Goal: Task Accomplishment & Management: Manage account settings

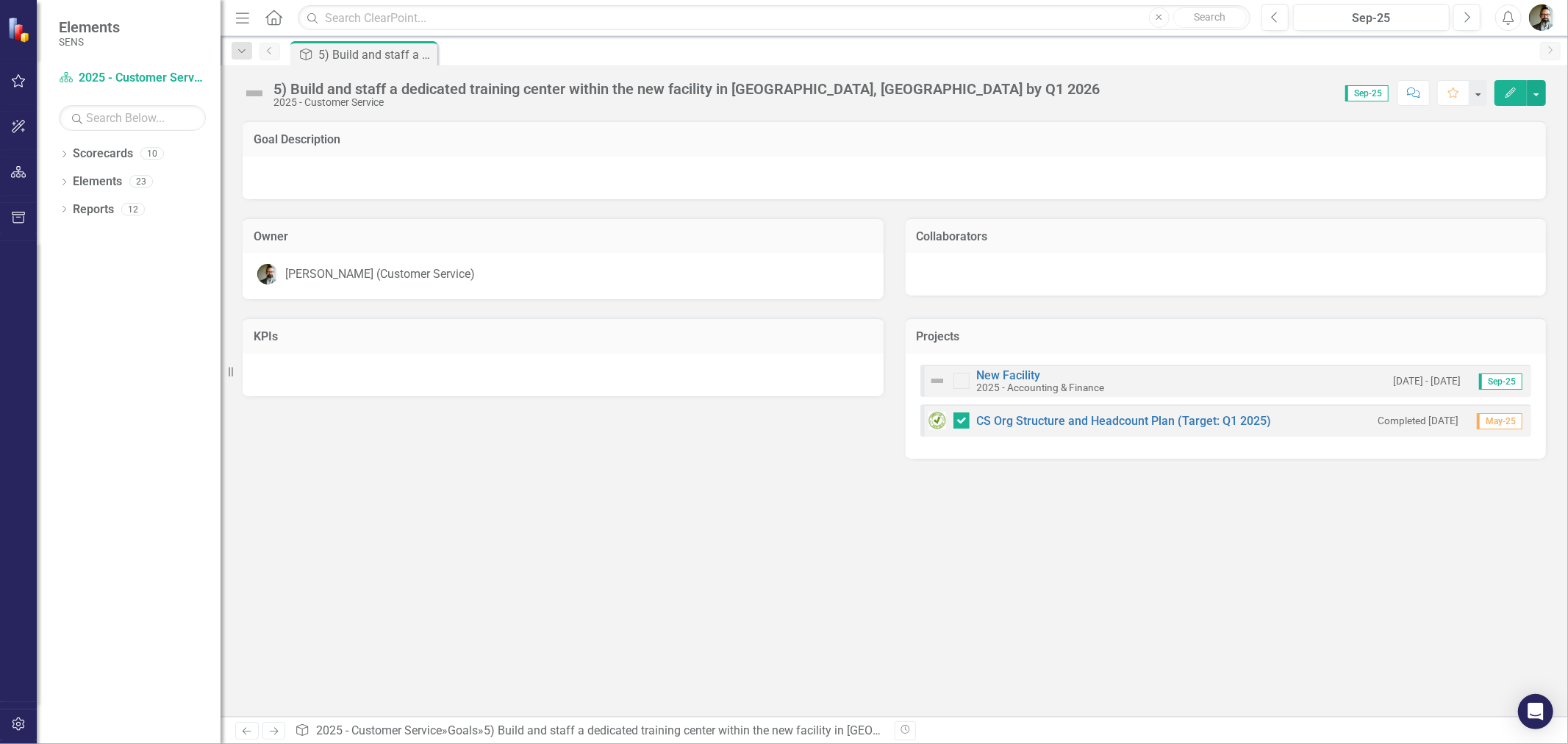
click at [275, 55] on icon "Previous" at bounding box center [270, 50] width 12 height 9
click at [431, 580] on div "Goal Description Owner Chad Molen (Customer Service) Collaborators KPIs Project…" at bounding box center [894, 418] width 1347 height 597
click at [106, 163] on div "Scorecards" at bounding box center [102, 153] width 61 height 24
click at [66, 154] on icon "Dropdown" at bounding box center [64, 155] width 10 height 8
click at [124, 179] on link "2025 - Company Scorecard" at bounding box center [151, 182] width 140 height 17
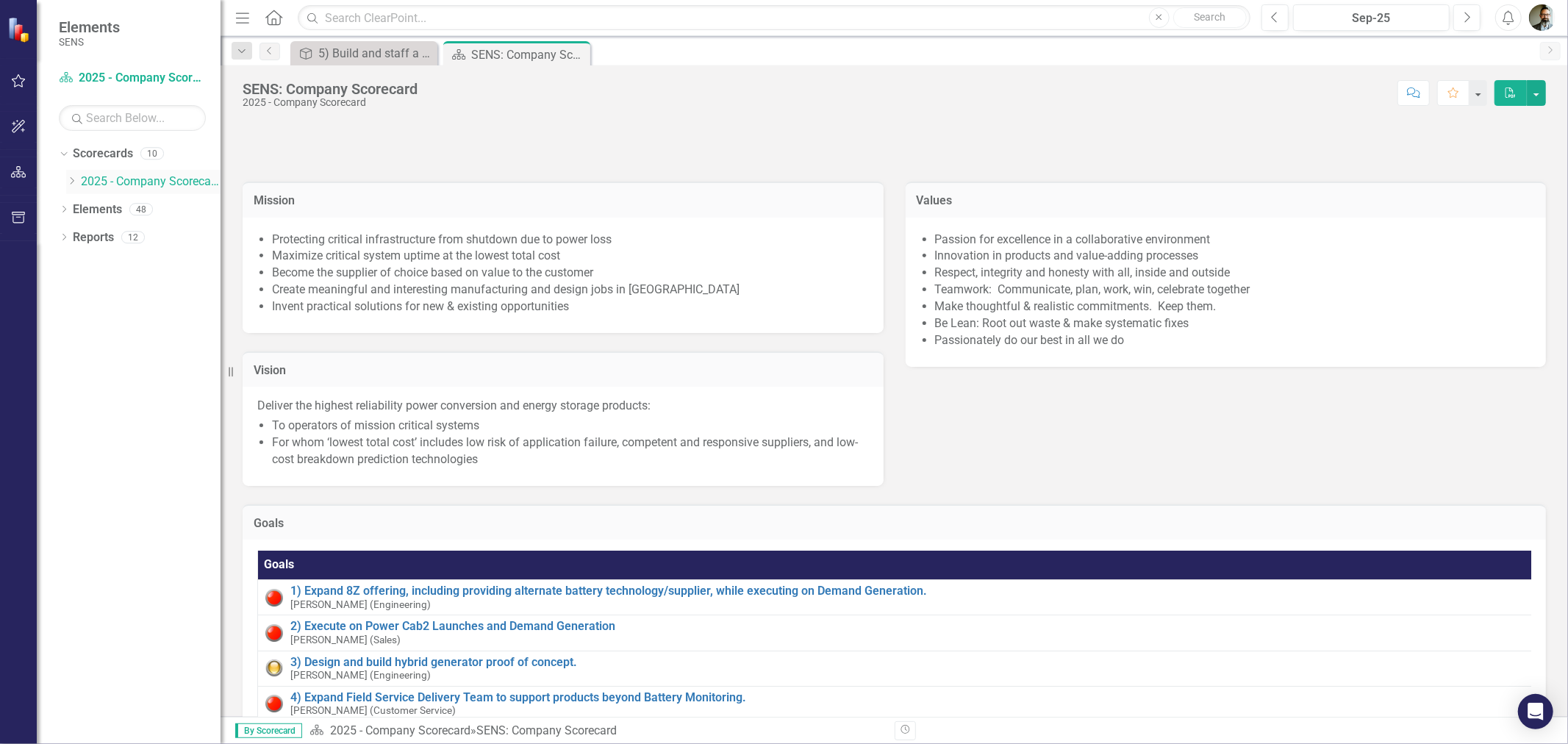
click at [72, 186] on div "Dropdown" at bounding box center [72, 182] width 11 height 13
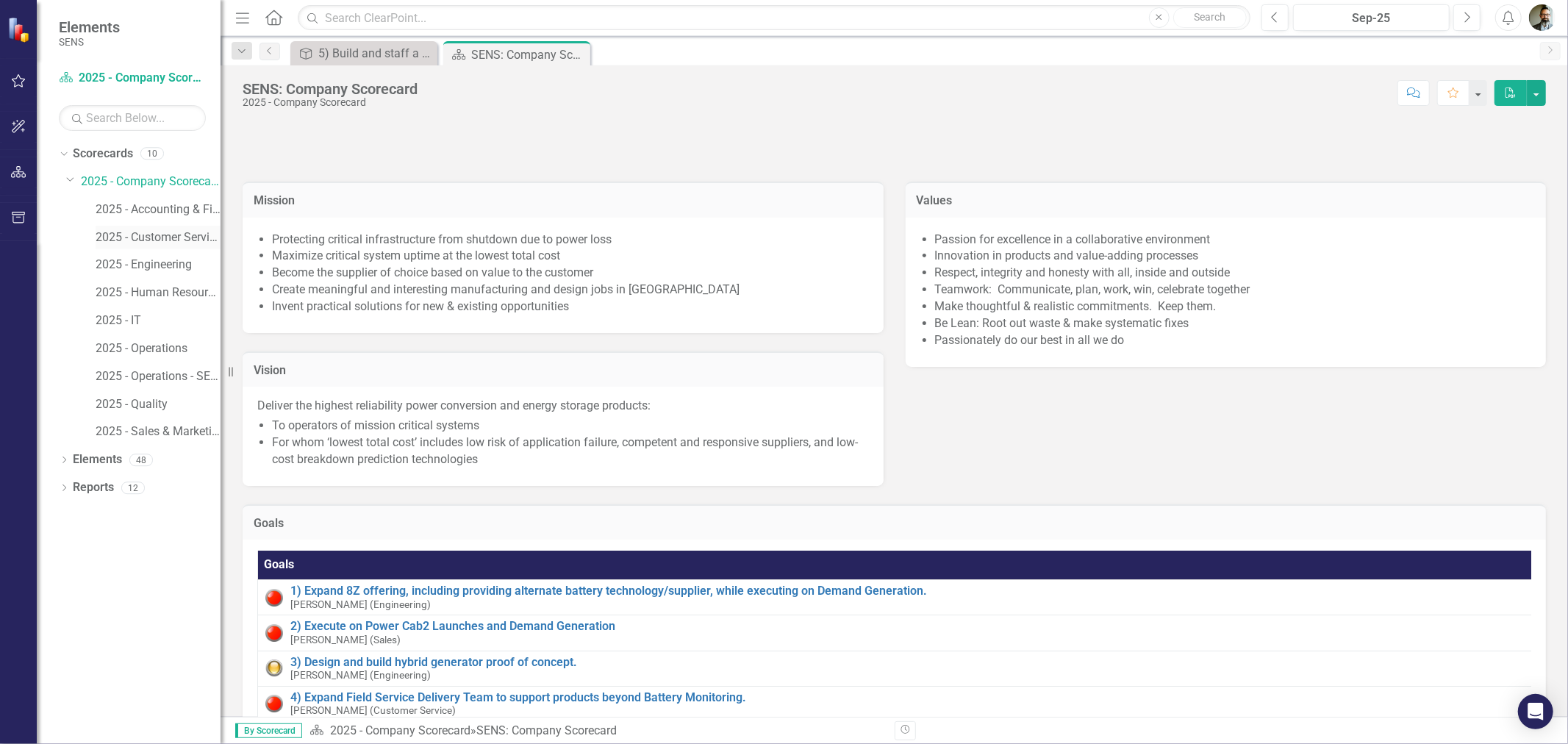
click at [126, 235] on link "2025 - Customer Service" at bounding box center [158, 238] width 125 height 17
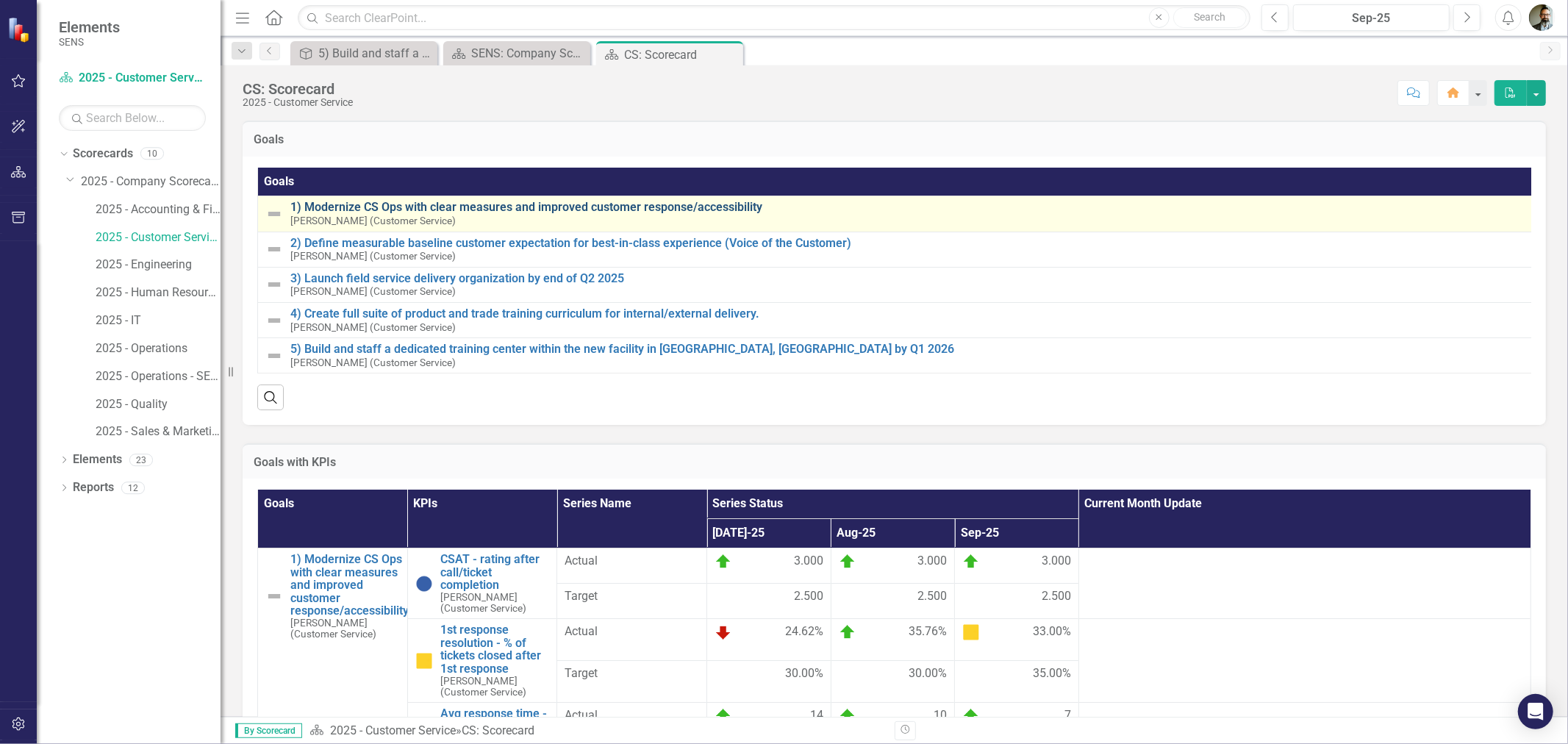
click at [450, 203] on link "1) Modernize CS Ops with clear measures and improved customer response/accessib…" at bounding box center [908, 207] width 1237 height 14
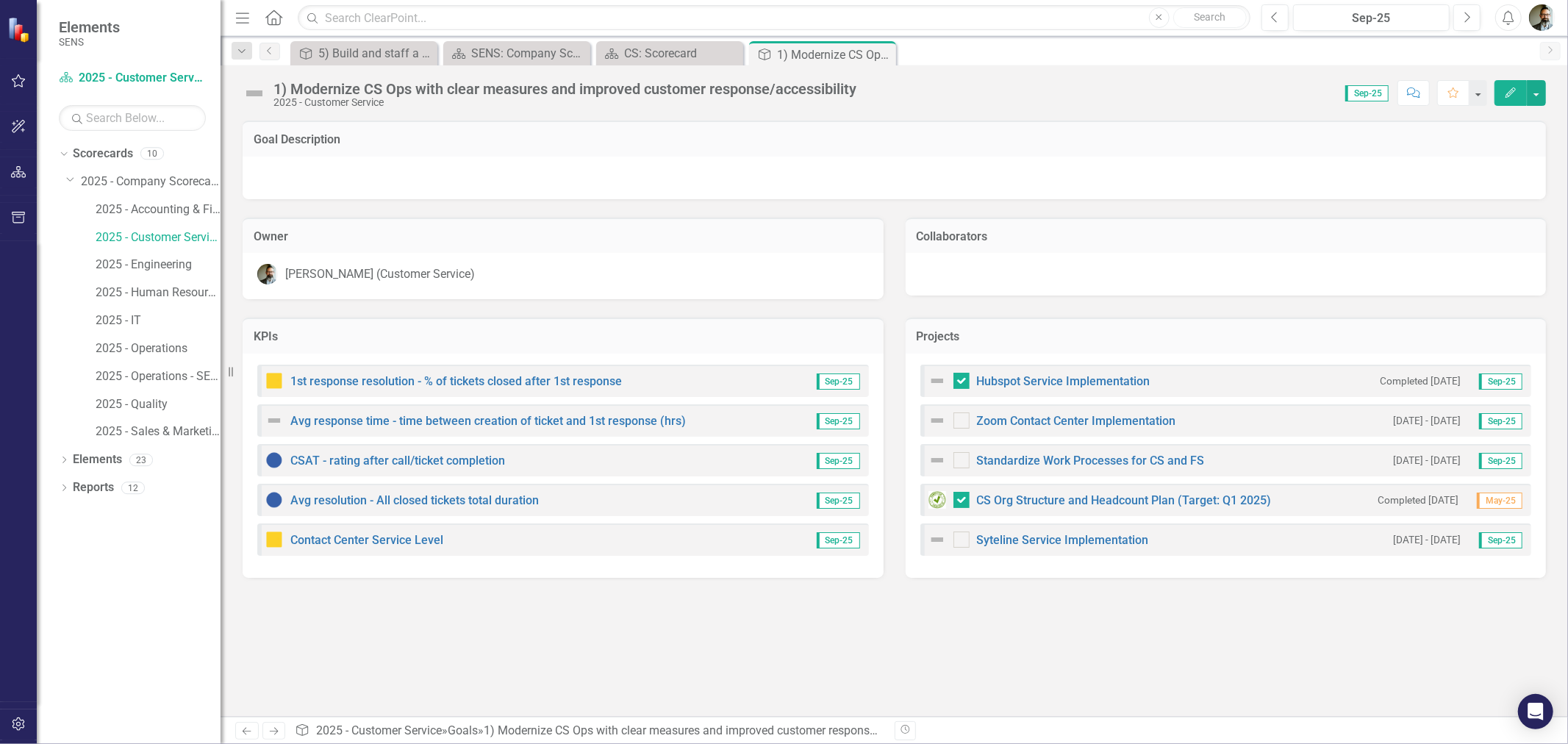
click at [250, 90] on img at bounding box center [255, 94] width 24 height 24
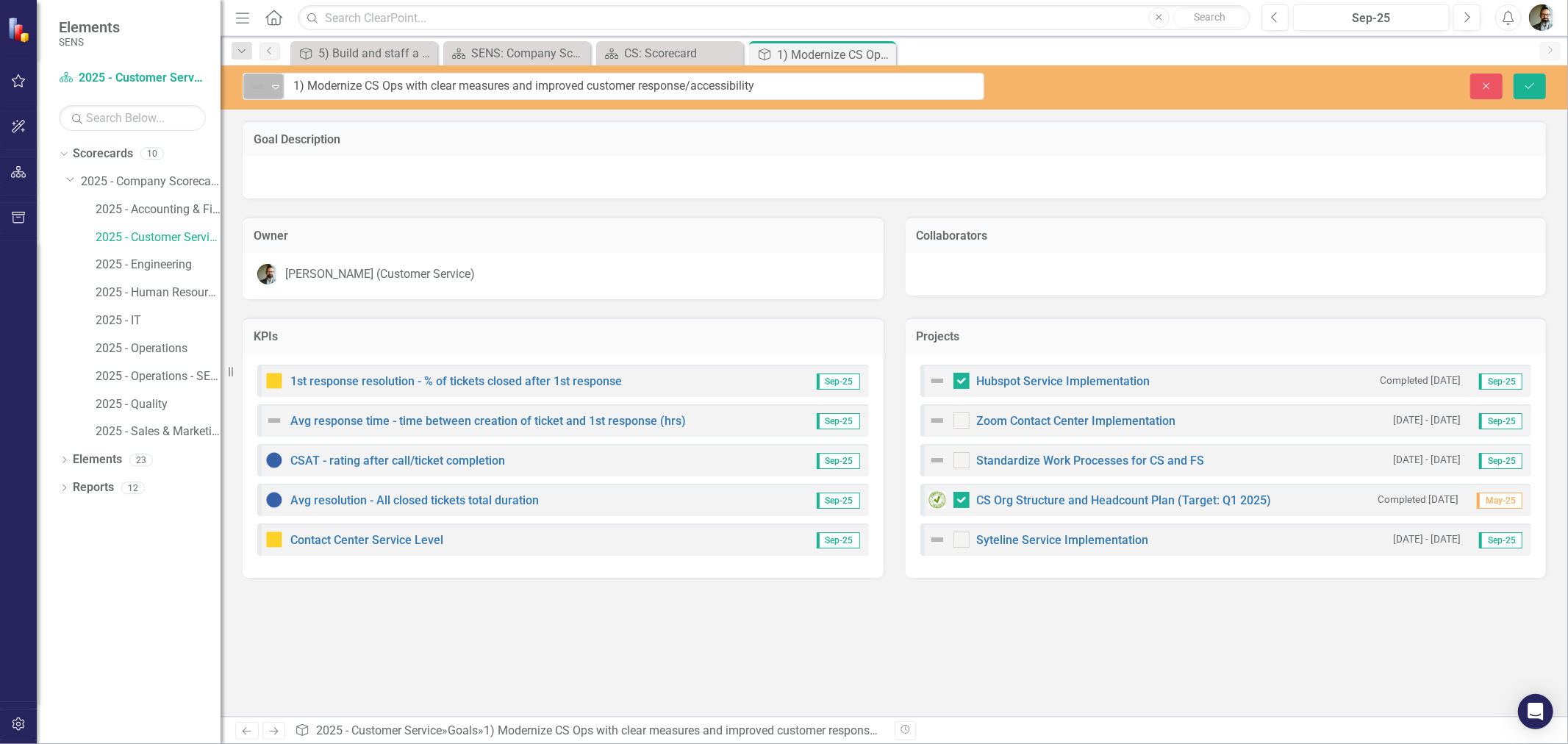
click at [259, 84] on img at bounding box center [257, 86] width 18 height 18
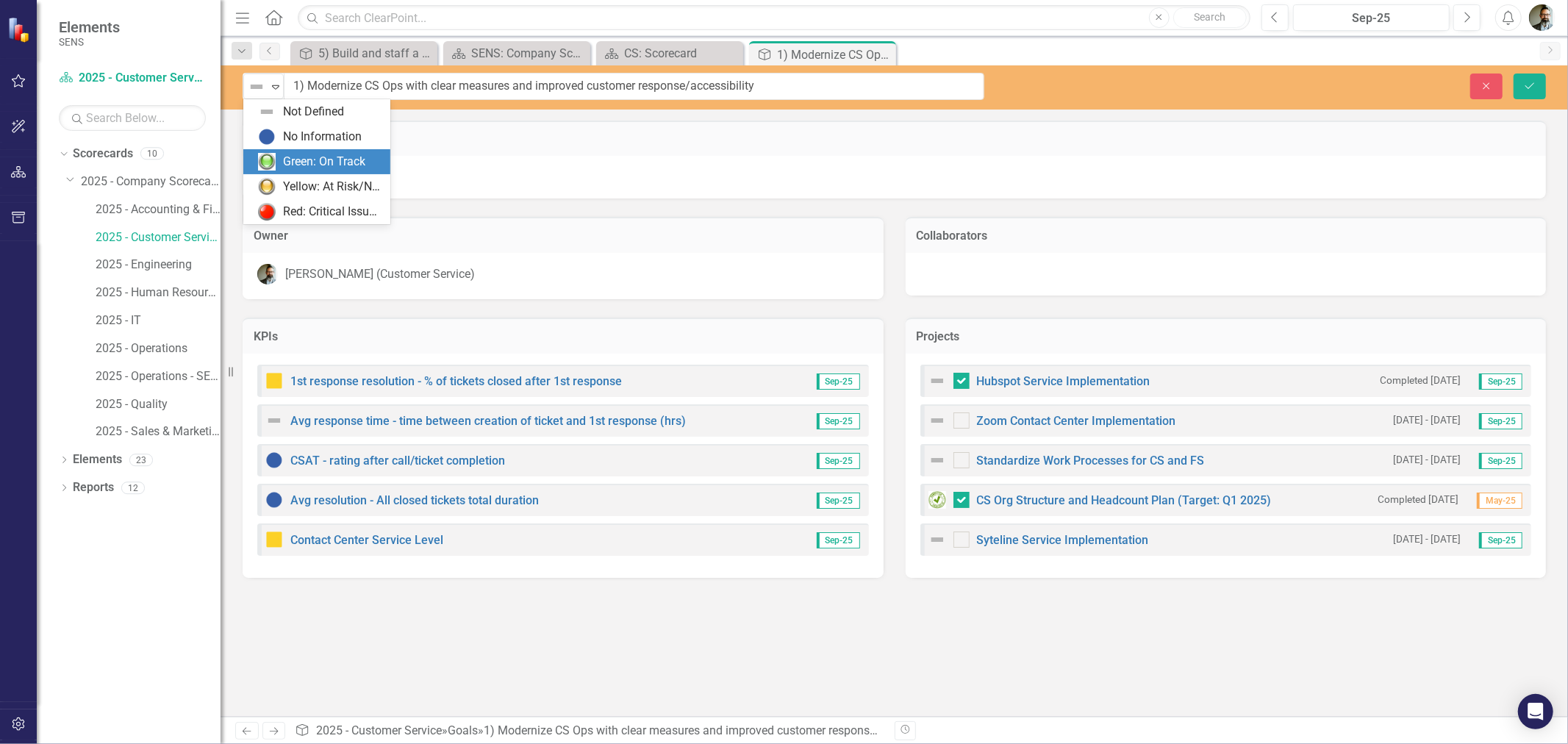
click at [285, 155] on div "Green: On Track" at bounding box center [324, 162] width 83 height 17
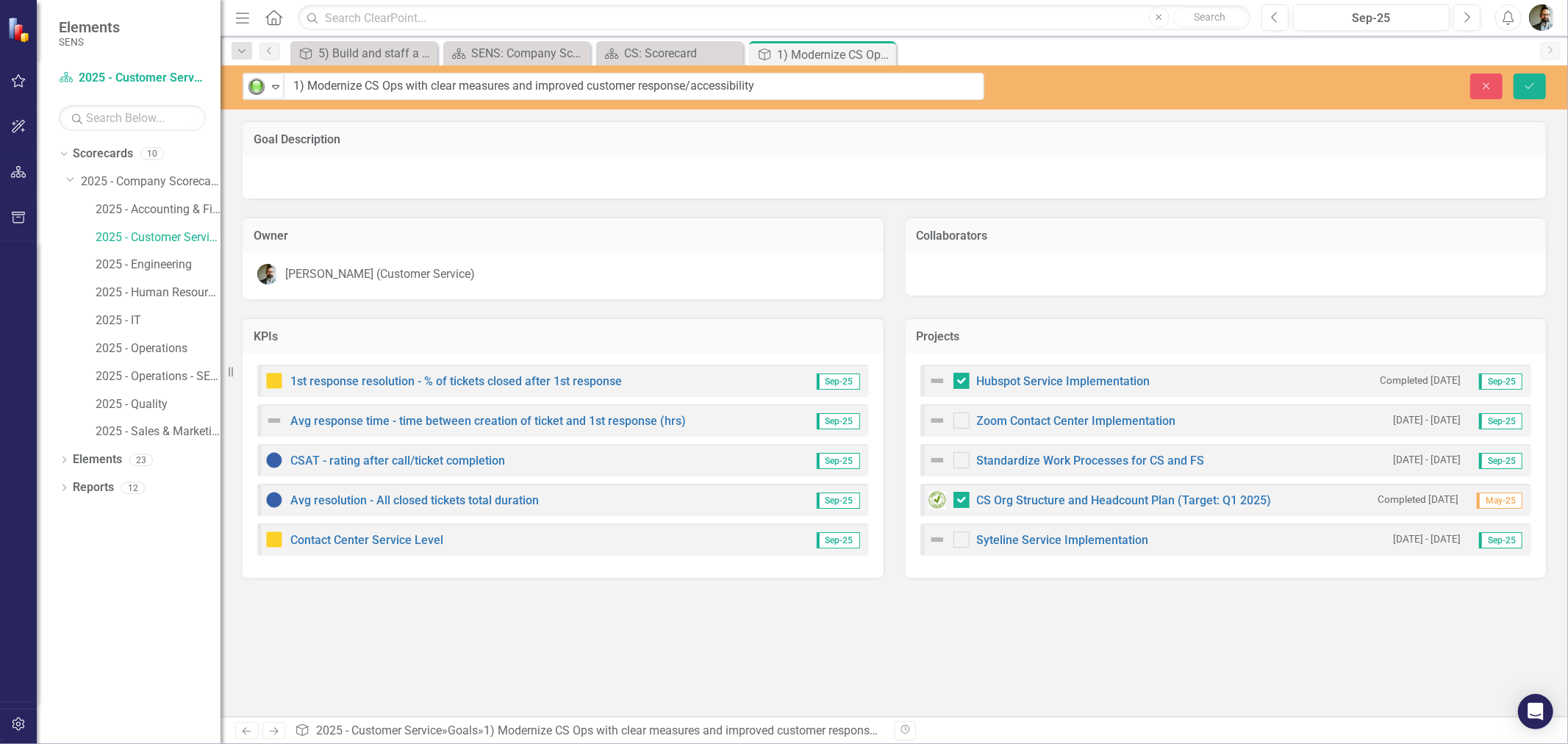
click at [996, 678] on div "Goal Description Owner Chad Molen (Customer Service) Collaborators KPIs 1st res…" at bounding box center [894, 418] width 1347 height 597
click at [965, 415] on div at bounding box center [961, 420] width 16 height 16
click at [963, 415] on input "checkbox" at bounding box center [958, 417] width 9 height 9
checkbox input "true"
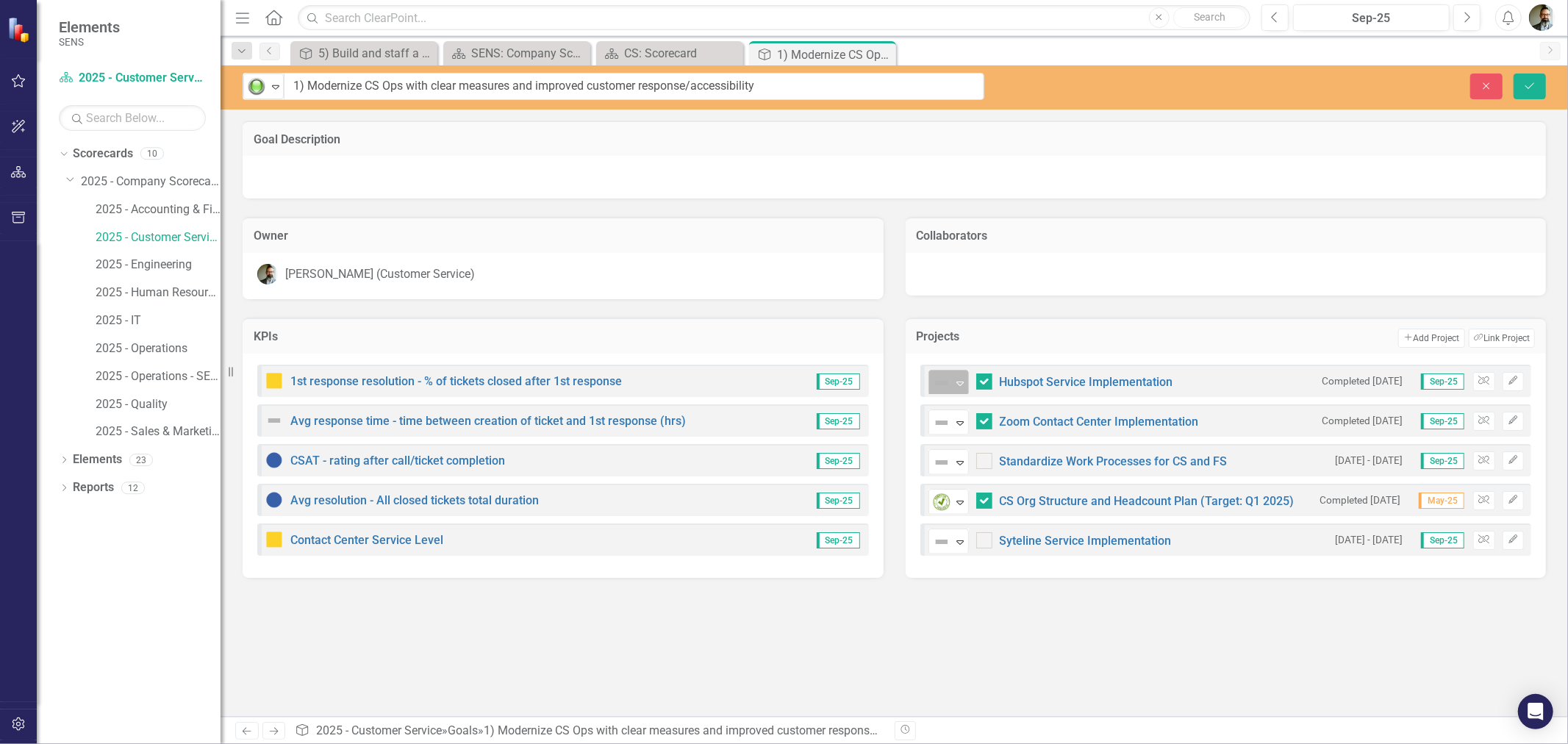
click at [955, 378] on icon "Expand" at bounding box center [960, 384] width 14 height 12
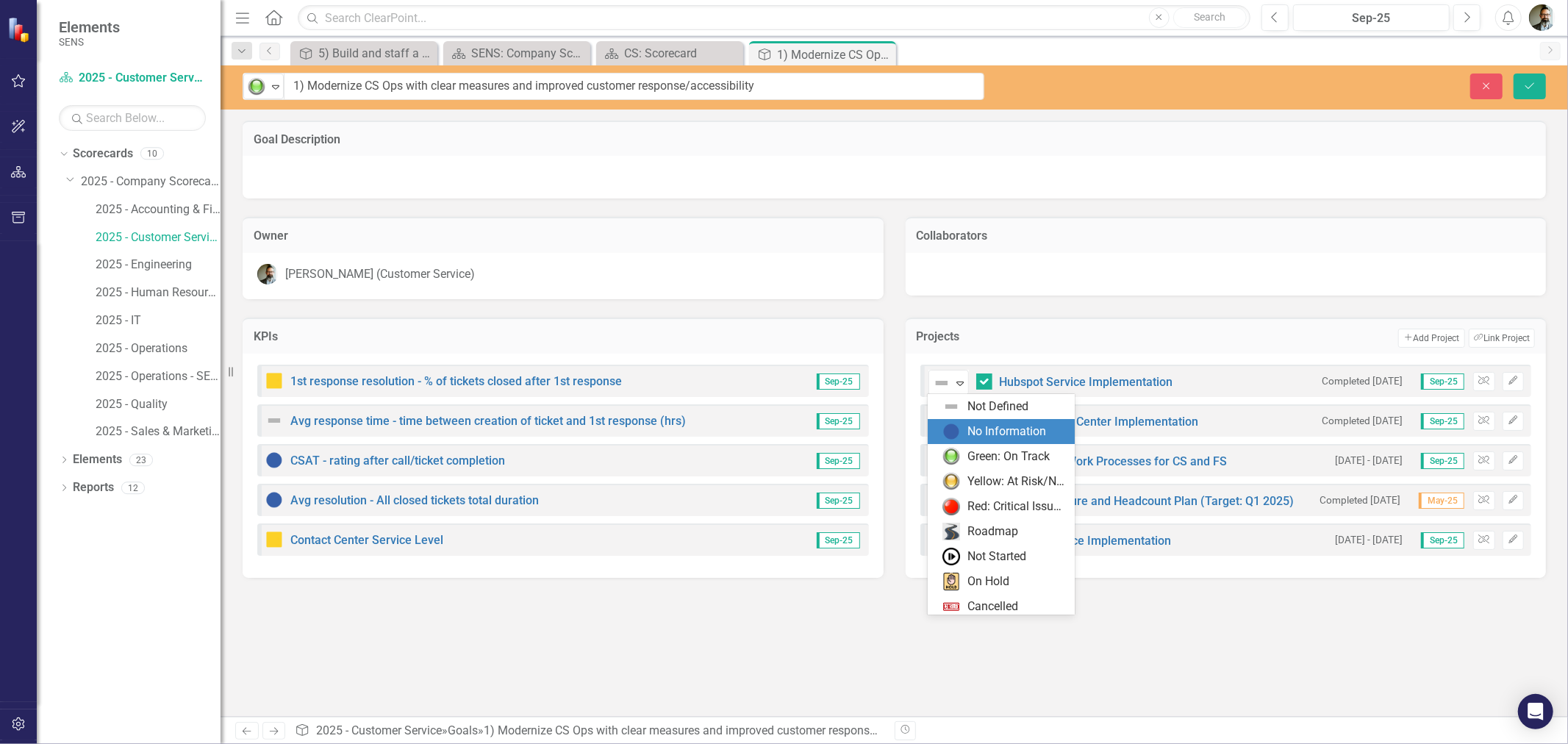
scroll to position [30, 0]
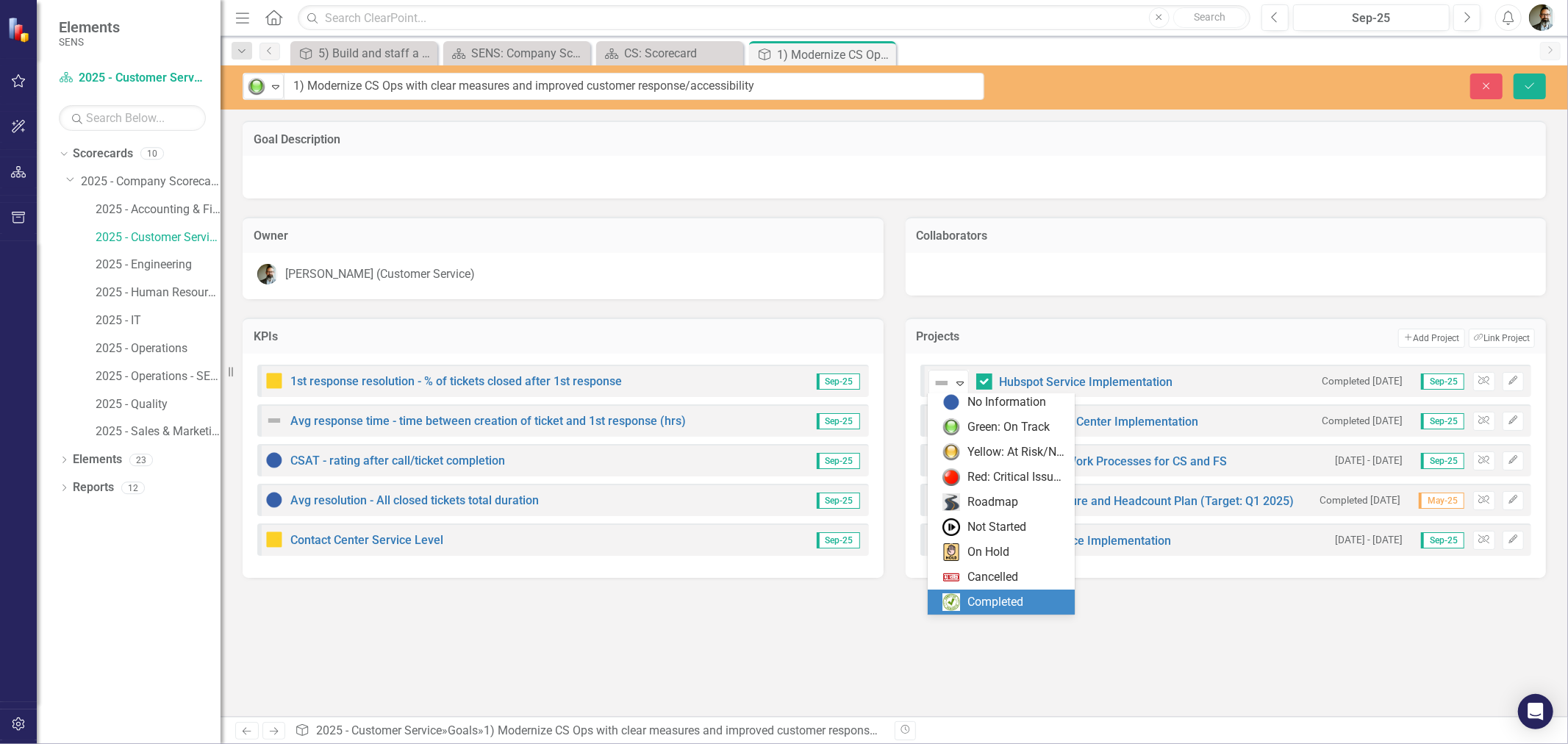
click at [990, 600] on div "Completed" at bounding box center [995, 603] width 56 height 17
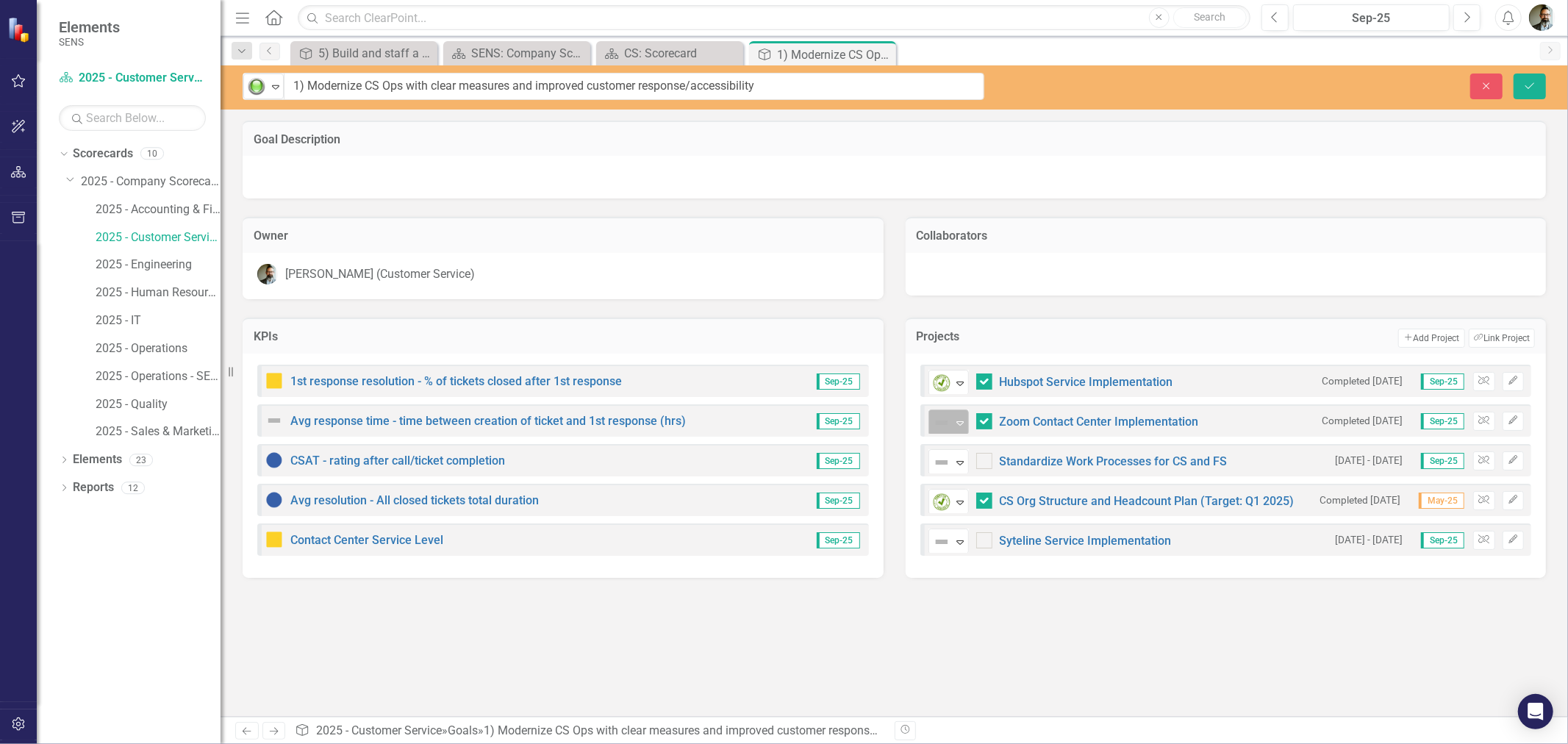
click at [964, 417] on icon "Expand" at bounding box center [960, 423] width 14 height 12
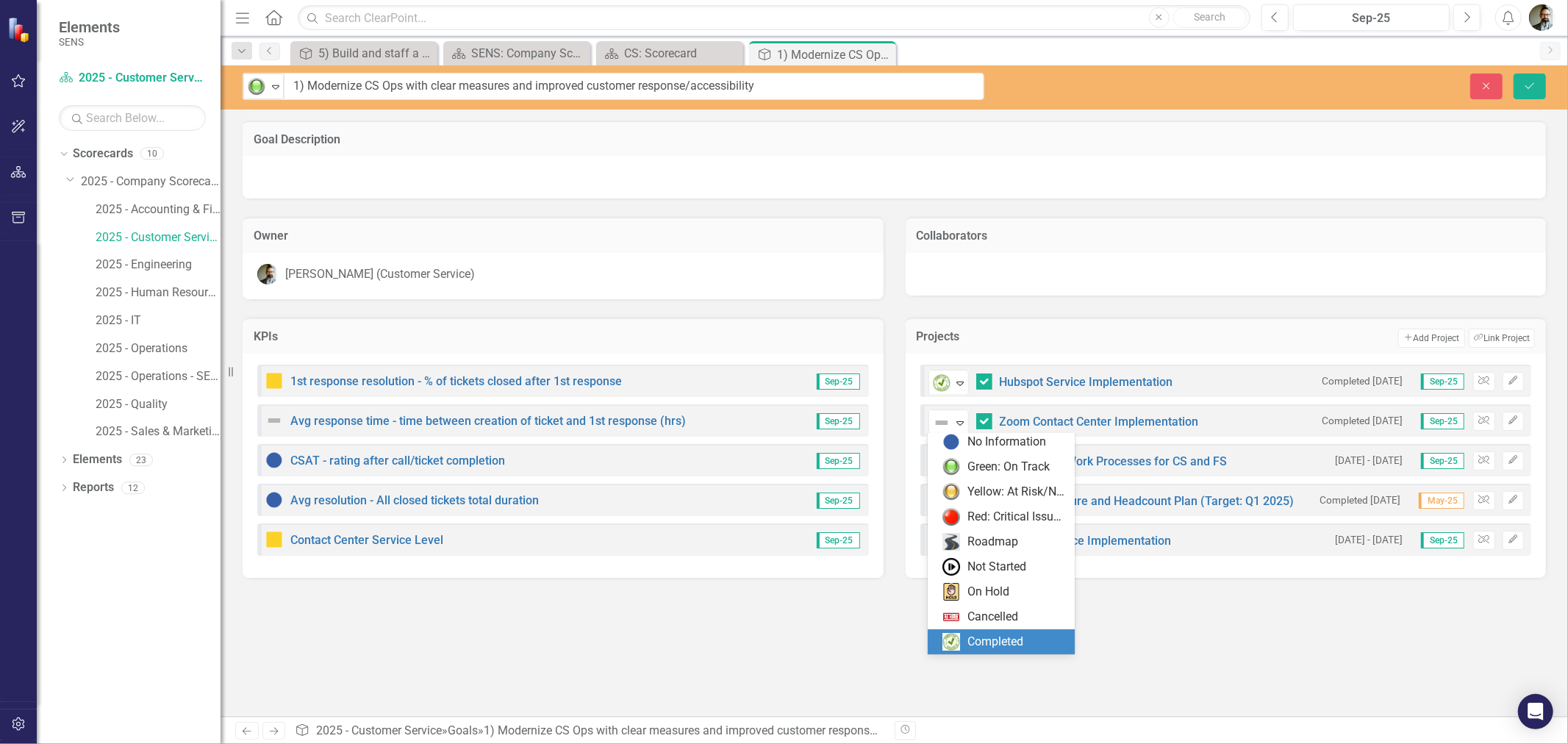
click at [982, 639] on div "Completed" at bounding box center [995, 643] width 56 height 17
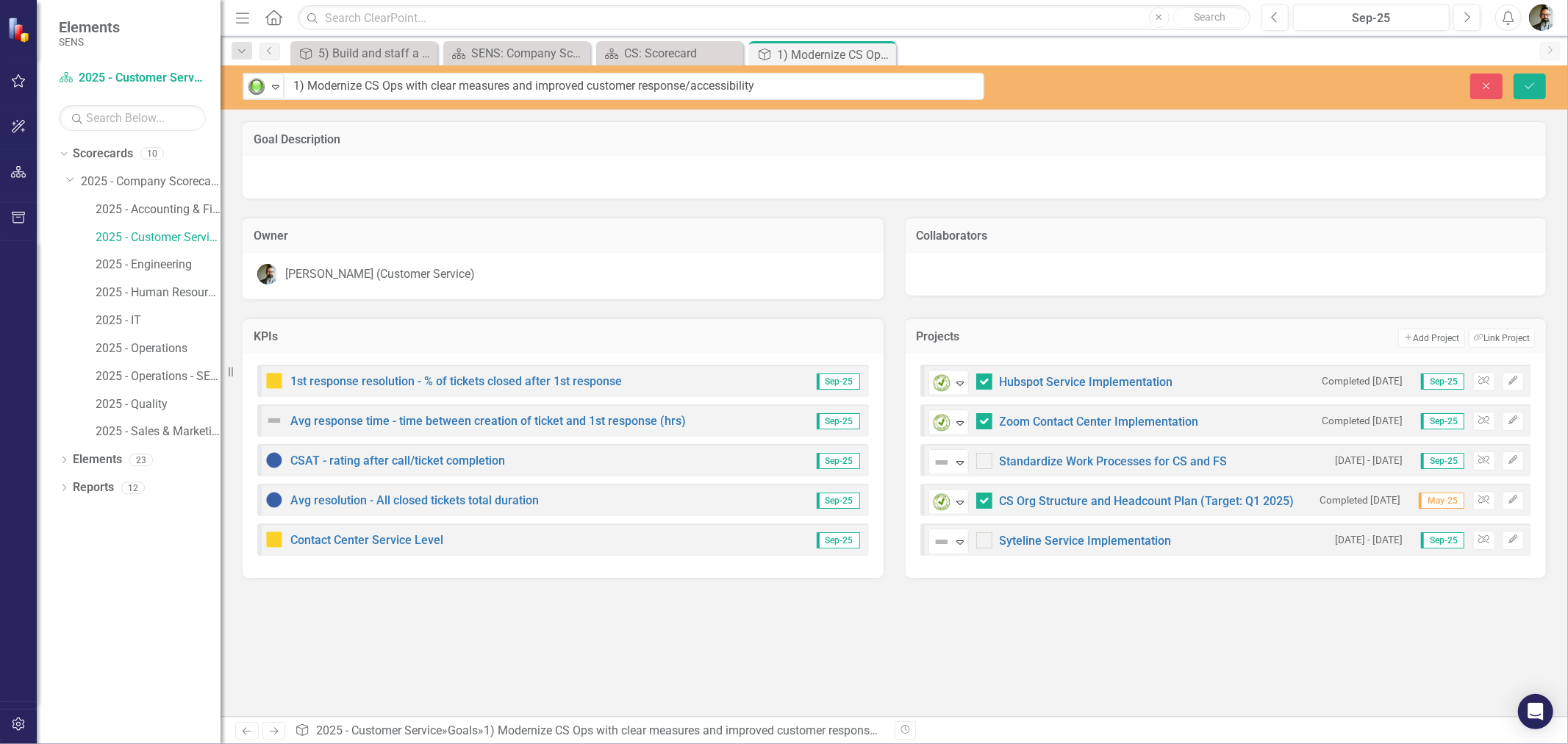
click at [1104, 677] on div "Goal Description Owner Chad Molen (Customer Service) Collaborators KPIs 1st res…" at bounding box center [894, 418] width 1347 height 597
click at [960, 457] on icon "Expand" at bounding box center [960, 463] width 14 height 12
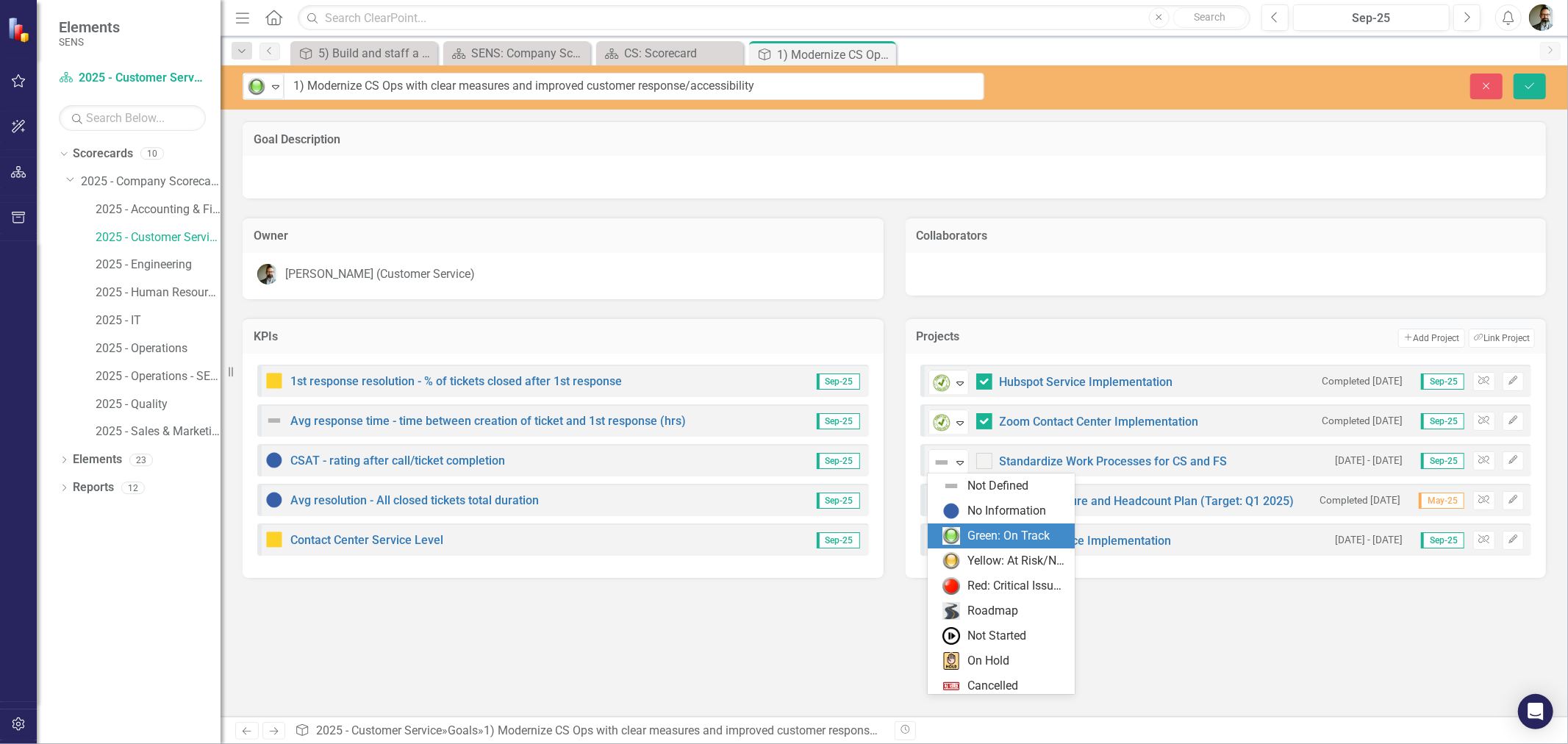
click at [963, 530] on div "Green: On Track" at bounding box center [1004, 535] width 124 height 18
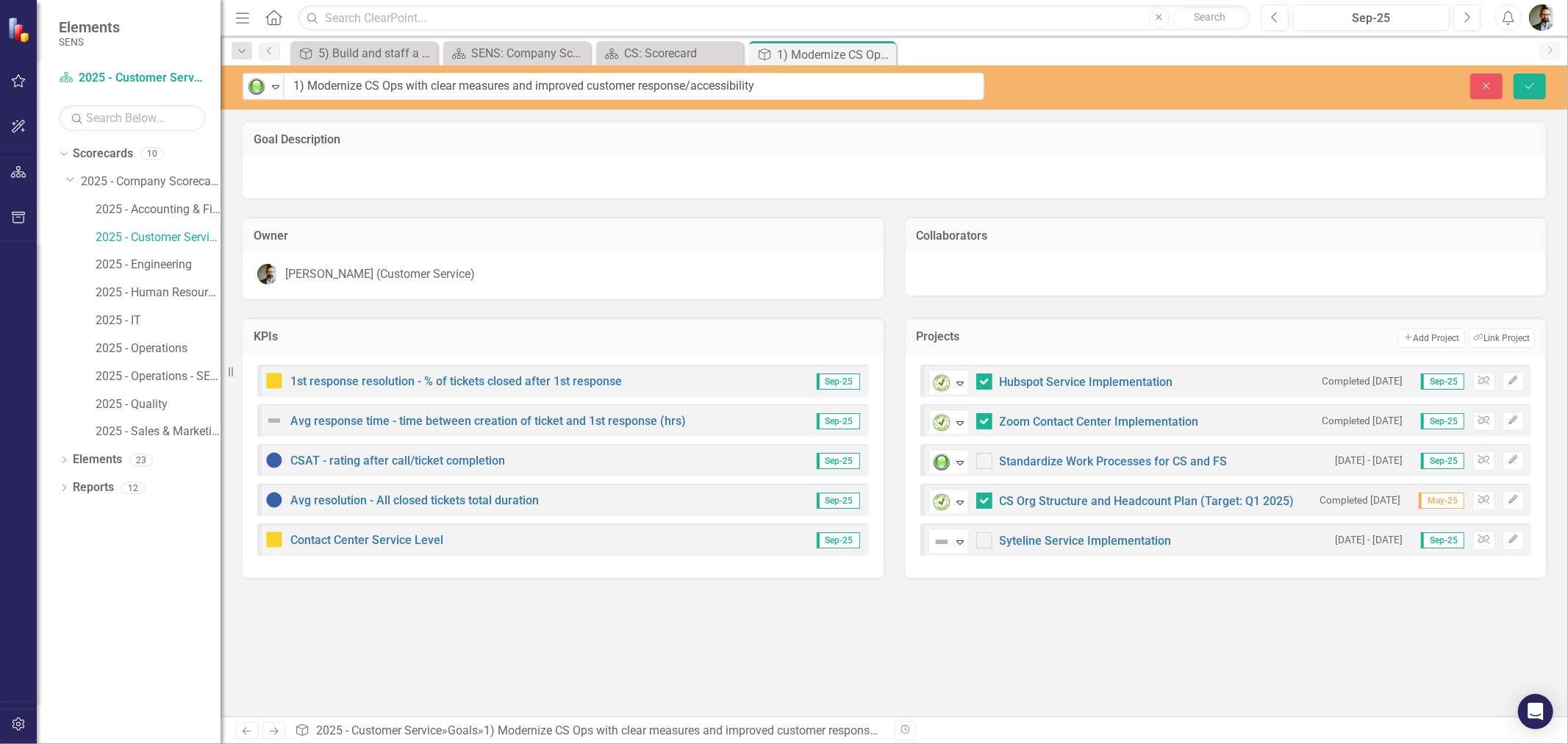
click at [1074, 693] on div "Goal Description Owner Chad Molen (Customer Service) Collaborators KPIs 1st res…" at bounding box center [894, 418] width 1347 height 597
click at [960, 540] on icon "Expand" at bounding box center [960, 542] width 14 height 12
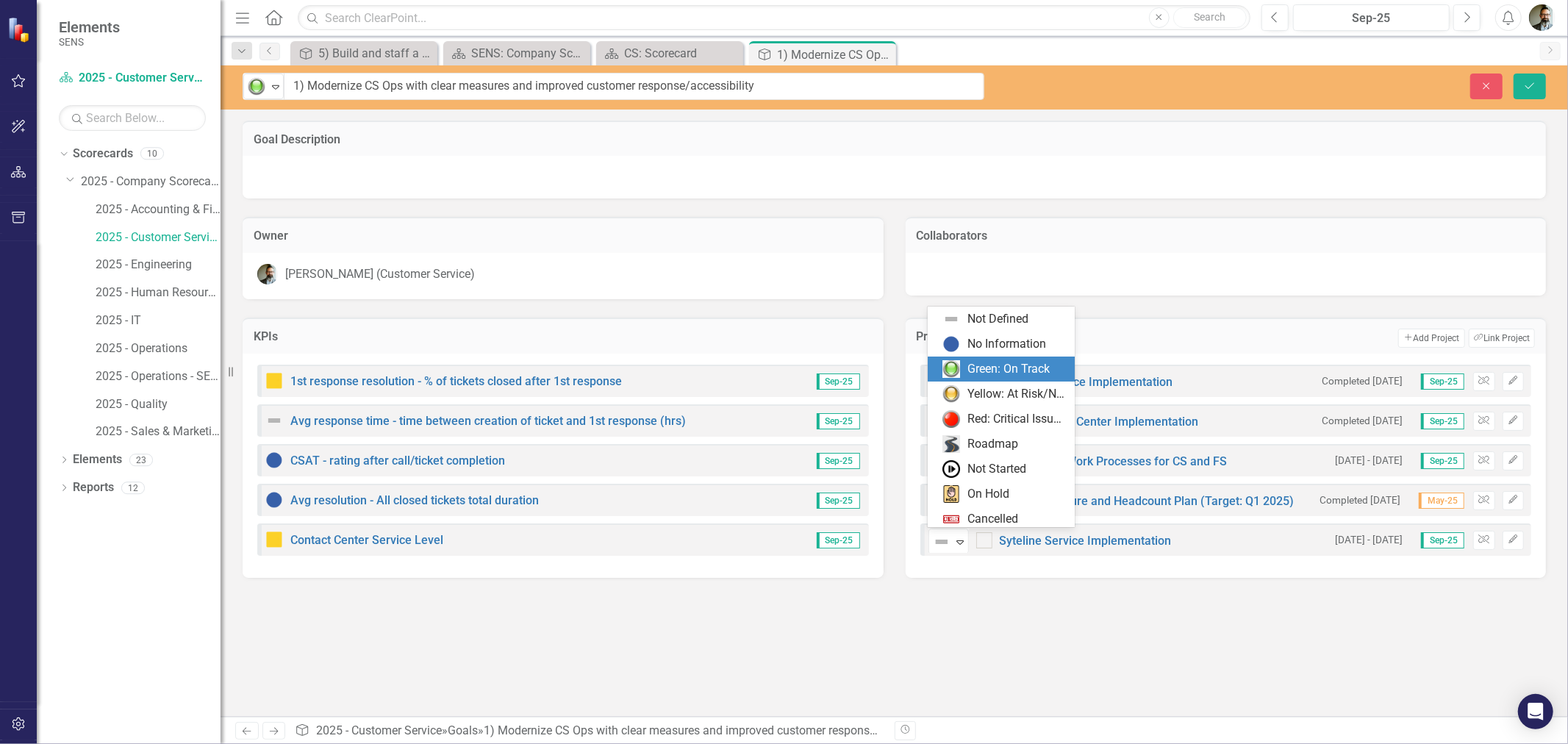
click at [949, 364] on img at bounding box center [951, 369] width 18 height 18
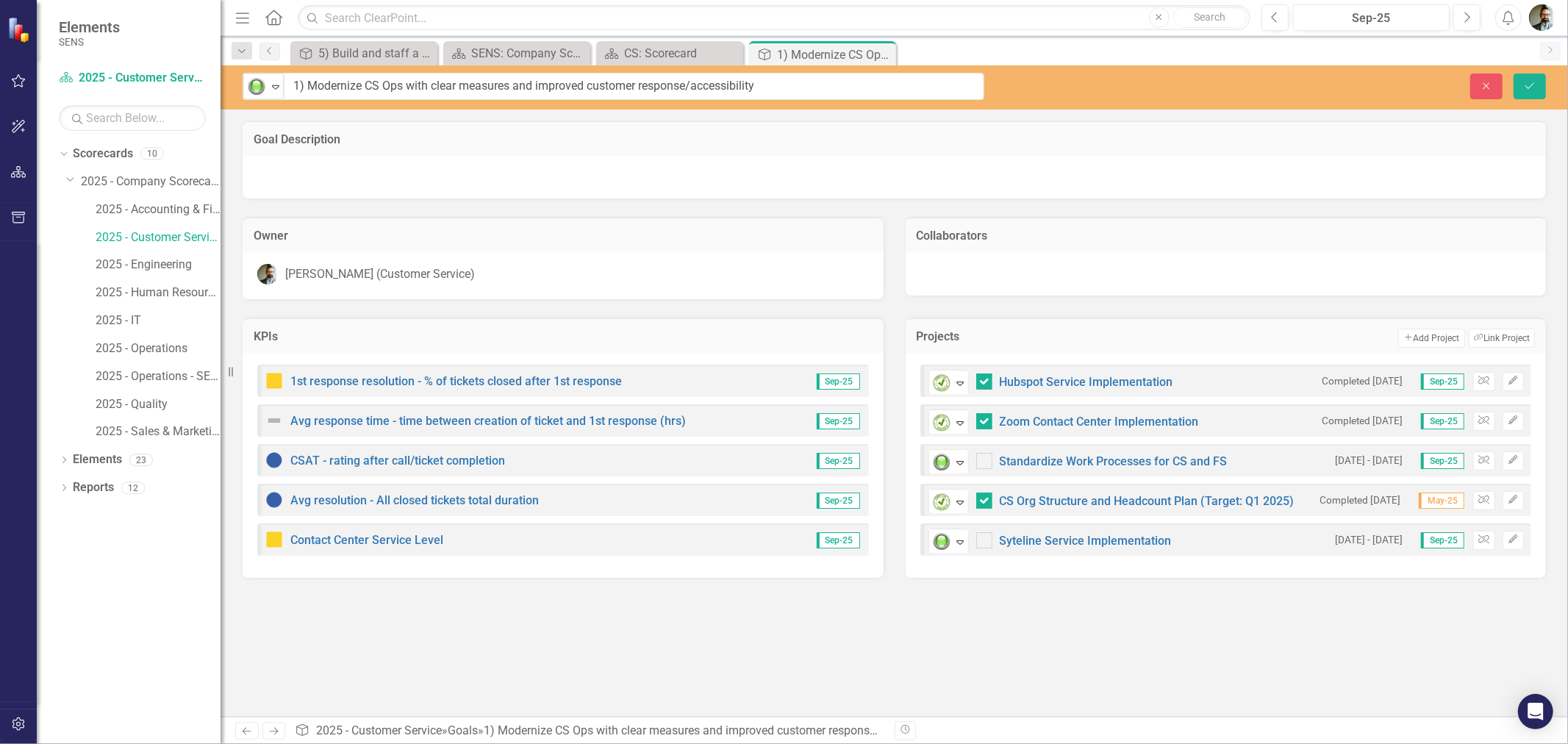
click at [1078, 651] on div "Goal Description Owner Chad Molen (Customer Service) Collaborators KPIs 1st res…" at bounding box center [894, 418] width 1347 height 597
click at [557, 166] on div at bounding box center [894, 177] width 1303 height 43
click at [1534, 89] on icon "Save" at bounding box center [1530, 86] width 14 height 10
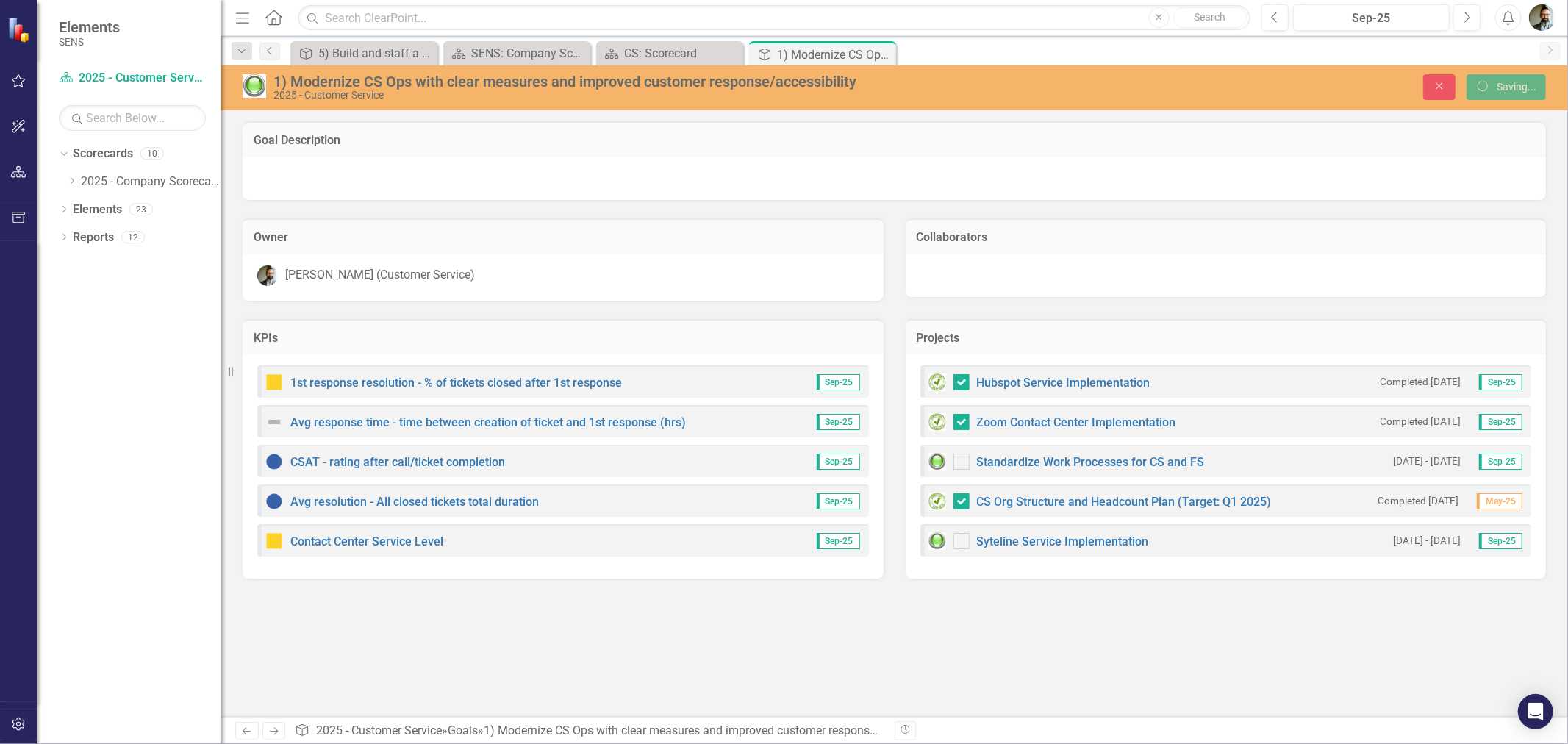
checkbox input "false"
checkbox input "true"
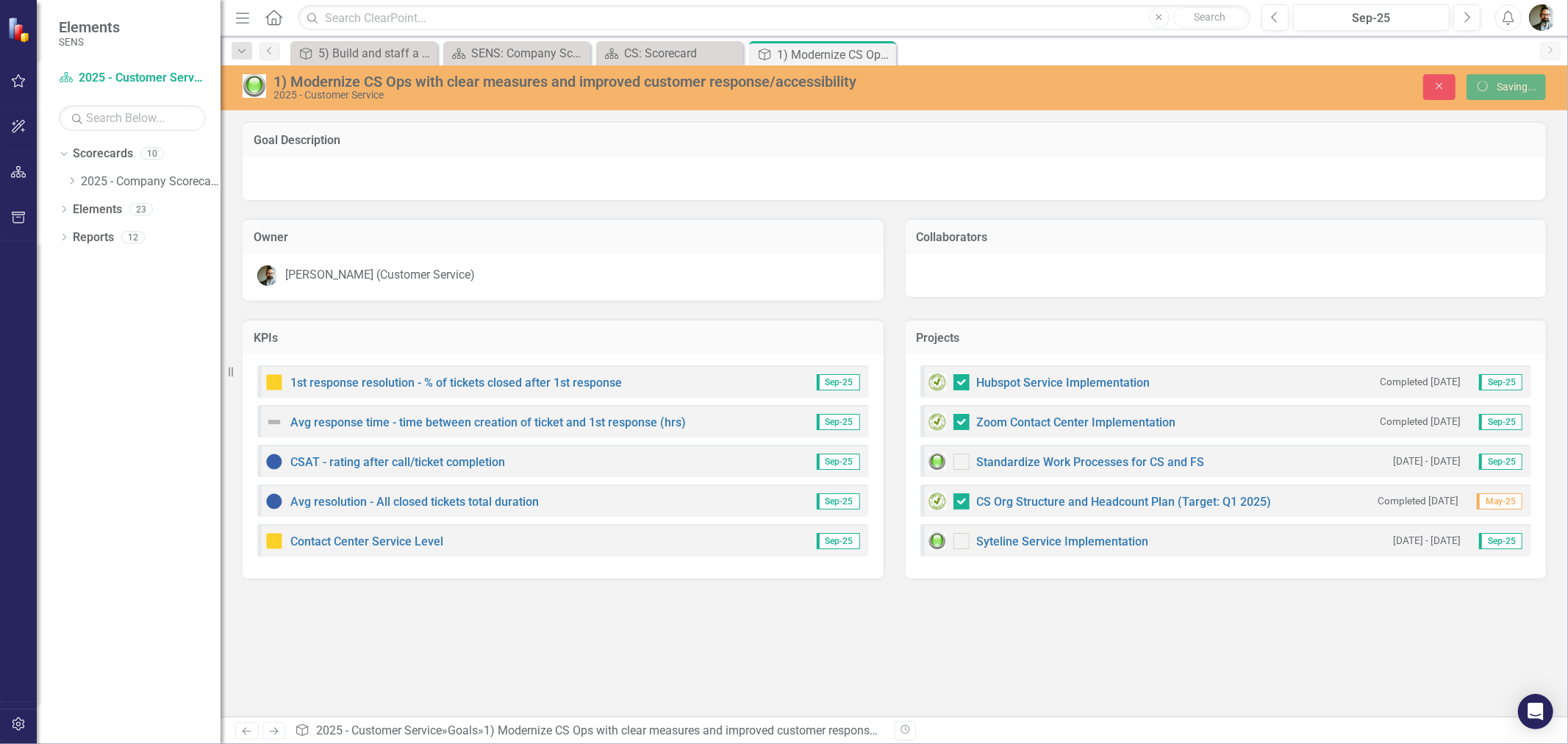
checkbox input "true"
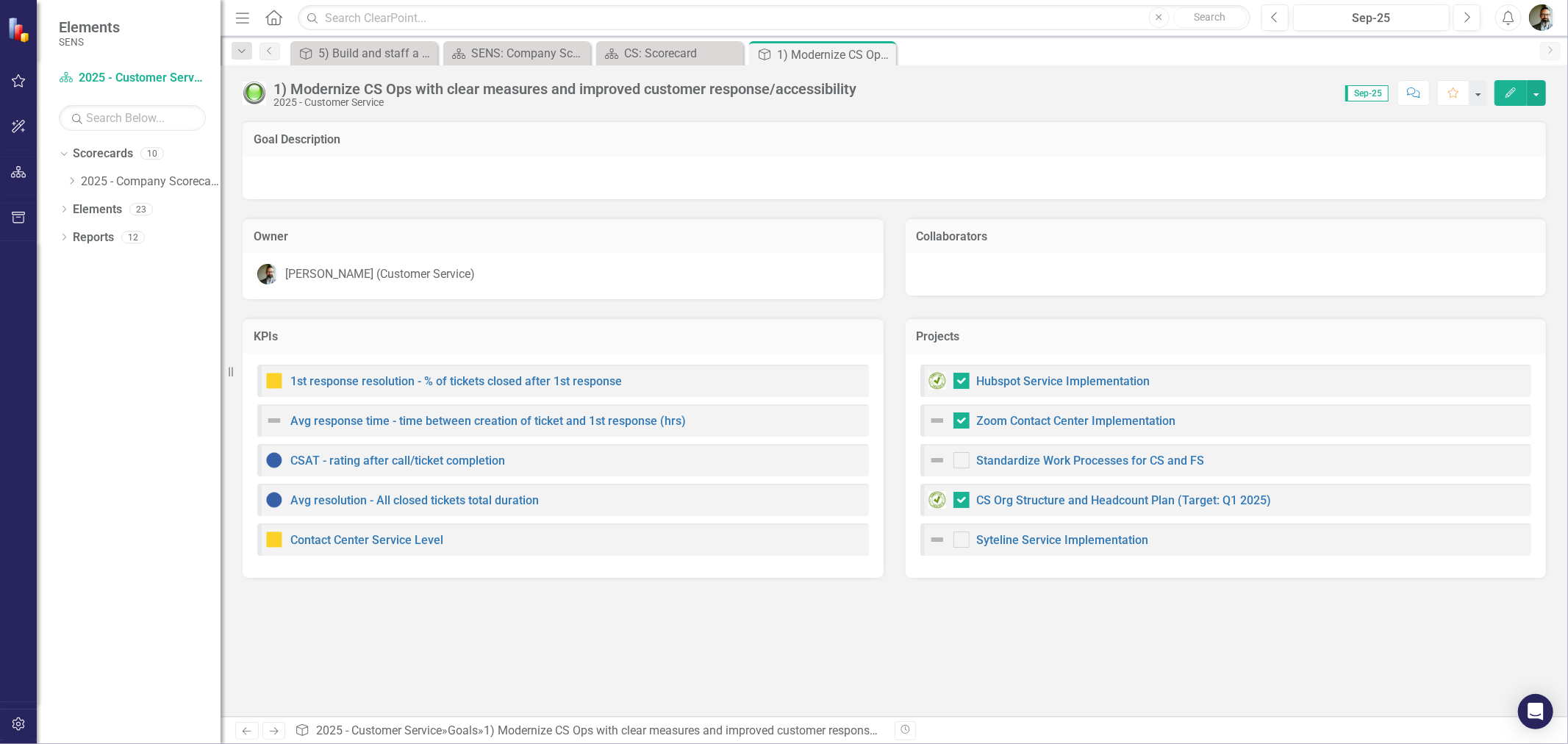
checkbox input "false"
checkbox input "true"
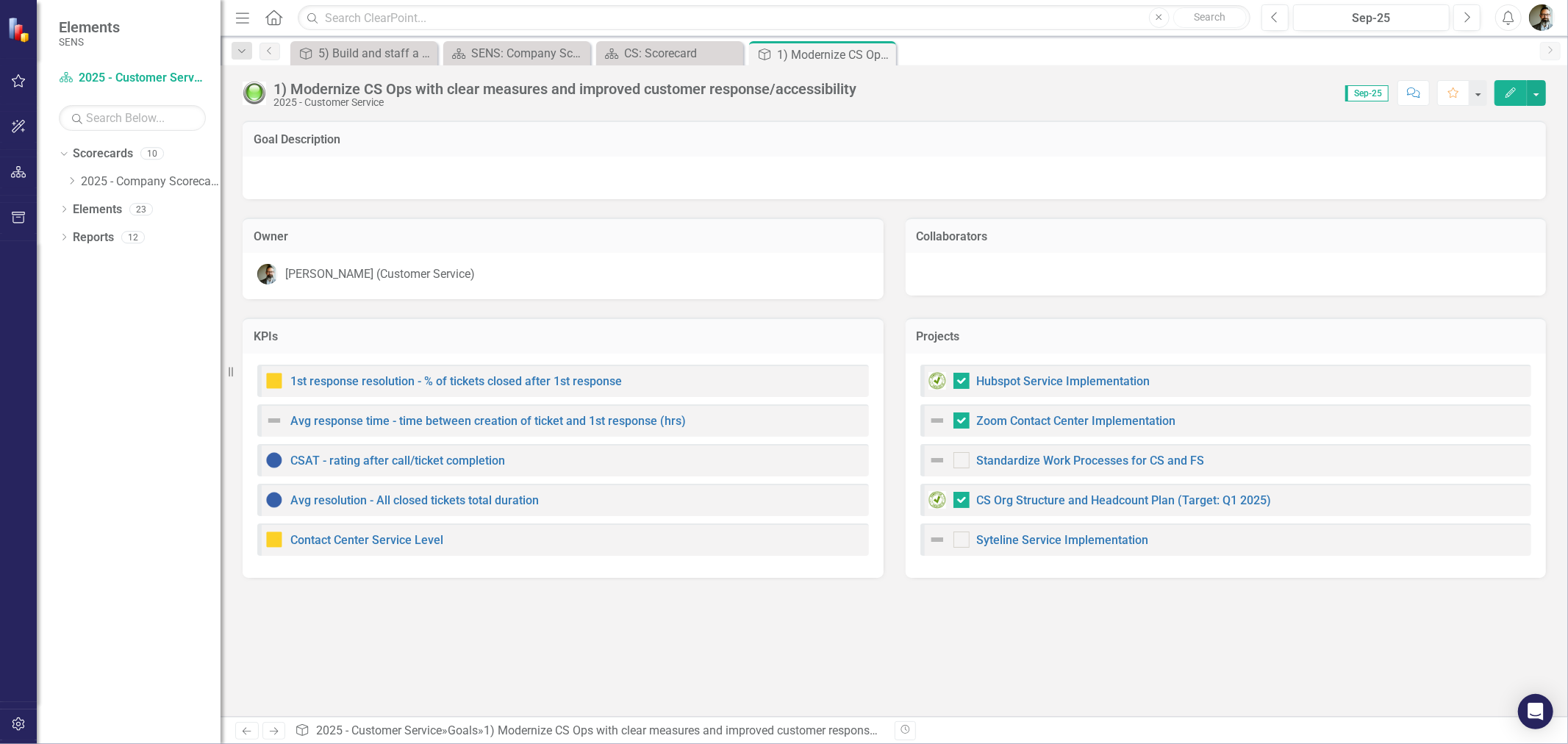
checkbox input "true"
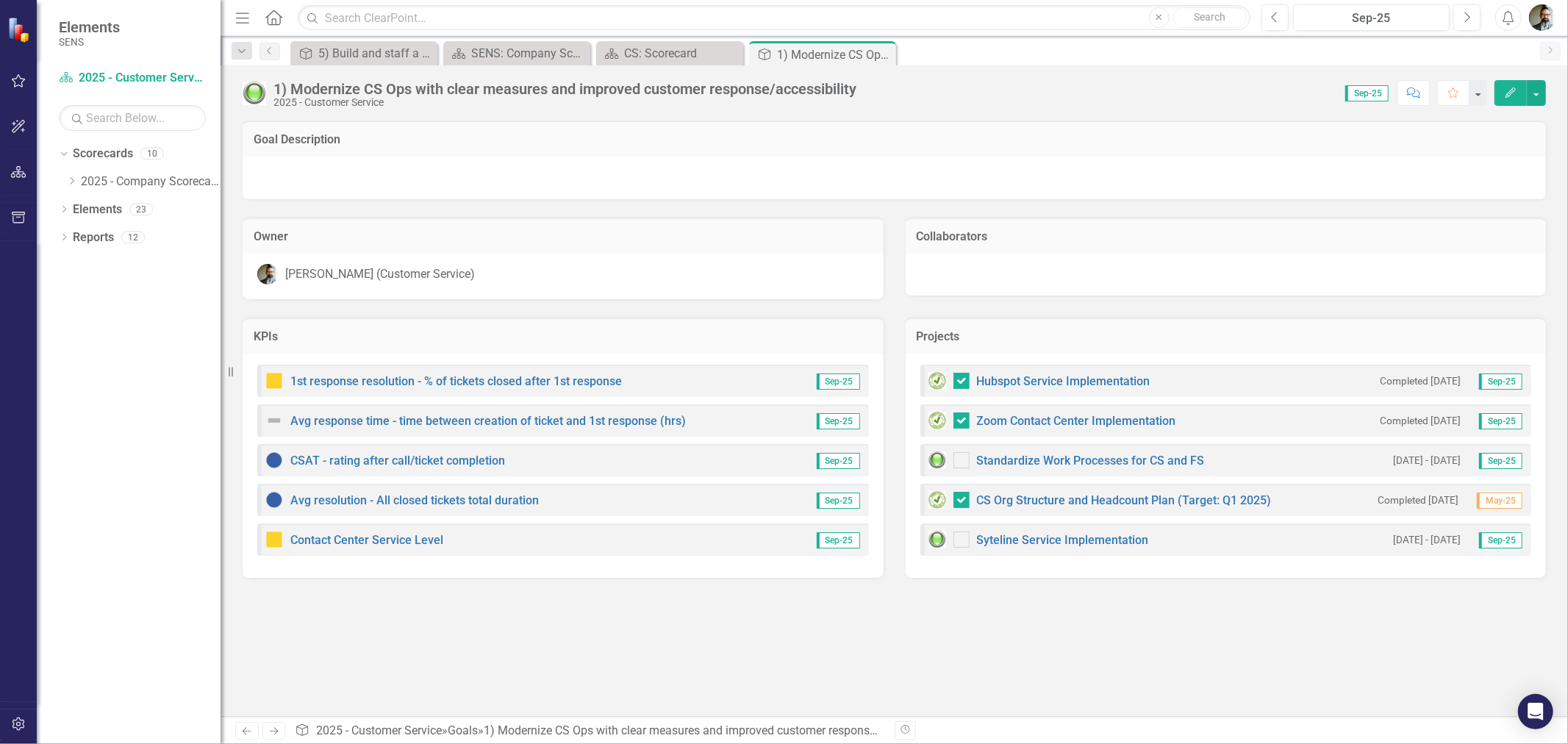
click at [406, 89] on div "1) Modernize CS Ops with clear measures and improved customer response/accessib…" at bounding box center [565, 89] width 583 height 16
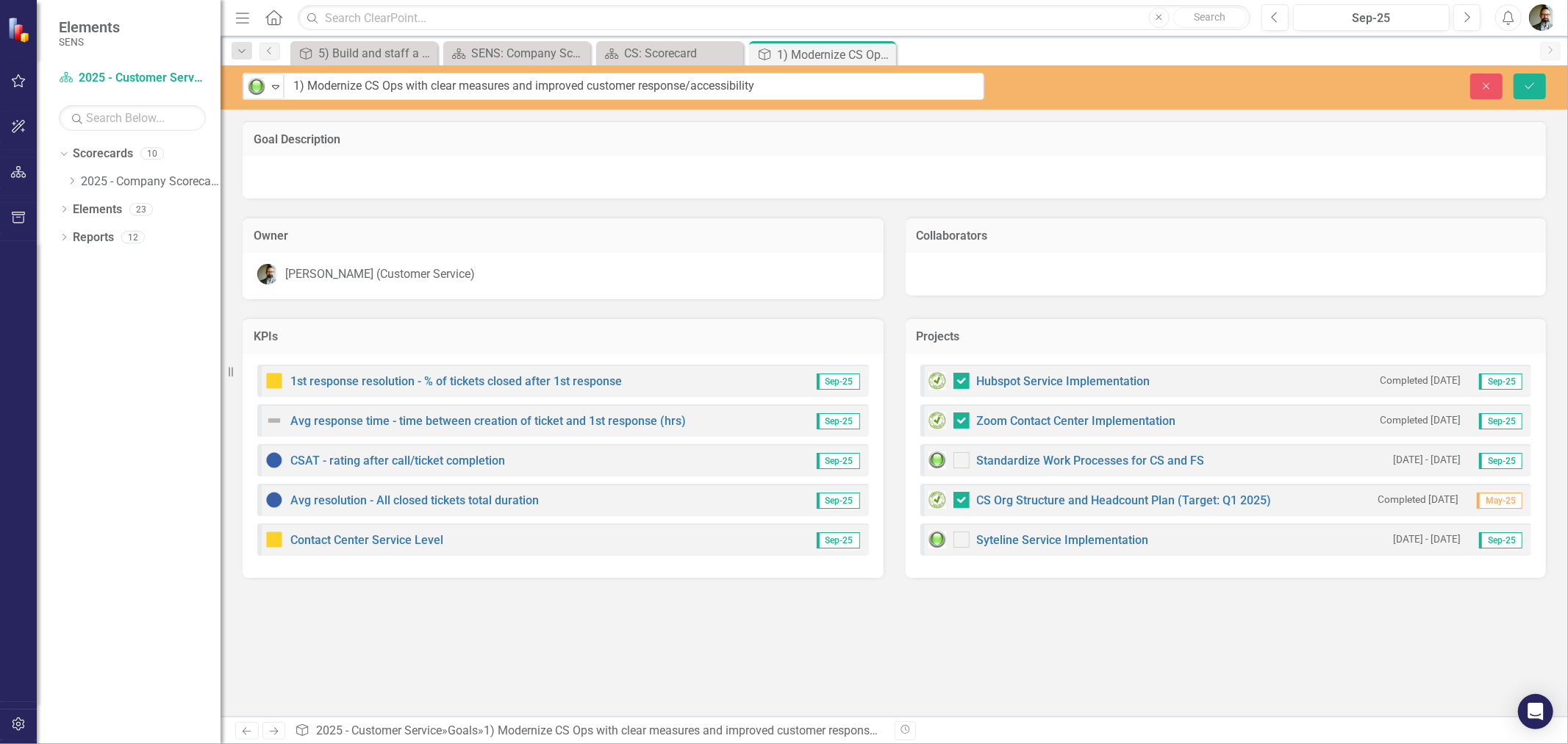
click at [1404, 147] on td "Goal Description" at bounding box center [894, 141] width 1281 height 19
click at [1495, 83] on button "Close" at bounding box center [1486, 86] width 32 height 26
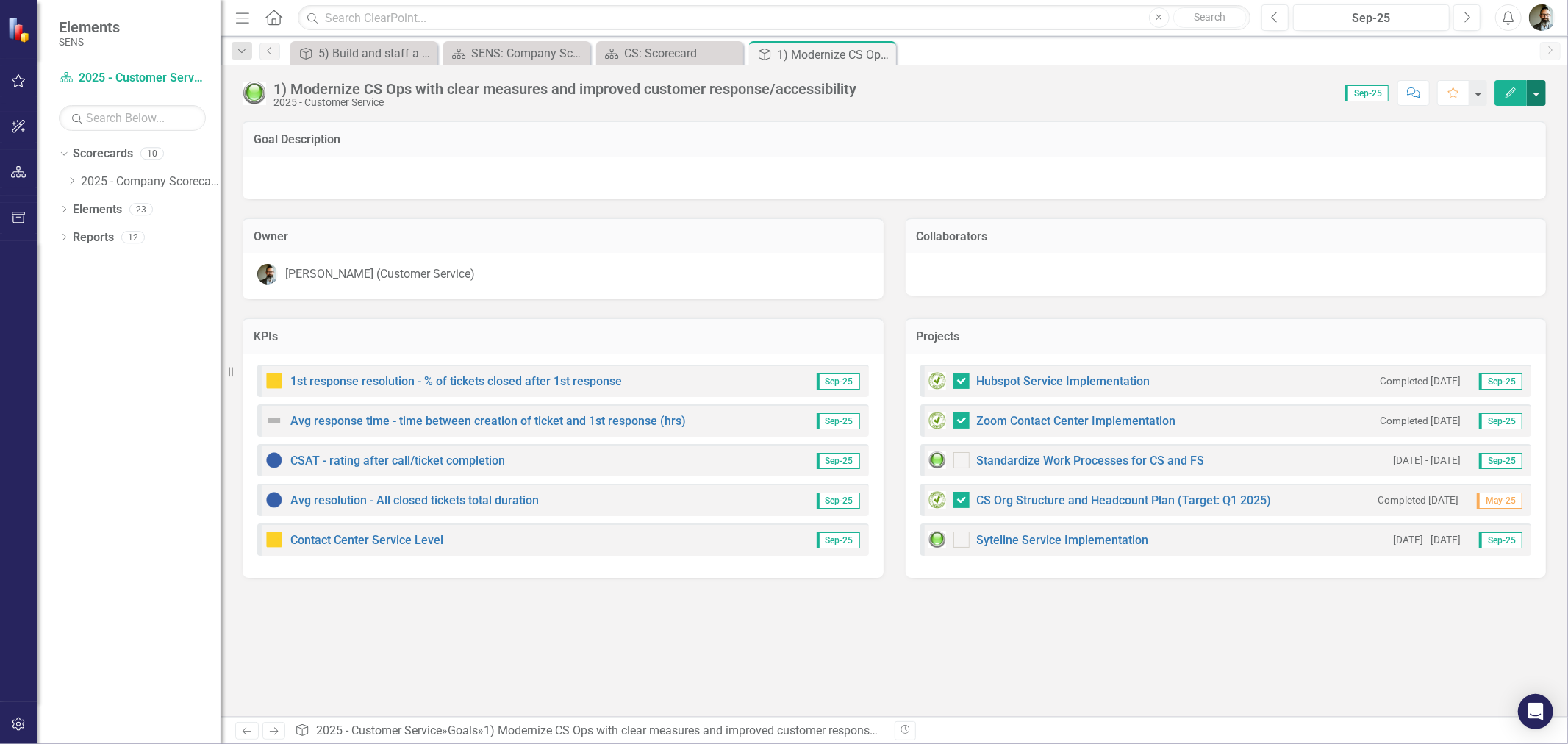
click at [1538, 94] on button "button" at bounding box center [1536, 93] width 19 height 26
click at [1516, 118] on link "Edit Edit Goal" at bounding box center [1485, 120] width 119 height 27
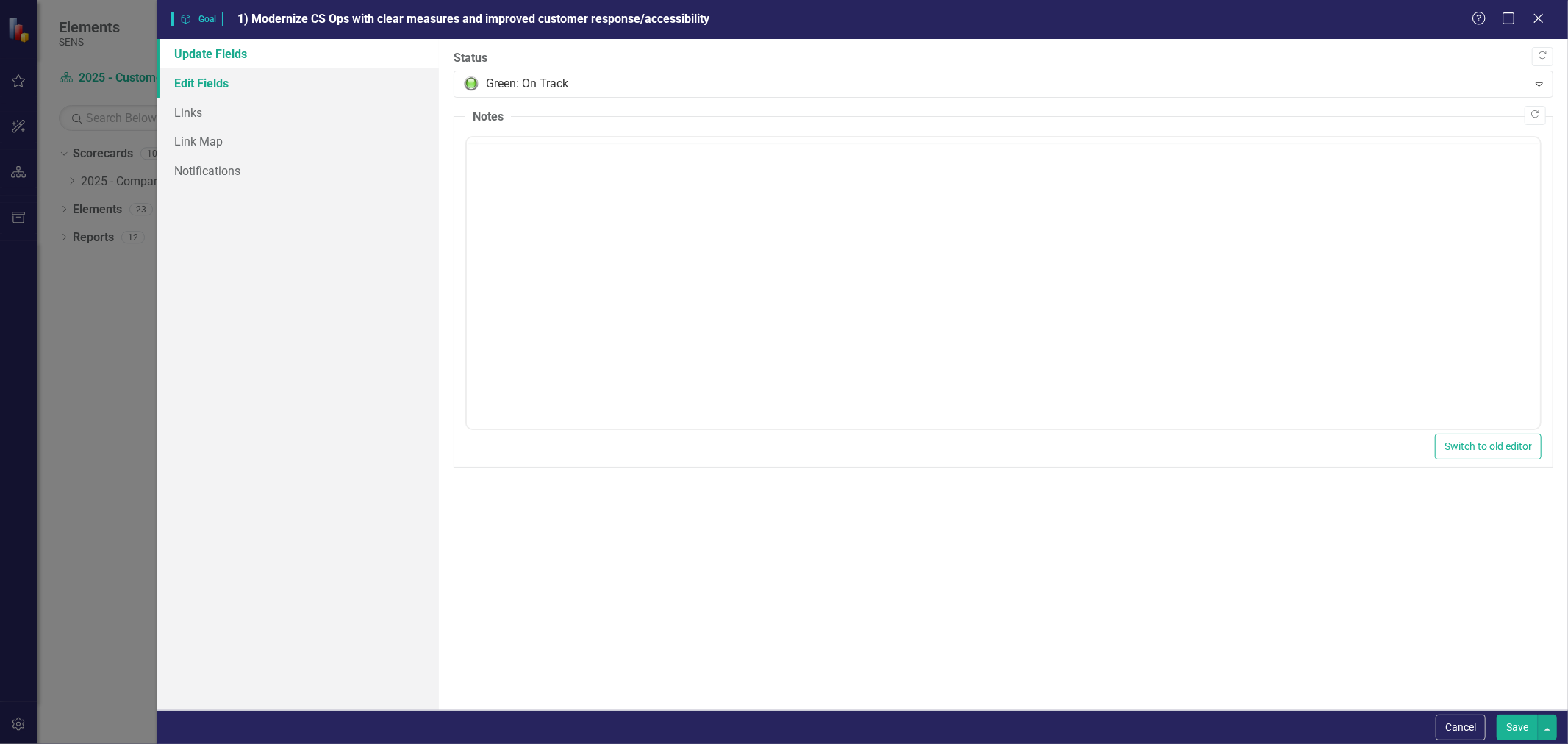
scroll to position [0, 0]
click at [245, 81] on link "Edit Fields" at bounding box center [297, 83] width 282 height 30
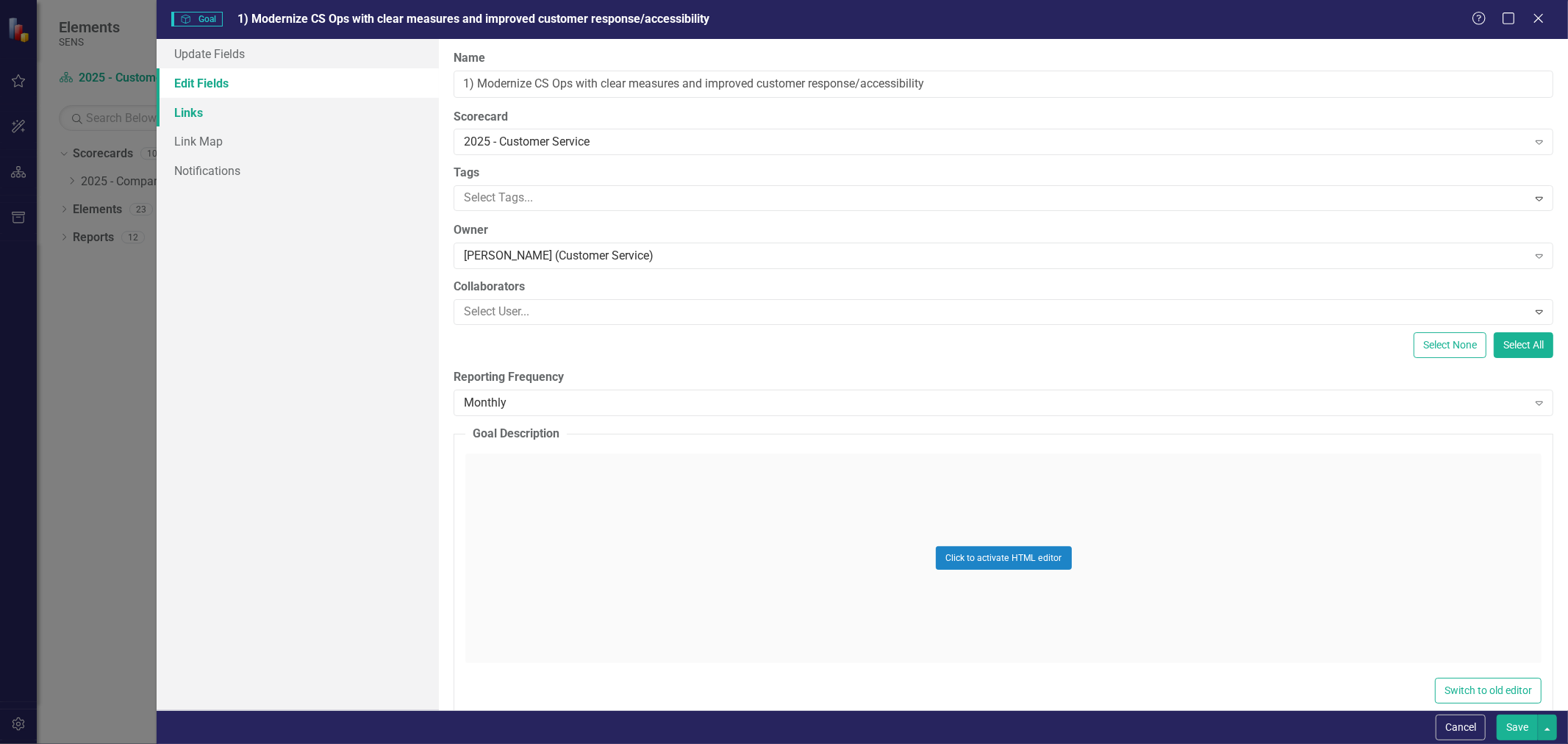
click at [200, 115] on link "Links" at bounding box center [297, 112] width 282 height 30
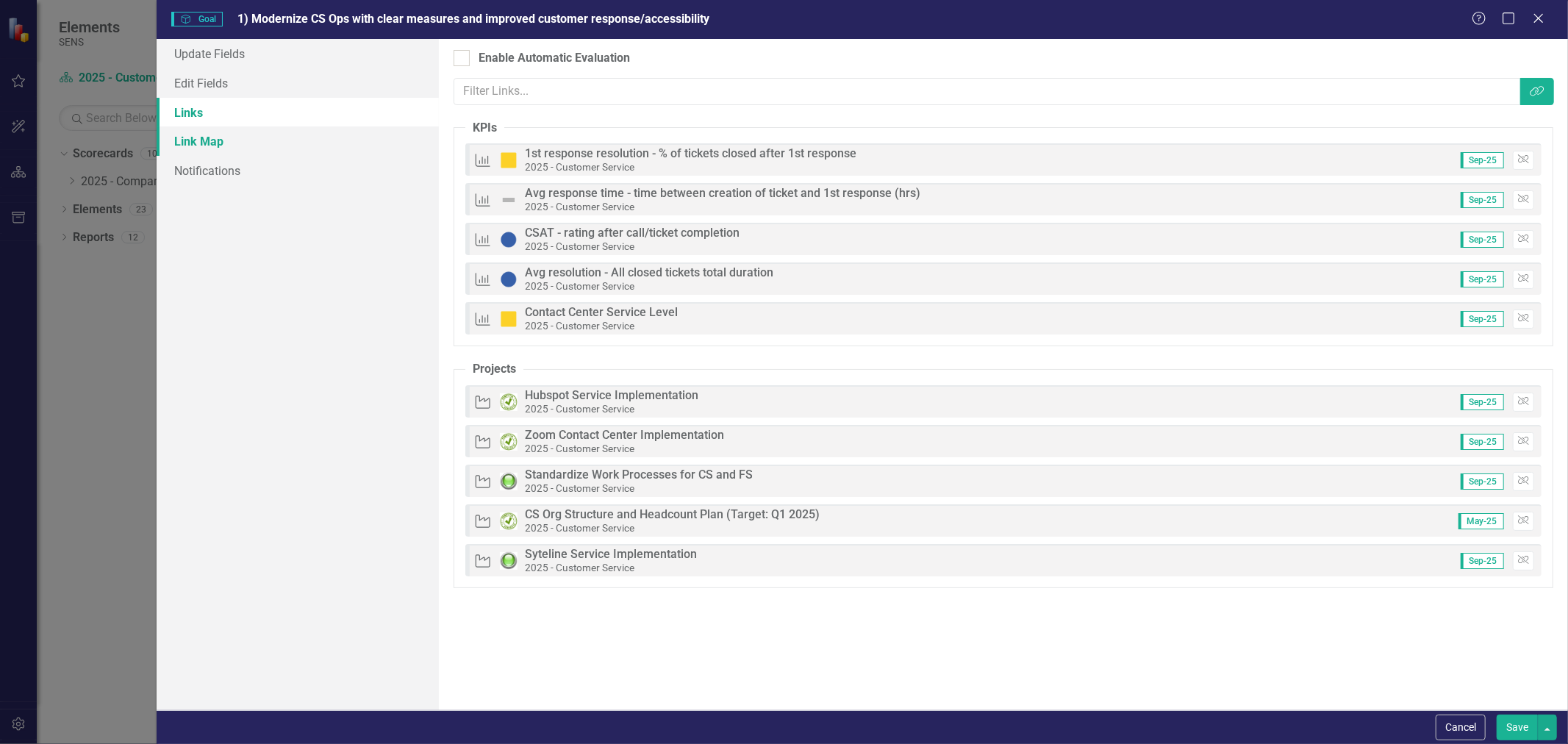
click at [200, 136] on link "Link Map" at bounding box center [297, 141] width 282 height 30
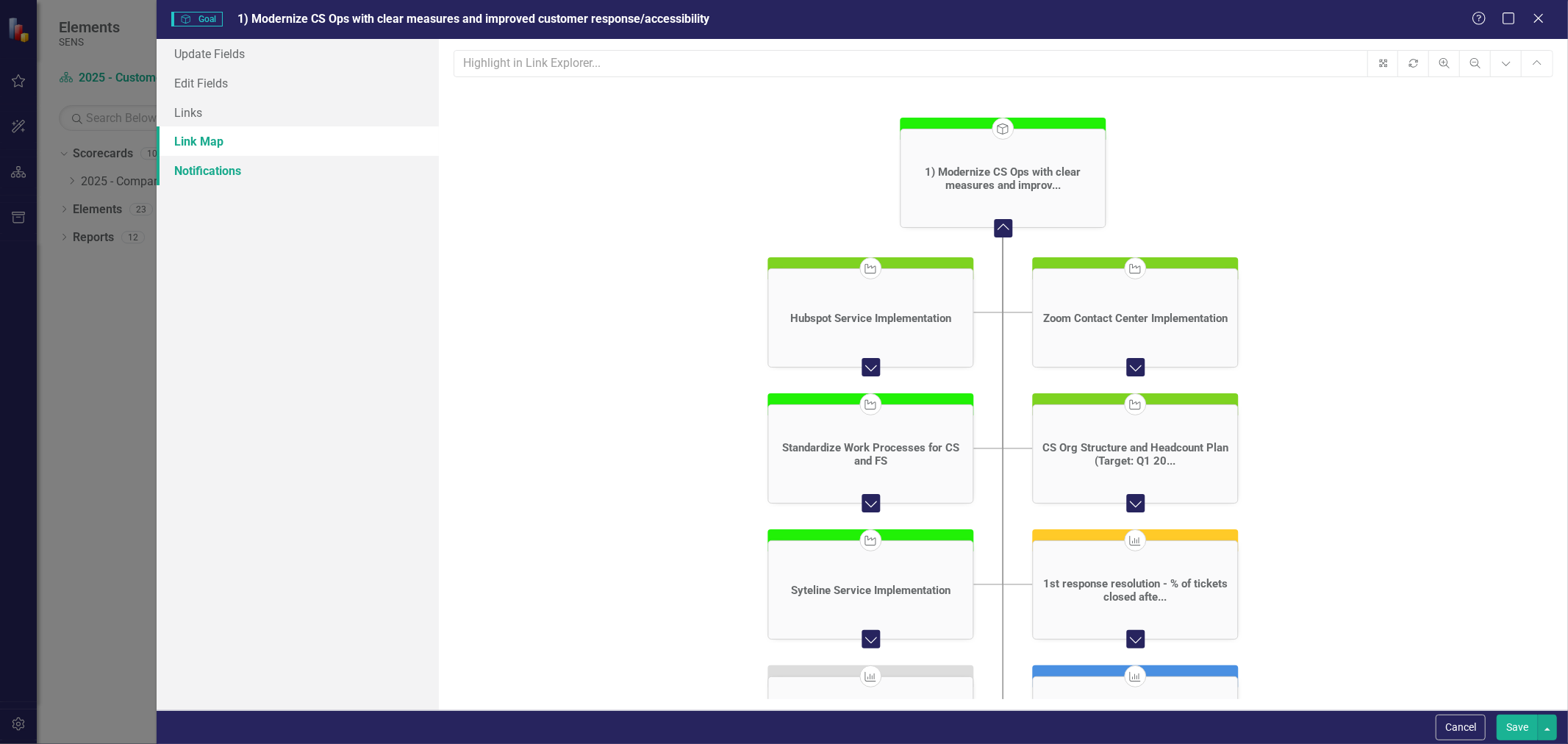
click at [214, 175] on link "Notifications" at bounding box center [297, 170] width 282 height 30
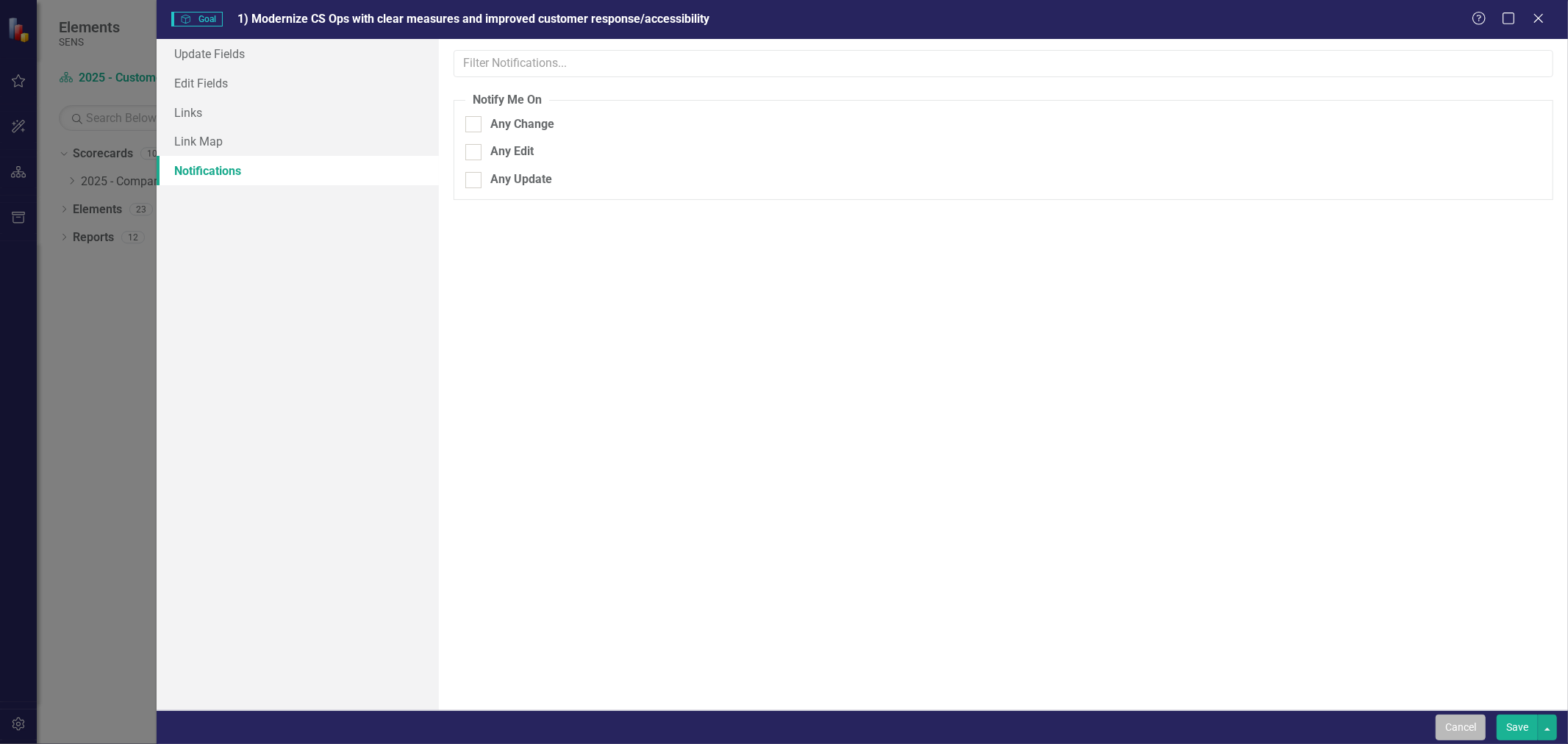
click at [1446, 718] on button "Cancel" at bounding box center [1461, 727] width 50 height 26
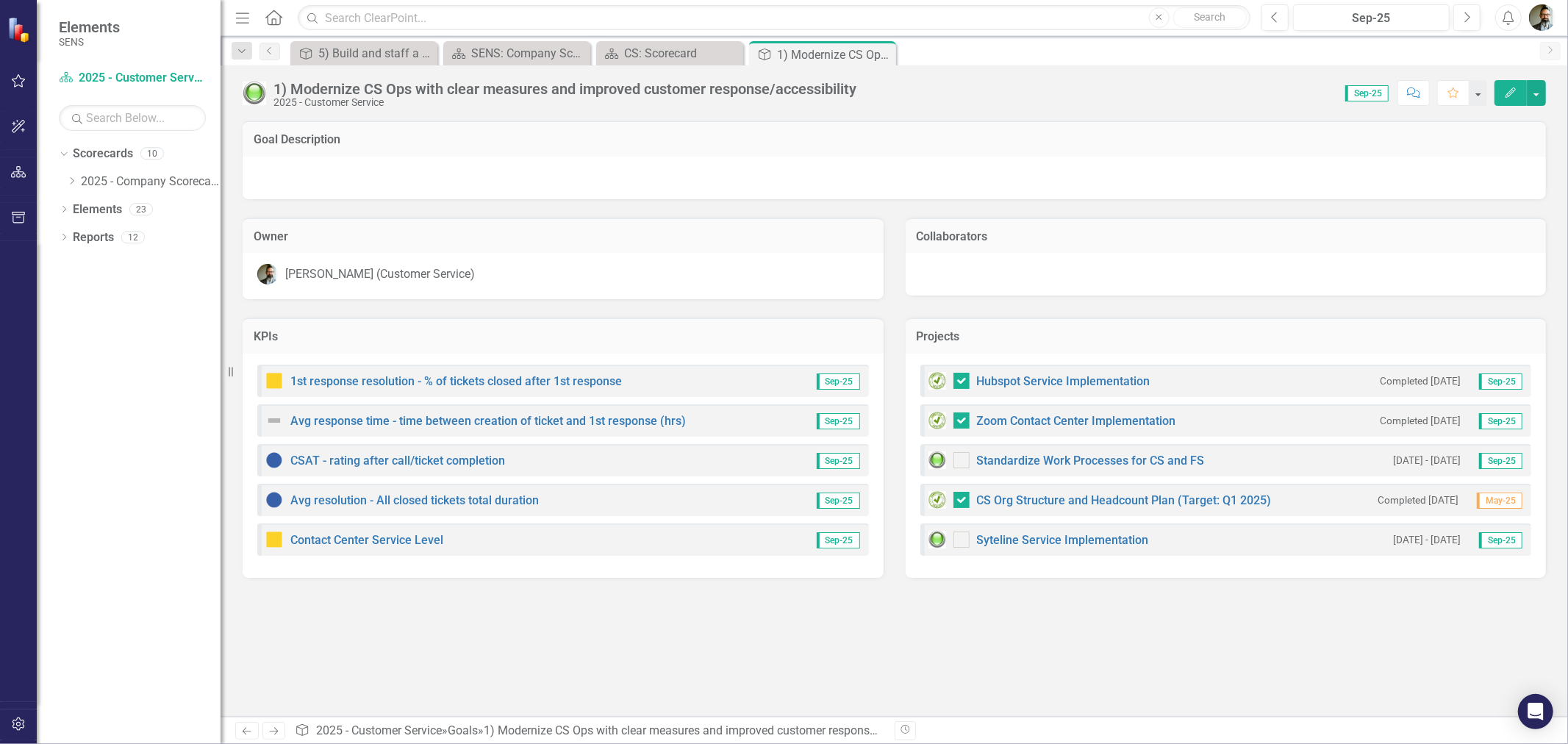
drag, startPoint x: 716, startPoint y: 672, endPoint x: 731, endPoint y: 665, distance: 16.6
click at [716, 672] on div "Goal Description Owner Chad Molen (Customer Service) Collaborators KPIs 1st res…" at bounding box center [894, 418] width 1347 height 597
click at [575, 660] on div "Goal Description Owner Chad Molen (Customer Service) Collaborators KPIs 1st res…" at bounding box center [894, 418] width 1347 height 597
click at [409, 498] on link "Avg resolution - All closed tickets total duration" at bounding box center [415, 500] width 249 height 14
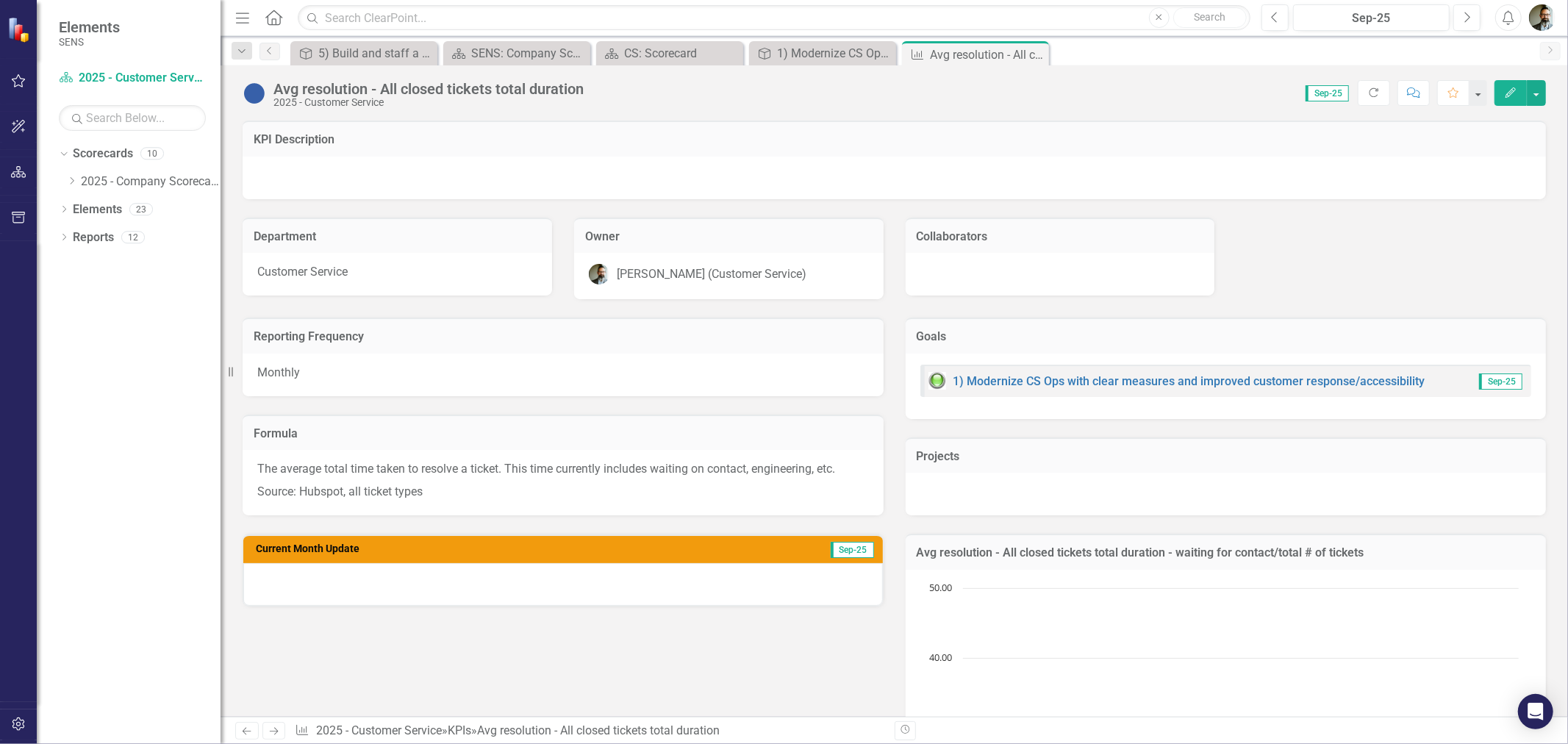
scroll to position [408, 0]
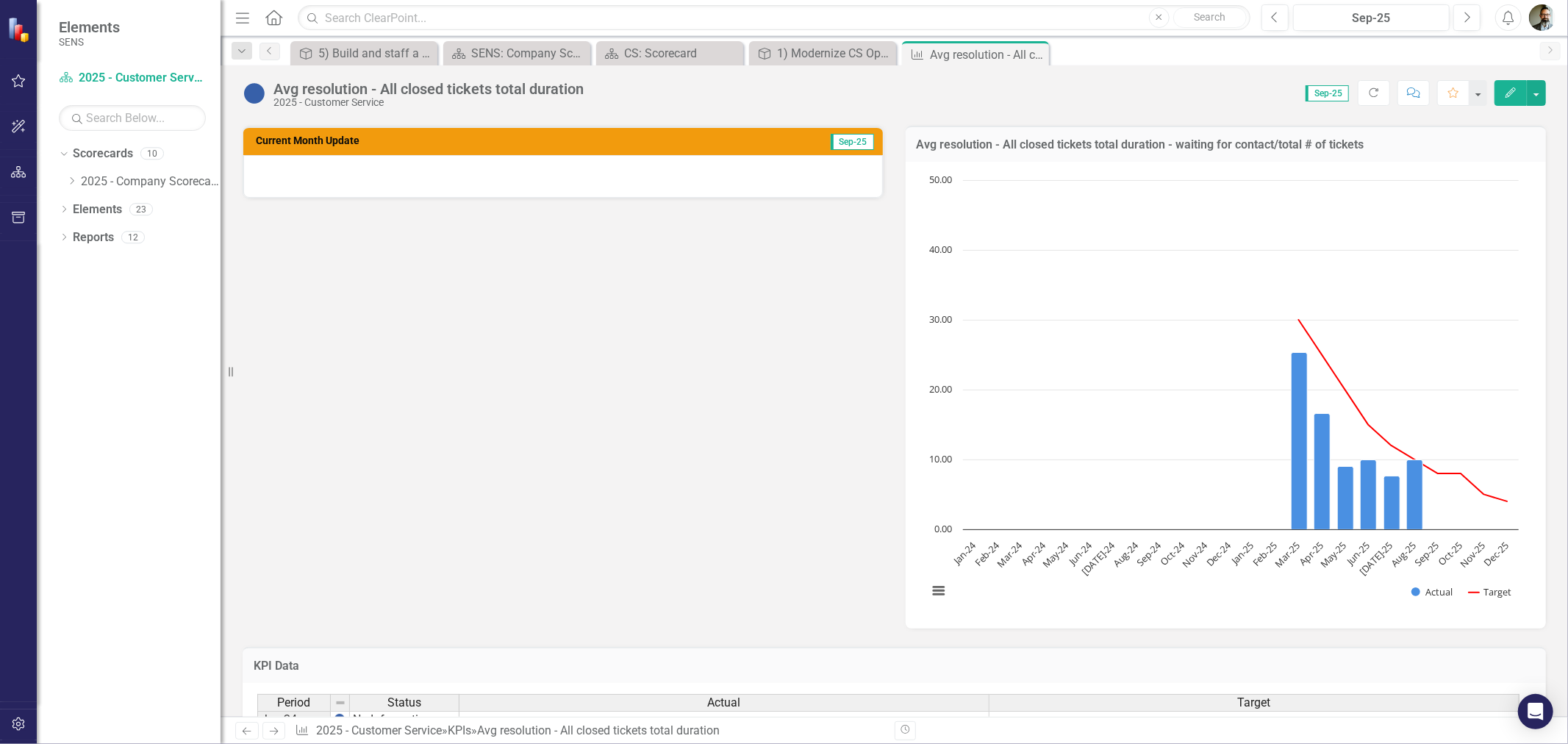
click at [285, 606] on div "Reporting Frequency Monthly Formula The average total time taken to resolve a t…" at bounding box center [894, 259] width 1325 height 737
click at [535, 379] on div "Reporting Frequency Monthly Formula The average total time taken to resolve a t…" at bounding box center [894, 259] width 1325 height 737
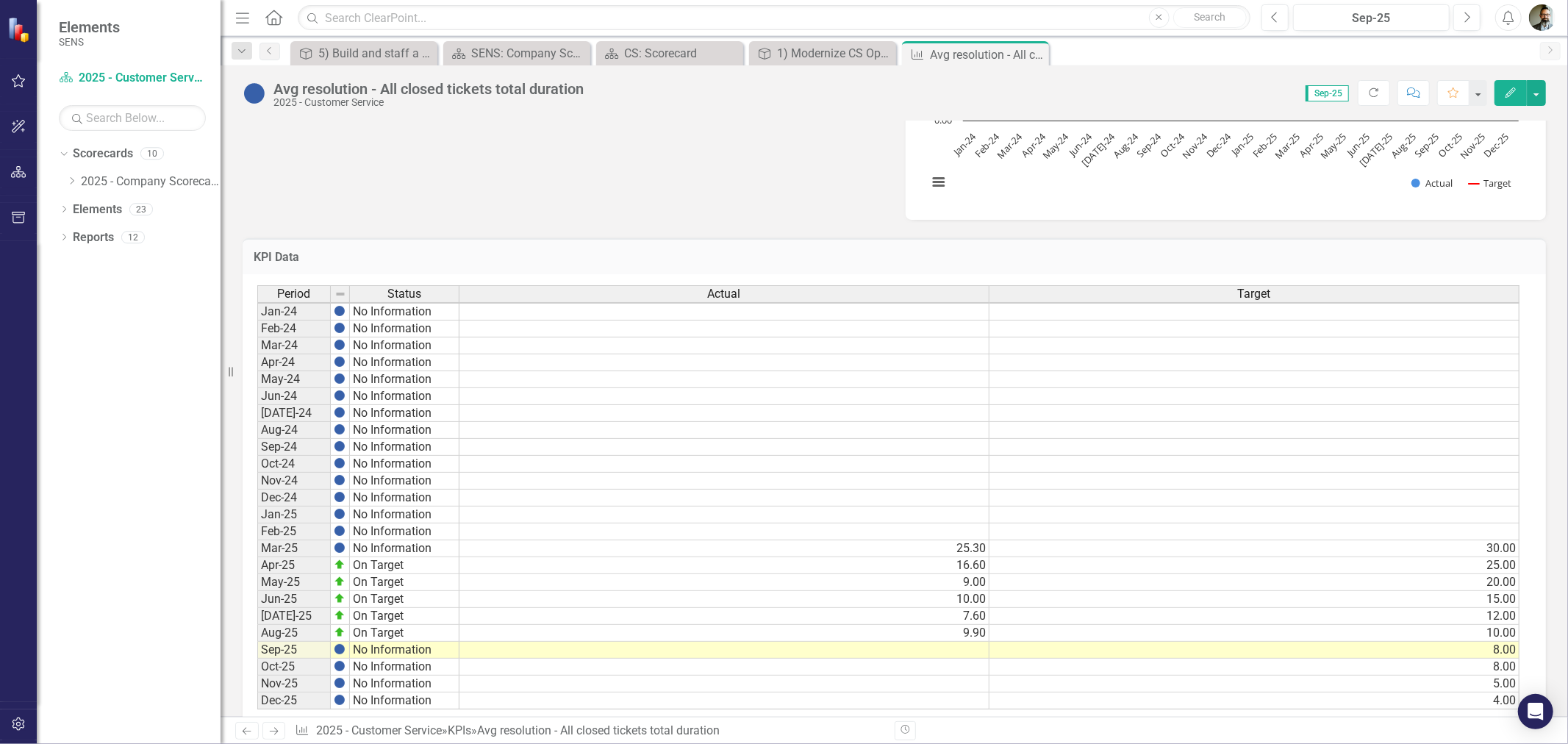
scroll to position [2, 0]
click at [977, 650] on td at bounding box center [724, 650] width 530 height 17
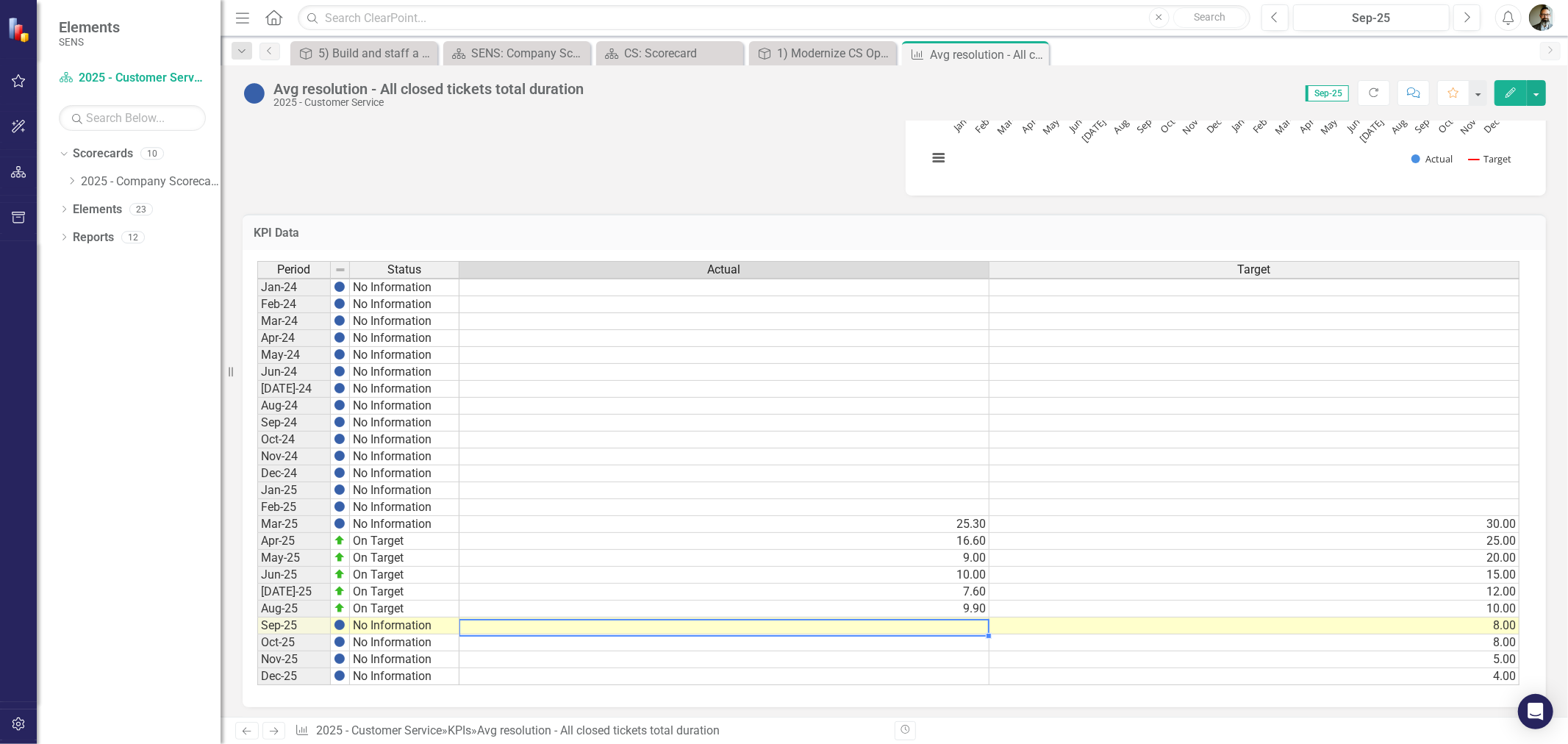
scroll to position [853, 0]
click at [954, 613] on td at bounding box center [724, 621] width 530 height 17
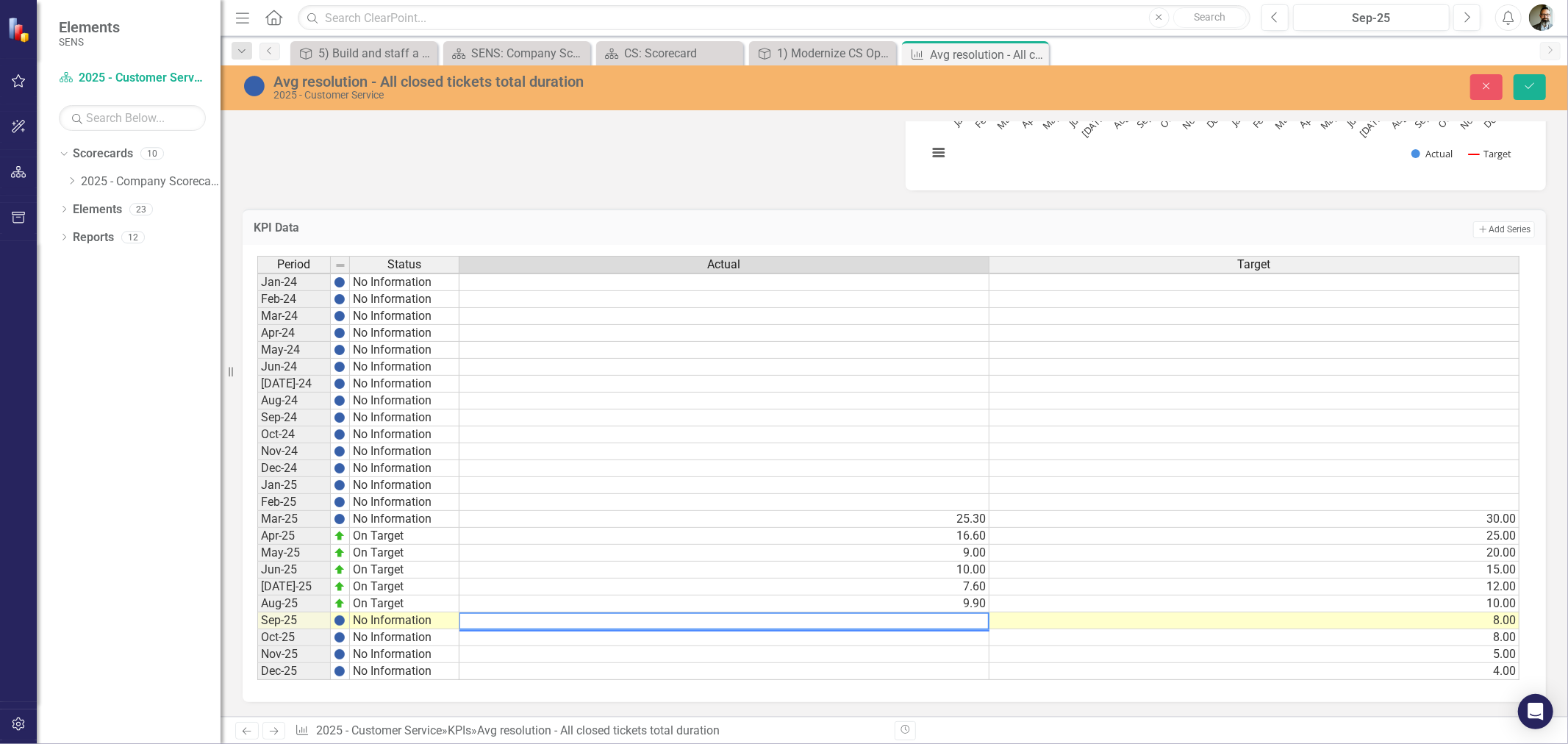
click at [976, 613] on textarea at bounding box center [723, 621] width 531 height 18
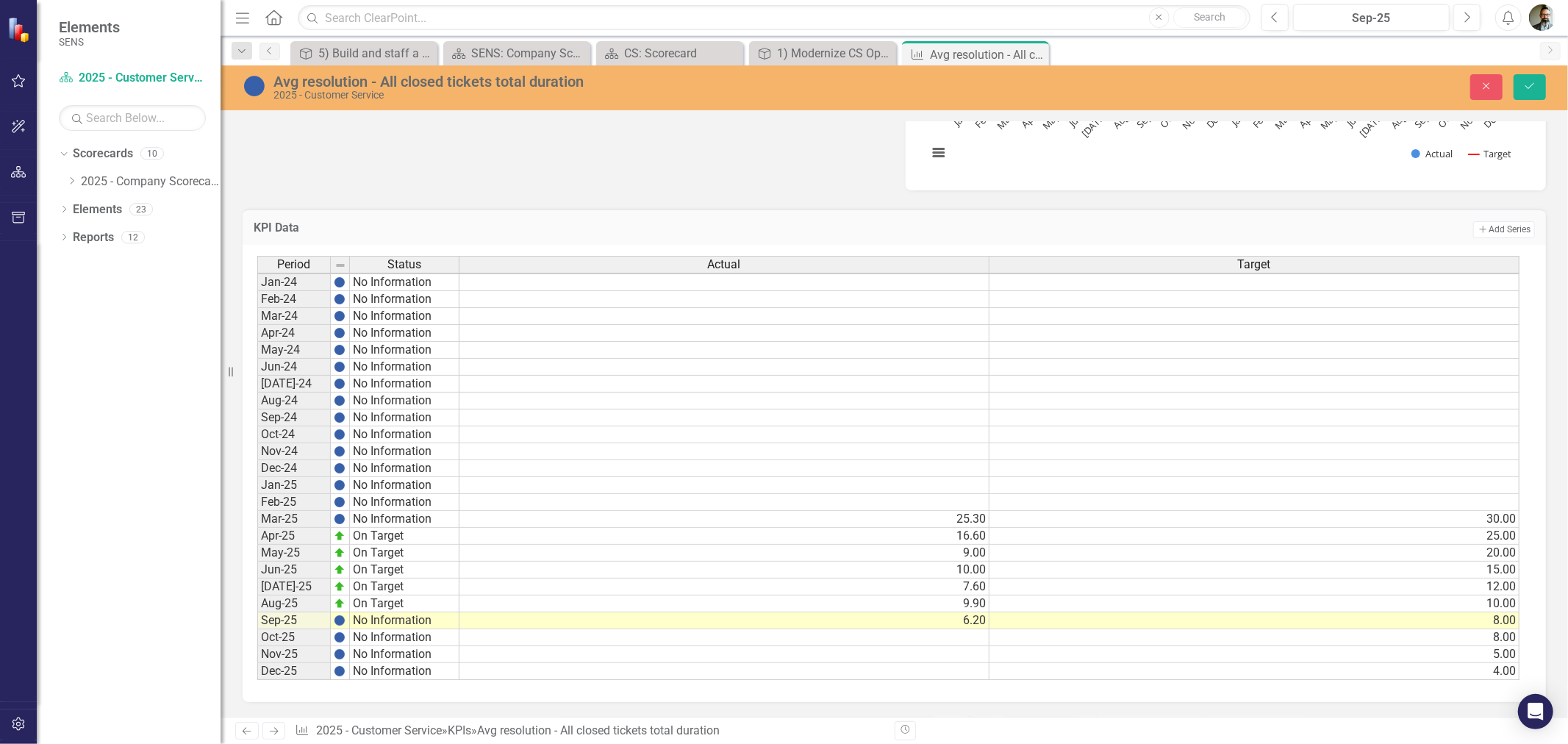
scroll to position [855, 0]
click at [972, 629] on td at bounding box center [724, 637] width 530 height 17
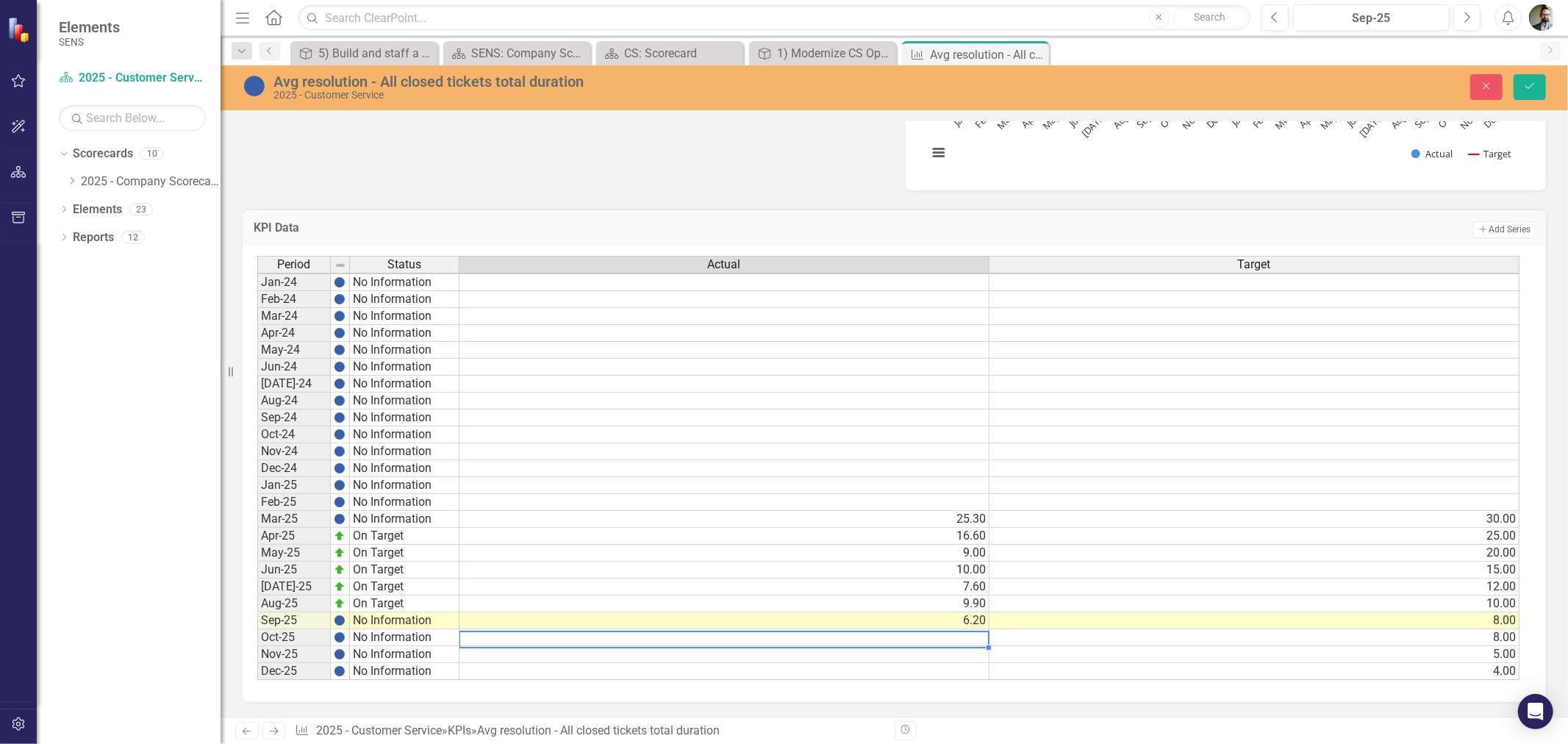
click at [971, 613] on td "6.20" at bounding box center [724, 621] width 530 height 17
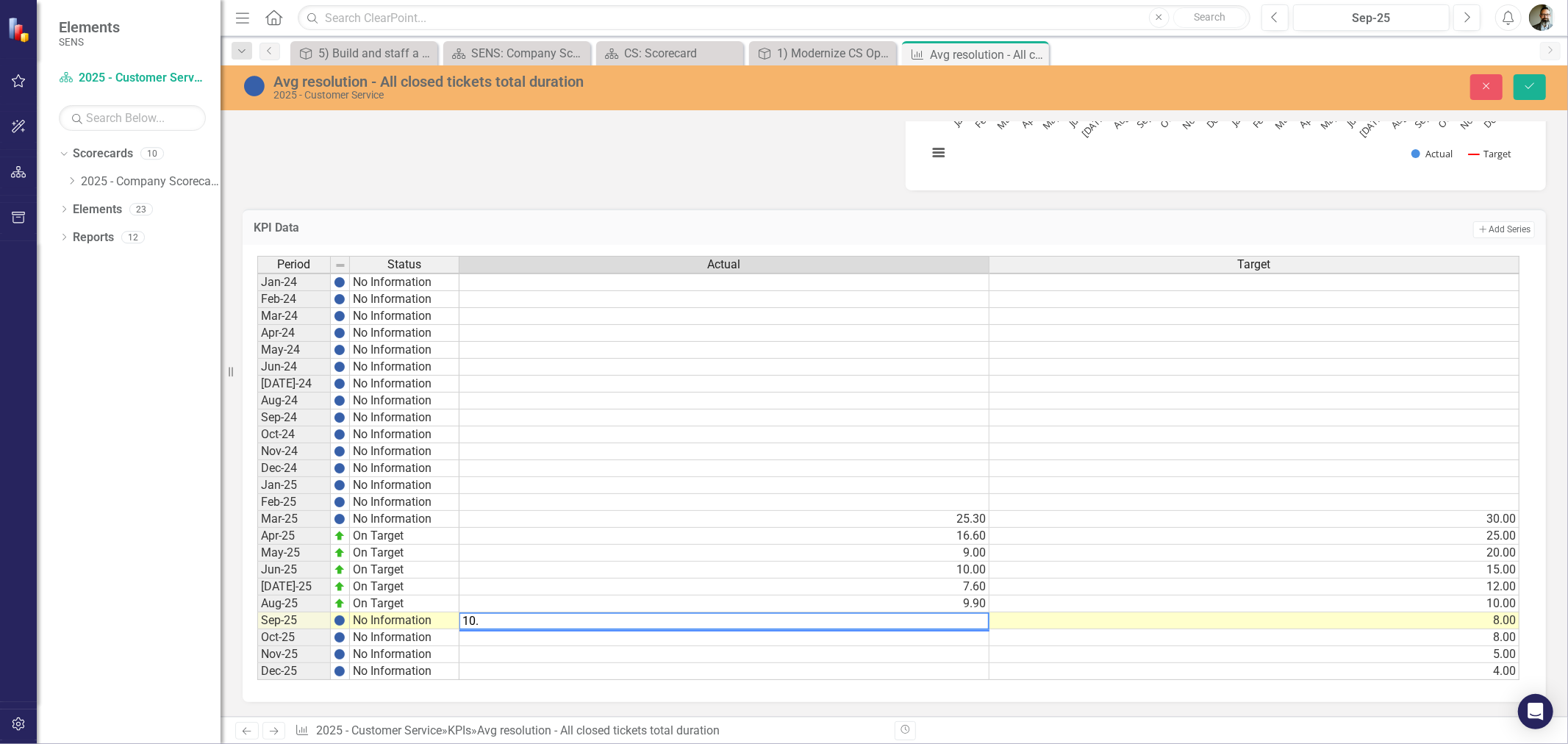
type textarea "10.1"
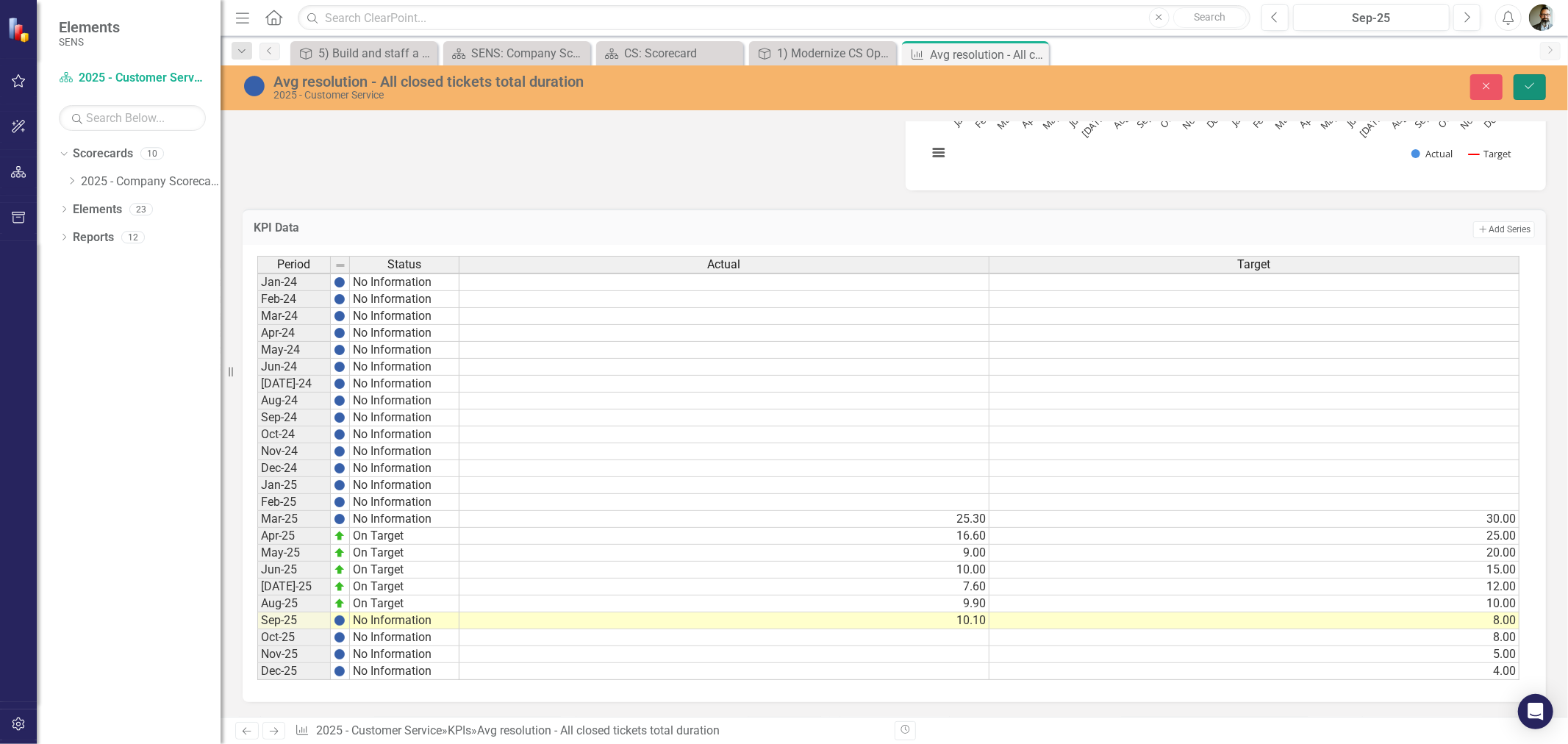
click at [1531, 78] on button "Save" at bounding box center [1530, 87] width 32 height 26
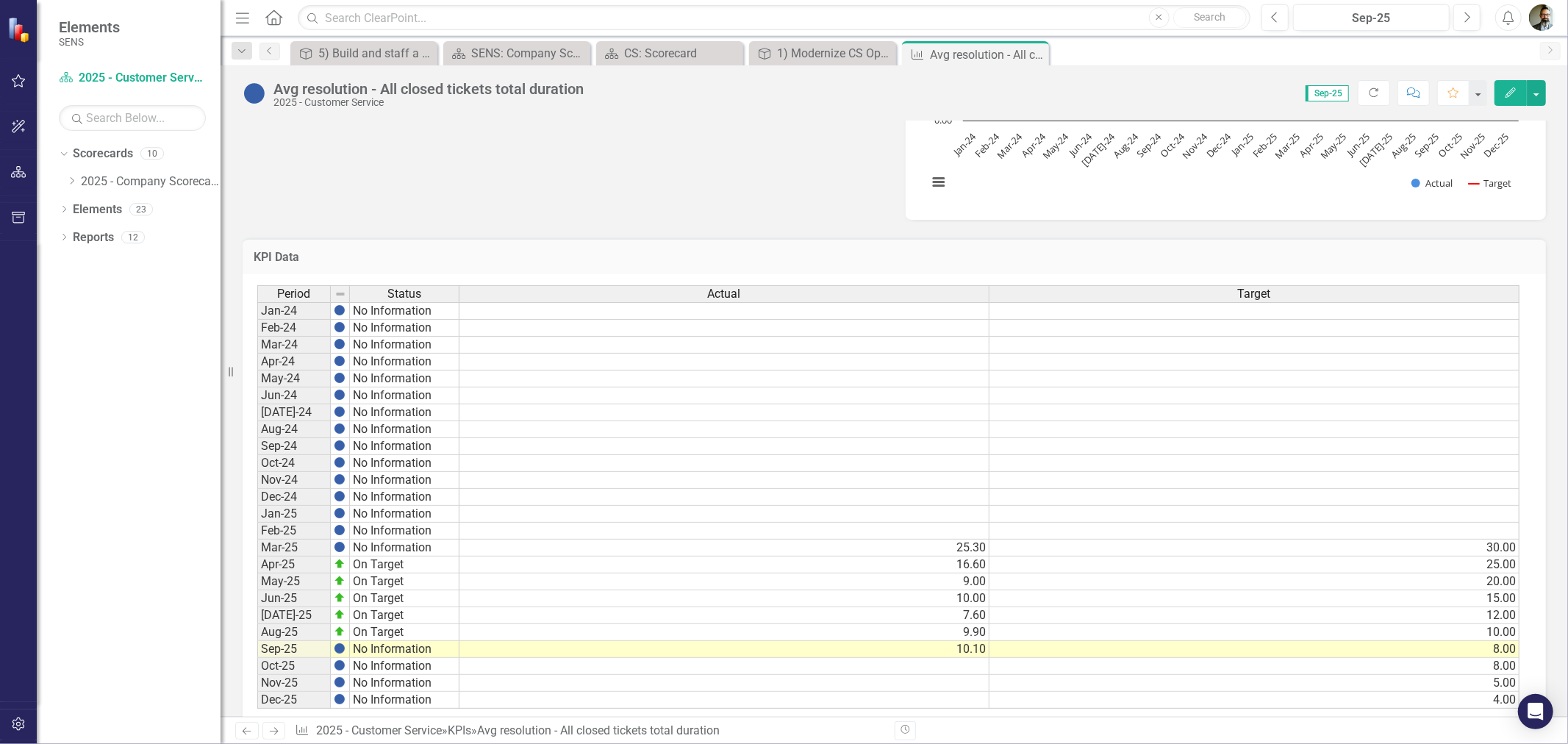
scroll to position [853, 0]
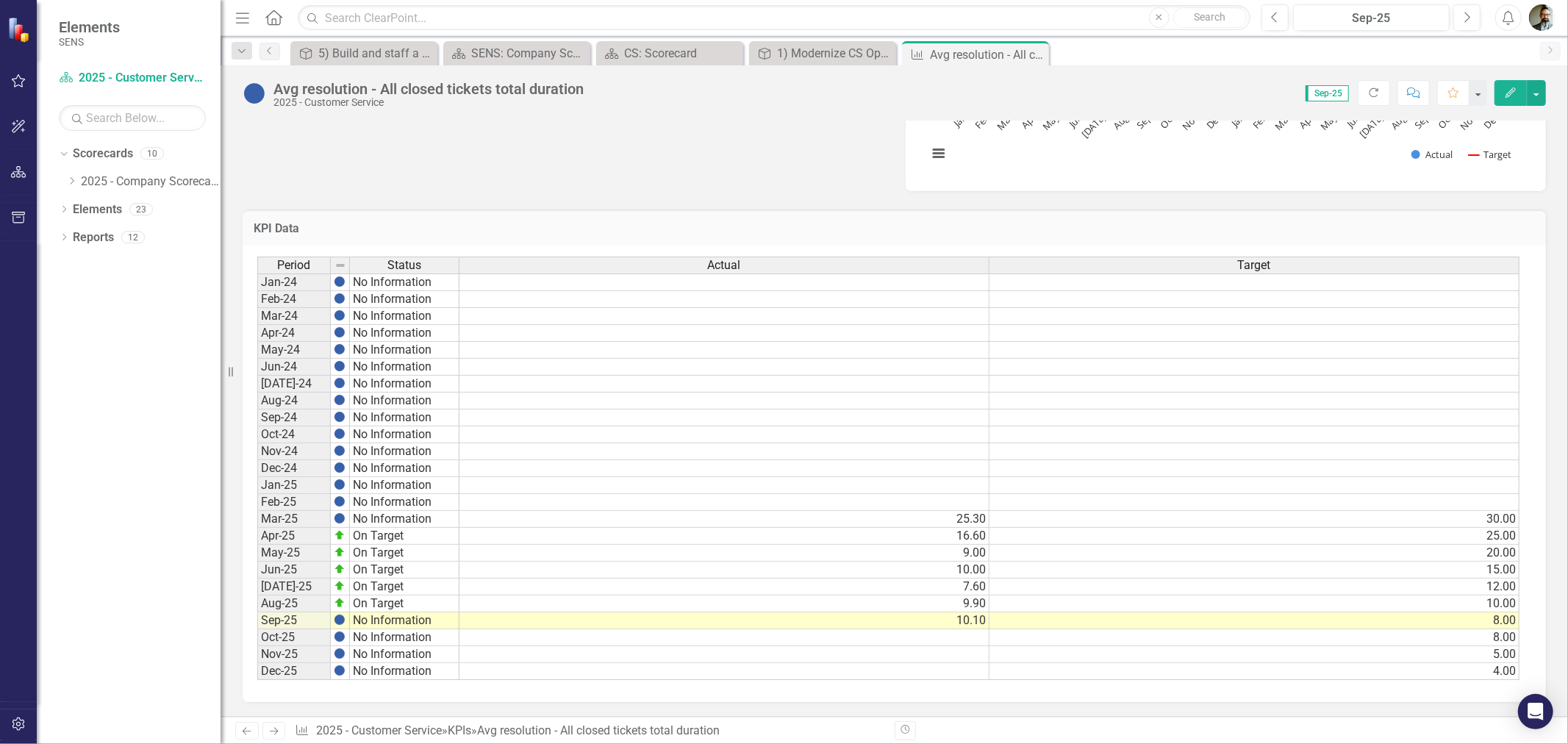
click at [974, 616] on td "10.10" at bounding box center [724, 621] width 530 height 17
click at [972, 616] on td "10.10" at bounding box center [724, 621] width 530 height 17
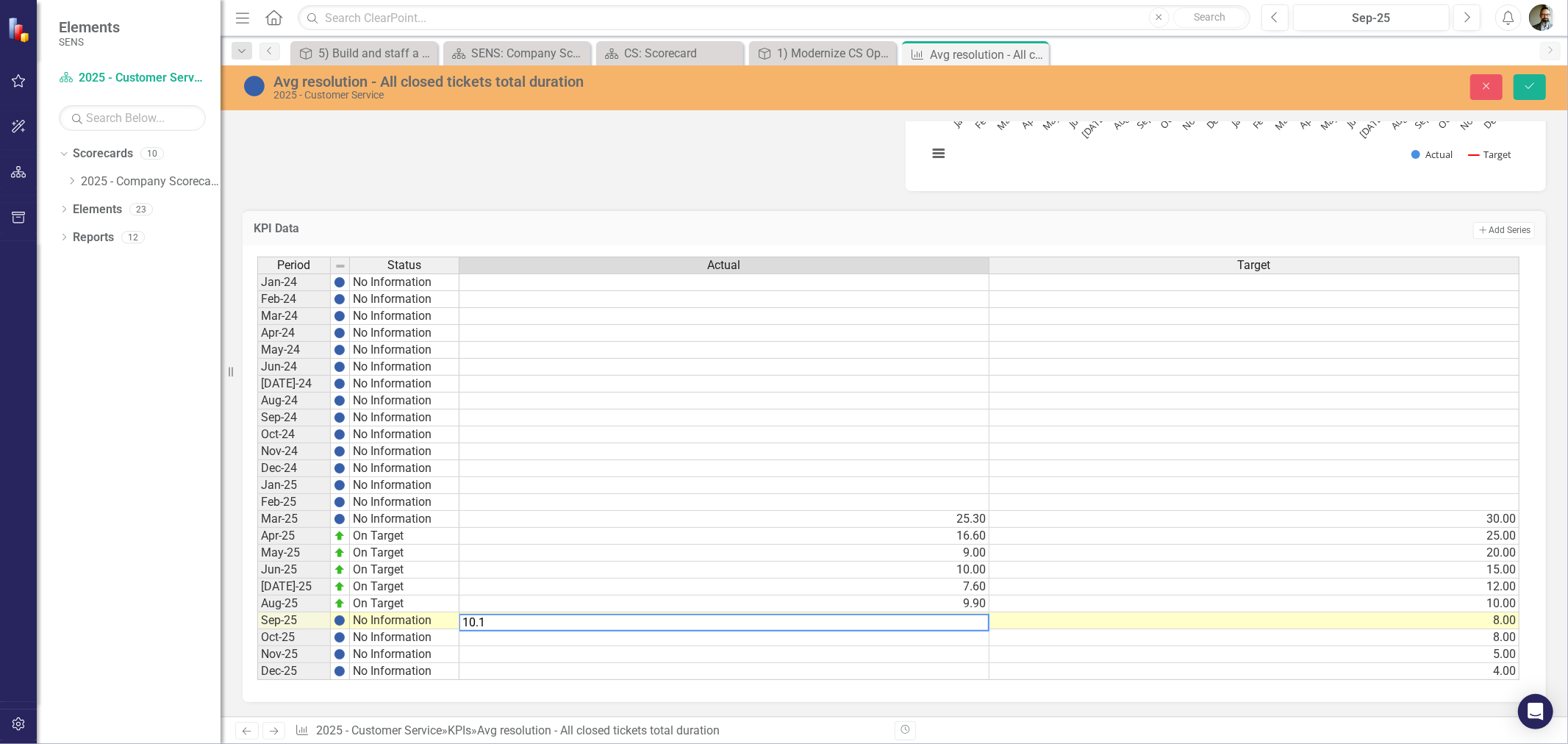
click at [414, 618] on div "Period Status Actual Target Jan-24 No Information Feb-24 No Information Mar-24 …" at bounding box center [889, 469] width 1263 height 424
type textarea "5.5"
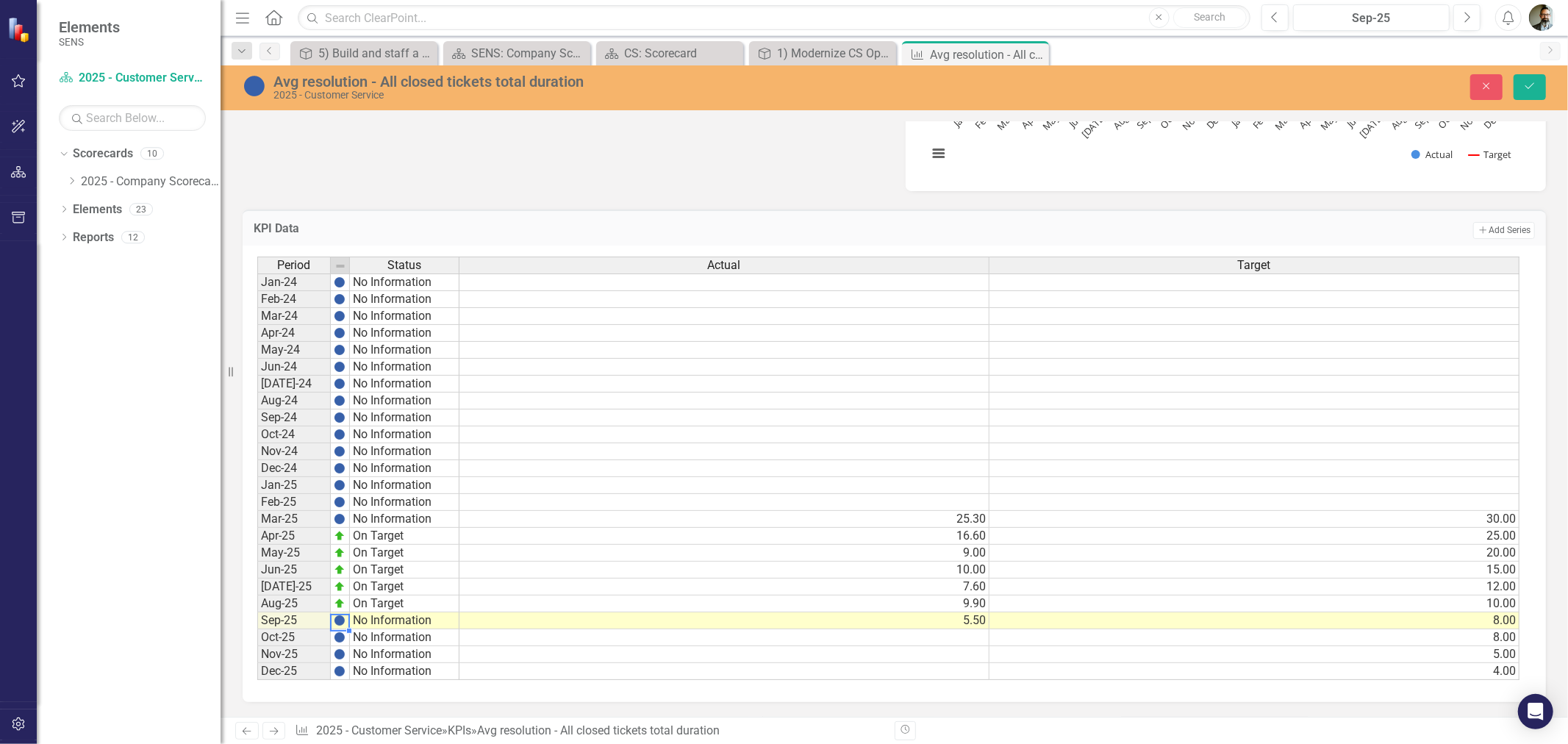
click at [336, 614] on img at bounding box center [340, 620] width 12 height 12
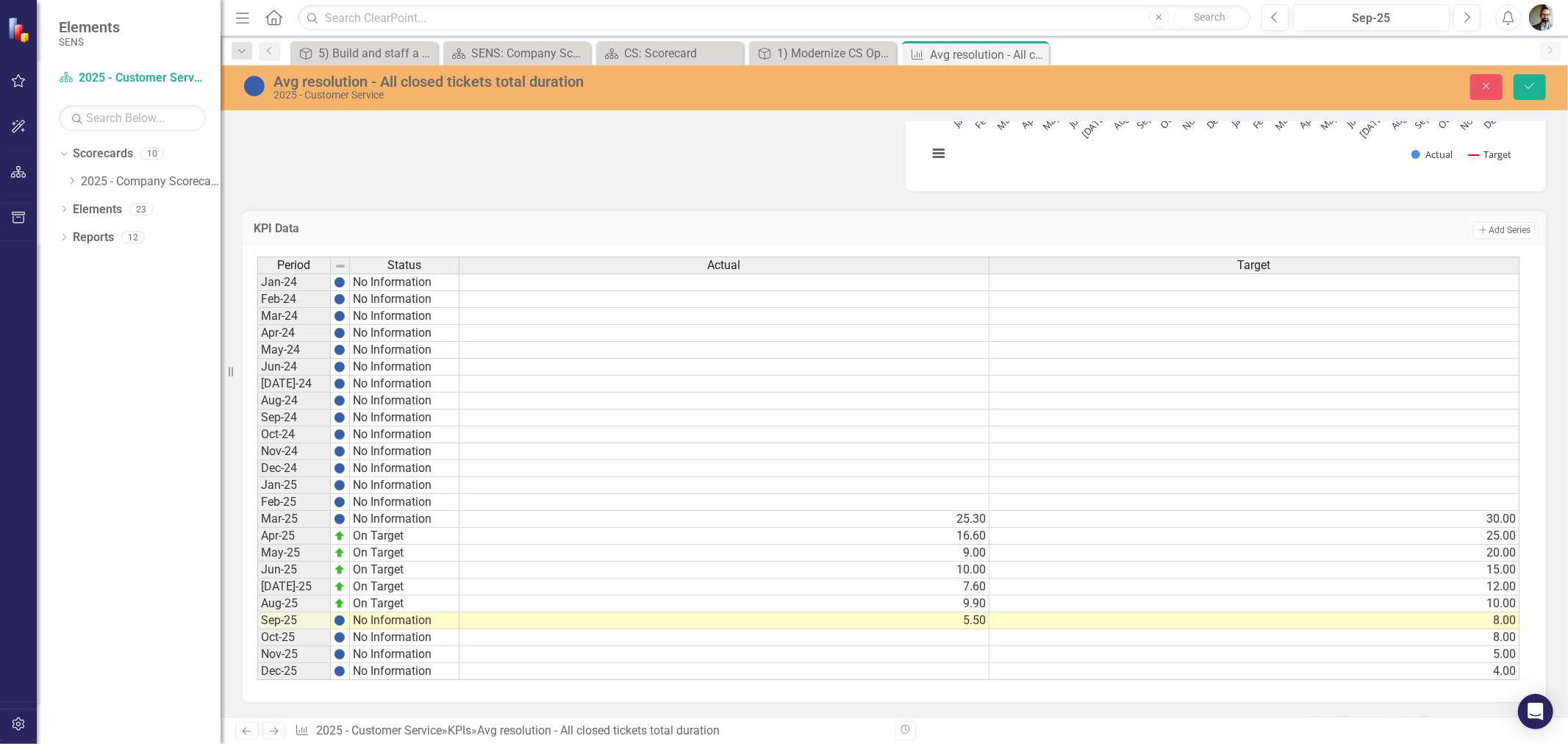
click at [256, 87] on img at bounding box center [255, 86] width 24 height 24
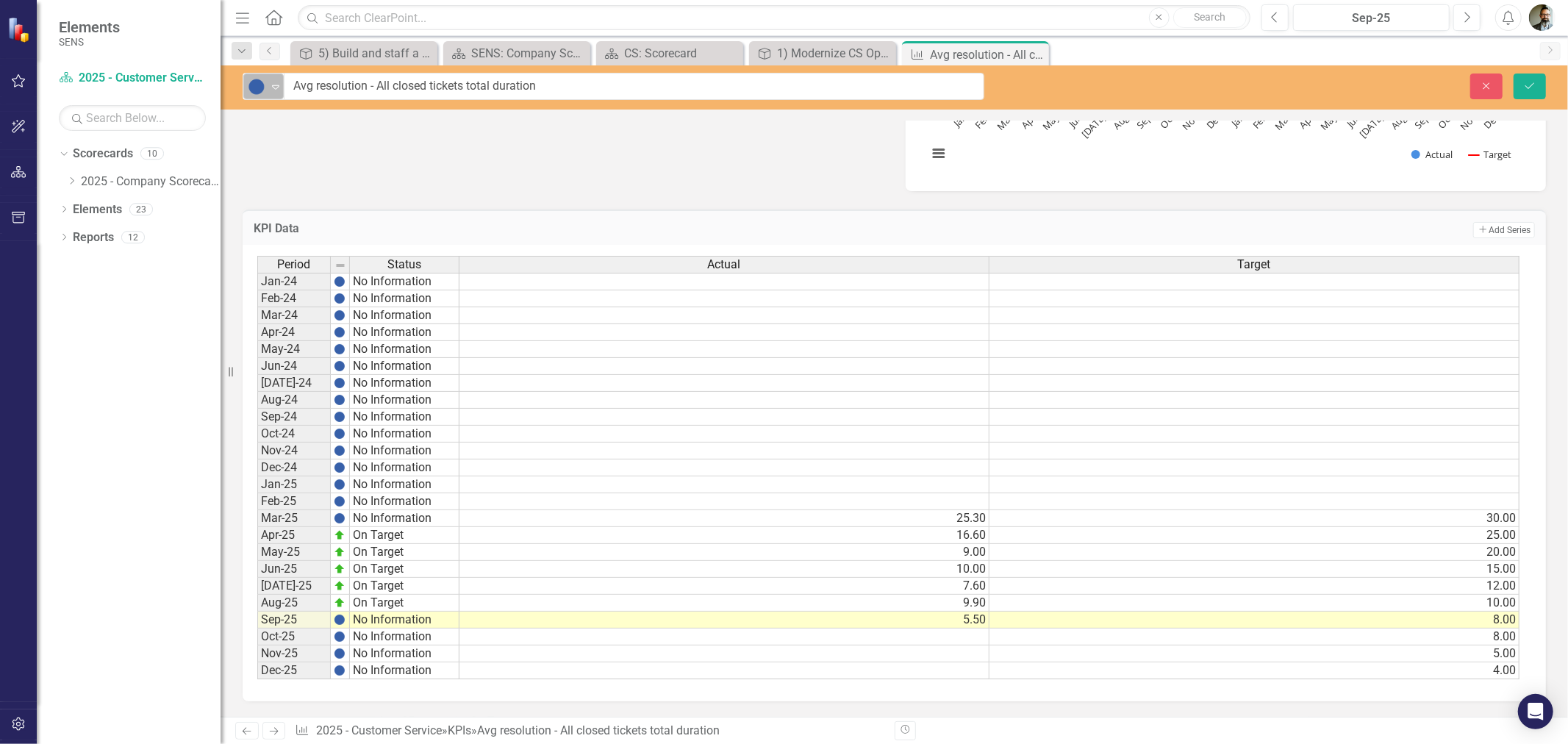
click at [276, 85] on icon at bounding box center [275, 87] width 8 height 4
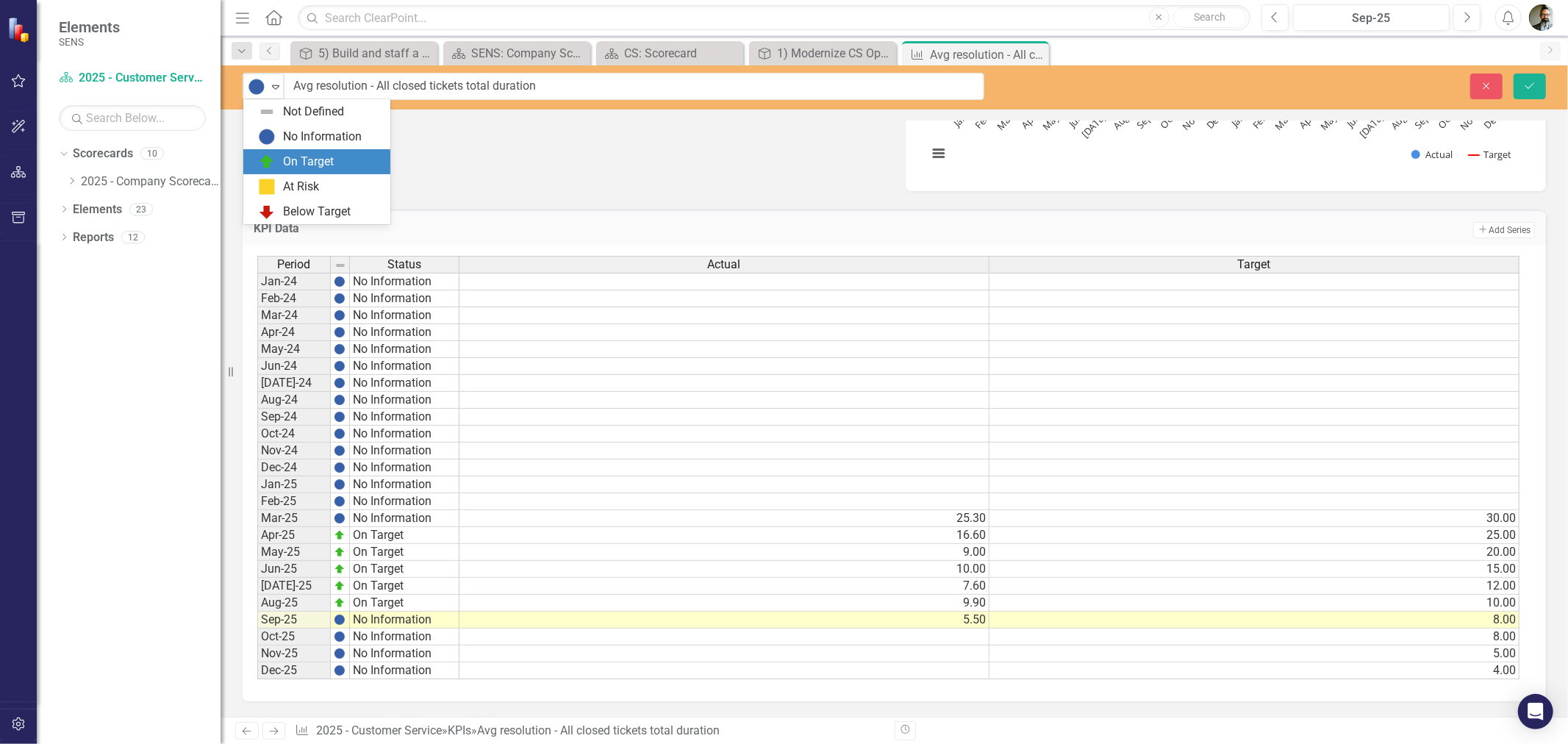
click at [283, 164] on div "On Target" at bounding box center [308, 162] width 51 height 17
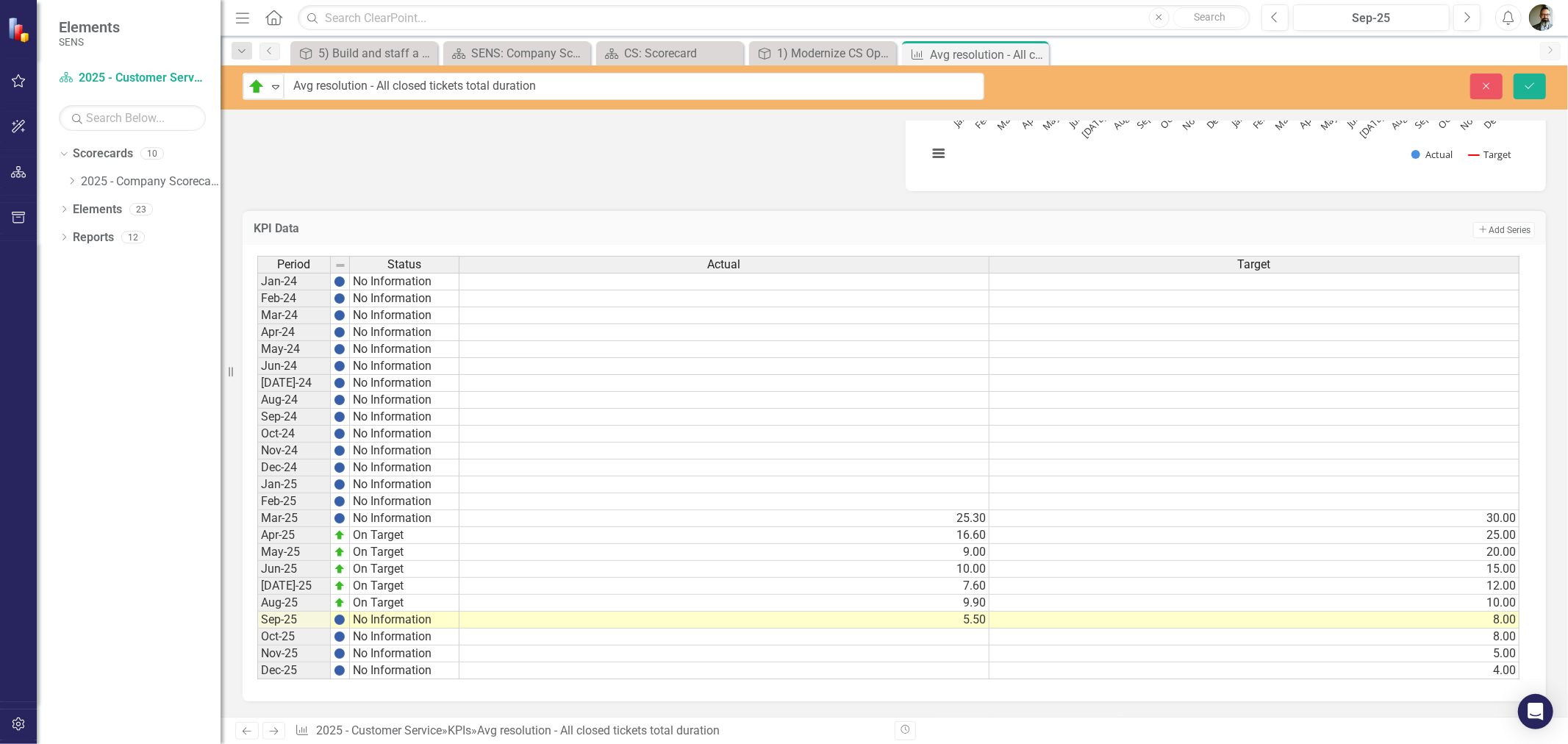
click at [1533, 85] on icon "Save" at bounding box center [1530, 86] width 14 height 10
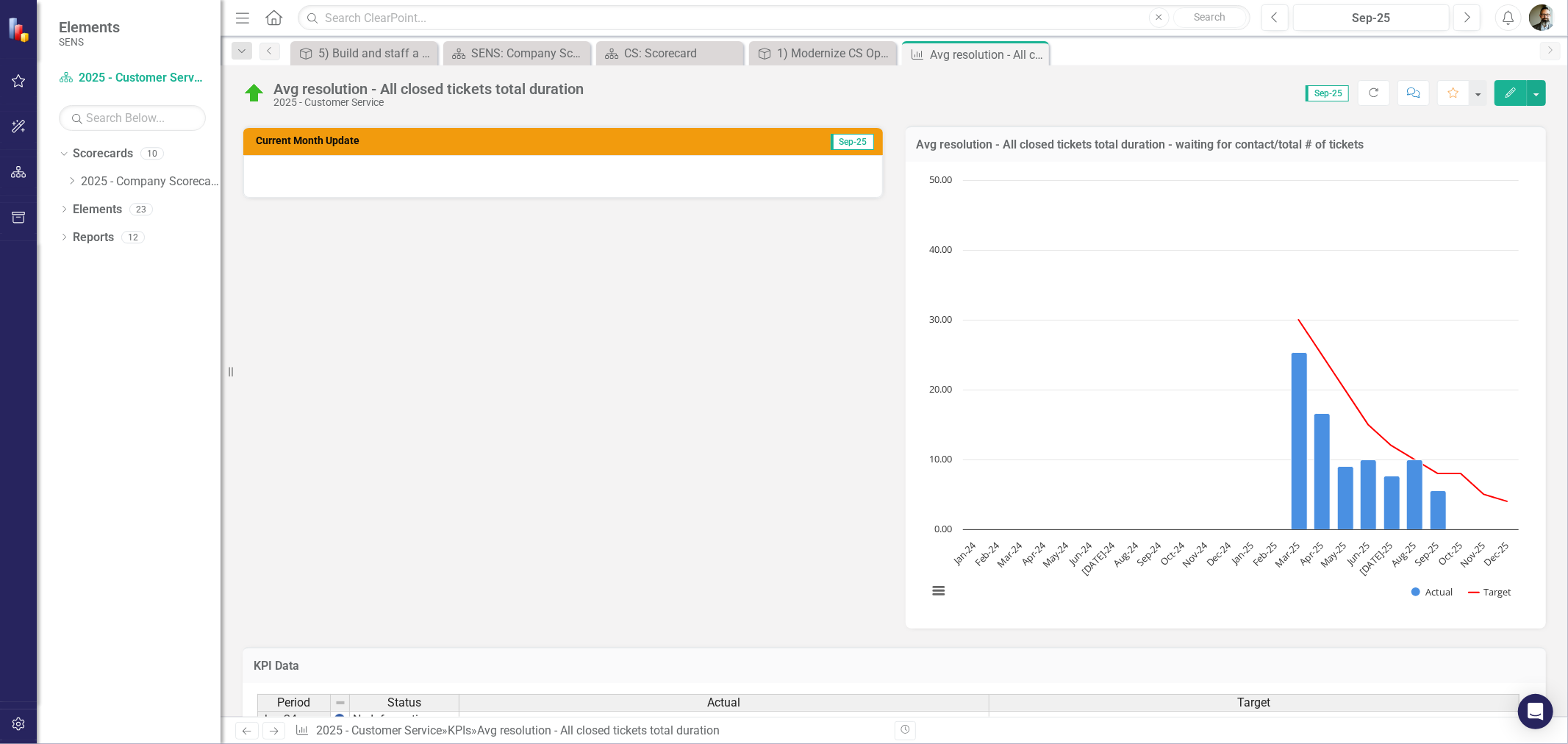
scroll to position [816, 0]
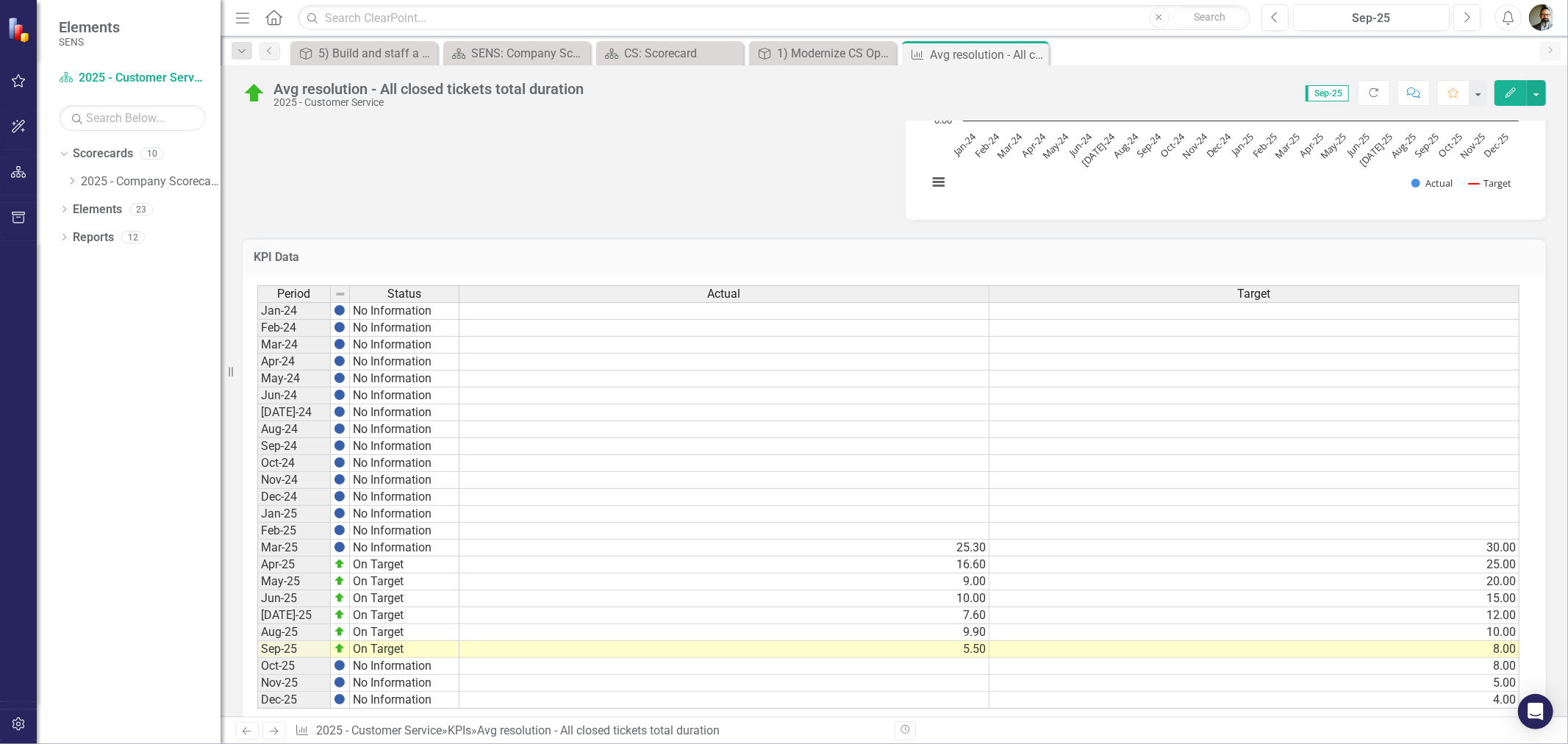
click at [977, 650] on td "5.50" at bounding box center [724, 649] width 530 height 17
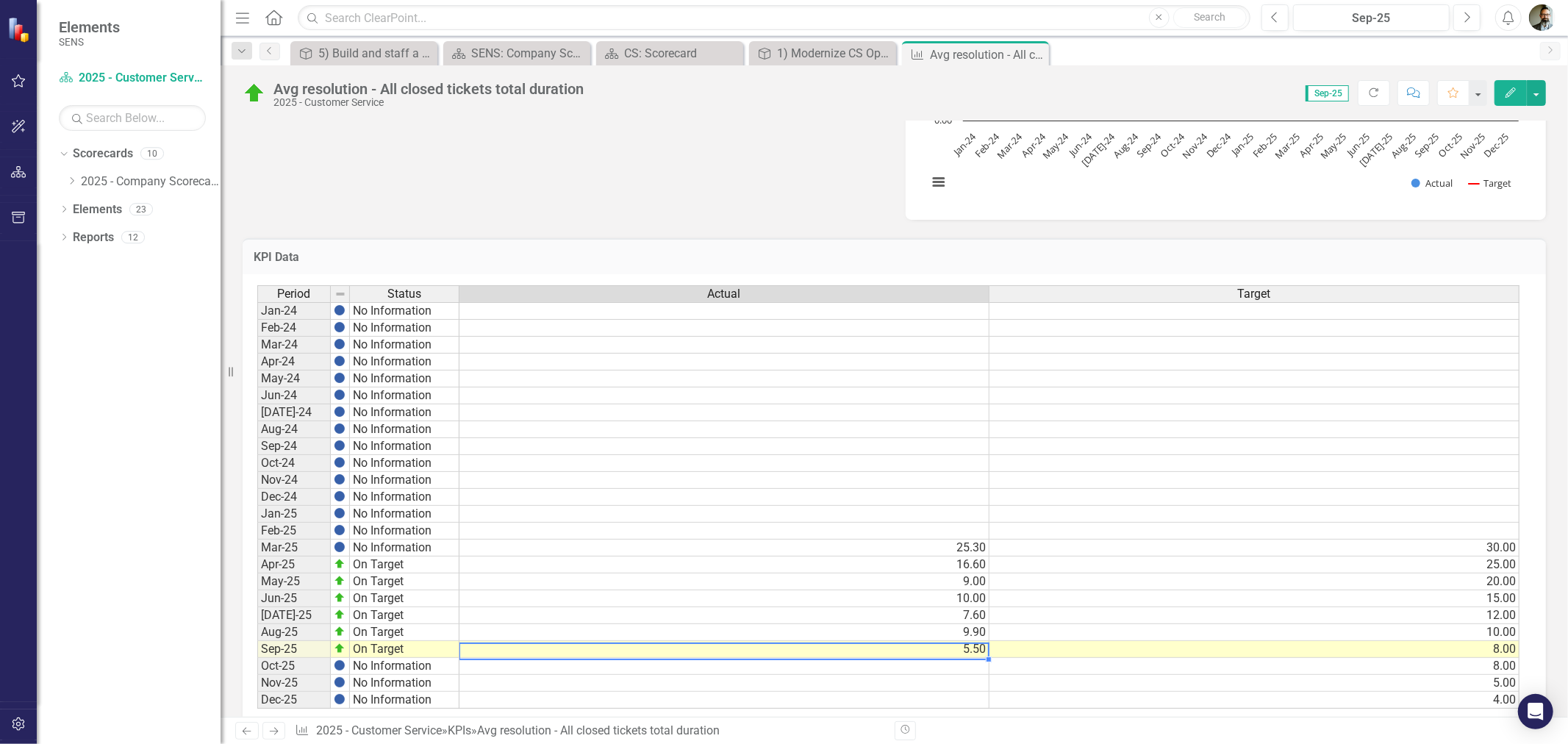
click at [977, 650] on td "5.50" at bounding box center [724, 649] width 530 height 17
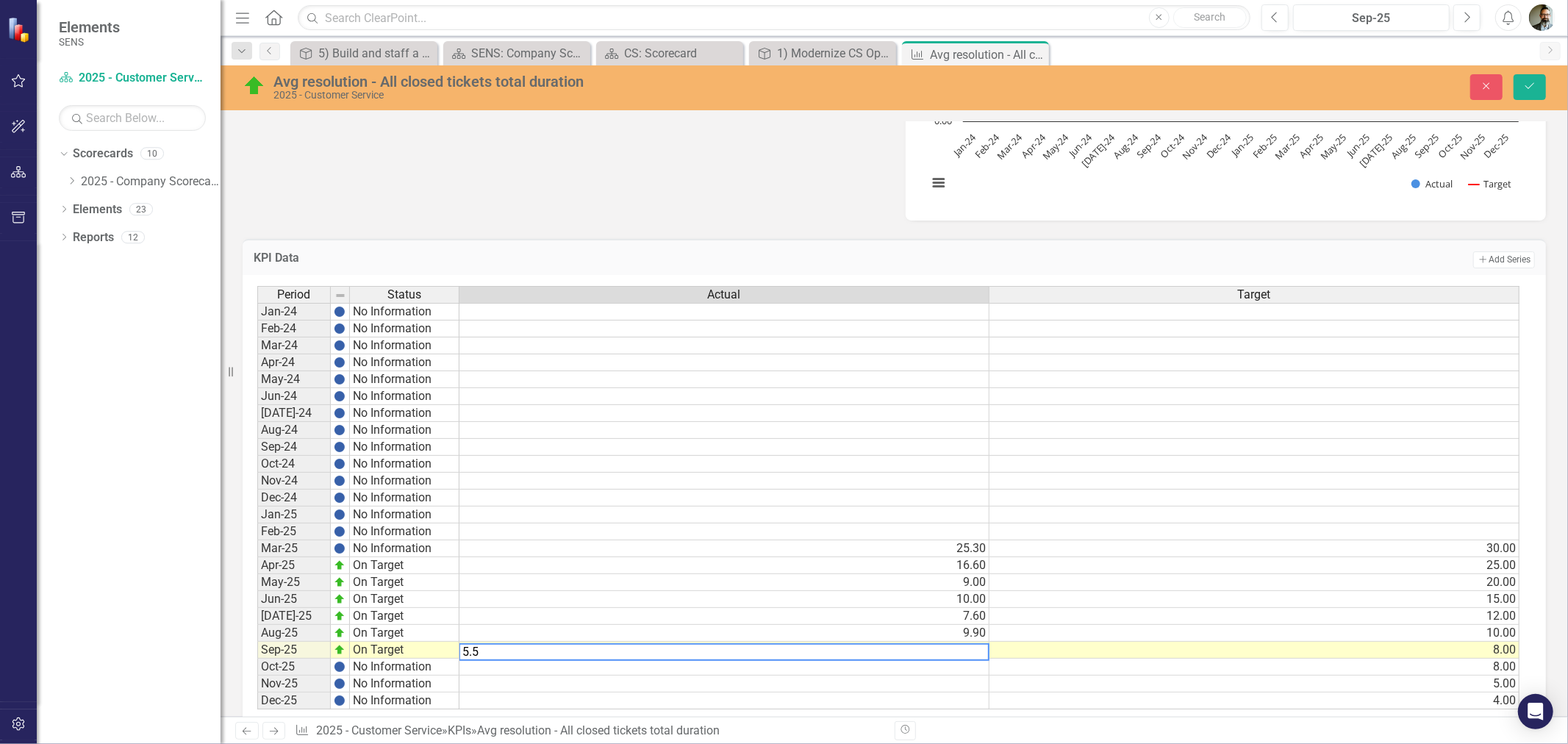
drag, startPoint x: 535, startPoint y: 649, endPoint x: 417, endPoint y: 649, distance: 118.0
click at [417, 649] on div "Period Status Actual Target Jan-24 No Information Feb-24 No Information Mar-24 …" at bounding box center [889, 499] width 1263 height 424
type textarea "7.3"
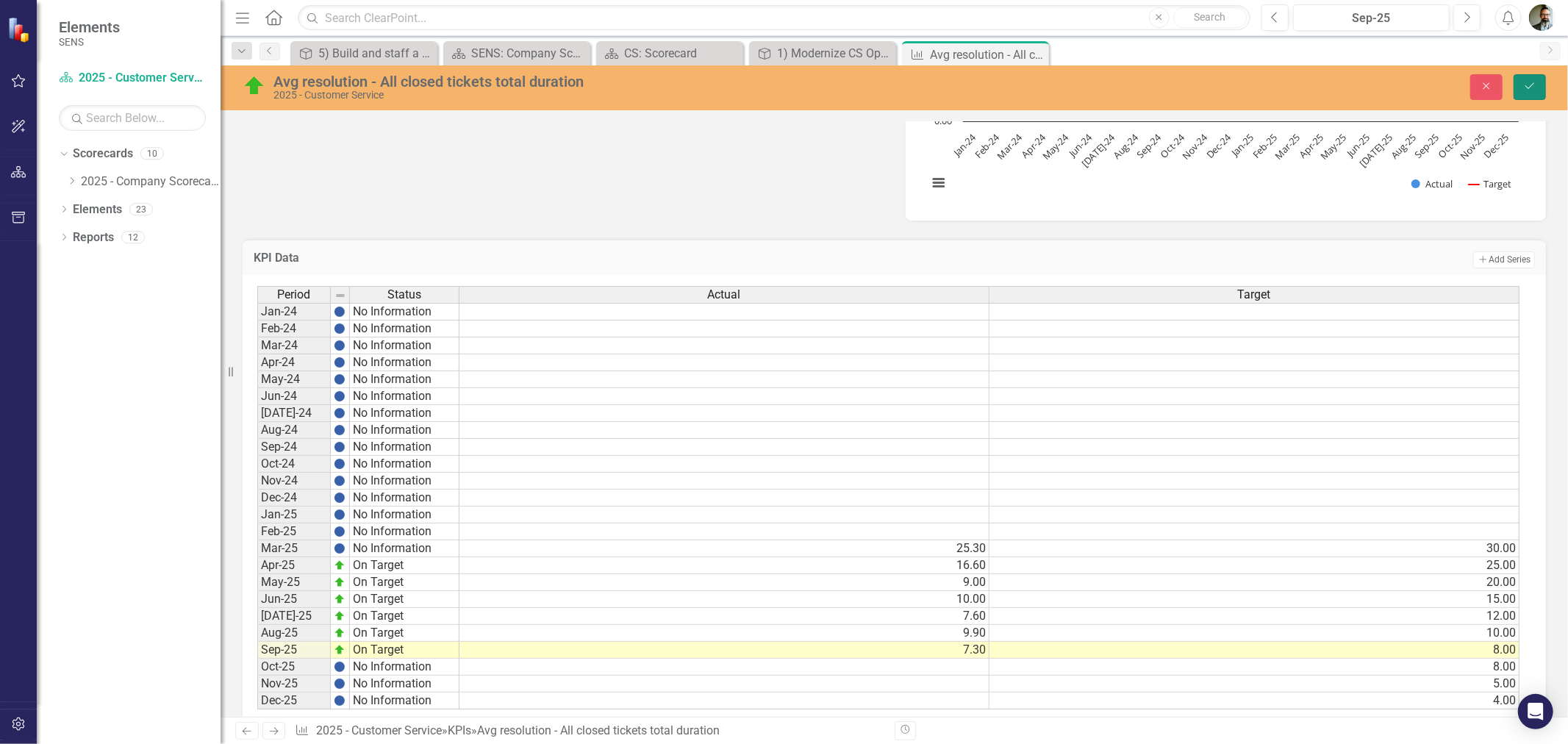
click at [1531, 89] on icon "Save" at bounding box center [1530, 86] width 14 height 10
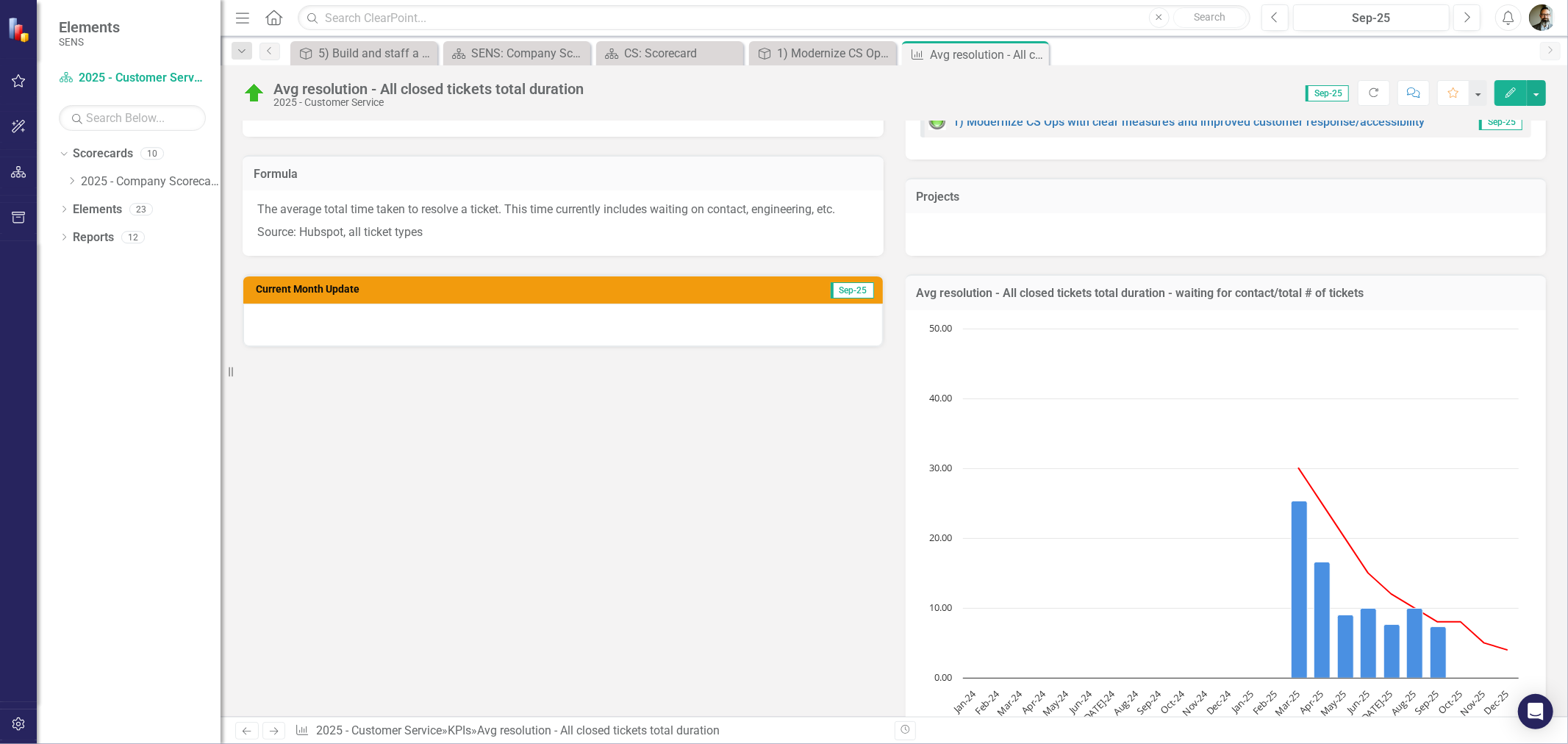
scroll to position [245, 0]
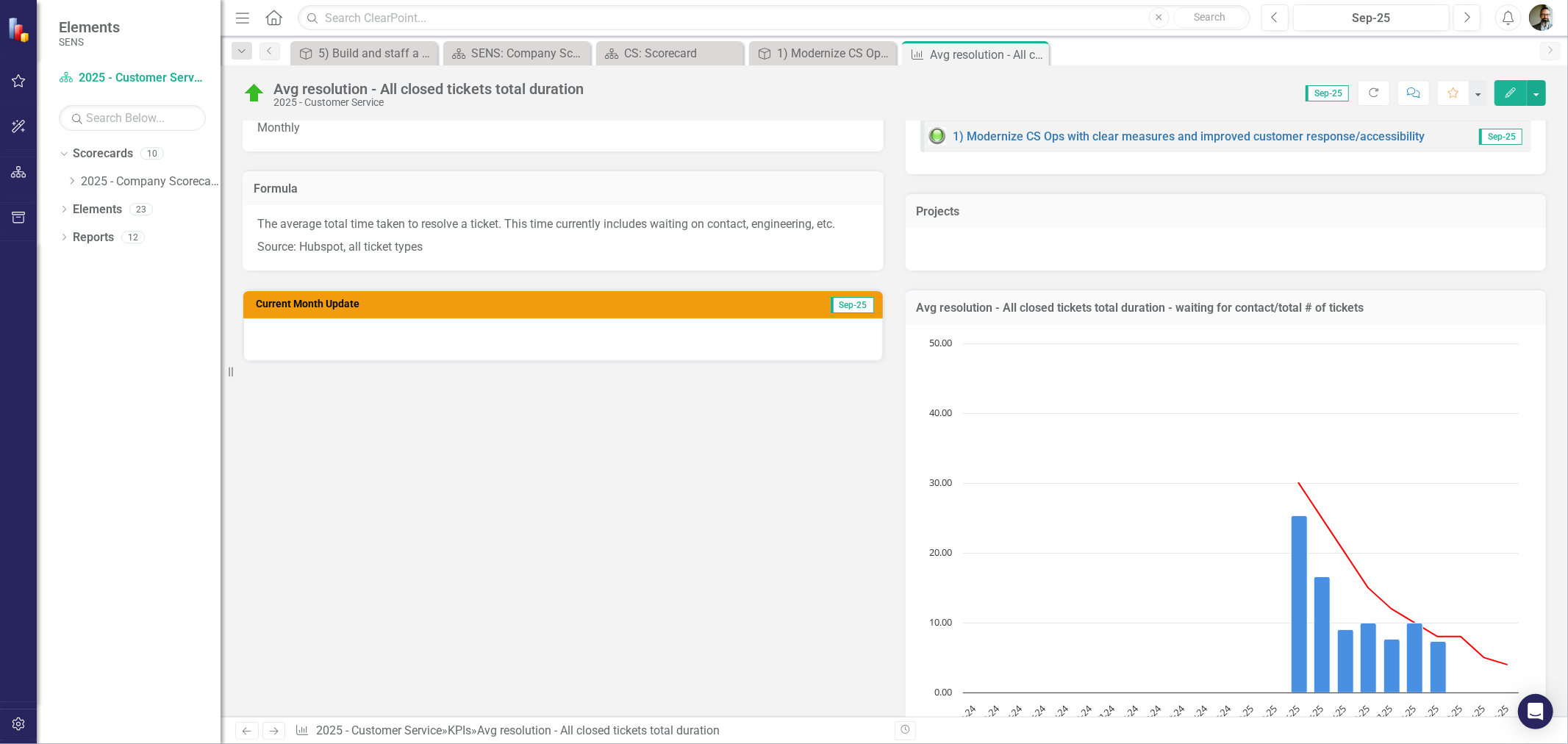
click at [387, 341] on div at bounding box center [563, 340] width 639 height 43
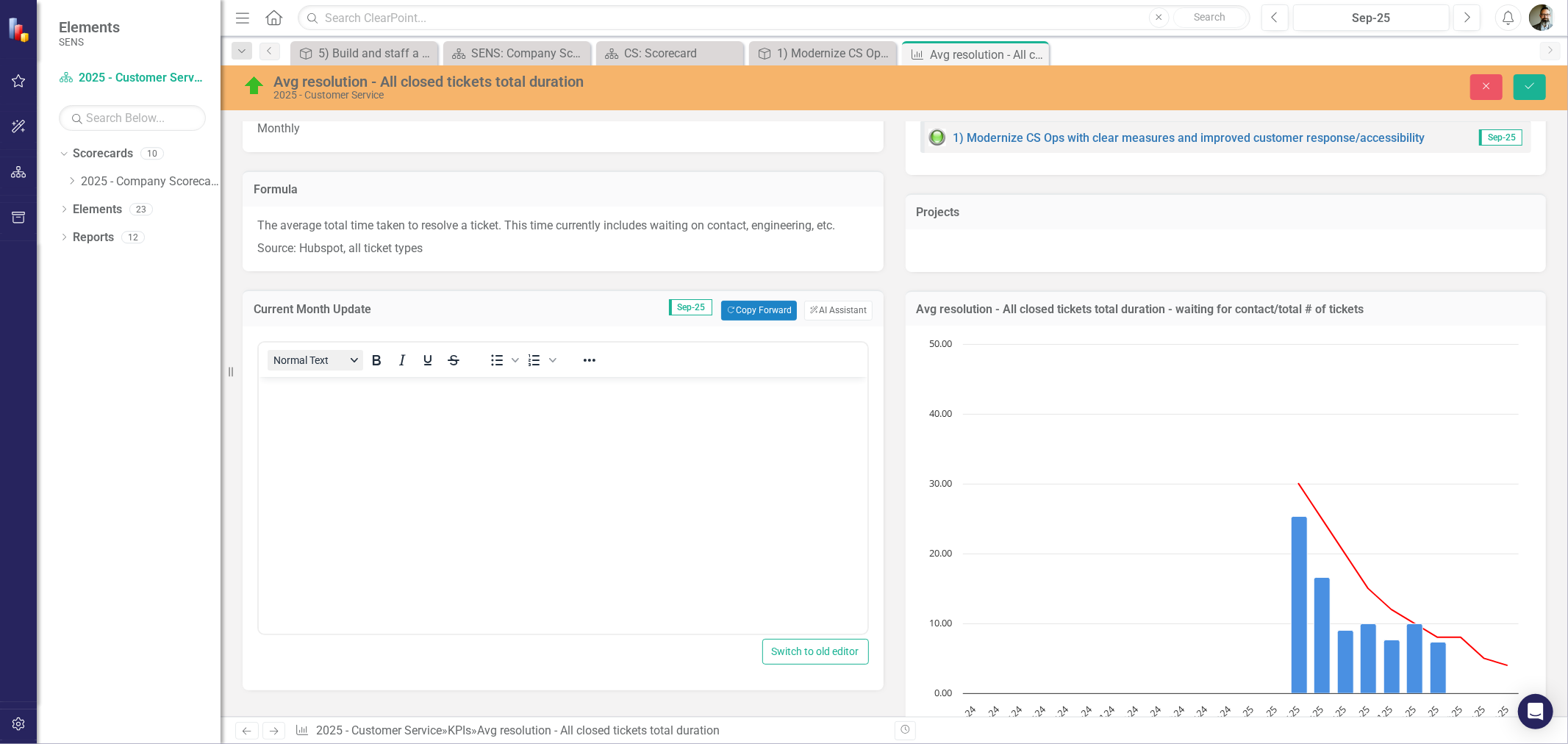
scroll to position [0, 0]
click at [313, 356] on button "Normal Text" at bounding box center [315, 360] width 95 height 20
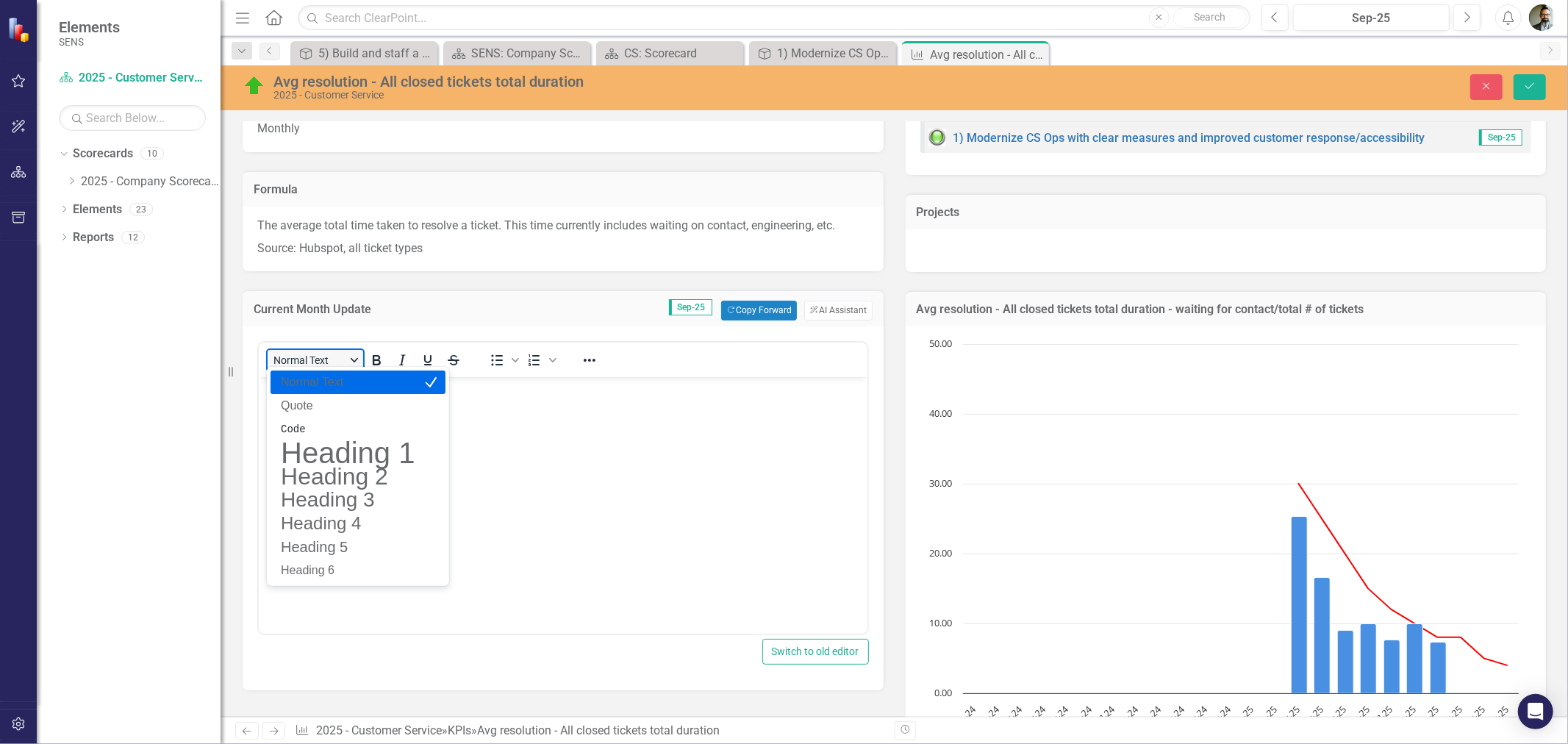
click at [313, 356] on button "Normal Text" at bounding box center [315, 360] width 95 height 20
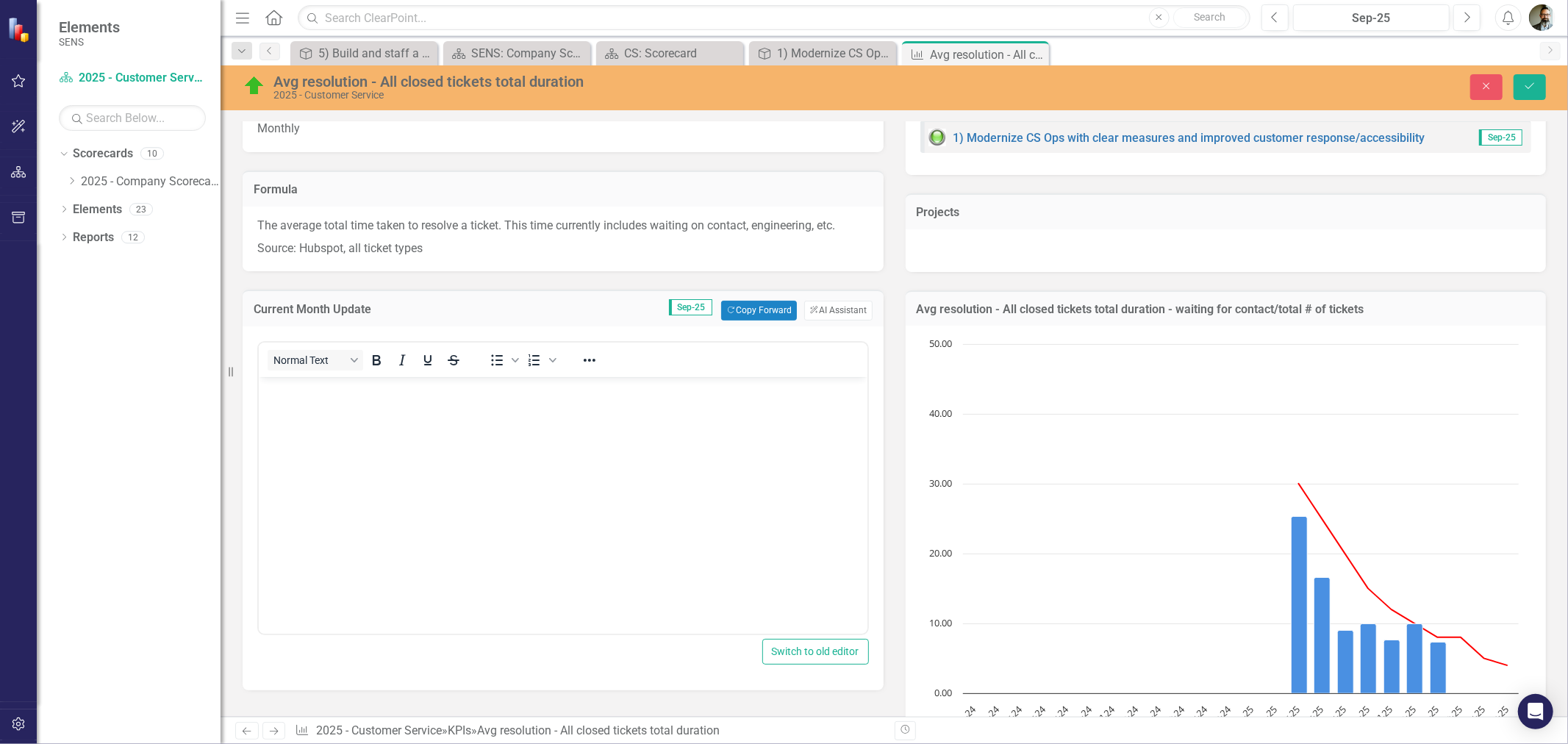
click at [399, 447] on body "Rich Text Area. Press ALT-0 for help." at bounding box center [562, 487] width 608 height 221
click at [370, 226] on p "The average total time taken to resolve a ticket. This time currently includes …" at bounding box center [563, 227] width 612 height 20
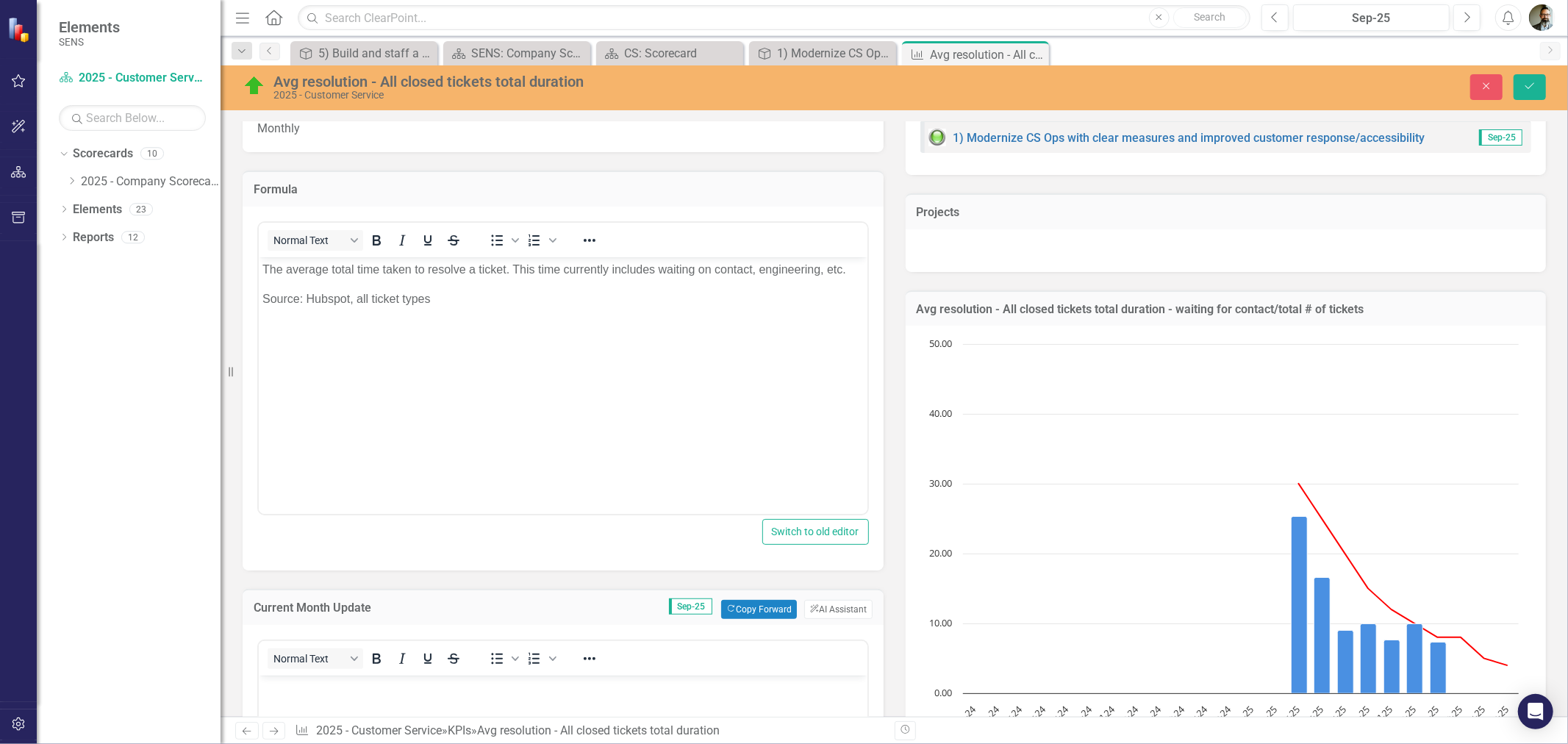
click at [457, 300] on p "Source: Hubspot, all ticket types" at bounding box center [562, 298] width 602 height 18
click at [856, 272] on p "The average total time taken to resolve a ticket. This time currently includes …" at bounding box center [562, 268] width 602 height 18
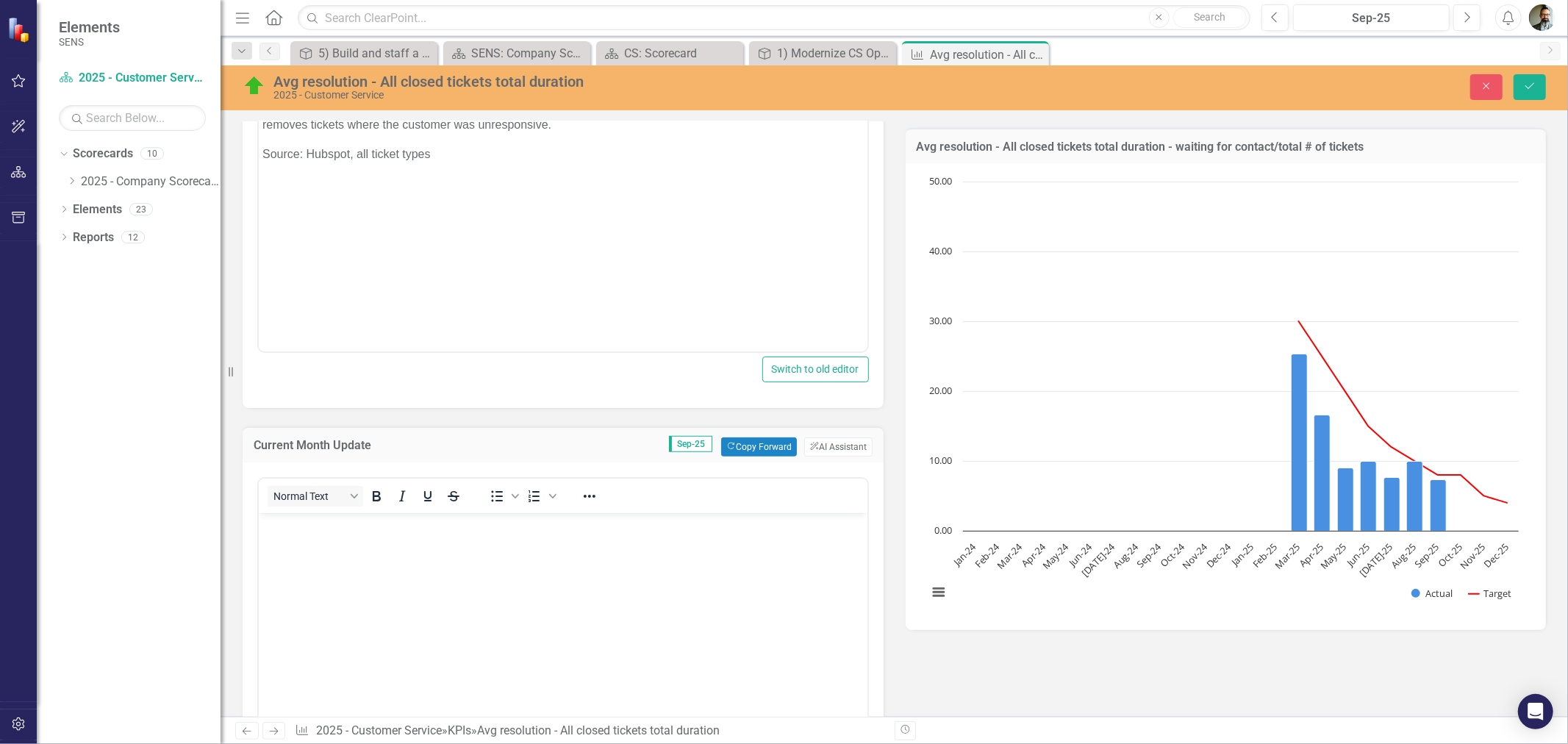
scroll to position [408, 0]
click at [296, 545] on body "Rich Text Area. Press ALT-0 for help." at bounding box center [562, 621] width 608 height 221
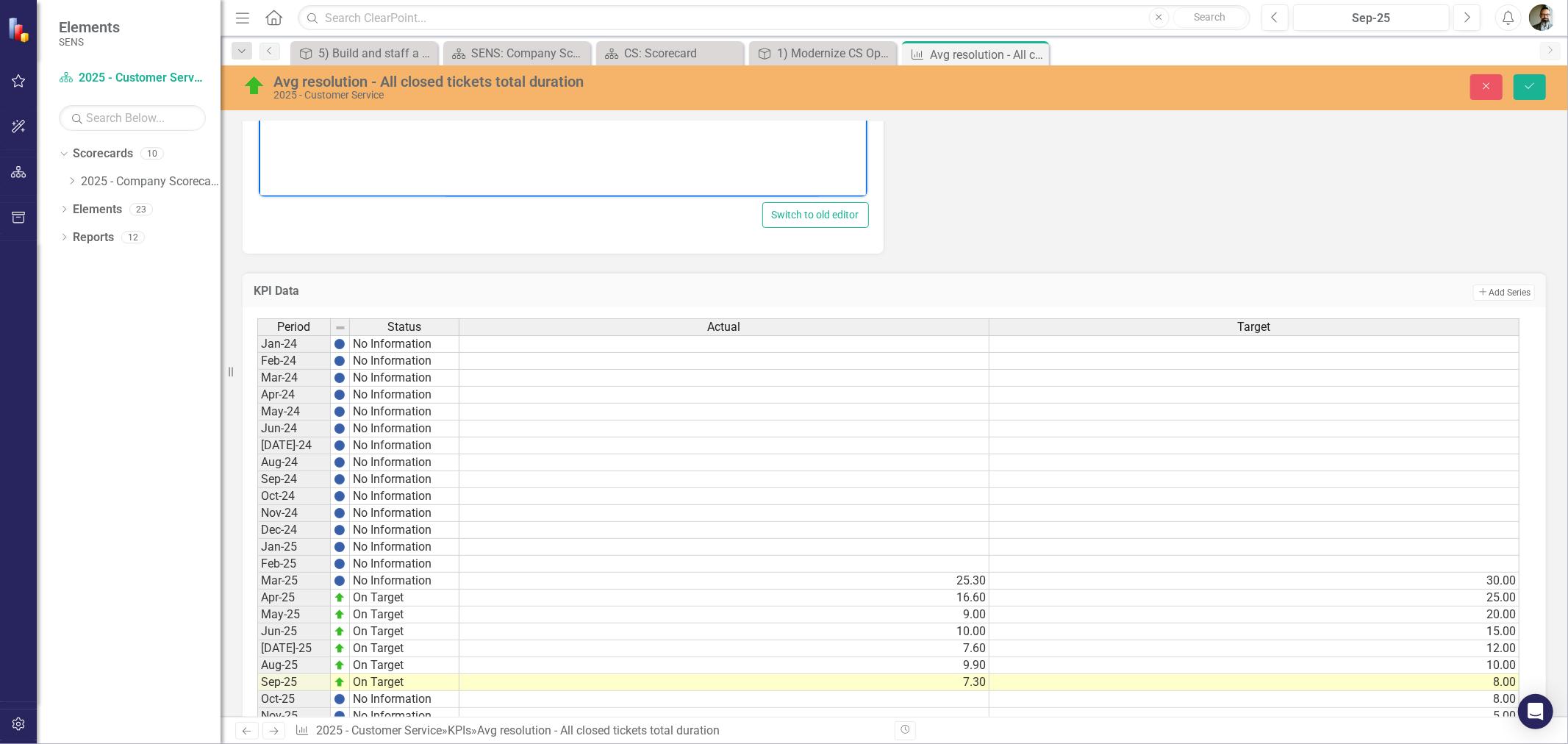
scroll to position [0, 0]
click at [1531, 84] on icon "Save" at bounding box center [1530, 86] width 14 height 10
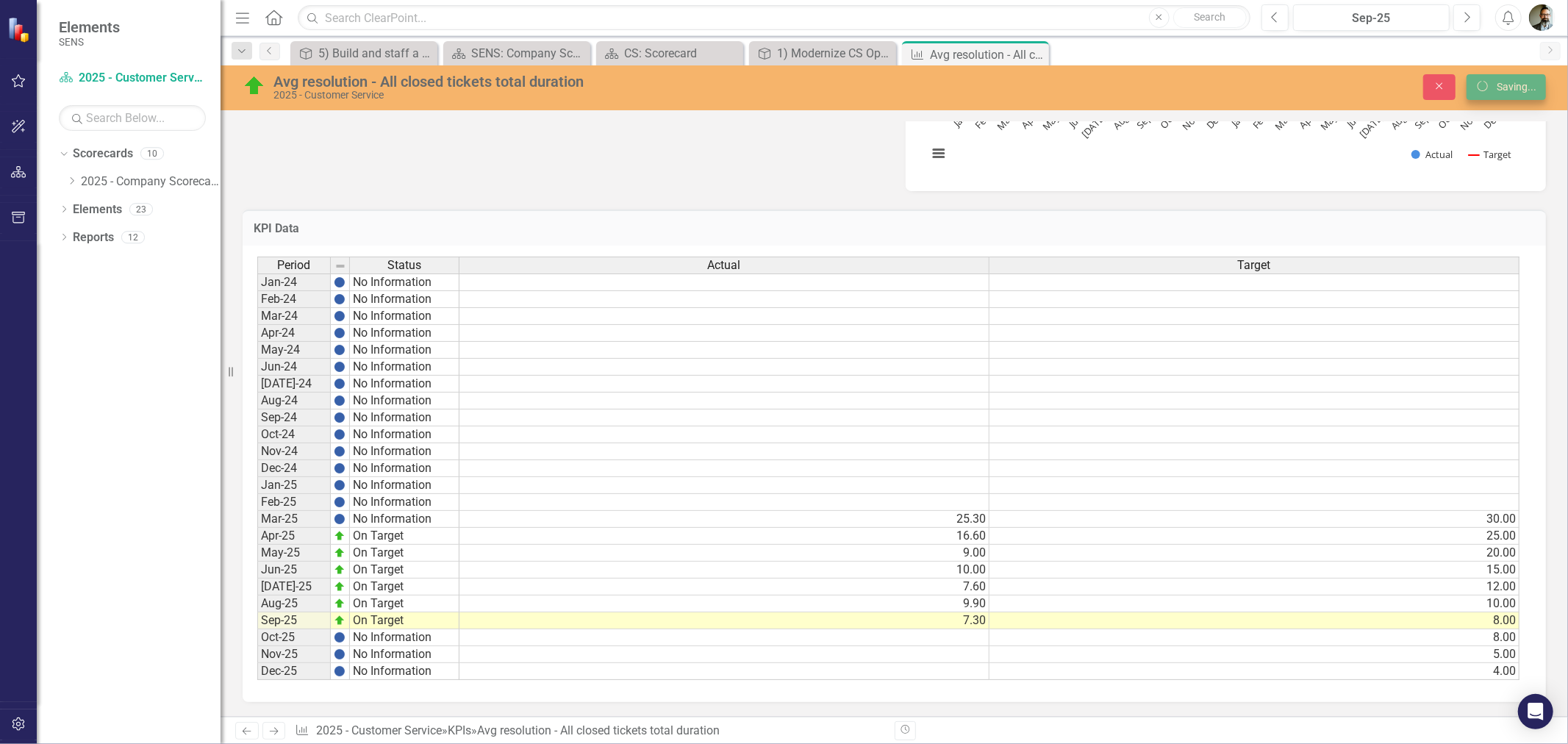
scroll to position [674, 0]
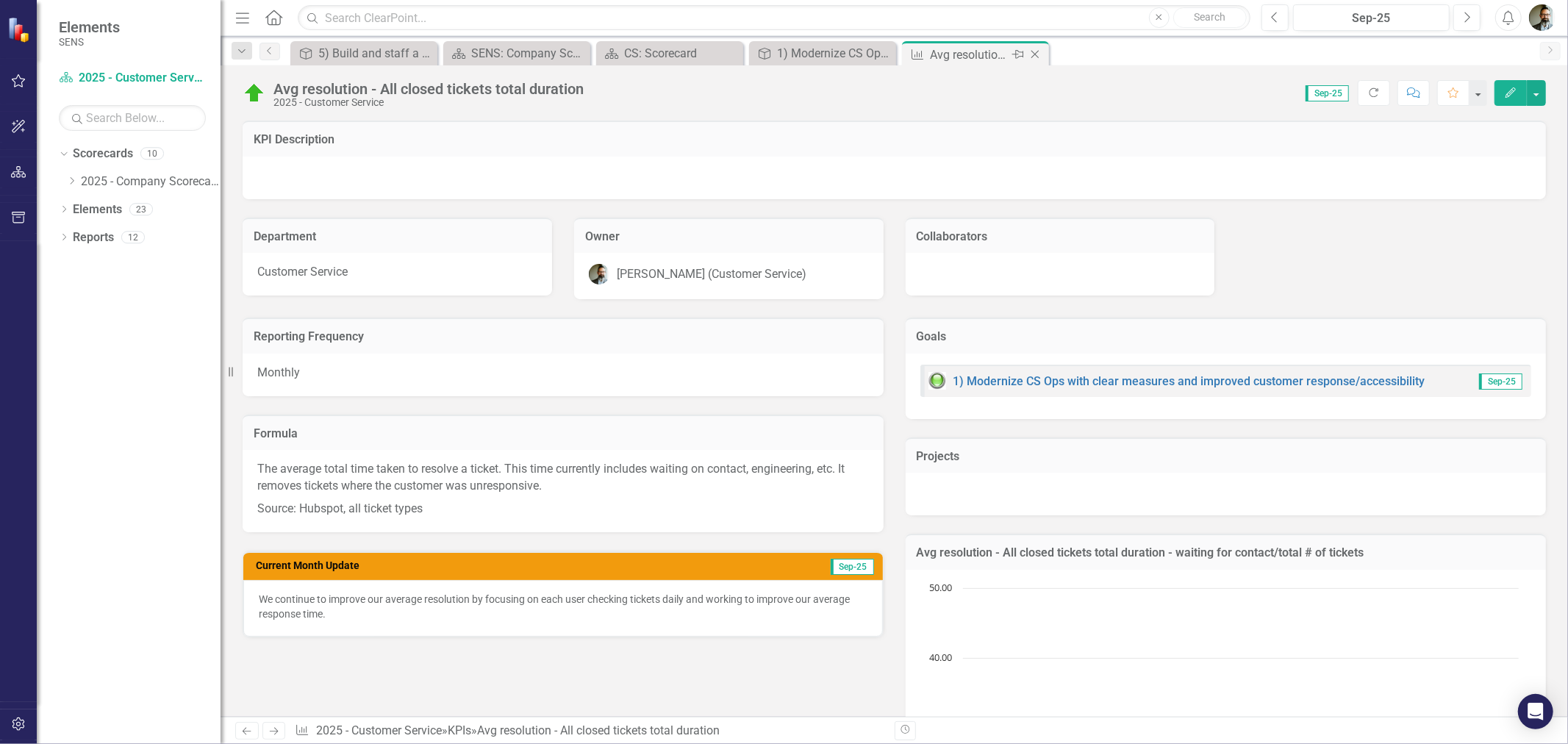
click at [1036, 53] on icon at bounding box center [1035, 55] width 8 height 8
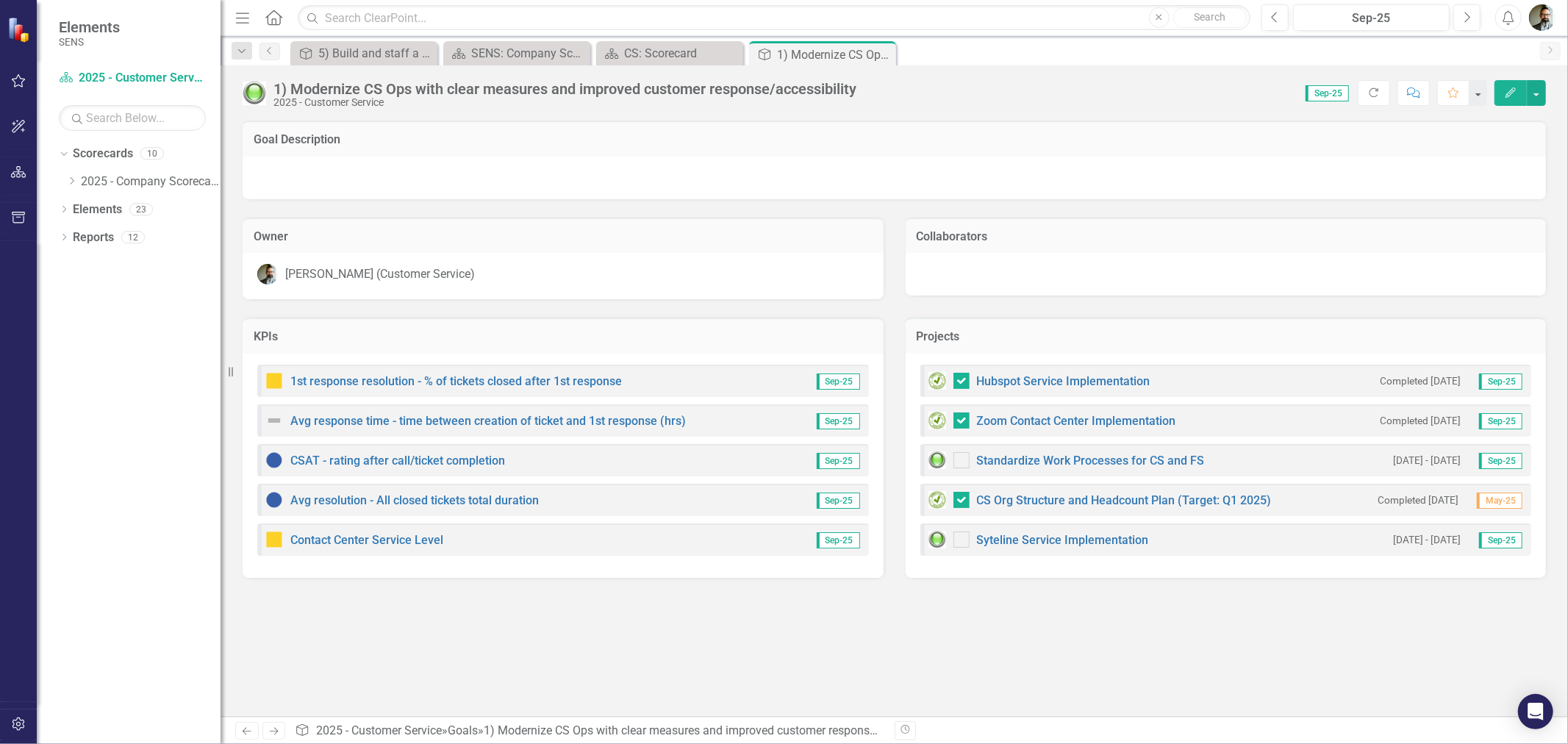
click at [0, 0] on icon "Close" at bounding box center [0, 0] width 0 height 0
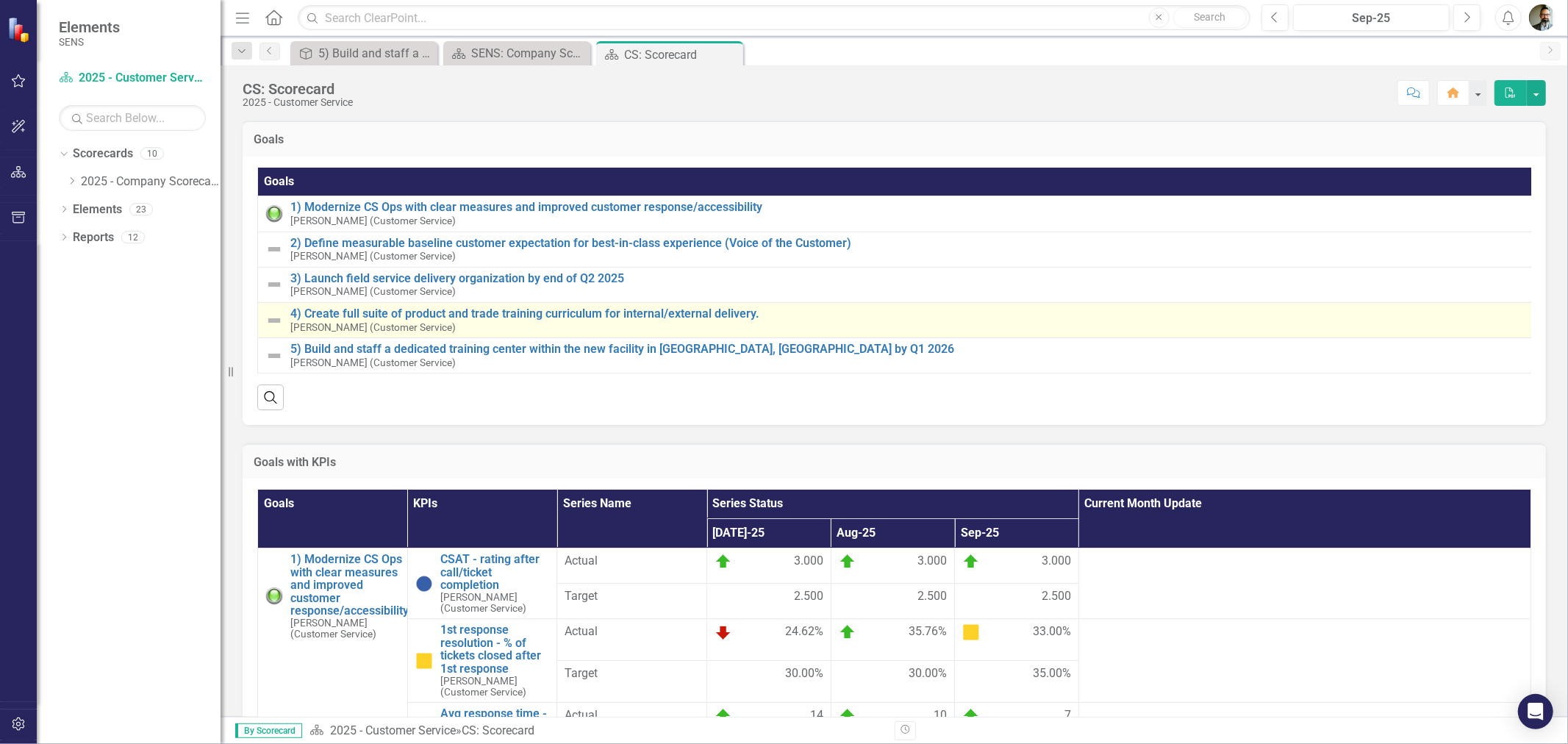
checkbox input "true"
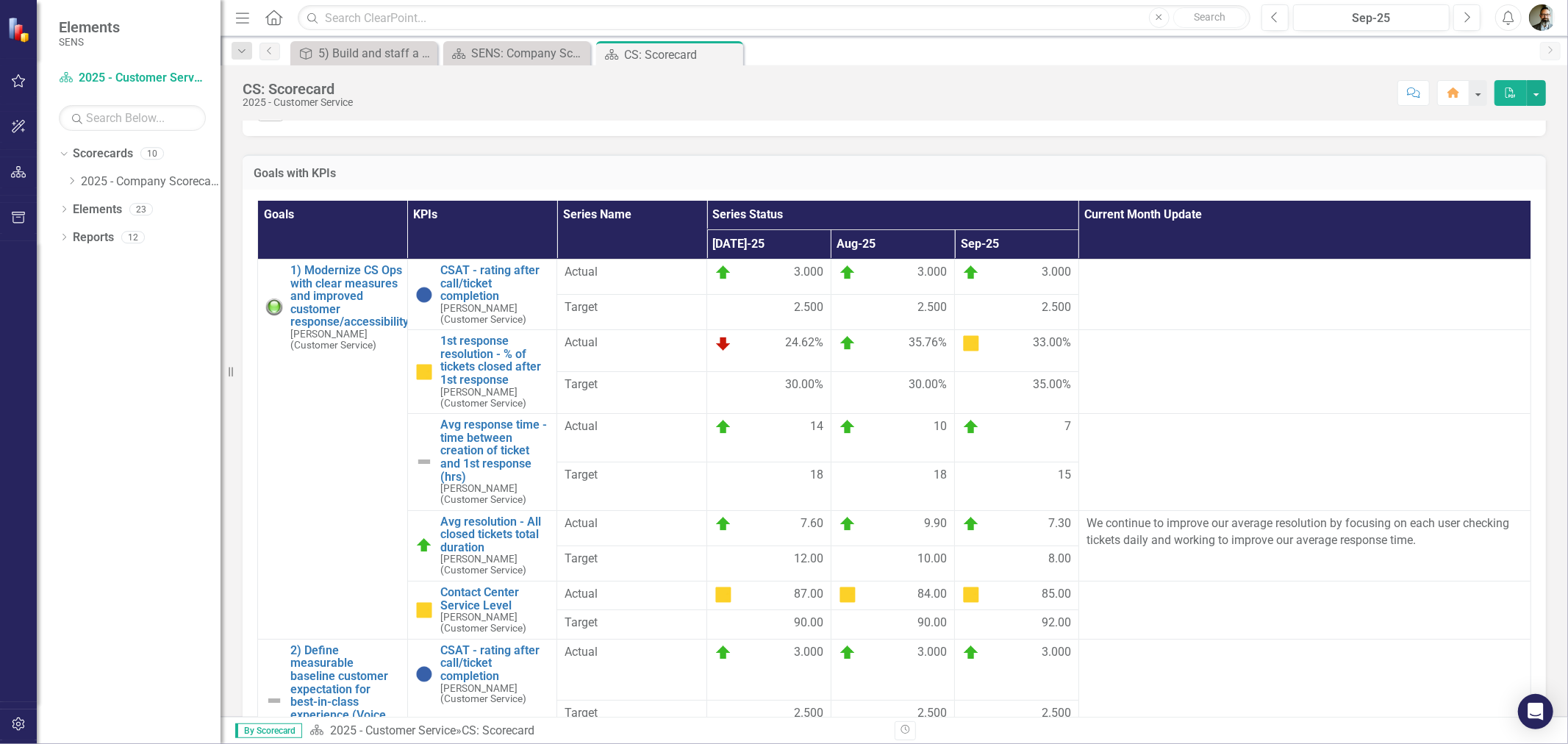
scroll to position [326, 0]
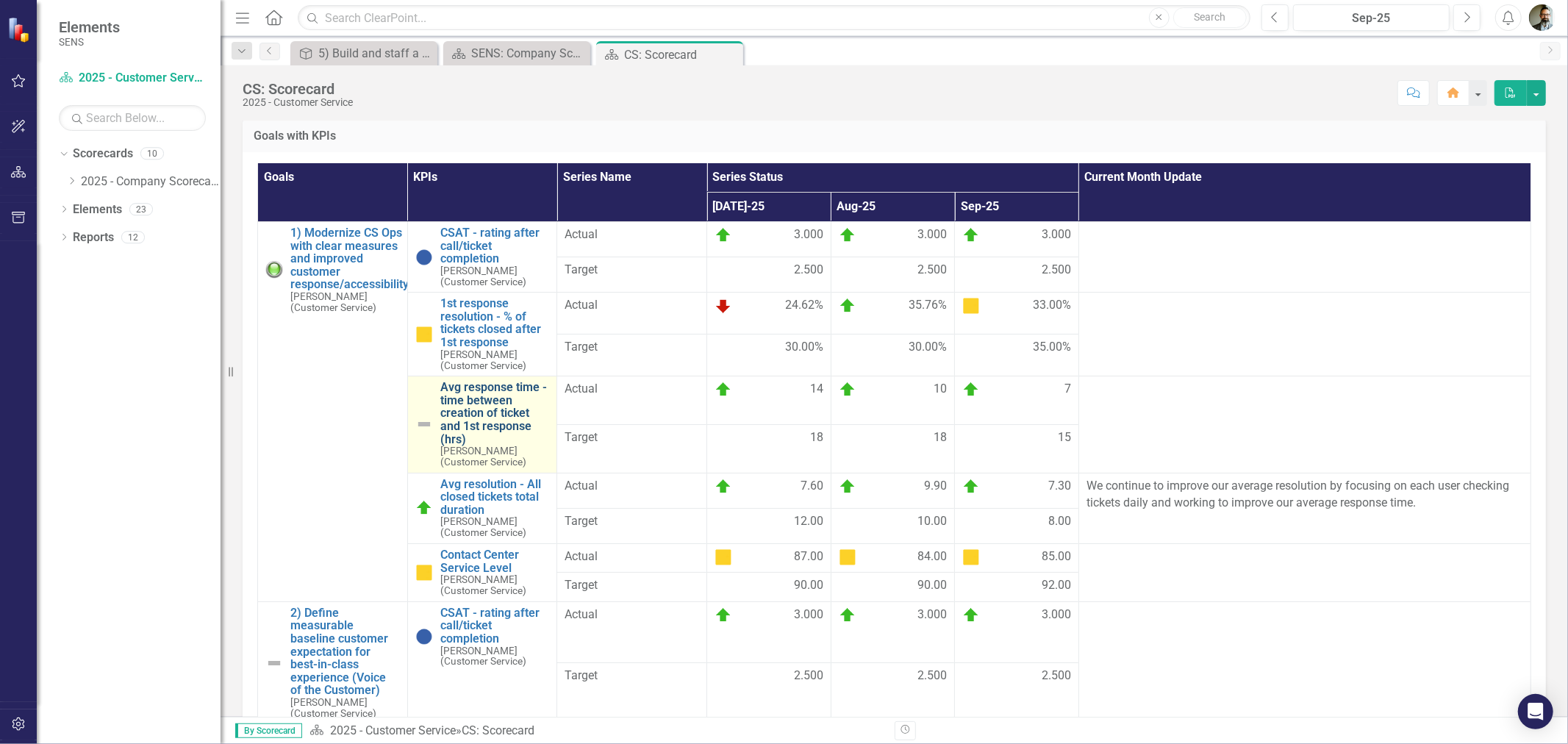
click at [474, 399] on link "Avg response time - time between creation of ticket and 1st response (hrs)" at bounding box center [495, 413] width 110 height 65
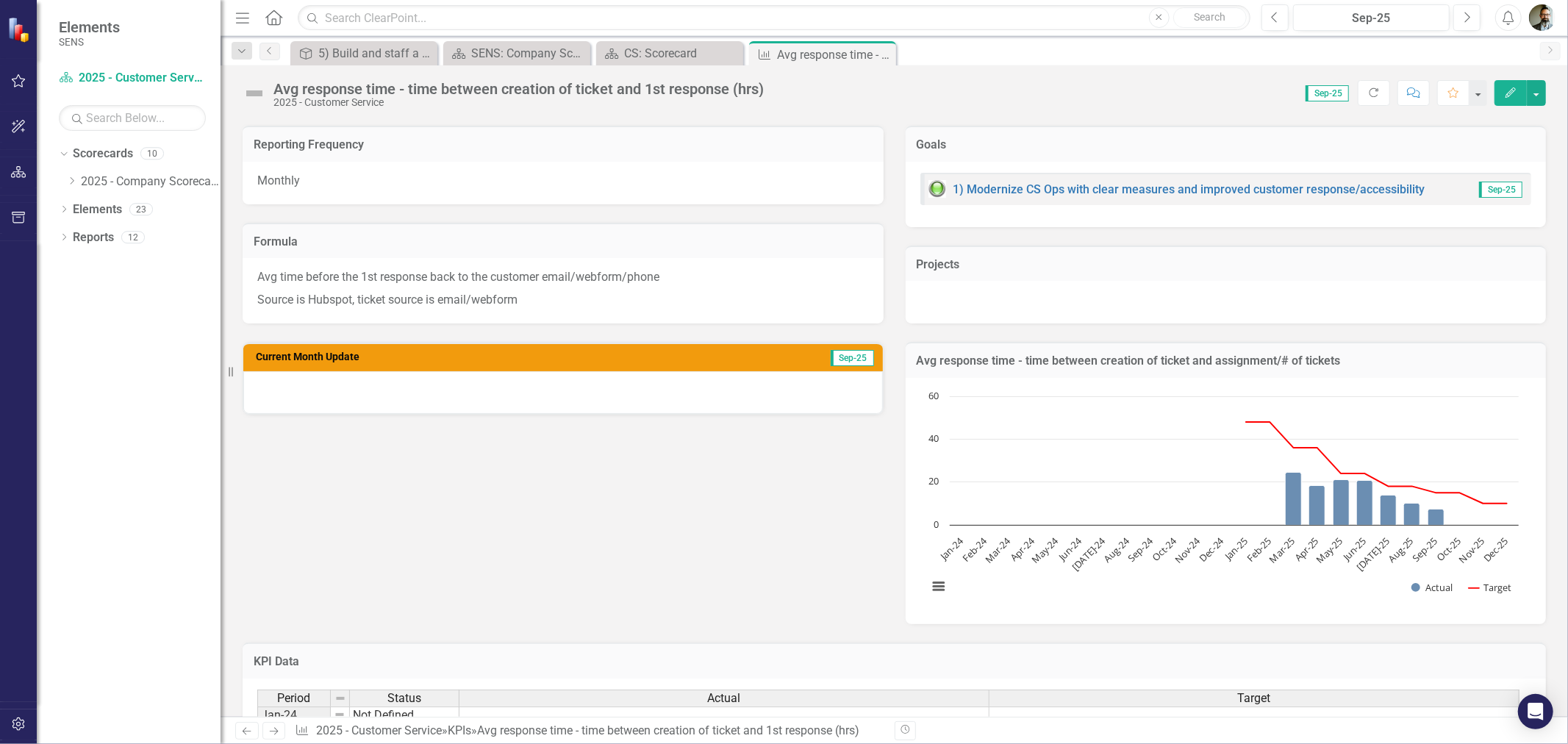
scroll to position [245, 0]
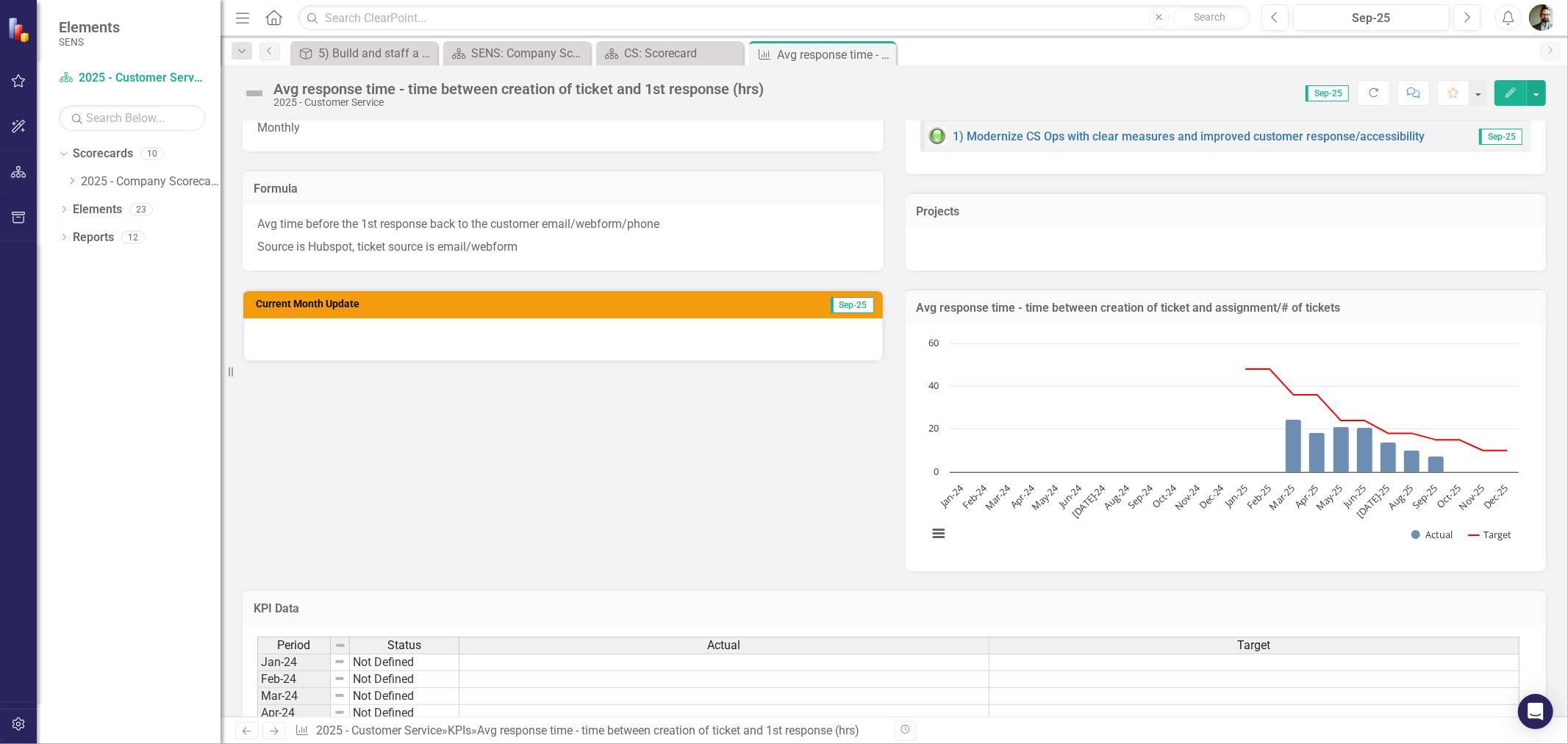
click at [394, 340] on div at bounding box center [563, 340] width 639 height 43
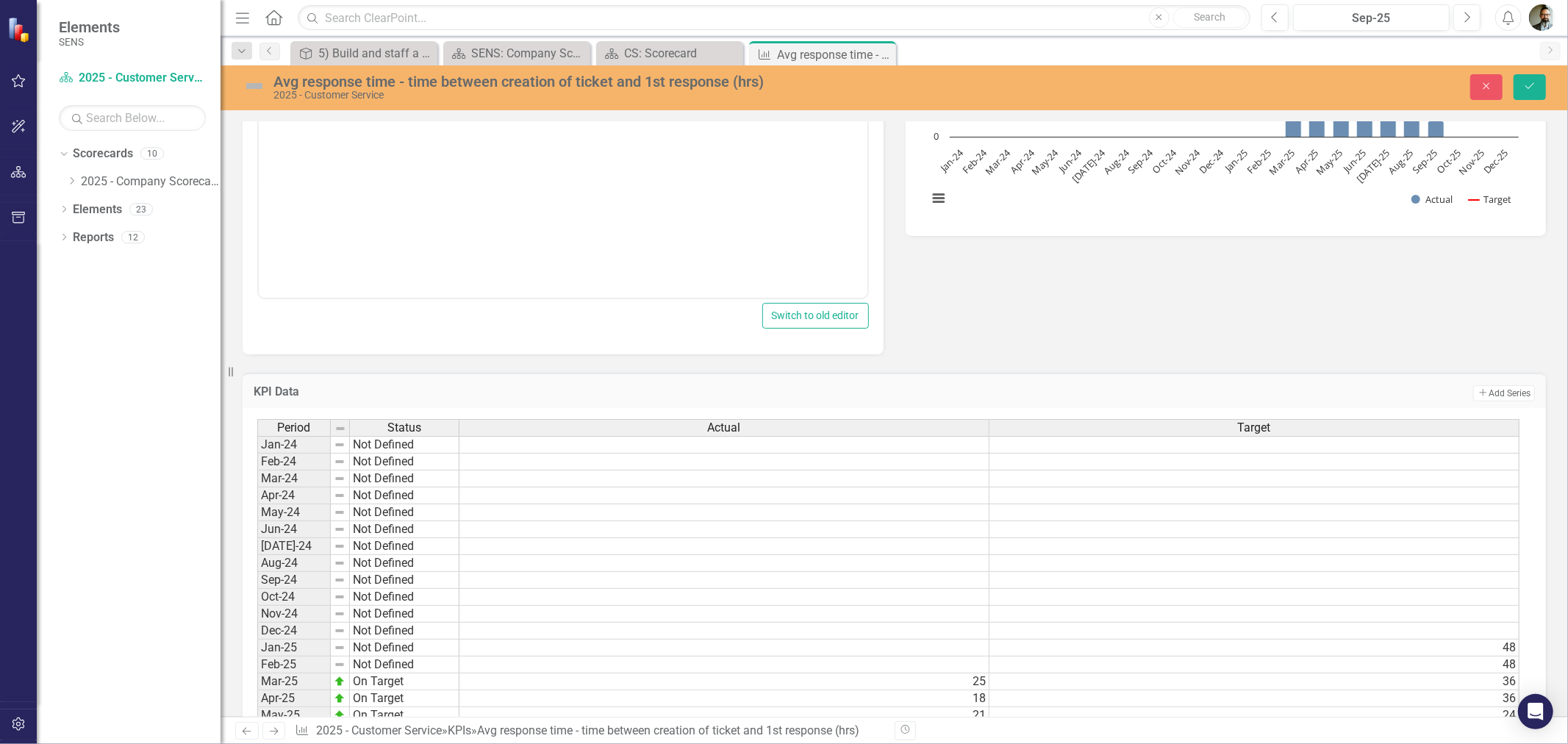
scroll to position [343, 0]
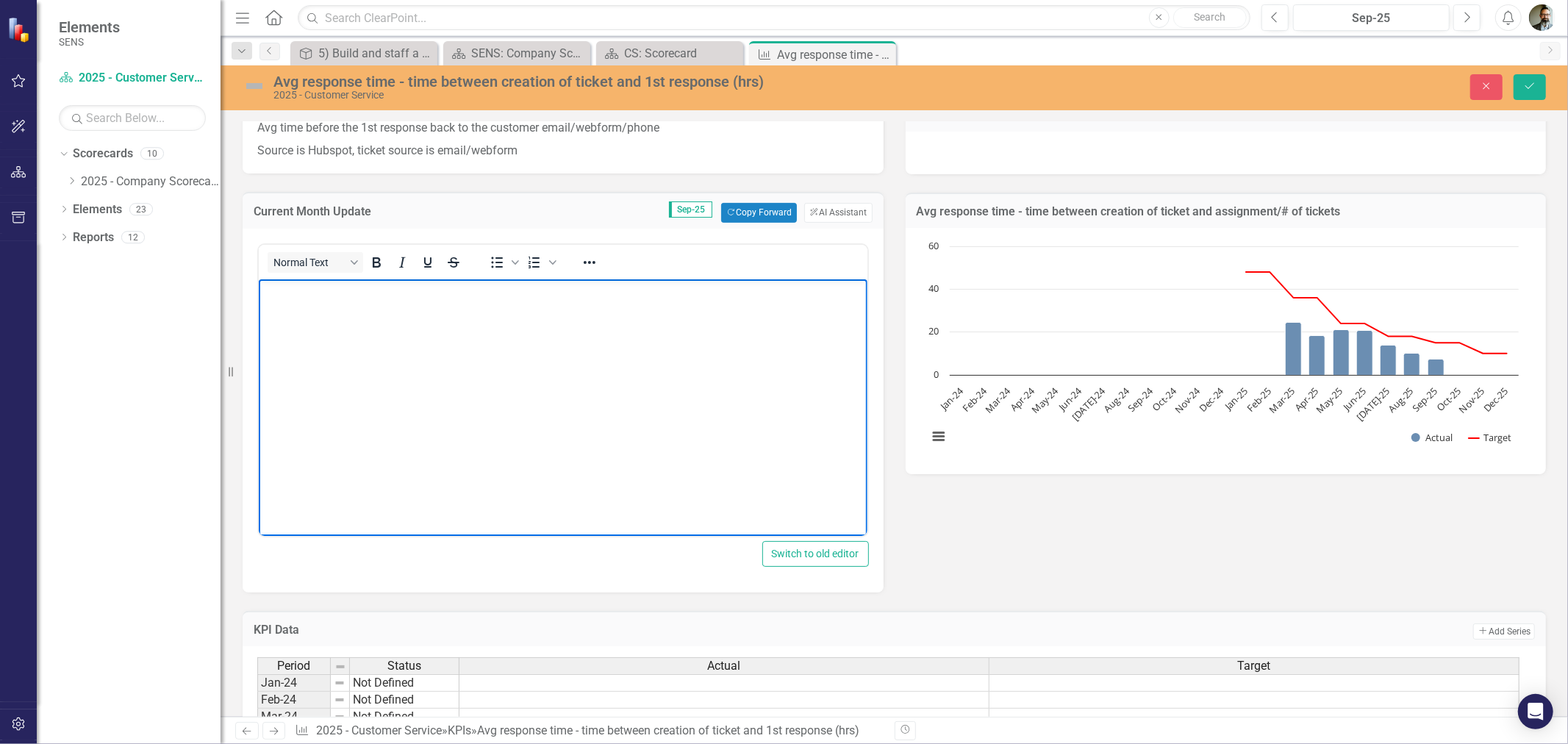
click at [361, 332] on body "Rich Text Area. Press ALT-0 for help." at bounding box center [562, 389] width 608 height 221
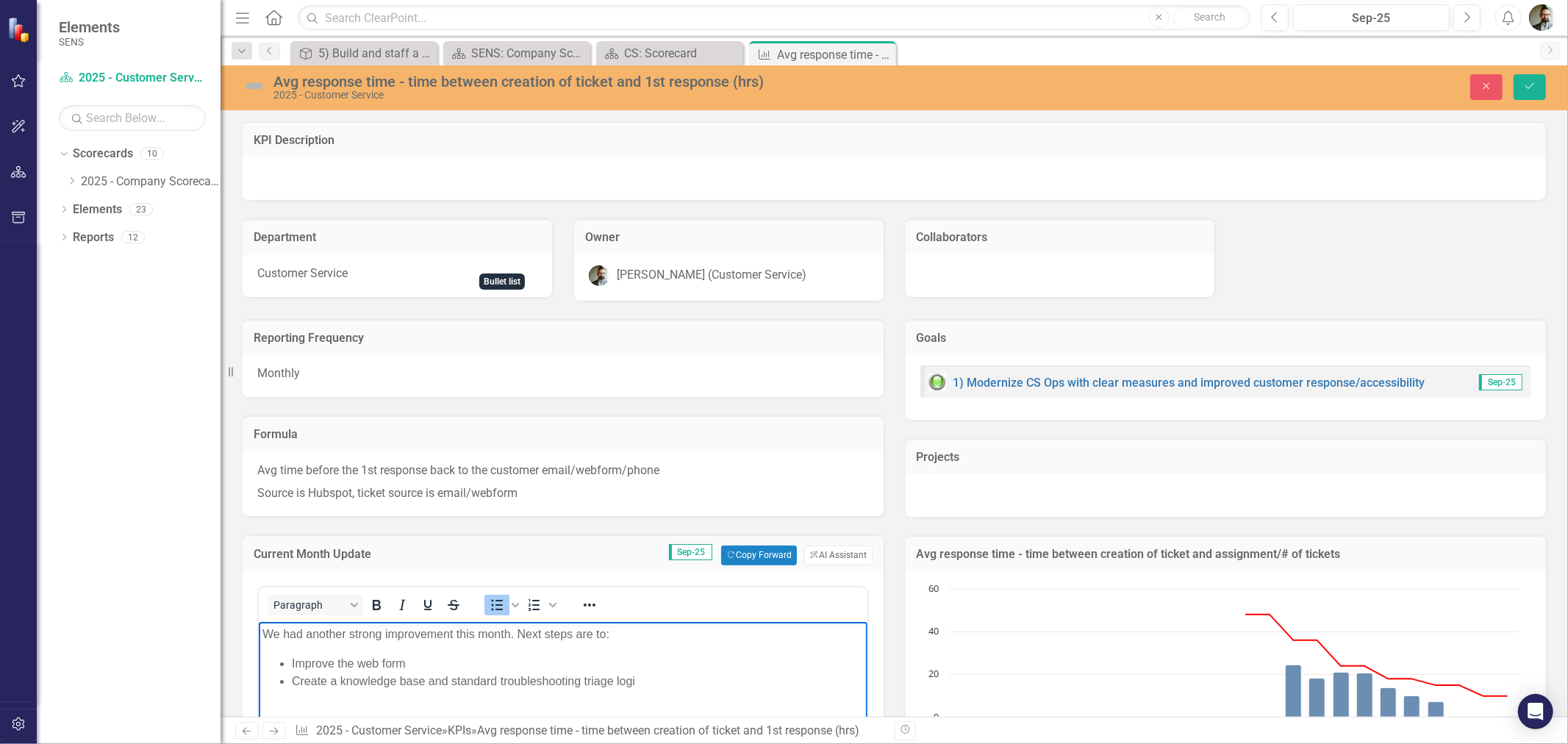
scroll to position [343, 0]
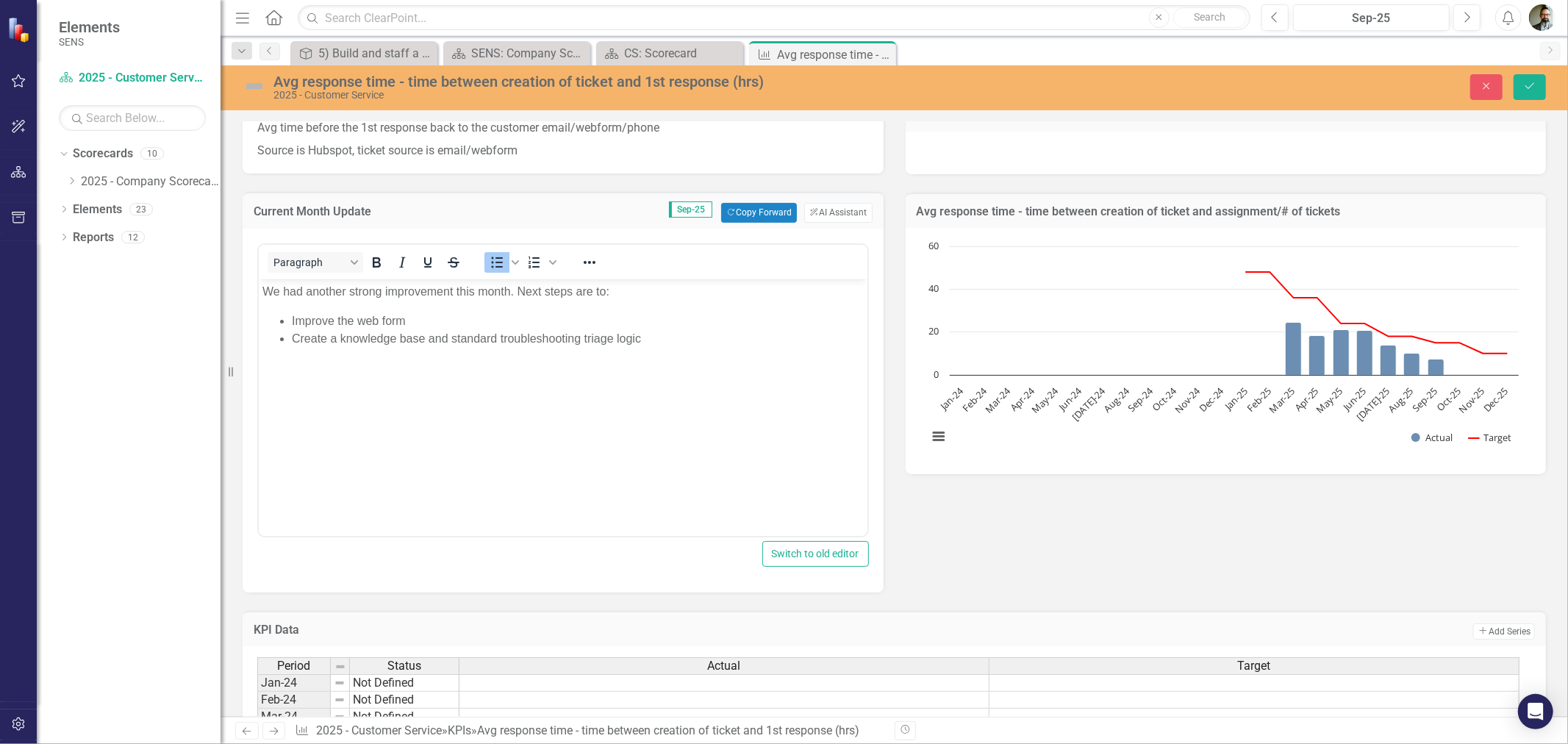
click at [1012, 543] on div "Reporting Frequency Monthly Formula Avg time before the 1st response back to th…" at bounding box center [894, 275] width 1325 height 634
click at [258, 87] on img at bounding box center [255, 86] width 24 height 24
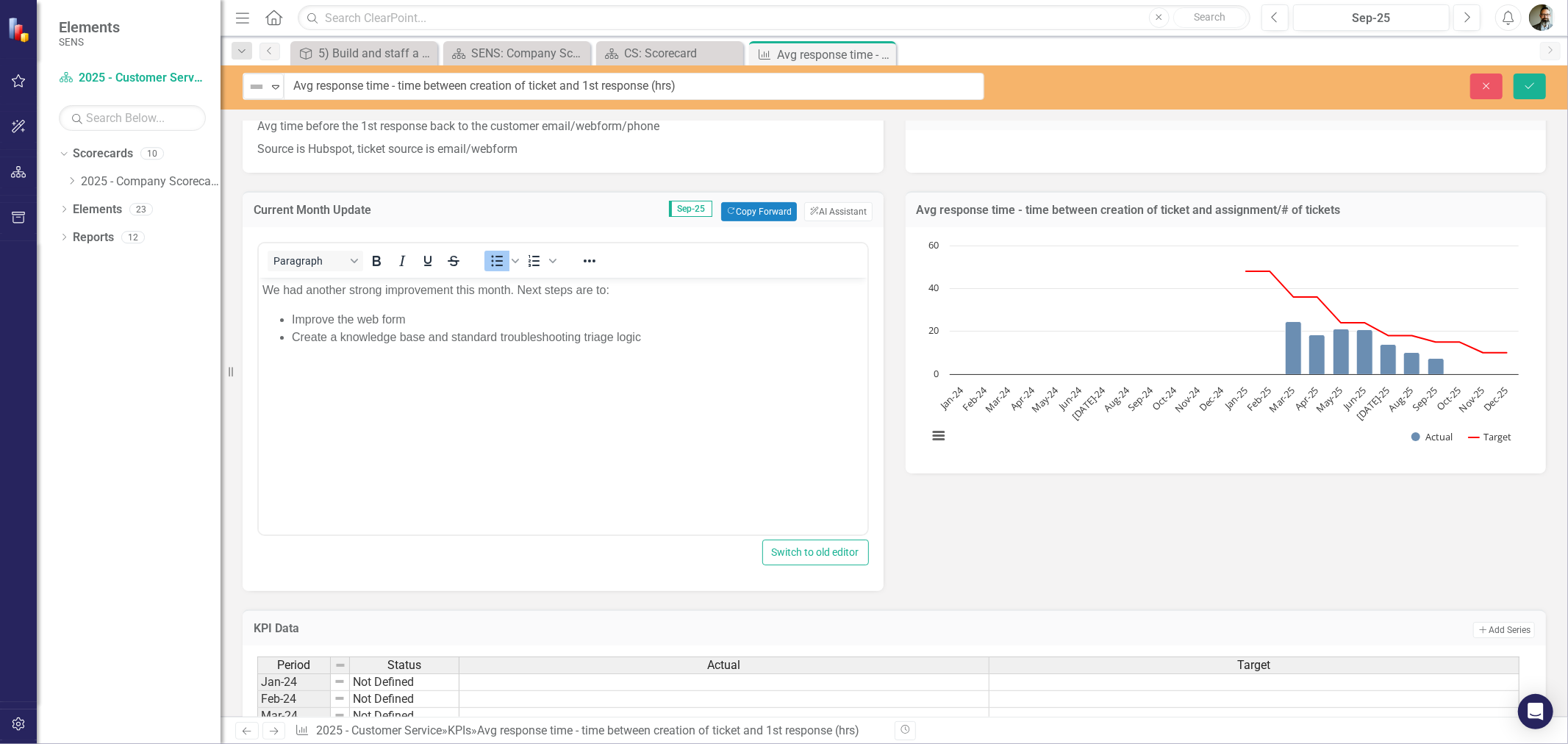
click at [258, 87] on img at bounding box center [257, 86] width 18 height 18
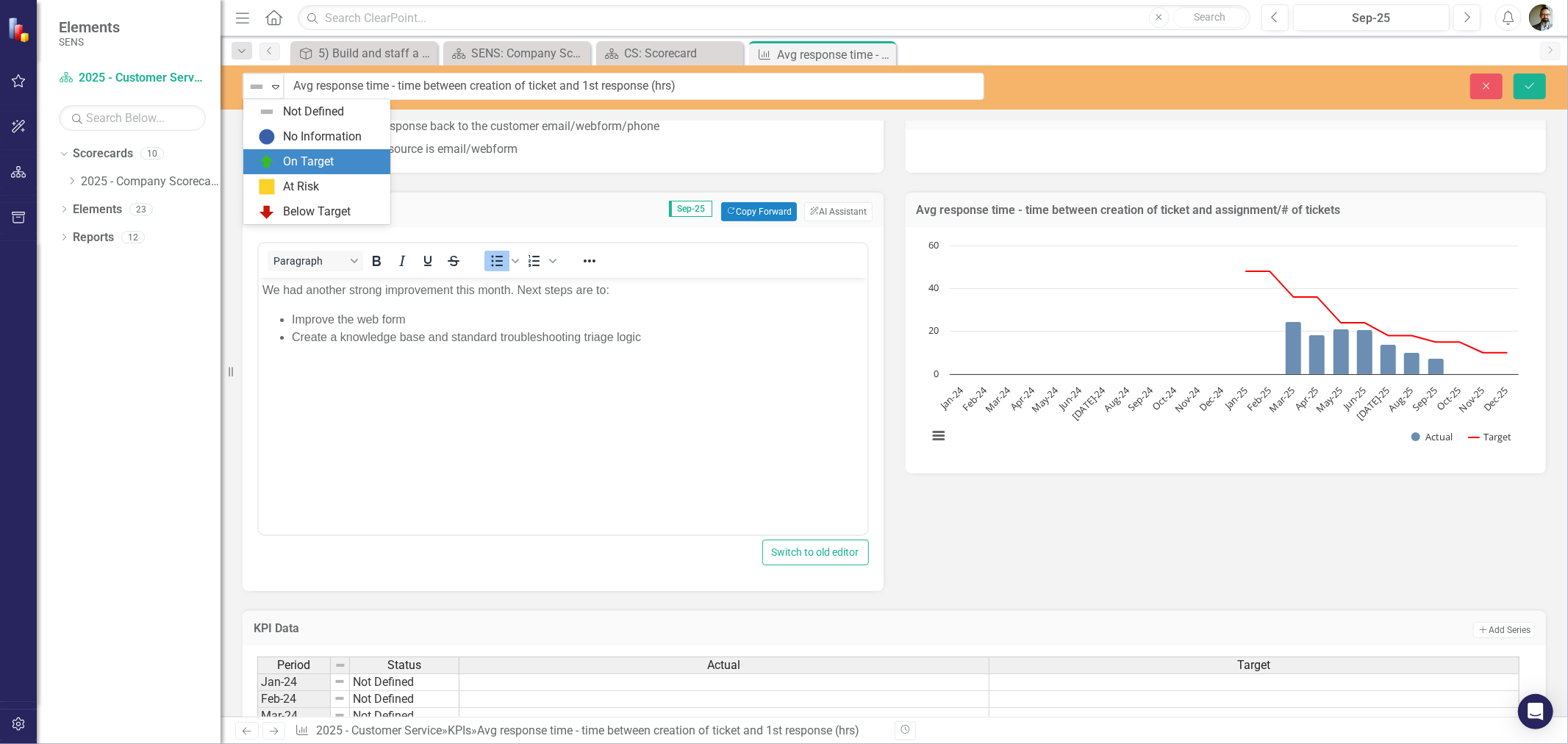
click at [267, 163] on img at bounding box center [267, 161] width 18 height 18
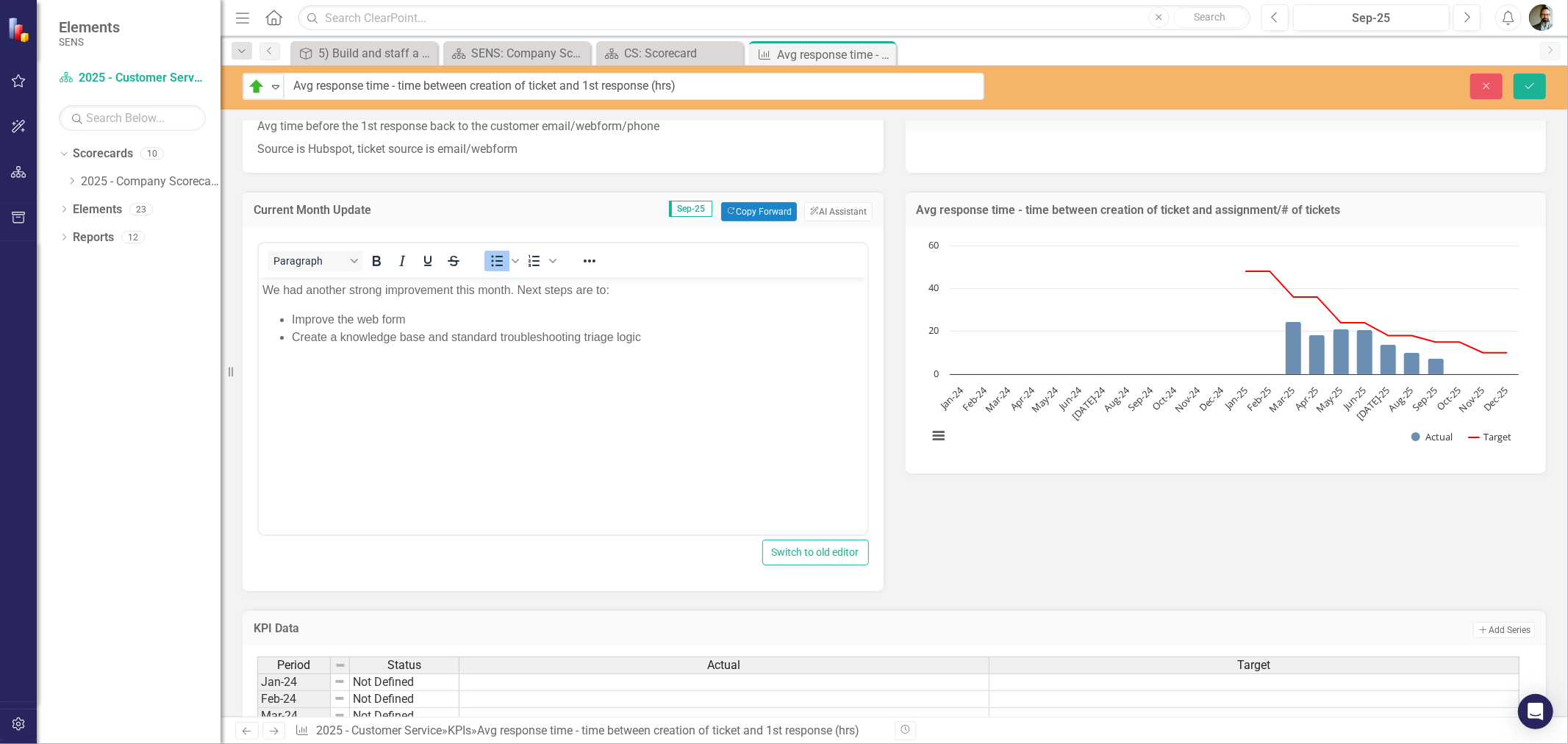
click at [1202, 104] on div "option On Target, selected. On Target Expand Avg response time - time between c…" at bounding box center [894, 88] width 1347 height 44
click at [1535, 83] on icon "Save" at bounding box center [1530, 86] width 14 height 10
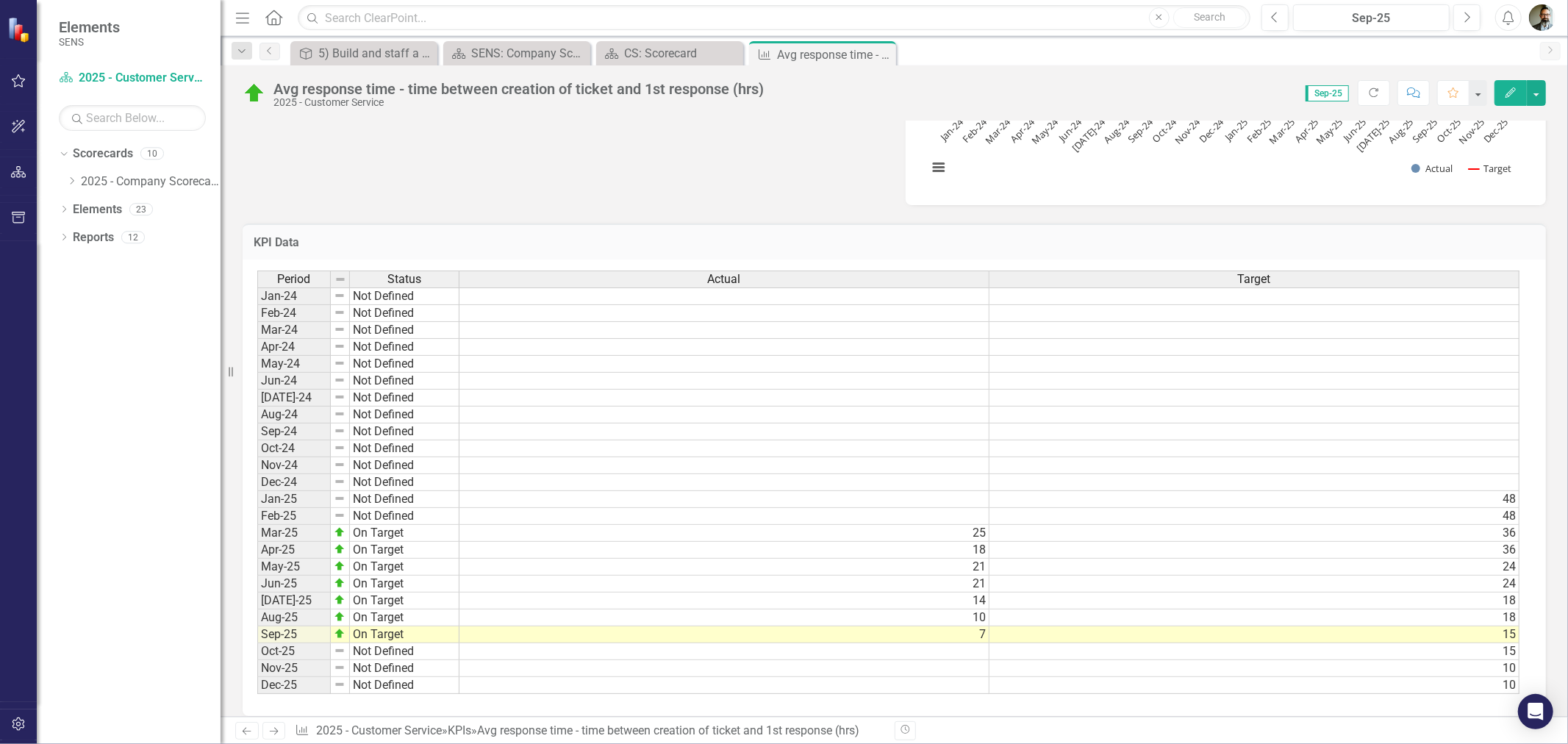
scroll to position [632, 0]
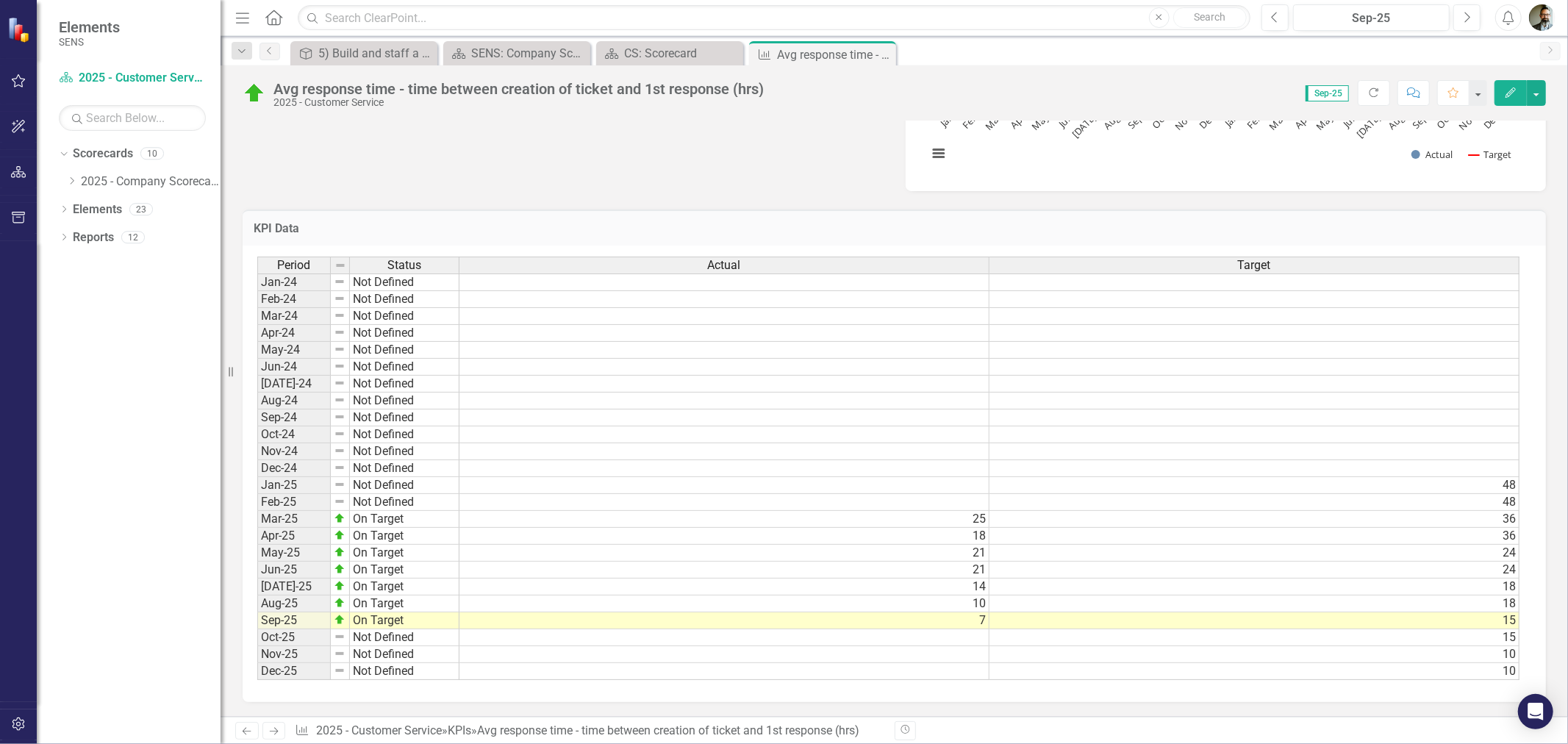
click at [972, 629] on td at bounding box center [724, 637] width 530 height 17
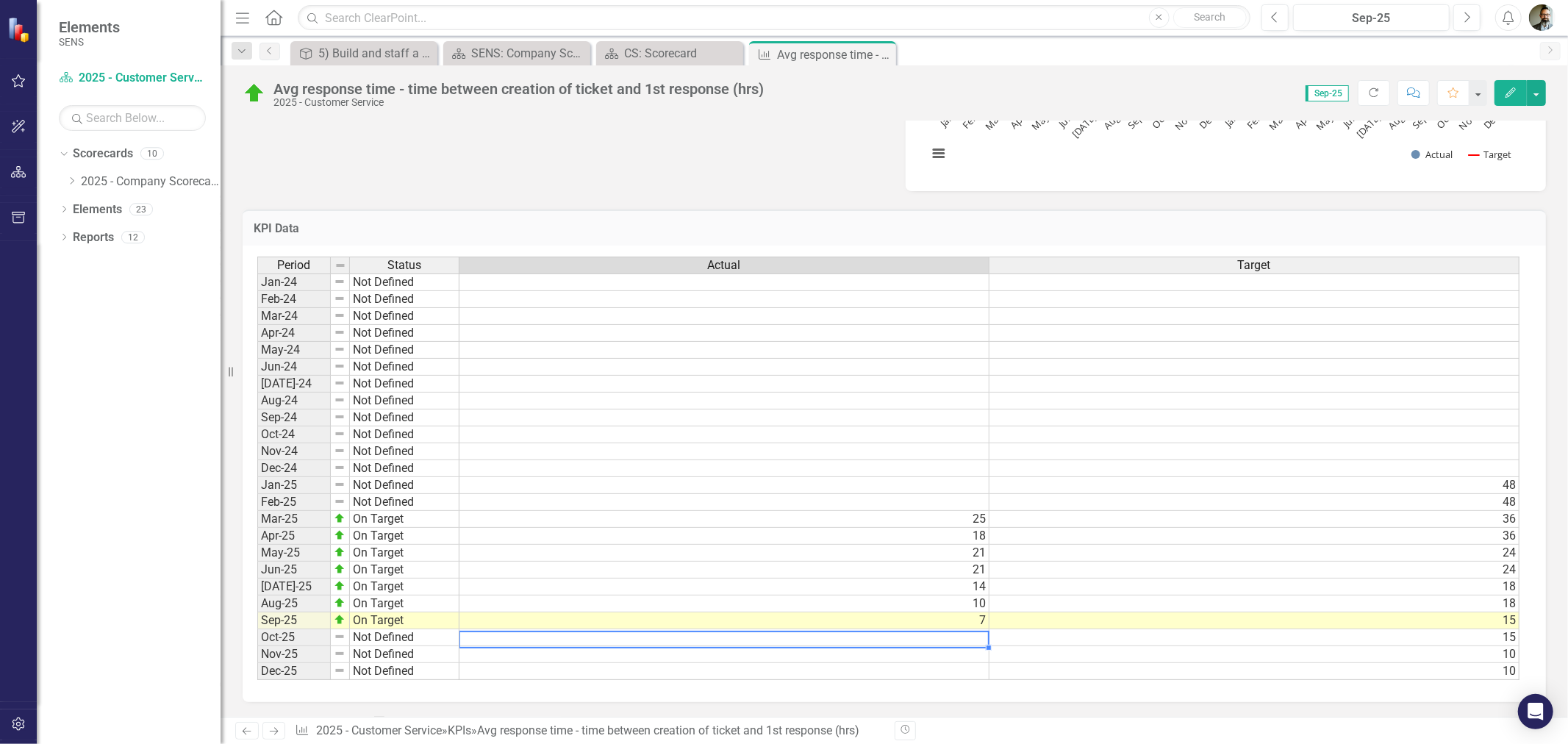
type textarea "5"
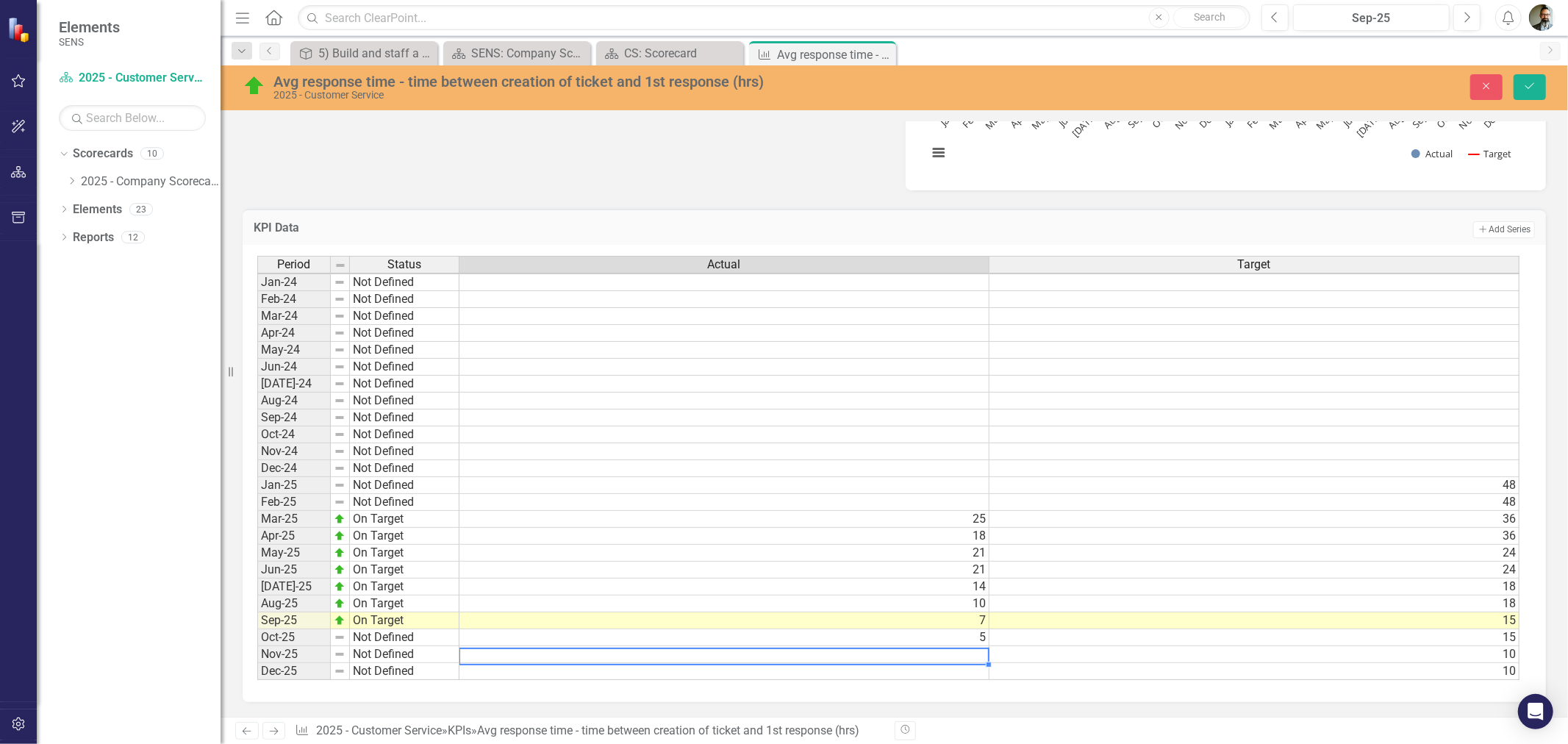
scroll to position [634, 0]
click at [1533, 87] on icon "Save" at bounding box center [1530, 86] width 14 height 10
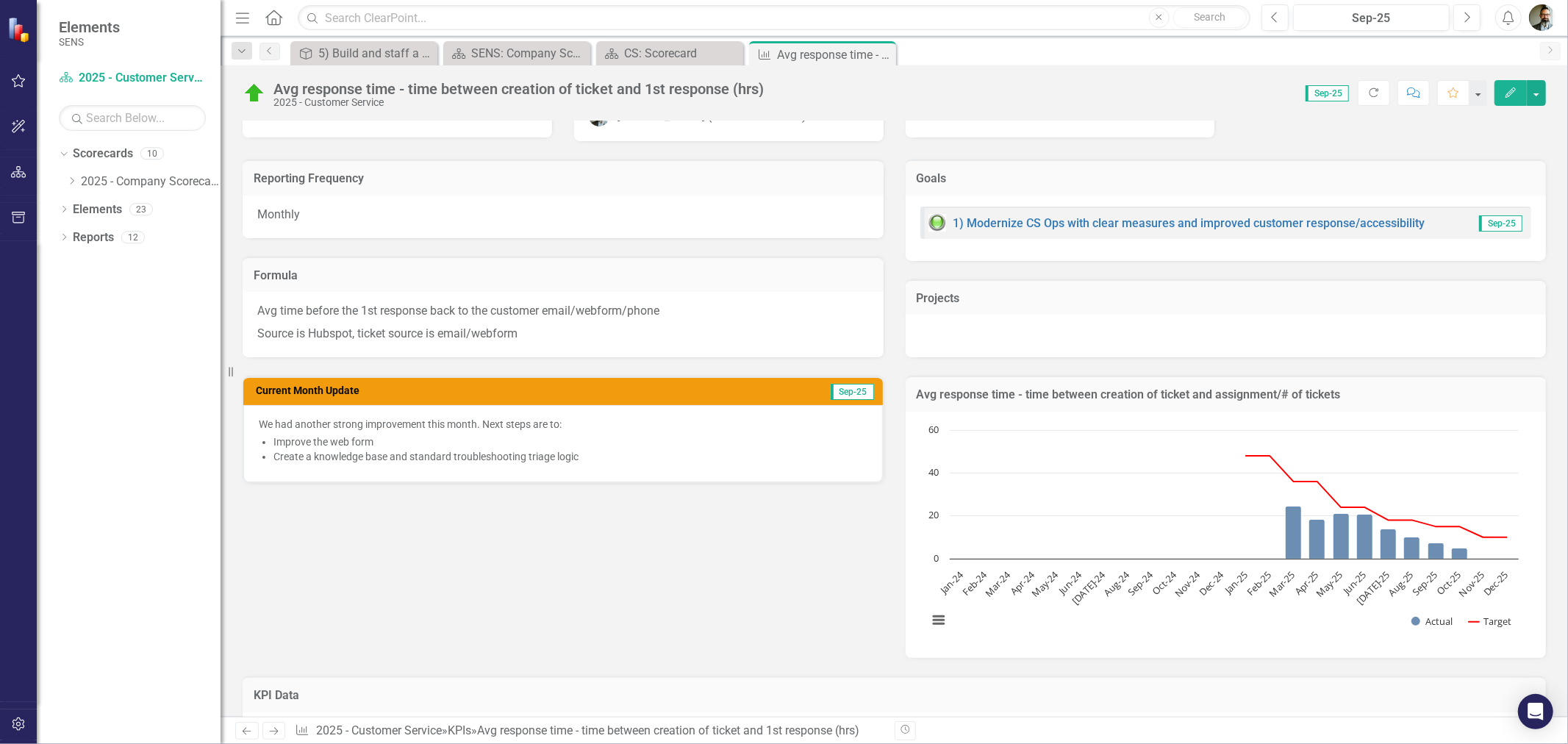
scroll to position [163, 0]
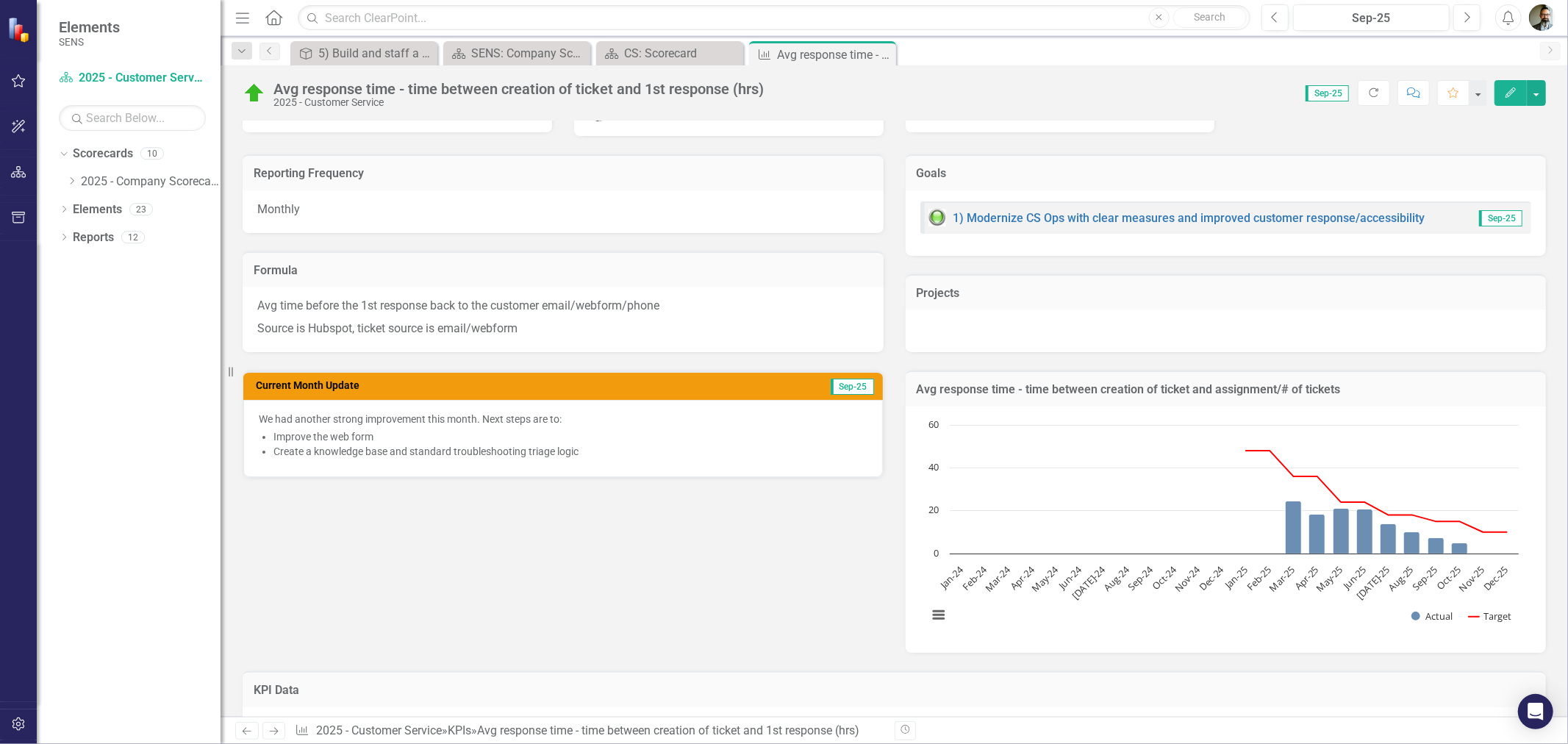
click at [479, 513] on div "Reporting Frequency Monthly Formula Avg time before the 1st response back to th…" at bounding box center [894, 395] width 1325 height 516
click at [409, 505] on div "Reporting Frequency Monthly Formula Avg time before the 1st response back to th…" at bounding box center [894, 395] width 1325 height 516
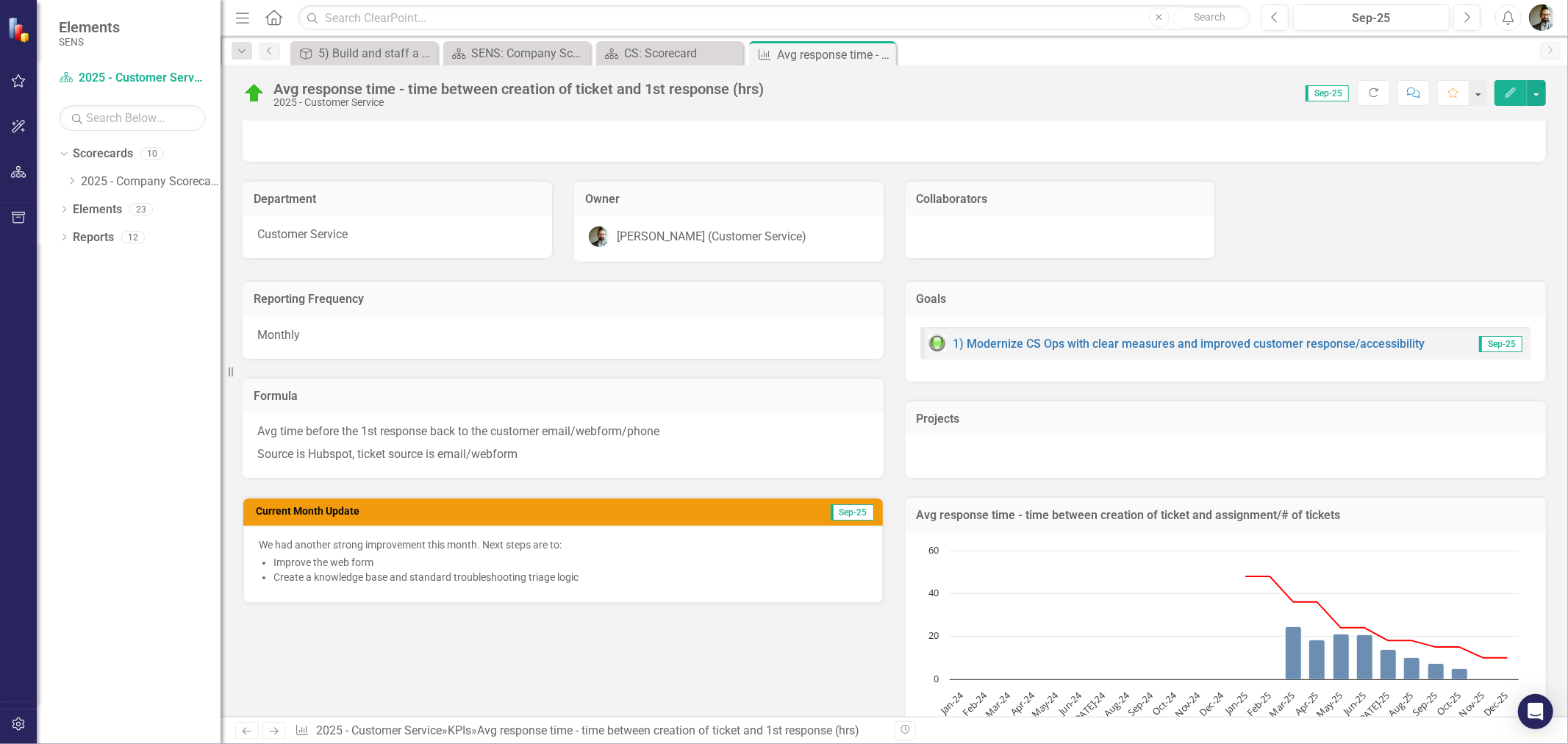
scroll to position [0, 0]
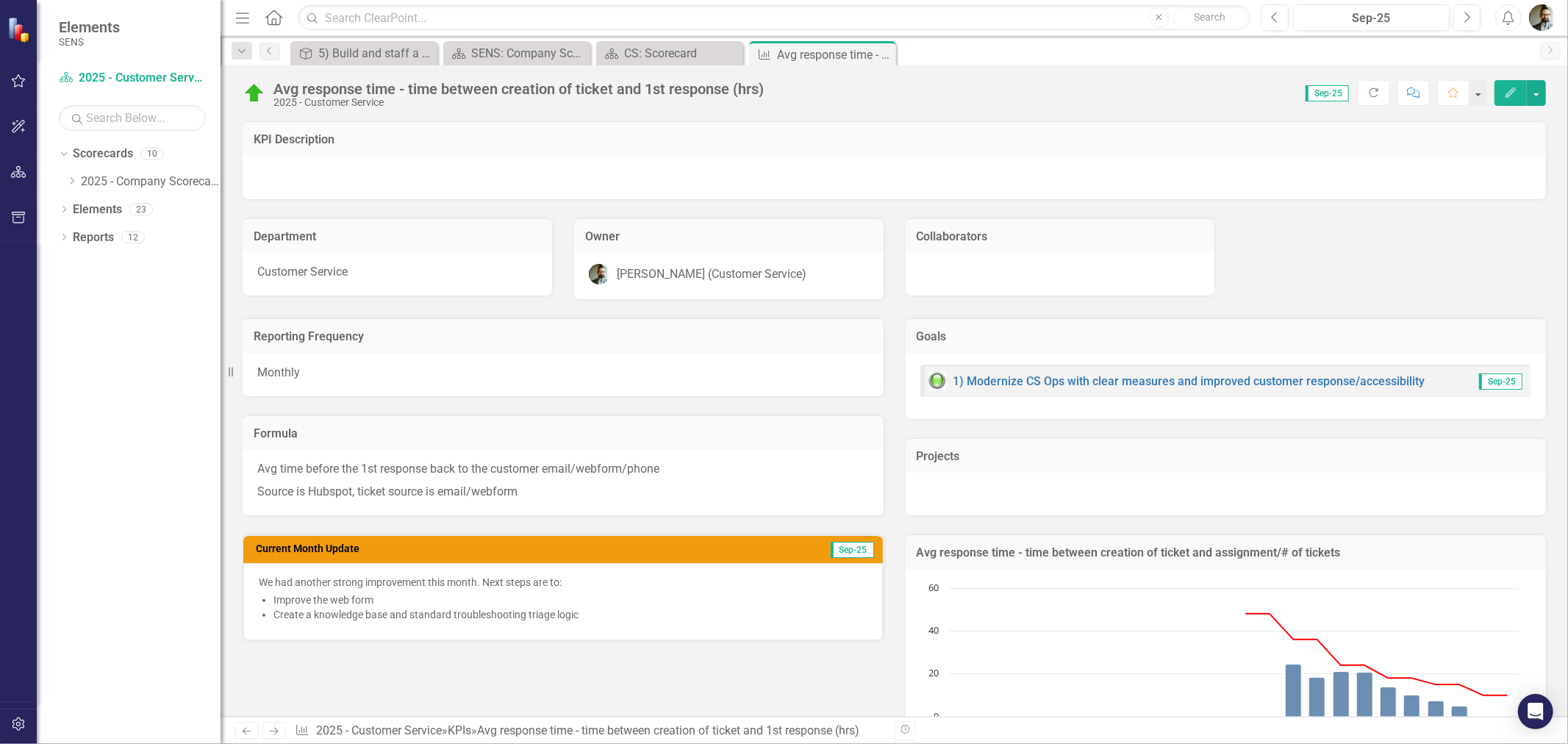
click at [832, 99] on div "Score: 0.00 Sep-25 Completed Refresh Comment Favorite Edit" at bounding box center [1158, 92] width 775 height 25
click at [0, 0] on icon at bounding box center [0, 0] width 0 height 0
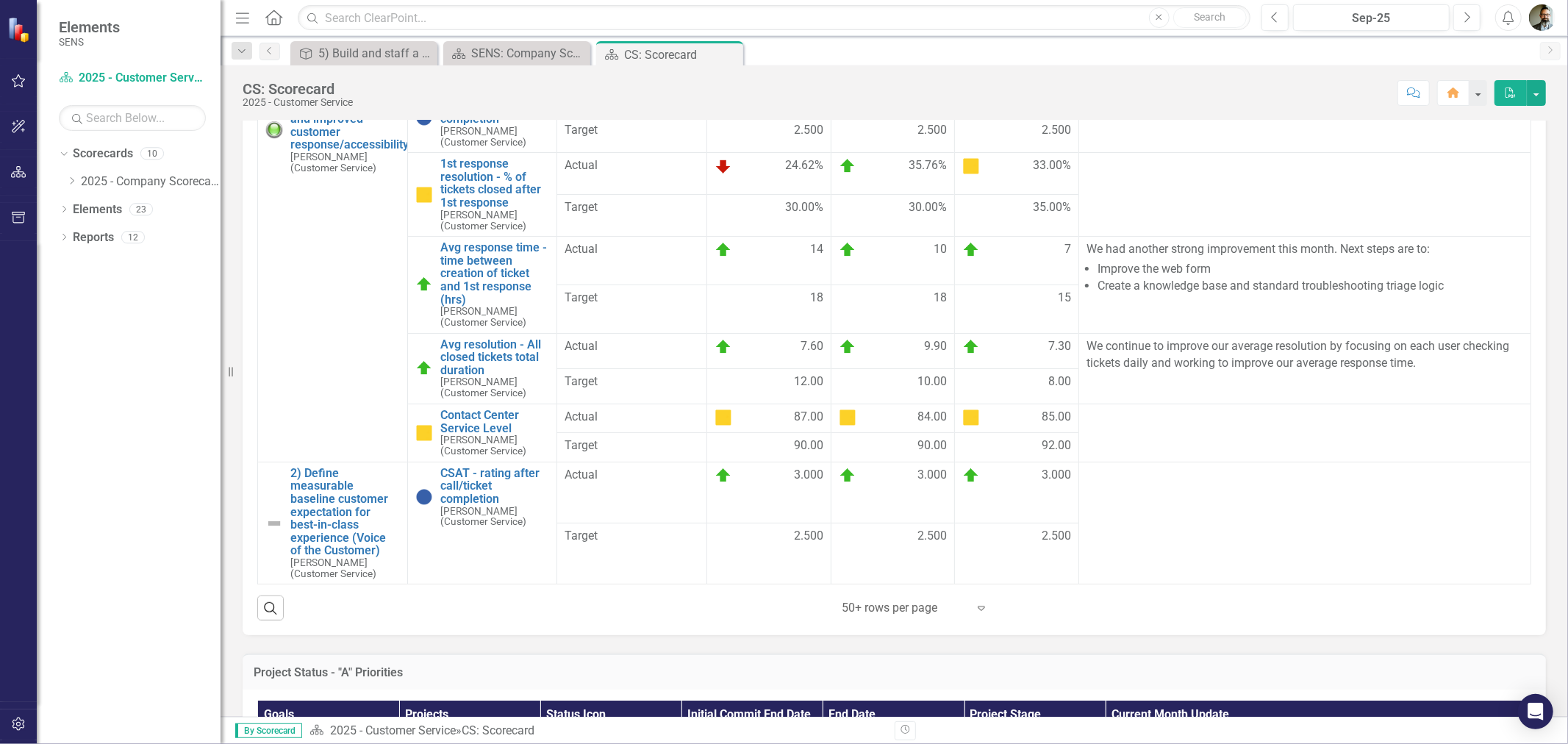
scroll to position [408, 0]
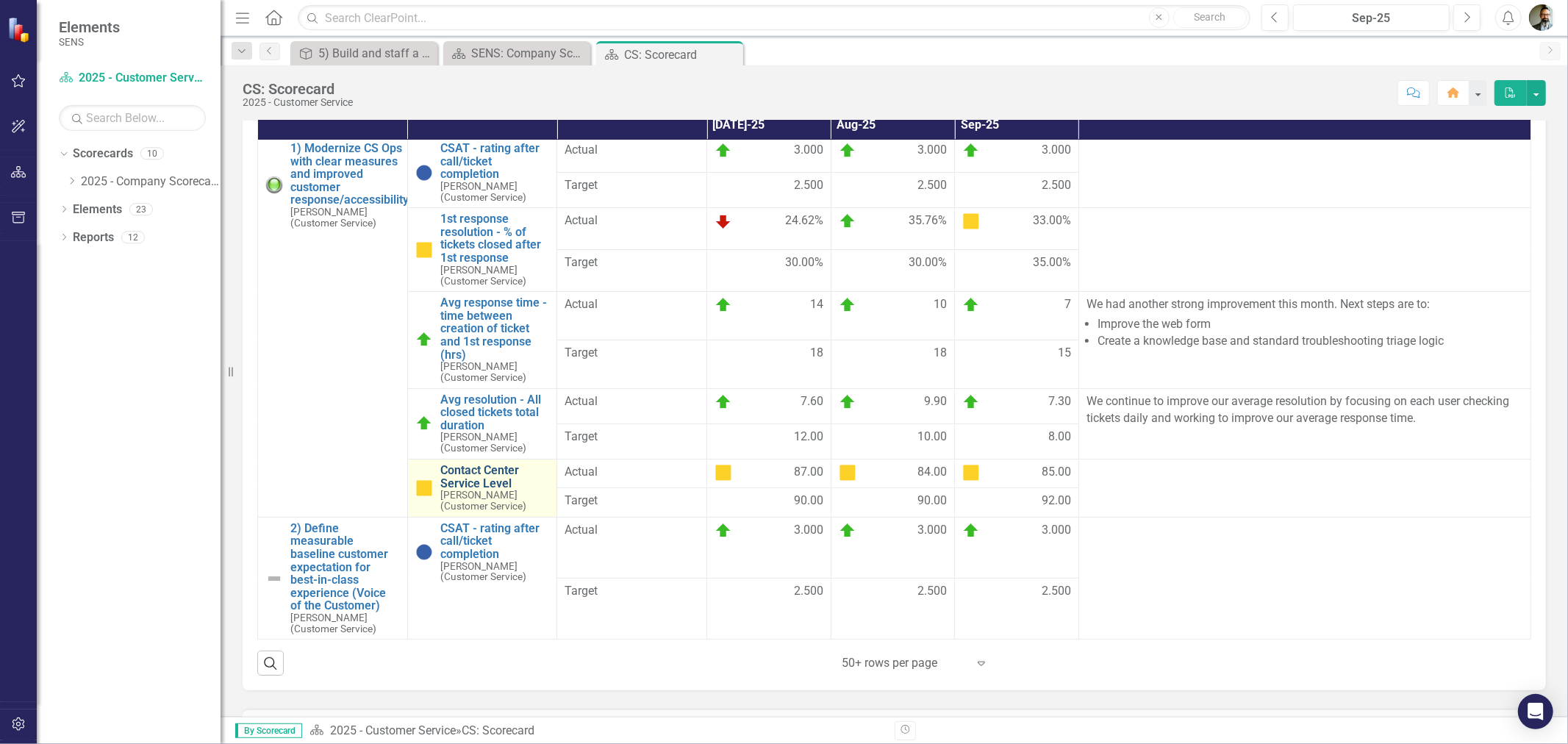
click at [471, 487] on link "Contact Center Service Level" at bounding box center [495, 476] width 110 height 26
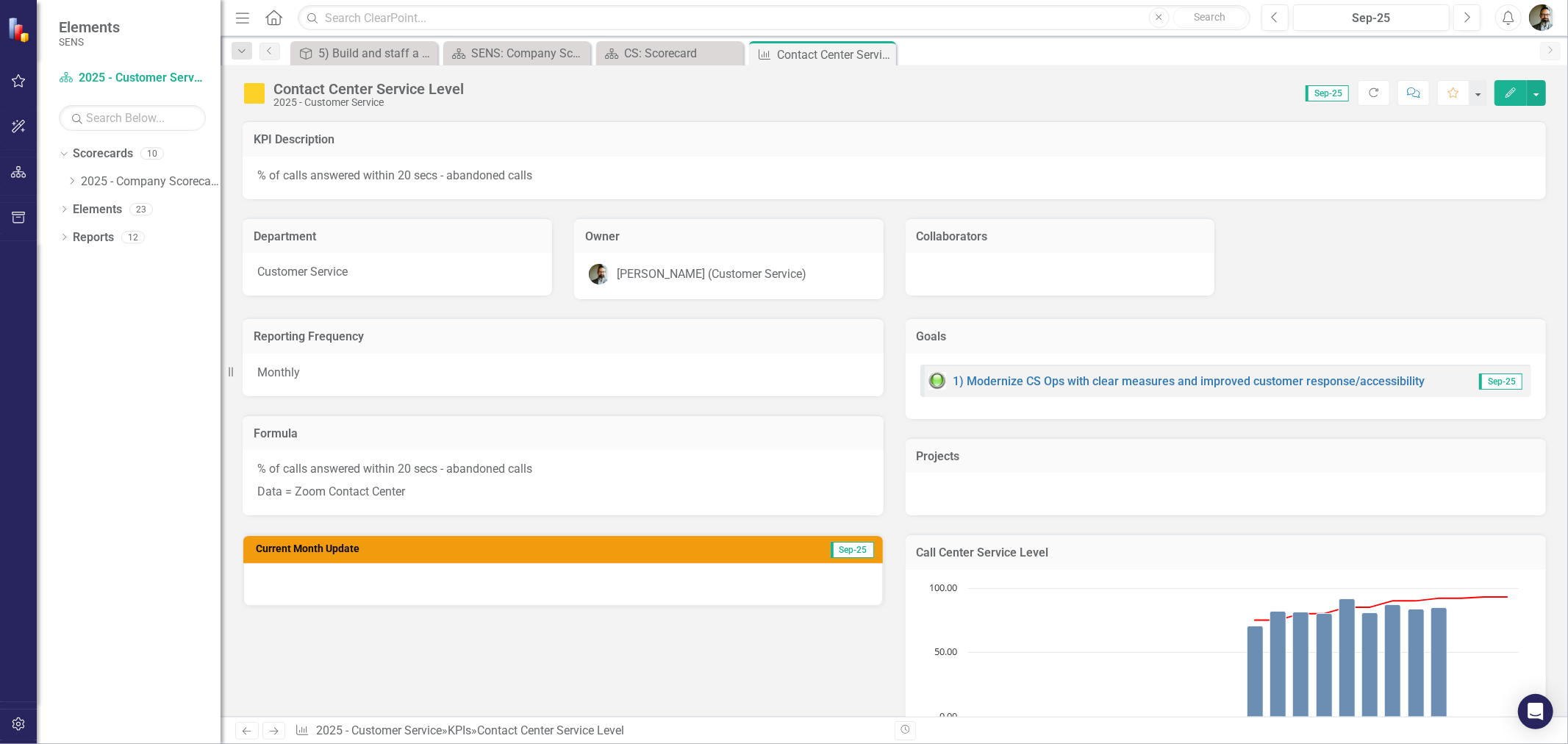
click at [326, 577] on div at bounding box center [563, 585] width 639 height 43
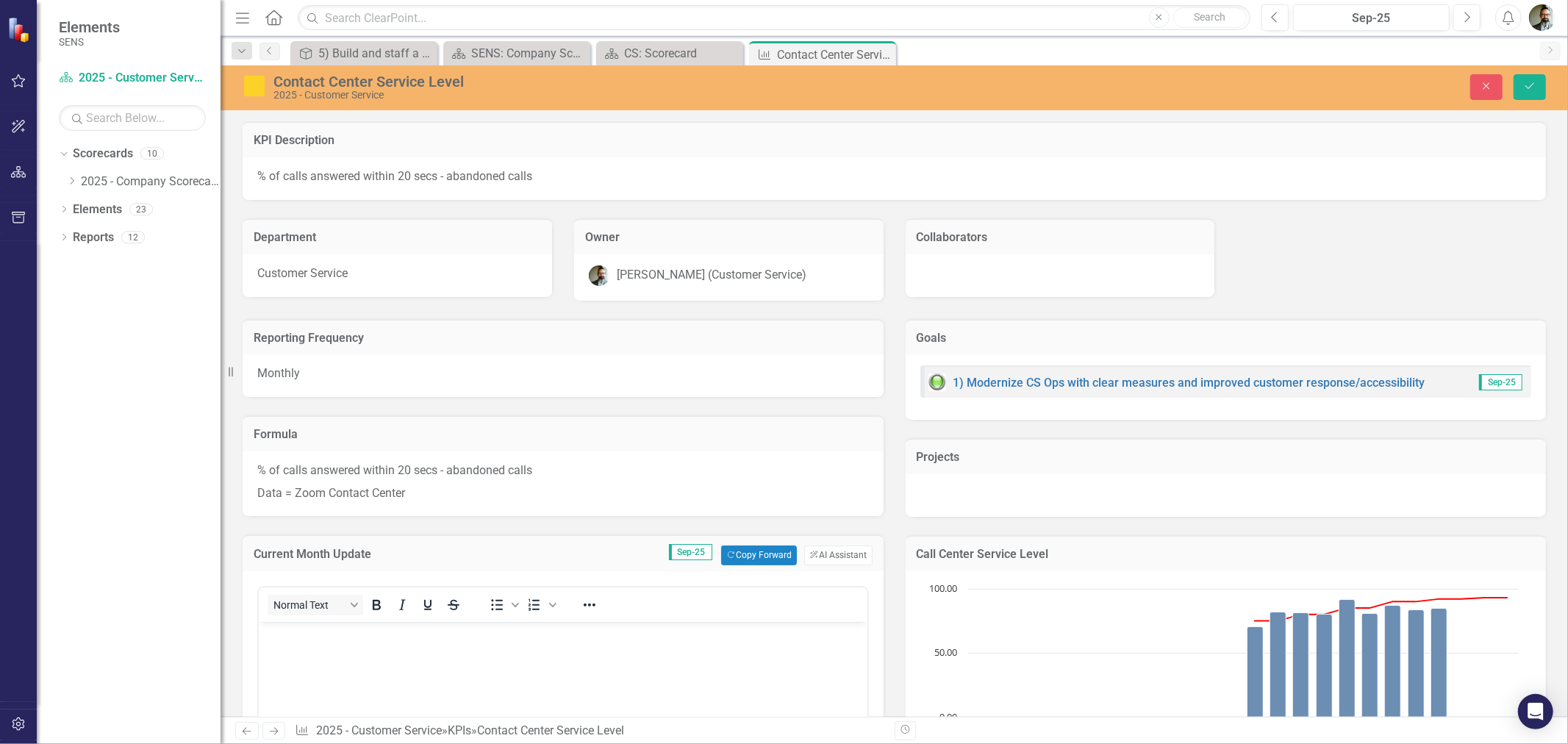
click at [348, 646] on body "Rich Text Area. Press ALT-0 for help." at bounding box center [562, 731] width 608 height 221
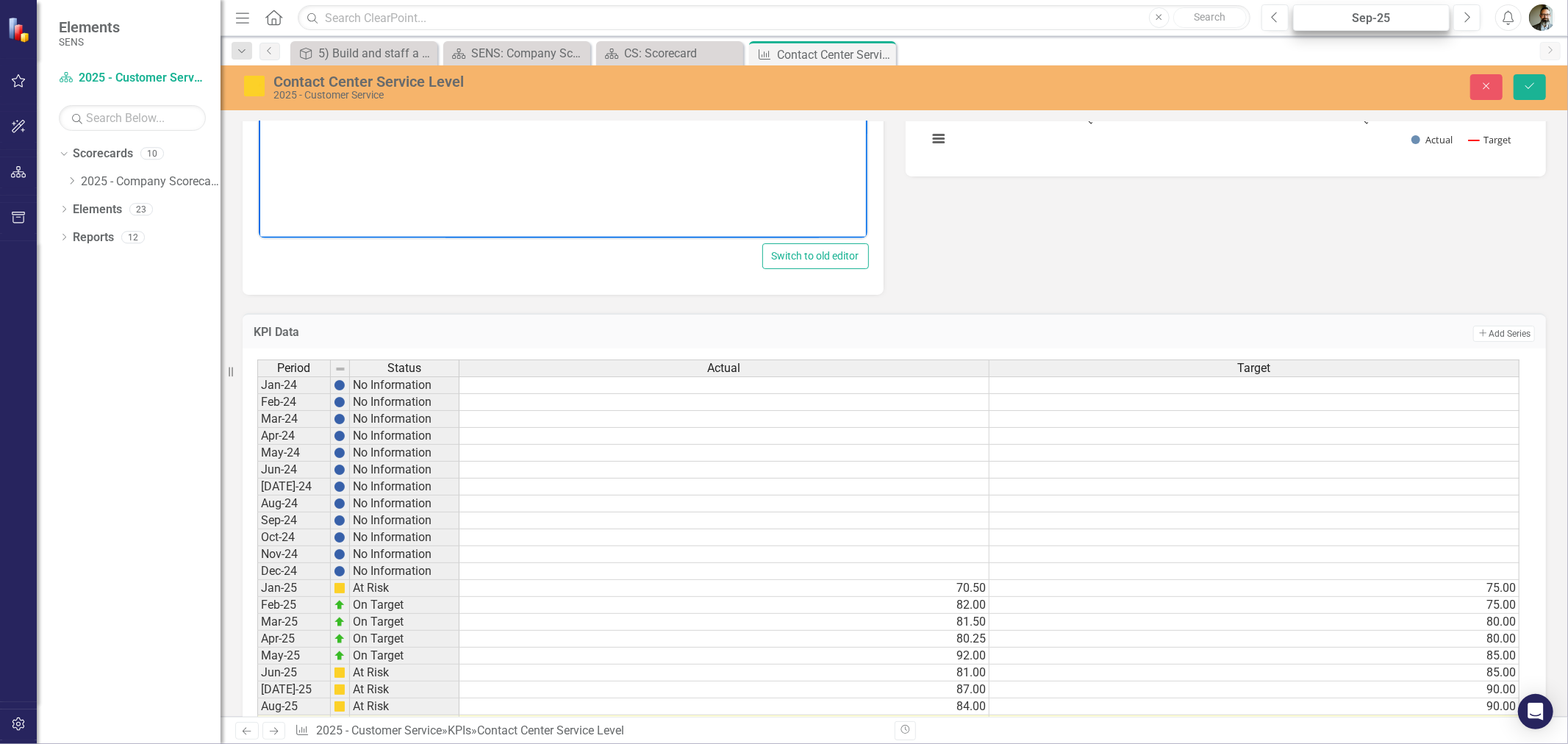
scroll to position [571, 0]
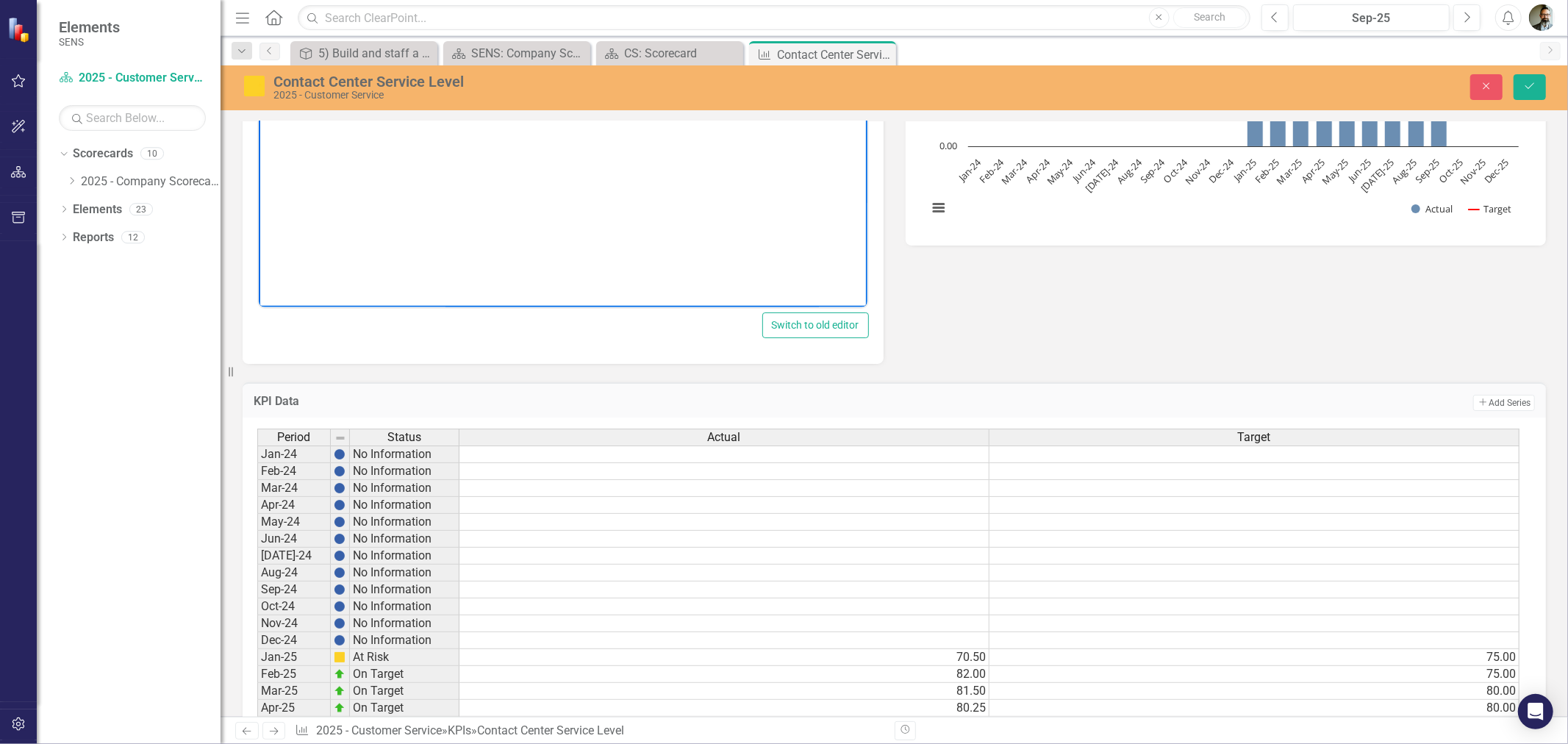
click at [1276, 314] on div "Reporting Frequency Monthly Formula % of calls answered within 20 secs - abando…" at bounding box center [894, 47] width 1325 height 634
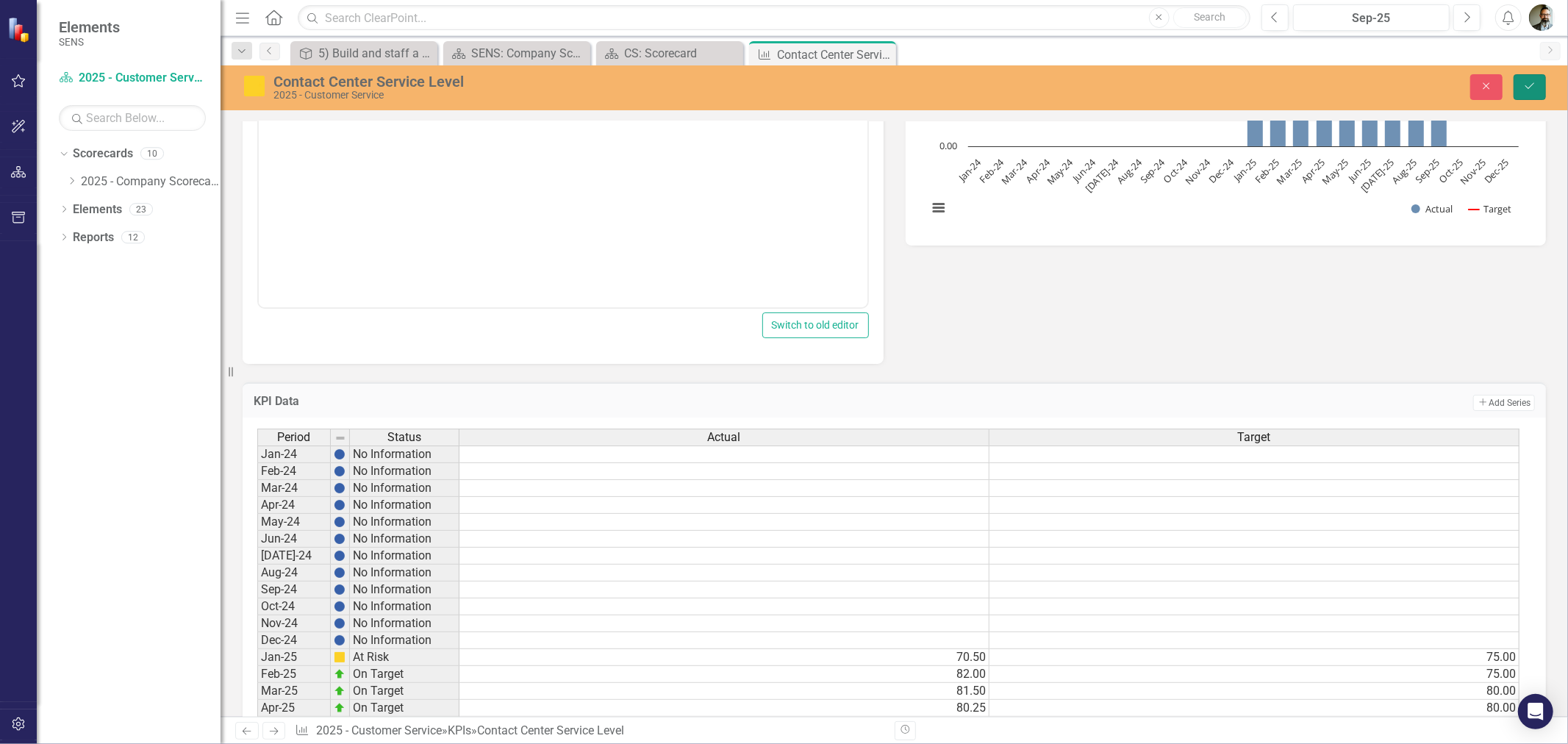
click at [1532, 84] on icon "submit" at bounding box center [1530, 85] width 9 height 6
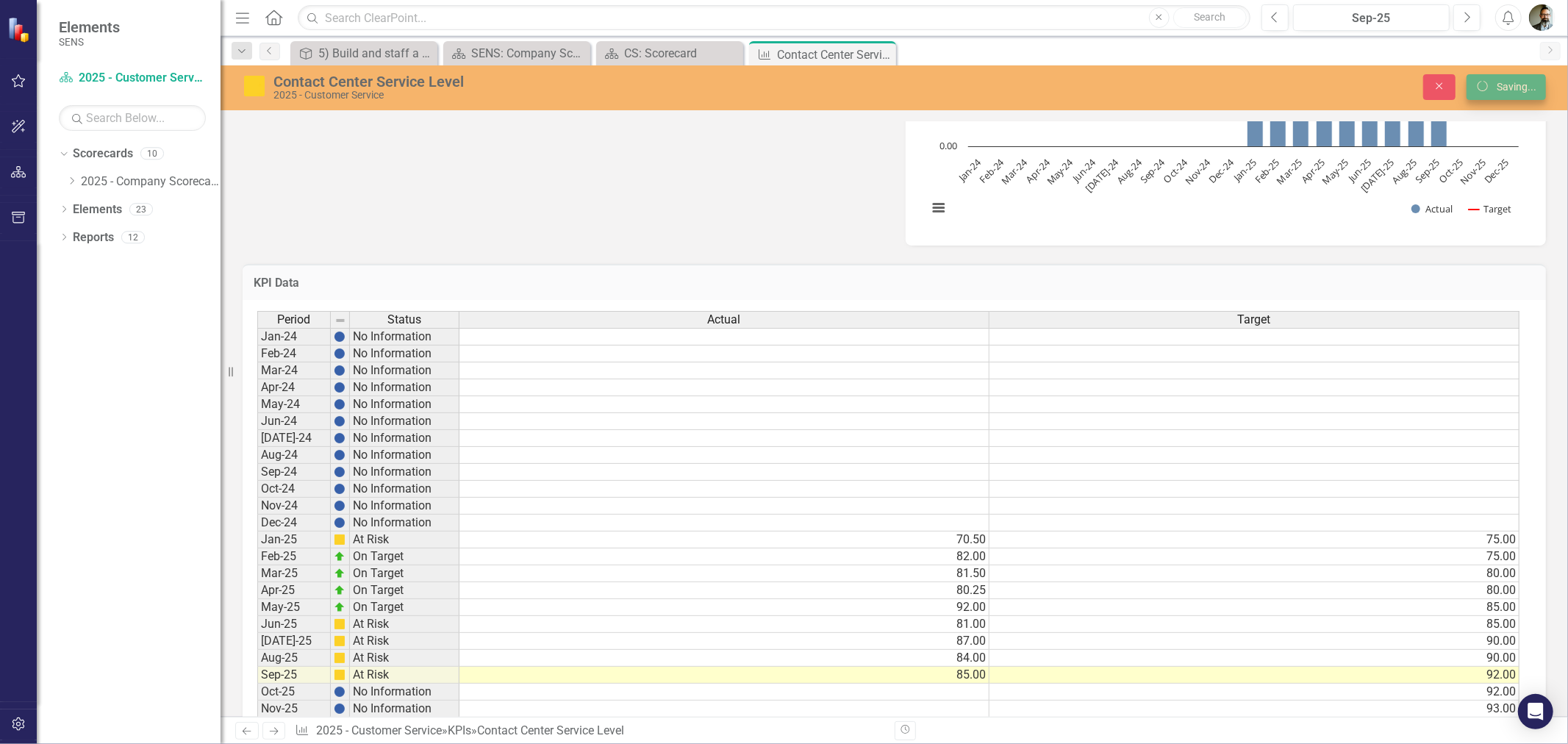
scroll to position [564, 0]
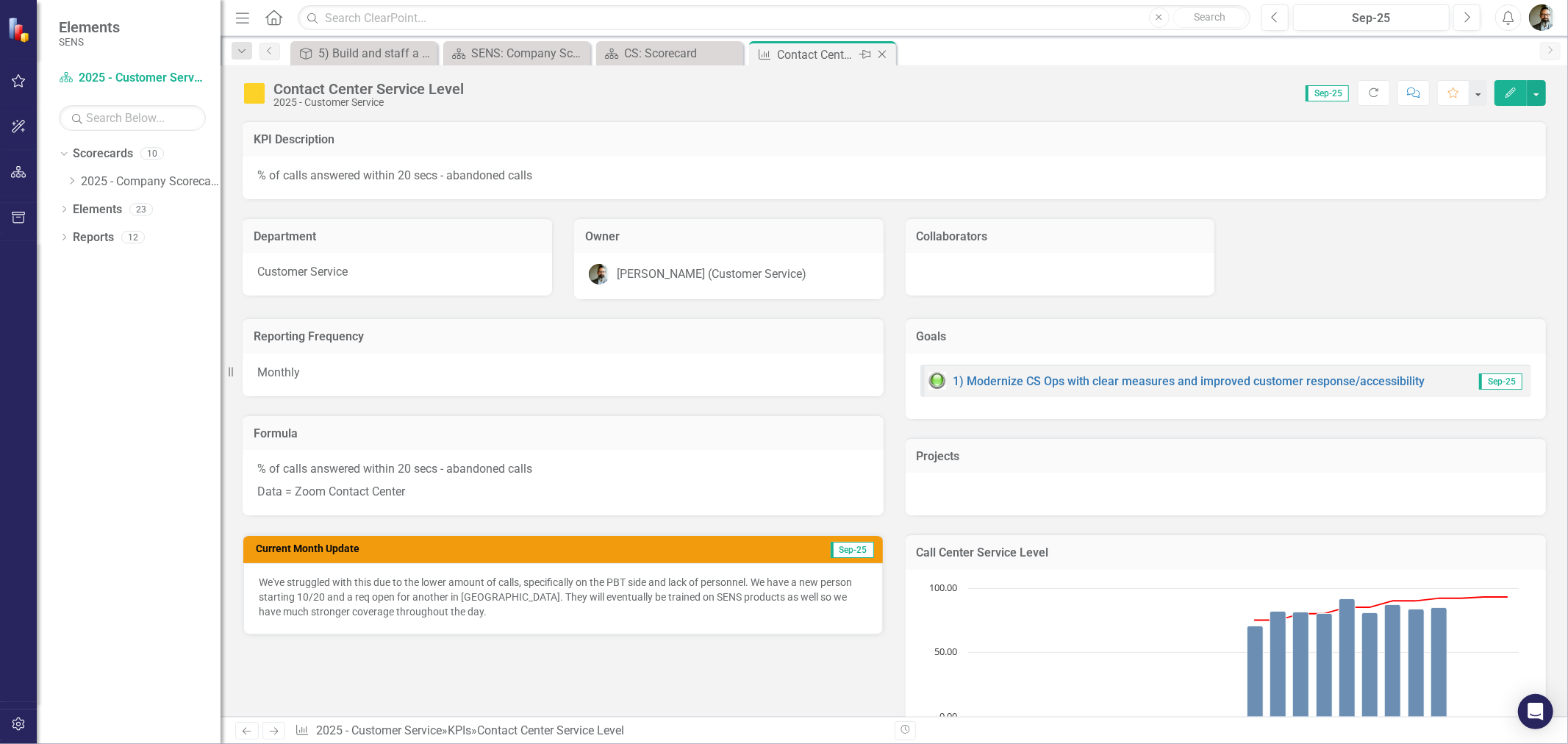
click at [884, 55] on icon at bounding box center [882, 55] width 8 height 8
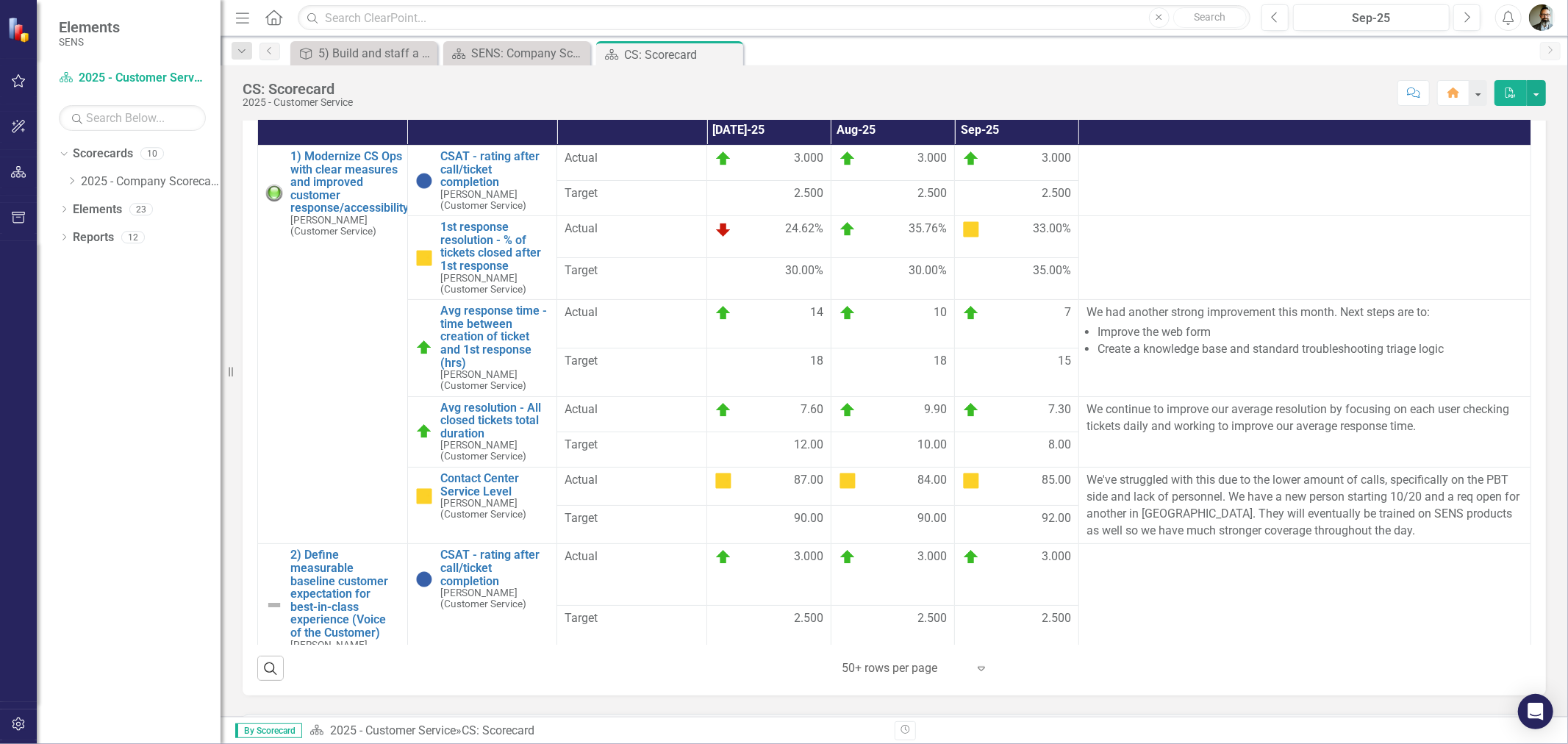
scroll to position [408, 0]
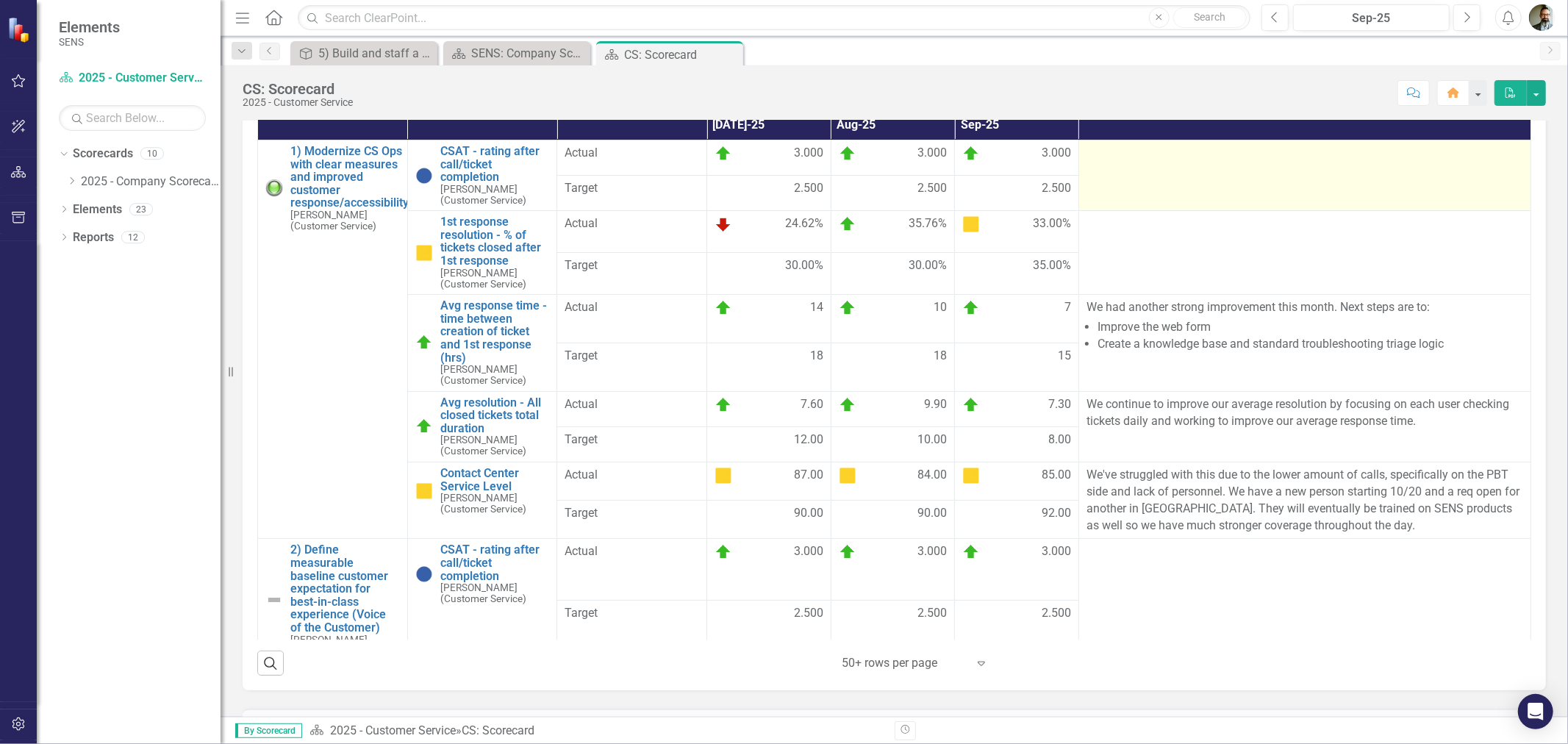
click at [1150, 184] on td at bounding box center [1304, 175] width 452 height 71
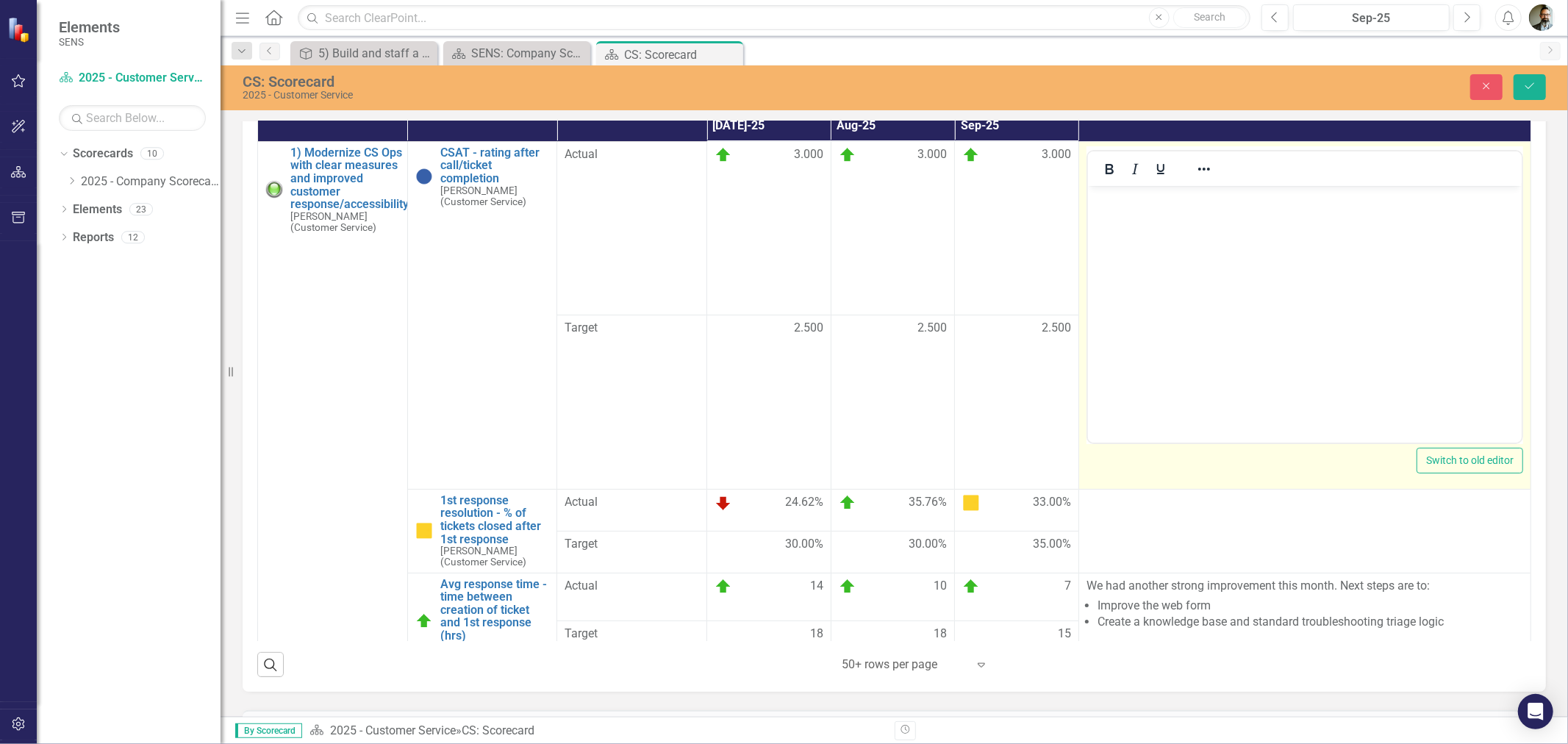
scroll to position [0, 0]
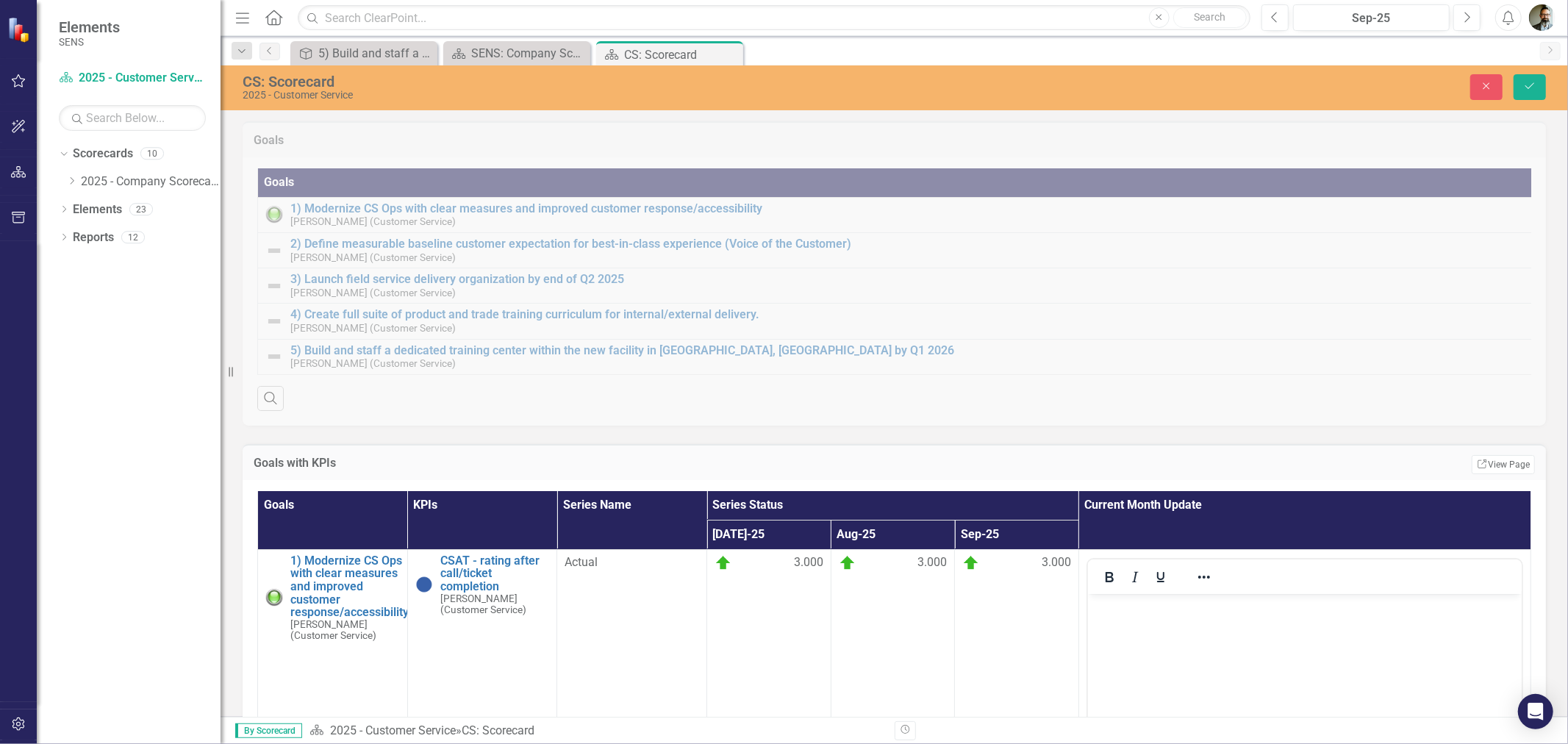
scroll to position [408, 0]
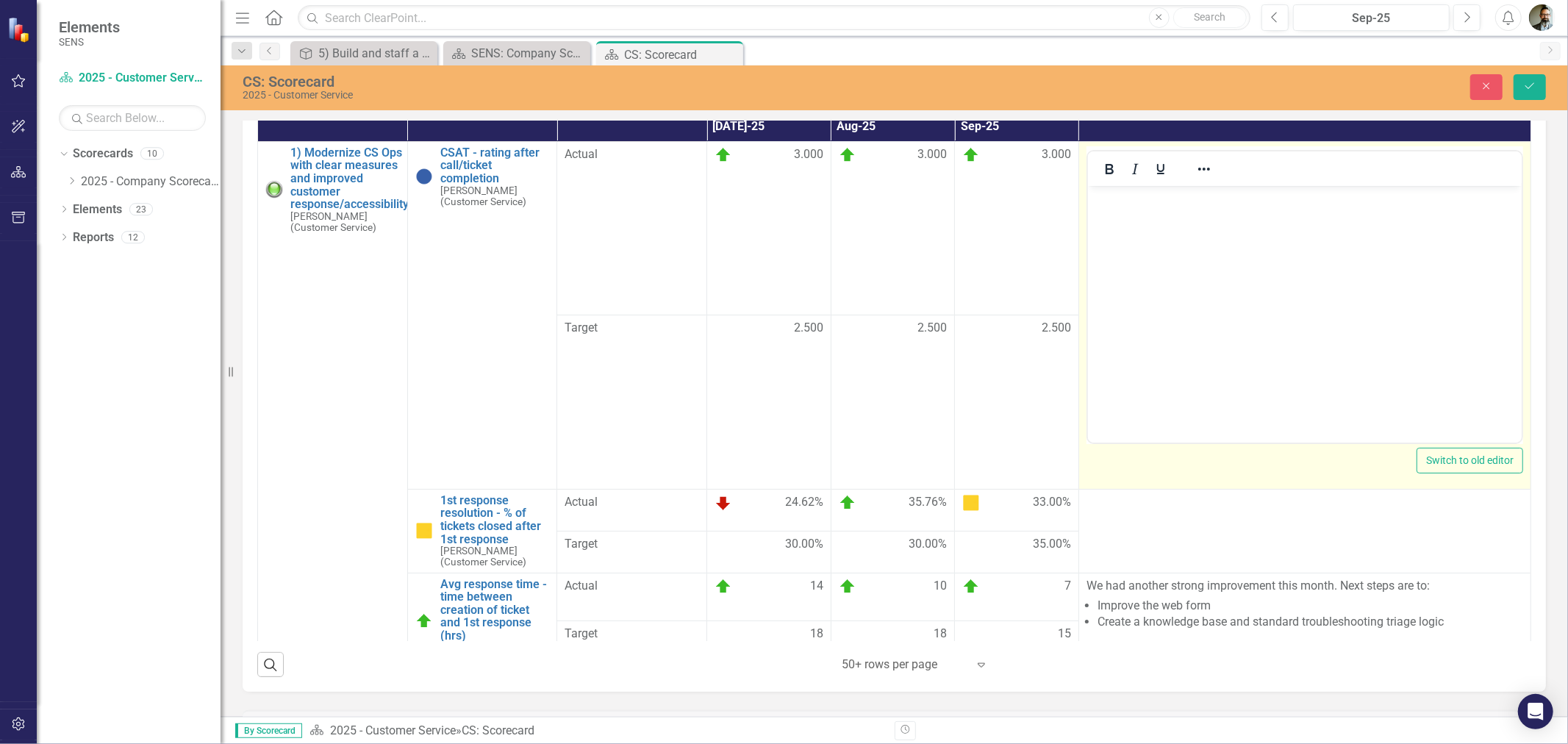
click at [1131, 216] on body "Rich Text Area. Press ALT-0 for help." at bounding box center [1304, 295] width 434 height 221
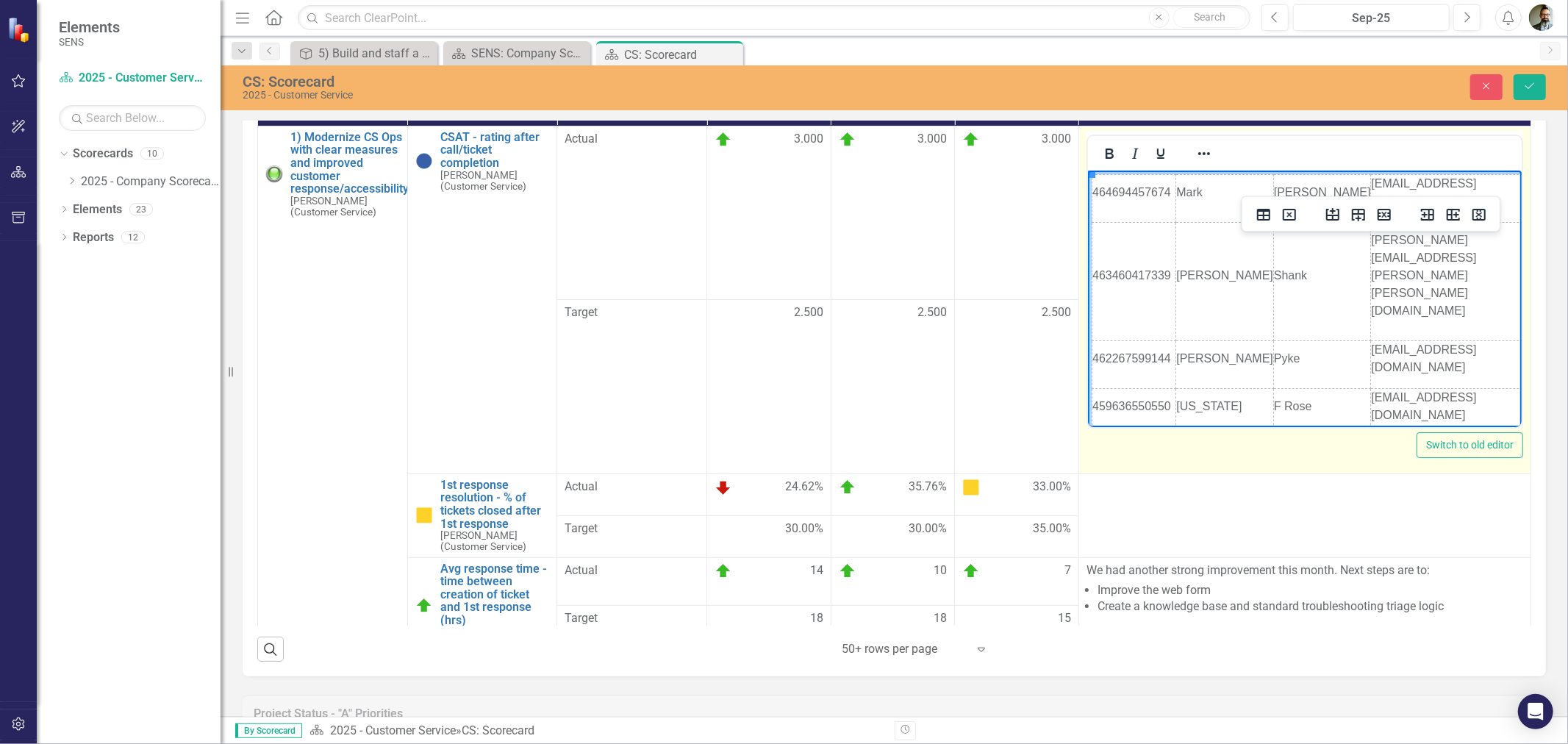
scroll to position [489, 0]
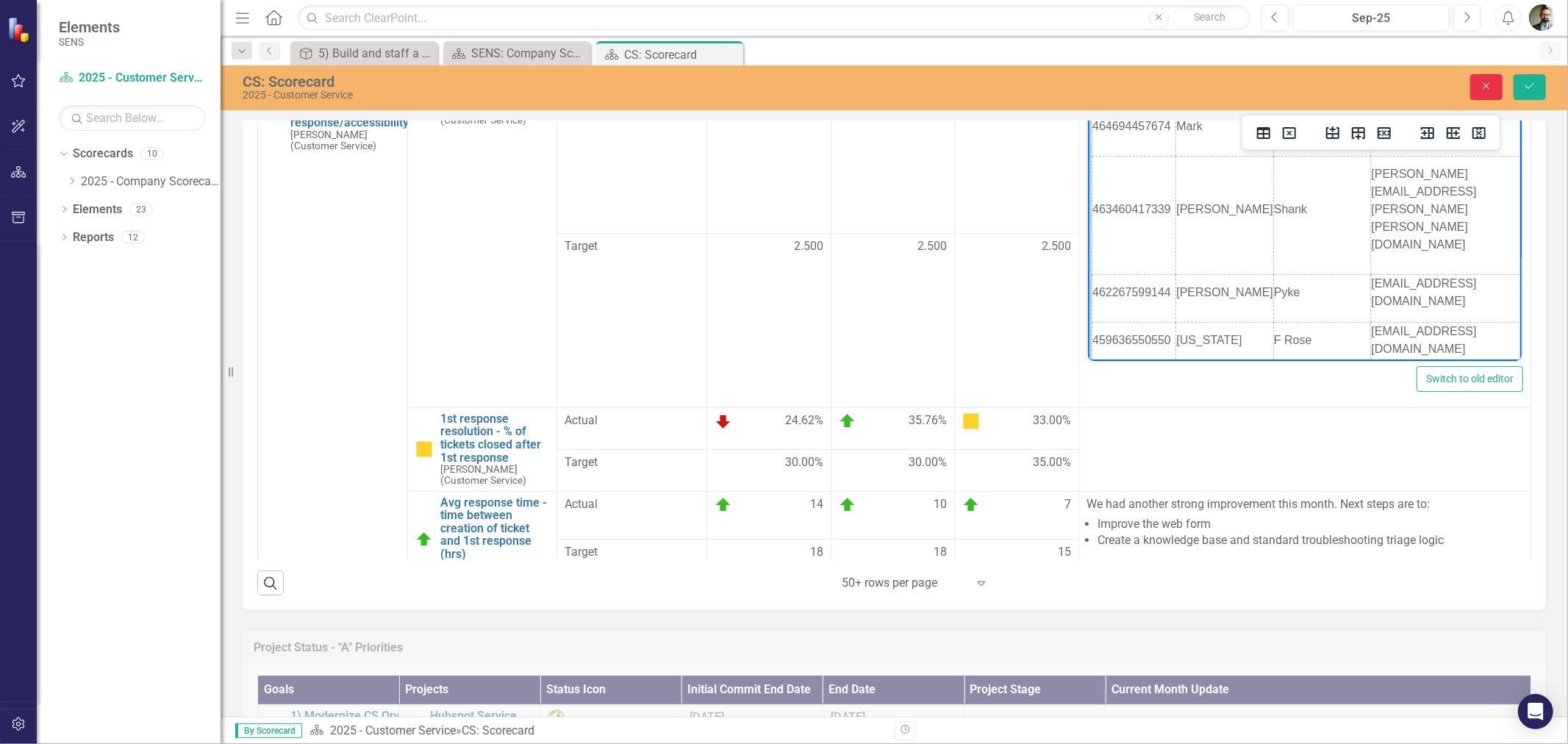
click at [1482, 89] on icon "Close" at bounding box center [1486, 86] width 14 height 10
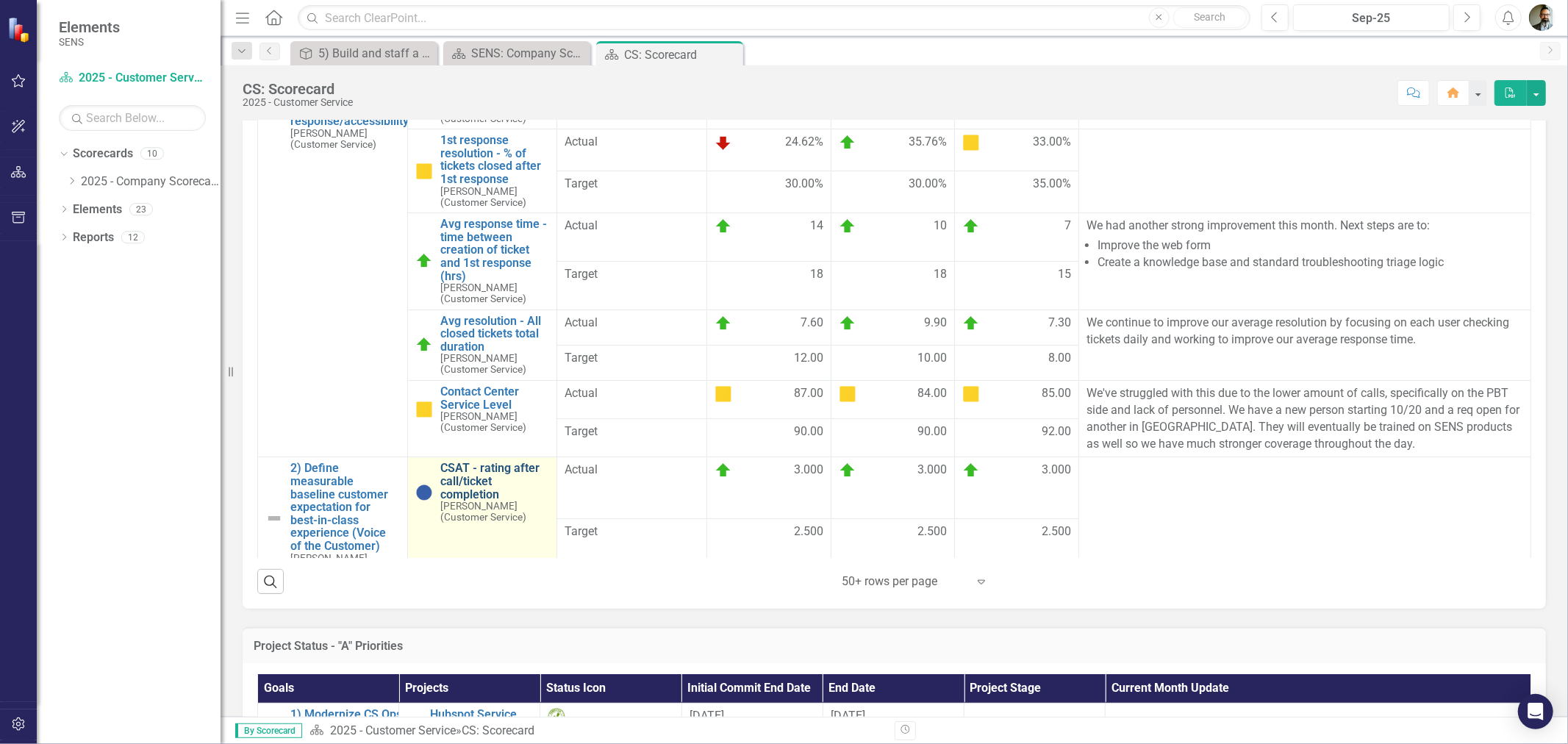
click at [479, 491] on link "CSAT - rating after call/ticket completion" at bounding box center [495, 482] width 110 height 39
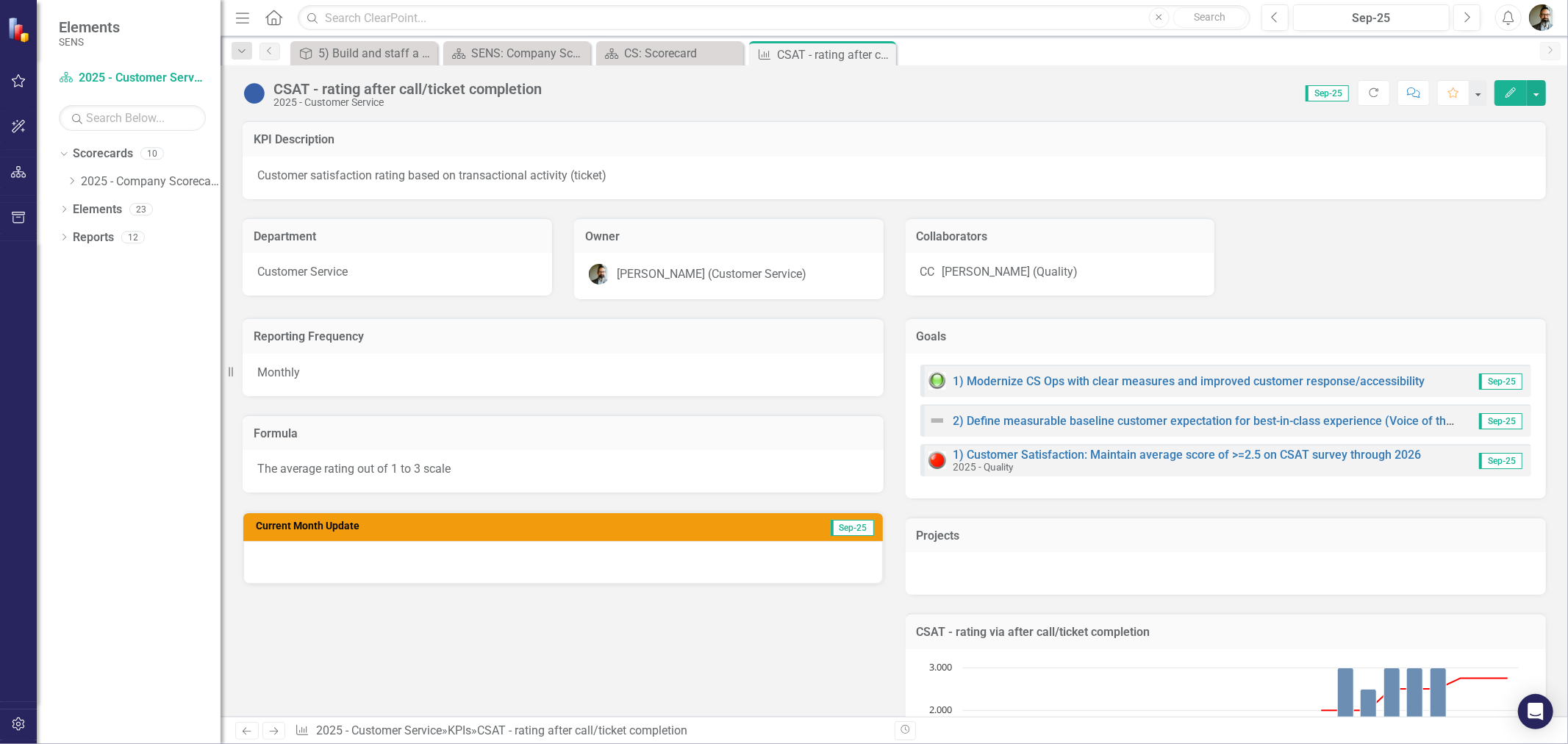
click at [349, 561] on div at bounding box center [563, 562] width 639 height 43
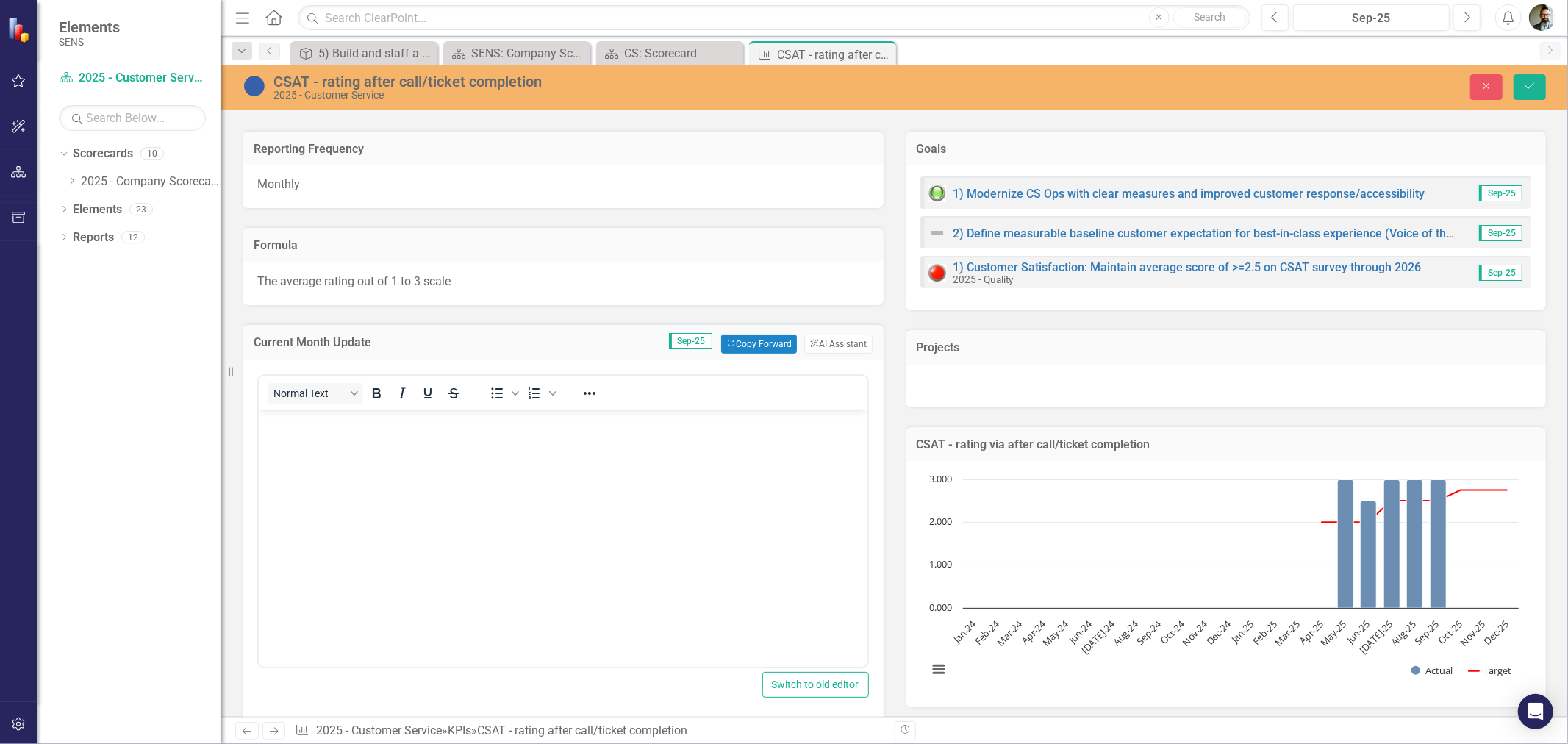
scroll to position [245, 0]
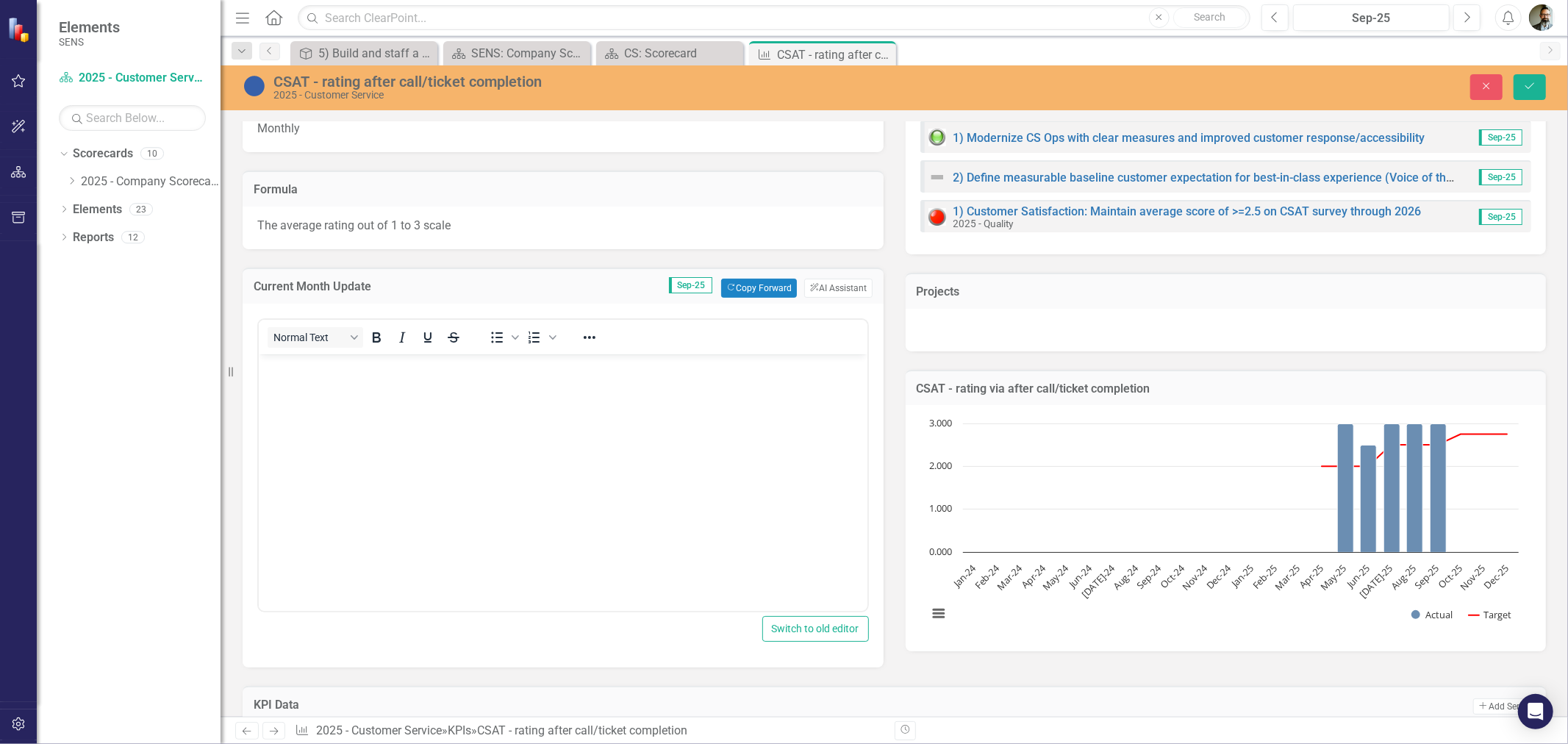
click at [281, 404] on body "Rich Text Area. Press ALT-0 for help." at bounding box center [562, 464] width 608 height 221
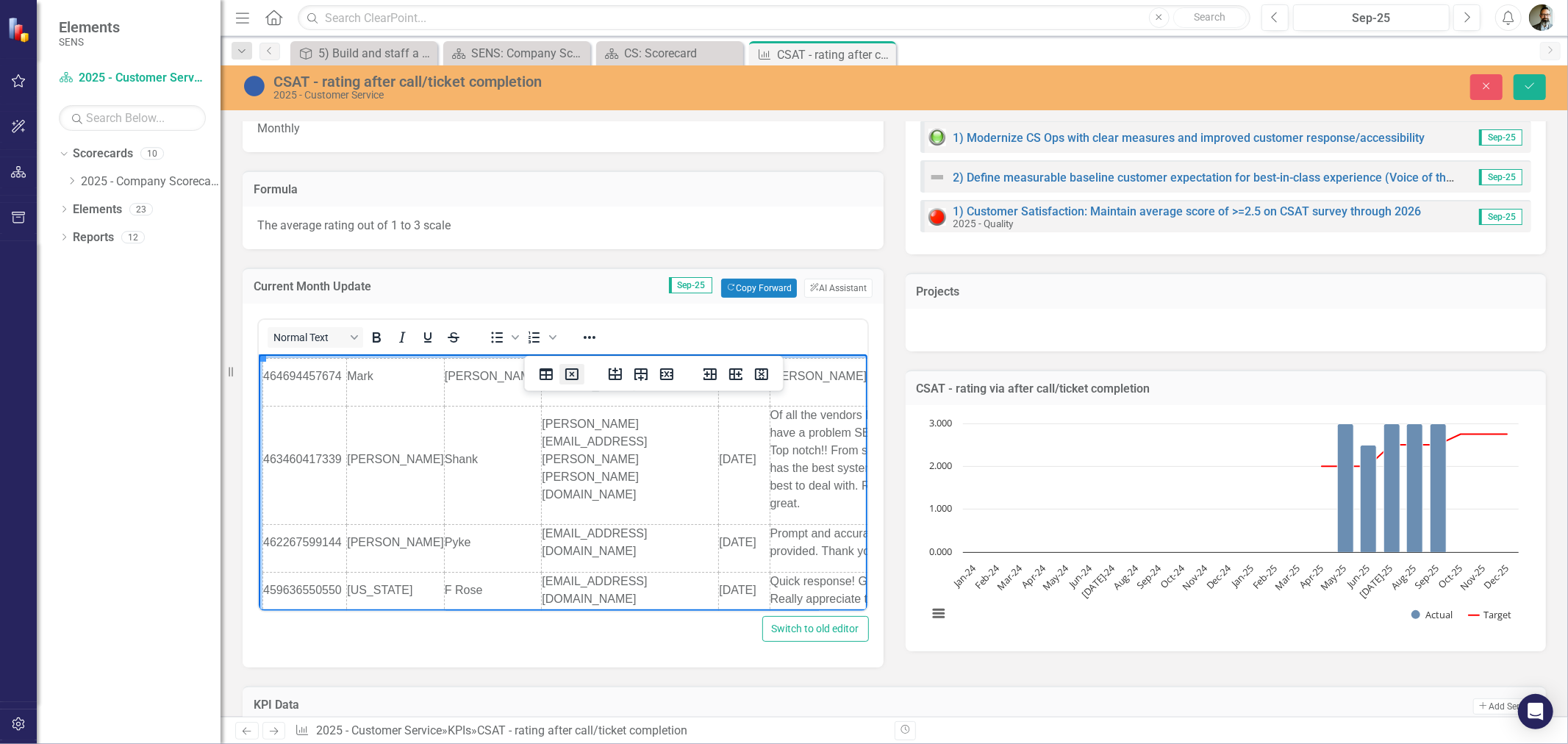
click at [574, 372] on icon "Delete table" at bounding box center [573, 374] width 5 height 5
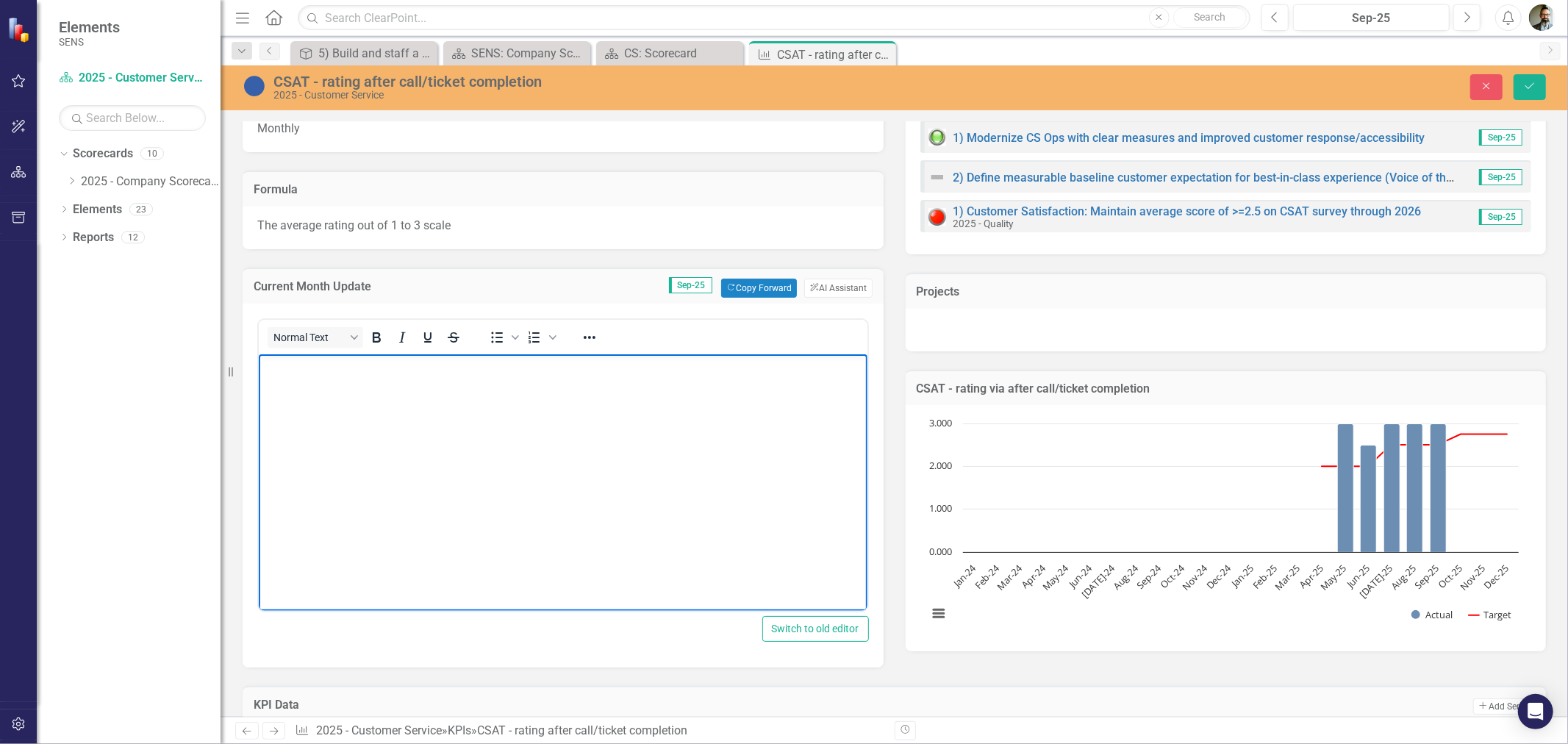
click at [324, 349] on div "Normal Text" at bounding box center [367, 337] width 216 height 29
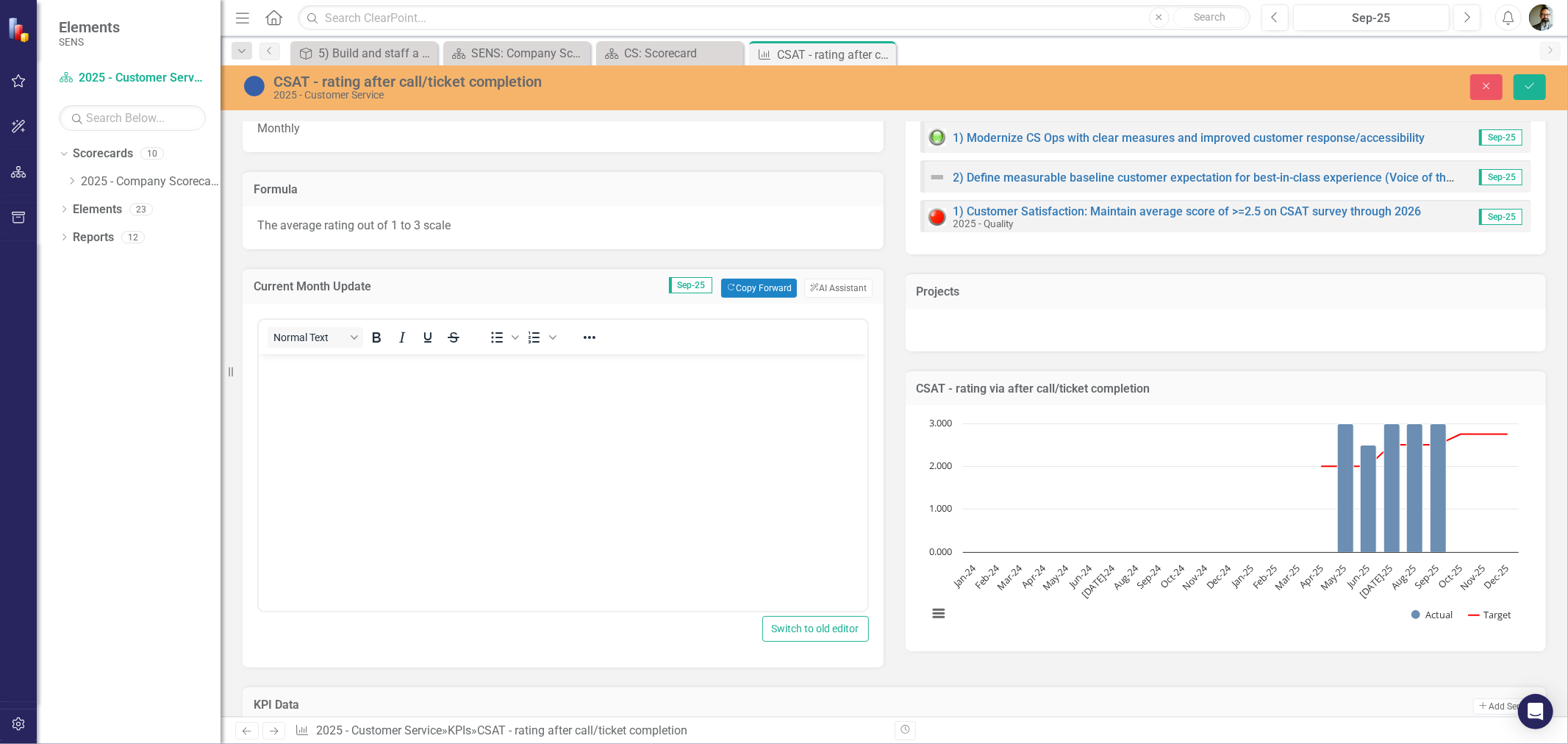
click at [281, 370] on p "Rich Text Area. Press ALT-0 for help." at bounding box center [562, 366] width 602 height 18
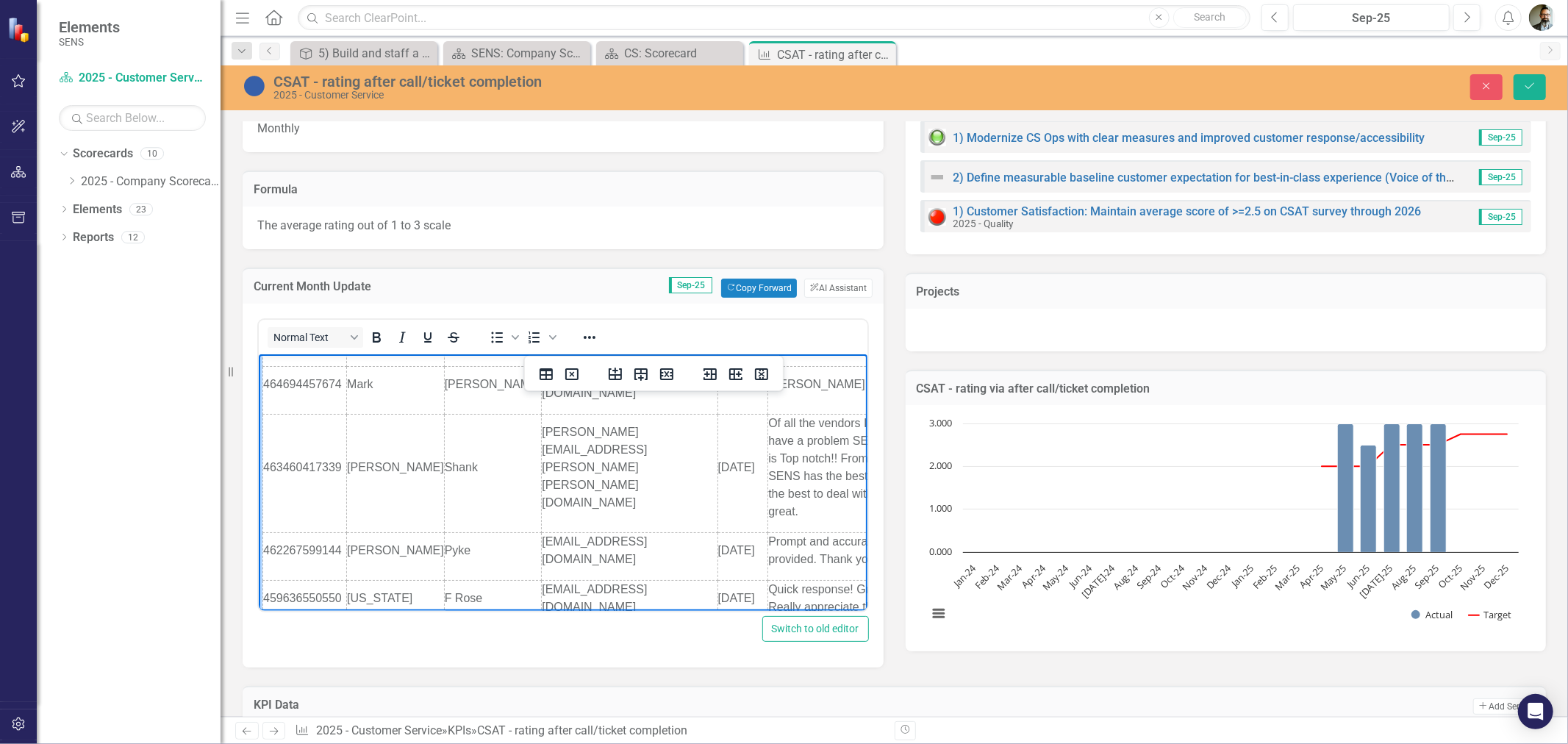
scroll to position [0, 0]
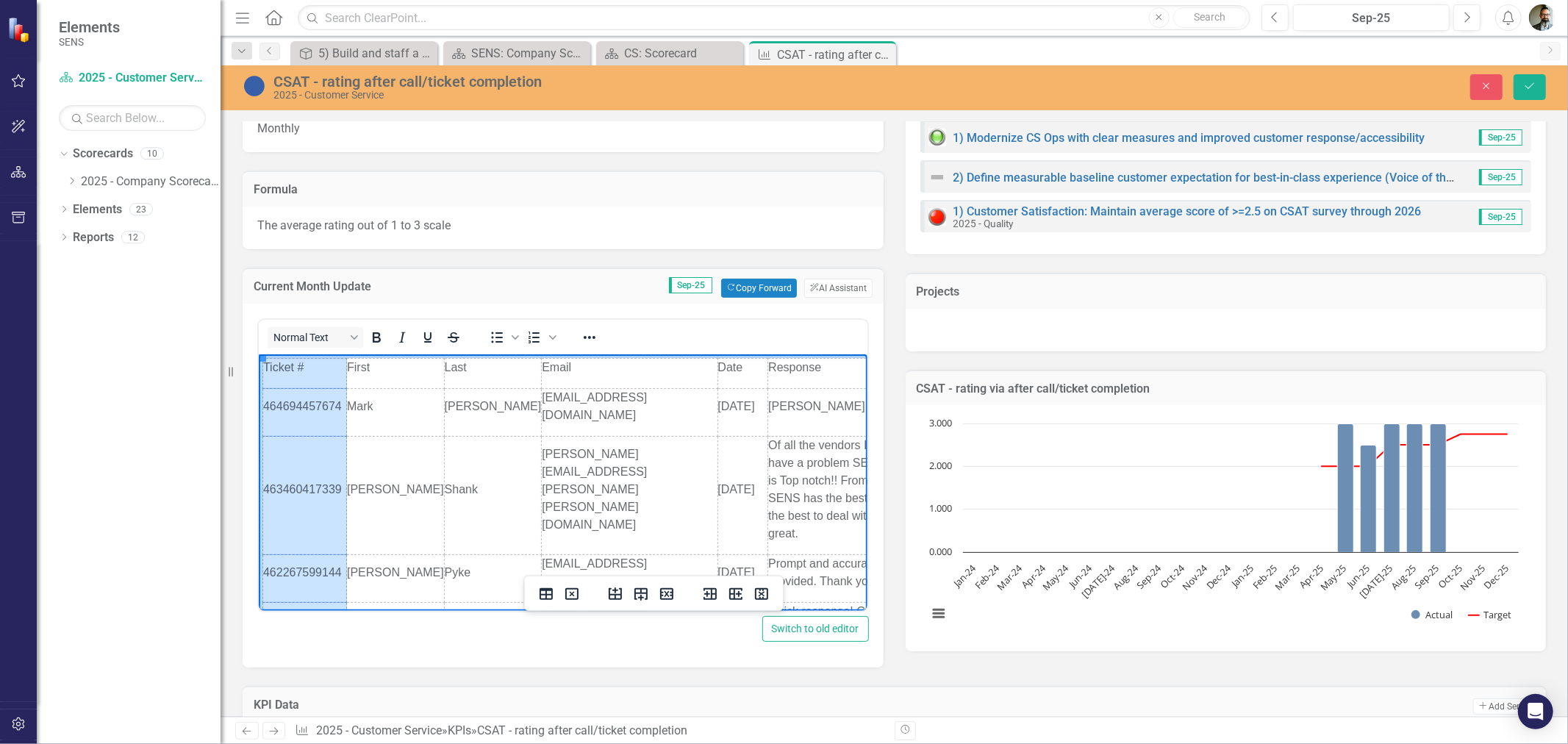
drag, startPoint x: 266, startPoint y: 371, endPoint x: 332, endPoint y: 551, distance: 191.7
click at [322, 576] on tbody "Ticket # First Last Email Date Response Sentiment 464694457674 Mark Elliott mar…" at bounding box center [654, 536] width 784 height 357
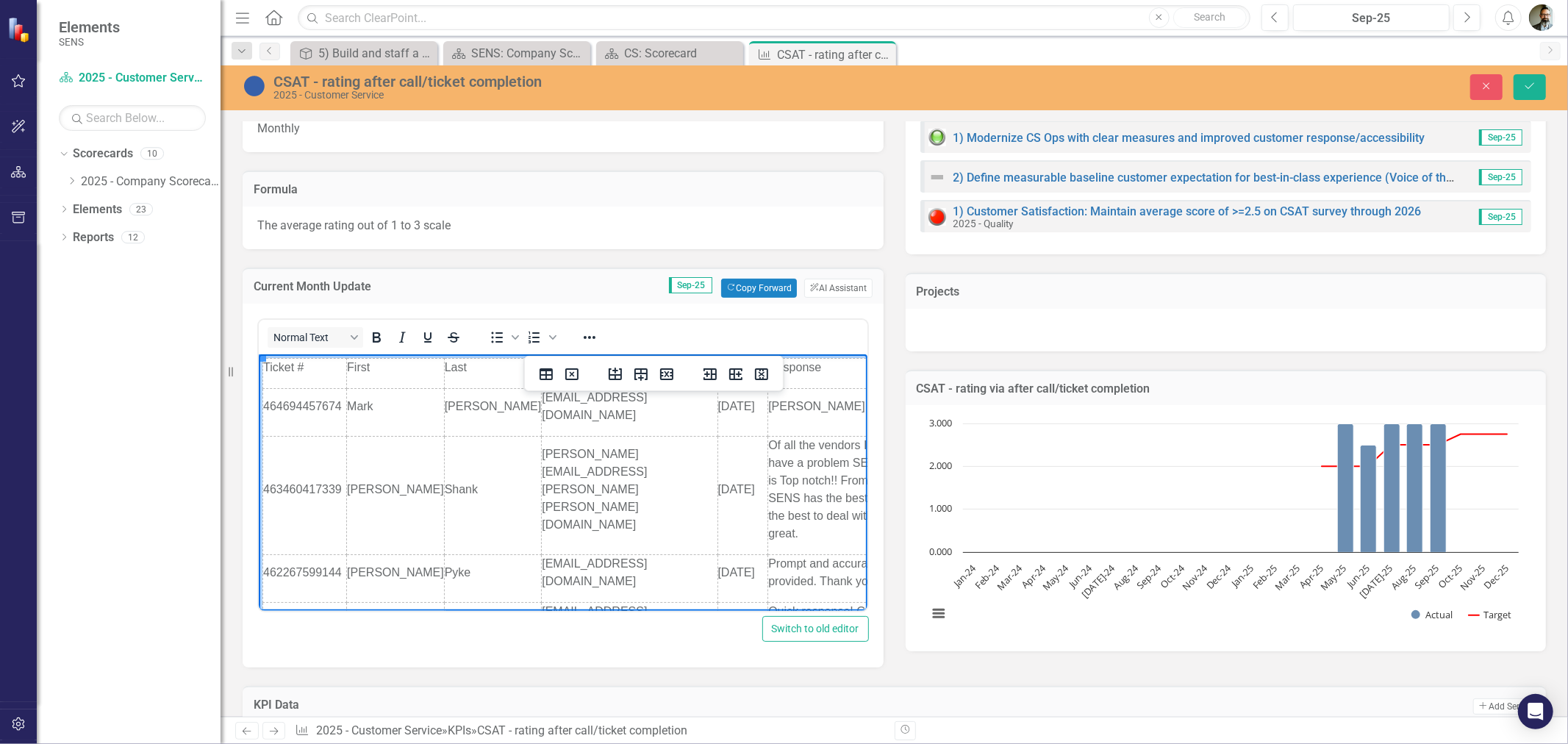
click at [389, 373] on p "First" at bounding box center [395, 366] width 97 height 18
drag, startPoint x: 409, startPoint y: 365, endPoint x: 395, endPoint y: 366, distance: 14.0
drag, startPoint x: 486, startPoint y: 366, endPoint x: 458, endPoint y: 372, distance: 28.6
drag, startPoint x: 689, startPoint y: 368, endPoint x: 626, endPoint y: 367, distance: 63.0
drag, startPoint x: 763, startPoint y: 367, endPoint x: 721, endPoint y: 371, distance: 42.2
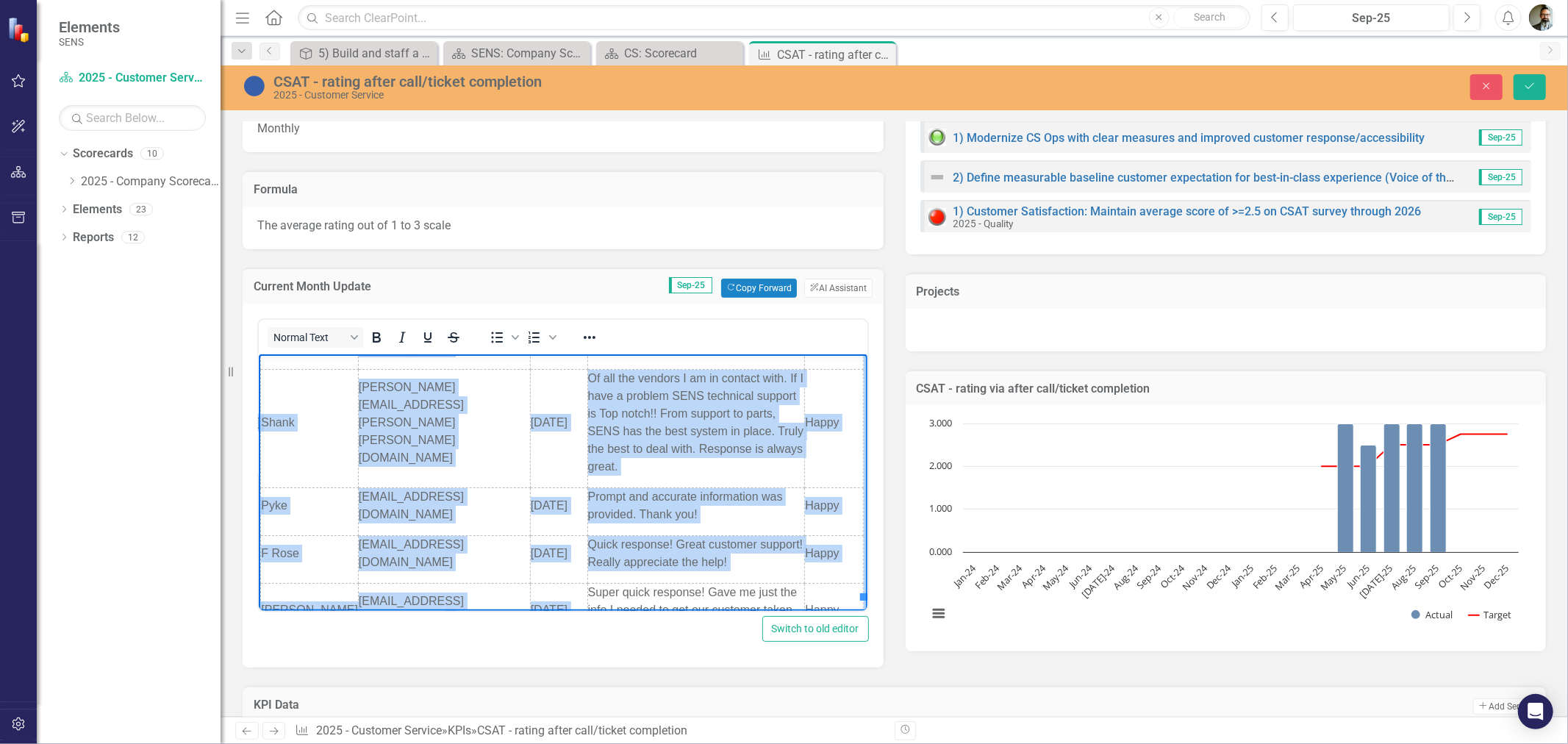
drag, startPoint x: 270, startPoint y: 365, endPoint x: 833, endPoint y: 591, distance: 606.7
click at [683, 603] on html "Ticket # First Last Email Date Response Sentiment 464694457674 Mark Elliott mar…" at bounding box center [379, 469] width 608 height 366
click at [835, 601] on p "Happy" at bounding box center [834, 609] width 58 height 18
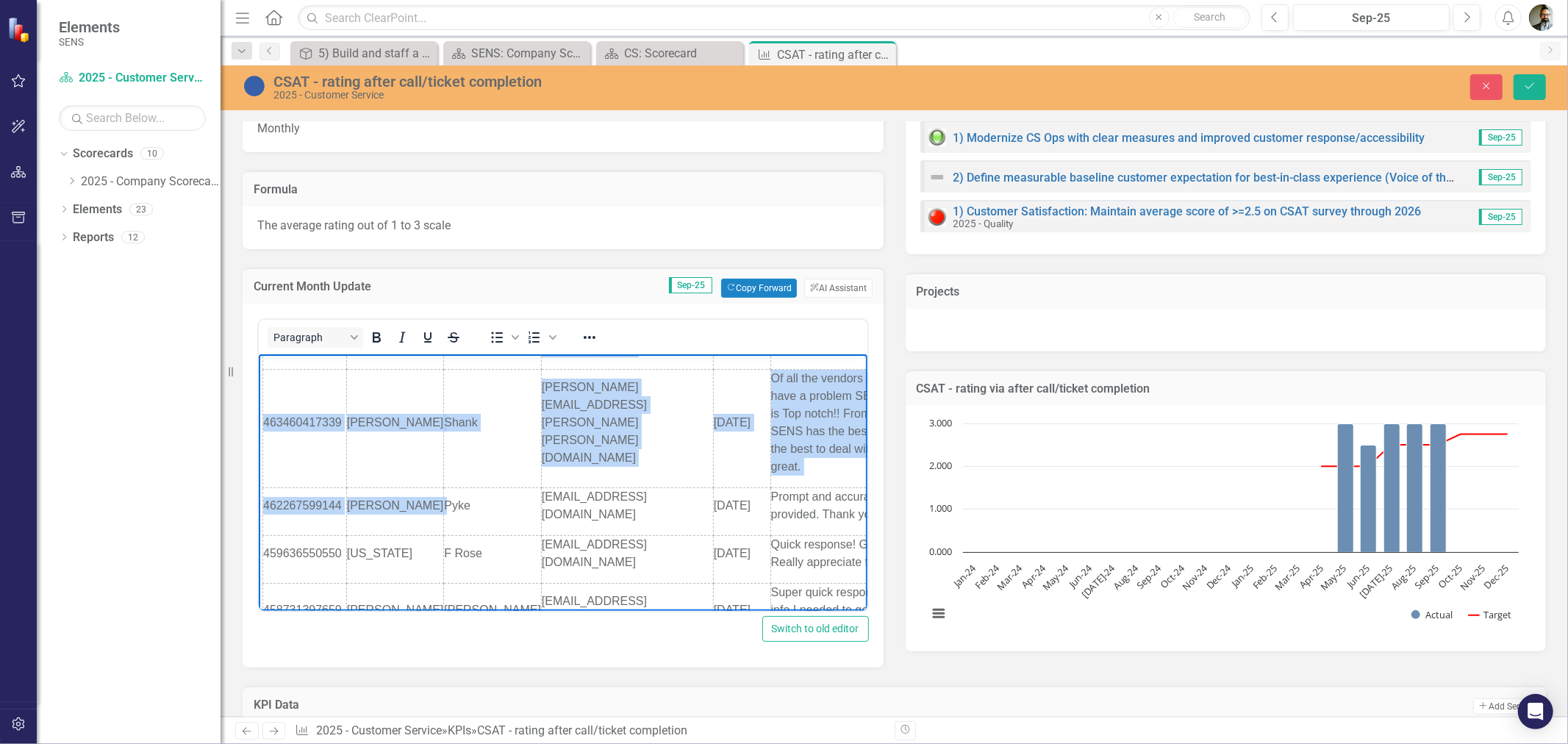
scroll to position [0, 0]
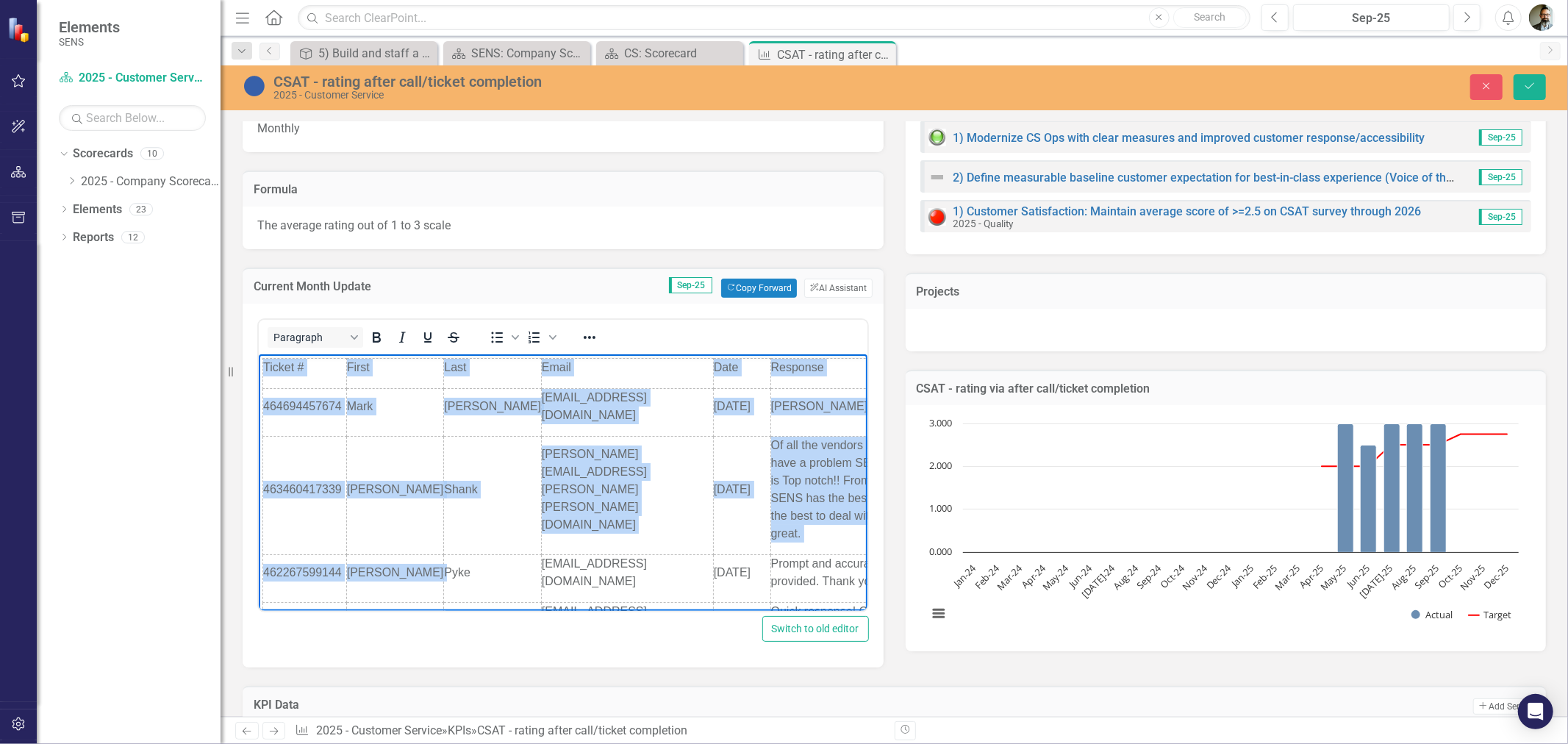
drag, startPoint x: 828, startPoint y: 573, endPoint x: 216, endPoint y: 337, distance: 655.9
click at [258, 354] on html "Ticket # First Last Email Date Response Sentiment 464694457674 Mark Elliott mar…" at bounding box center [562, 536] width 608 height 366
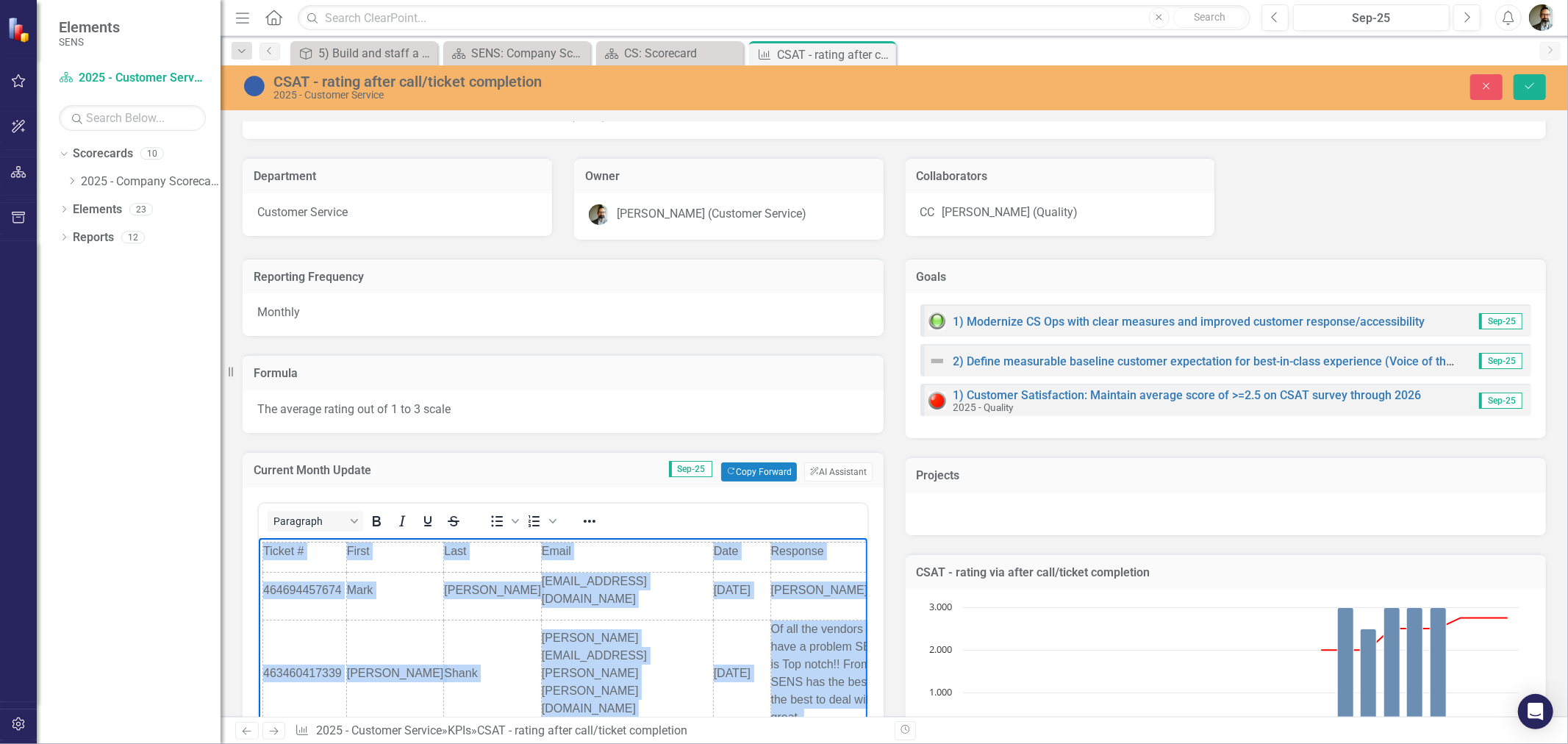
scroll to position [245, 0]
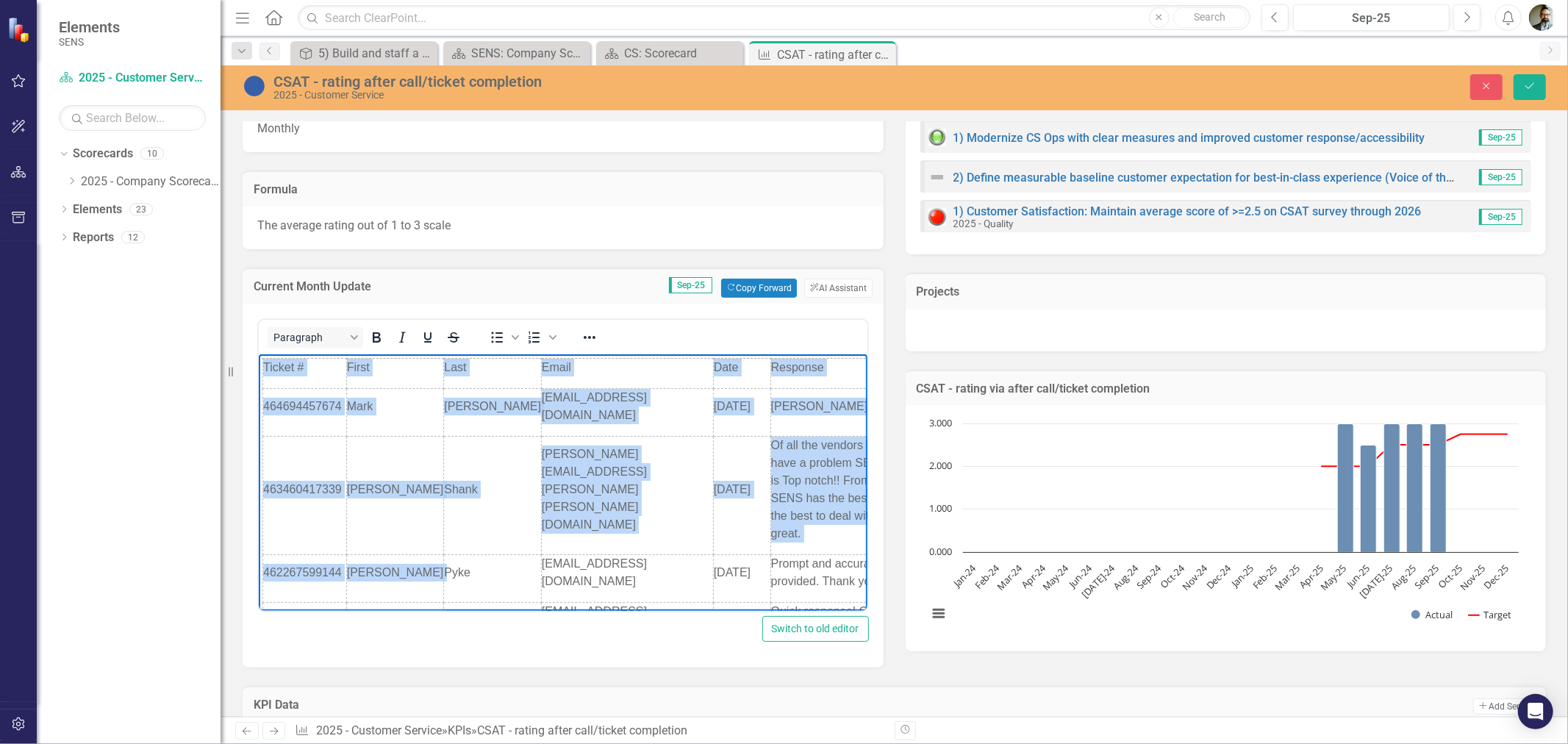
click at [624, 482] on td "todd.shank@altorfer.com" at bounding box center [626, 495] width 172 height 118
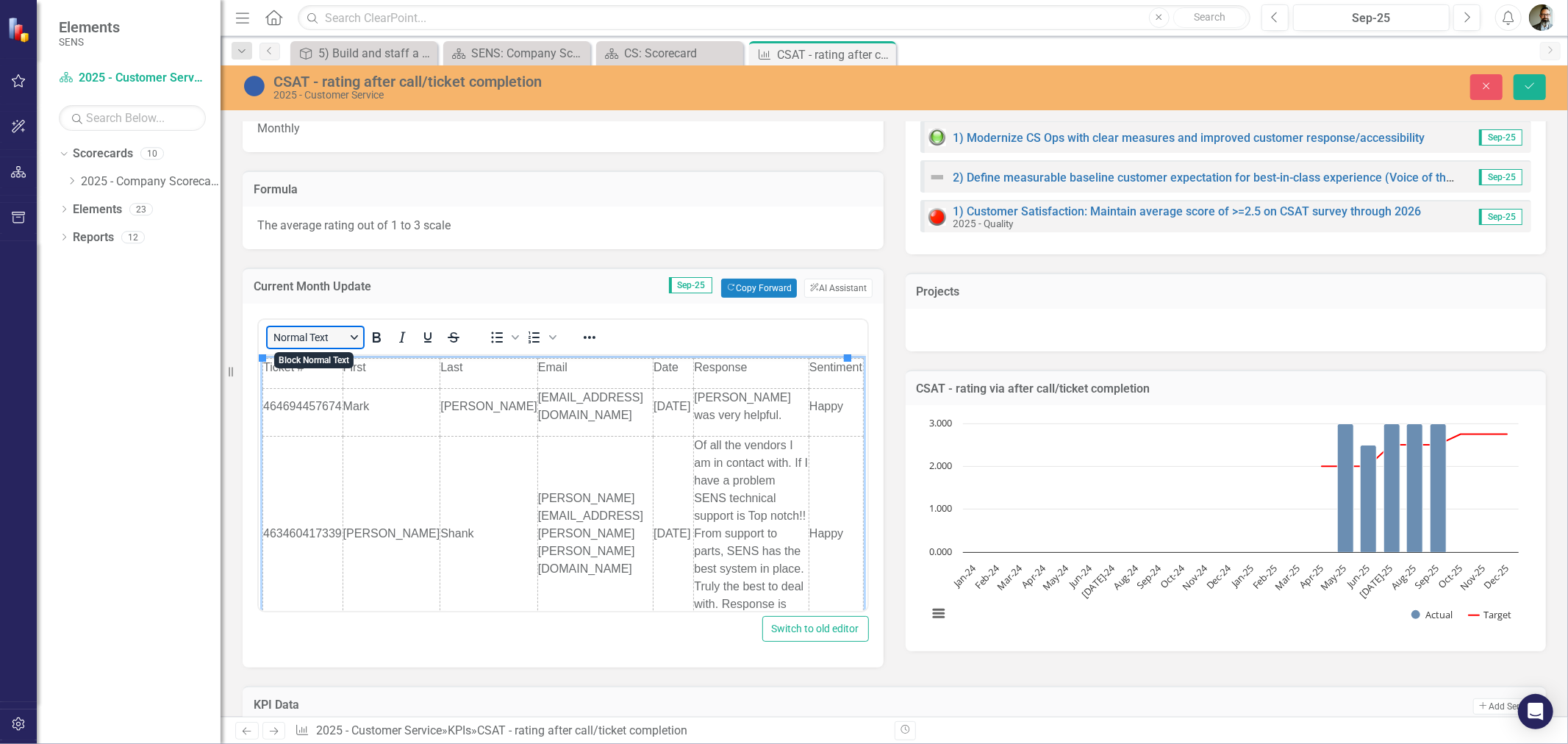
click at [338, 341] on button "Normal Text" at bounding box center [315, 337] width 95 height 20
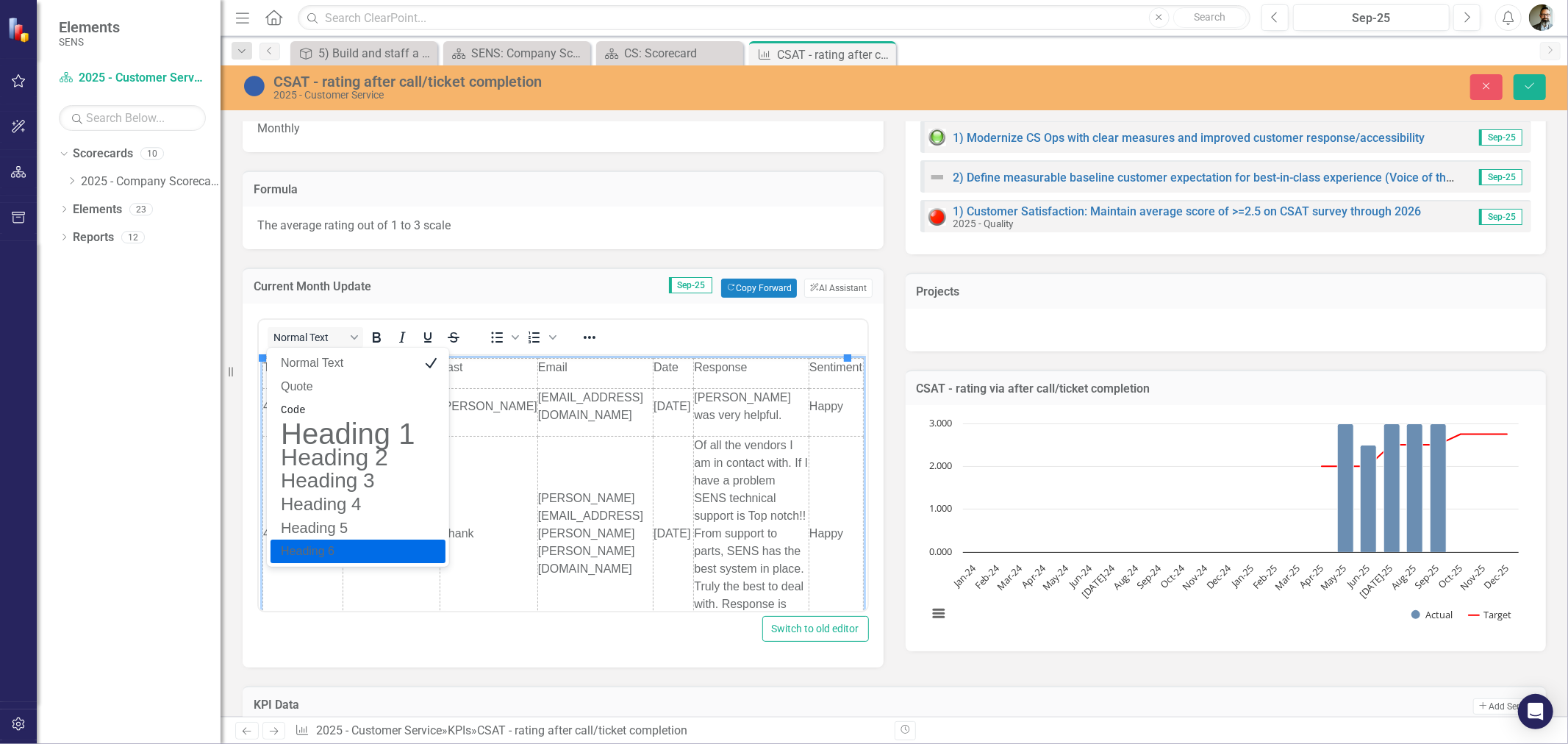
click at [326, 545] on h6 "Heading 6" at bounding box center [348, 551] width 136 height 18
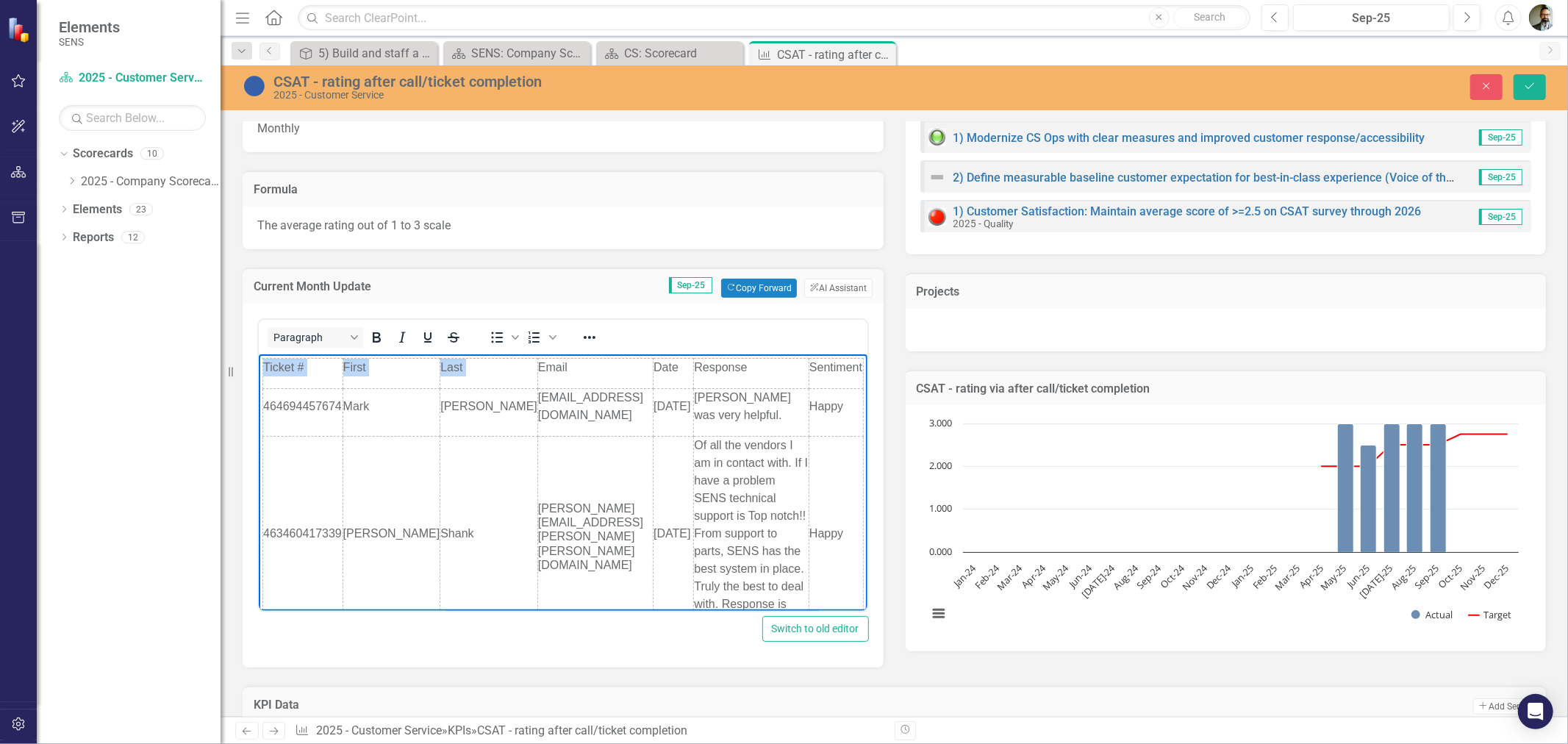
drag, startPoint x: 840, startPoint y: 373, endPoint x: 355, endPoint y: 345, distance: 485.8
click at [355, 354] on html "Ticket # First Last Email Date Response Sentiment 464694457674 Mark Elliott mar…" at bounding box center [562, 625] width 608 height 542
click at [375, 339] on icon "Bold" at bounding box center [376, 337] width 18 height 18
click at [538, 365] on p "Email" at bounding box center [595, 366] width 115 height 18
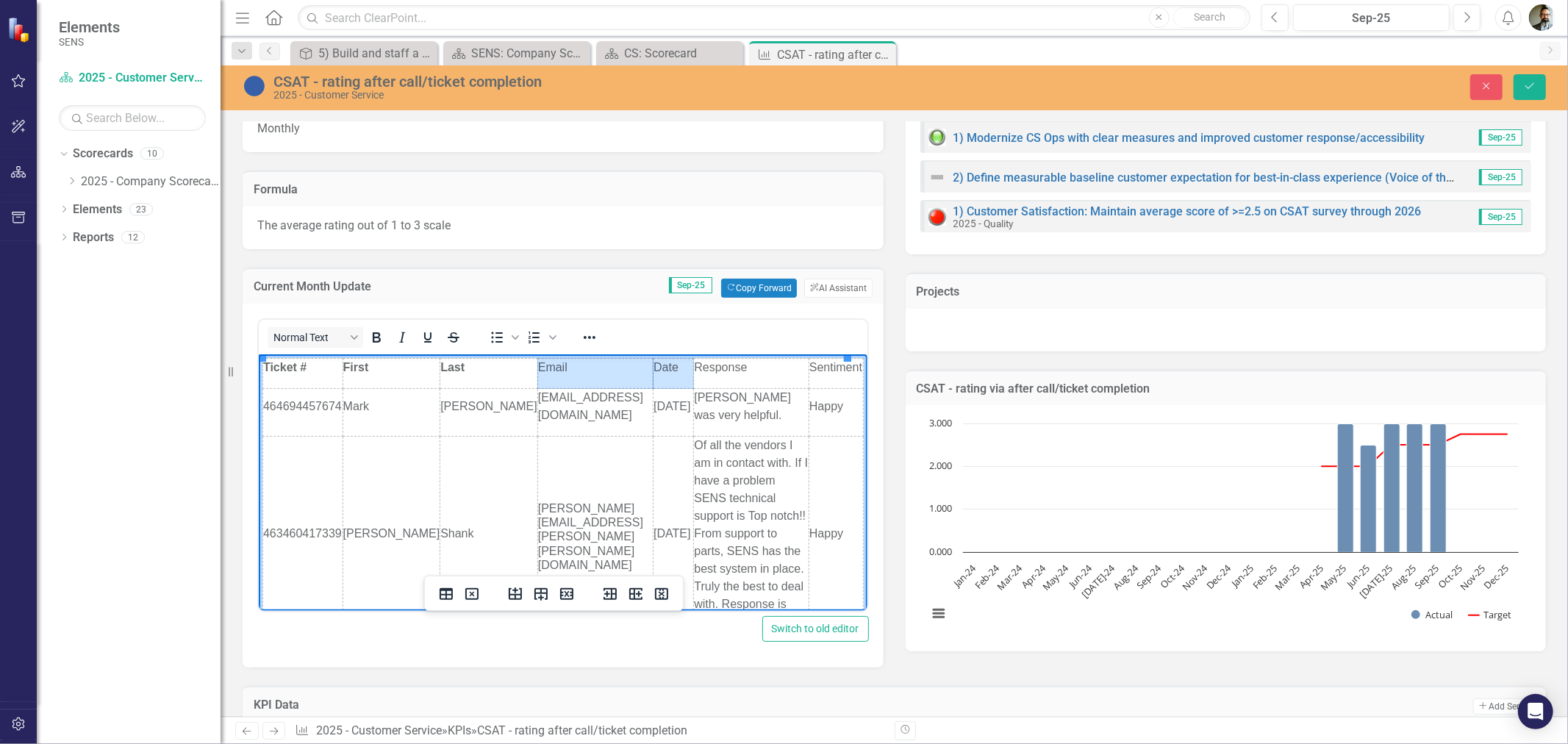
drag, startPoint x: 447, startPoint y: 366, endPoint x: 652, endPoint y: 378, distance: 205.4
click at [652, 378] on tr "Ticket # First Last Email Date Response Sentiment" at bounding box center [562, 372] width 601 height 30
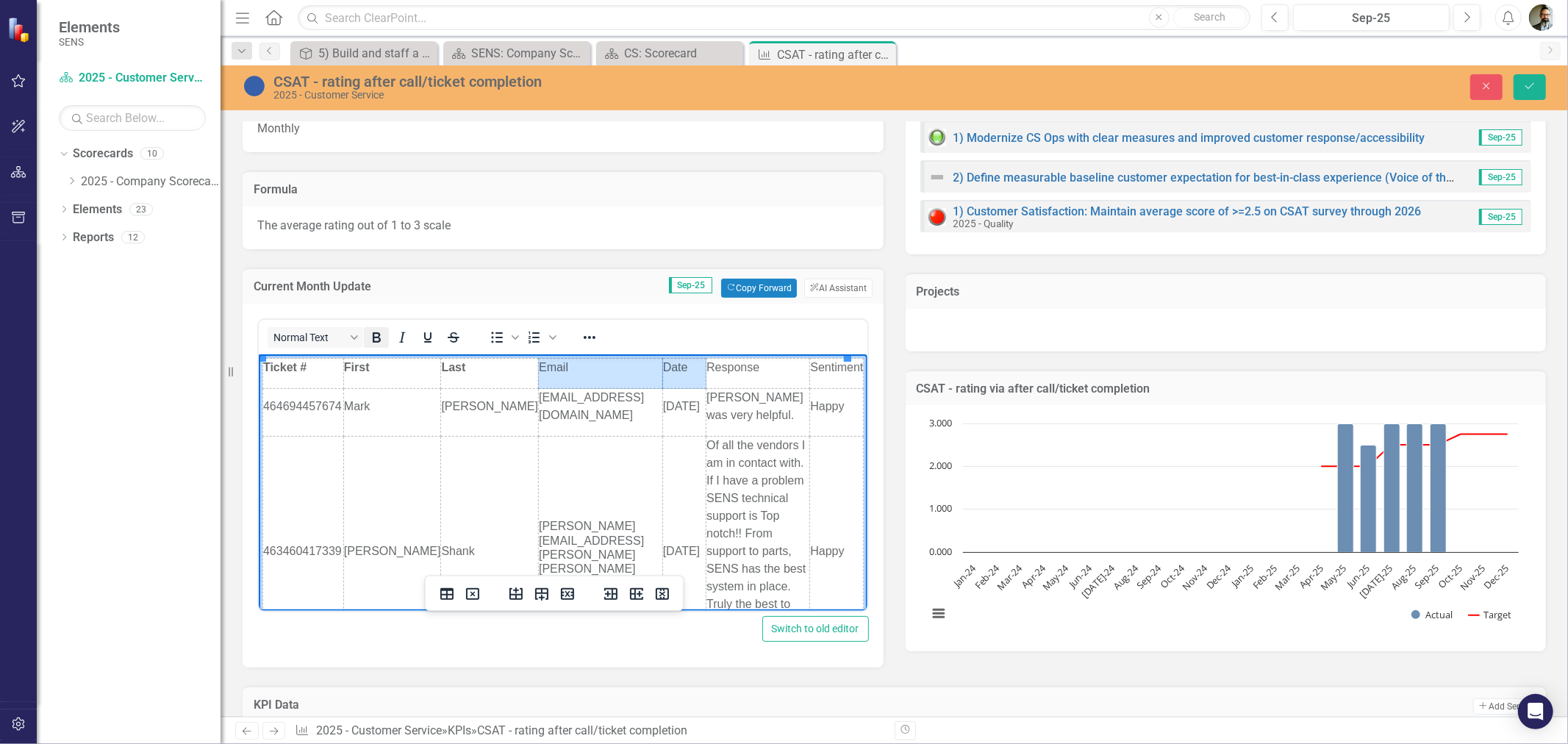
click at [375, 339] on icon "Bold" at bounding box center [376, 337] width 18 height 18
click at [538, 431] on td "mark.elliott2@jll.com" at bounding box center [600, 412] width 124 height 48
drag, startPoint x: 694, startPoint y: 368, endPoint x: 821, endPoint y: 371, distance: 127.0
click at [821, 371] on tr "Ticket # First Last Email Date Response Sentiment" at bounding box center [562, 372] width 601 height 30
click at [372, 340] on icon "Bold" at bounding box center [376, 337] width 8 height 10
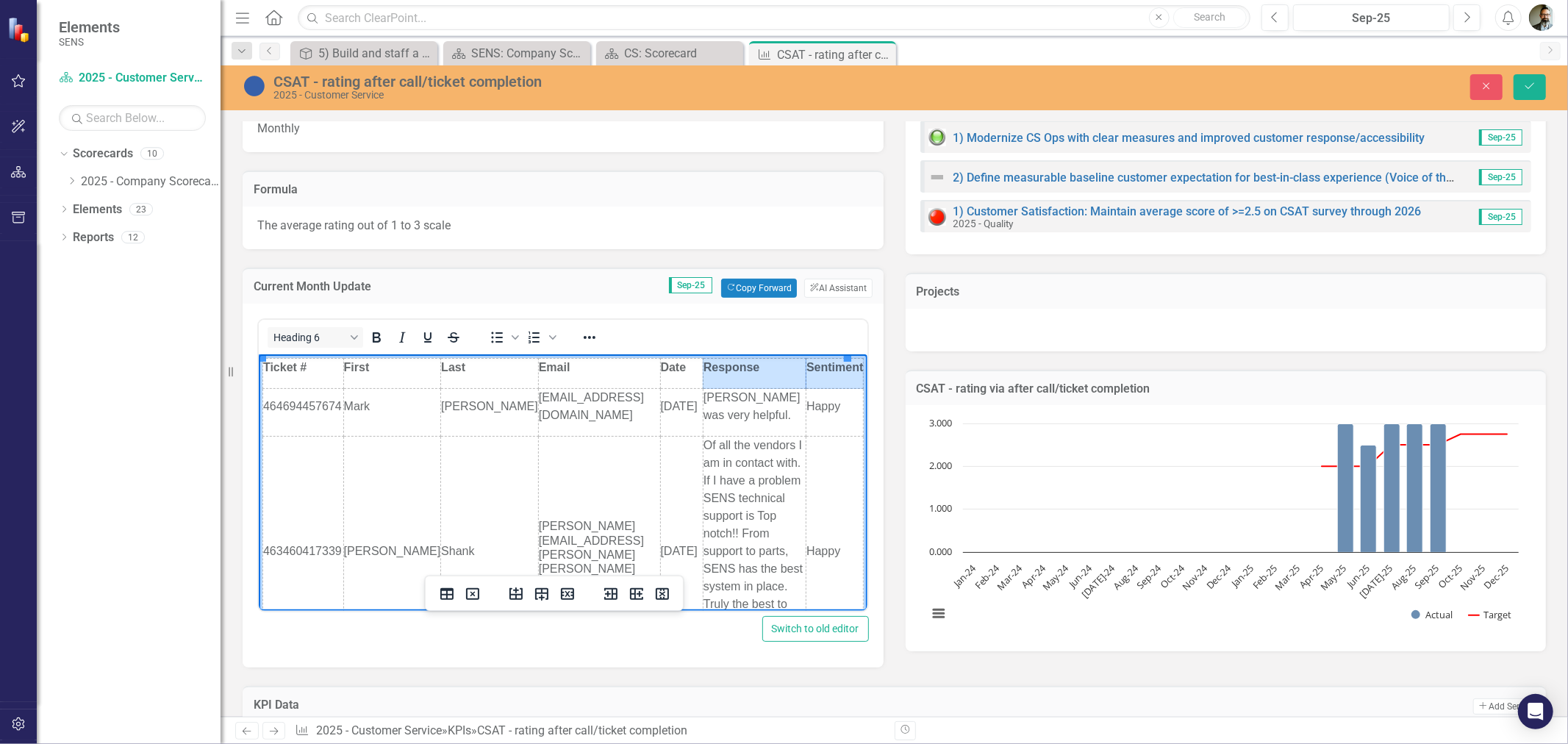
click at [557, 488] on td "todd.shank@altorfer.com" at bounding box center [598, 557] width 122 height 242
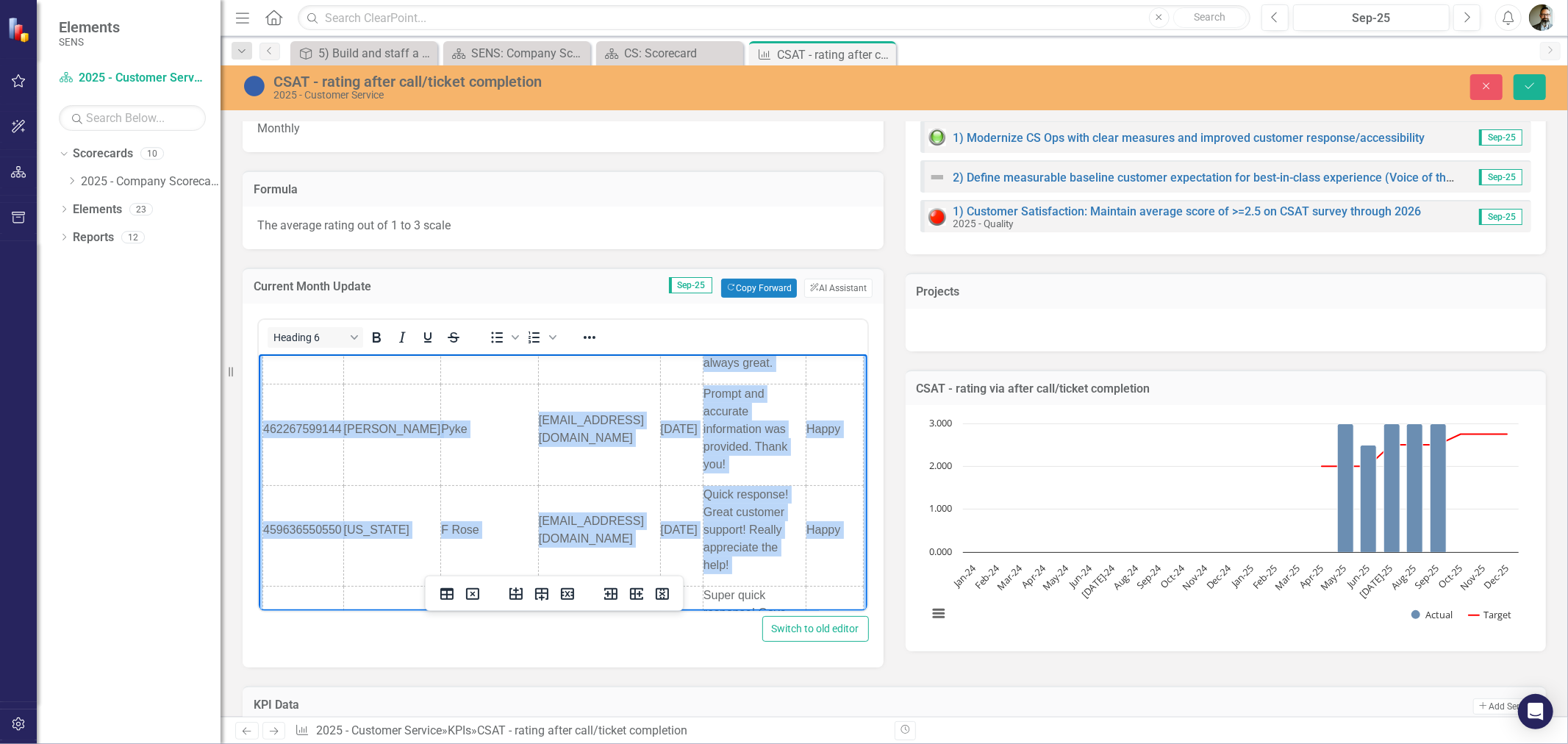
scroll to position [390, 0]
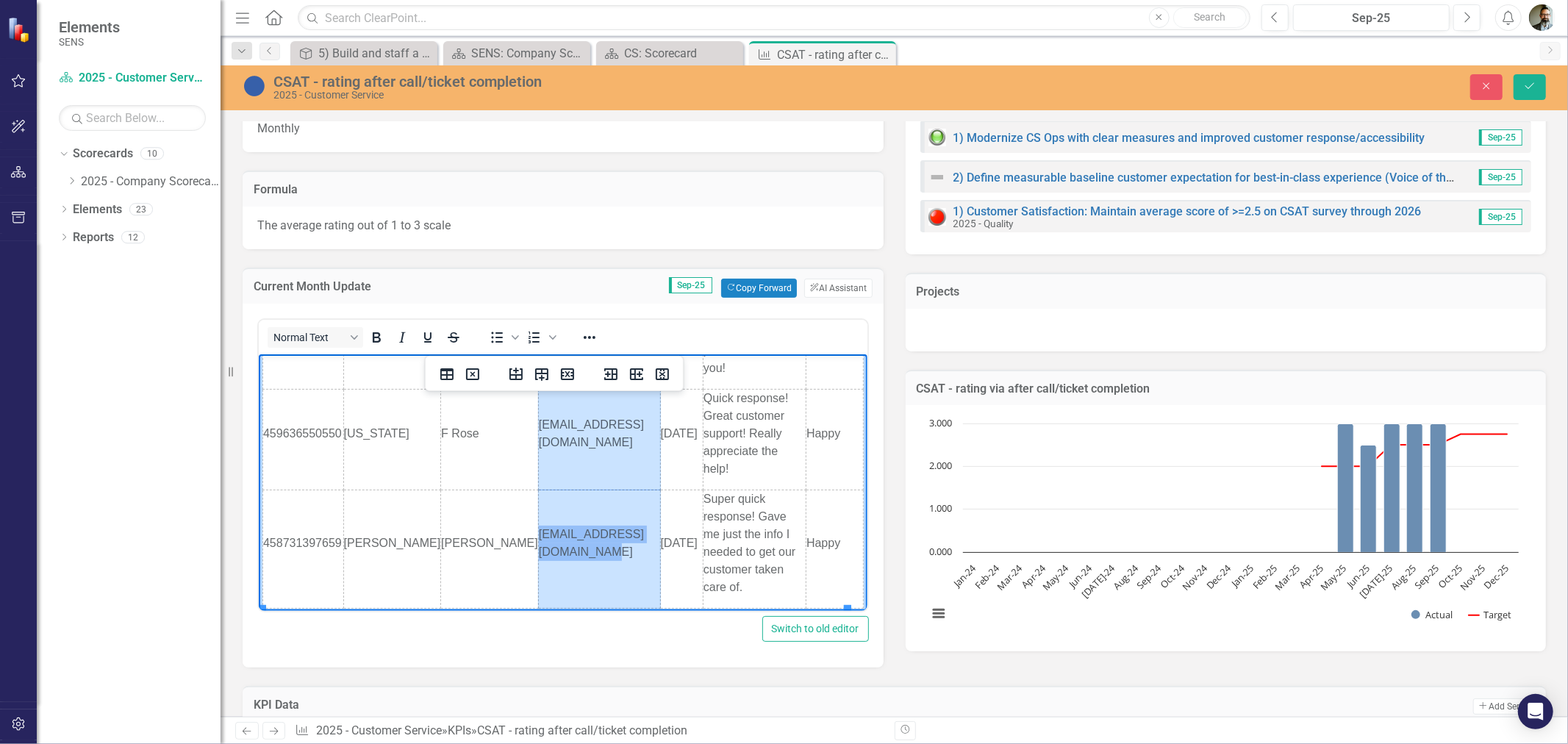
drag, startPoint x: 495, startPoint y: 378, endPoint x: 538, endPoint y: 573, distance: 199.7
click at [538, 573] on tbody "Ticket # First Last Email Date Response Sentiment 464694457674 Mark Elliott mar…" at bounding box center [562, 287] width 601 height 640
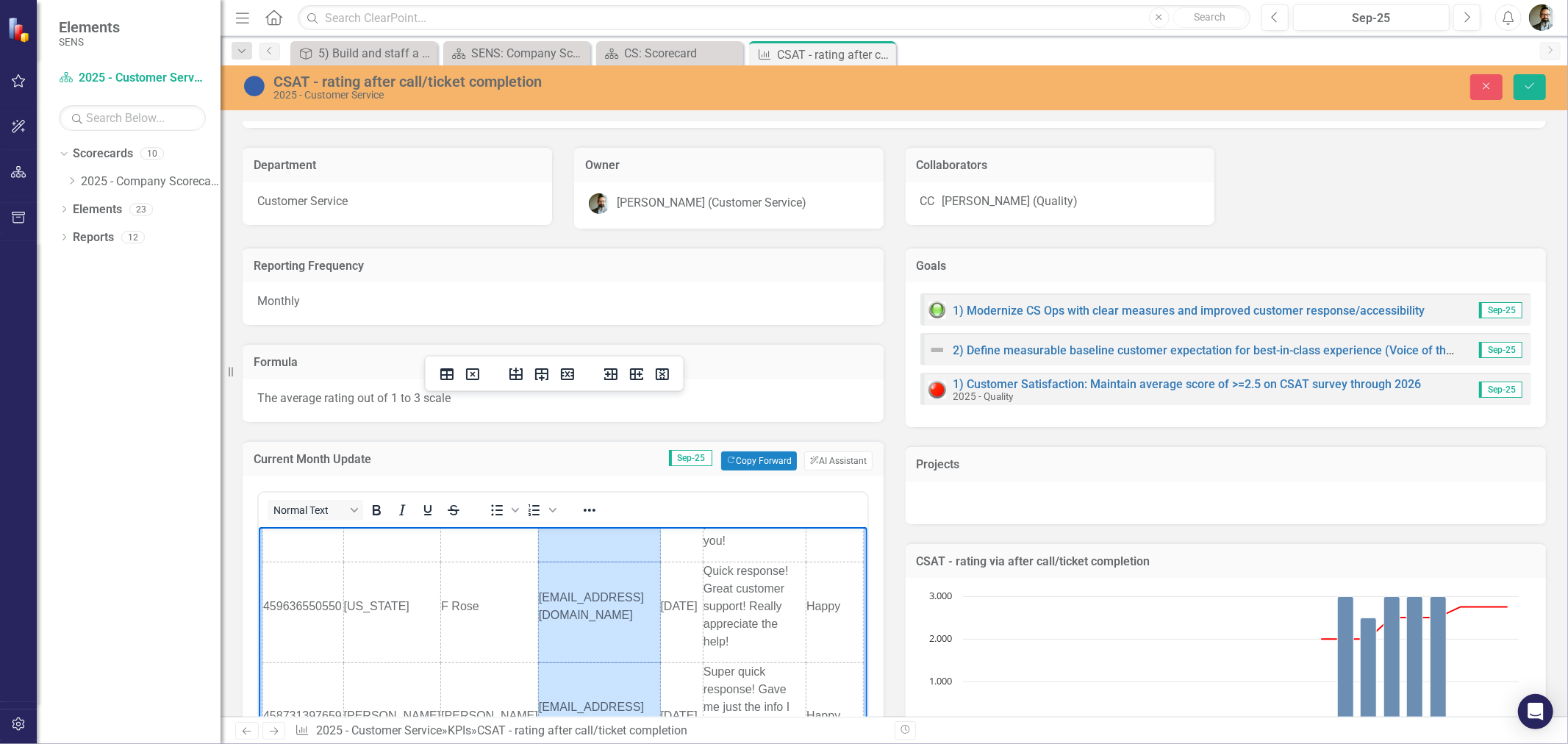
scroll to position [326, 0]
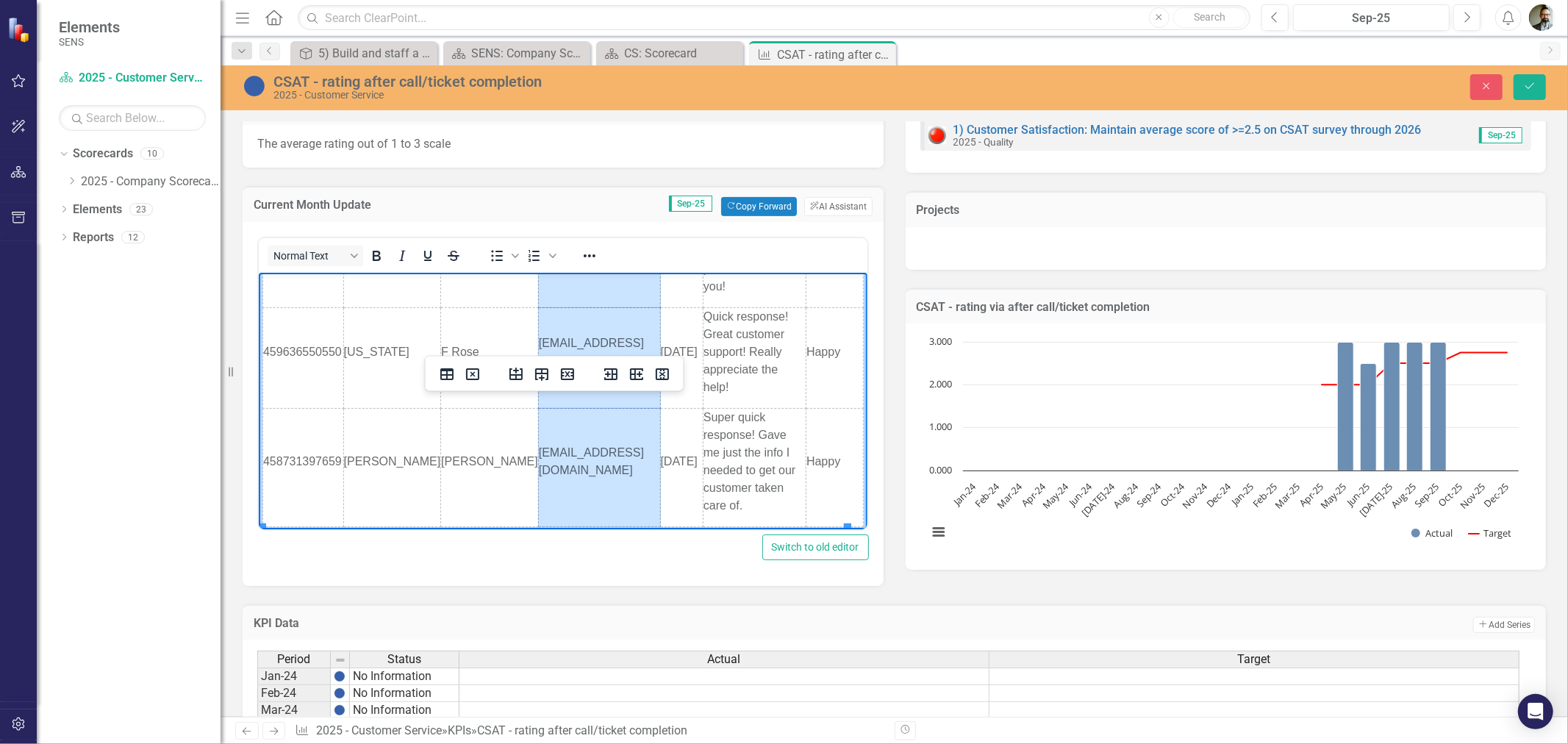
click at [538, 425] on td "ssmith@tristatebattery.com" at bounding box center [598, 466] width 122 height 118
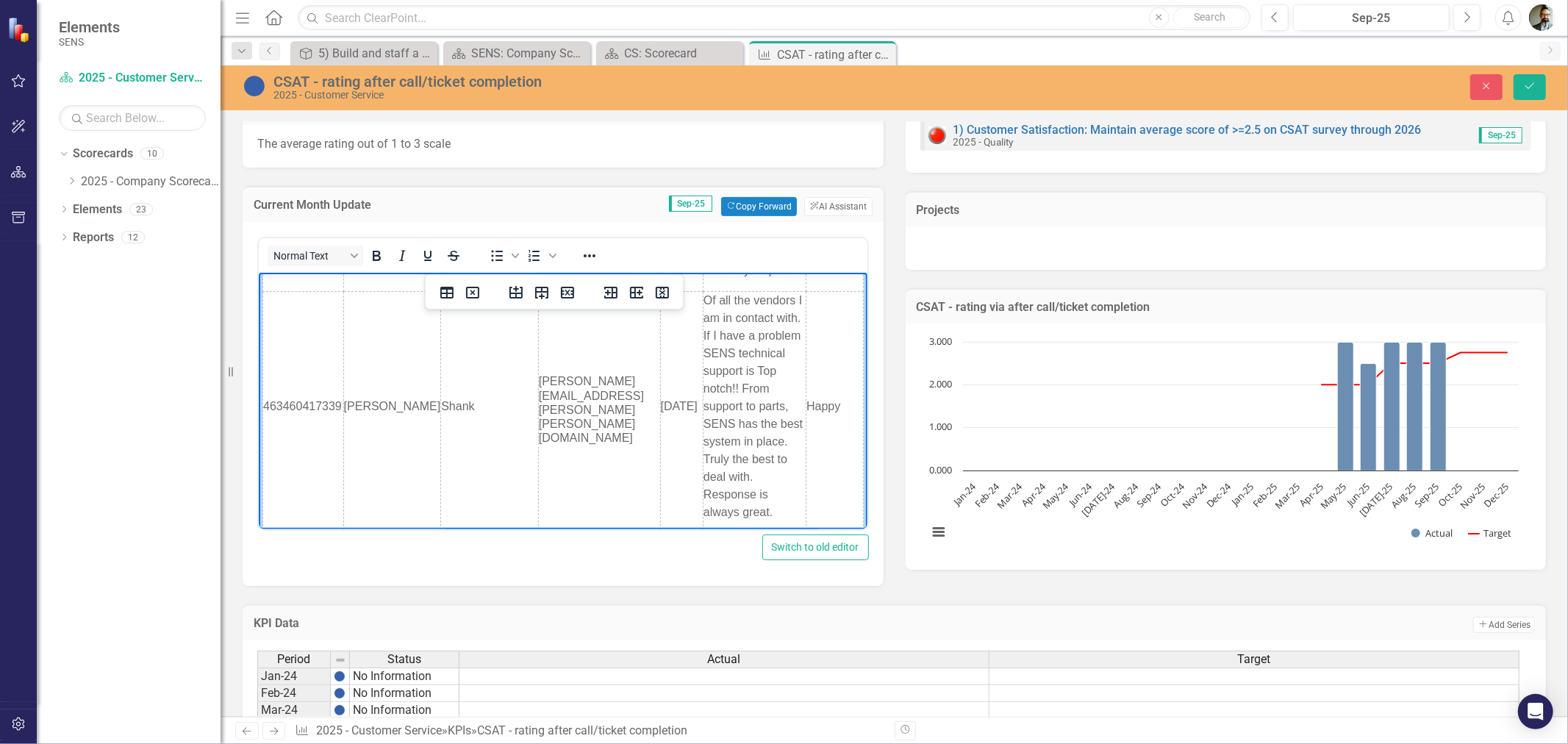
scroll to position [0, 0]
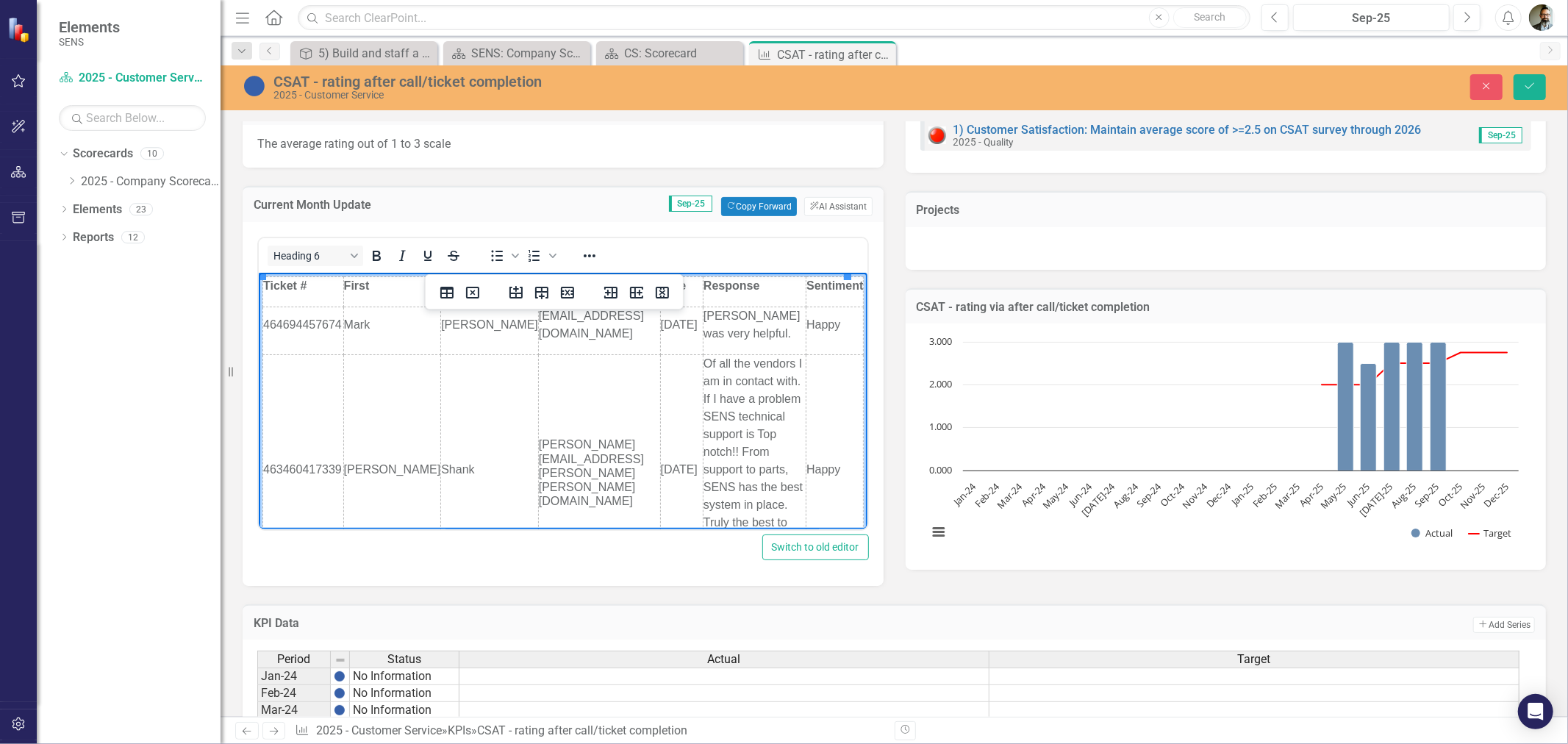
click at [538, 372] on td "todd.shank@altorfer.com" at bounding box center [598, 476] width 122 height 242
click at [355, 294] on td "First" at bounding box center [391, 291] width 98 height 30
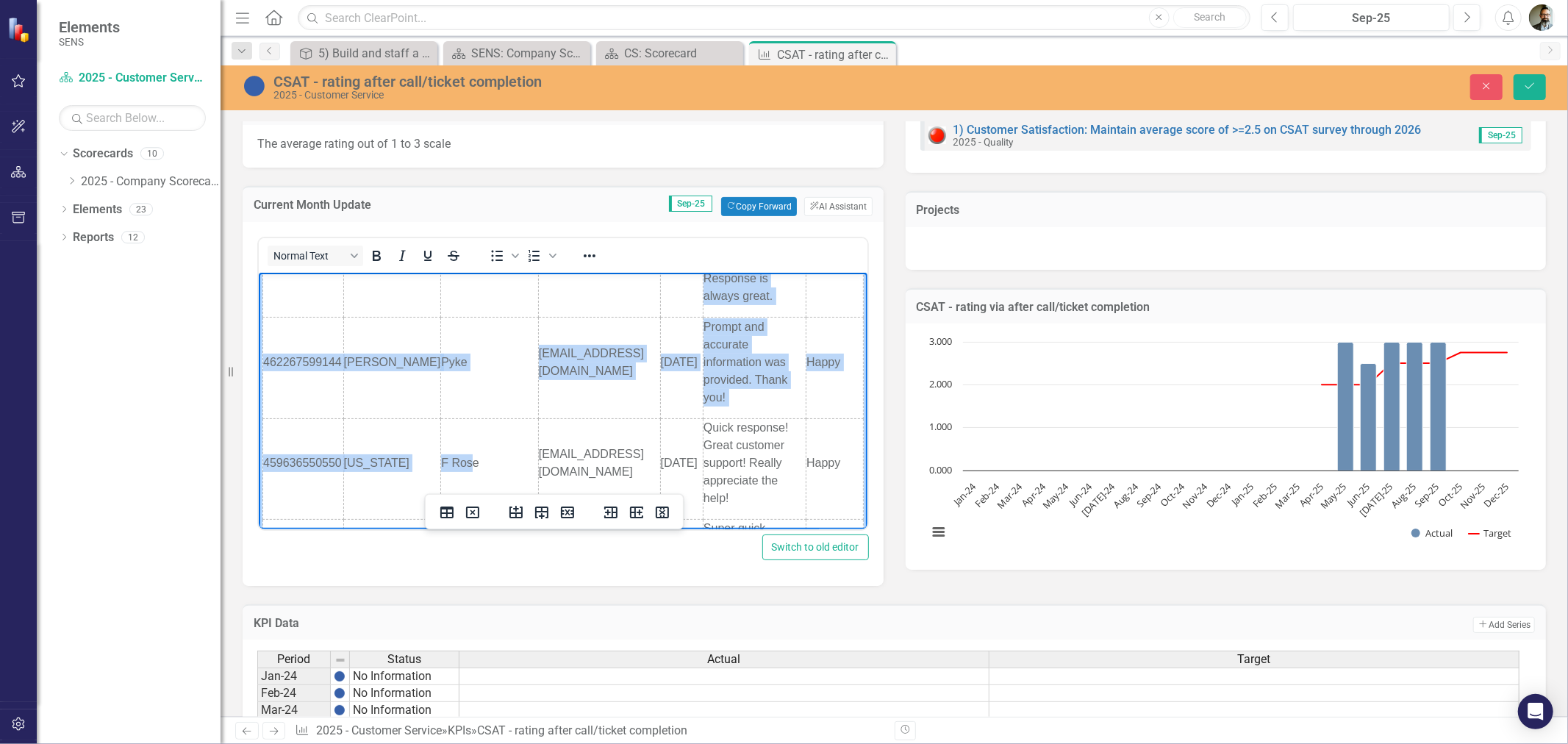
scroll to position [390, 0]
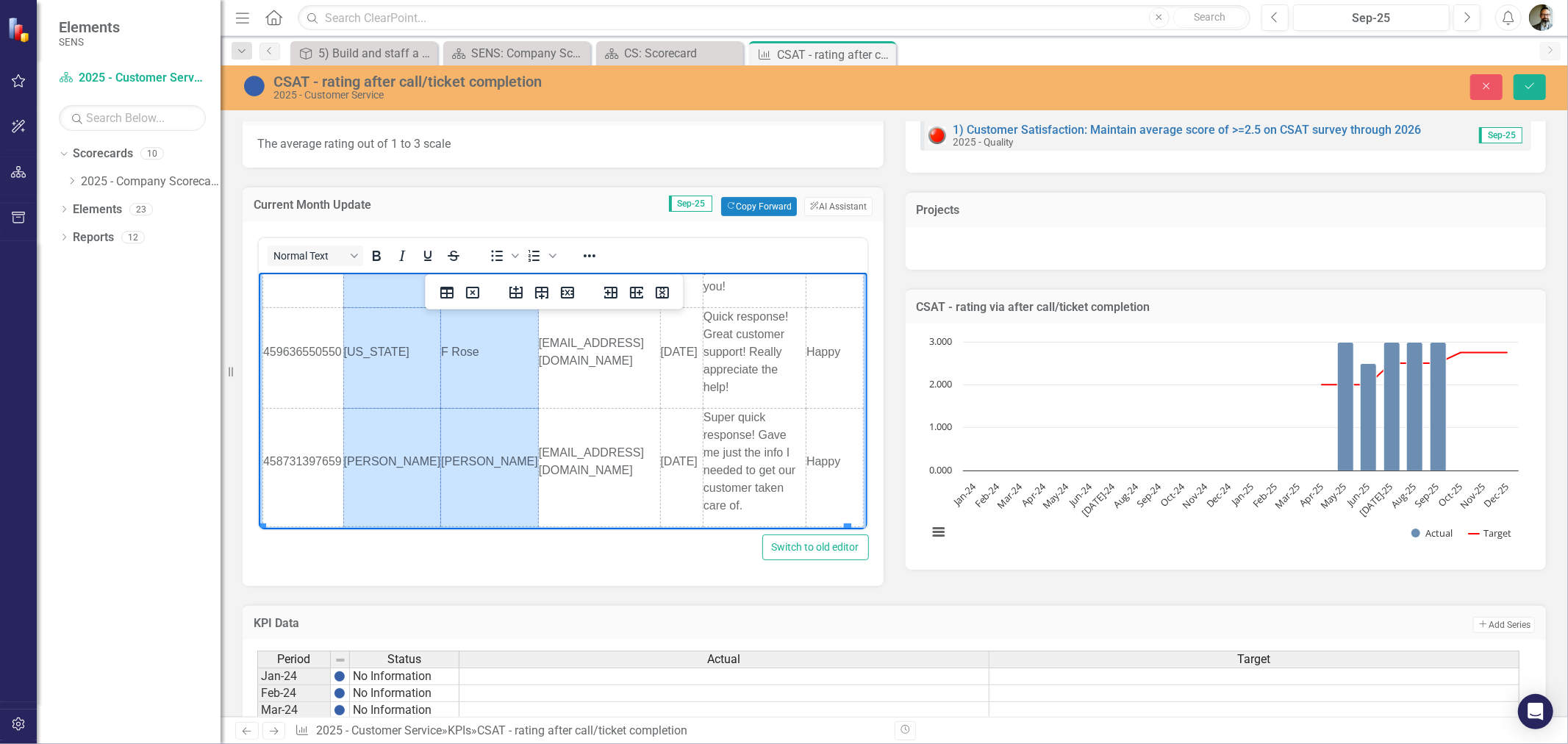
drag, startPoint x: 351, startPoint y: 286, endPoint x: 421, endPoint y: 452, distance: 180.2
click at [421, 452] on tbody "Ticket # First Last Email Date Response Sentiment 464694457674 Mark Elliott mar…" at bounding box center [562, 205] width 601 height 640
click at [441, 442] on td "Smith" at bounding box center [489, 466] width 98 height 118
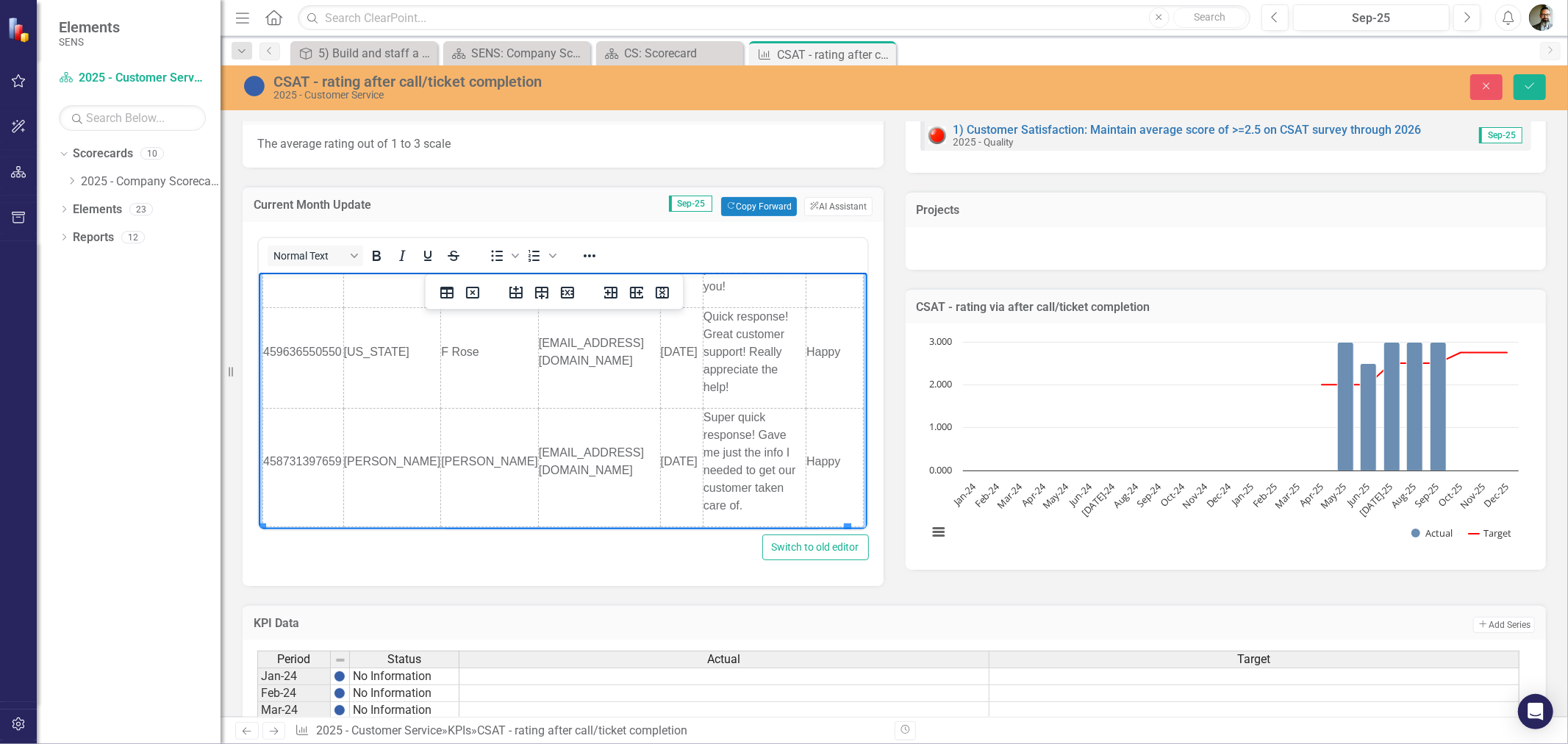
click at [441, 477] on td "Smith" at bounding box center [489, 466] width 98 height 118
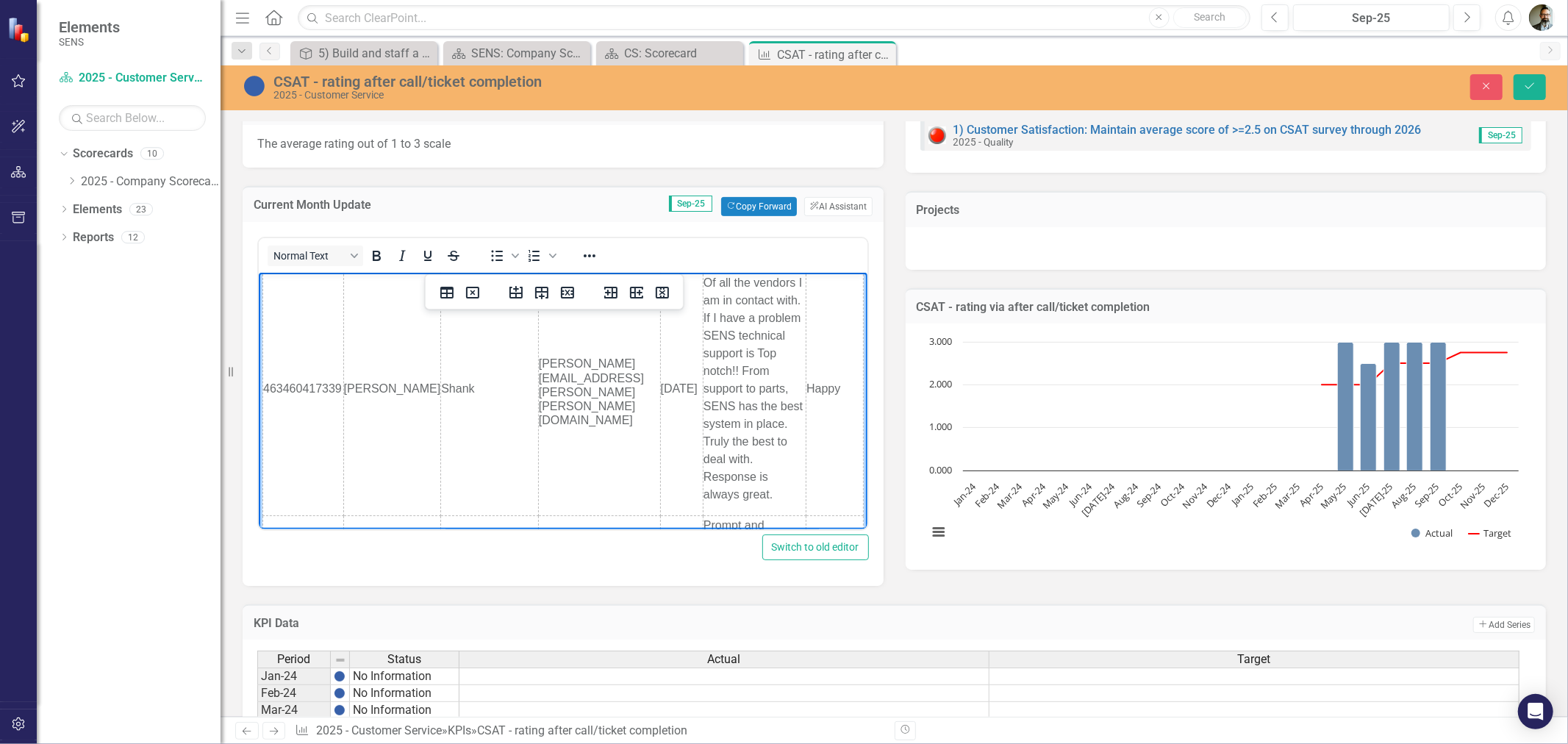
scroll to position [0, 0]
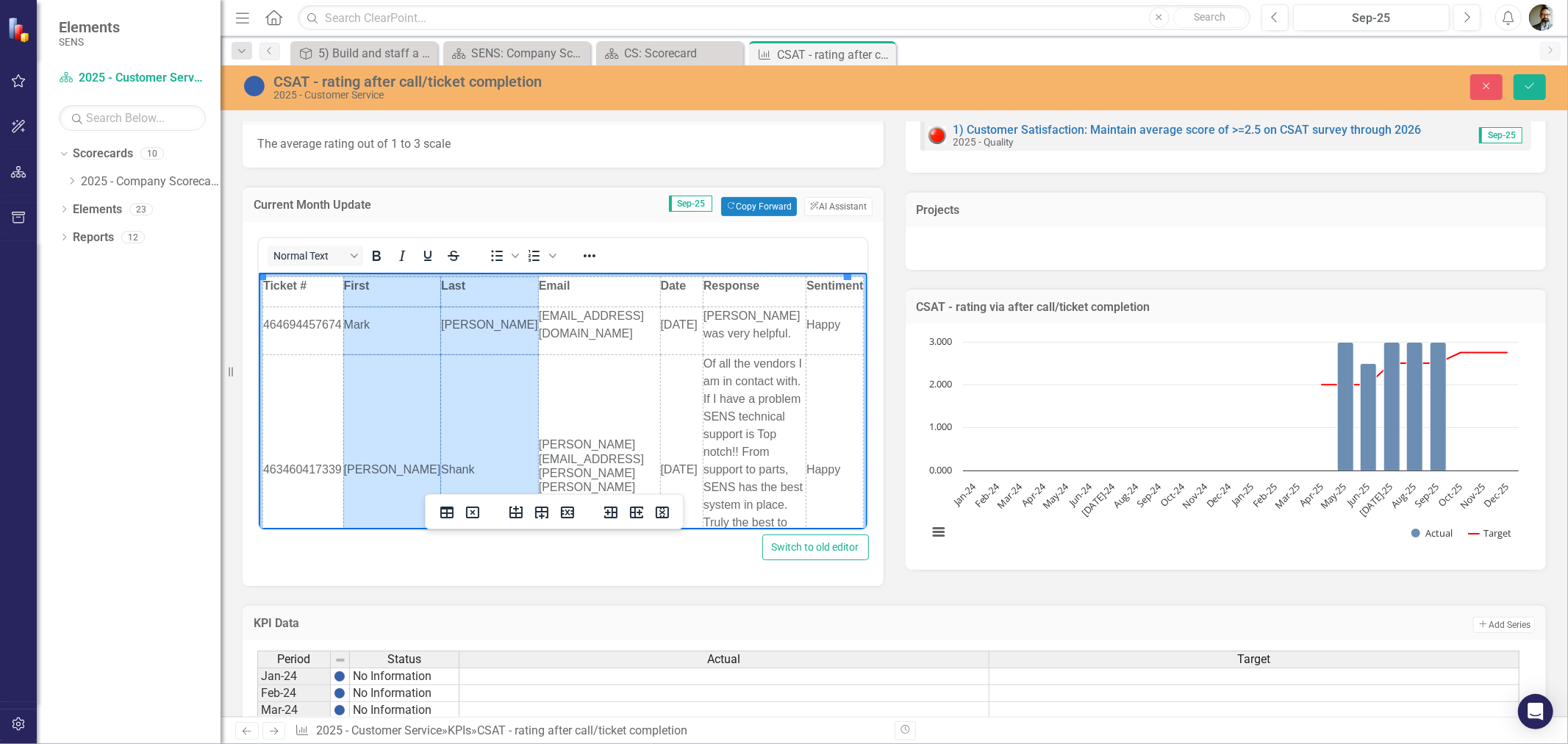
drag, startPoint x: 431, startPoint y: 462, endPoint x: 378, endPoint y: 291, distance: 179.0
click at [378, 291] on tbody "Ticket # First Last Email Date Response Sentiment 464694457674 Mark Elliott mar…" at bounding box center [562, 596] width 601 height 640
click at [664, 511] on icon "Delete column" at bounding box center [662, 512] width 14 height 12
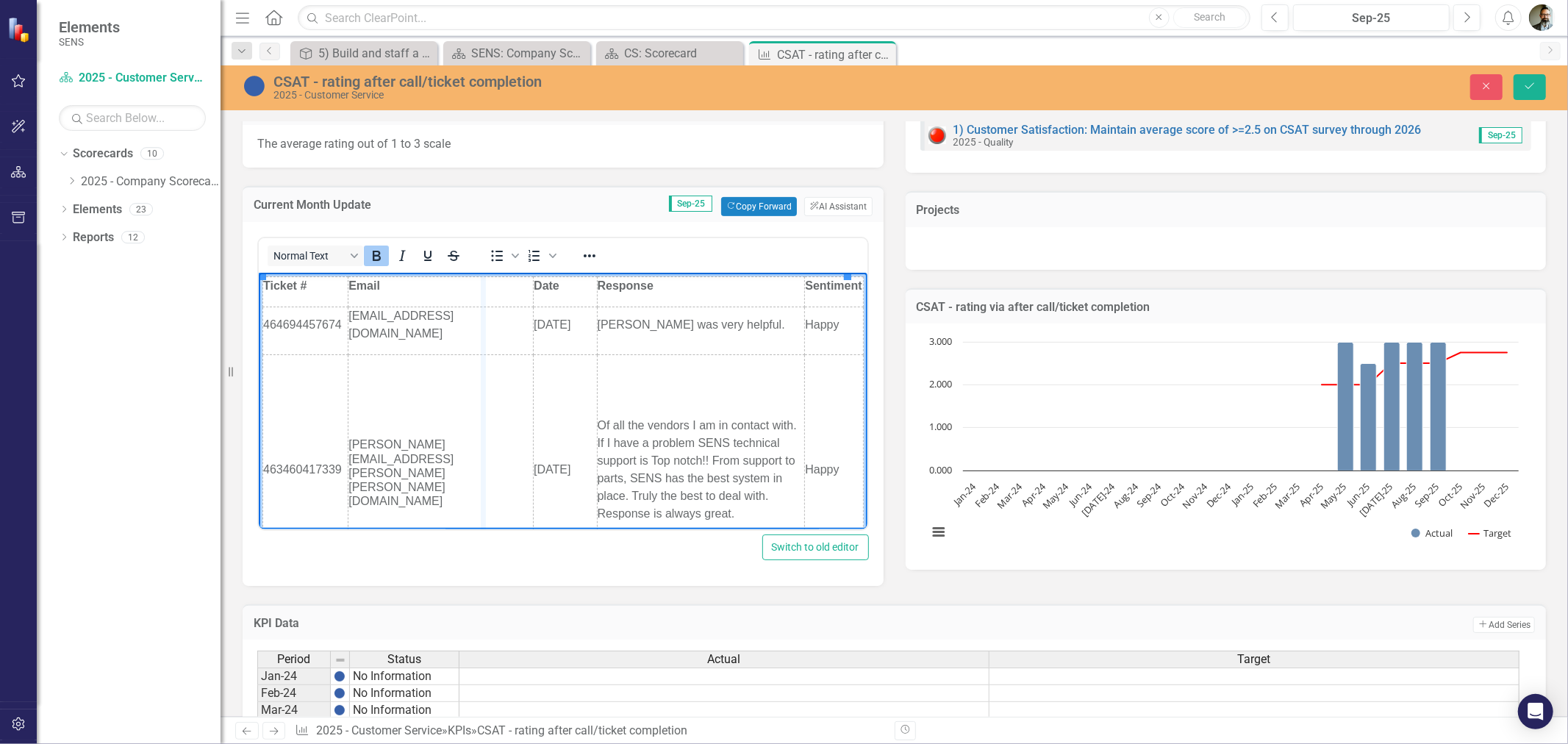
drag, startPoint x: 526, startPoint y: 297, endPoint x: 483, endPoint y: 304, distance: 43.6
drag, startPoint x: 595, startPoint y: 306, endPoint x: 557, endPoint y: 310, distance: 38.2
drag, startPoint x: 789, startPoint y: 321, endPoint x: 723, endPoint y: 326, distance: 66.2
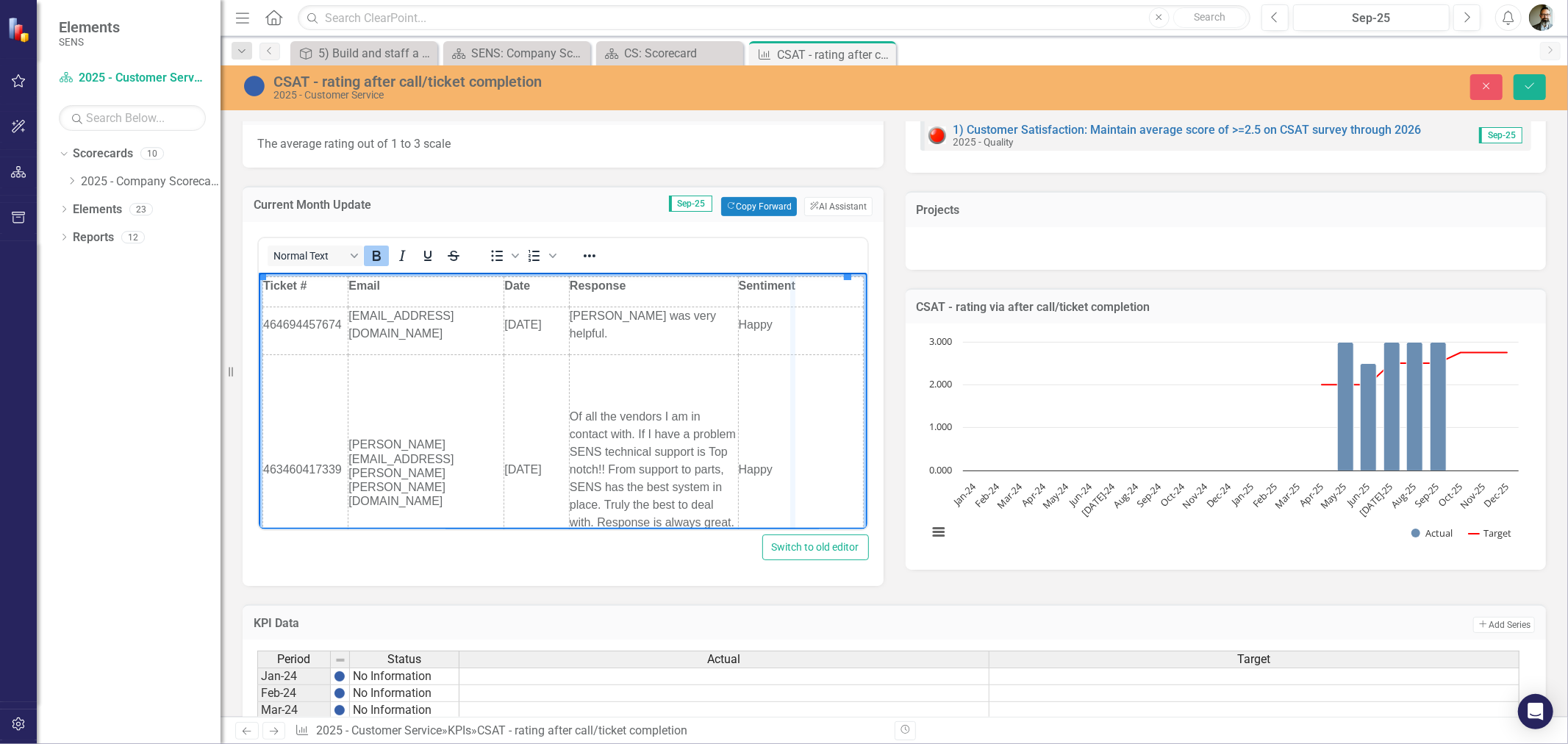
drag, startPoint x: 845, startPoint y: 328, endPoint x: 790, endPoint y: 329, distance: 55.0
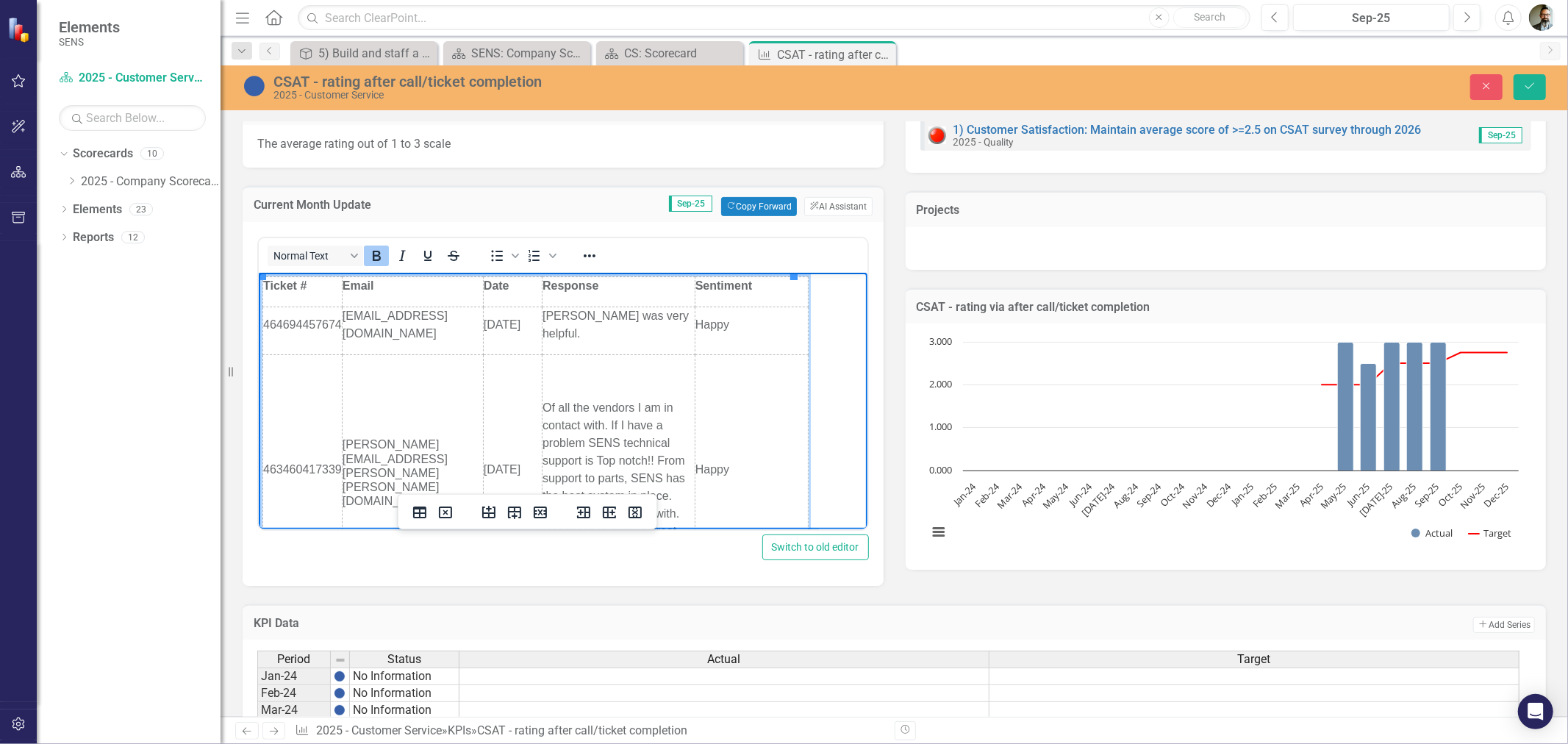
click at [825, 424] on body "Ticket # Email Date Response Sentiment 464694457674 mark.elliott2@jll.com 9/26/…" at bounding box center [562, 596] width 608 height 649
drag, startPoint x: 789, startPoint y: 367, endPoint x: 758, endPoint y: 366, distance: 31.0
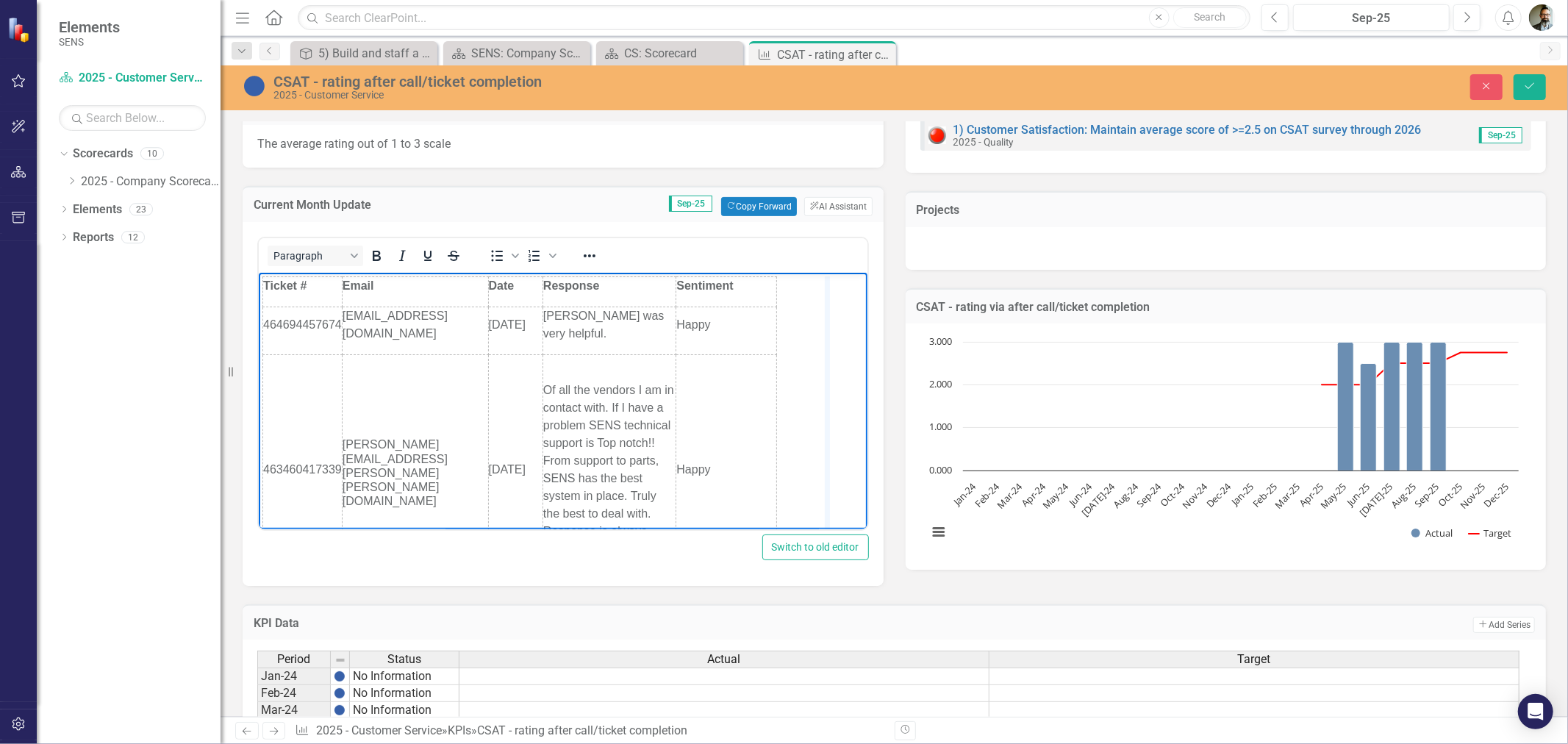
drag, startPoint x: 759, startPoint y: 384, endPoint x: 827, endPoint y: 384, distance: 68.0
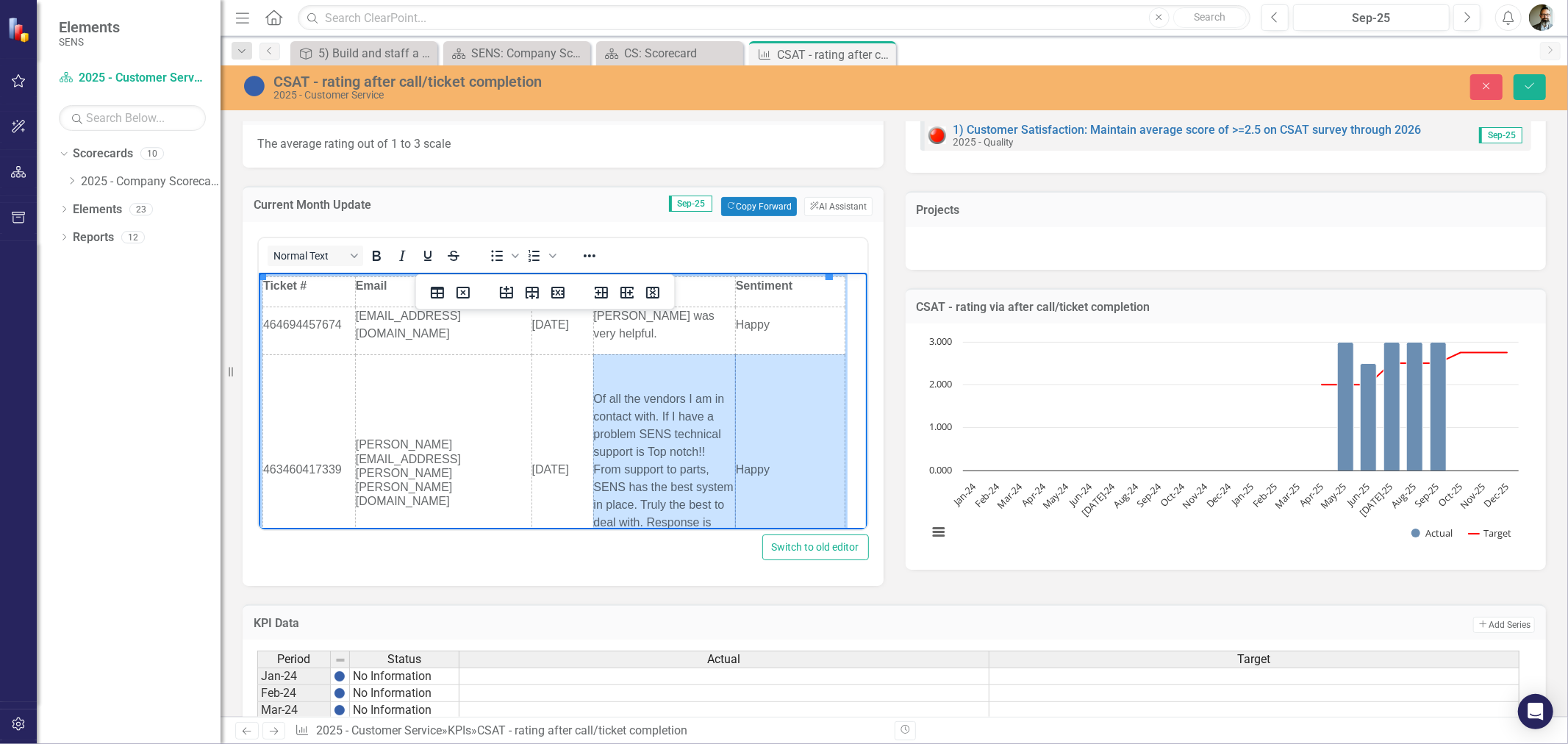
drag, startPoint x: 718, startPoint y: 384, endPoint x: 735, endPoint y: 384, distance: 17.0
click at [735, 384] on tr "463460417339 todd.shank@altorfer.com 9/23/2025 Of all the vendors I am in conta…" at bounding box center [553, 476] width 582 height 242
drag, startPoint x: 722, startPoint y: 328, endPoint x: 763, endPoint y: 328, distance: 41.0
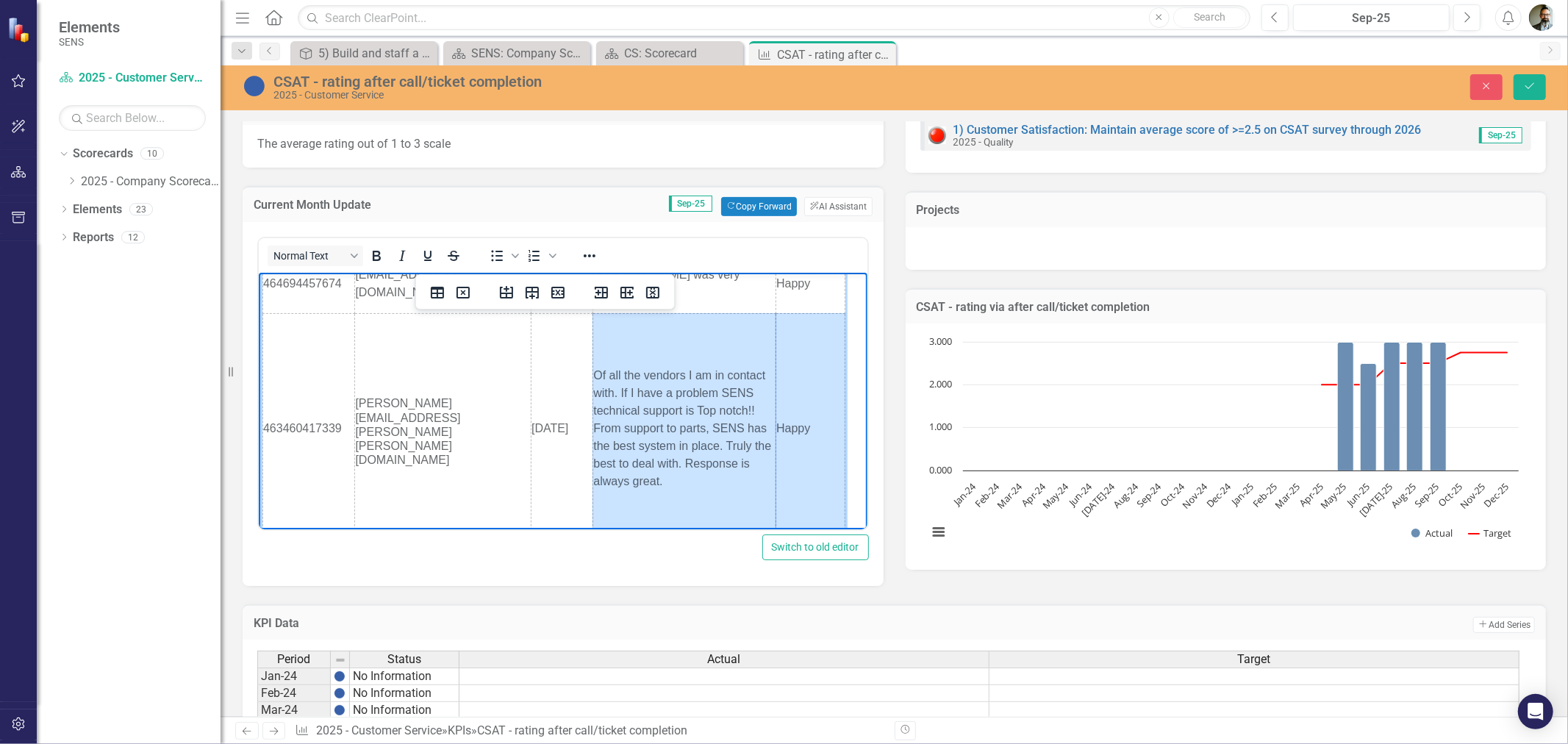
scroll to position [82, 0]
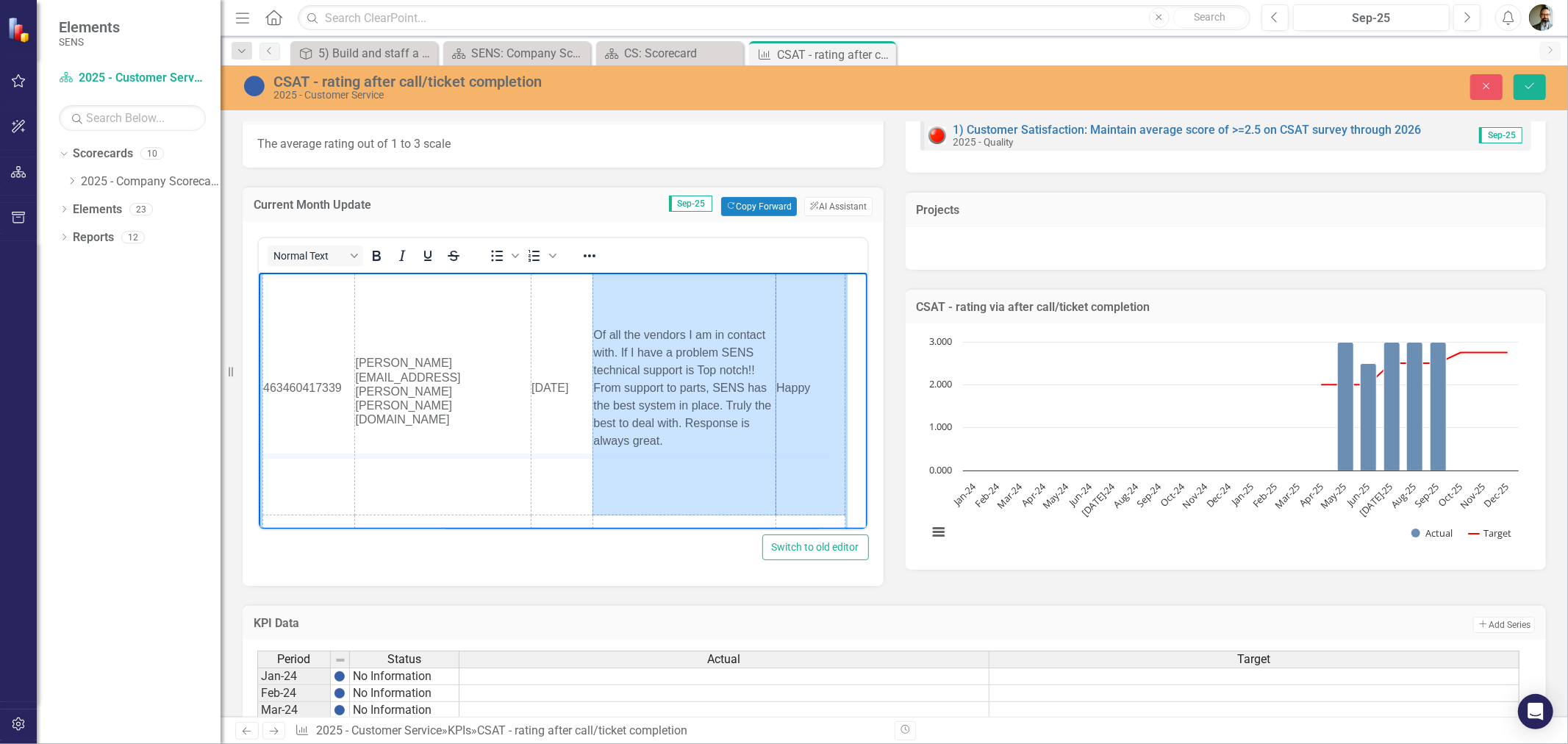
drag, startPoint x: 415, startPoint y: 512, endPoint x: 435, endPoint y: 452, distance: 63.2
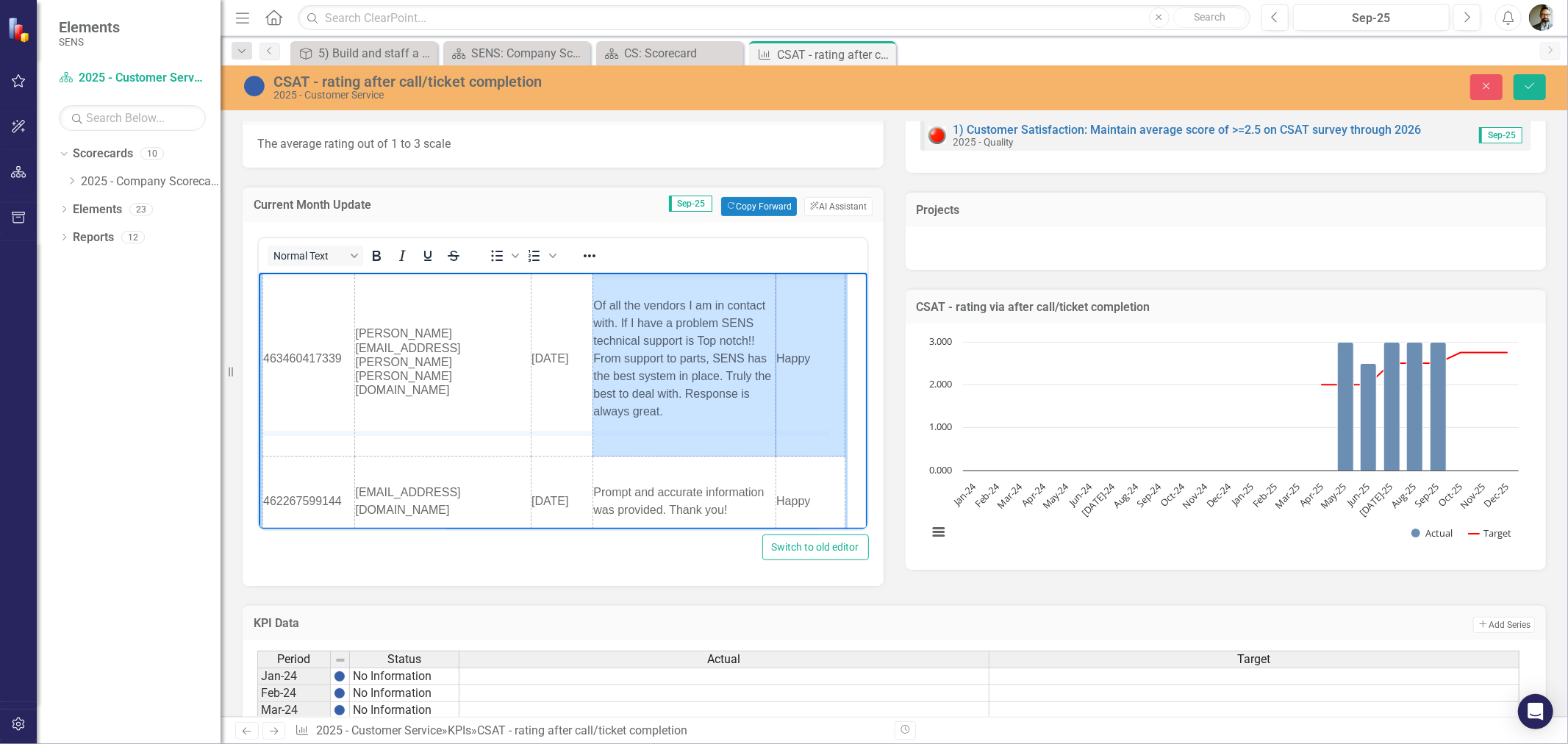
drag, startPoint x: 435, startPoint y: 455, endPoint x: 436, endPoint y: 431, distance: 24.0
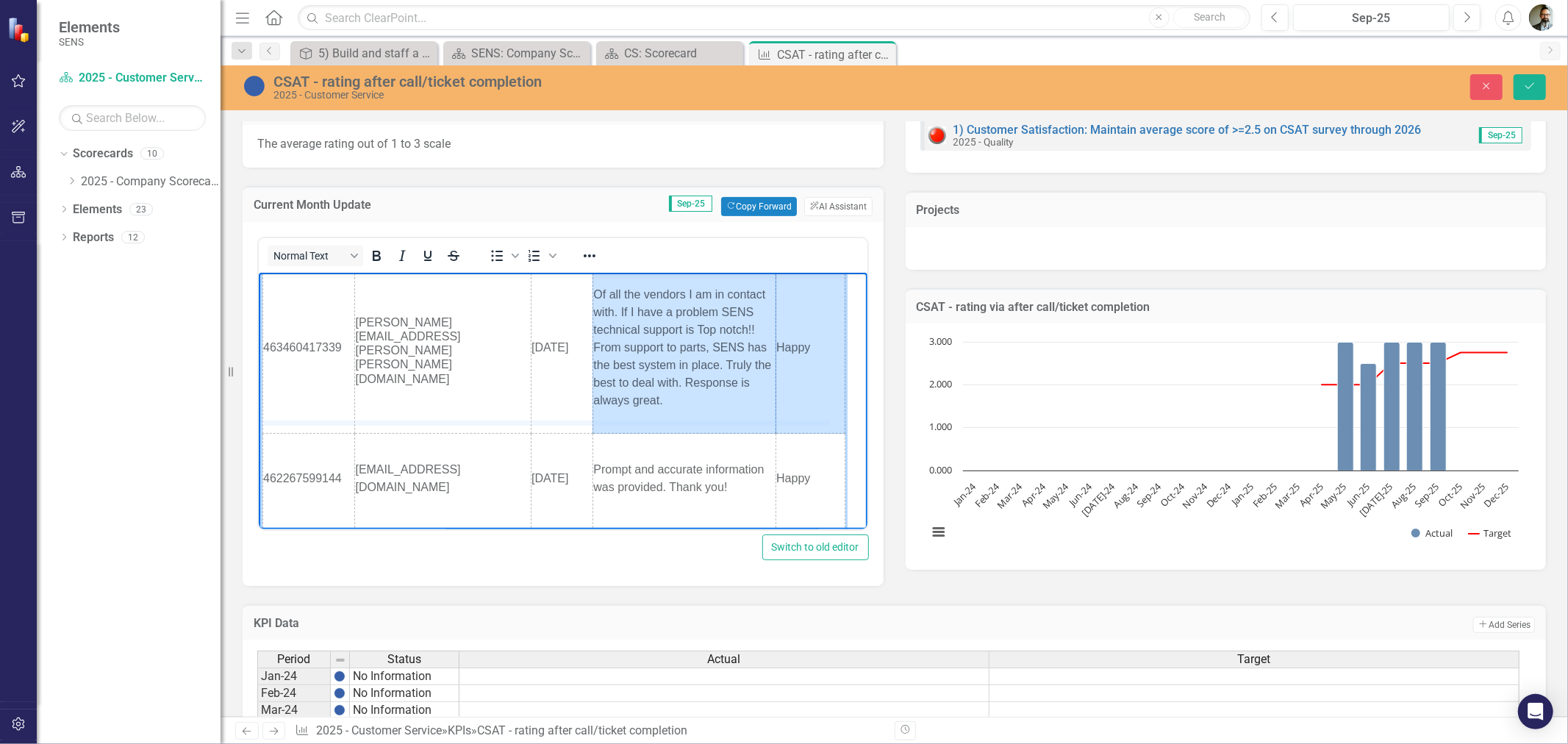
drag, startPoint x: 436, startPoint y: 431, endPoint x: 436, endPoint y: 419, distance: 12.0
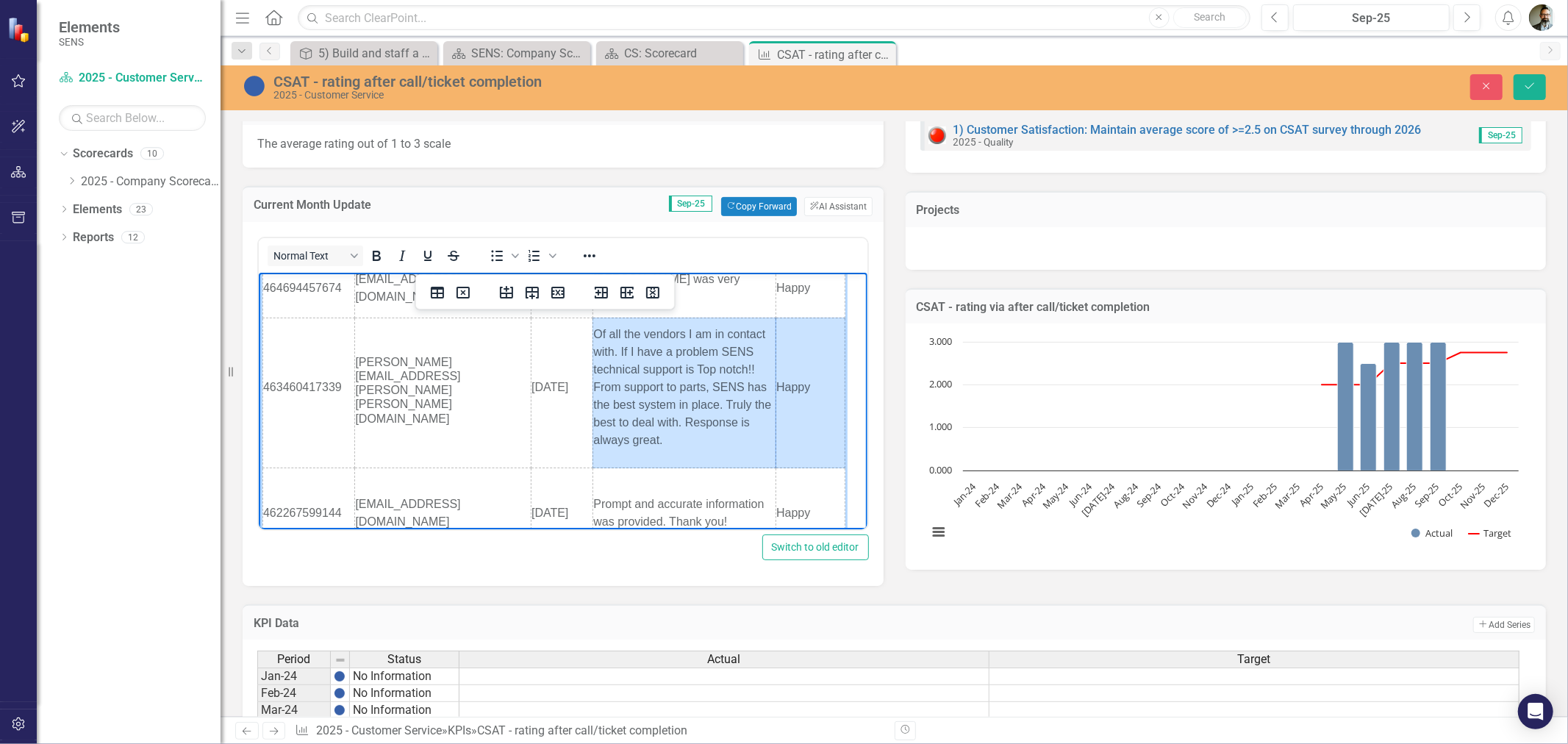
scroll to position [0, 0]
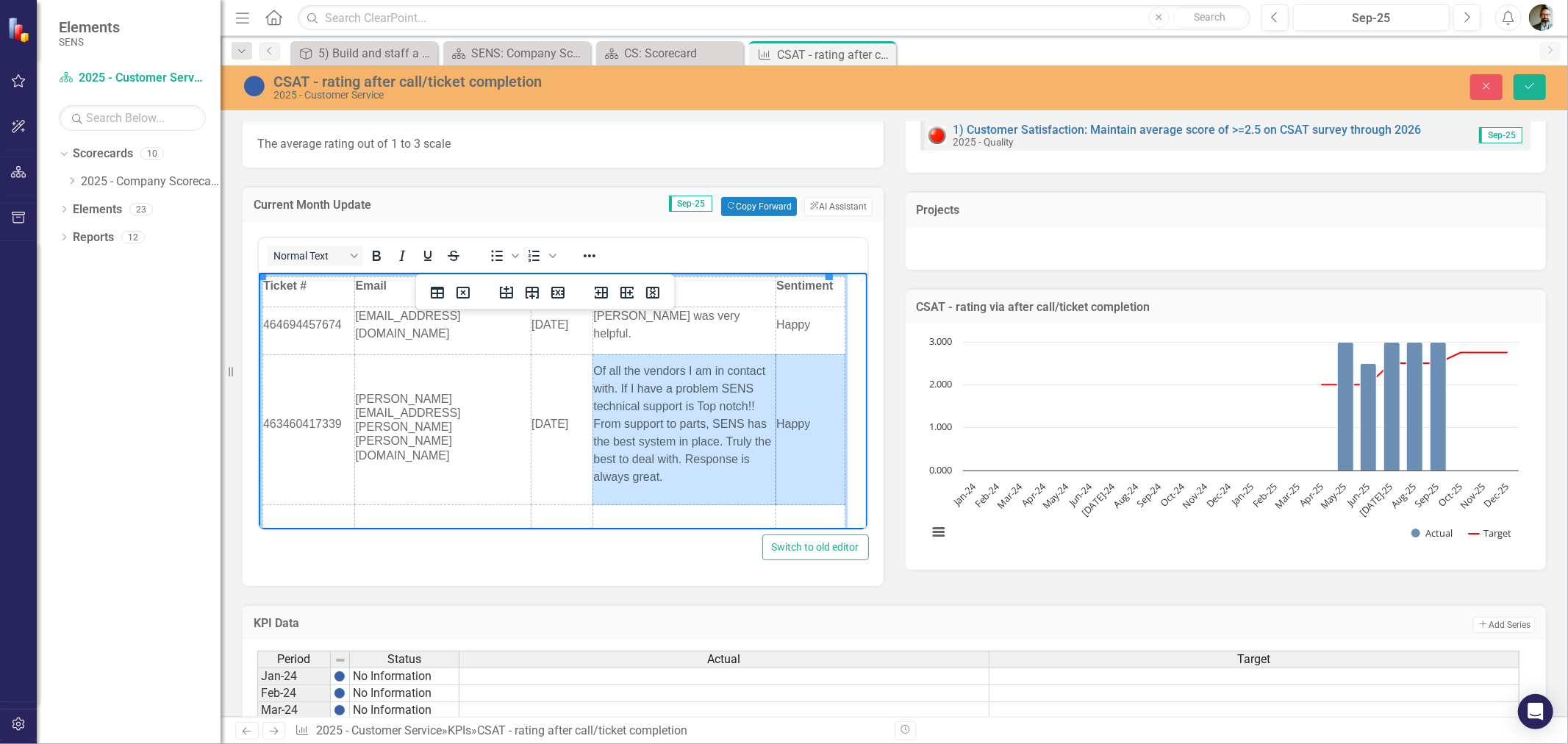
click at [629, 458] on td "Of all the vendors I am in contact with. If I have a problem SENS technical sup…" at bounding box center [683, 430] width 183 height 150
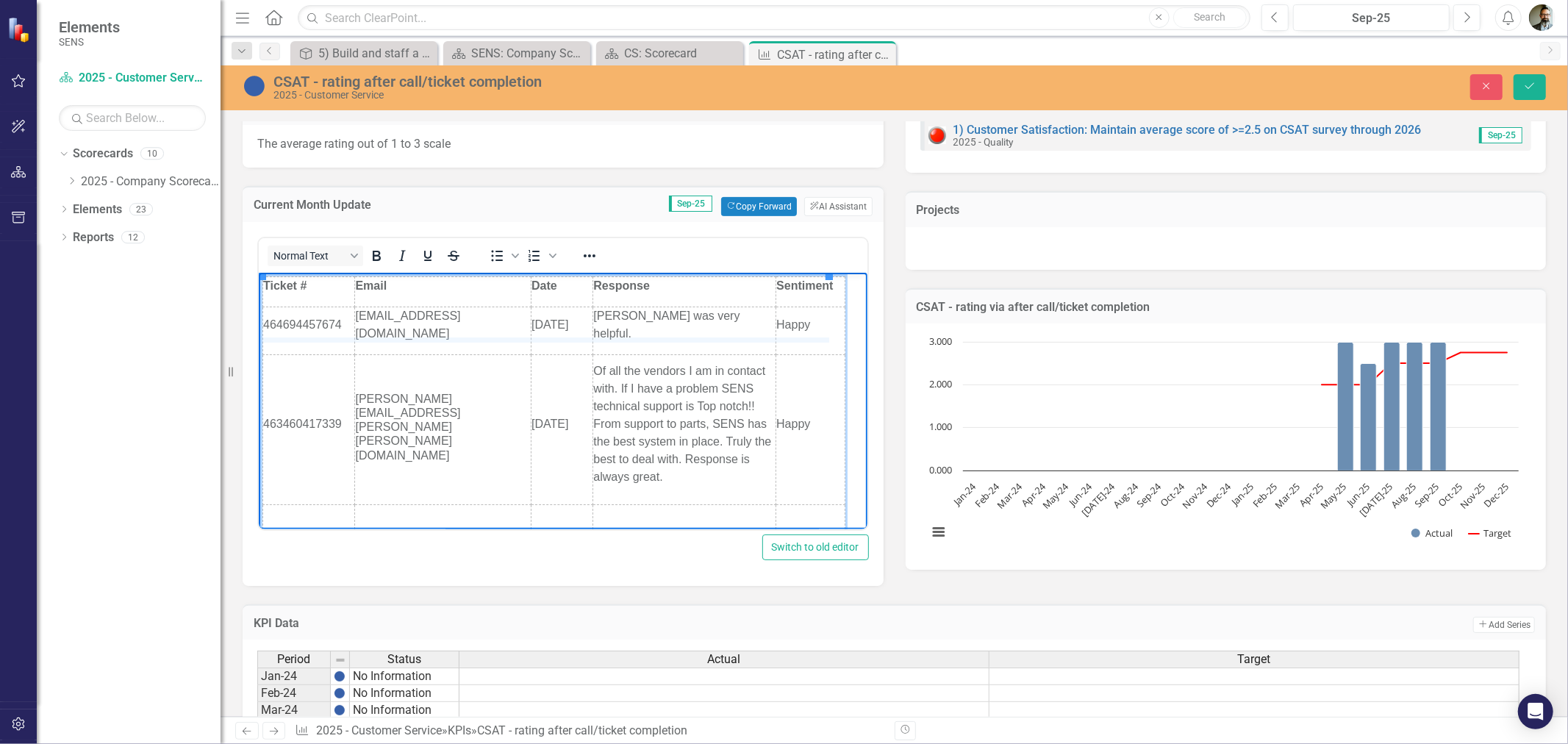
drag, startPoint x: 424, startPoint y: 351, endPoint x: 425, endPoint y: 337, distance: 14.0
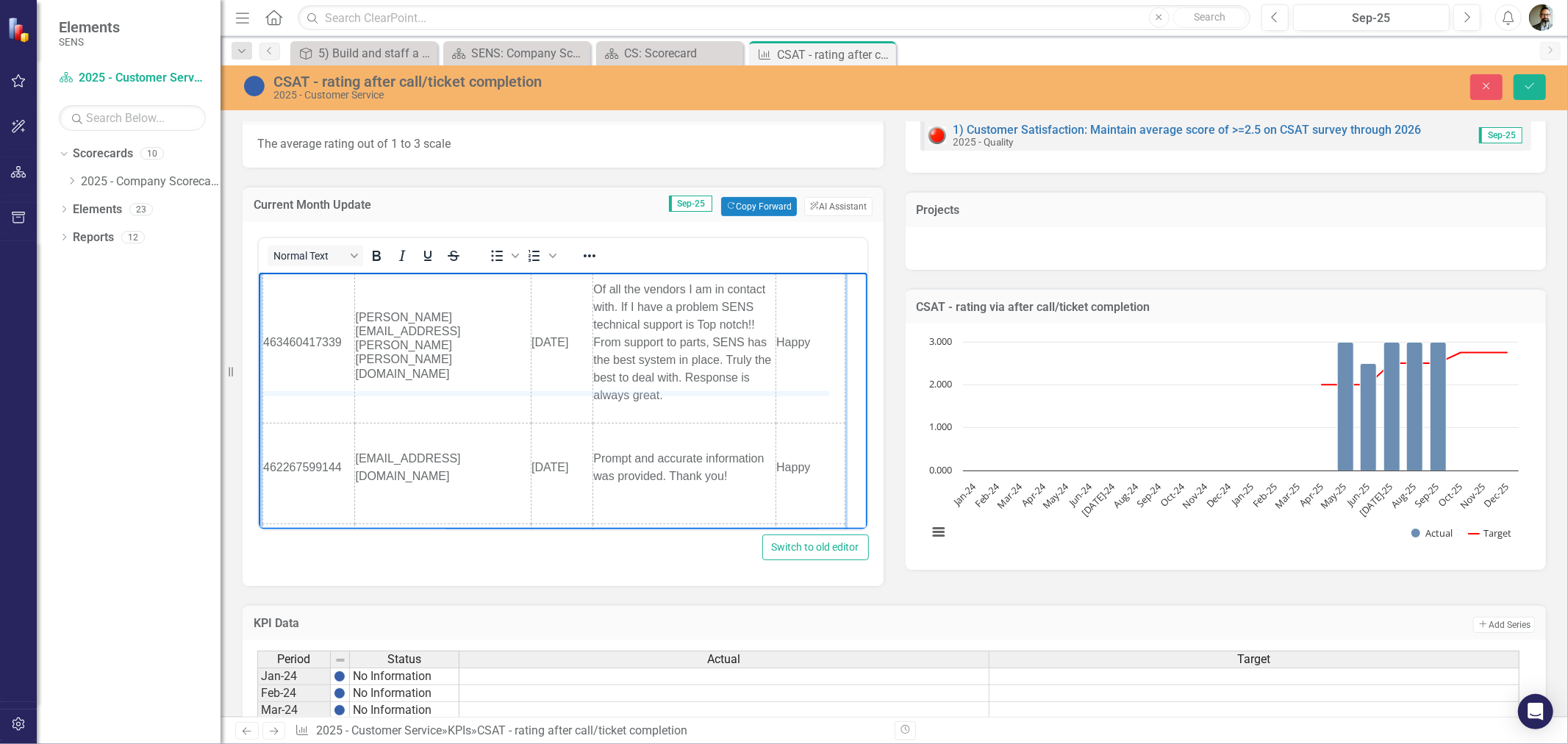
drag, startPoint x: 447, startPoint y: 407, endPoint x: 447, endPoint y: 389, distance: 18.0
drag, startPoint x: 451, startPoint y: 395, endPoint x: 450, endPoint y: 384, distance: 11.0
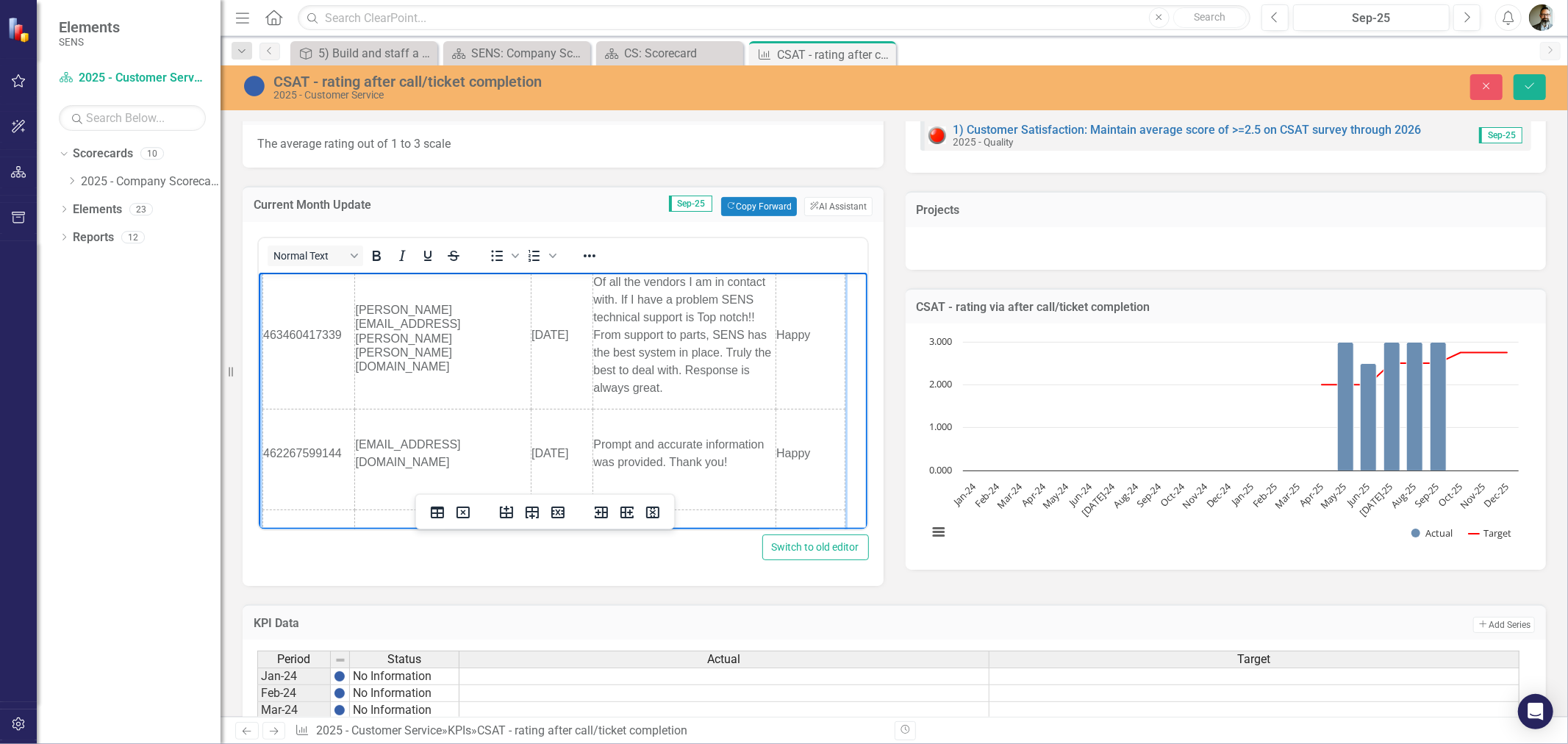
click at [658, 372] on p "Of all the vendors I am in contact with. If I have a problem SENS technical sup…" at bounding box center [683, 334] width 182 height 124
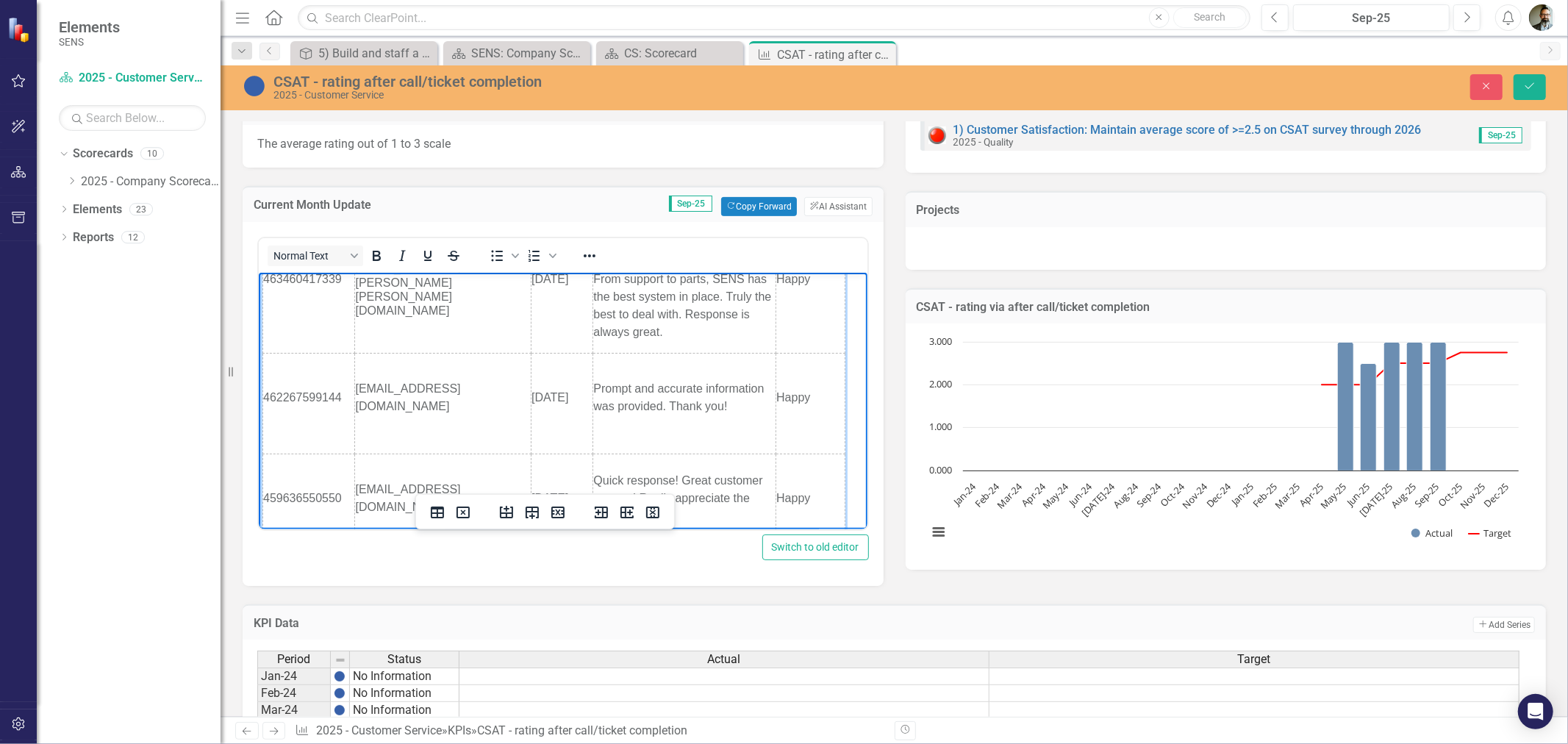
scroll to position [163, 0]
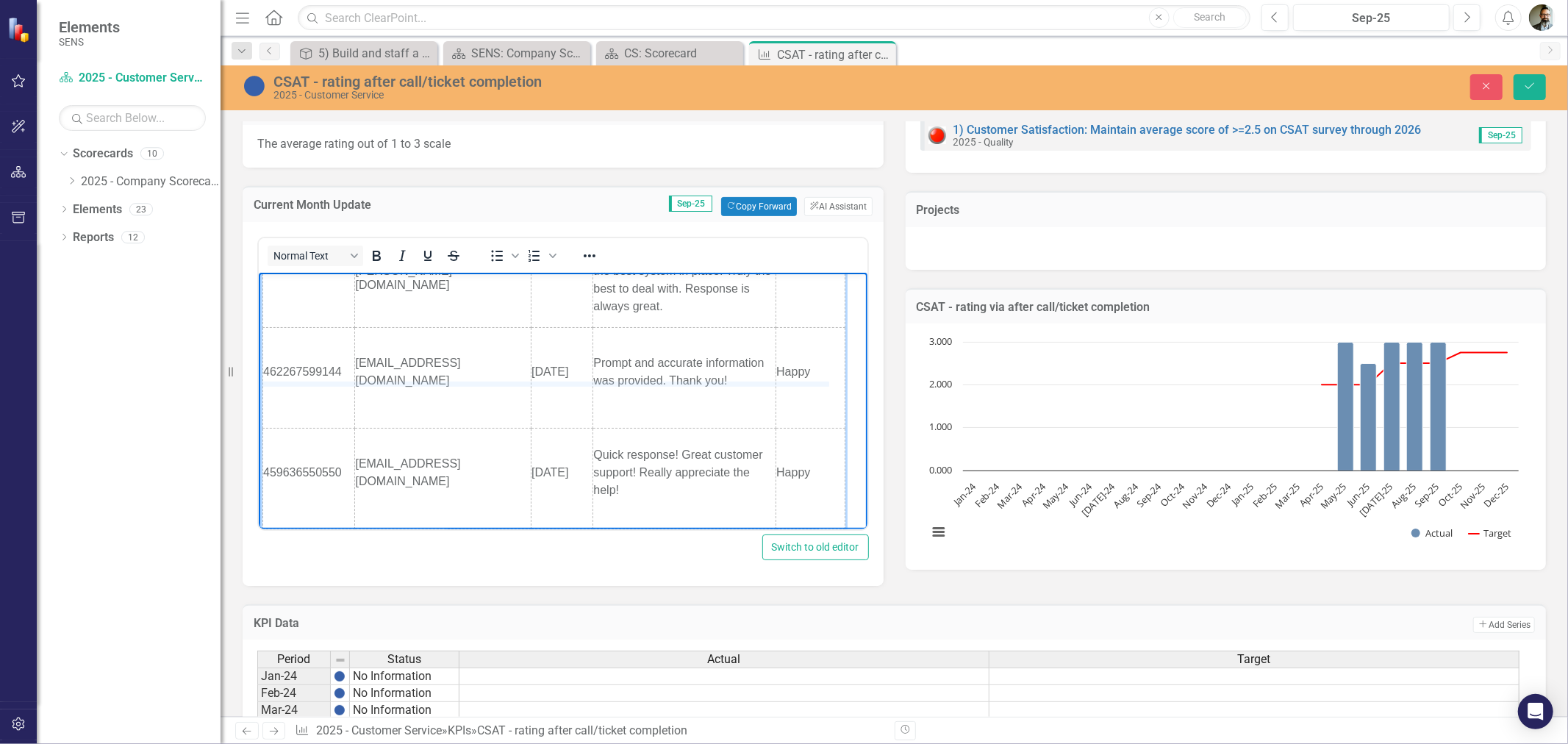
drag, startPoint x: 489, startPoint y: 413, endPoint x: 495, endPoint y: 383, distance: 30.6
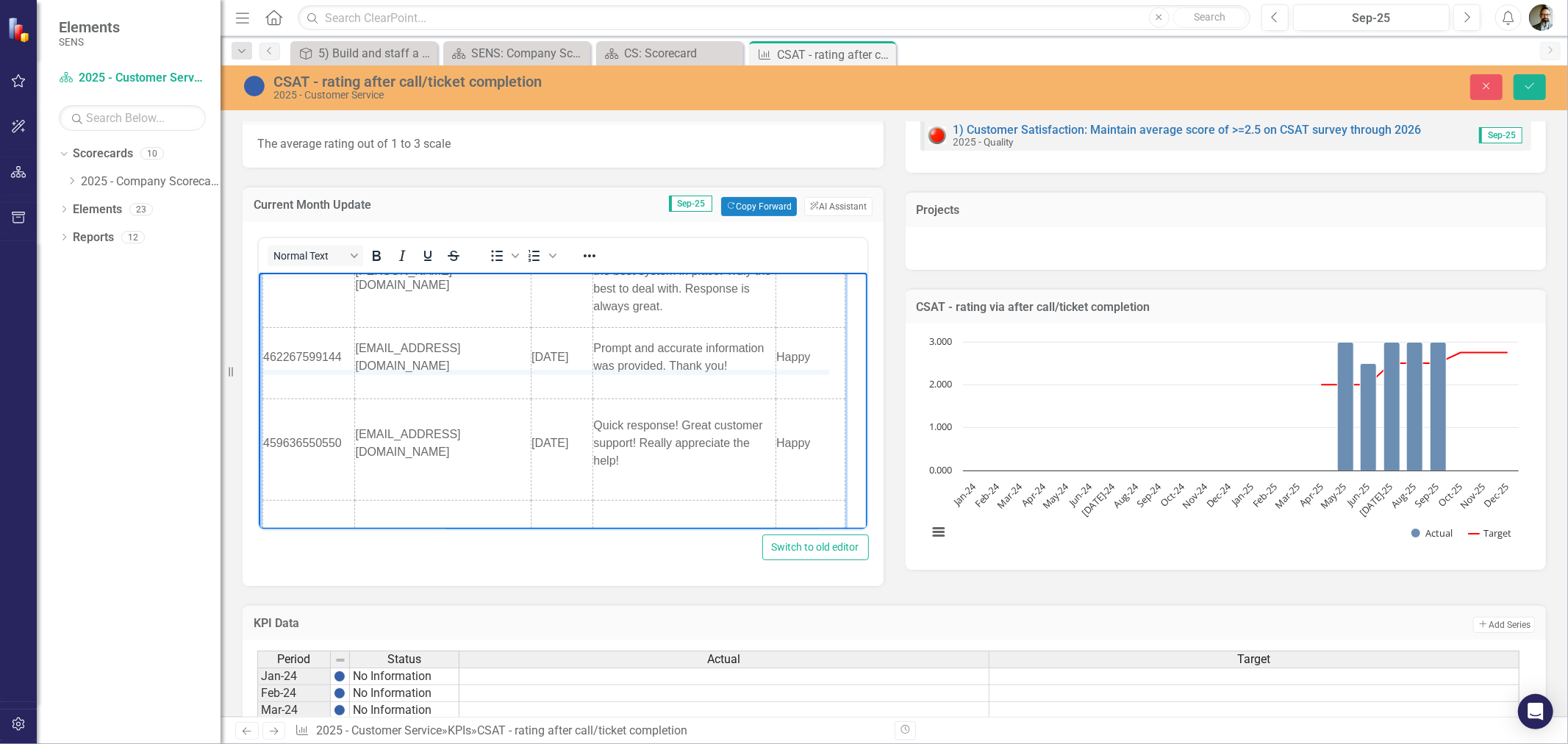
drag, startPoint x: 486, startPoint y: 380, endPoint x: 495, endPoint y: 364, distance: 18.4
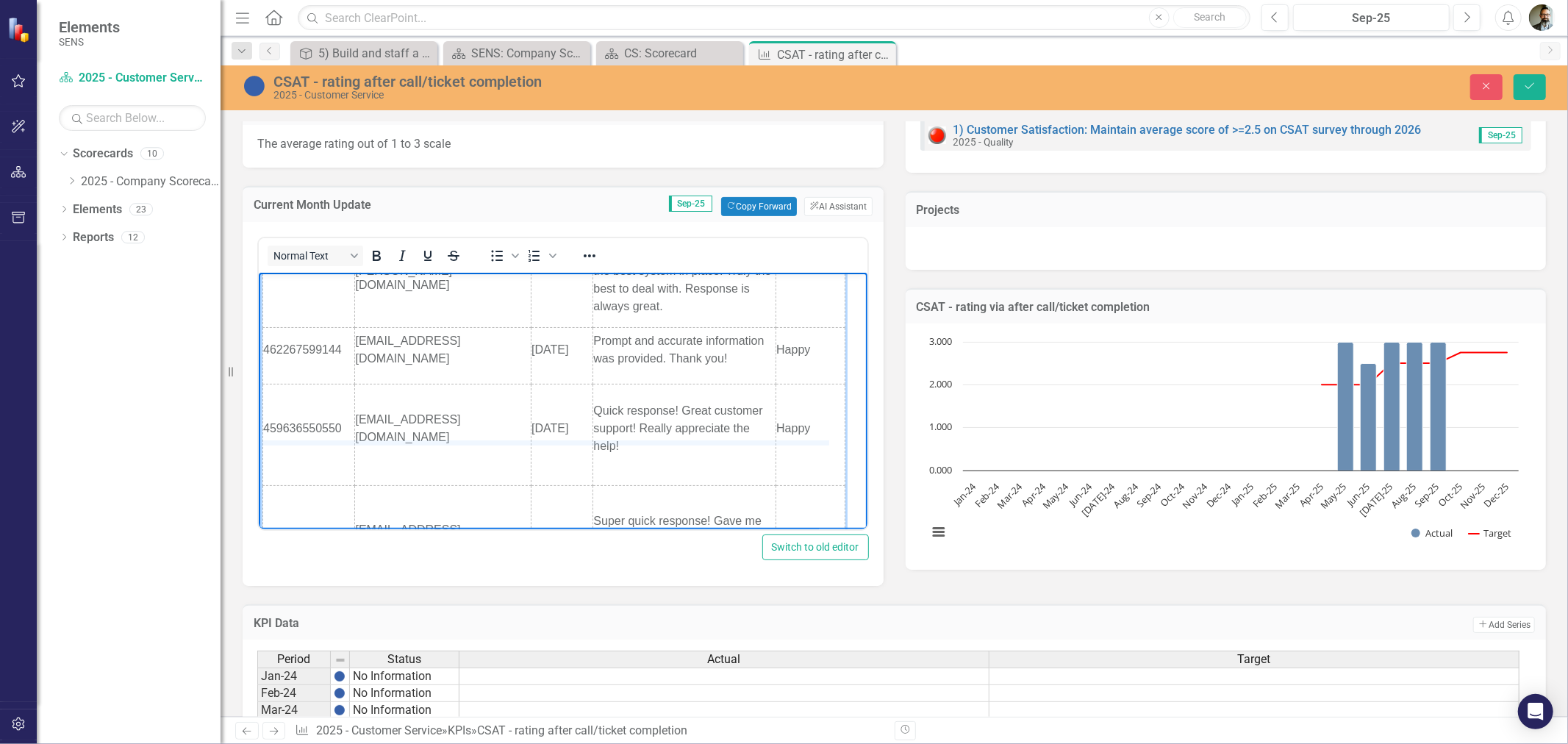
drag, startPoint x: 458, startPoint y: 468, endPoint x: 468, endPoint y: 439, distance: 30.7
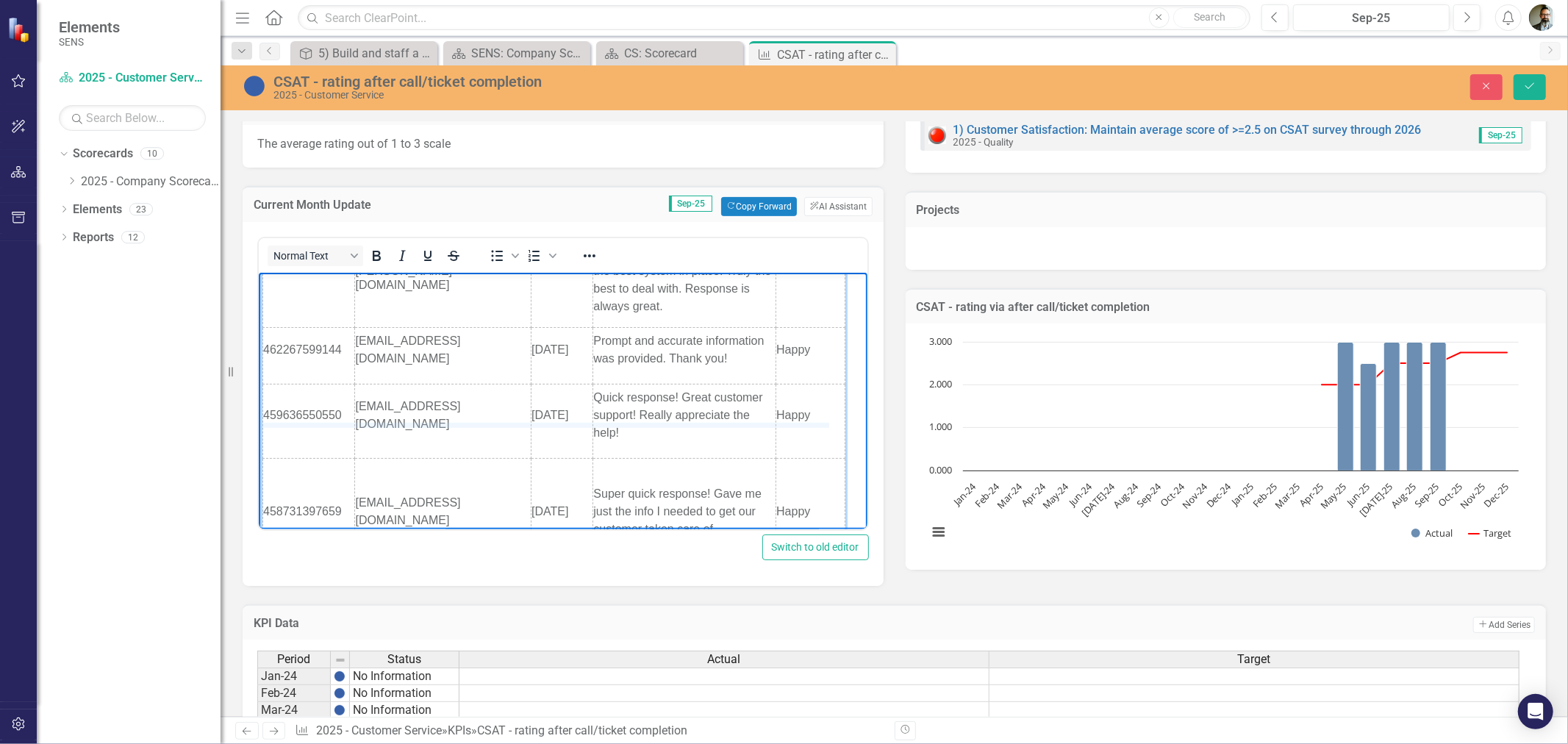
drag, startPoint x: 466, startPoint y: 442, endPoint x: 468, endPoint y: 420, distance: 22.1
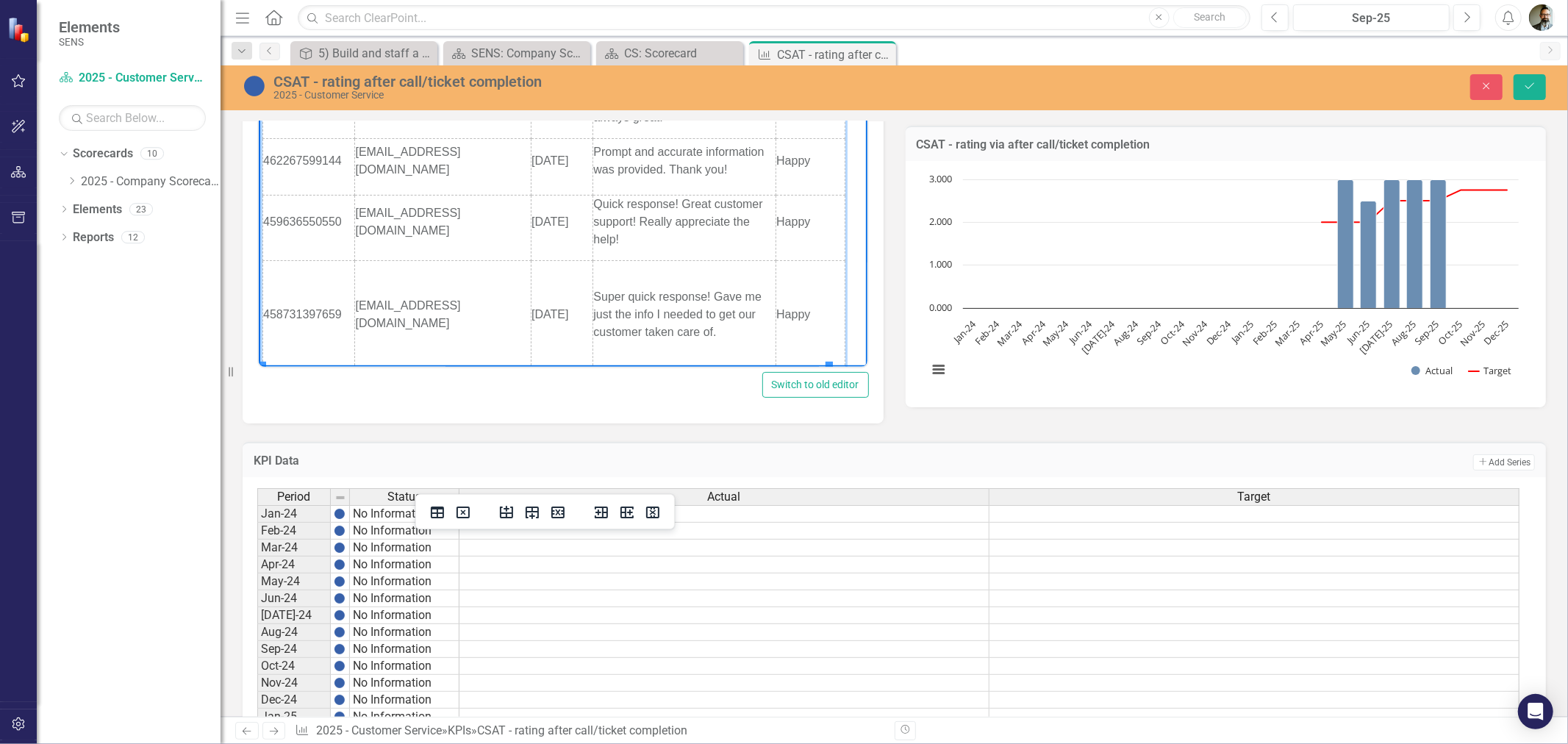
scroll to position [489, 0]
drag, startPoint x: 486, startPoint y: 362, endPoint x: 499, endPoint y: 310, distance: 53.6
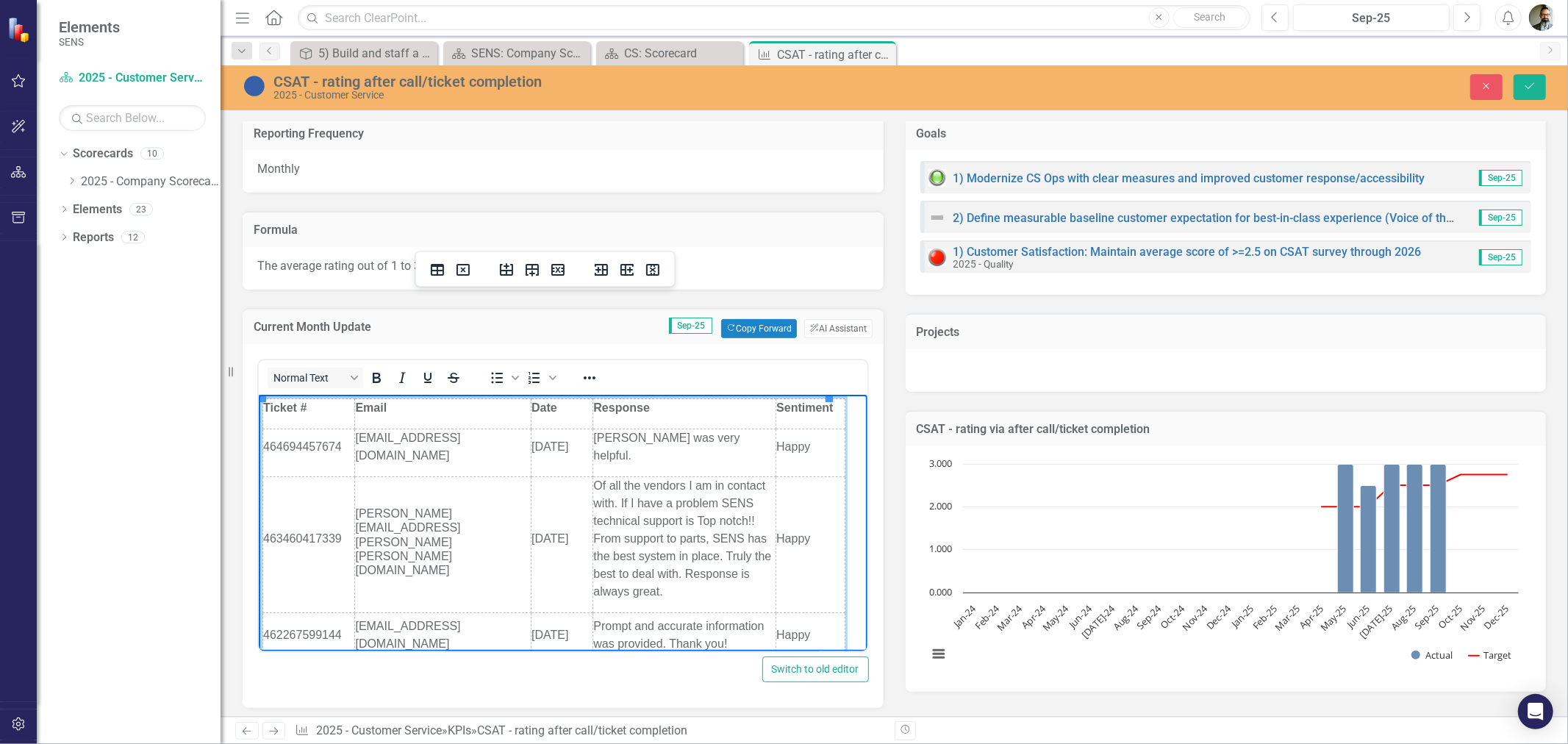
scroll to position [0, 0]
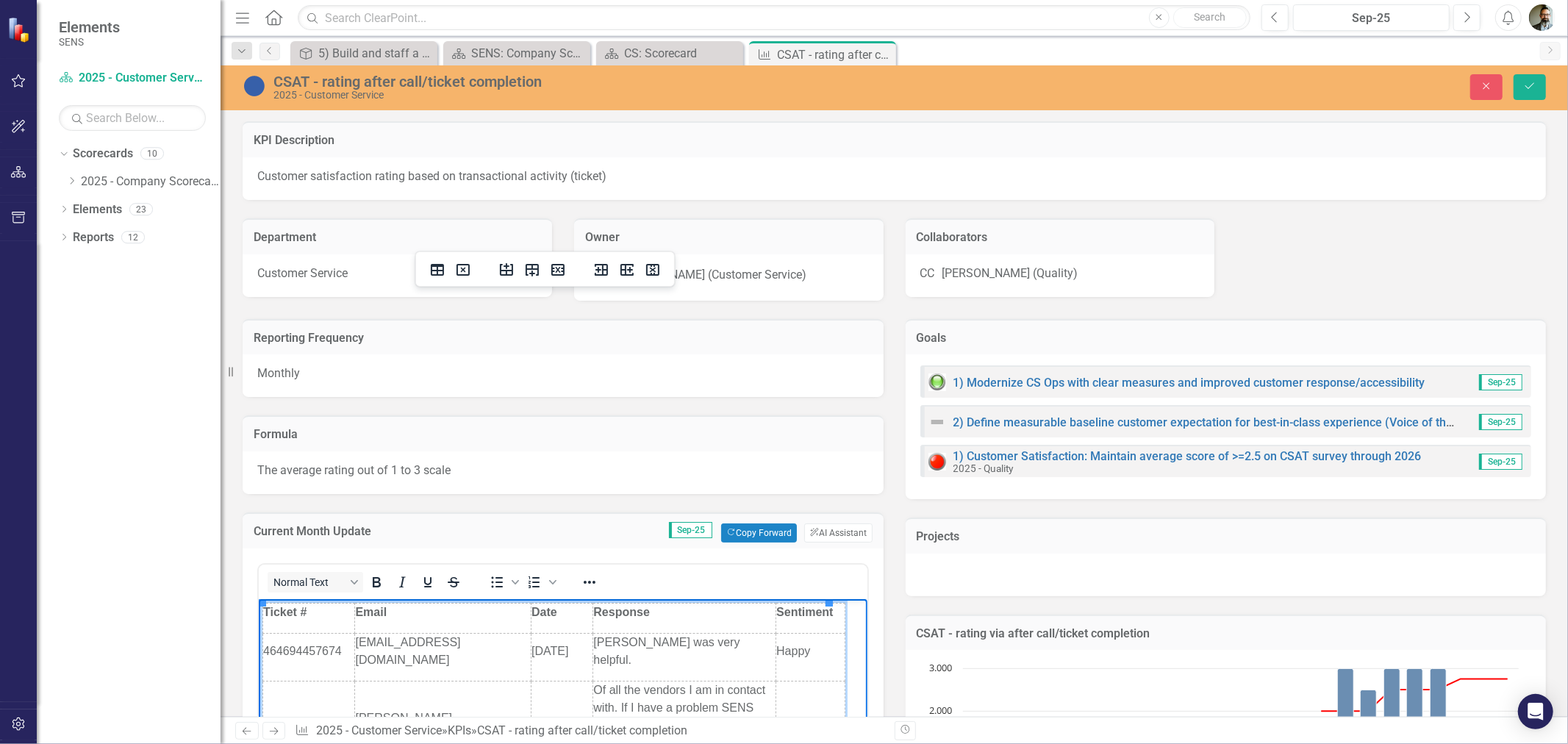
click at [541, 527] on td "Sep-25 Copy Forward Copy Forward ClearPoint AI AI Assistant" at bounding box center [676, 533] width 392 height 19
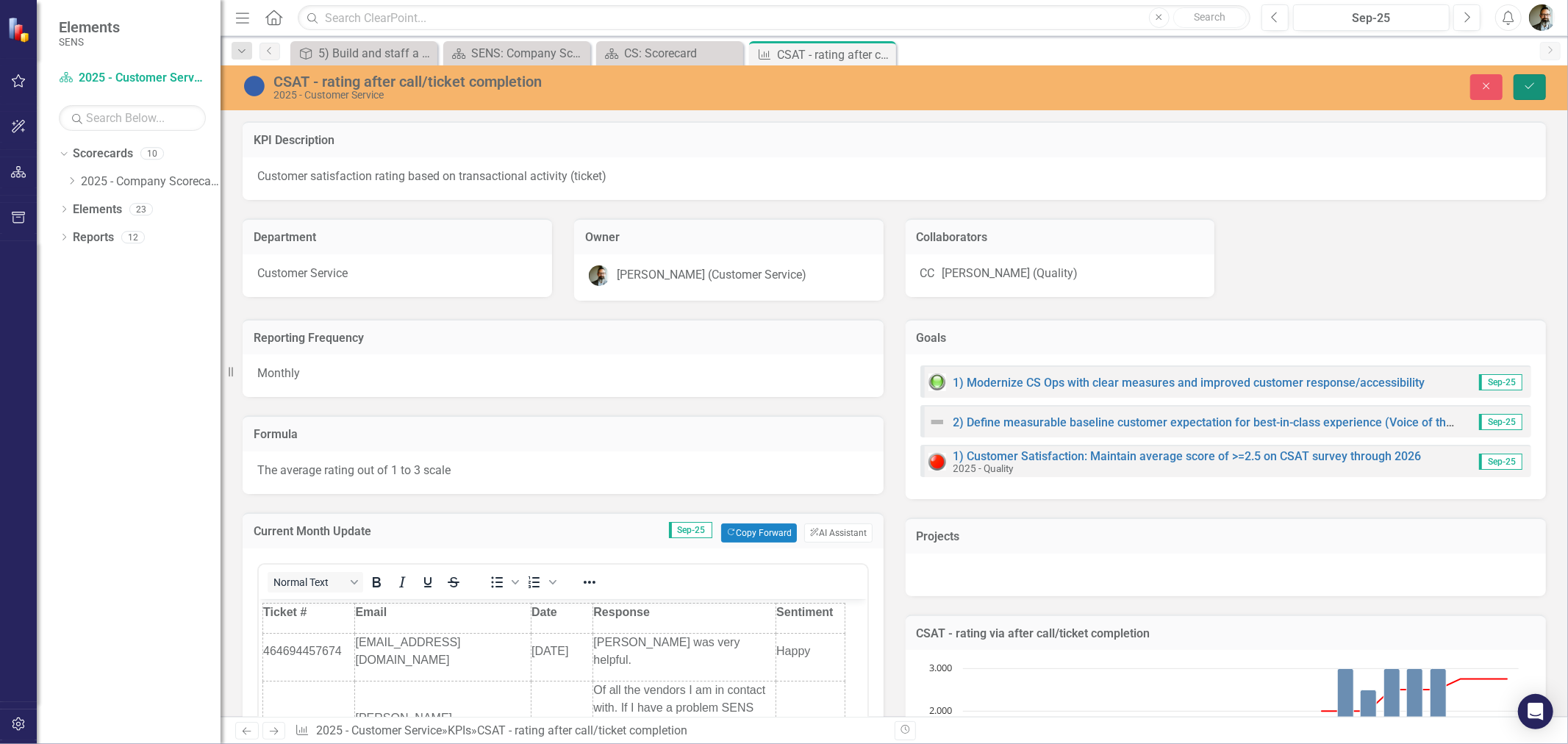
click at [1527, 81] on icon "Save" at bounding box center [1530, 86] width 14 height 10
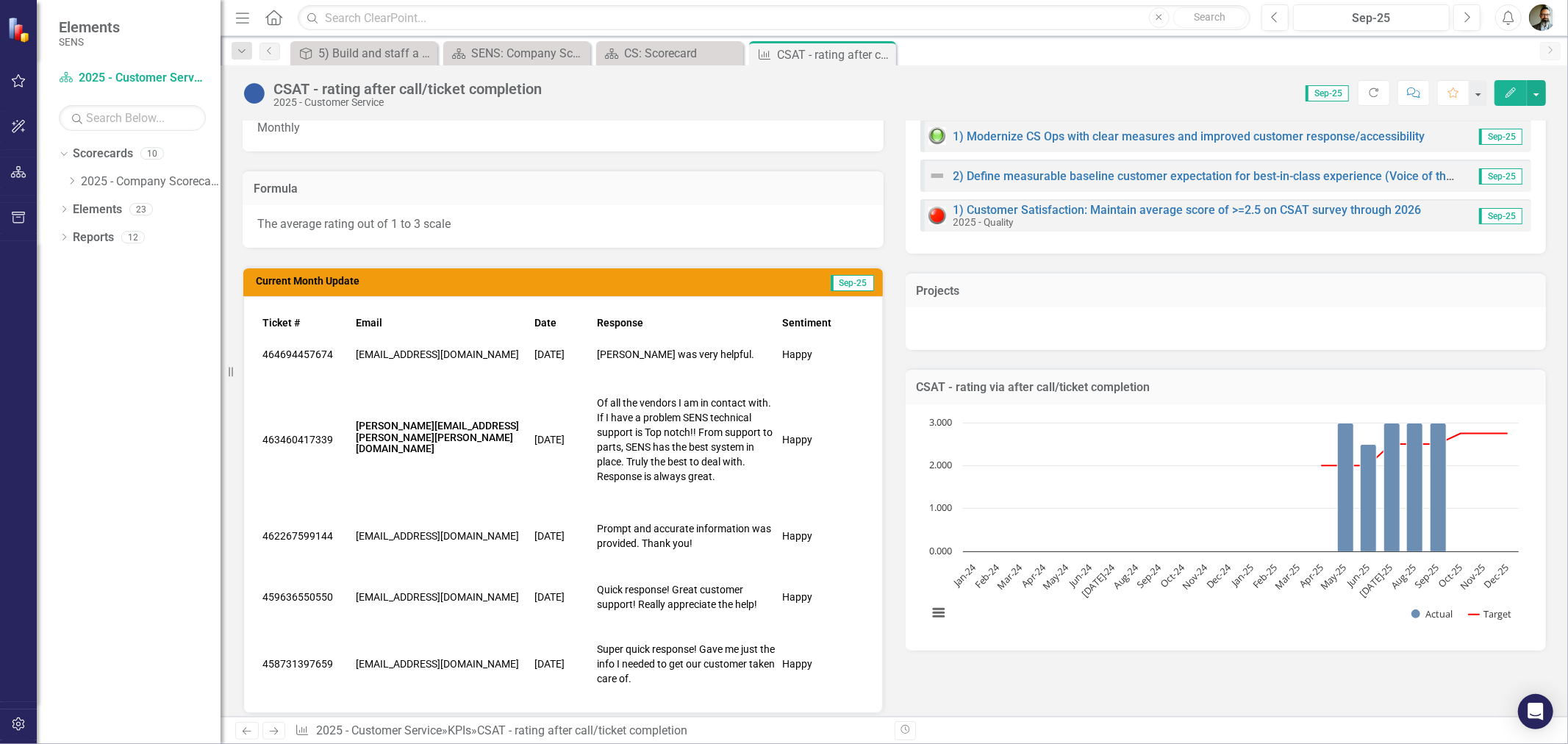
scroll to position [326, 0]
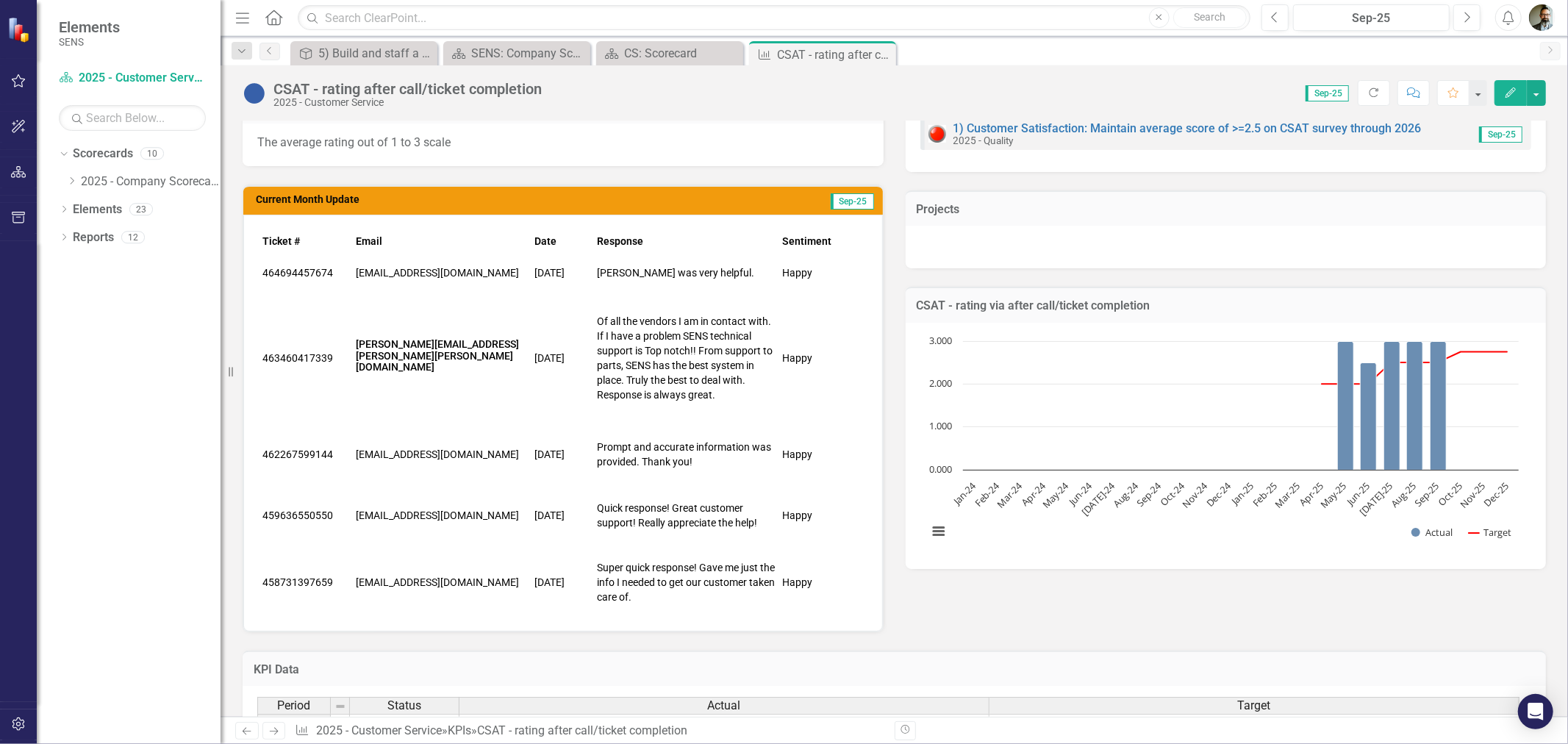
click at [421, 370] on td "todd.shank@altorfer.com" at bounding box center [441, 358] width 179 height 136
click at [423, 367] on td "todd.shank@altorfer.com" at bounding box center [441, 358] width 179 height 136
click at [444, 350] on h6 "todd.shank@altorfer.com" at bounding box center [441, 356] width 171 height 34
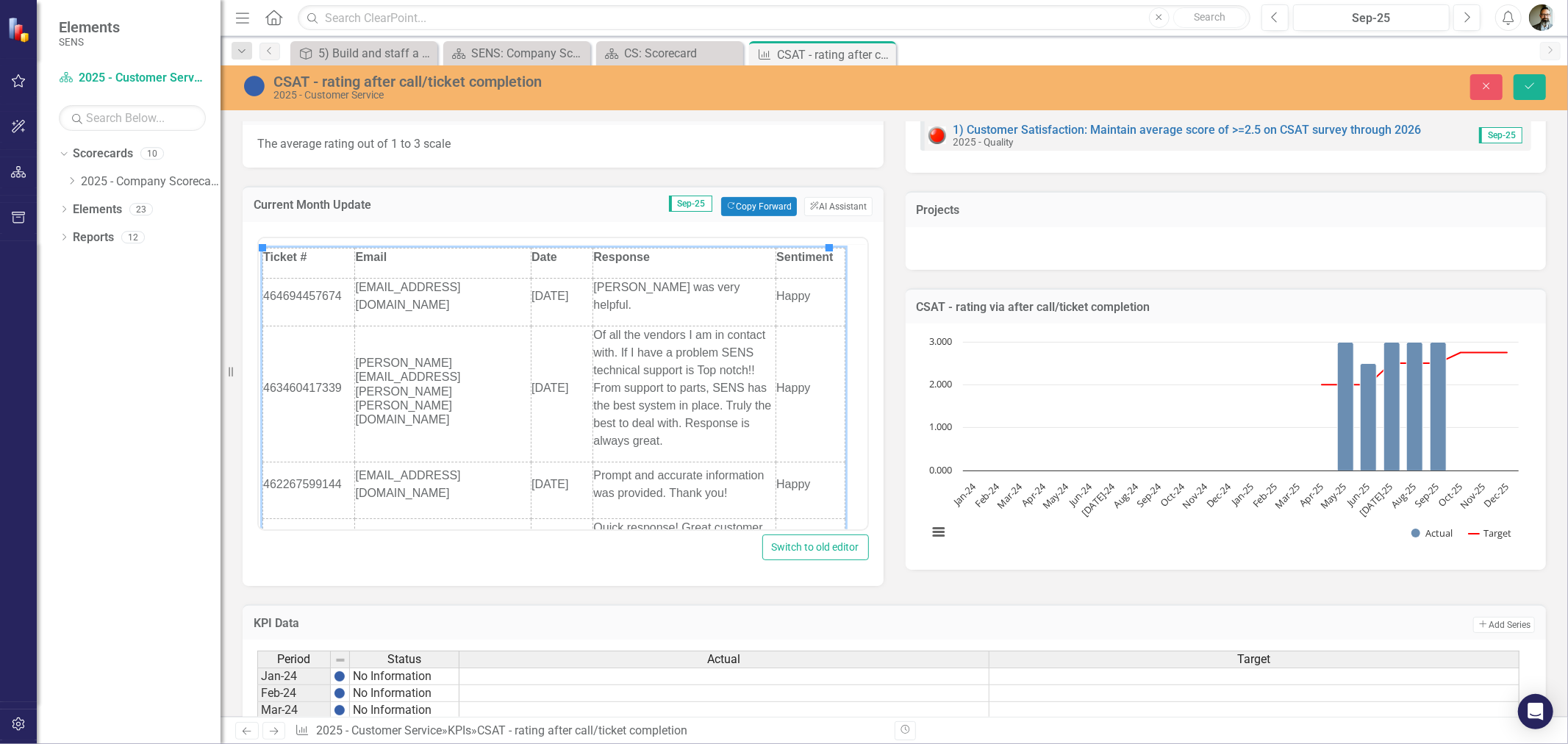
scroll to position [0, 0]
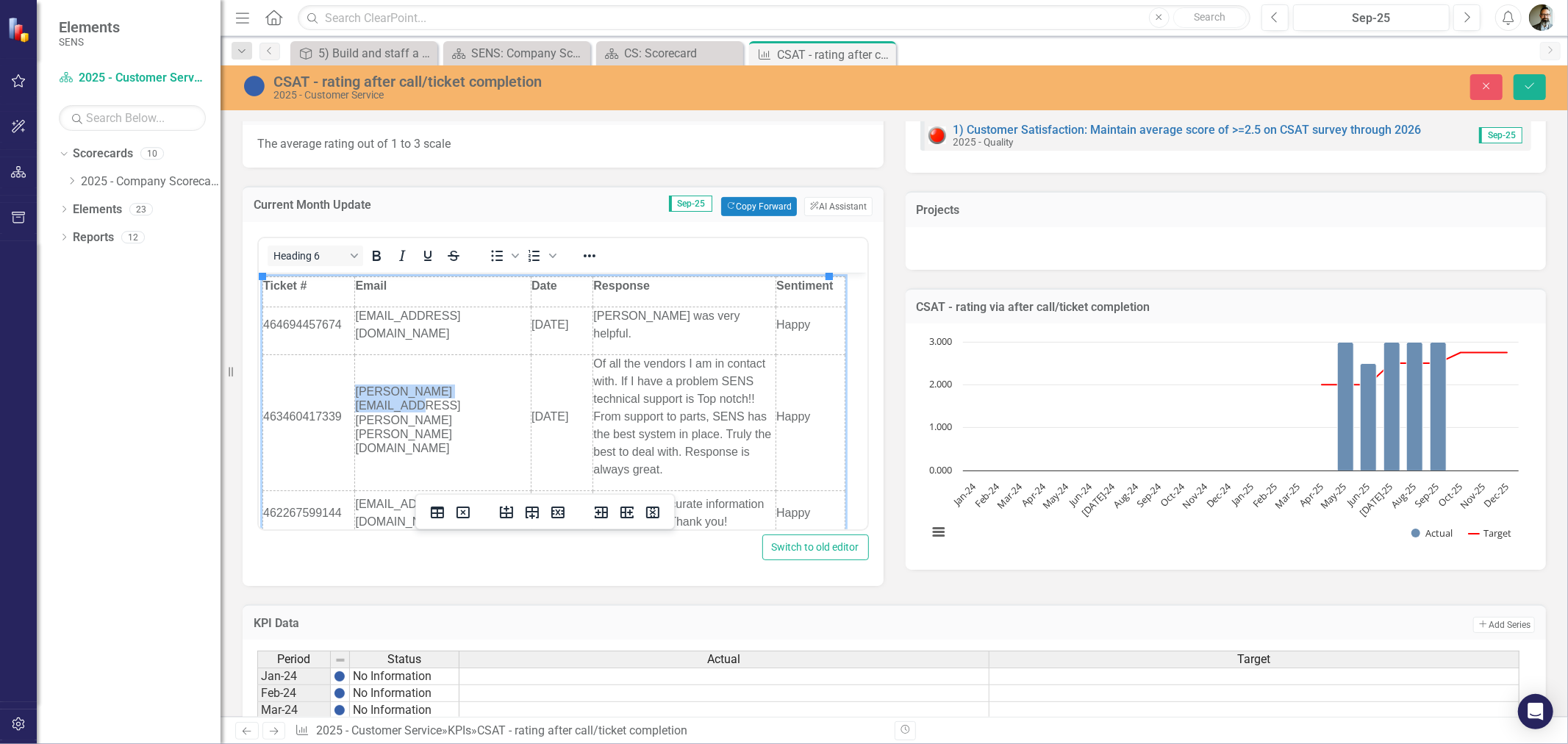
drag, startPoint x: 488, startPoint y: 400, endPoint x: 352, endPoint y: 392, distance: 136.2
click at [352, 392] on html "Ticket # Email Date Response Sentiment 464694457674 mark.elliott2@jll.com 9/26/…" at bounding box center [562, 478] width 608 height 412
click at [376, 259] on icon "Bold" at bounding box center [376, 256] width 18 height 18
click at [468, 366] on td "todd.shank@altorfer.com" at bounding box center [442, 423] width 176 height 136
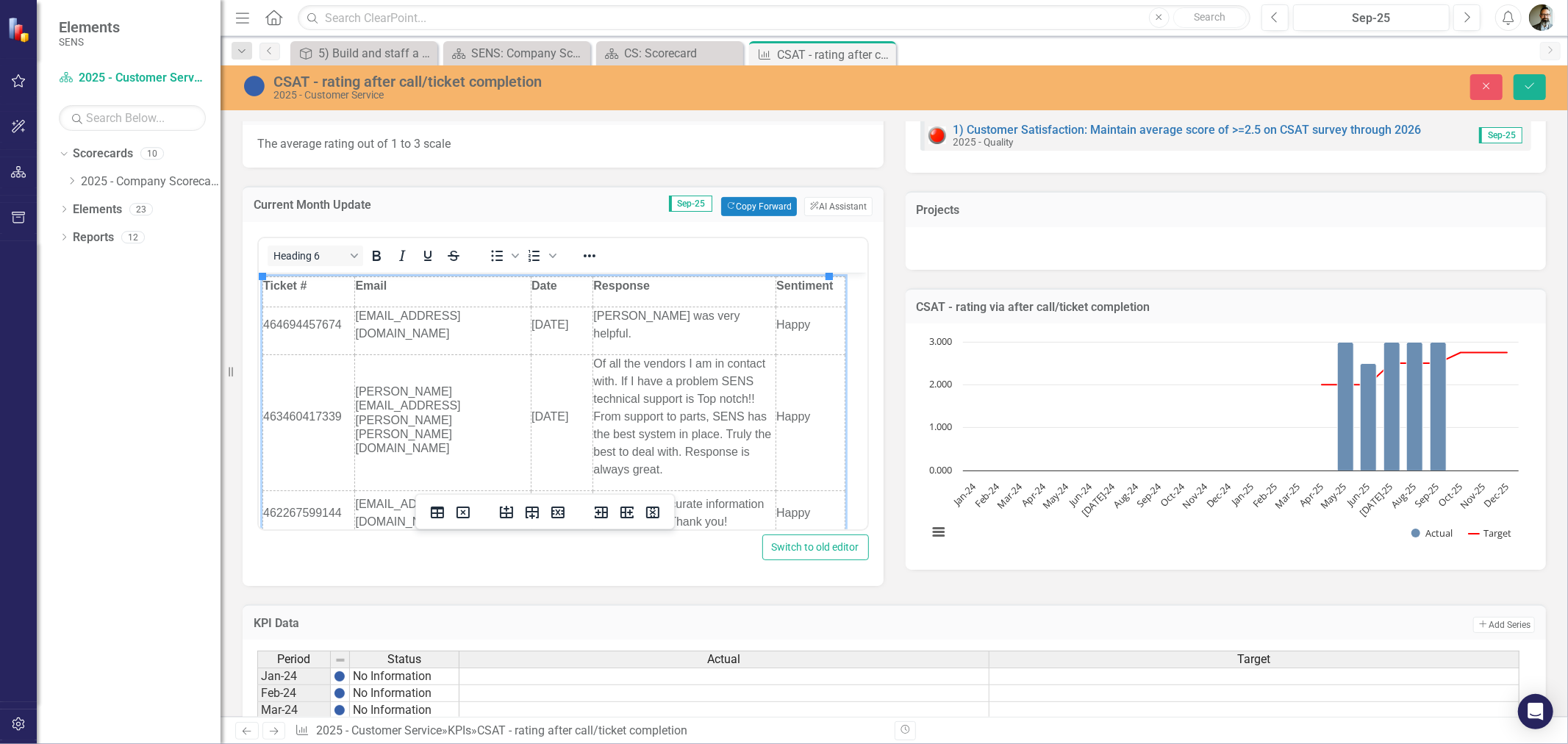
click at [638, 216] on div "Current Month Update Sep-25 Copy Forward Copy Forward ClearPoint AI AI Assistant" at bounding box center [563, 204] width 641 height 36
click at [1520, 84] on button "Save" at bounding box center [1530, 87] width 32 height 26
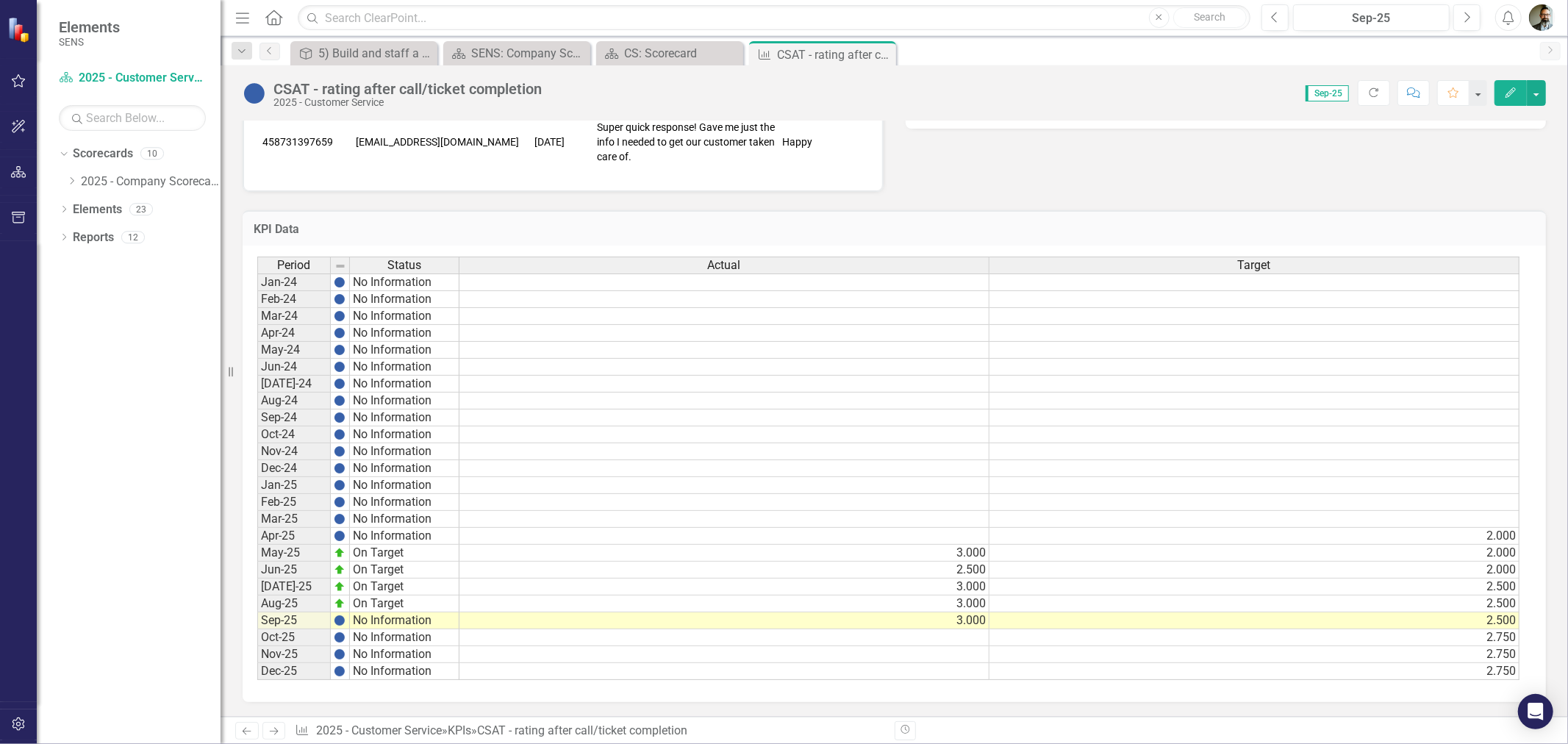
scroll to position [2, 0]
click at [340, 614] on img at bounding box center [340, 620] width 12 height 12
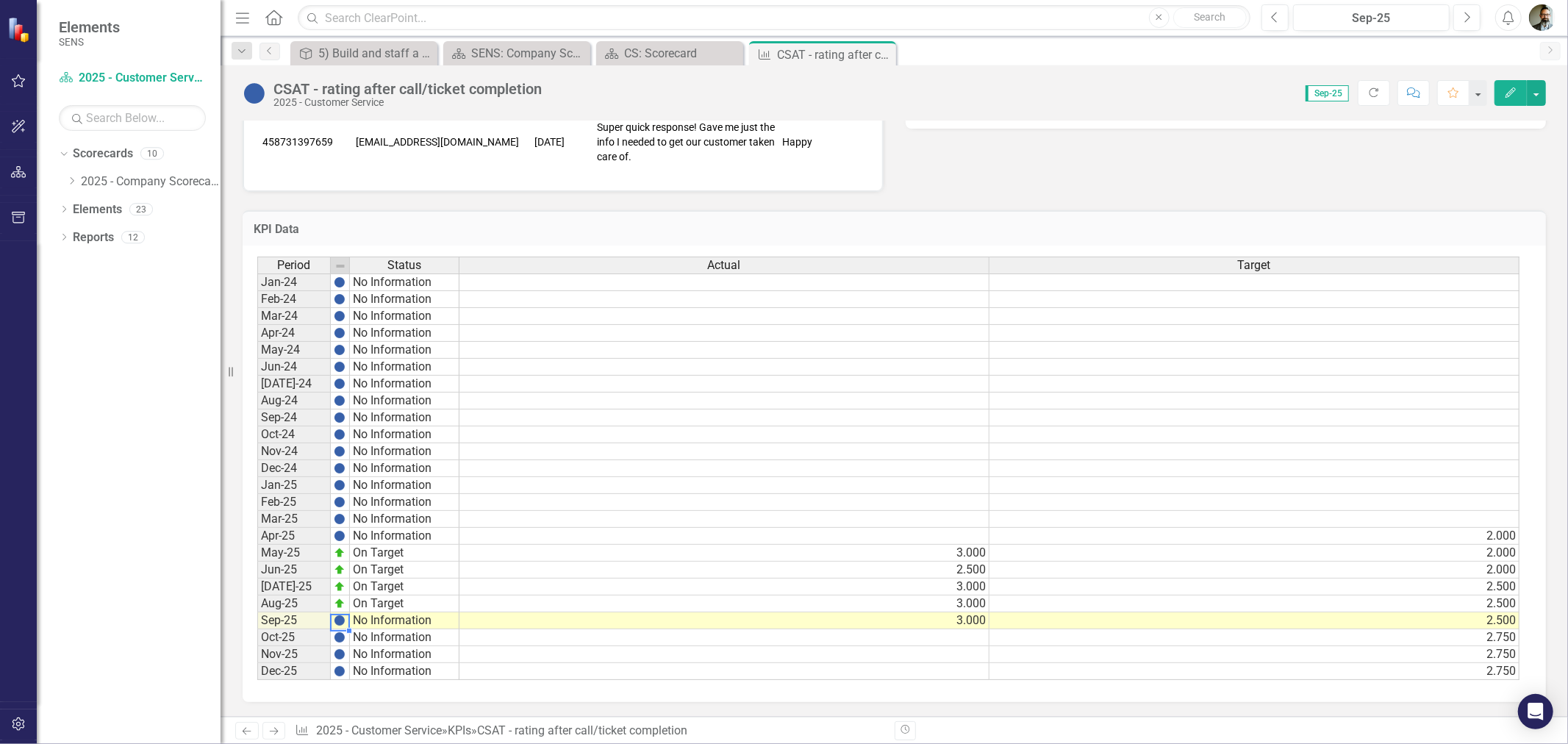
scroll to position [614, 0]
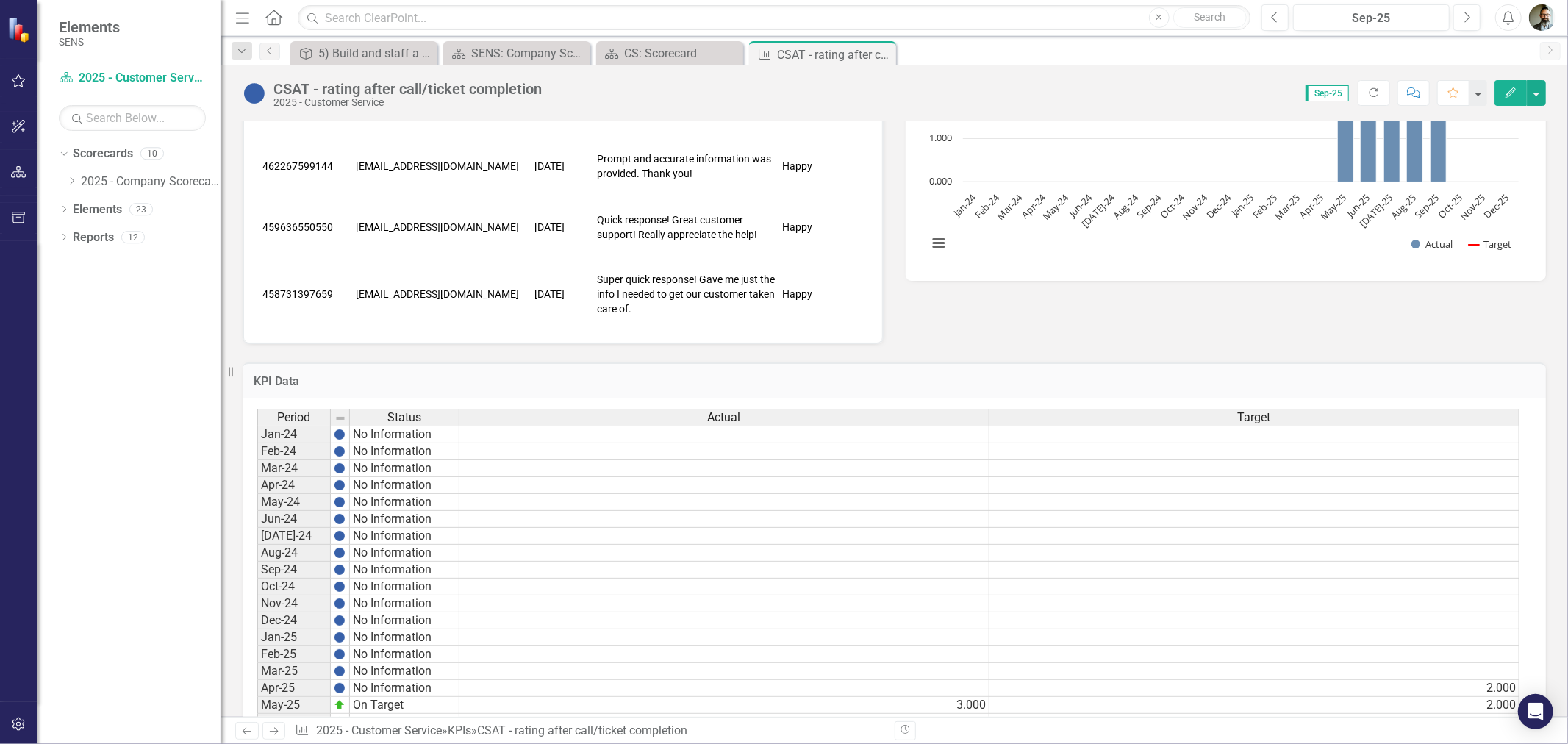
click at [247, 91] on img at bounding box center [255, 94] width 24 height 24
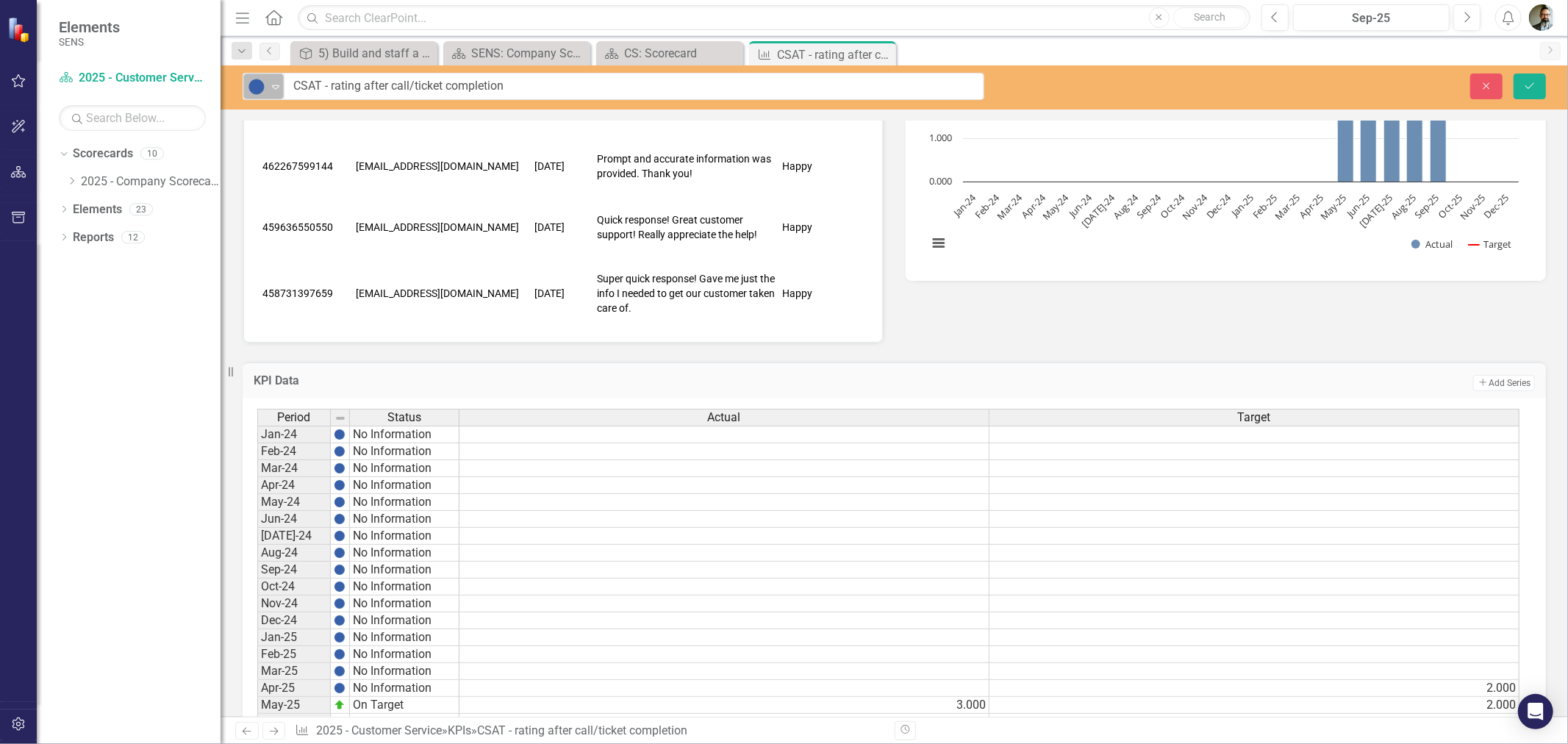
click at [258, 83] on img at bounding box center [257, 86] width 18 height 18
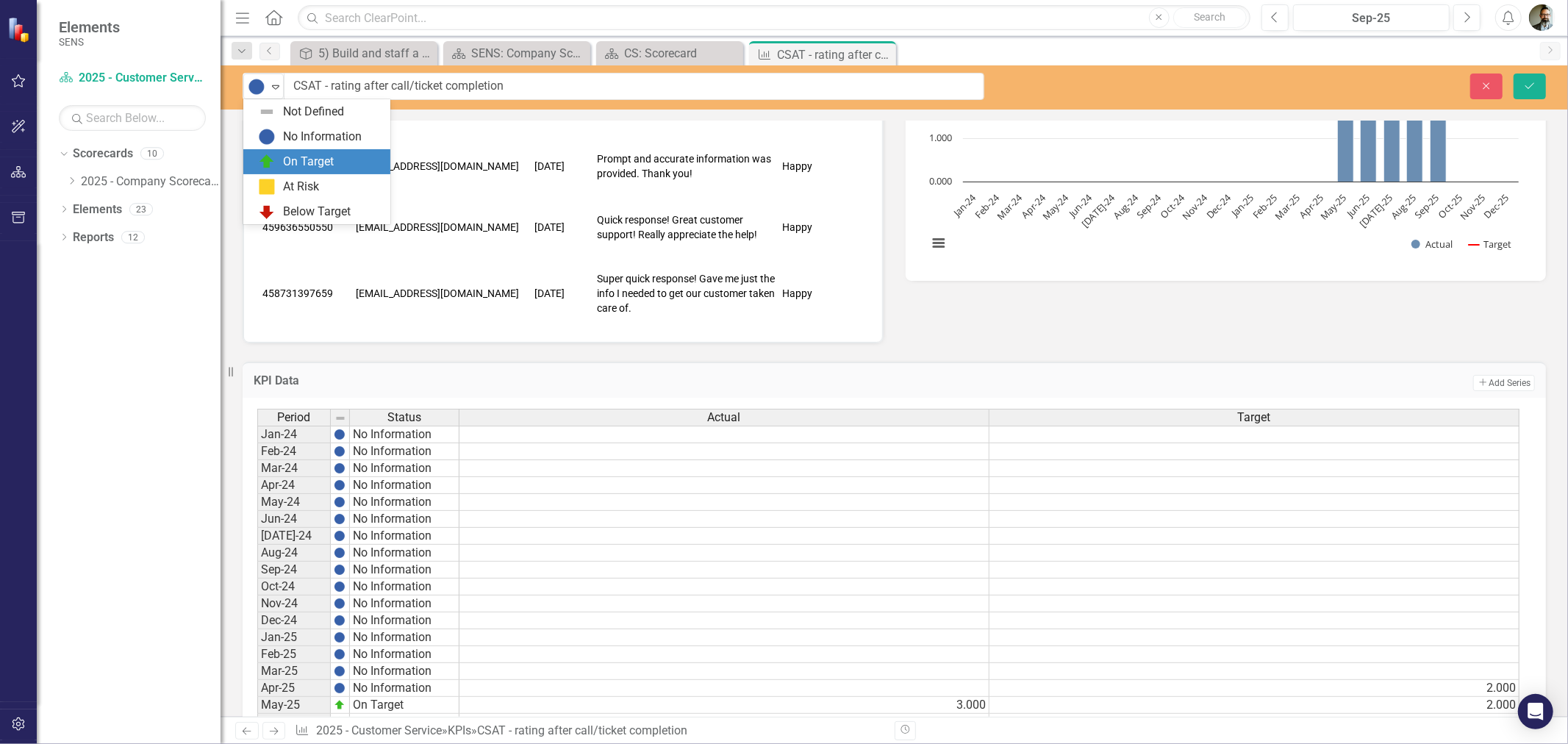
click at [272, 157] on img at bounding box center [267, 161] width 18 height 18
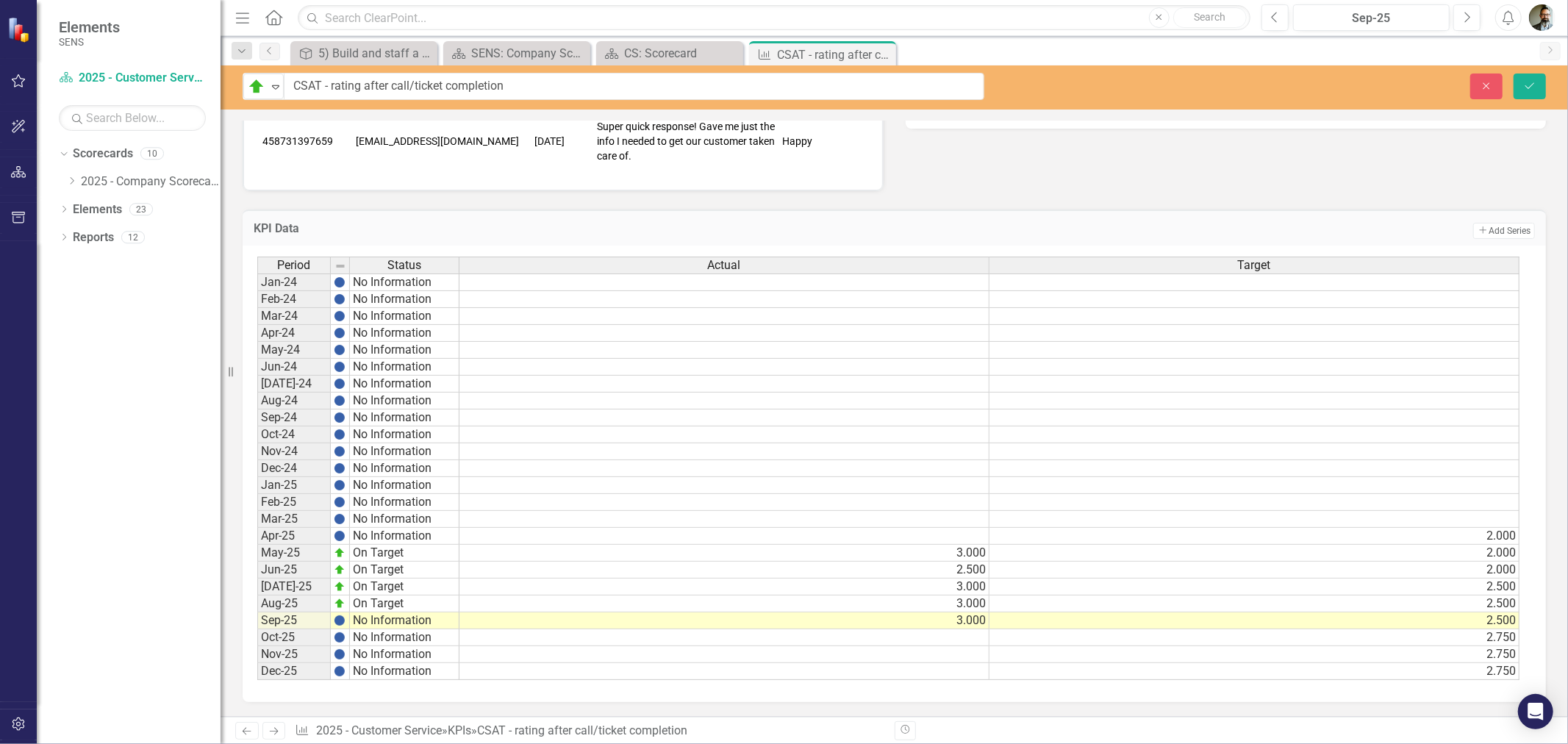
scroll to position [778, 0]
click at [1523, 87] on icon "Save" at bounding box center [1530, 86] width 14 height 10
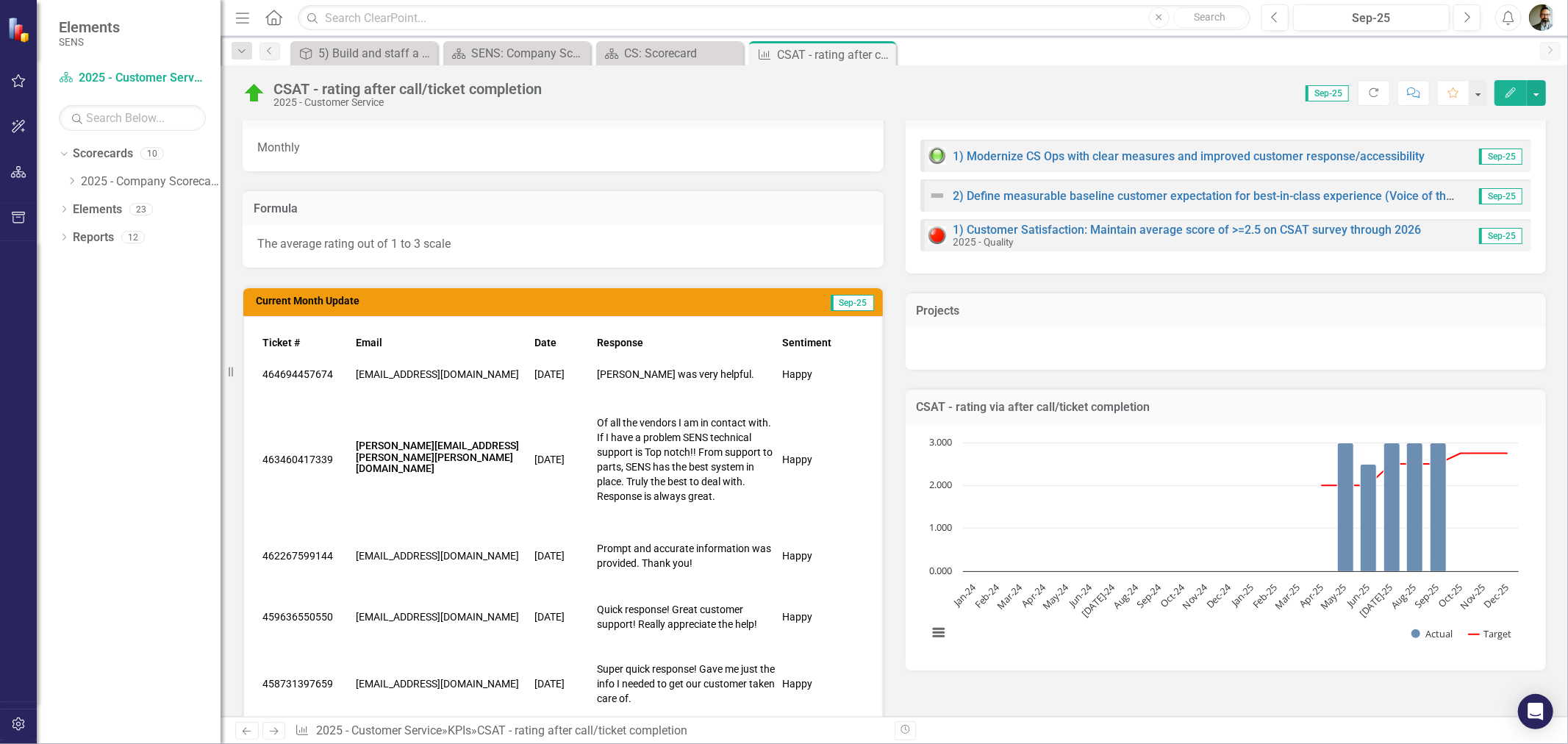
scroll to position [245, 0]
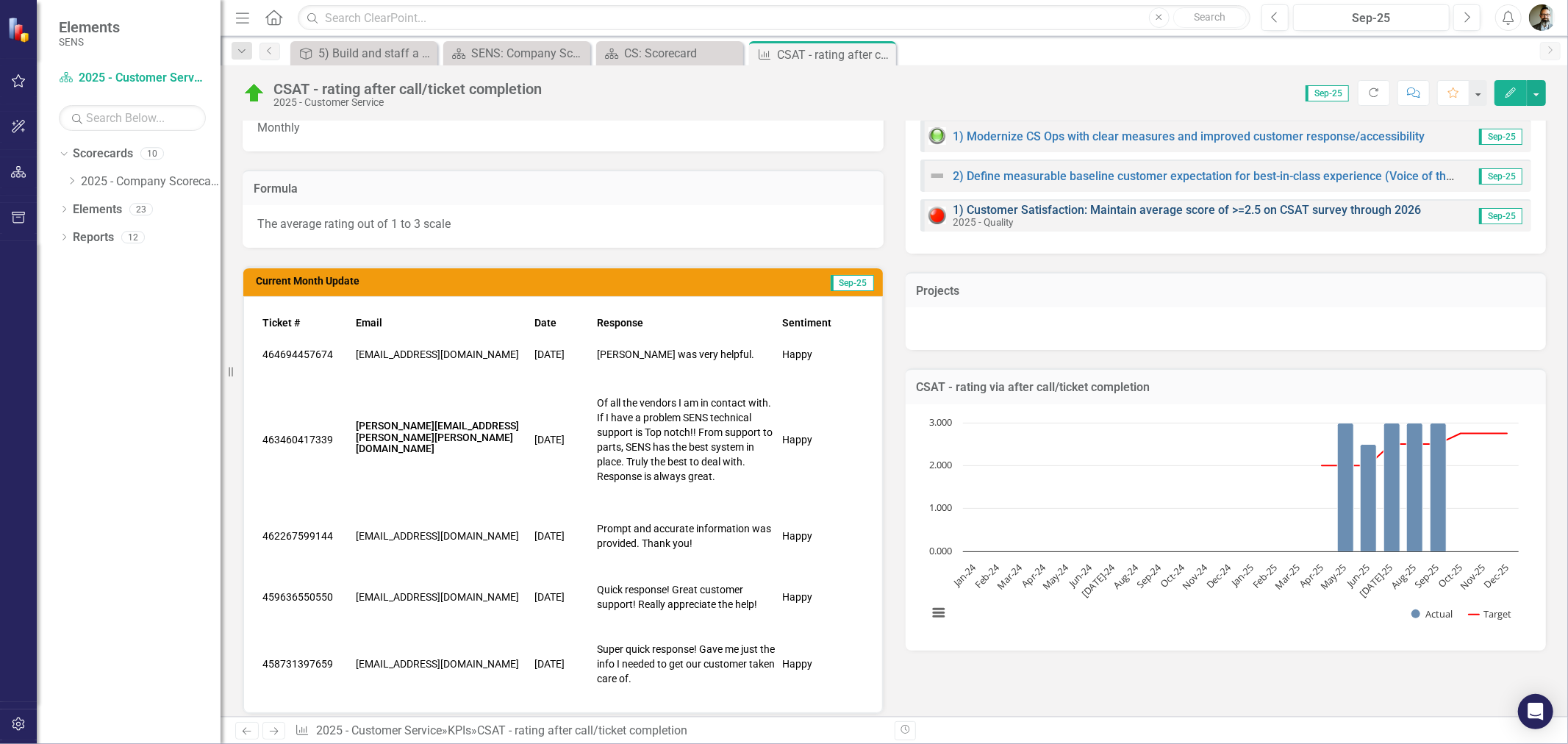
click at [1046, 213] on link "1) Customer Satisfaction: Maintain average score of >=2.5 on CSAT survey throug…" at bounding box center [1187, 210] width 468 height 14
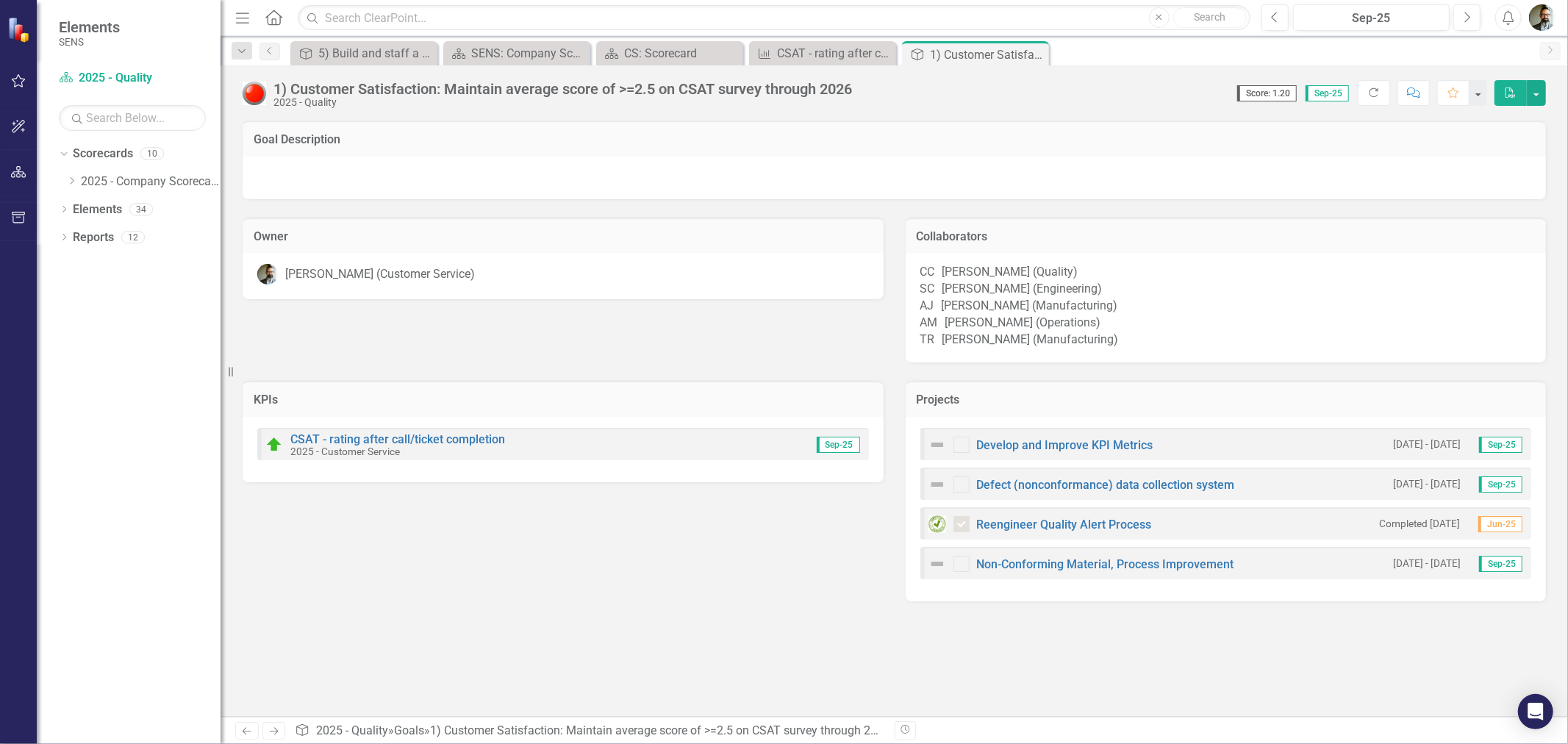
click at [258, 94] on img at bounding box center [255, 94] width 24 height 24
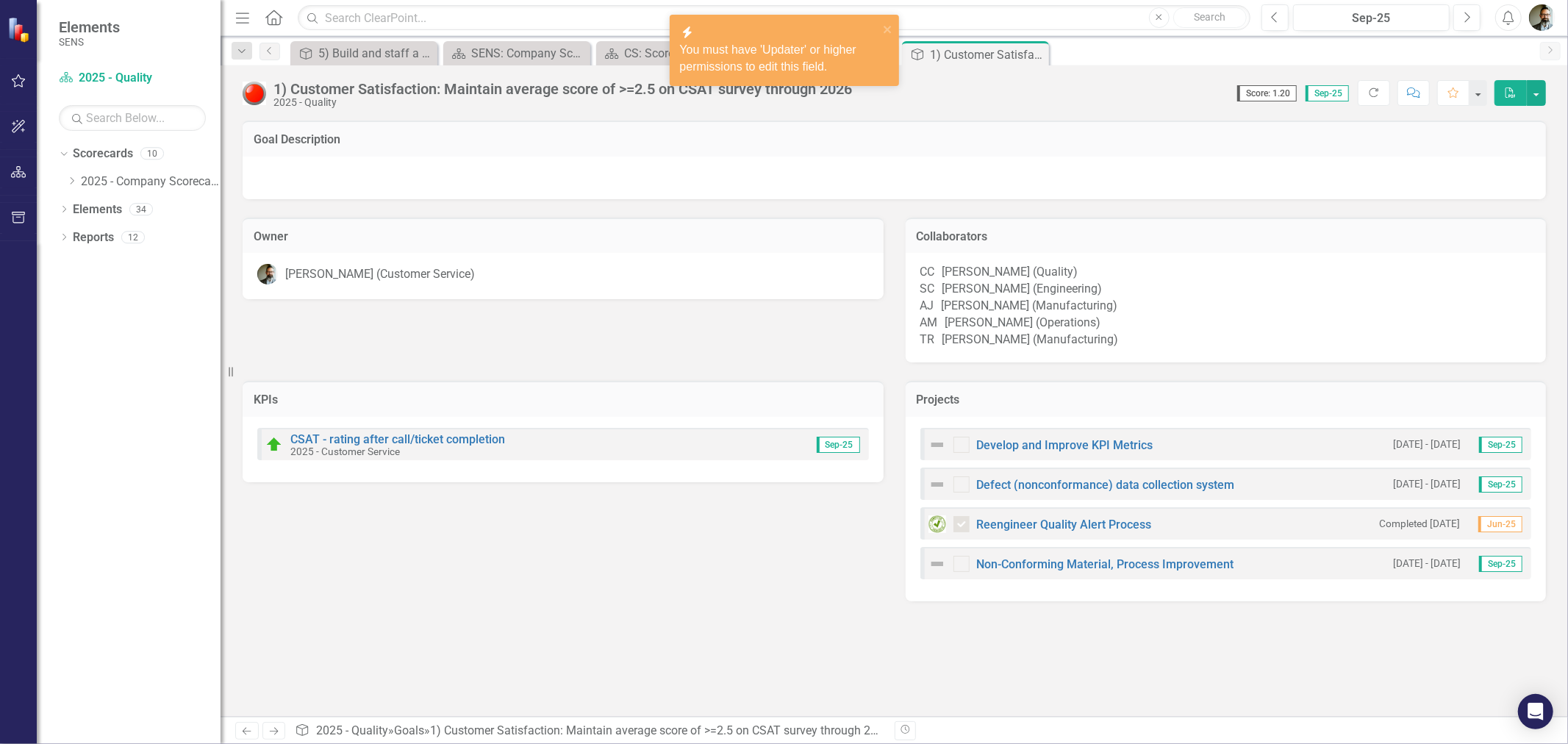
click at [1096, 154] on div "Goal Description" at bounding box center [894, 138] width 1303 height 36
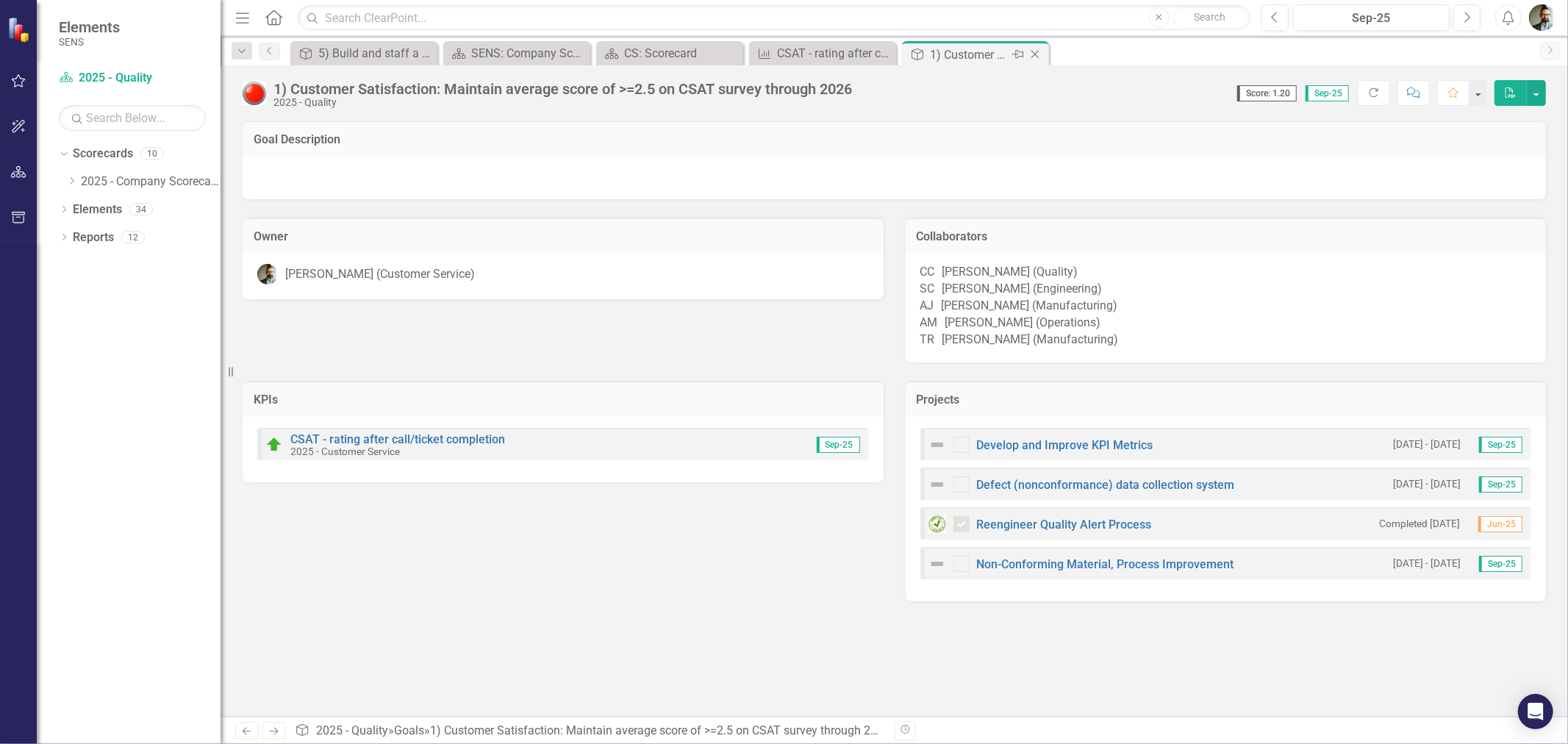
click at [1032, 55] on icon "Close" at bounding box center [1035, 55] width 14 height 12
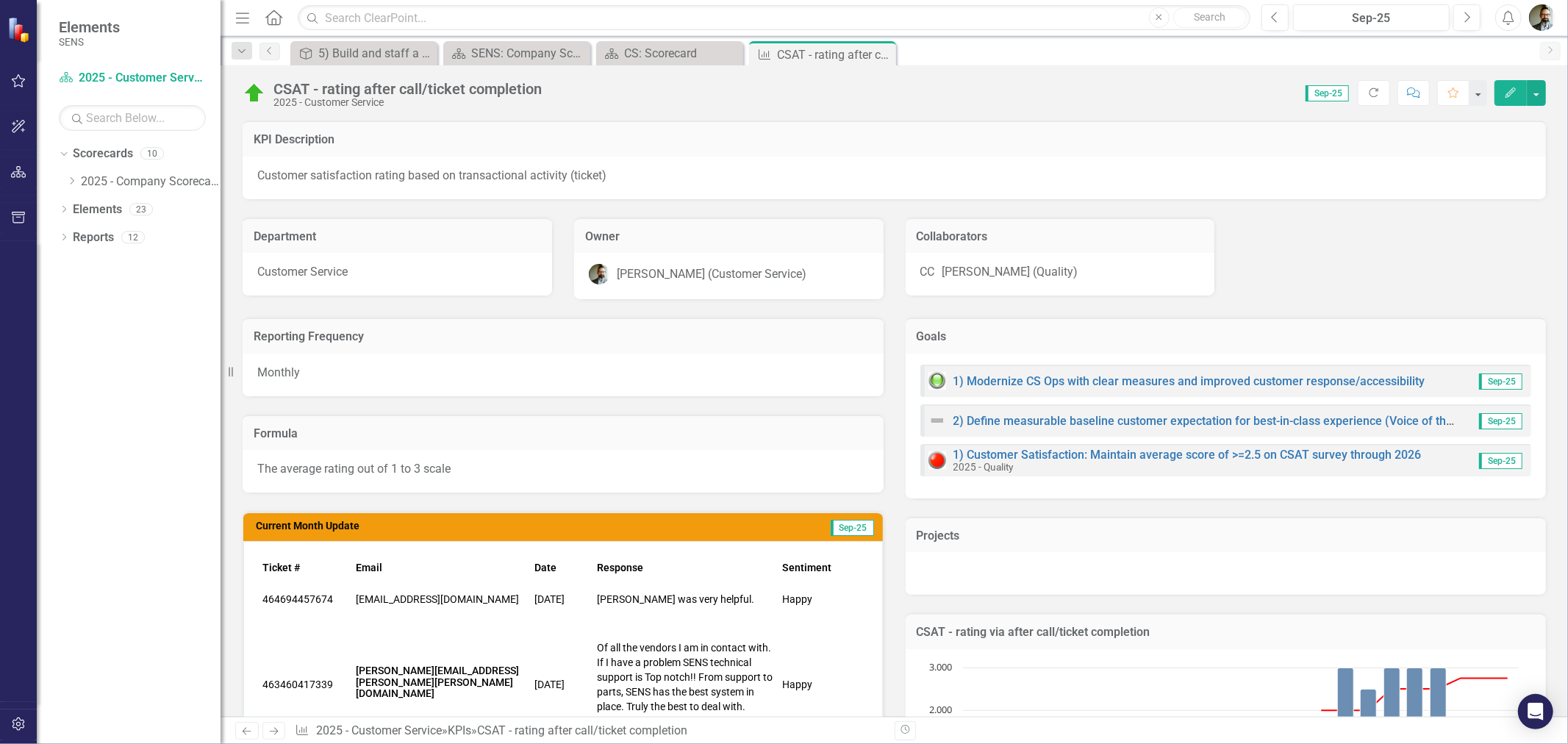
click at [932, 422] on img at bounding box center [937, 420] width 18 height 18
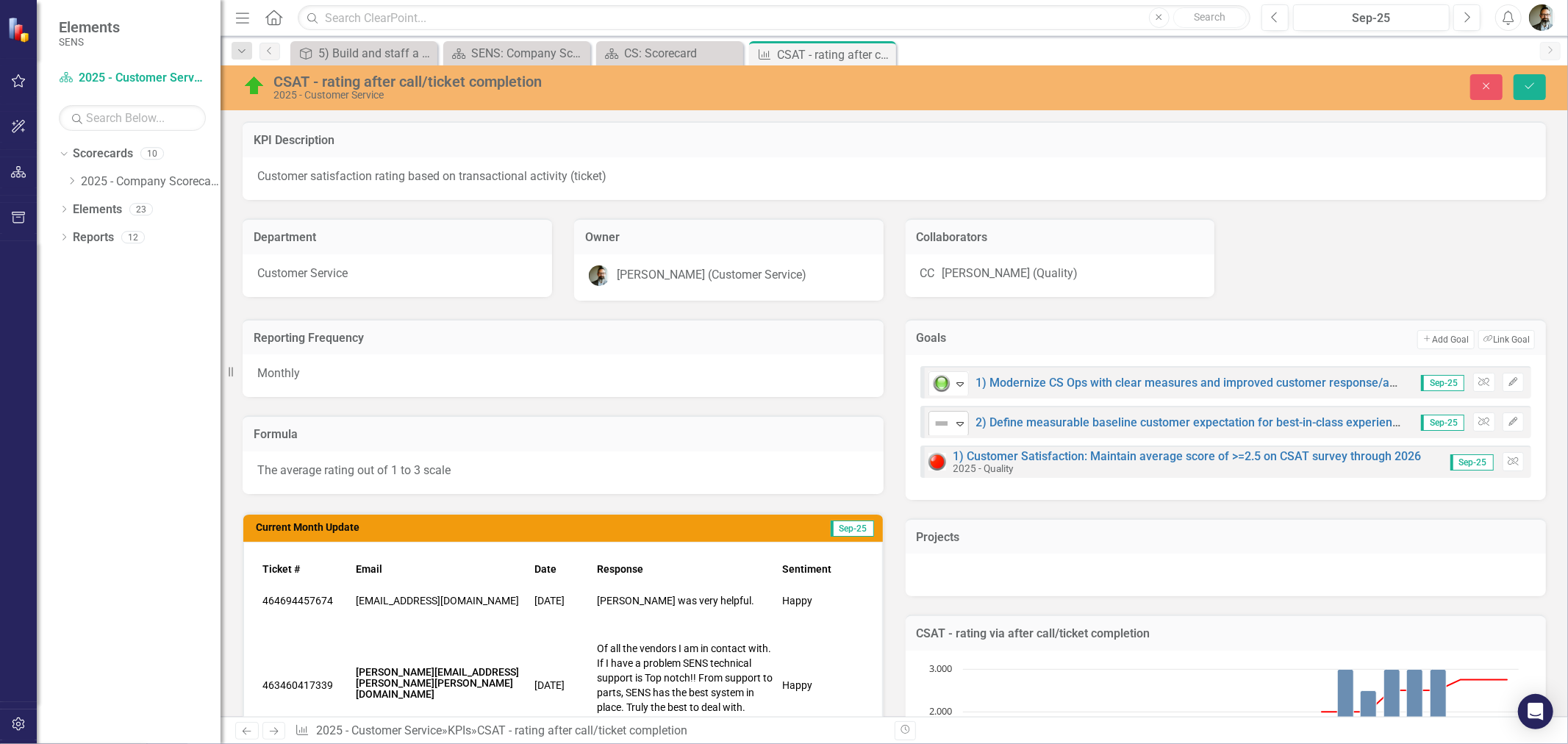
click at [953, 421] on icon "Expand" at bounding box center [960, 424] width 14 height 12
click at [1064, 504] on div "Projects" at bounding box center [1226, 549] width 663 height 97
click at [1531, 87] on icon "Save" at bounding box center [1530, 86] width 14 height 10
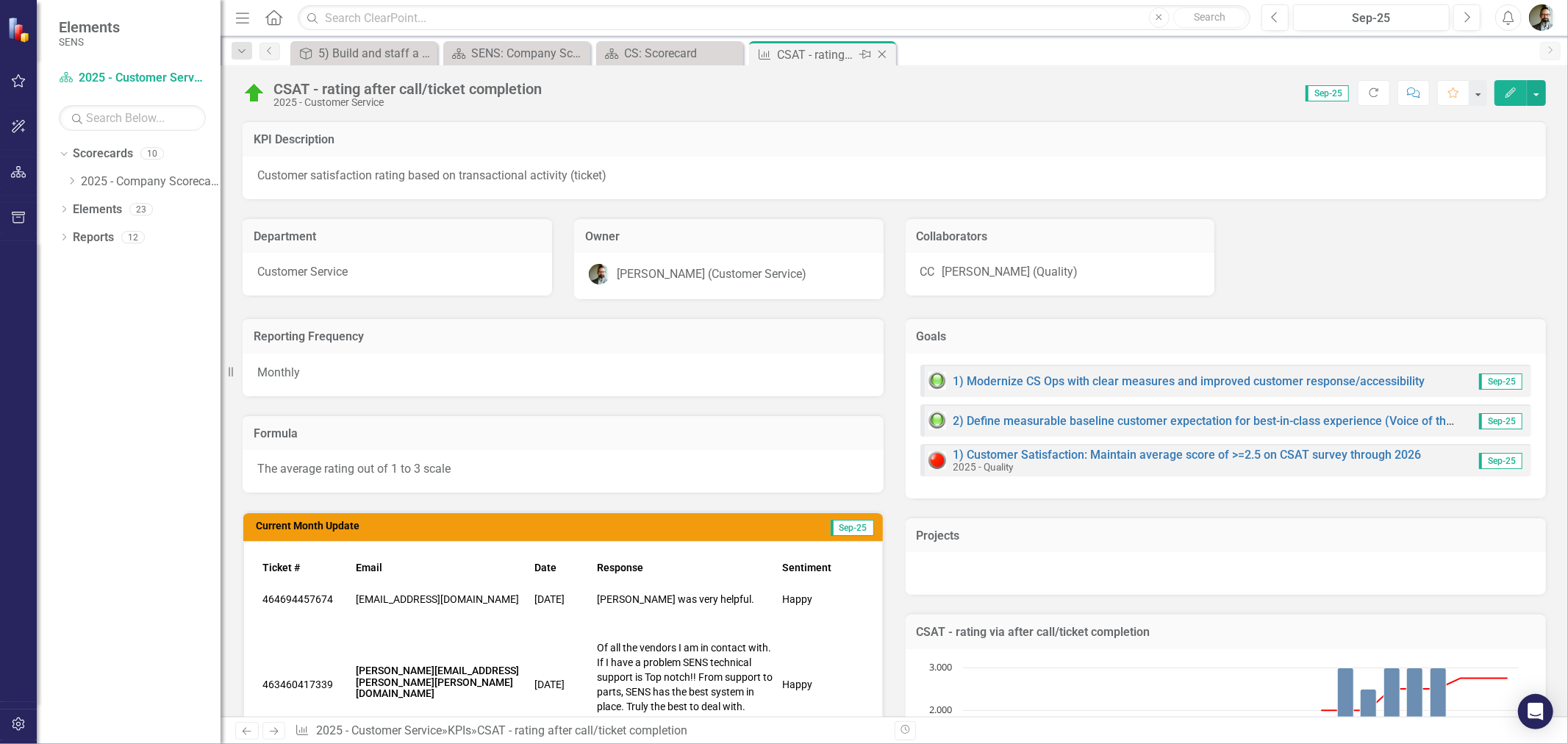
click at [883, 52] on icon "Close" at bounding box center [881, 55] width 14 height 12
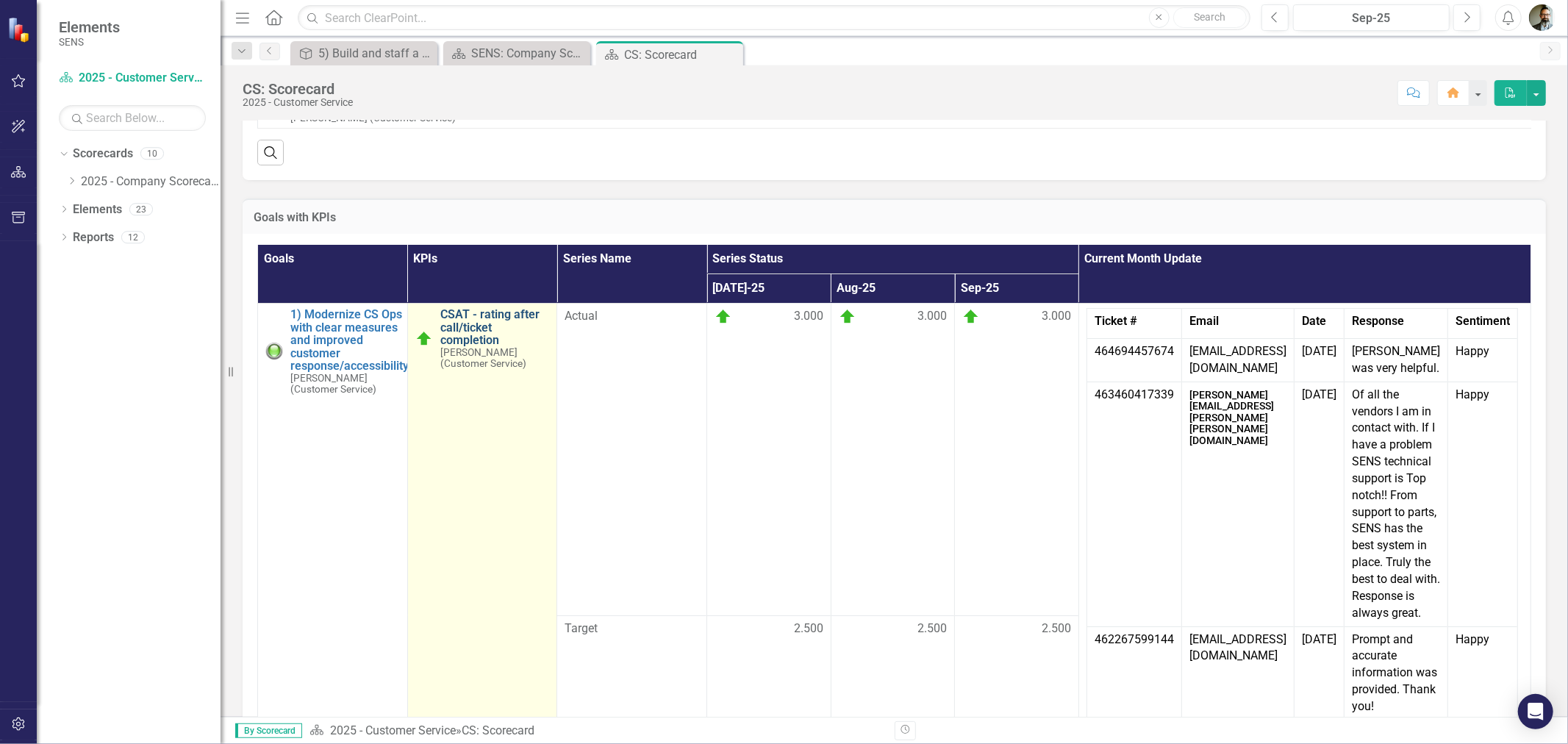
click at [474, 332] on link "CSAT - rating after call/ticket completion" at bounding box center [495, 327] width 110 height 39
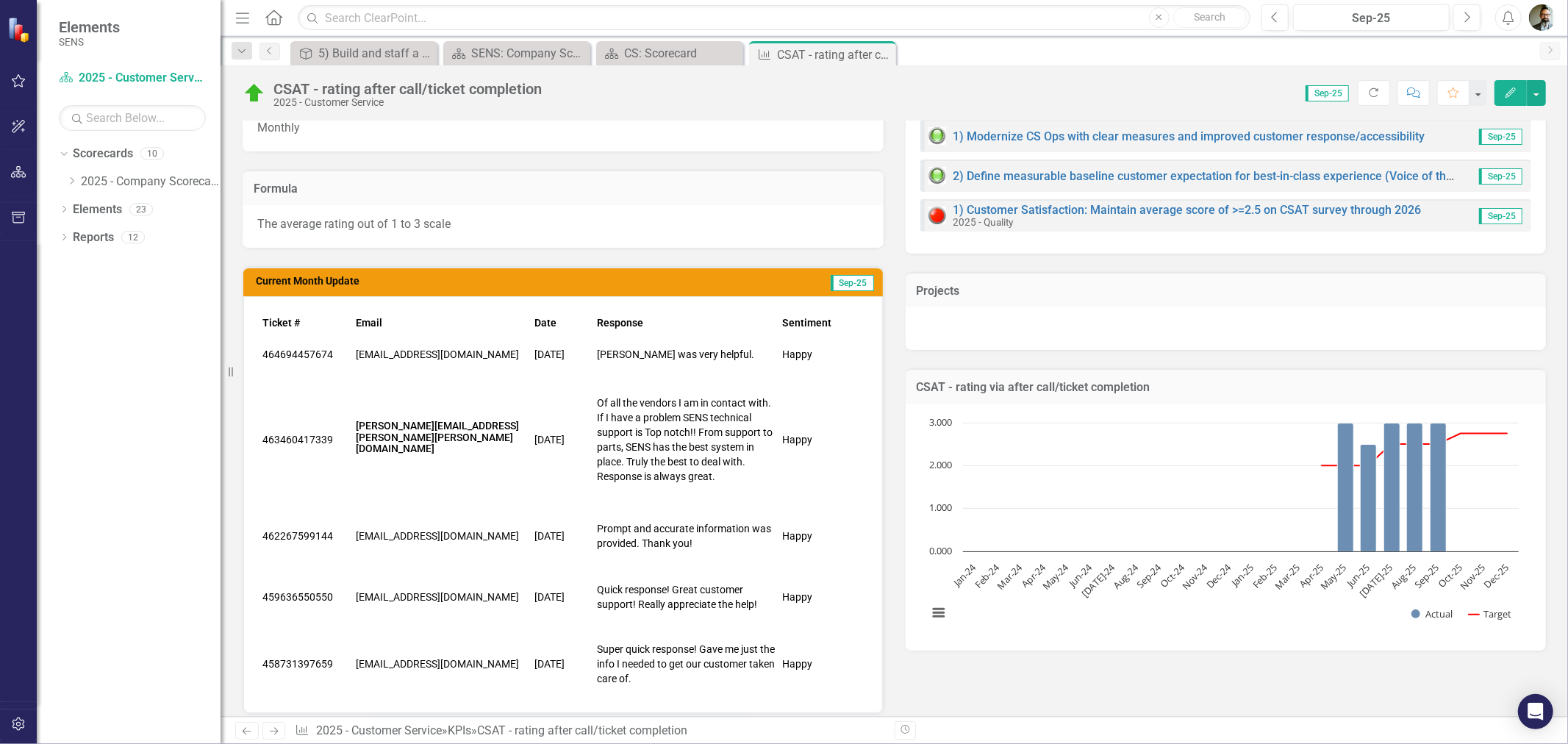
scroll to position [326, 0]
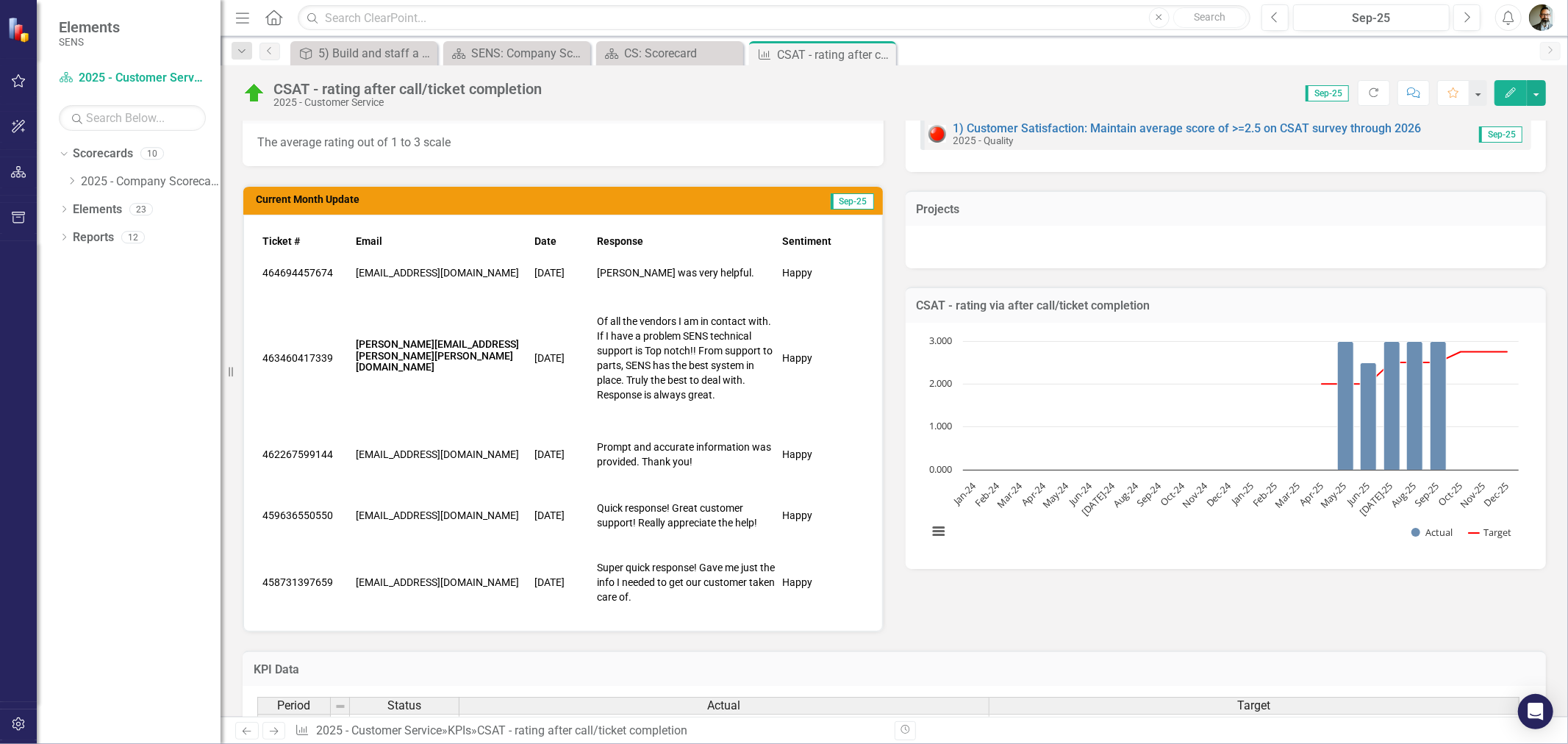
click at [563, 361] on p "9/23/2025" at bounding box center [562, 357] width 55 height 14
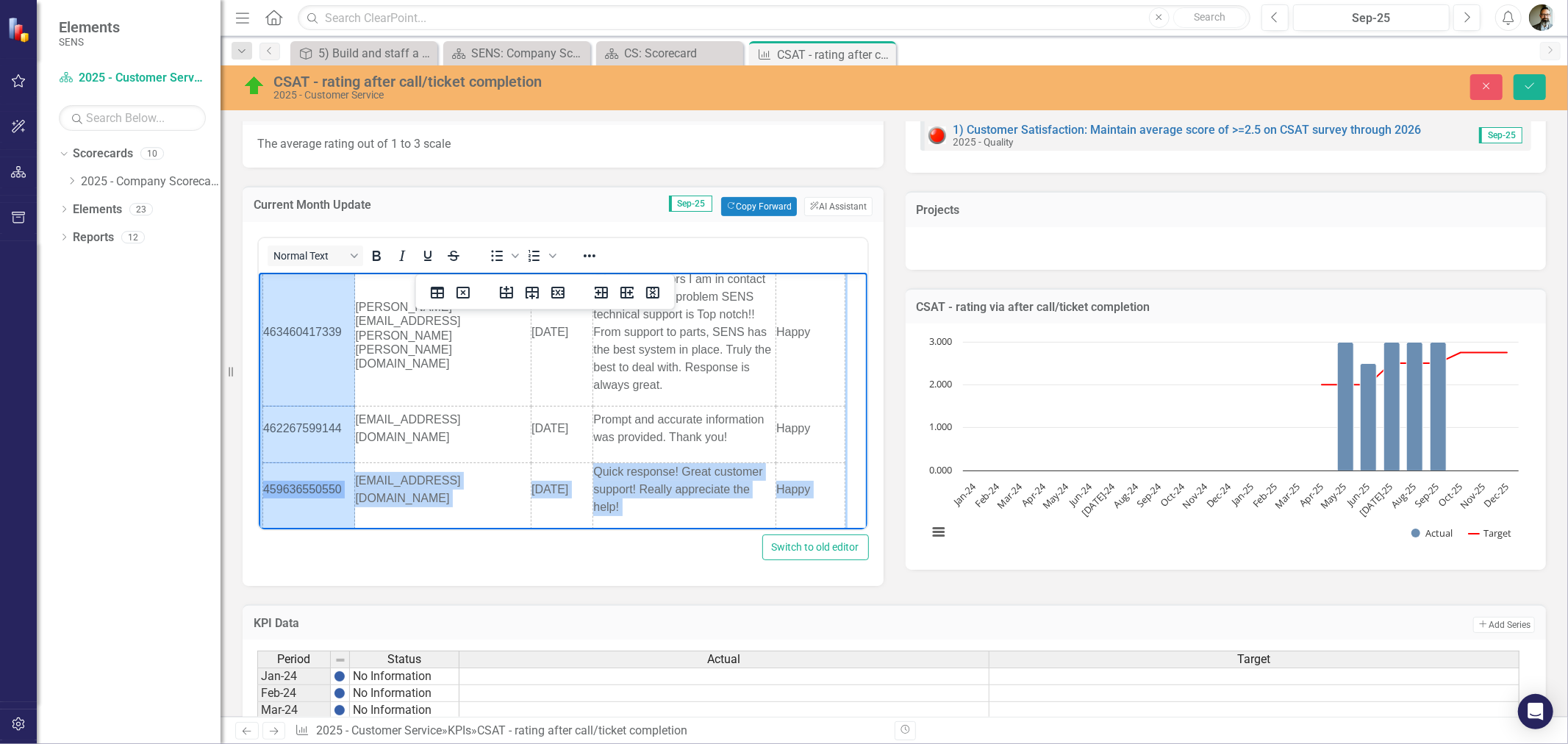
scroll to position [140, 0]
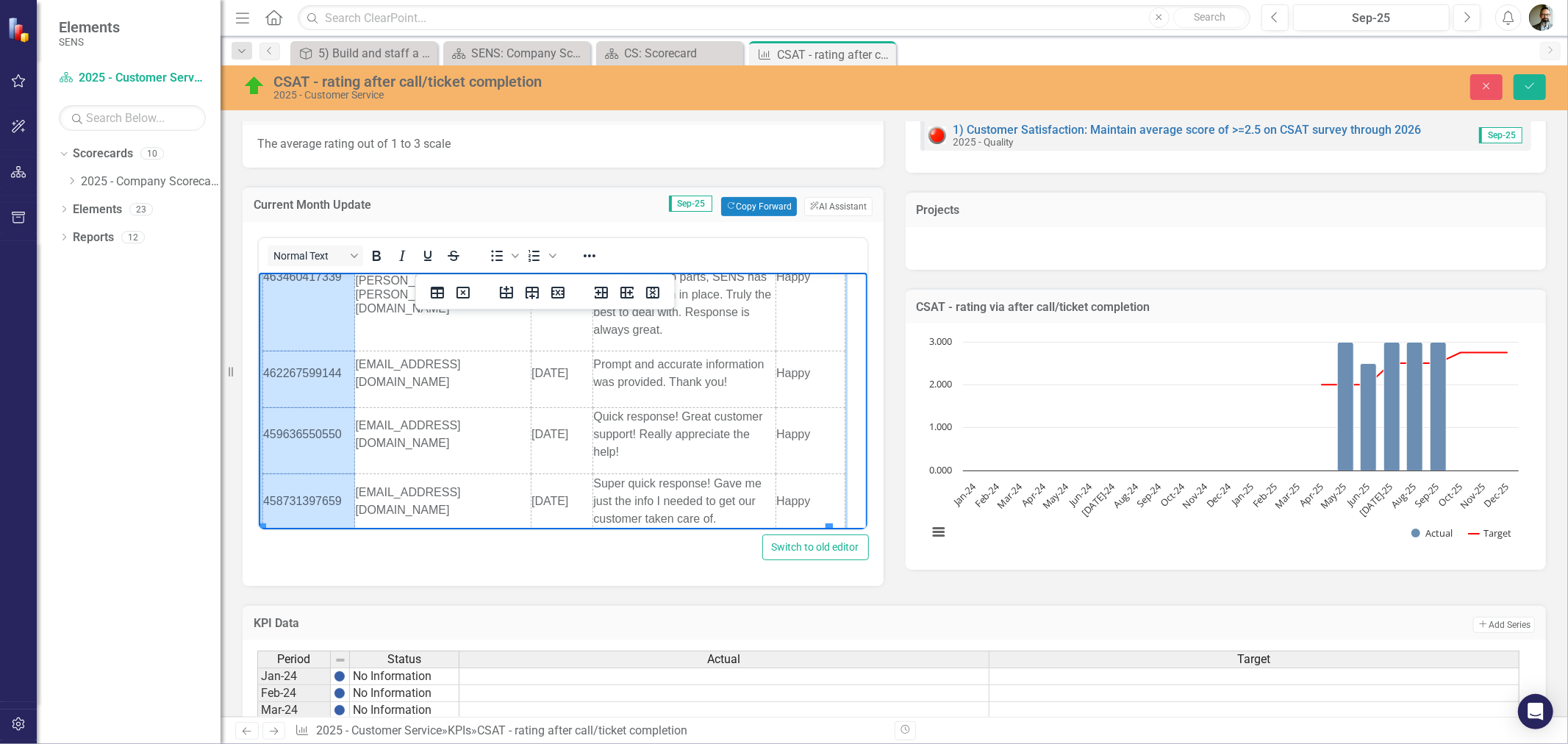
drag, startPoint x: 263, startPoint y: 288, endPoint x: 319, endPoint y: 491, distance: 210.6
click at [319, 491] on tbody "Ticket # Email Date Response Sentiment 464694457674 mark.elliott2@jll.com 9/26/…" at bounding box center [553, 338] width 582 height 404
click at [659, 290] on icon "Delete column" at bounding box center [653, 292] width 14 height 12
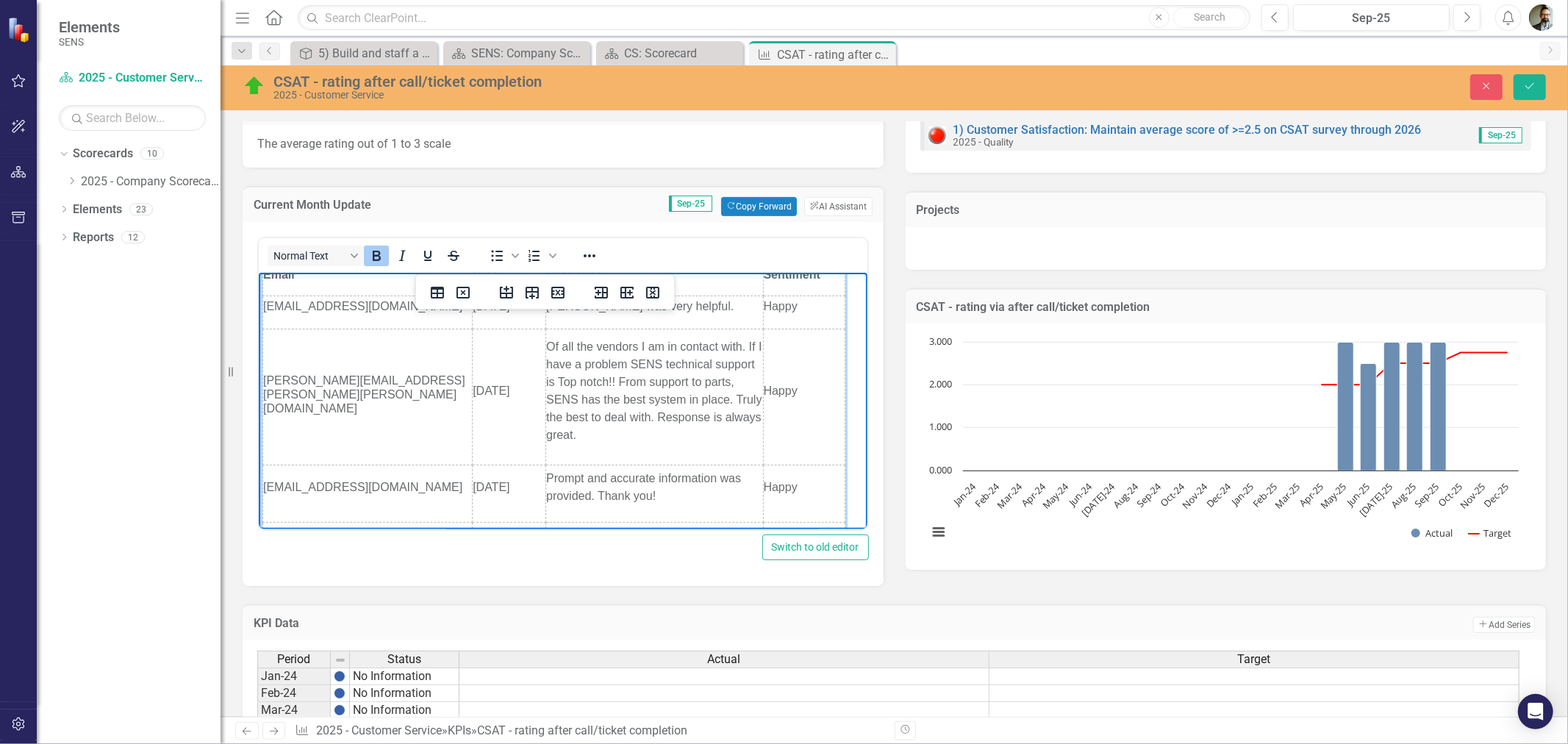
scroll to position [0, 0]
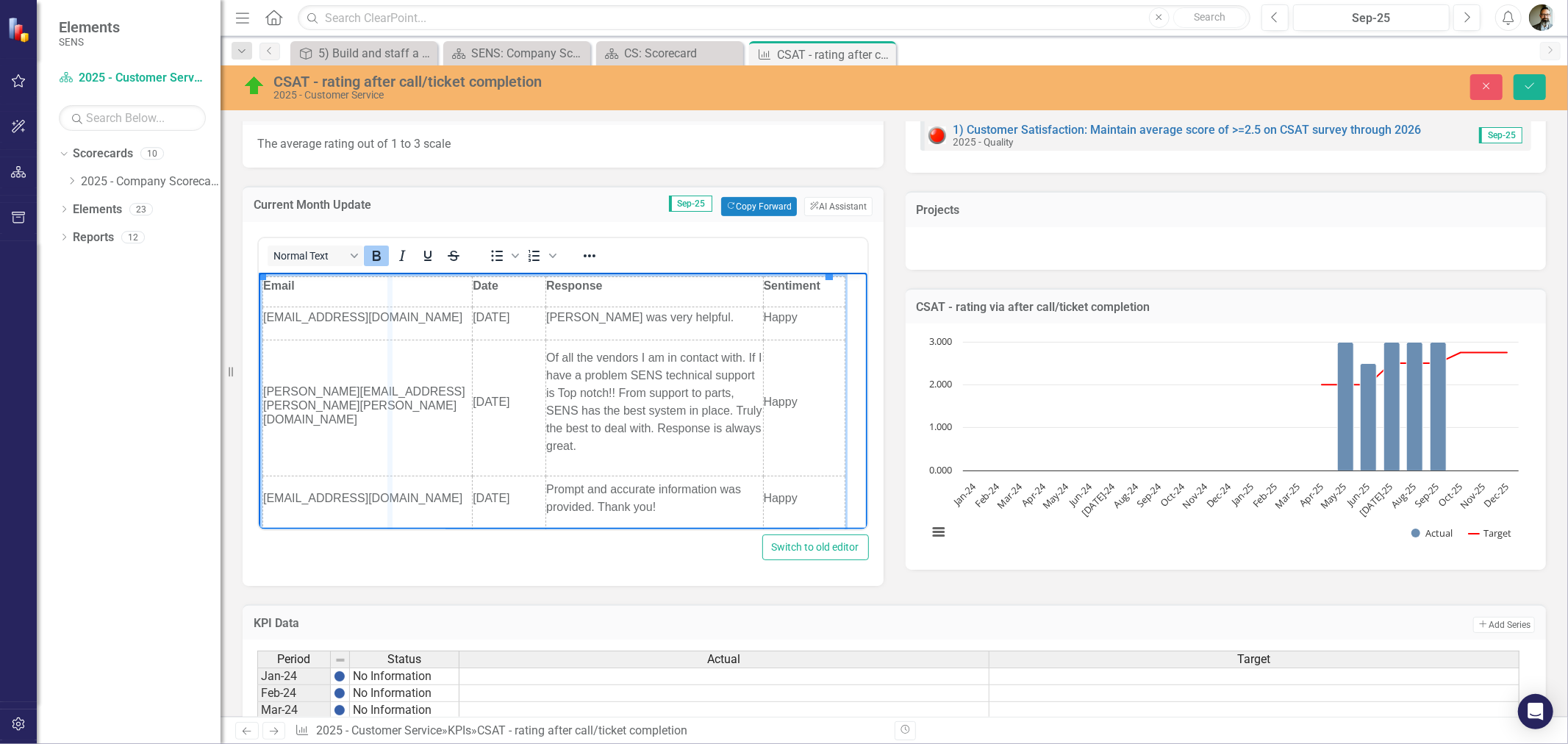
drag, startPoint x: 464, startPoint y: 366, endPoint x: 388, endPoint y: 374, distance: 76.4
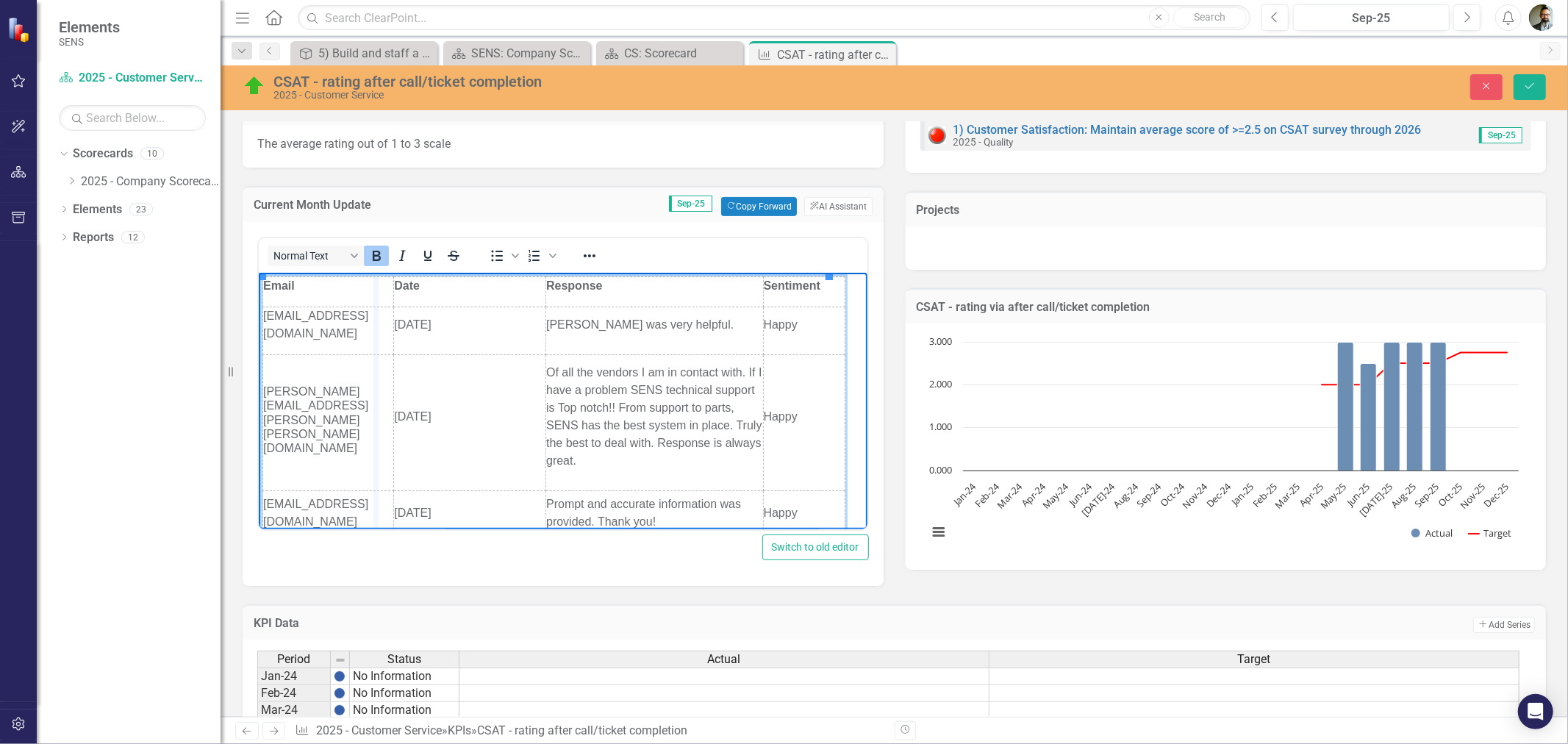
drag, startPoint x: 413, startPoint y: 373, endPoint x: 370, endPoint y: 377, distance: 43.2
drag, startPoint x: 414, startPoint y: 369, endPoint x: 362, endPoint y: 369, distance: 52.0
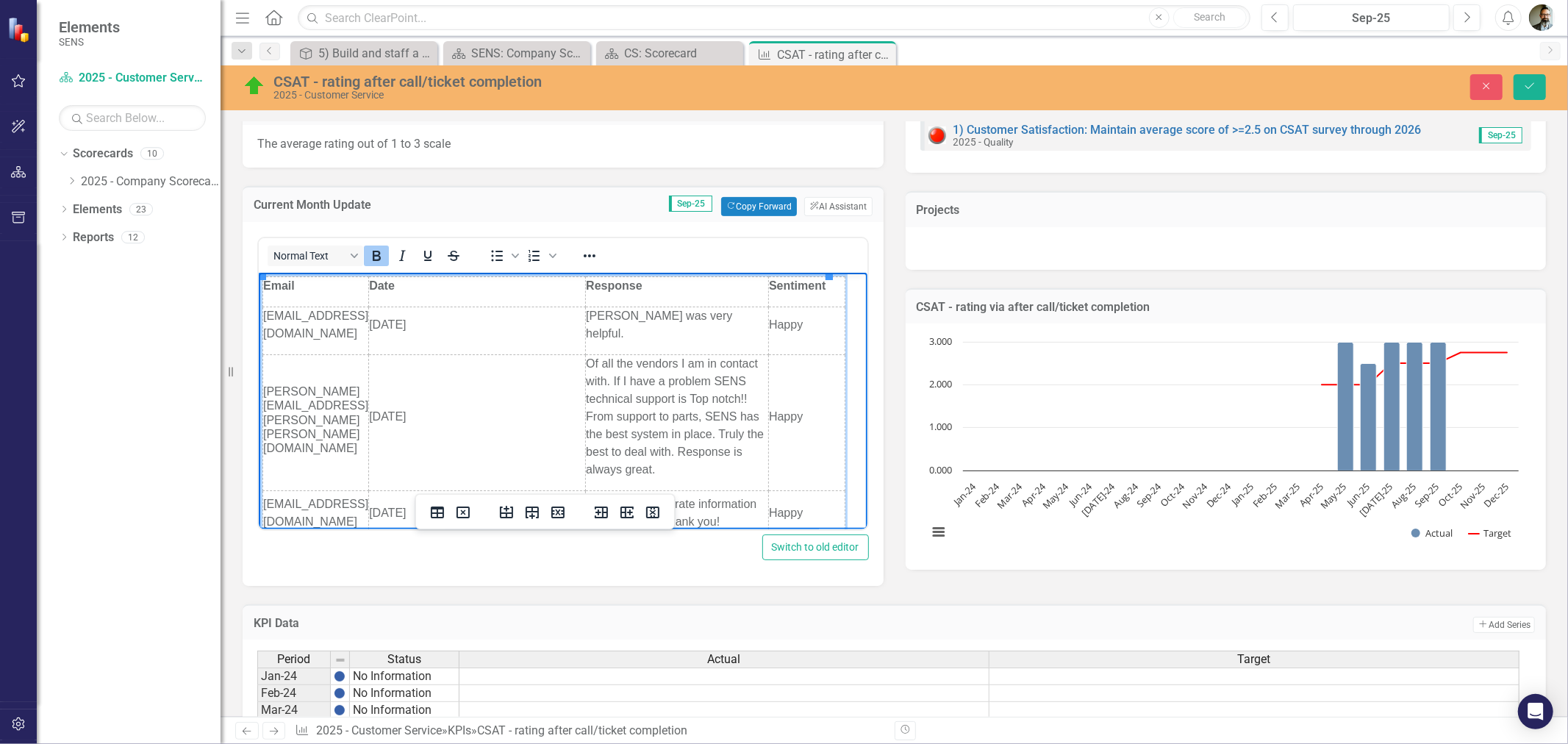
scroll to position [82, 0]
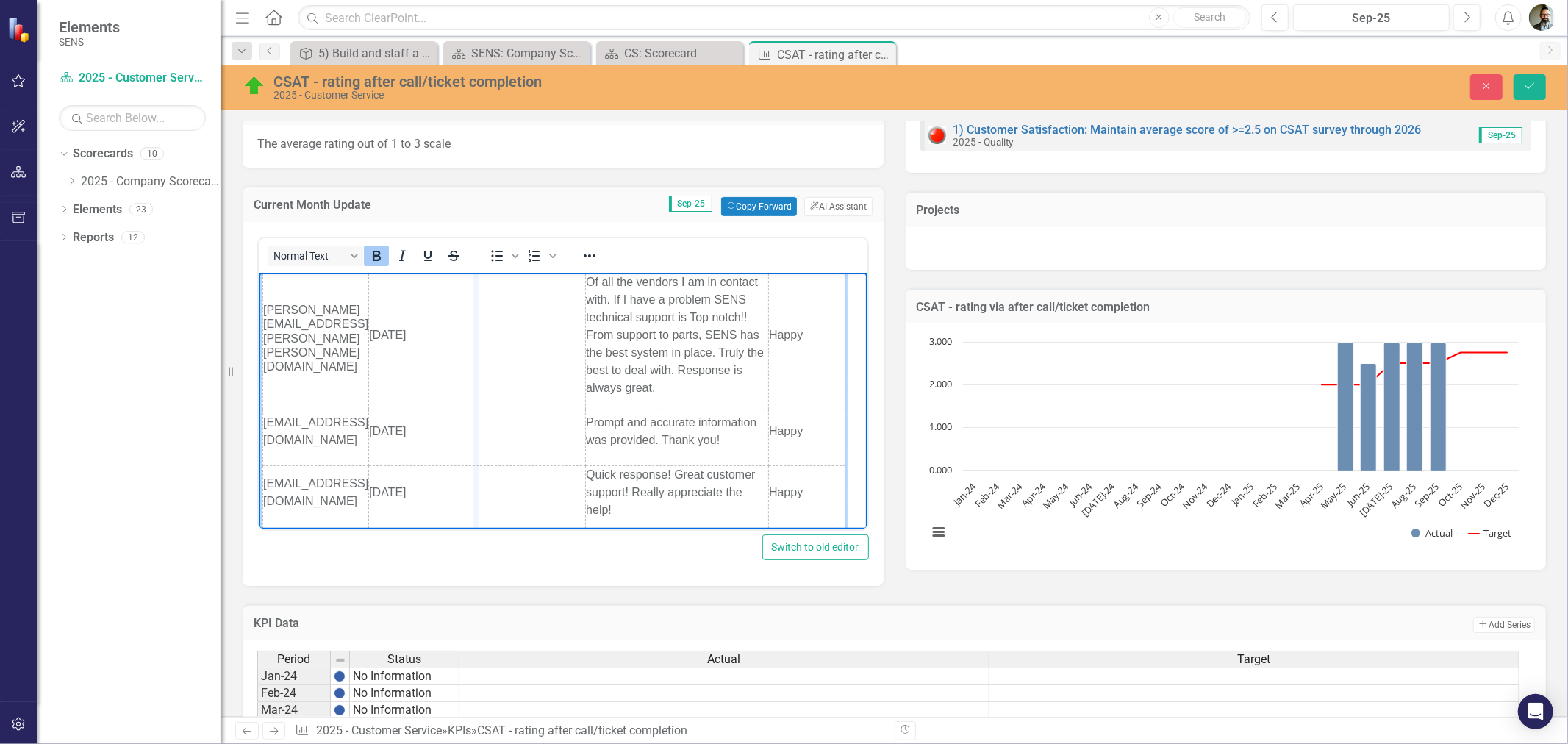
drag, startPoint x: 597, startPoint y: 344, endPoint x: 474, endPoint y: 344, distance: 123.0
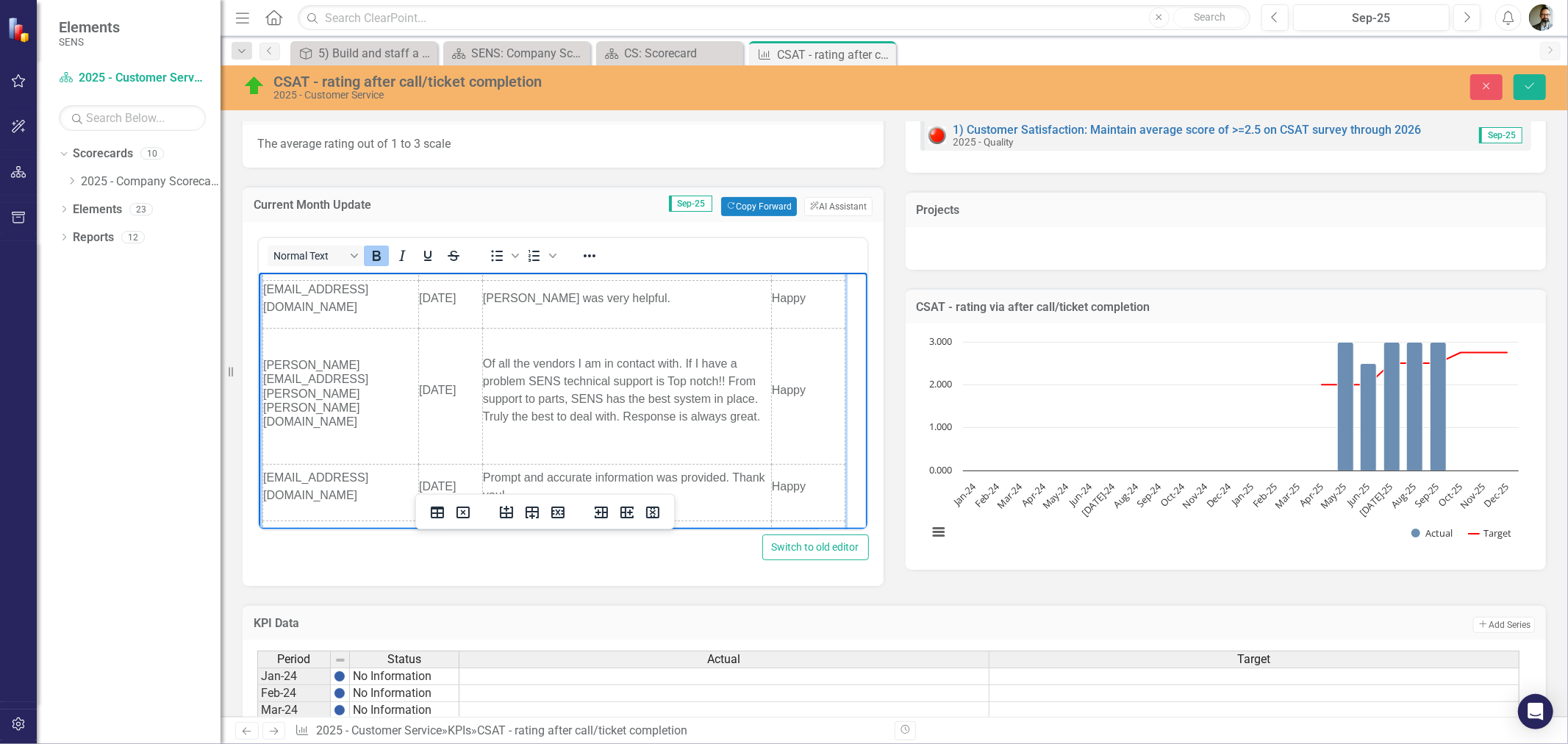
scroll to position [0, 0]
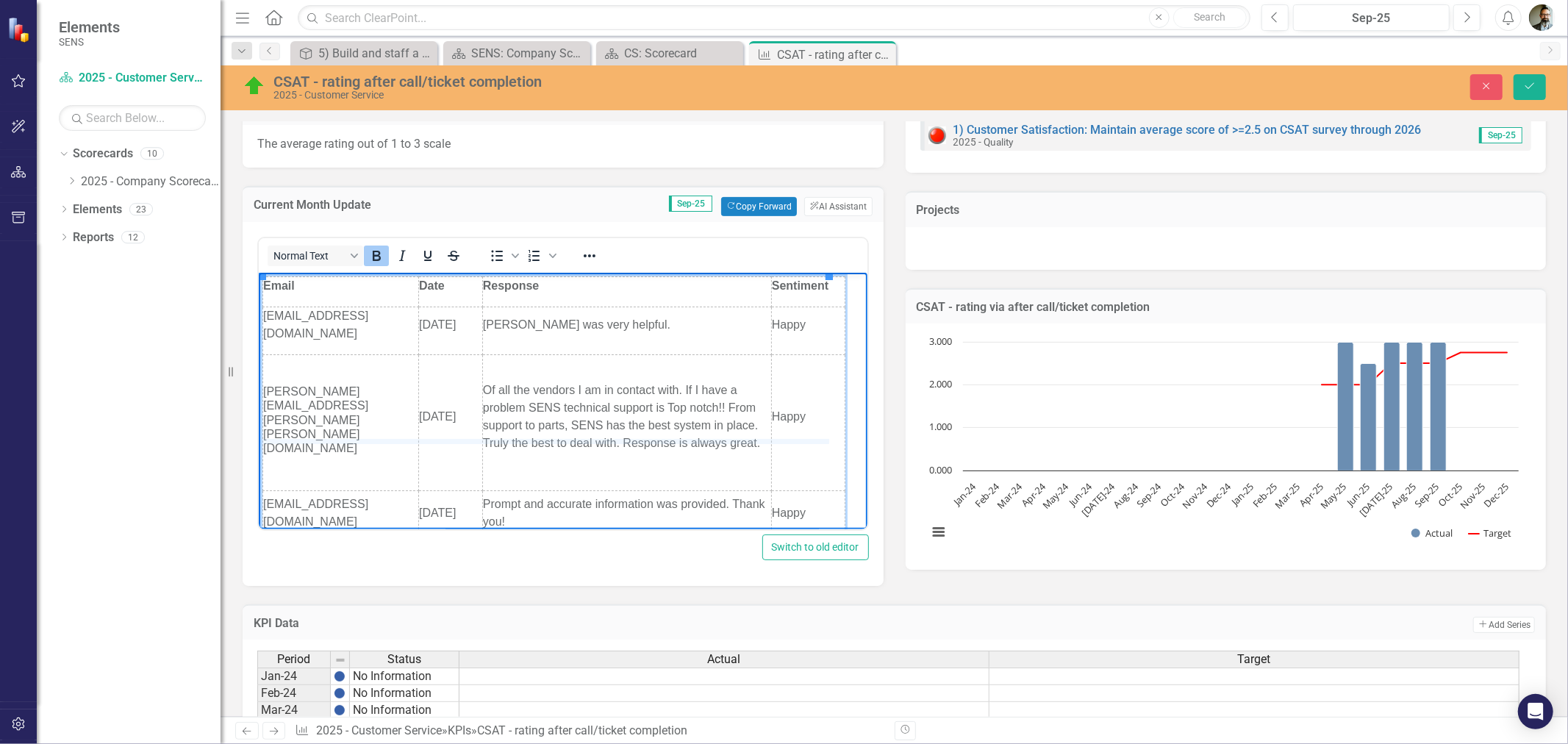
drag, startPoint x: 446, startPoint y: 474, endPoint x: 447, endPoint y: 436, distance: 38.0
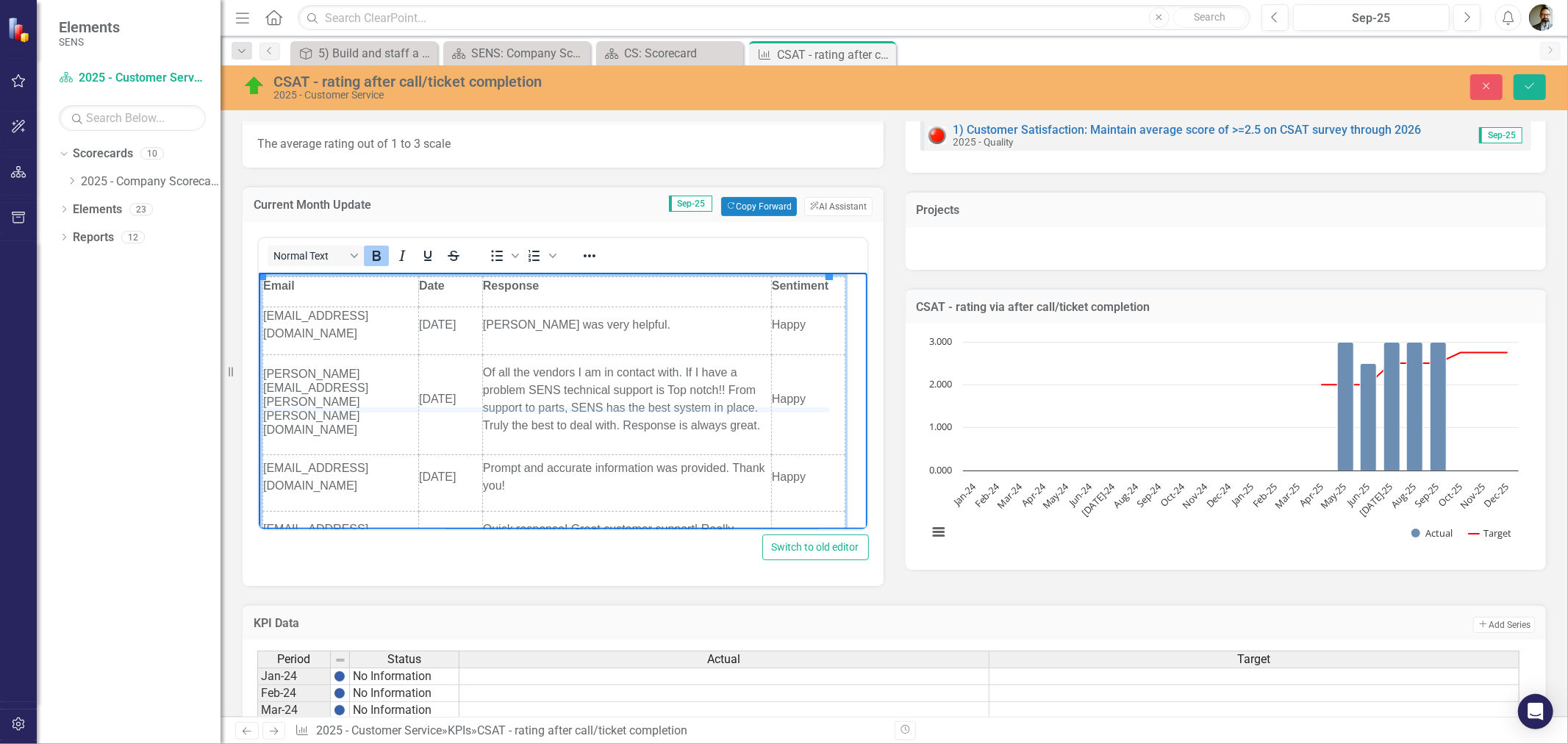
drag, startPoint x: 440, startPoint y: 440, endPoint x: 447, endPoint y: 408, distance: 32.8
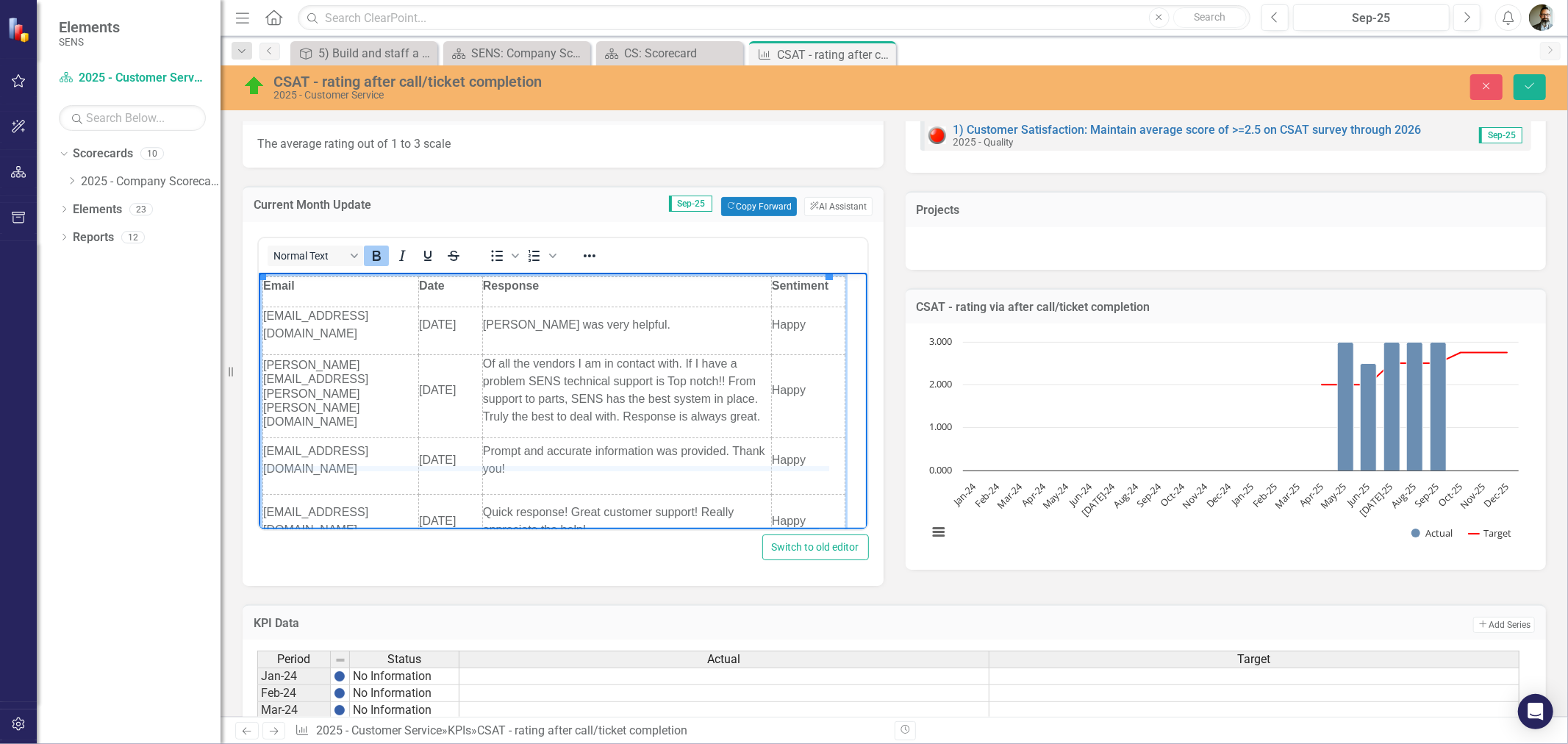
drag, startPoint x: 527, startPoint y: 479, endPoint x: 527, endPoint y: 463, distance: 16.0
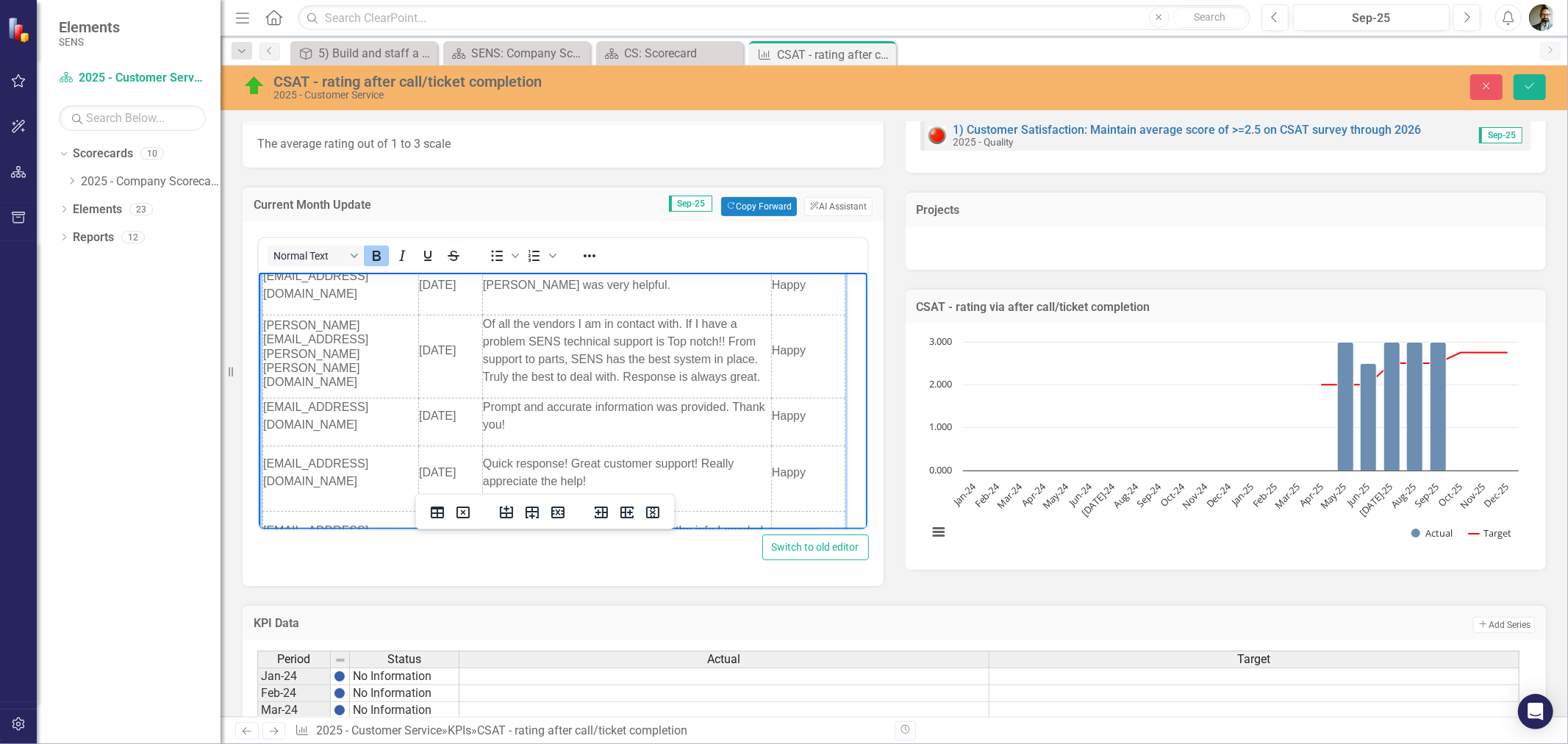
scroll to position [78, 0]
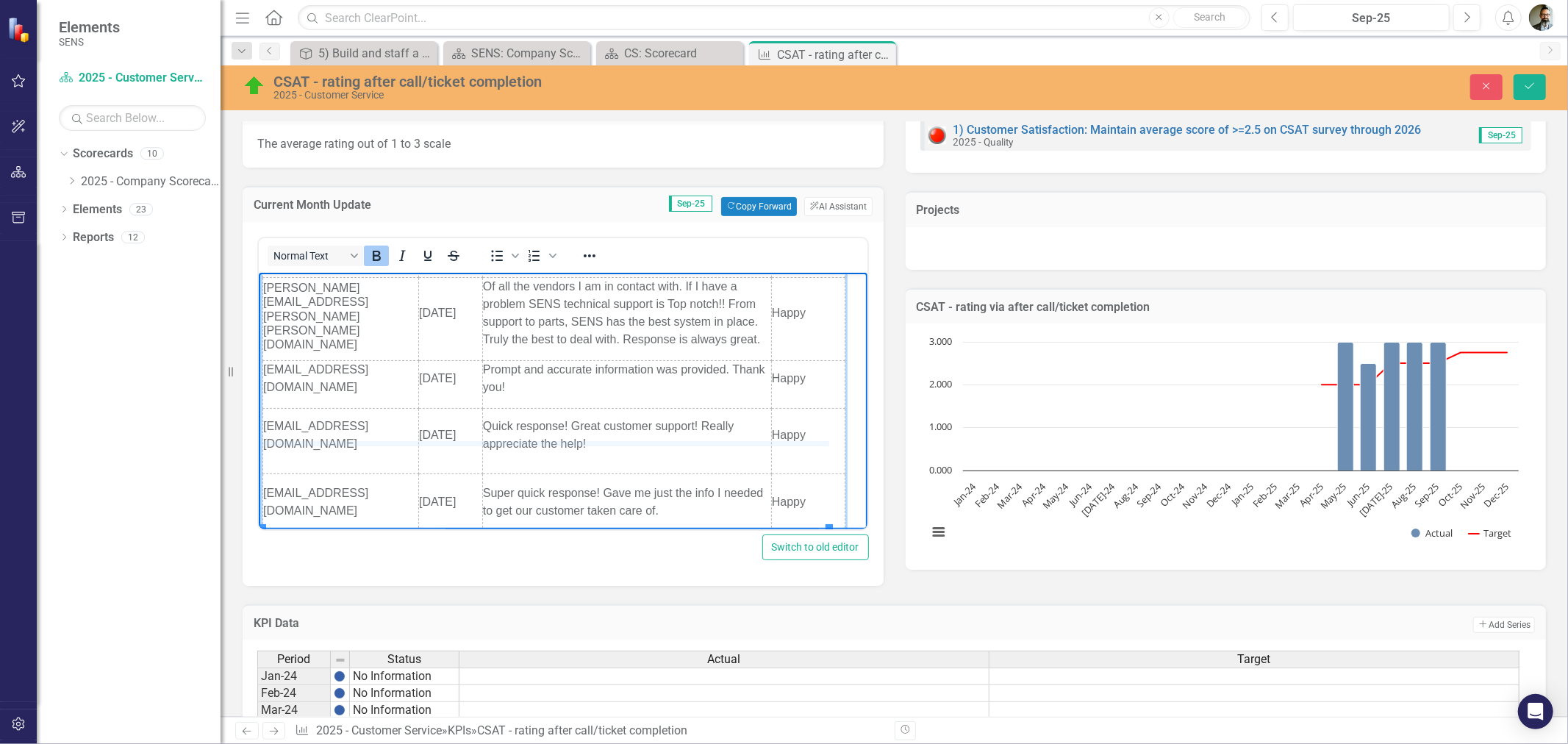
drag, startPoint x: 516, startPoint y: 458, endPoint x: 519, endPoint y: 441, distance: 17.3
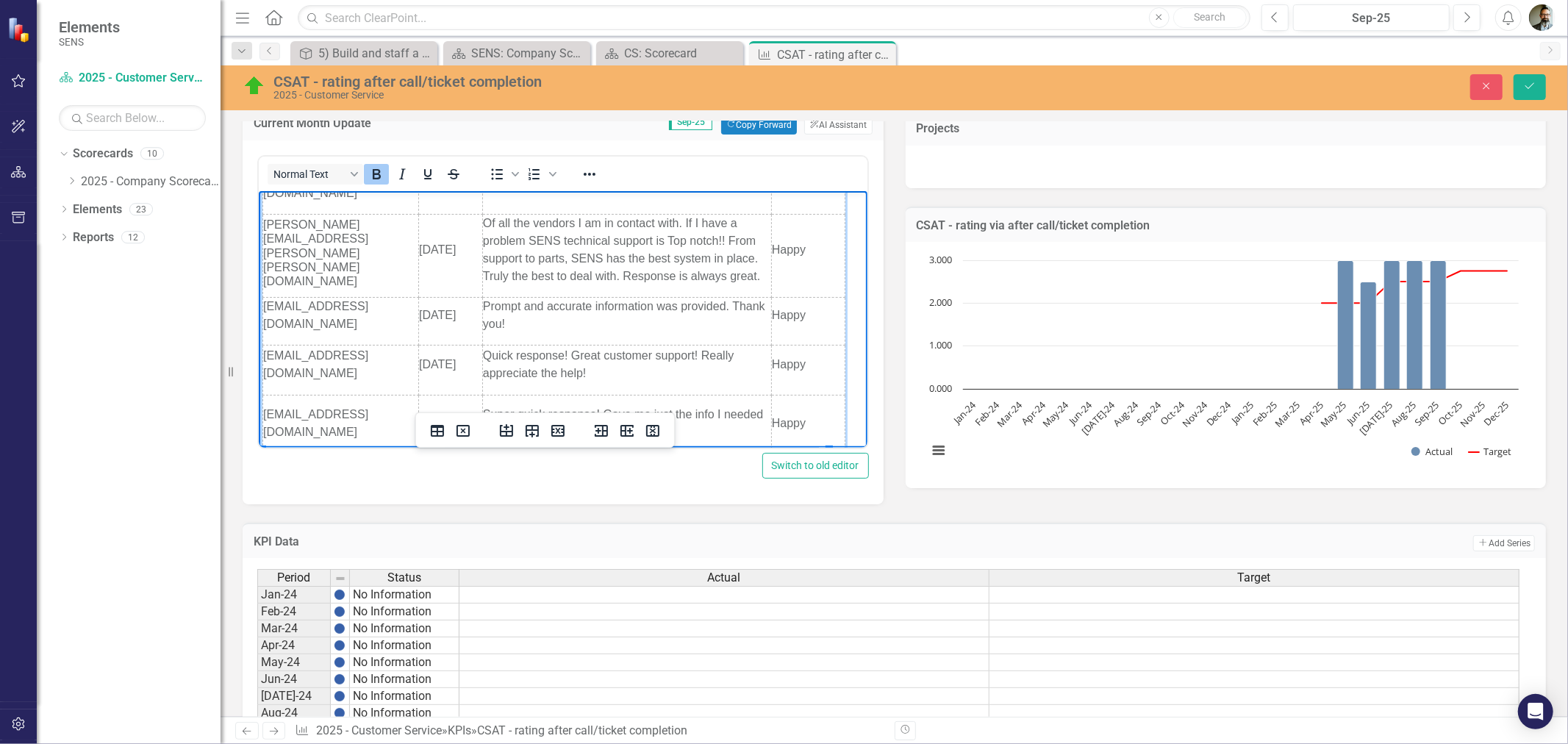
scroll to position [0, 0]
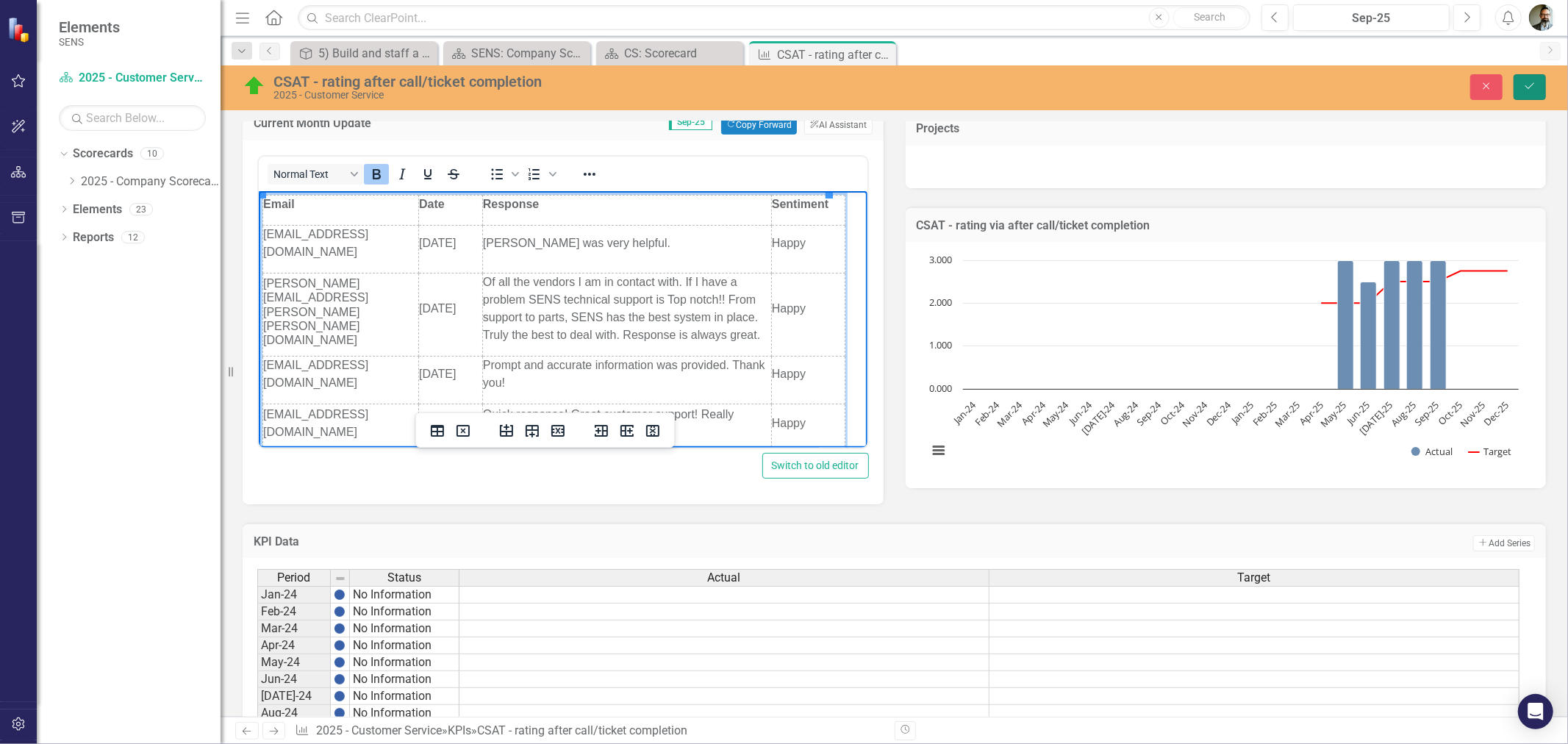
click at [1536, 89] on icon "Save" at bounding box center [1530, 86] width 14 height 10
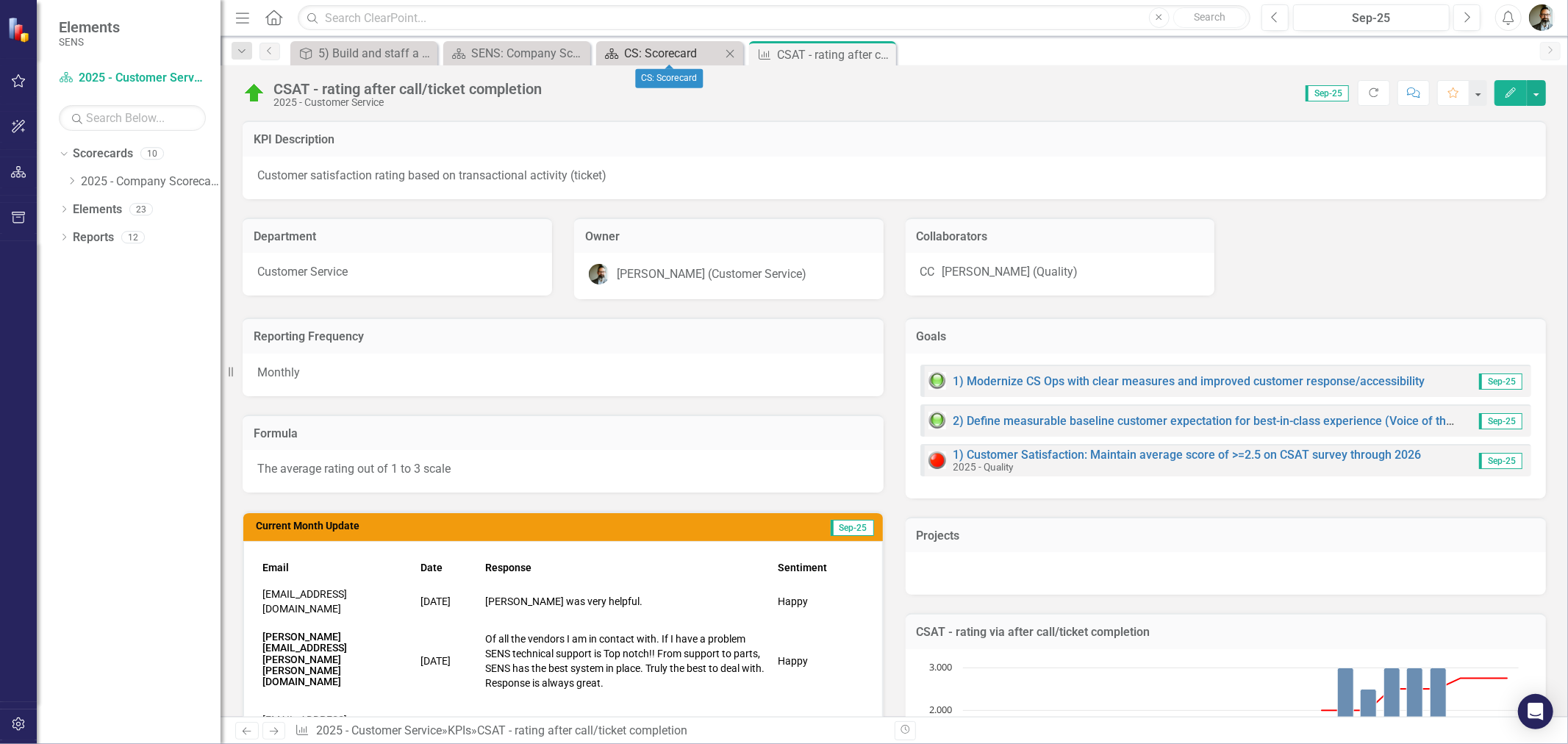
drag, startPoint x: 712, startPoint y: 63, endPoint x: 692, endPoint y: 56, distance: 21.2
click at [712, 62] on div "Scorecard CS: Scorecard Close" at bounding box center [670, 53] width 147 height 24
click at [691, 55] on div "CS: Scorecard" at bounding box center [672, 54] width 97 height 19
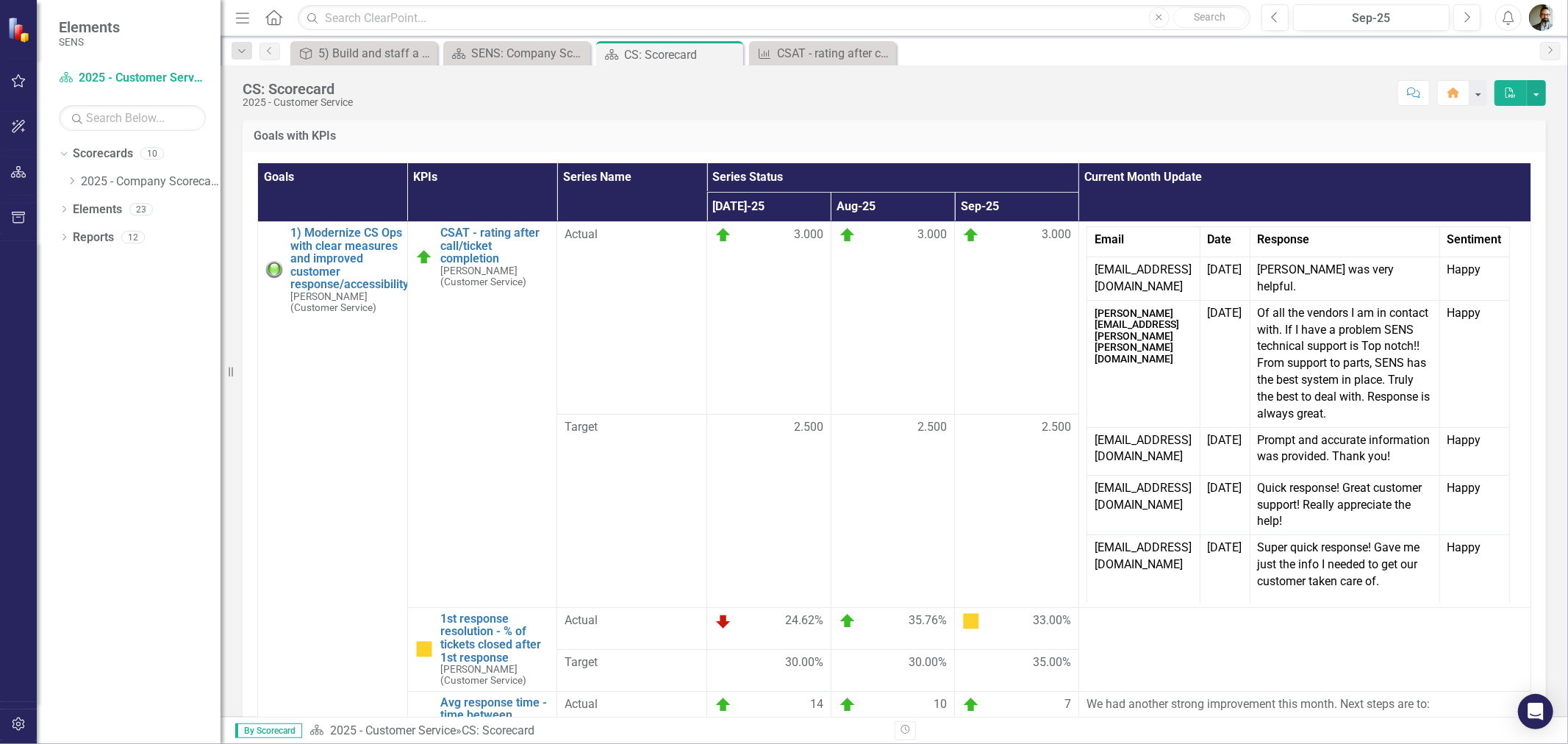
click at [640, 107] on div "CS: Scorecard 2025 - Customer Service Score: N/A Sep-25 Completed Comment Home …" at bounding box center [894, 88] width 1347 height 44
click at [805, 49] on div "CSAT - rating after call/ticket completion" at bounding box center [826, 54] width 97 height 19
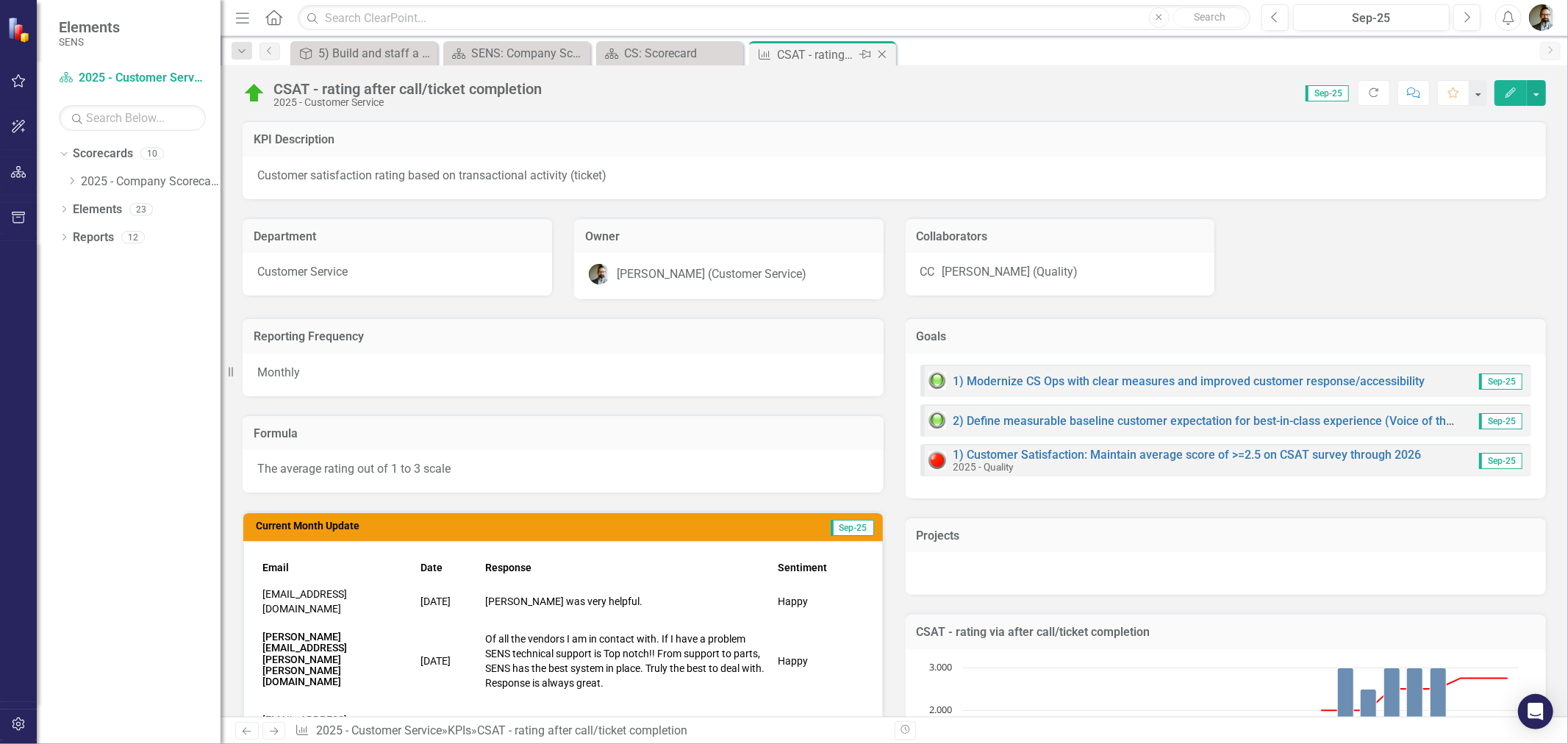
click at [885, 57] on icon "Close" at bounding box center [881, 55] width 14 height 12
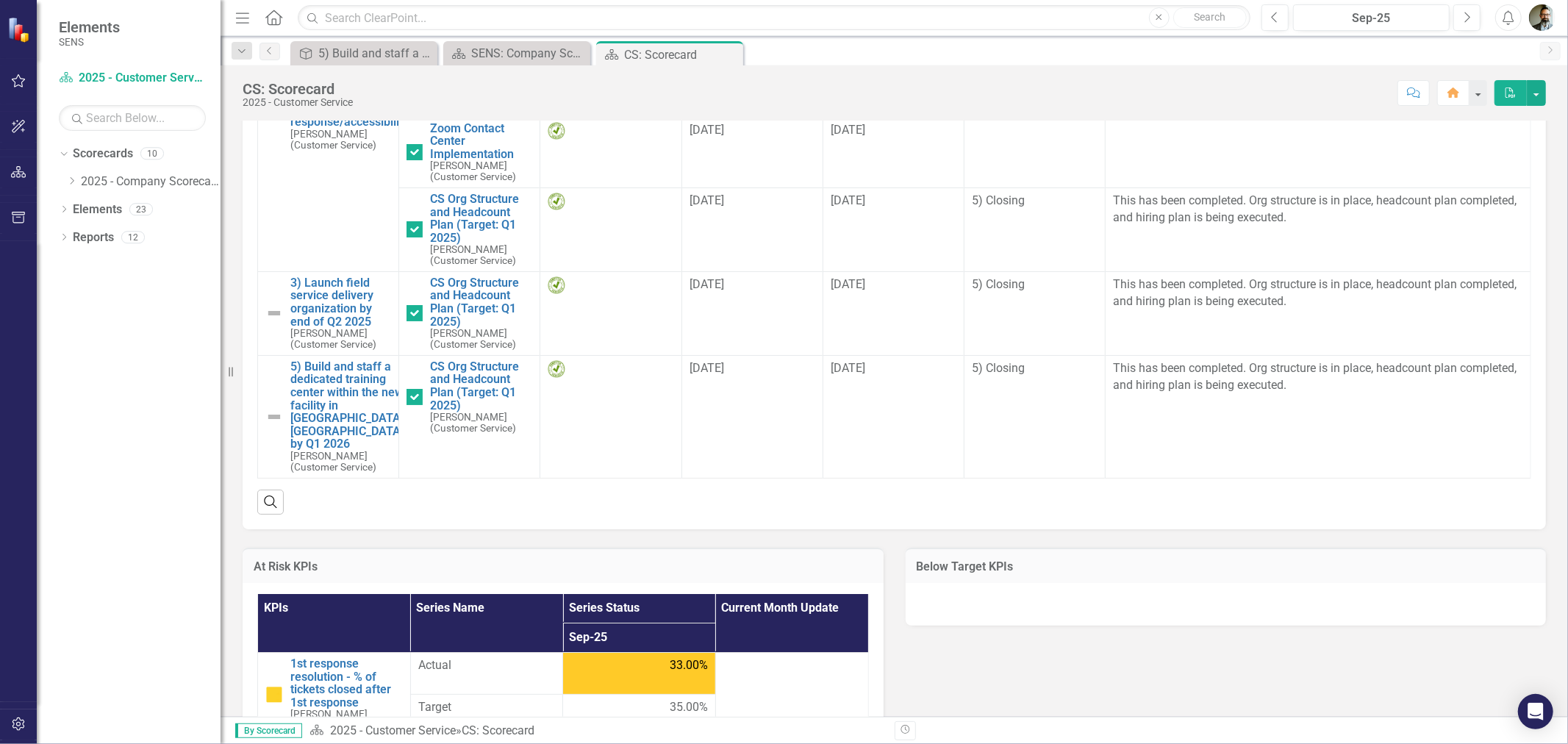
scroll to position [1064, 0]
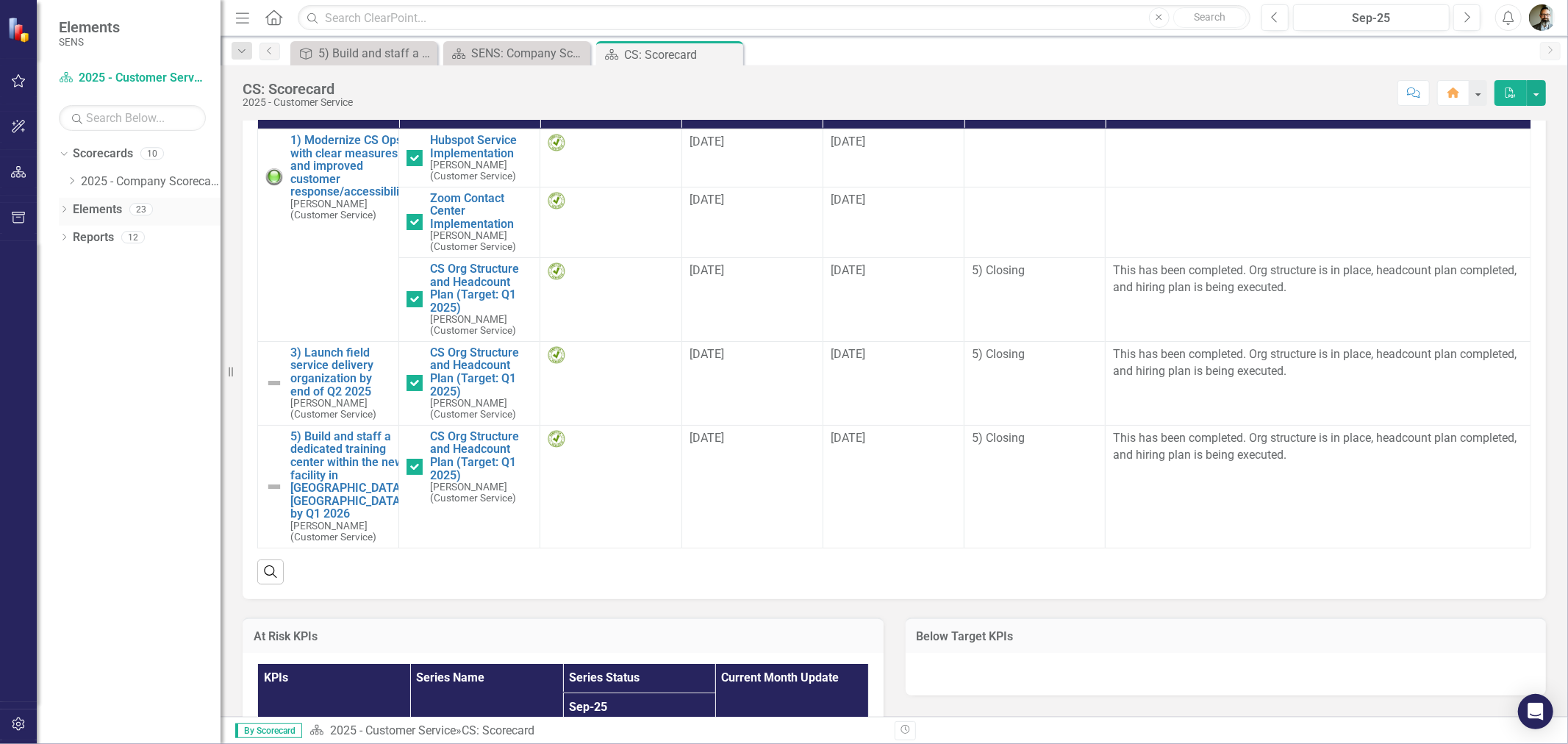
click at [64, 215] on icon "Dropdown" at bounding box center [64, 210] width 10 height 8
click at [107, 289] on link "Project Projects" at bounding box center [112, 293] width 63 height 17
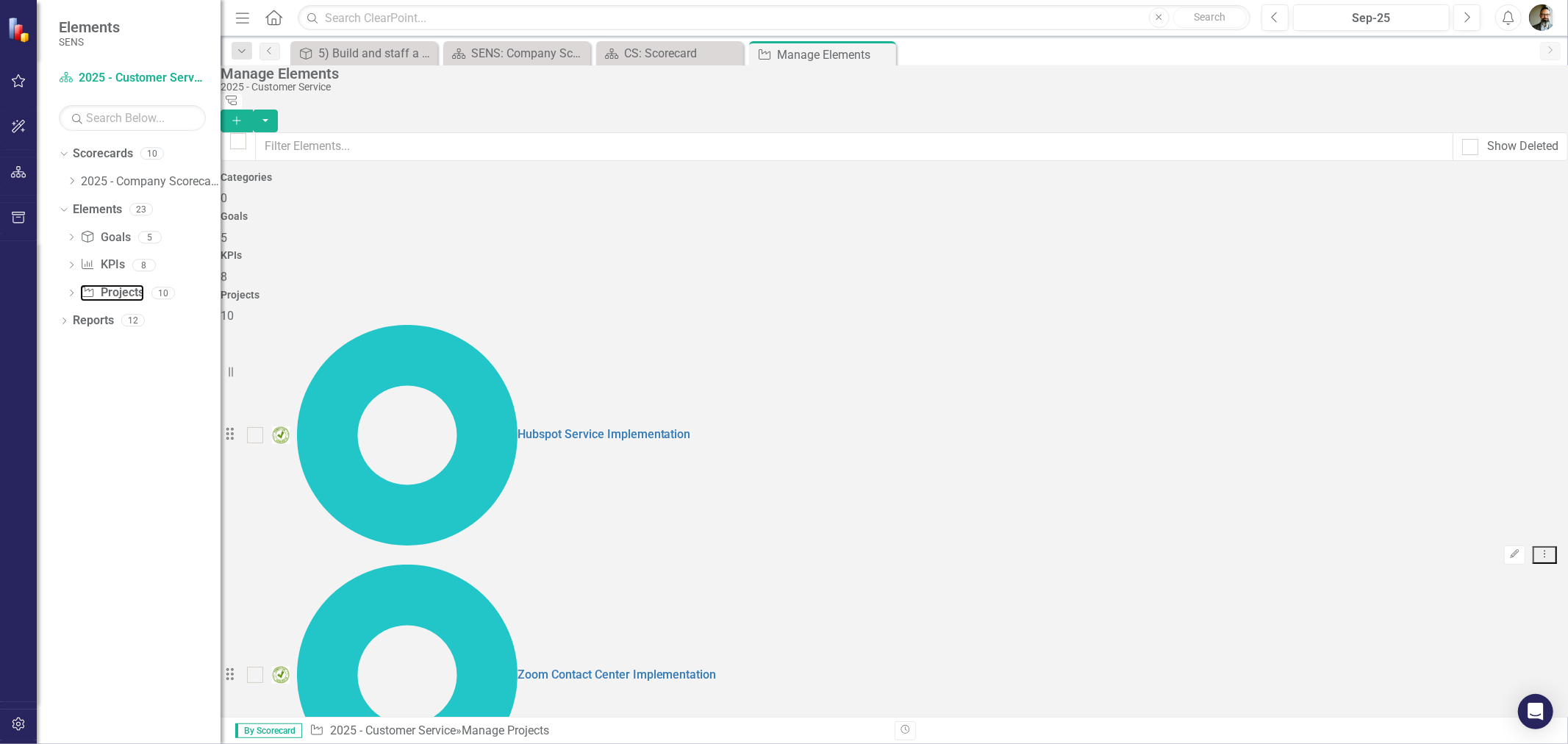
checkbox input "false"
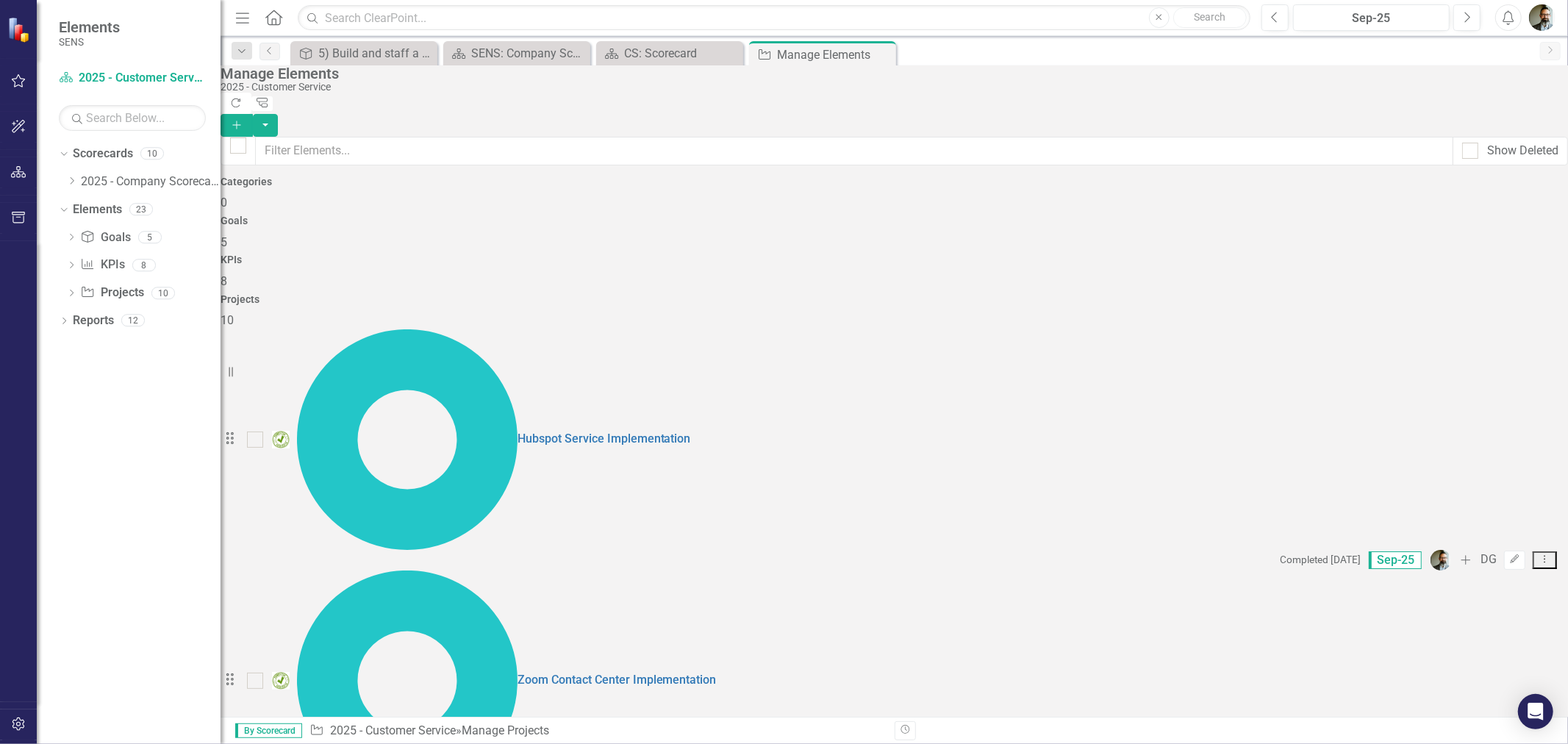
checkbox input "false"
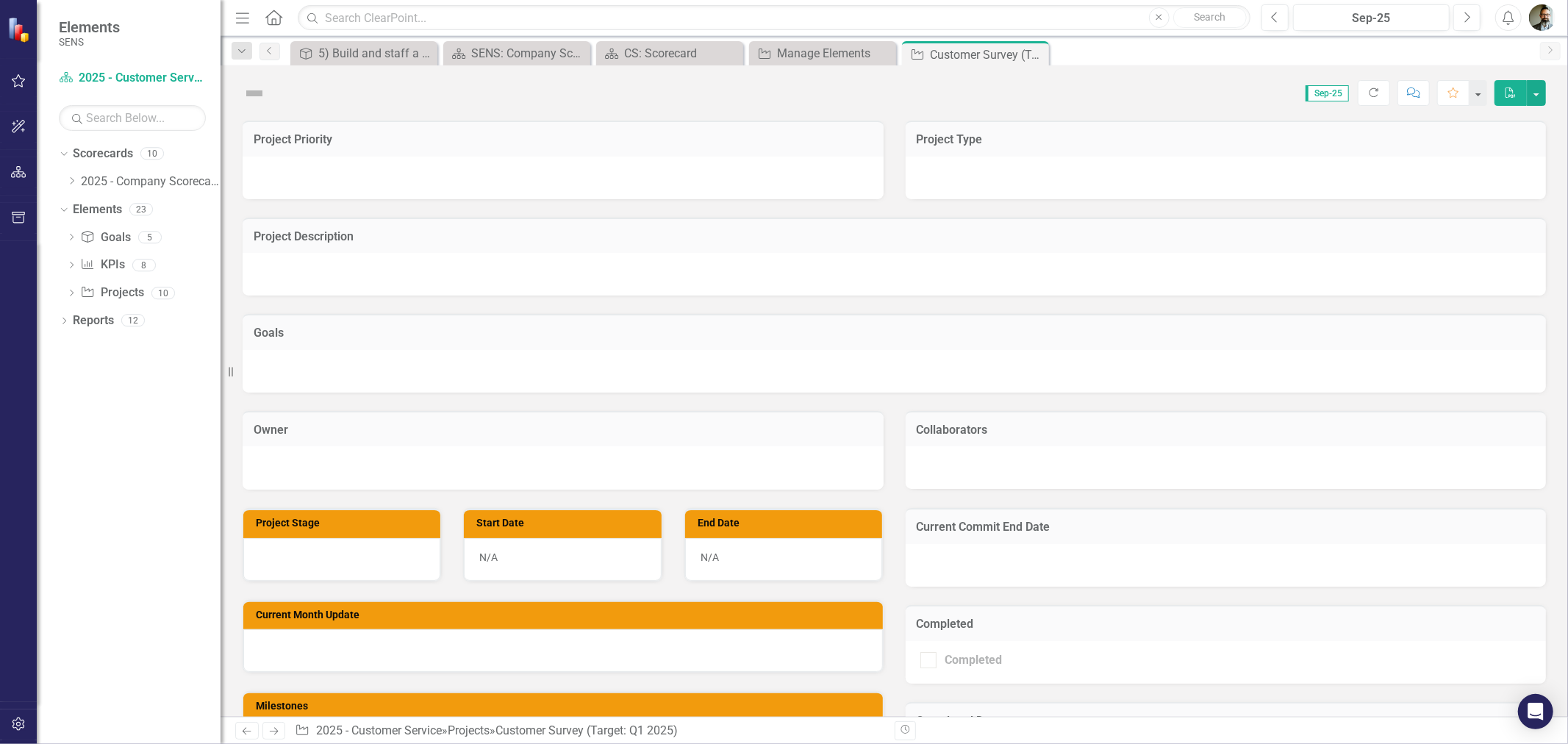
checkbox input "true"
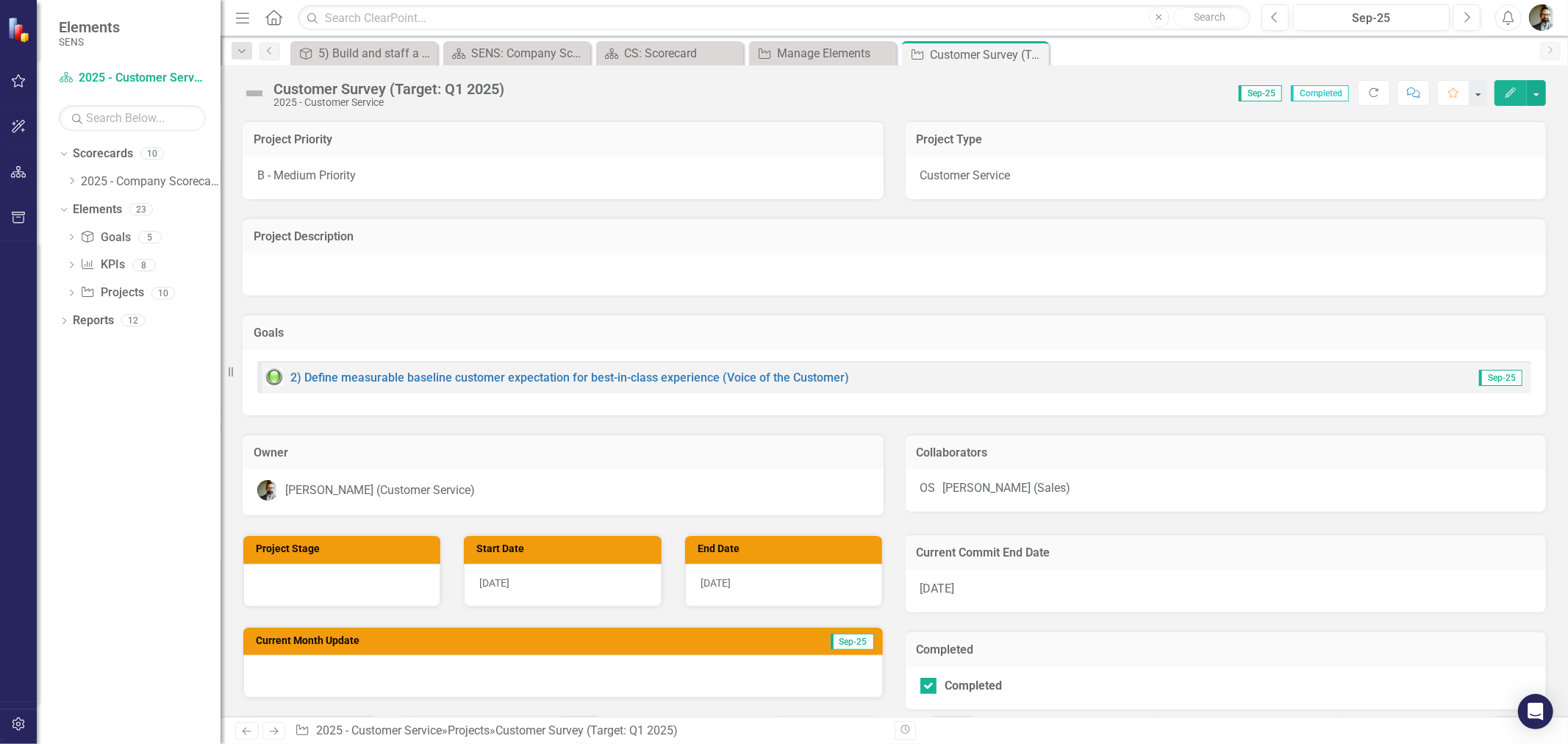
click at [256, 92] on img at bounding box center [255, 94] width 24 height 24
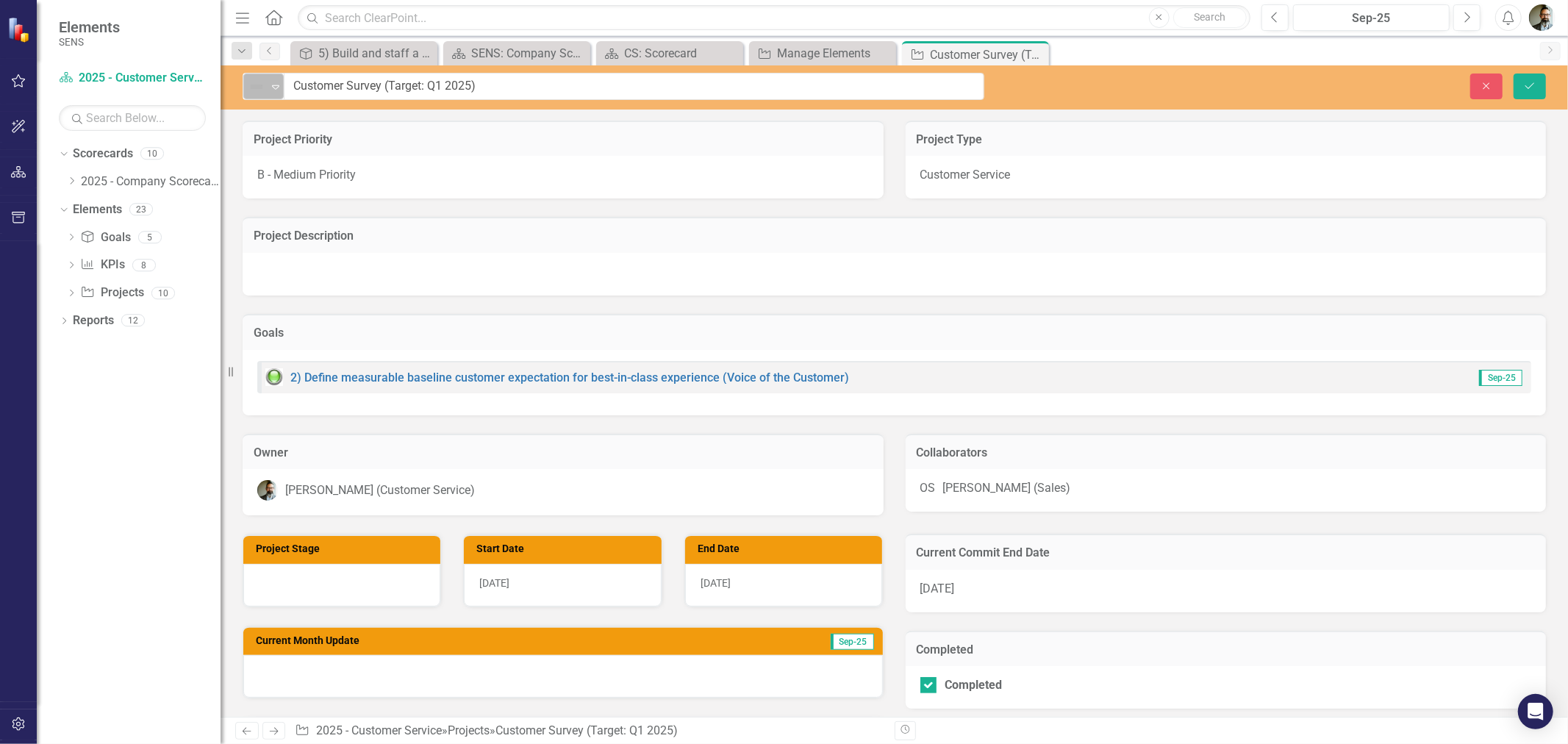
click at [260, 85] on img at bounding box center [257, 86] width 18 height 18
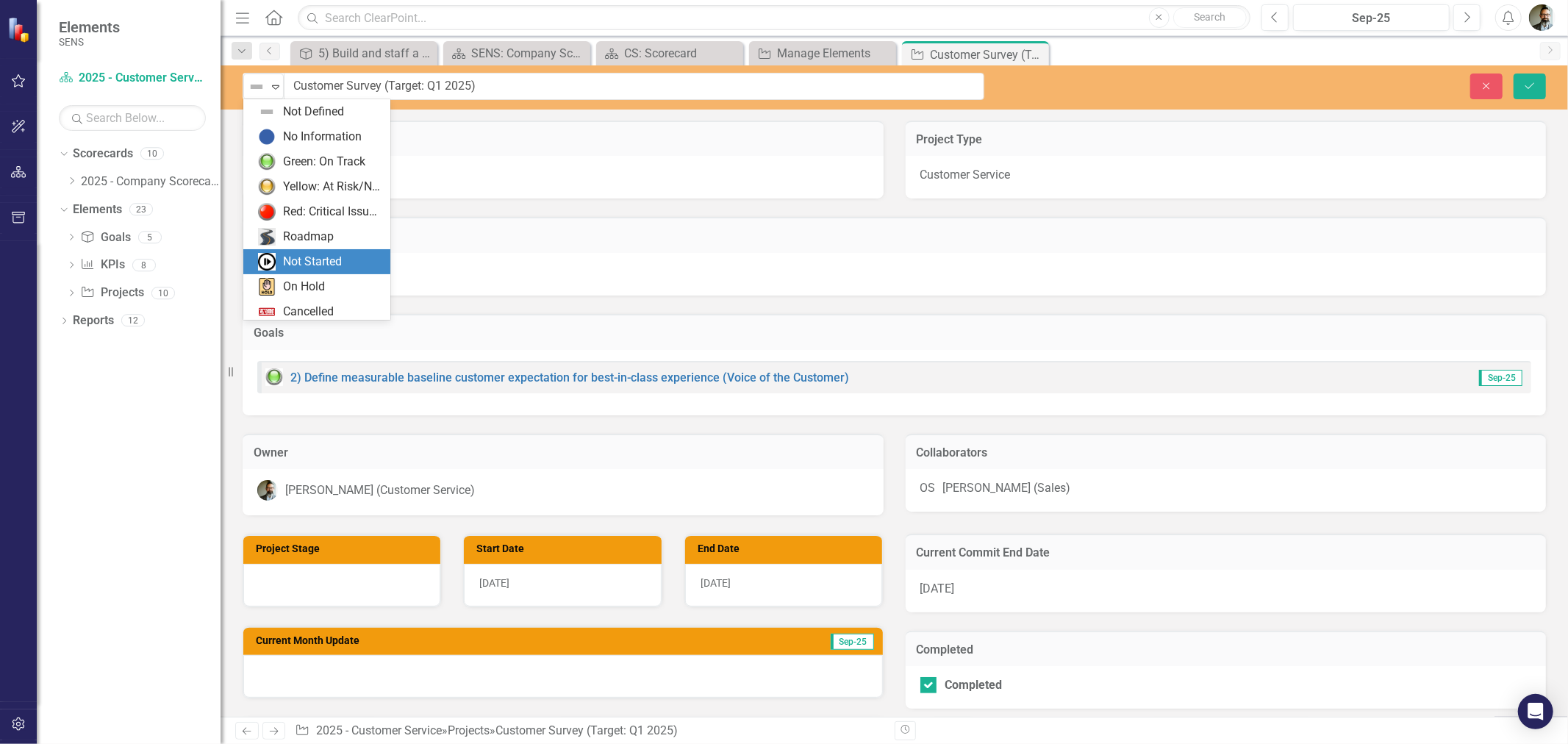
scroll to position [30, 0]
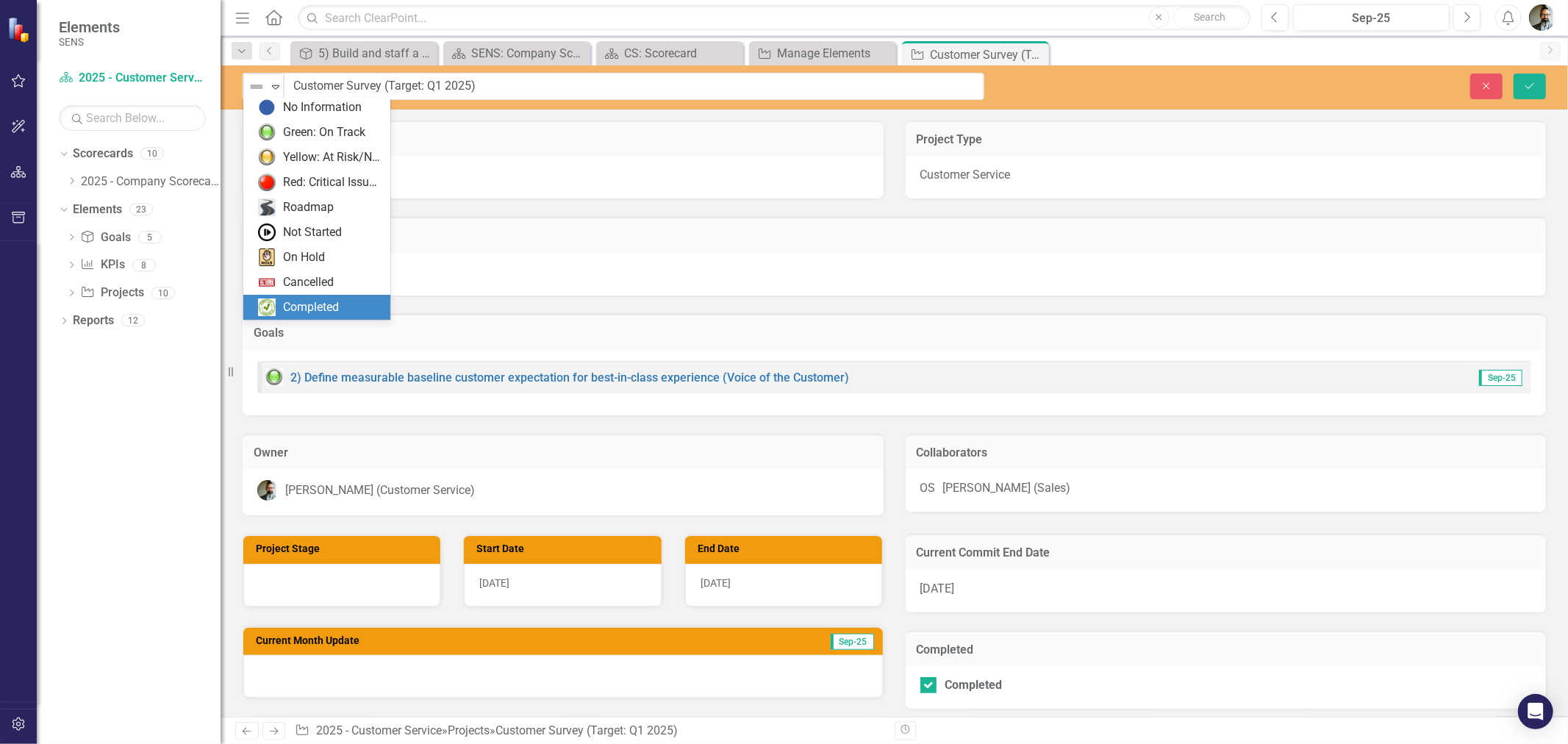
click at [284, 313] on div "Completed" at bounding box center [311, 308] width 56 height 17
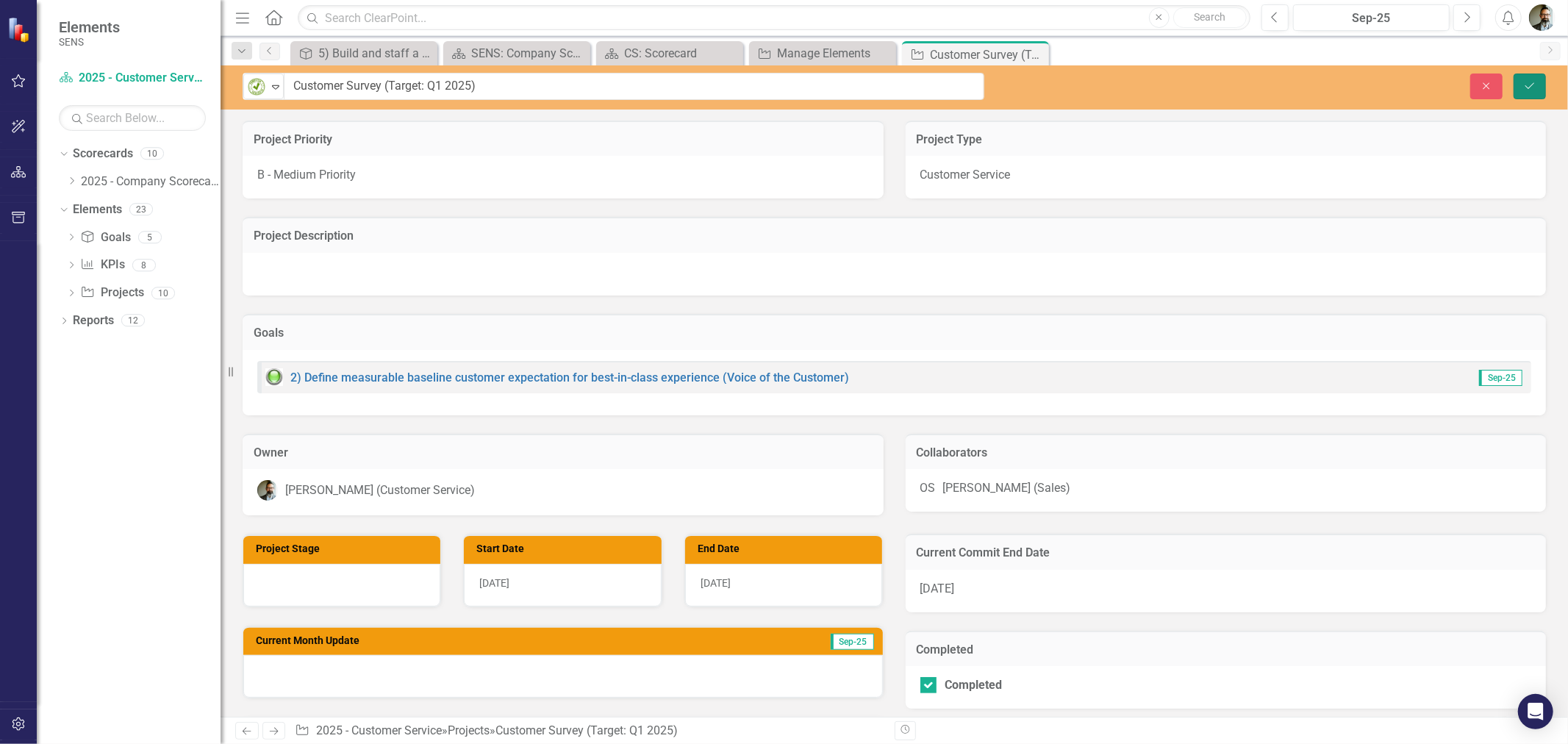
click at [1525, 84] on icon "submit" at bounding box center [1530, 85] width 9 height 6
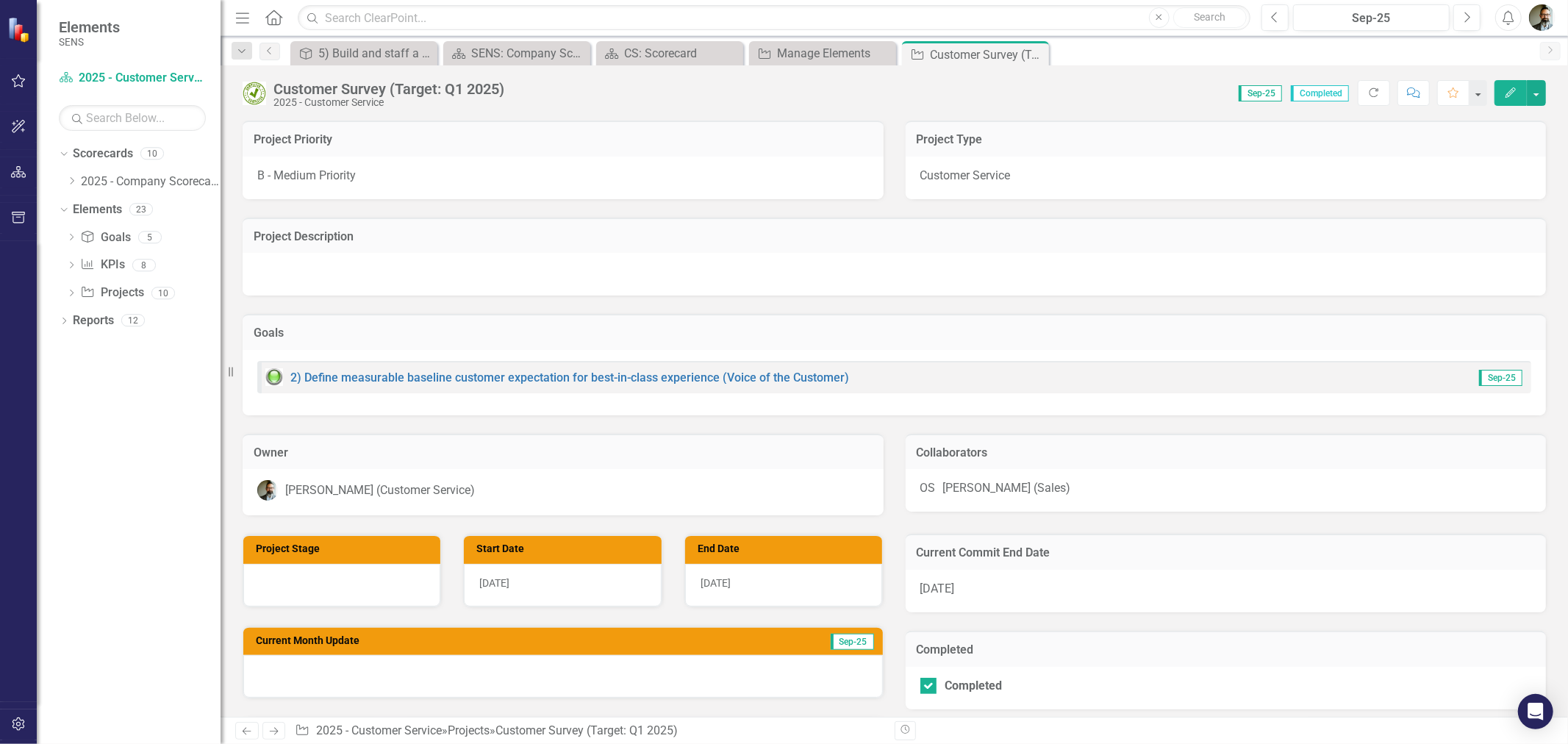
click at [331, 583] on div at bounding box center [342, 585] width 197 height 43
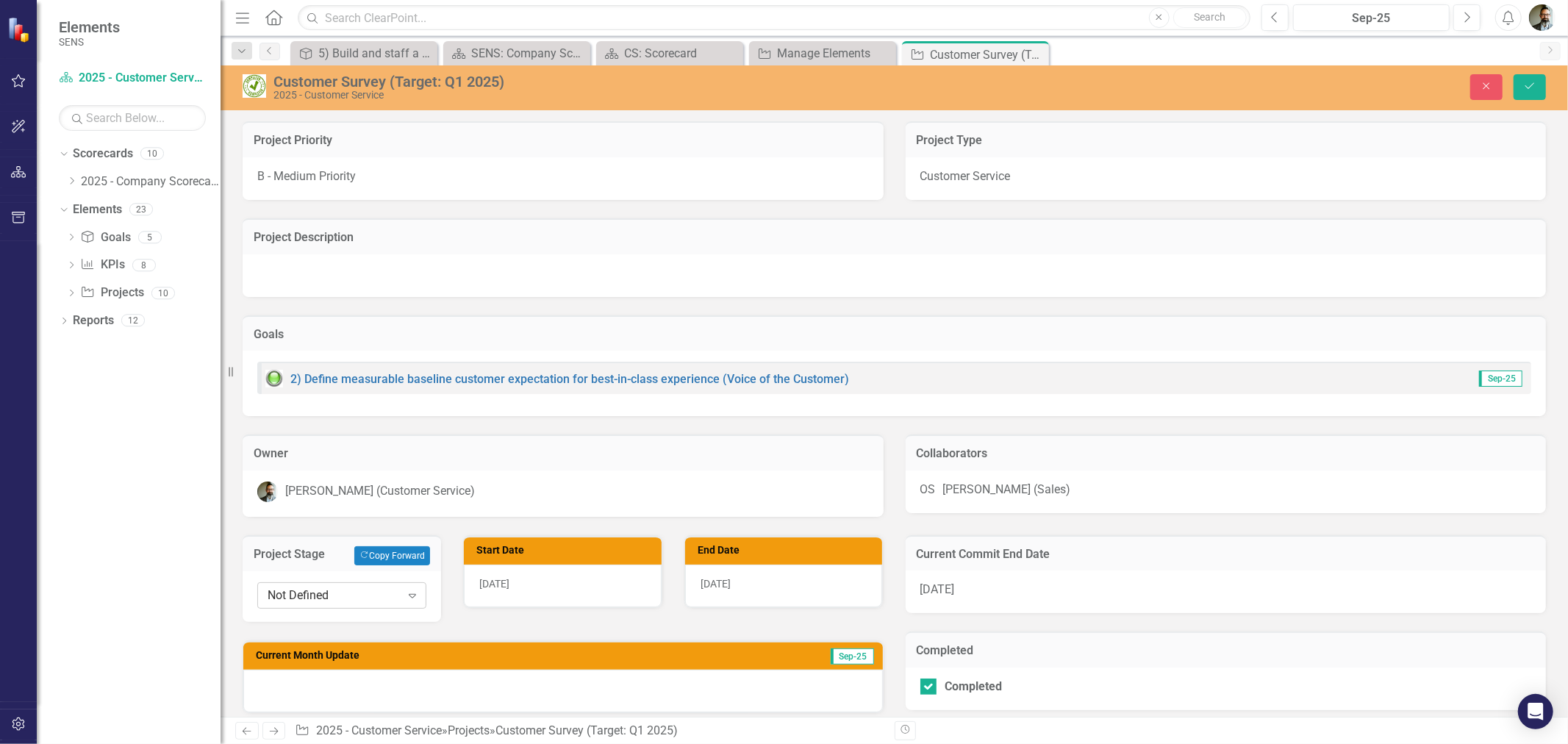
click at [331, 597] on div "Not Defined" at bounding box center [334, 595] width 133 height 17
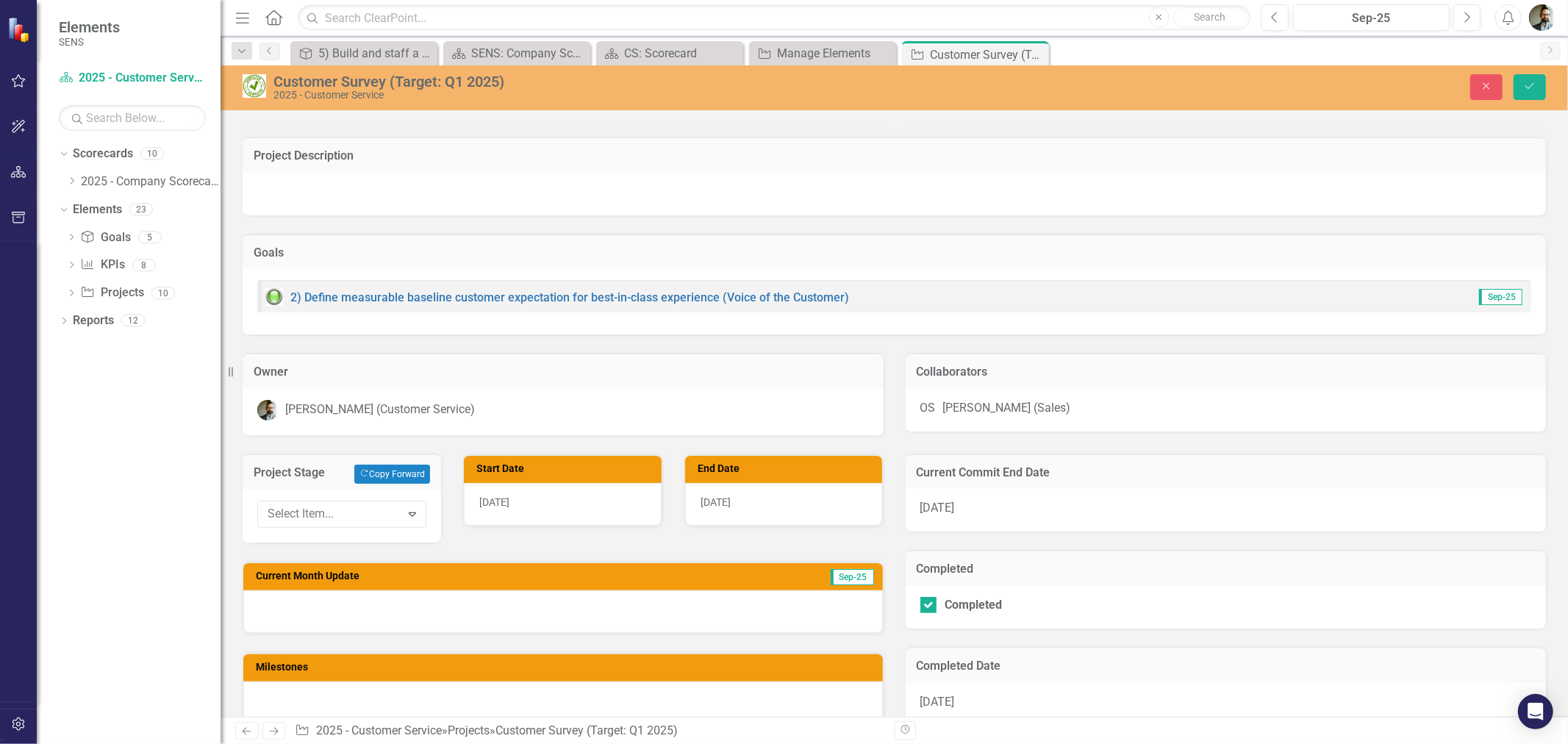
scroll to position [136, 0]
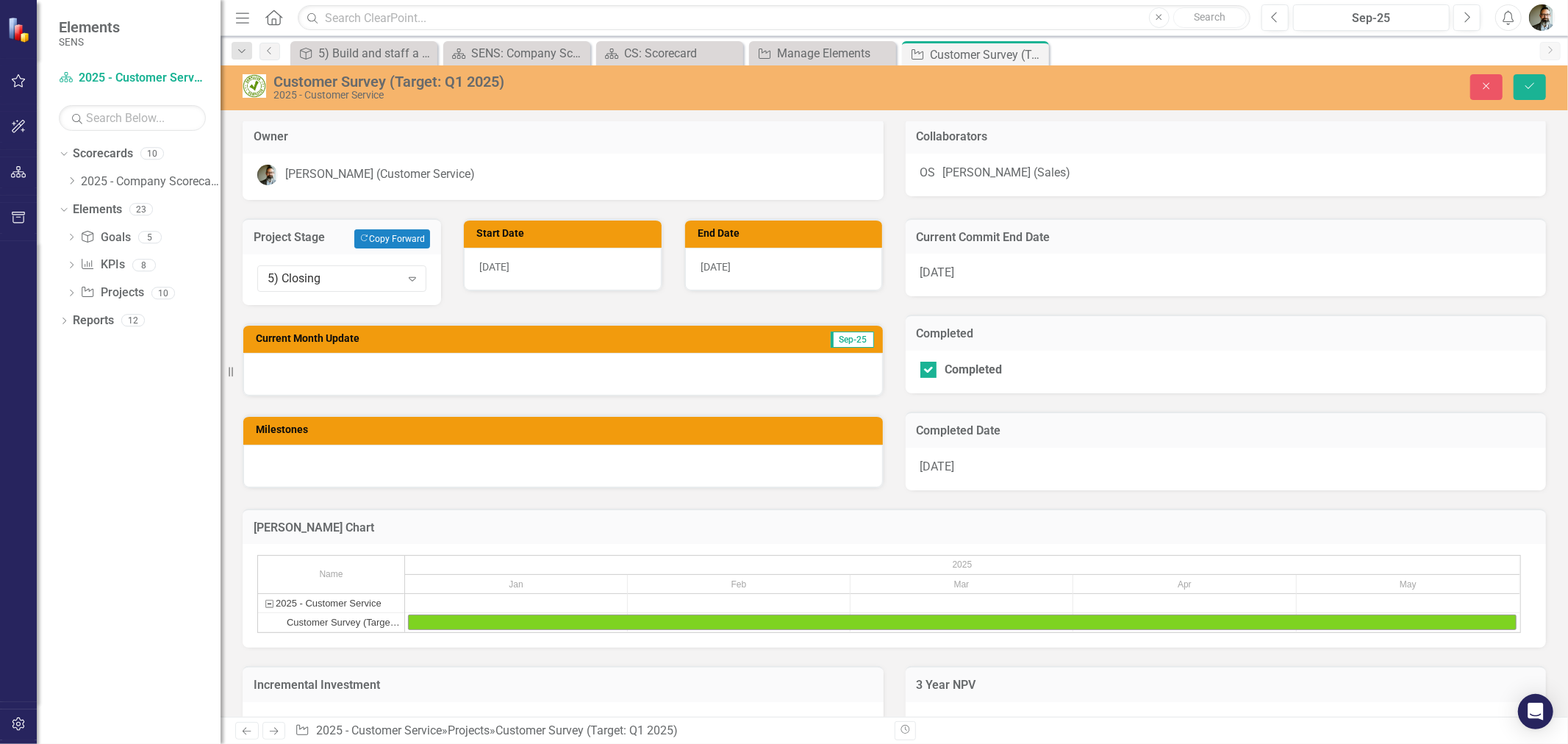
scroll to position [326, 0]
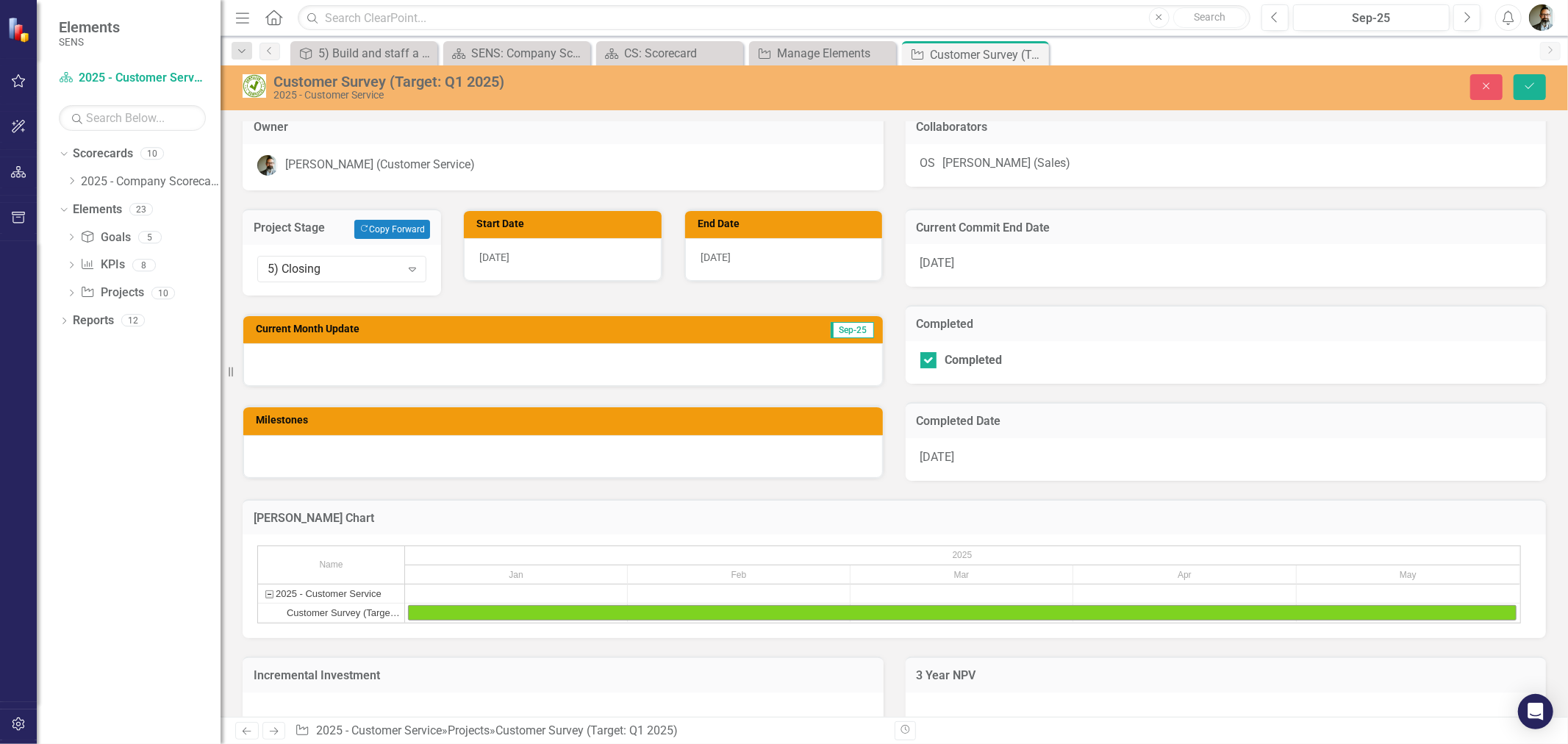
click at [362, 489] on div "Gantt Chart Name 2025 - Customer Service Customer Survey (Target: Q1 2025) 2025…" at bounding box center [894, 559] width 1325 height 158
click at [1525, 87] on icon "Save" at bounding box center [1530, 86] width 14 height 10
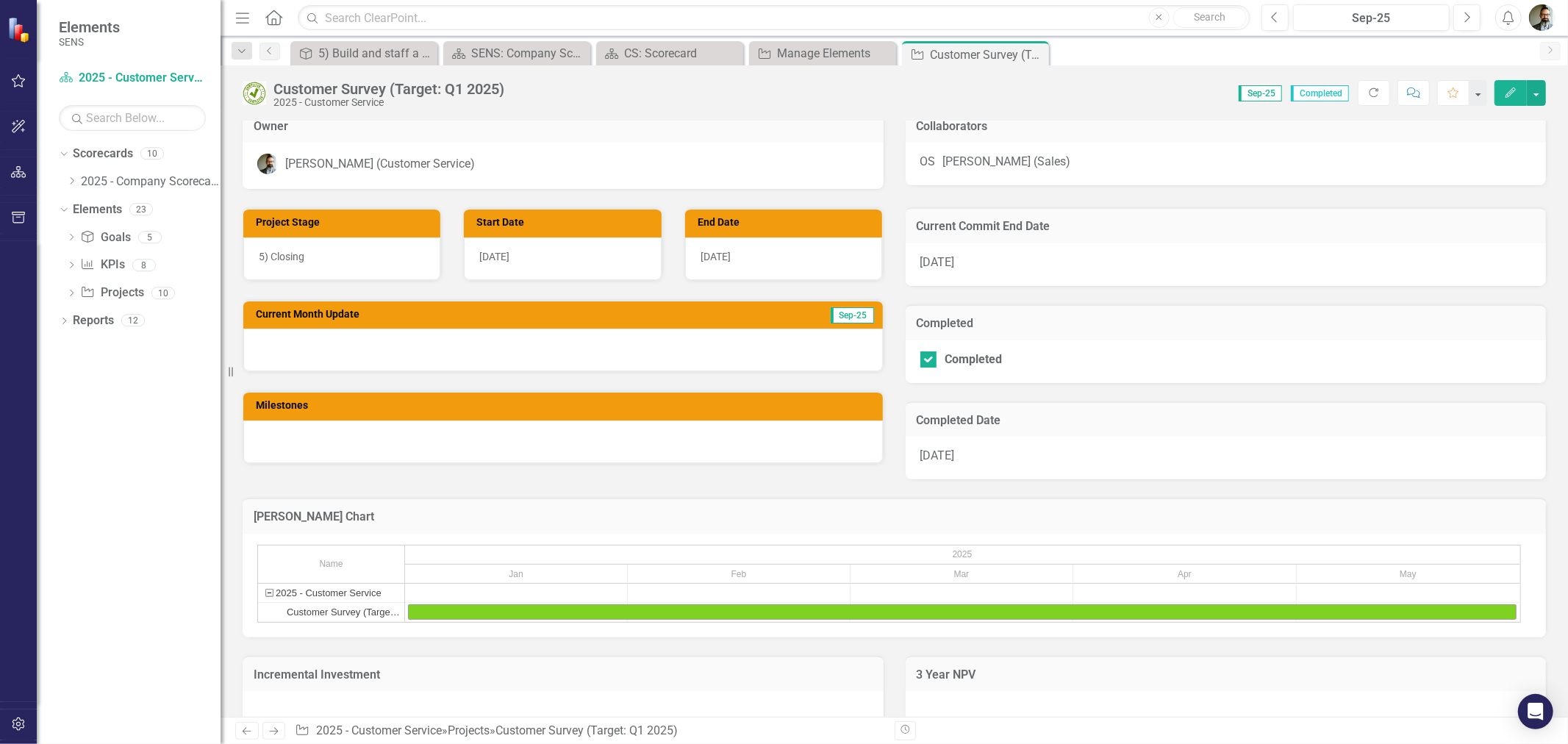
drag, startPoint x: 114, startPoint y: 716, endPoint x: 129, endPoint y: 701, distance: 21.2
click at [114, 716] on div "Dropdown Scorecards 10 Dropdown 2025 - Company Scorecard 2025 - Accounting & Fi…" at bounding box center [129, 442] width 184 height 602
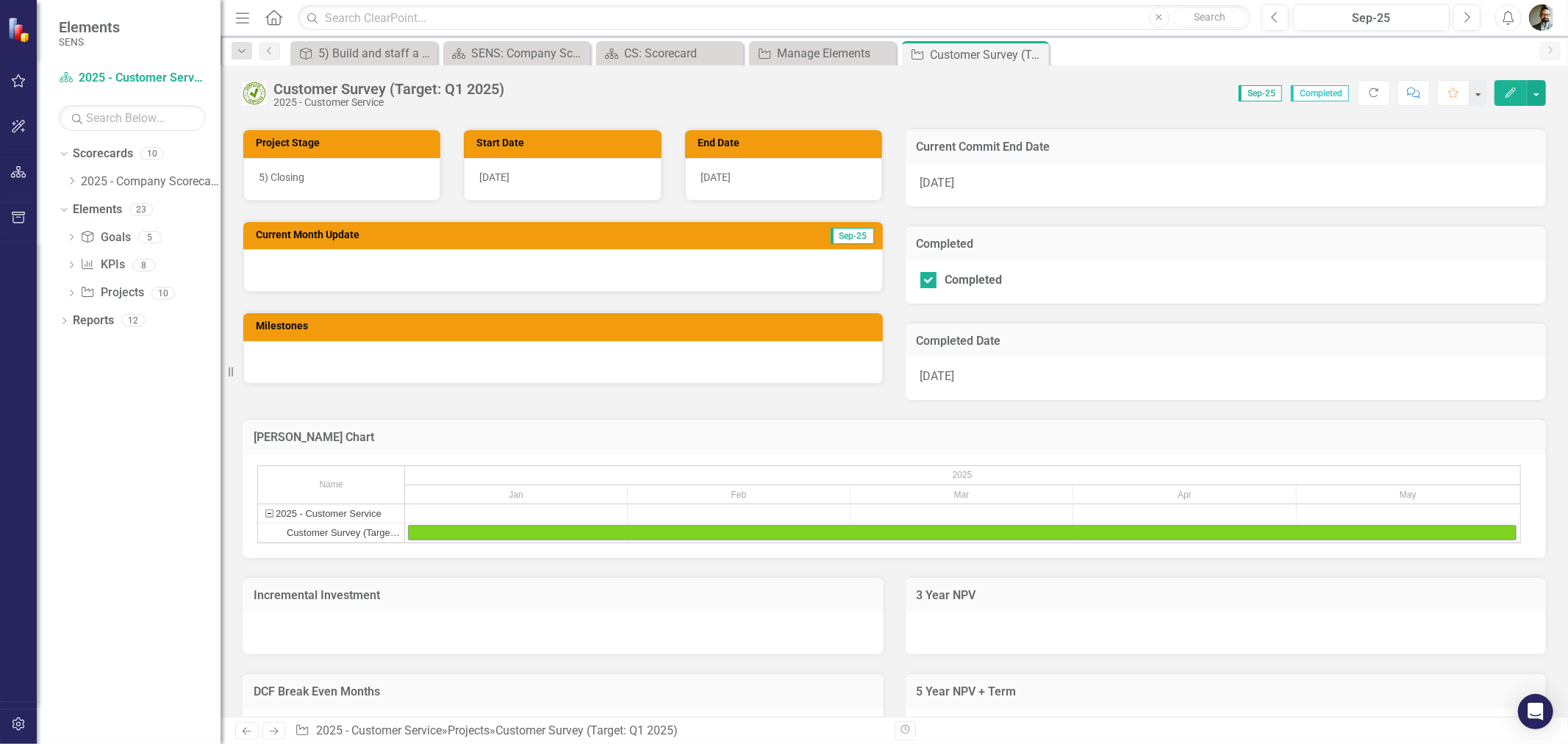
scroll to position [408, 0]
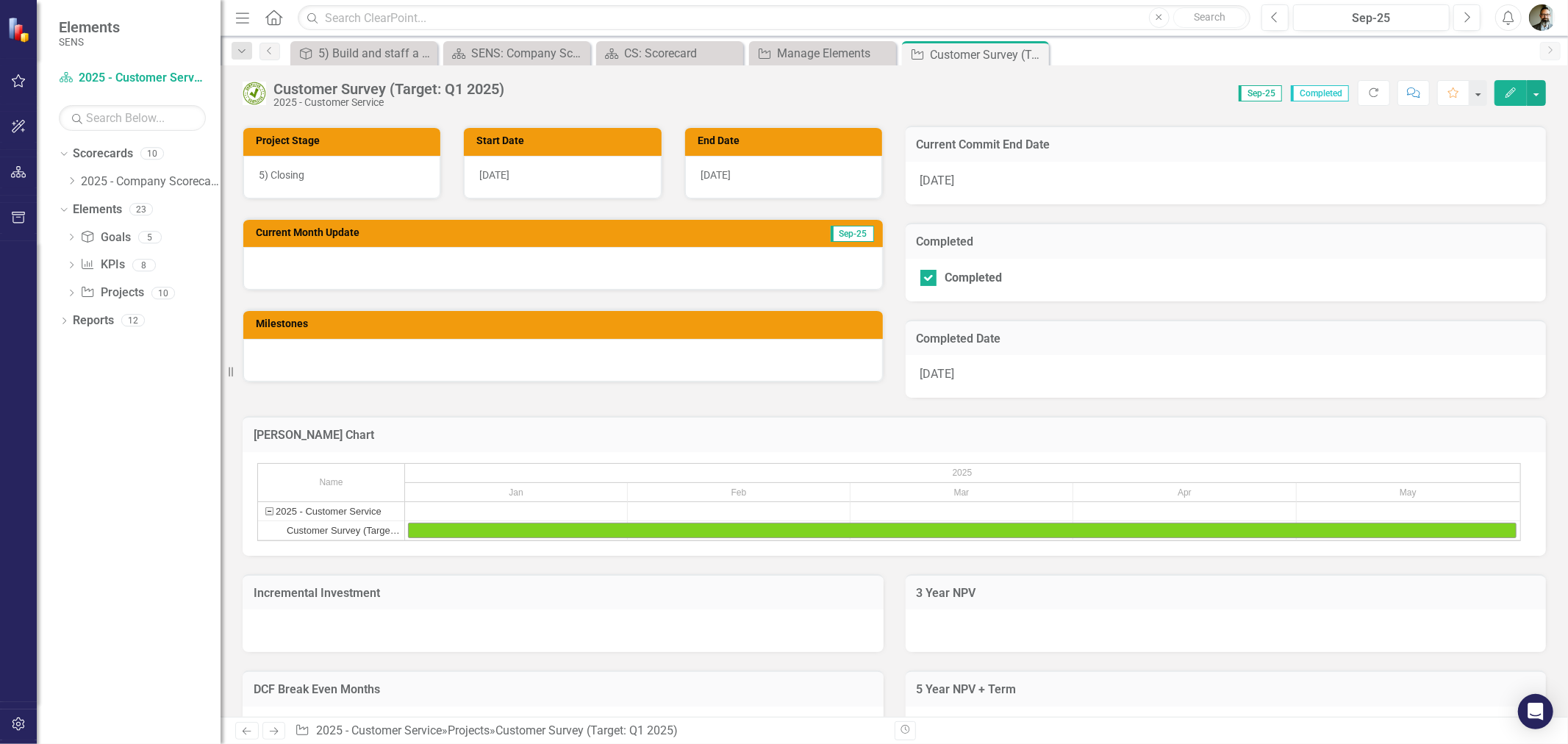
click at [329, 270] on div at bounding box center [563, 268] width 639 height 43
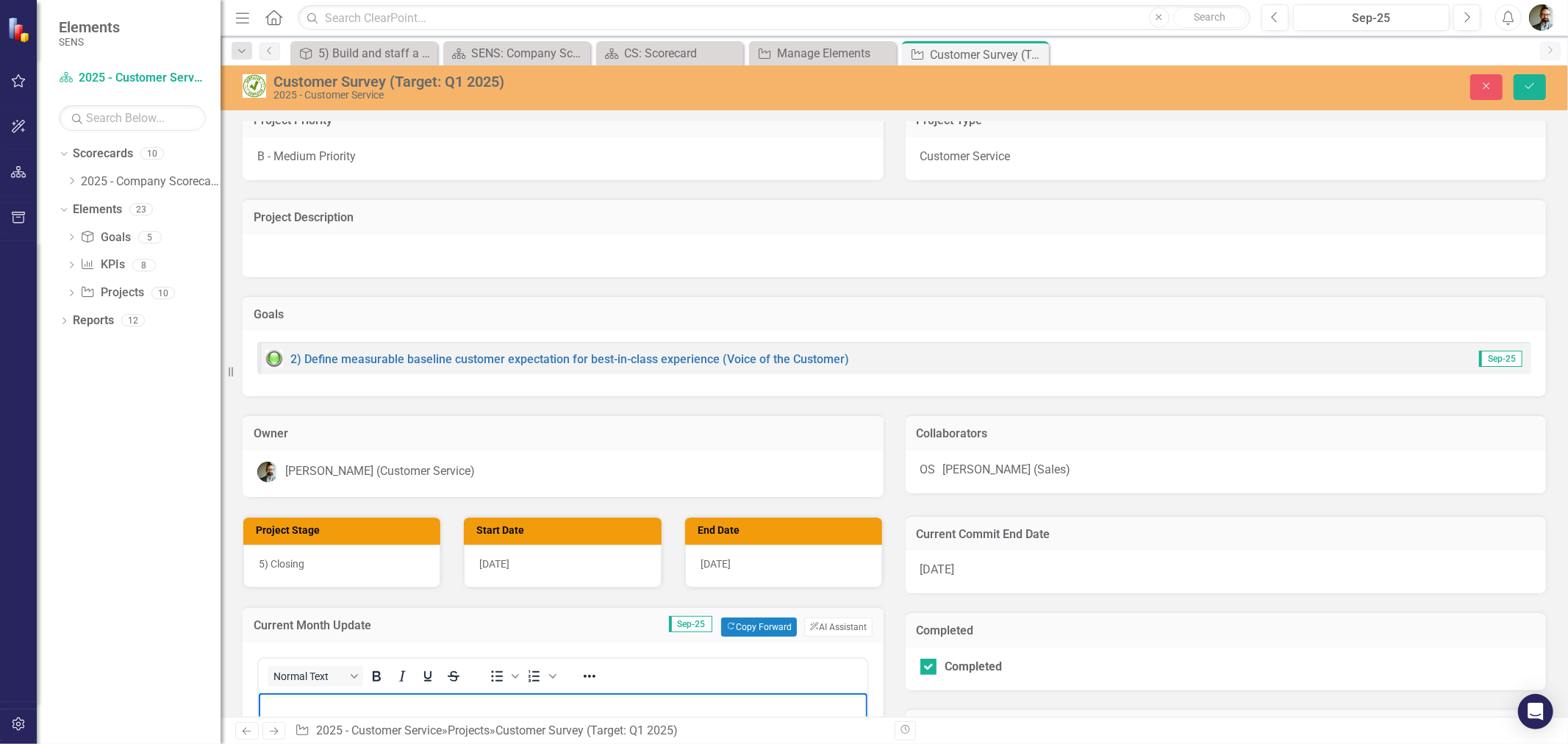
scroll to position [0, 0]
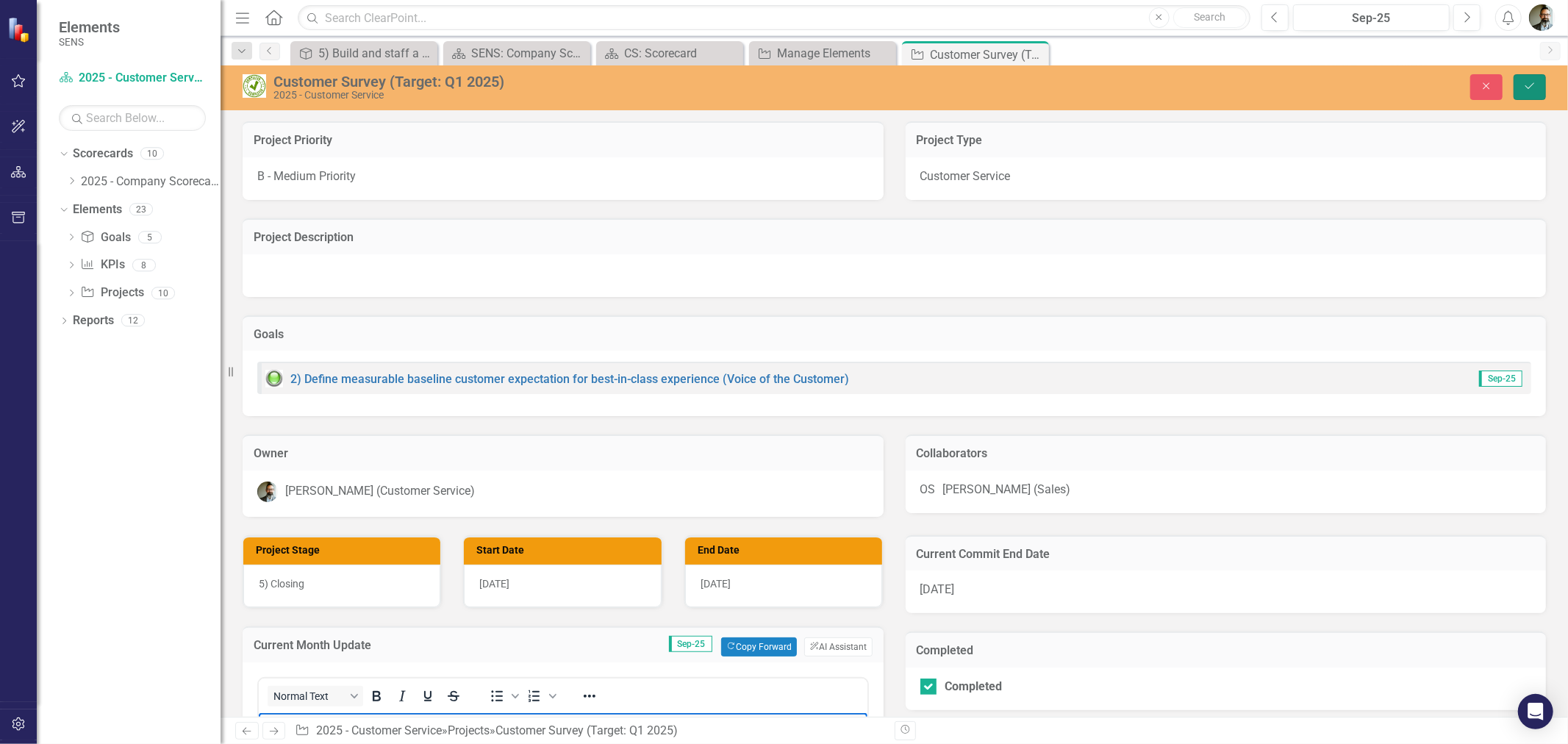
click at [1527, 81] on icon "Save" at bounding box center [1530, 86] width 14 height 10
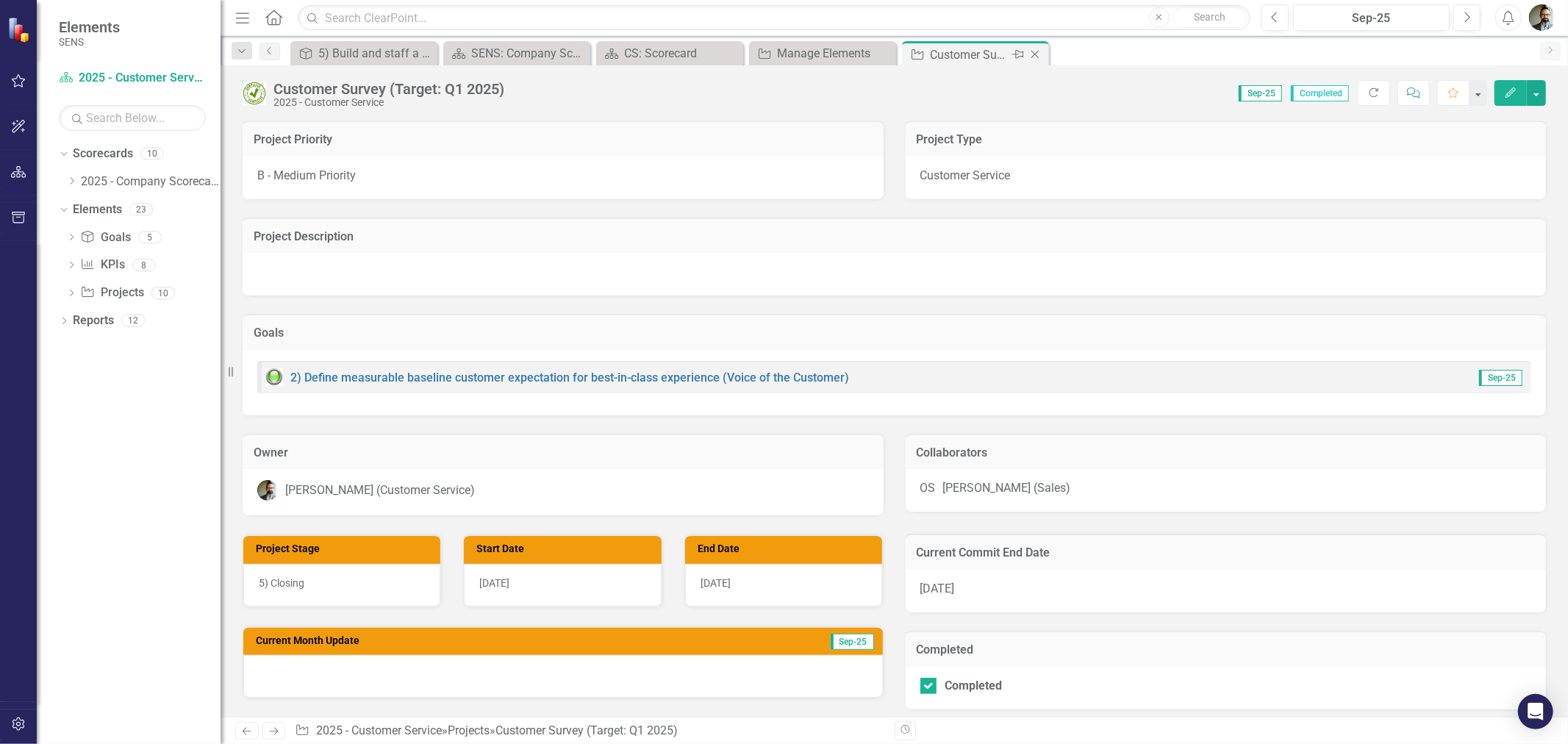
click at [1030, 49] on icon "Close" at bounding box center [1035, 55] width 14 height 12
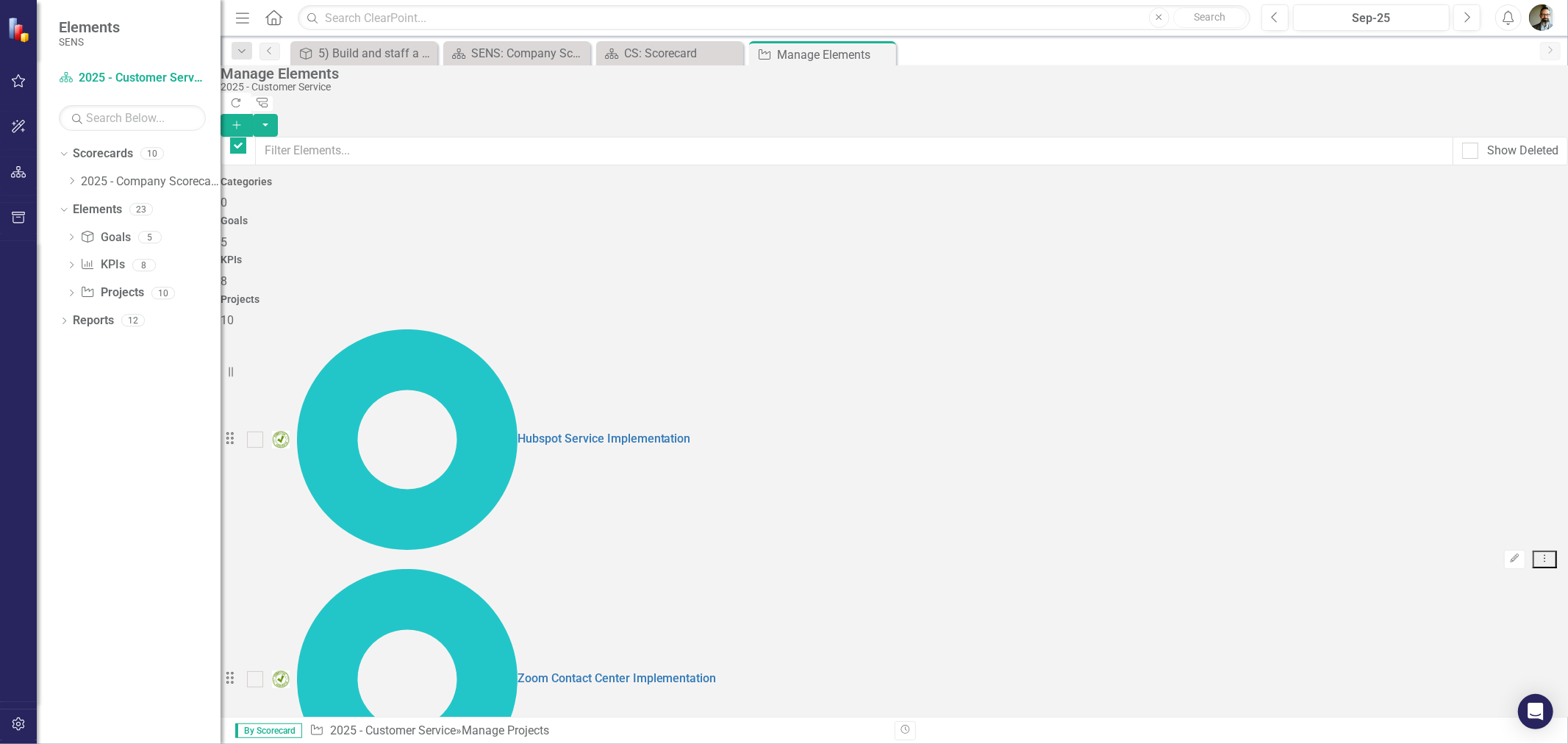
checkbox input "false"
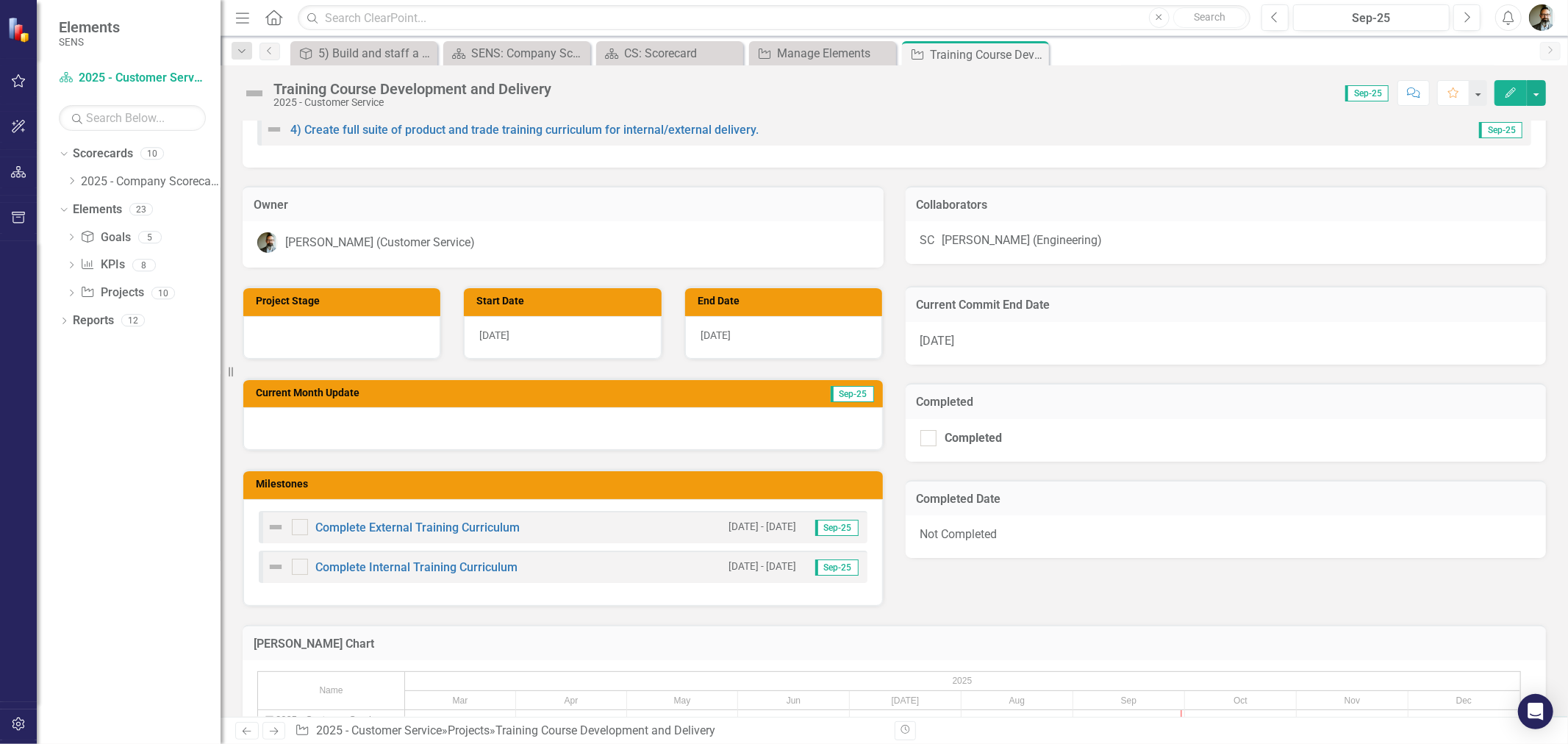
scroll to position [326, 0]
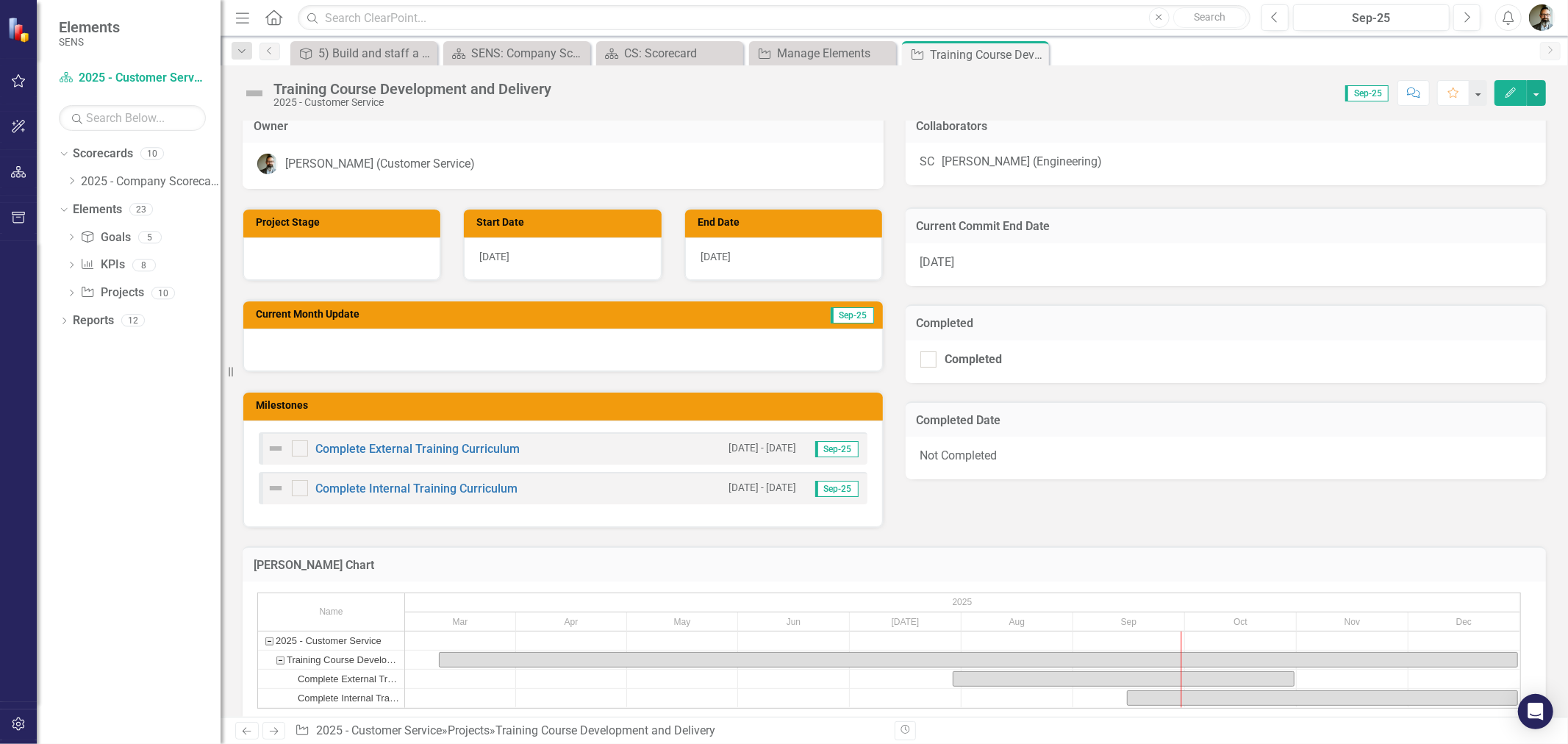
click at [275, 449] on img at bounding box center [275, 448] width 18 height 18
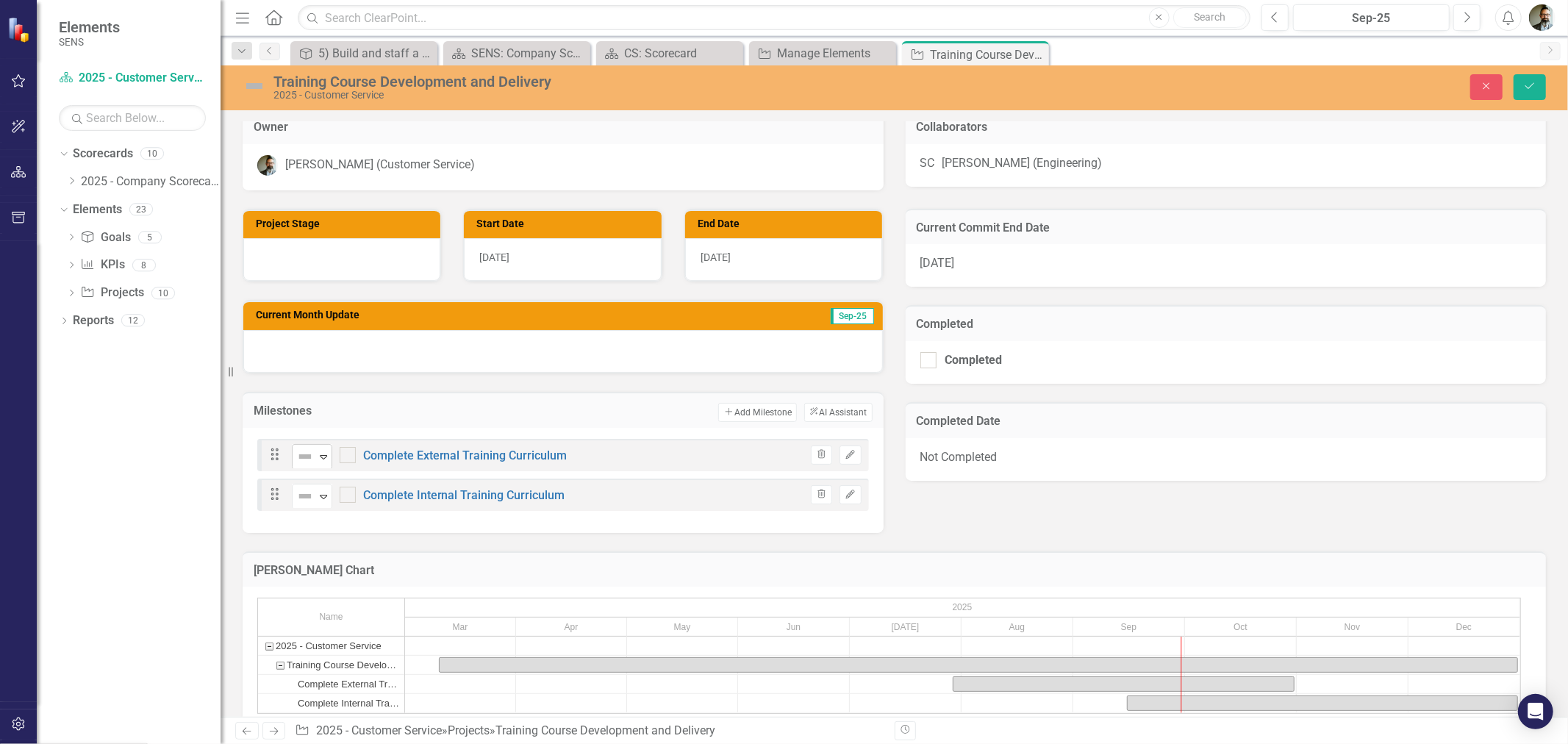
click at [297, 454] on img at bounding box center [305, 456] width 18 height 18
click at [351, 408] on h3 "Milestones" at bounding box center [338, 411] width 169 height 14
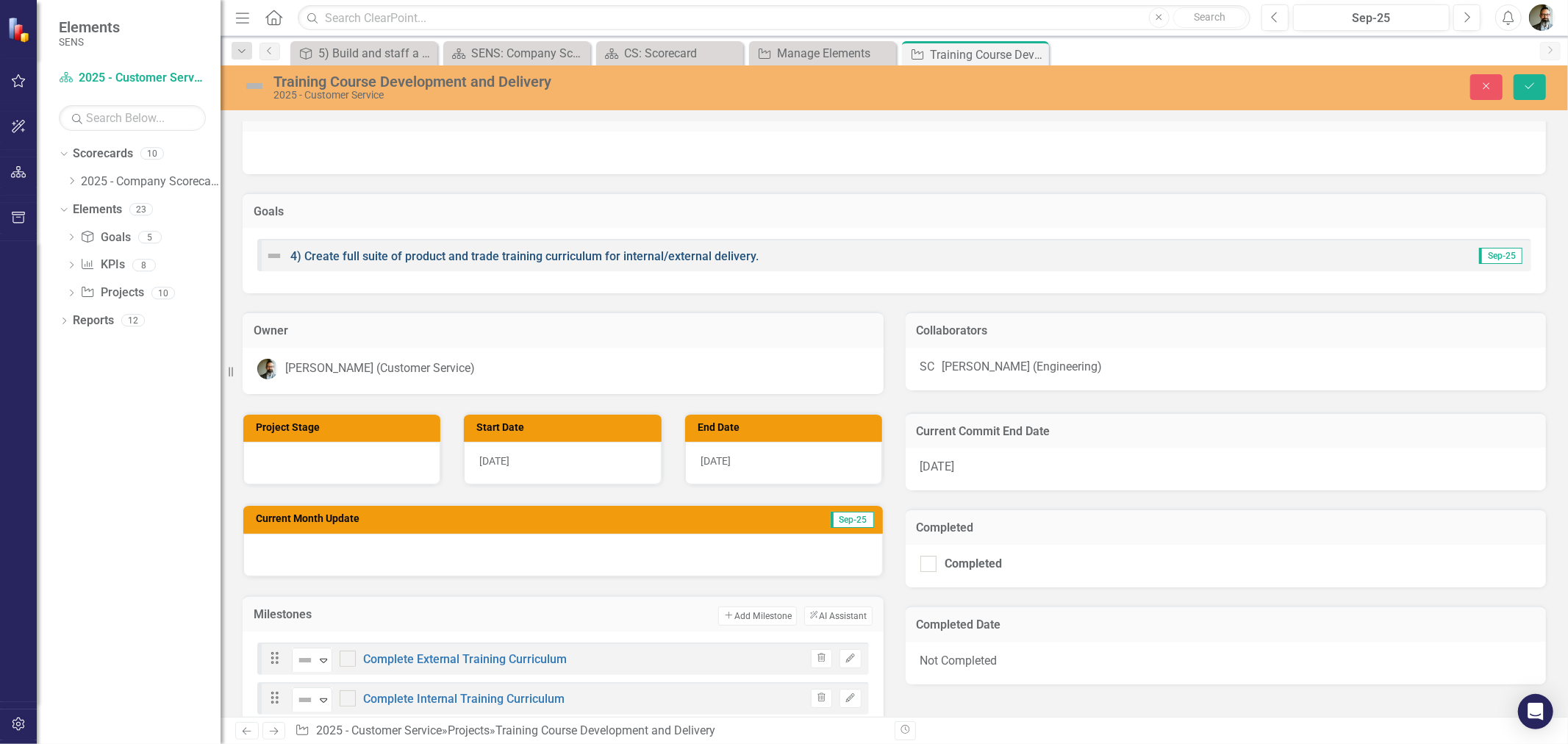
scroll to position [82, 0]
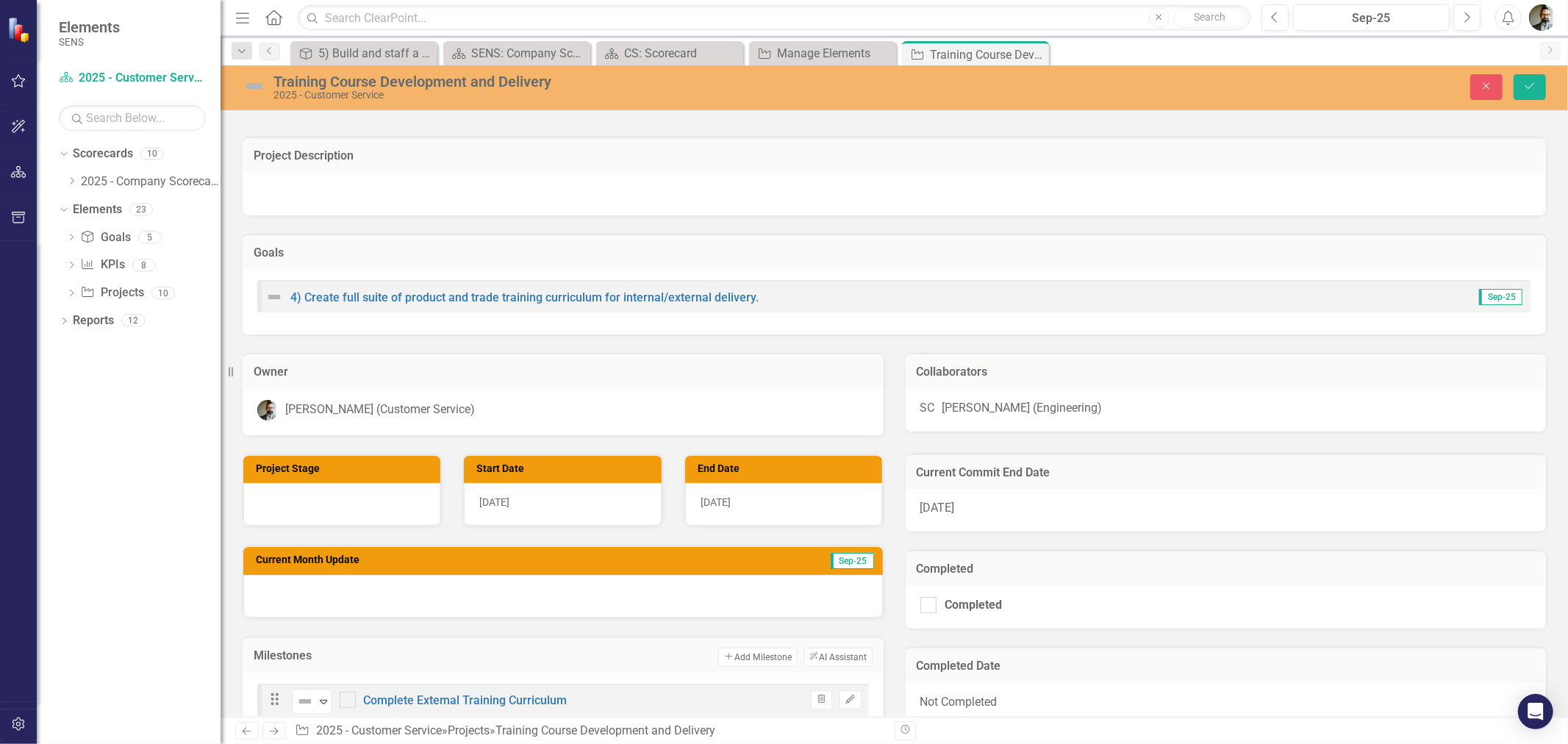
click at [298, 515] on div at bounding box center [342, 505] width 197 height 43
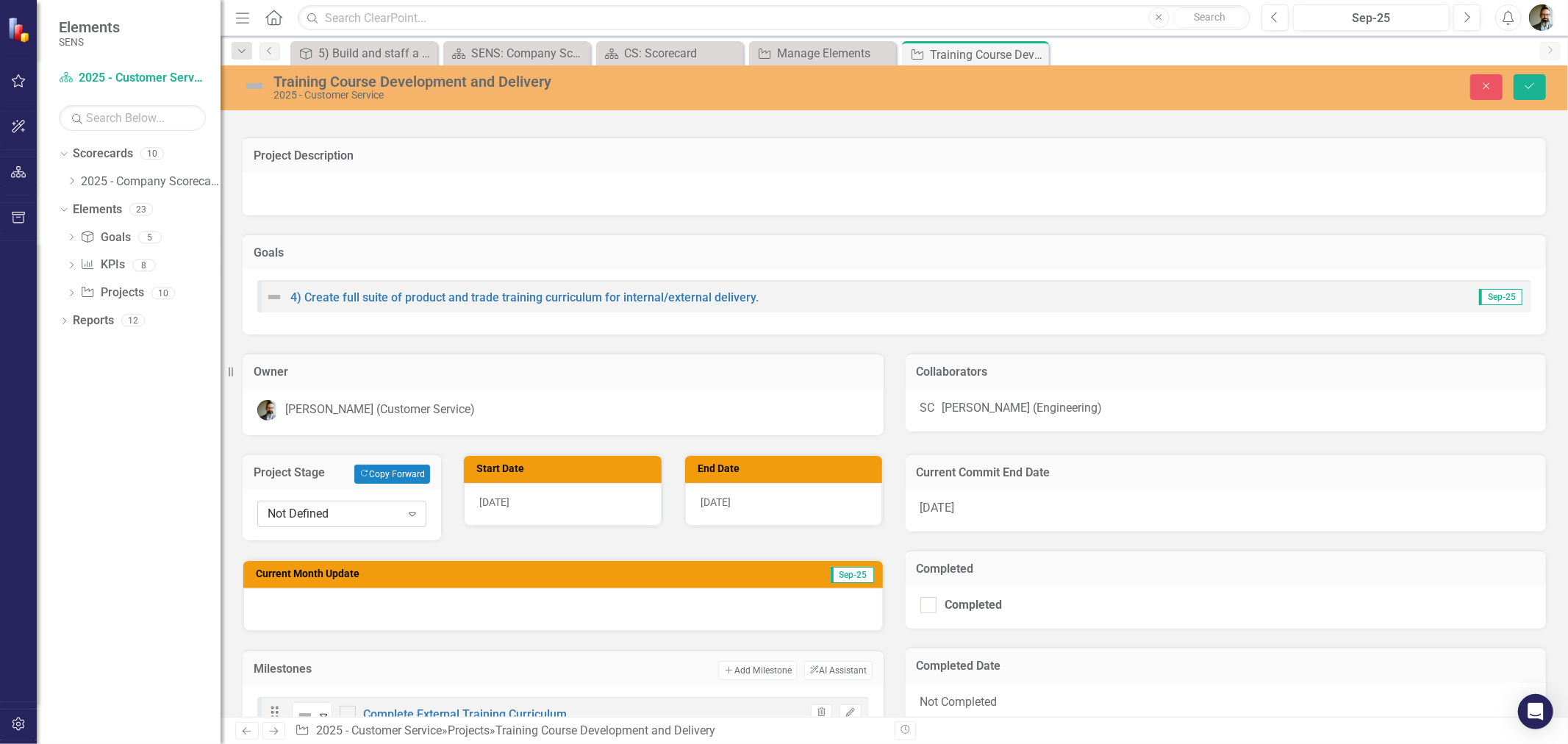
click at [353, 510] on div "Not Defined" at bounding box center [334, 514] width 133 height 17
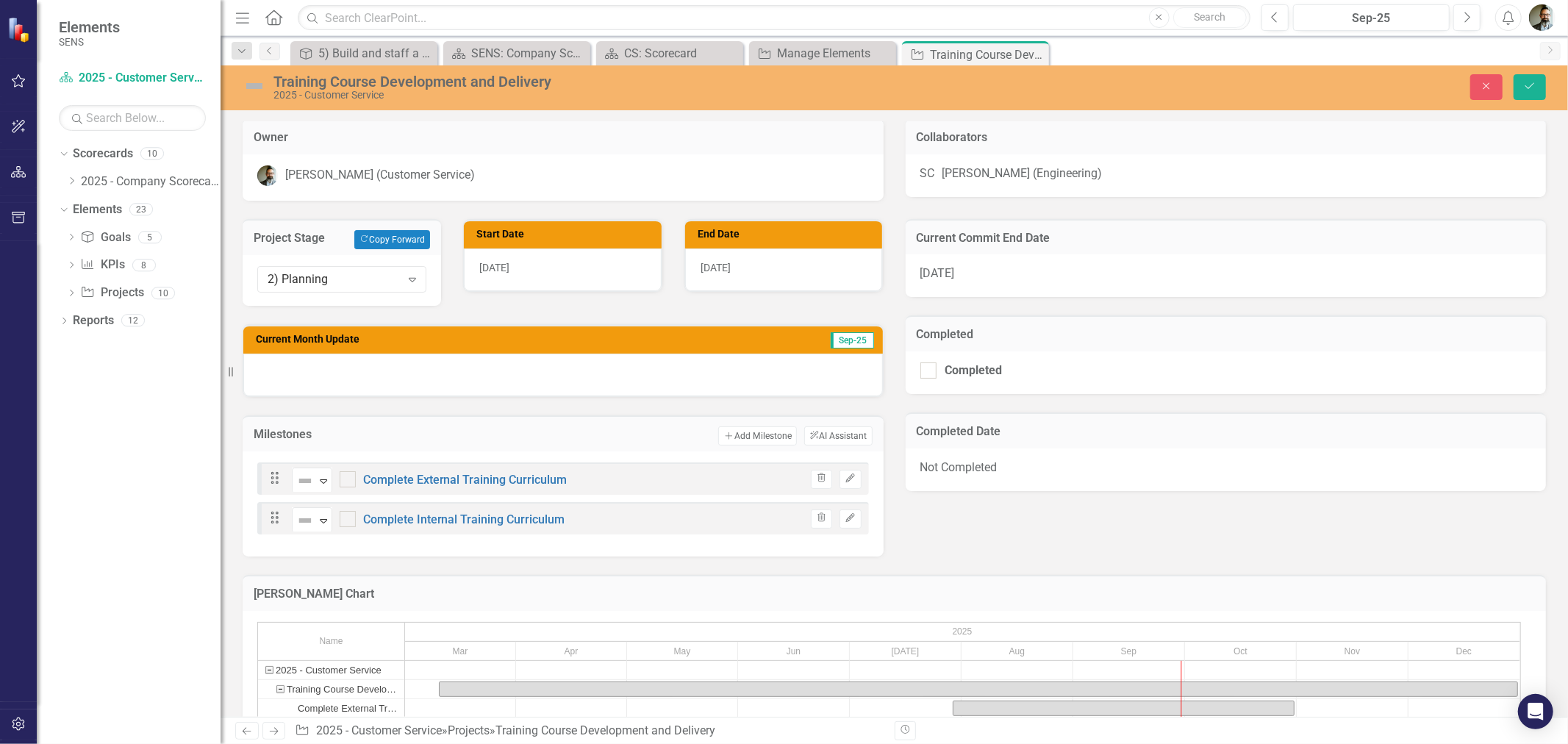
scroll to position [326, 0]
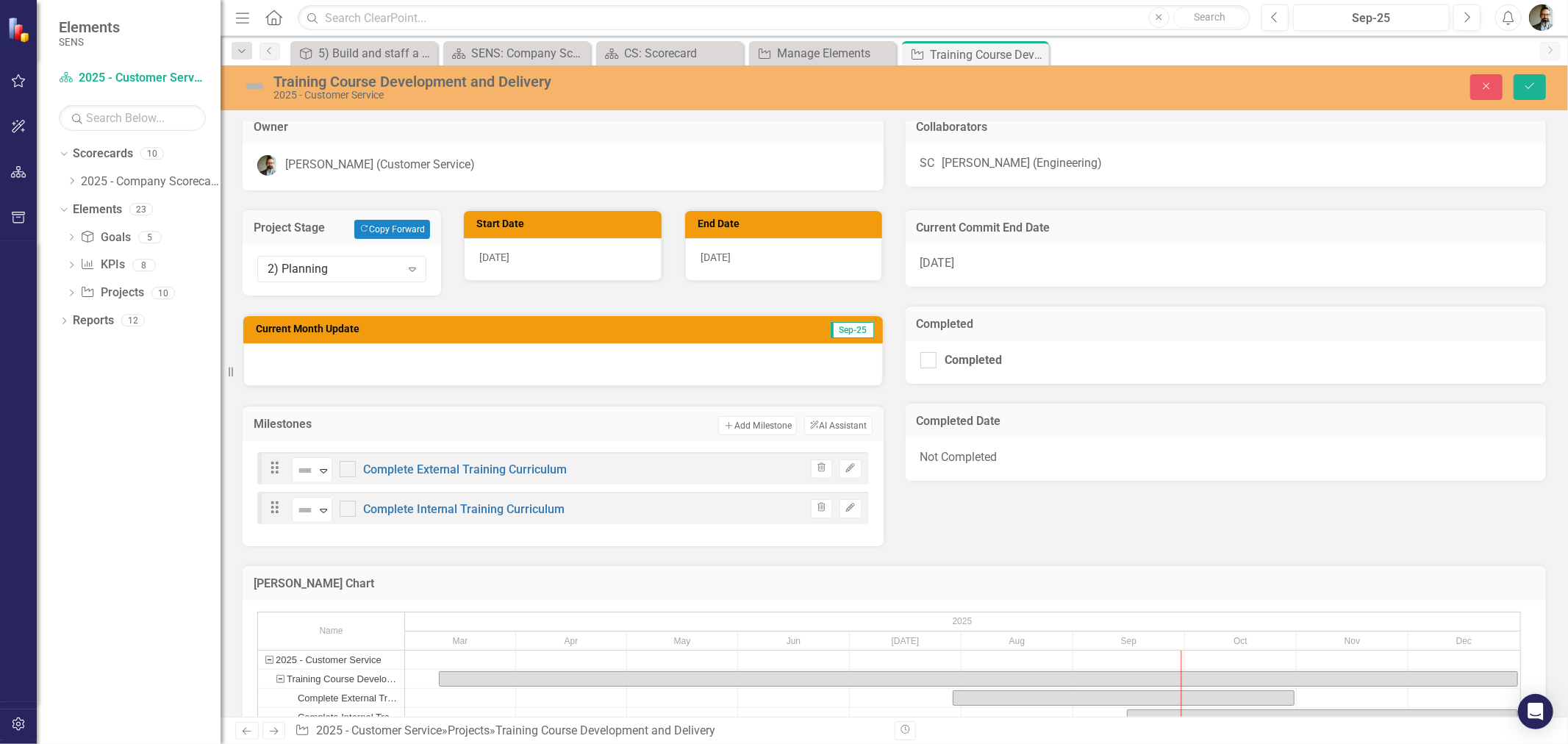
click at [338, 361] on div at bounding box center [563, 365] width 639 height 43
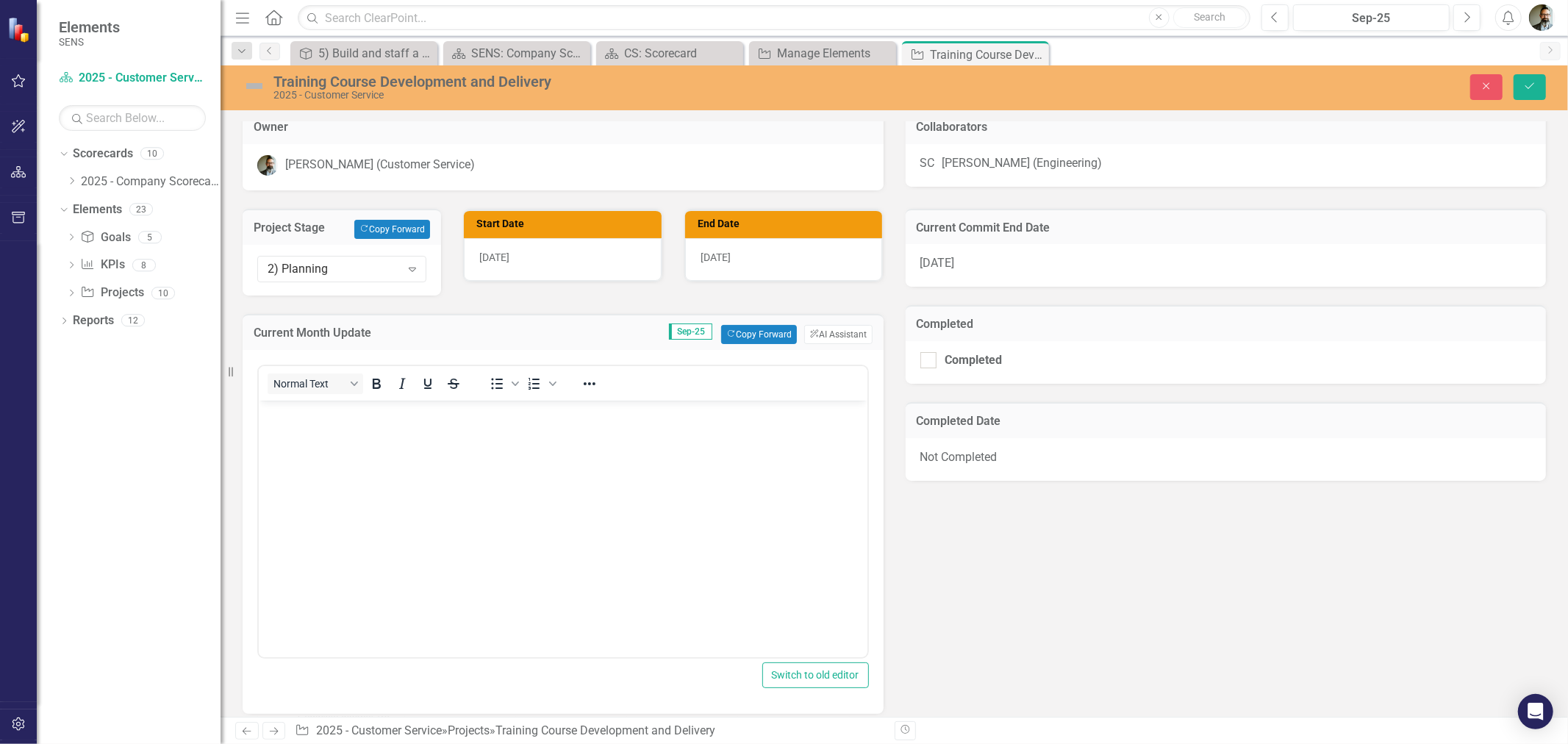
scroll to position [0, 0]
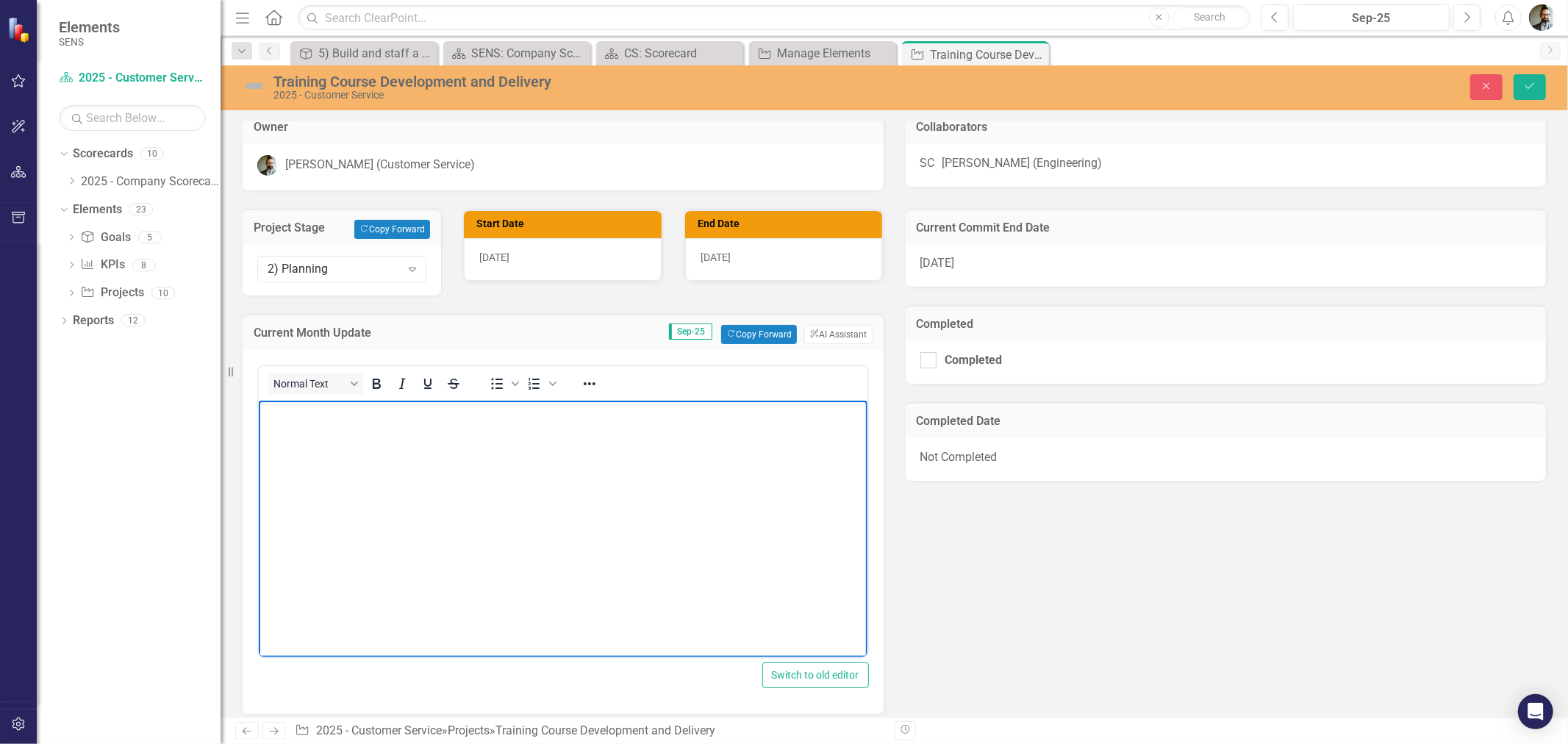
click at [293, 425] on body "Rich Text Area. Press ALT-0 for help." at bounding box center [562, 510] width 608 height 221
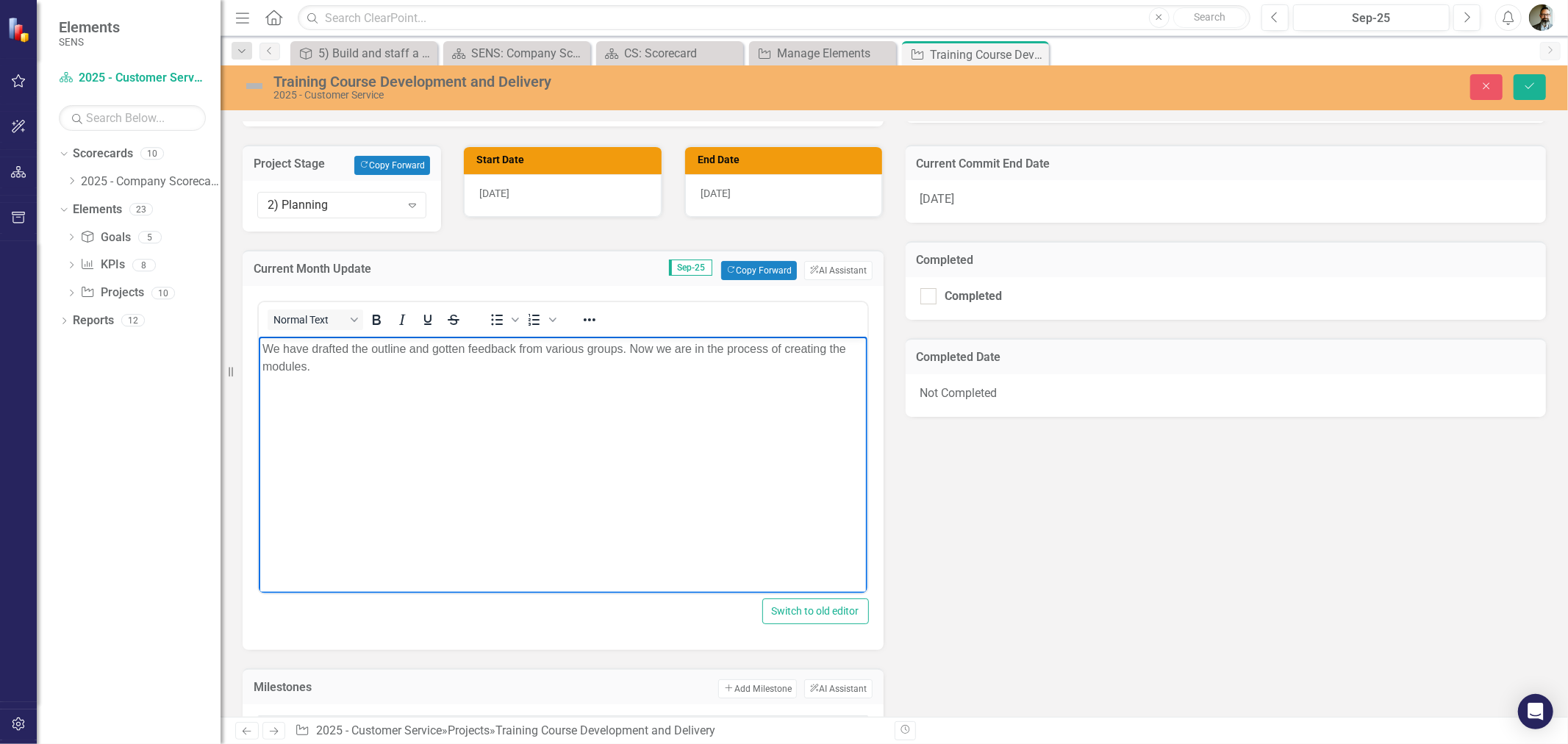
scroll to position [408, 0]
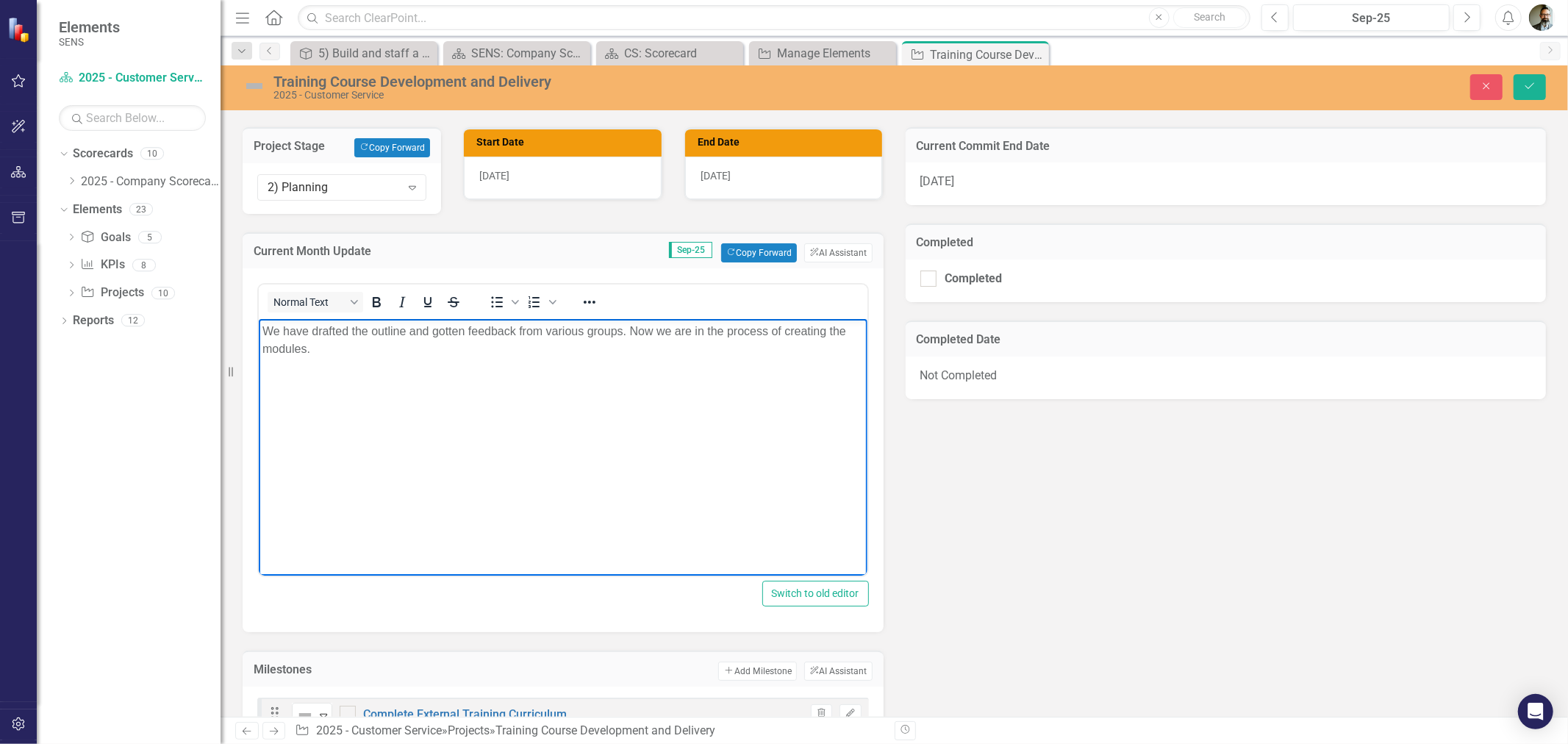
click at [342, 349] on p "We have drafted the outline and gotten feedback from various groups. Now we are…" at bounding box center [562, 339] width 602 height 35
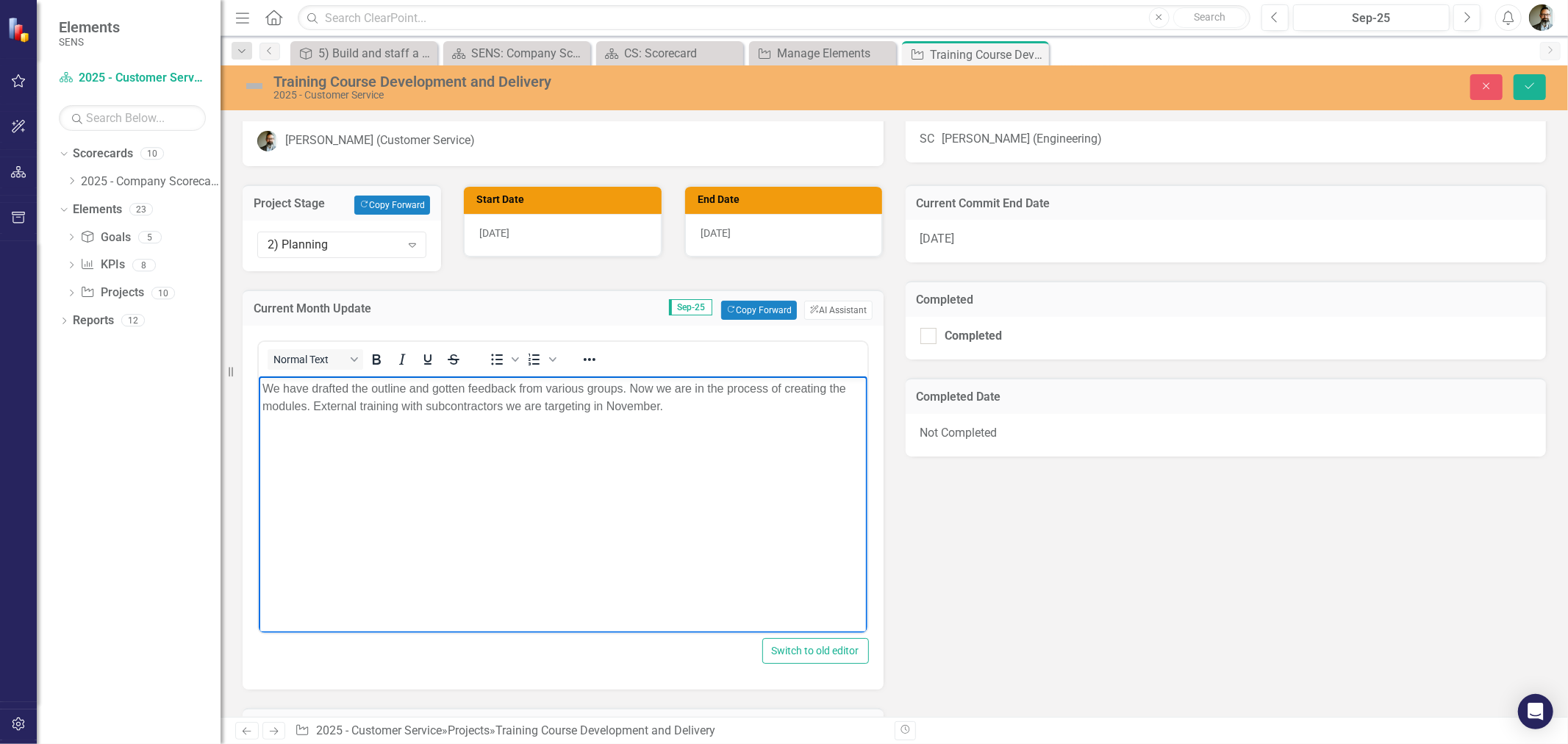
scroll to position [326, 0]
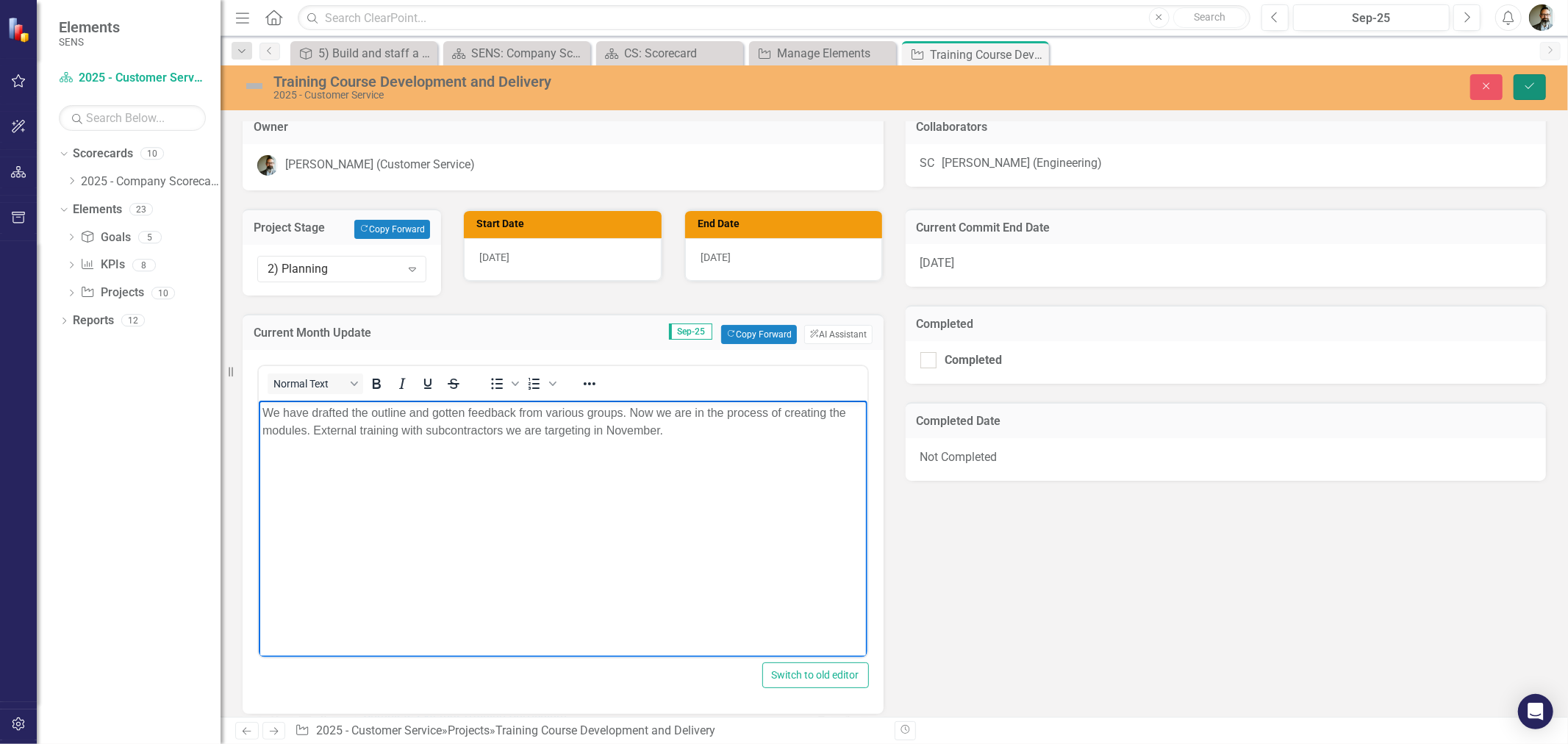
click at [1531, 87] on icon "Save" at bounding box center [1530, 86] width 14 height 10
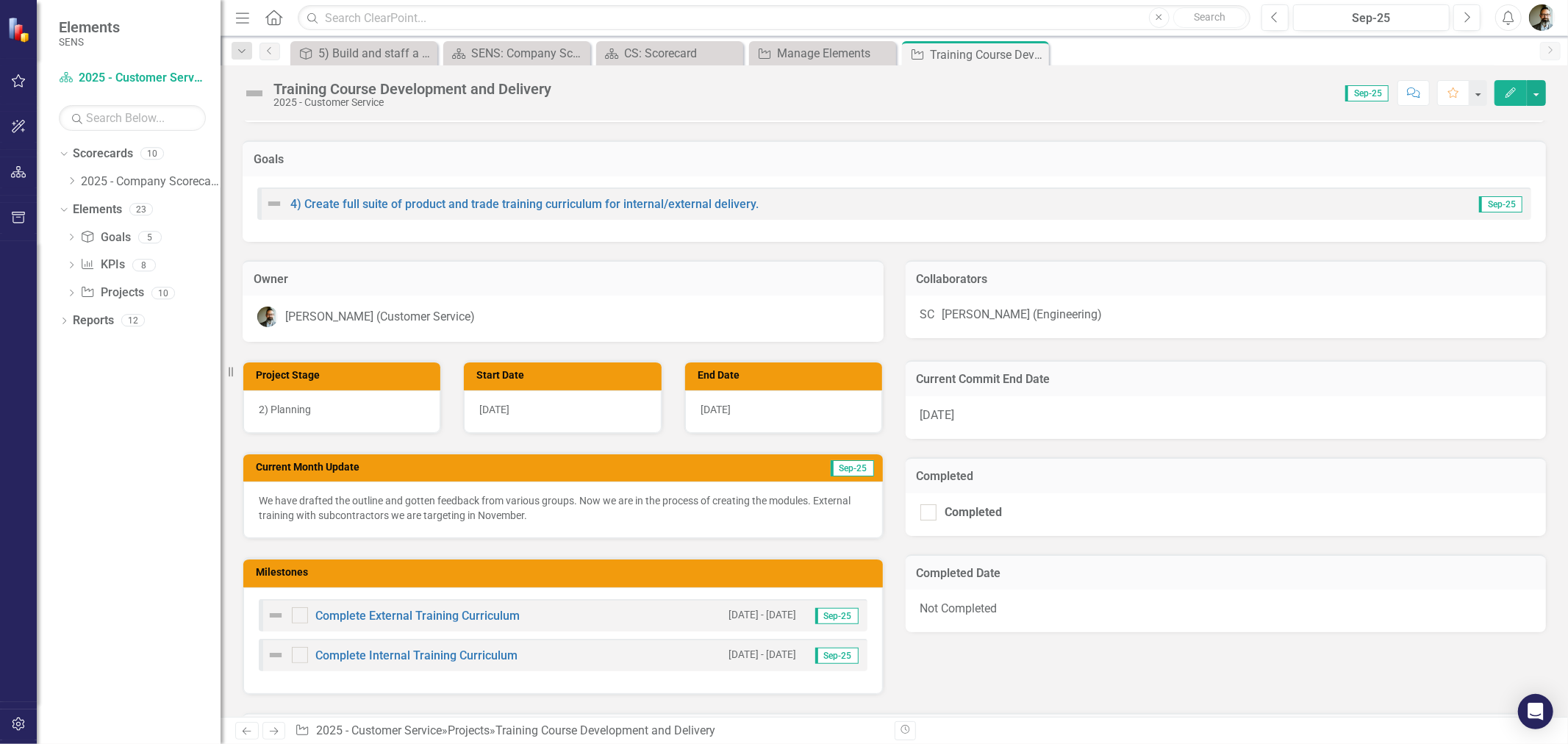
scroll to position [0, 0]
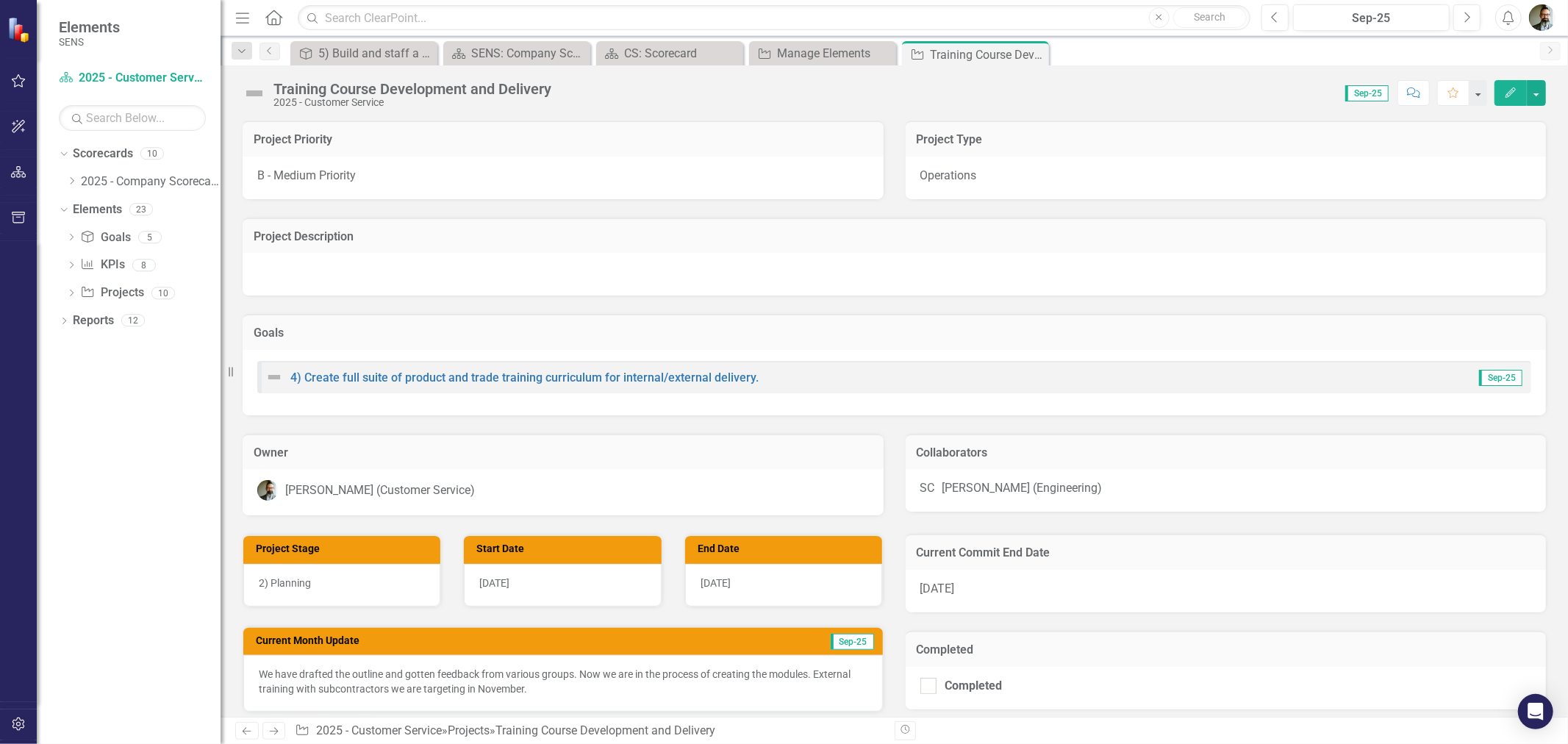
click at [253, 94] on img at bounding box center [255, 94] width 24 height 24
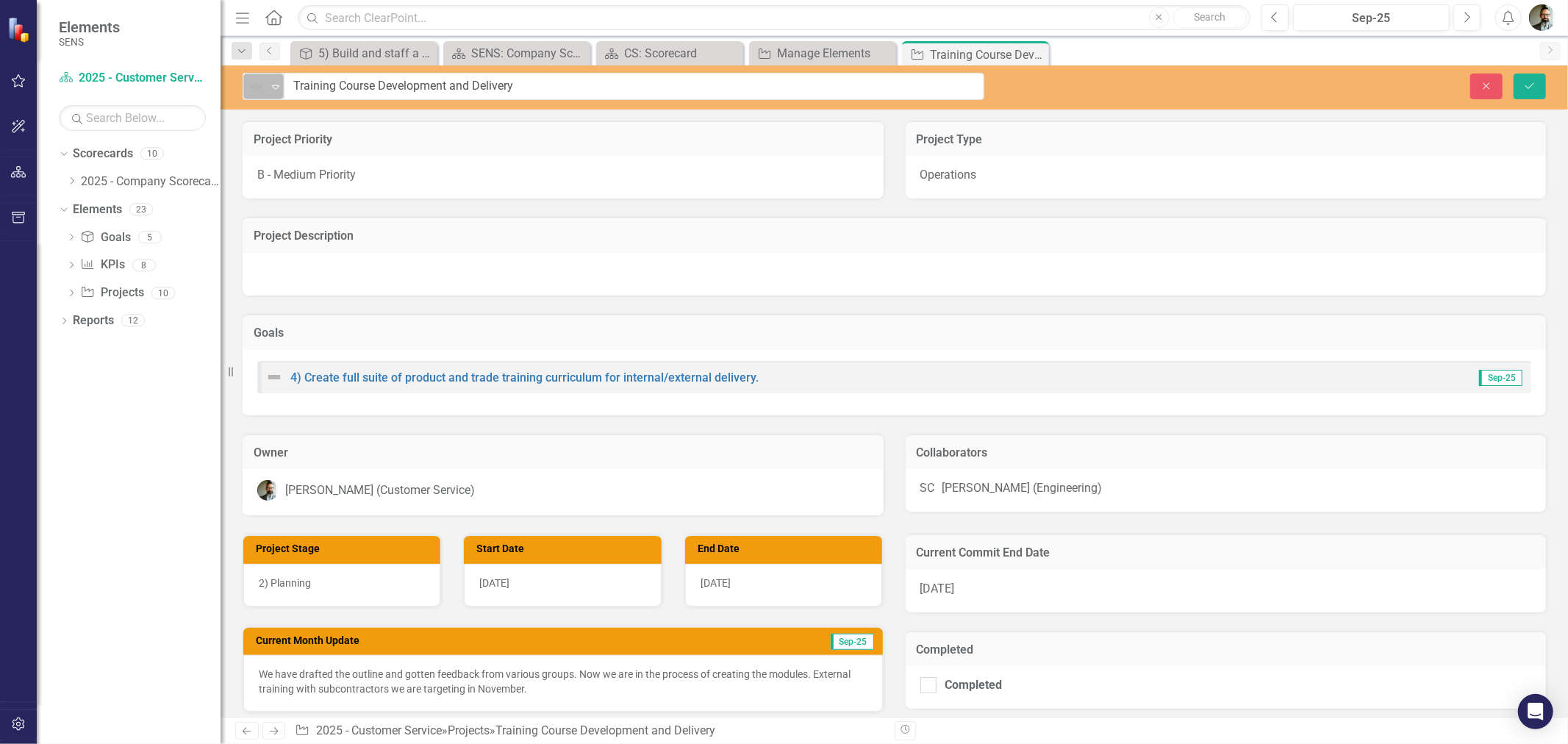
click at [270, 82] on icon "Expand" at bounding box center [275, 87] width 14 height 12
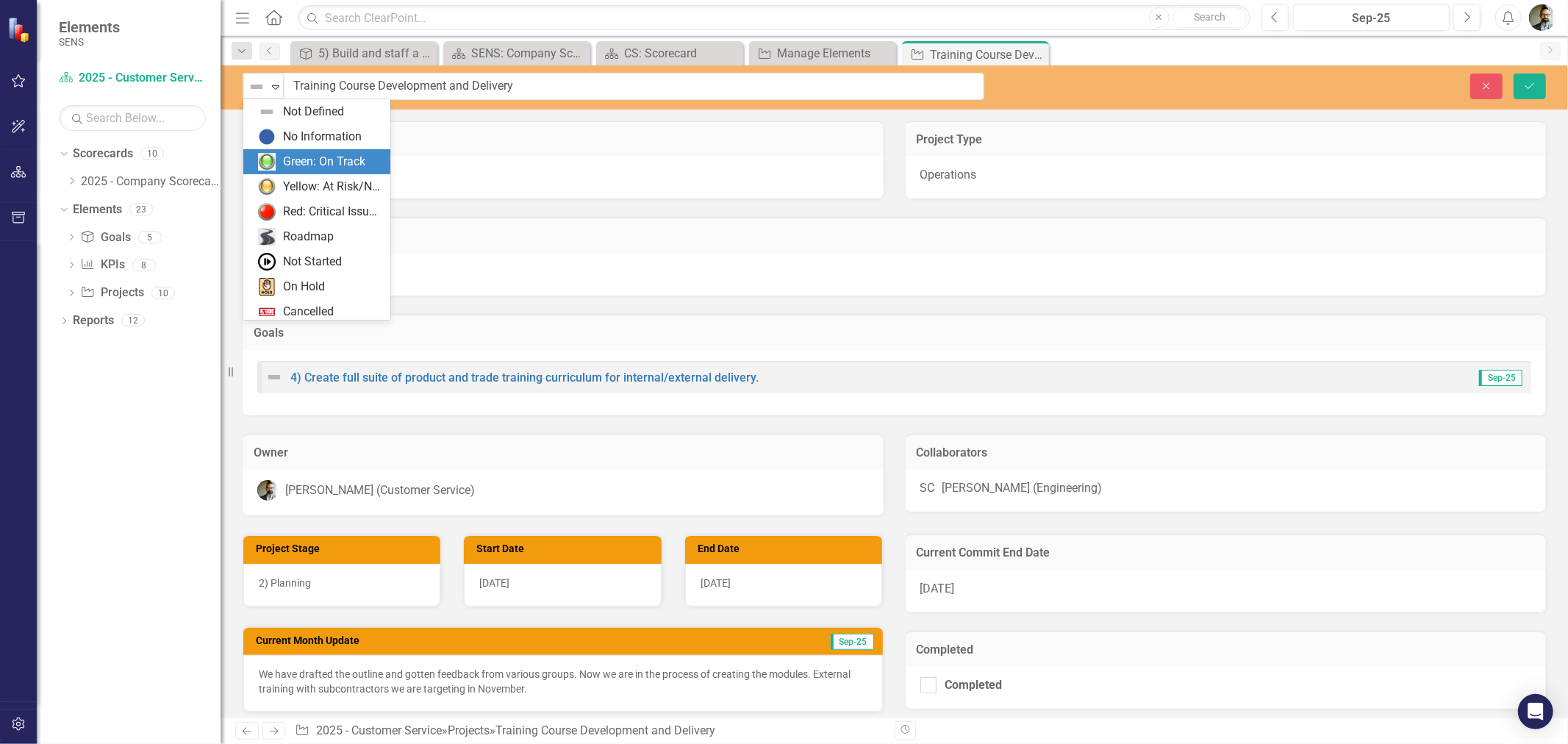
click at [290, 158] on div "Green: On Track" at bounding box center [324, 162] width 83 height 17
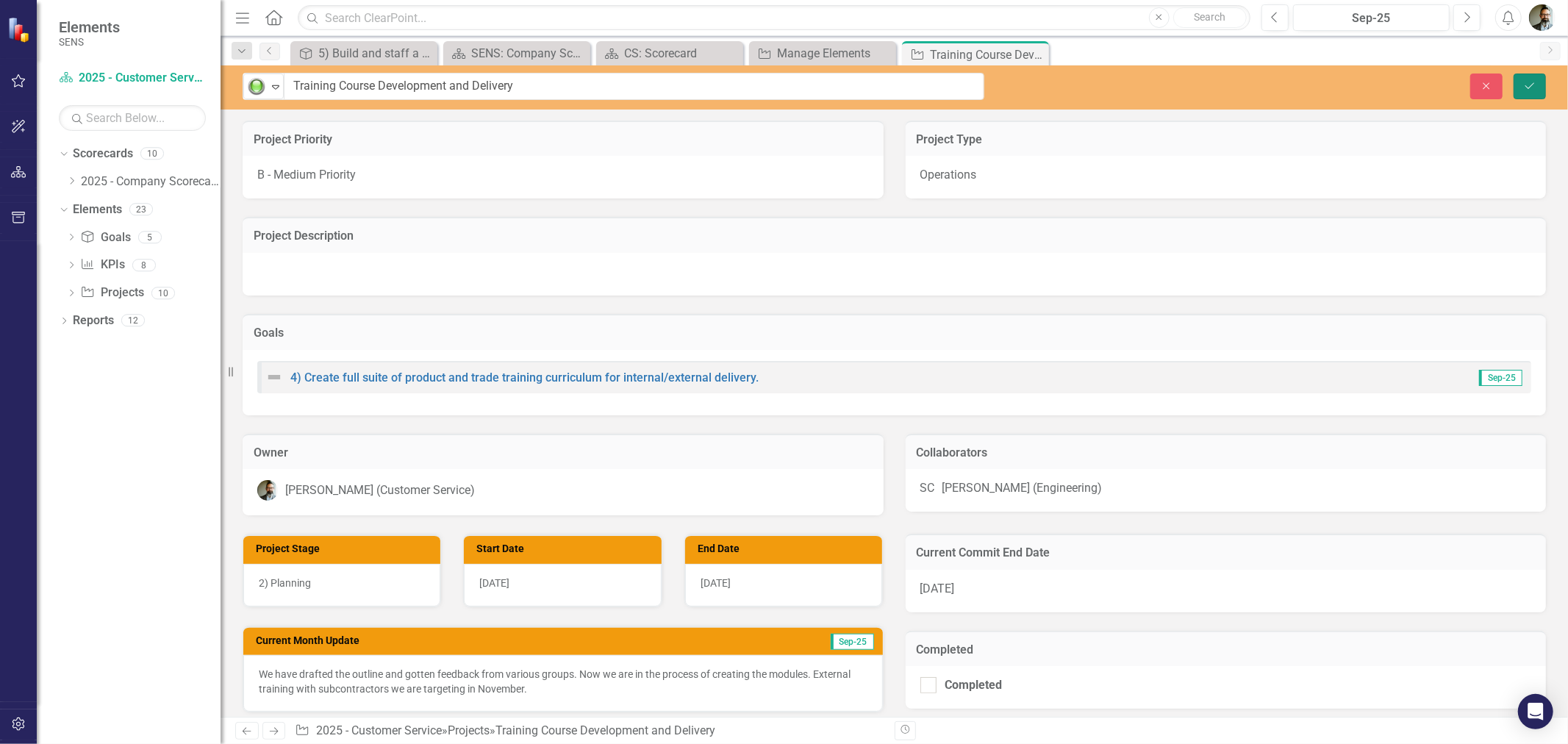
click at [1531, 92] on button "Save" at bounding box center [1530, 86] width 32 height 26
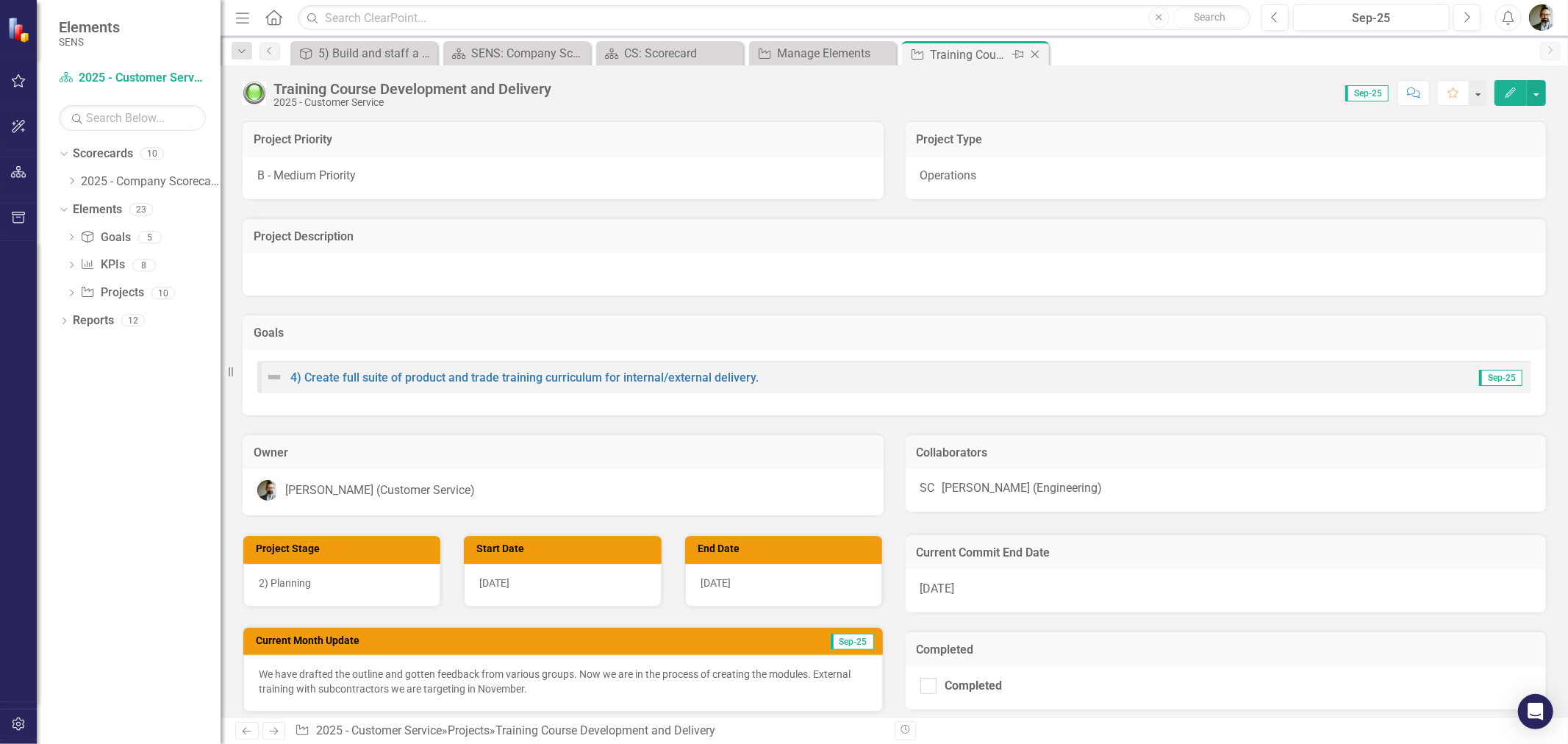
click at [1036, 55] on icon "Close" at bounding box center [1035, 55] width 14 height 12
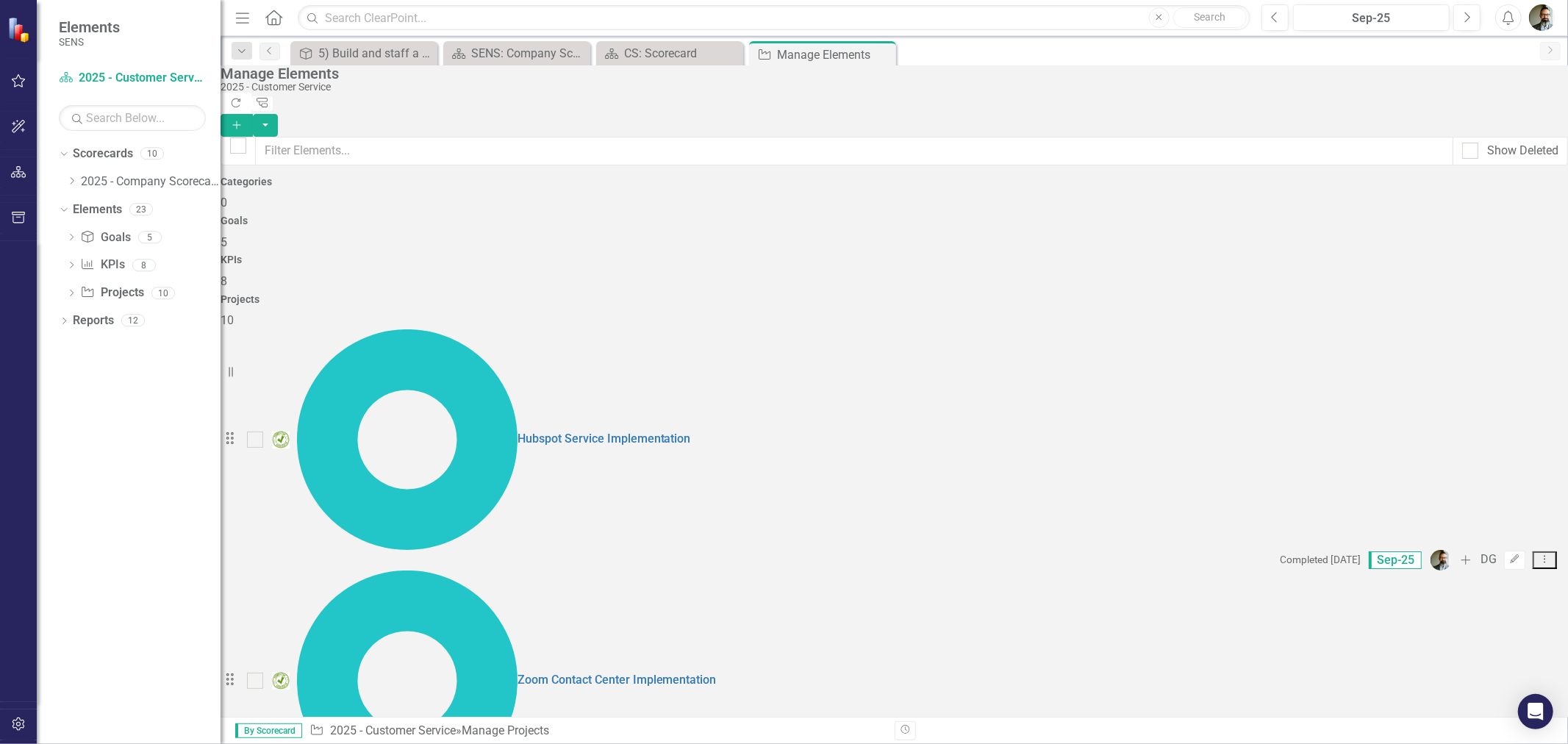
scroll to position [11, 0]
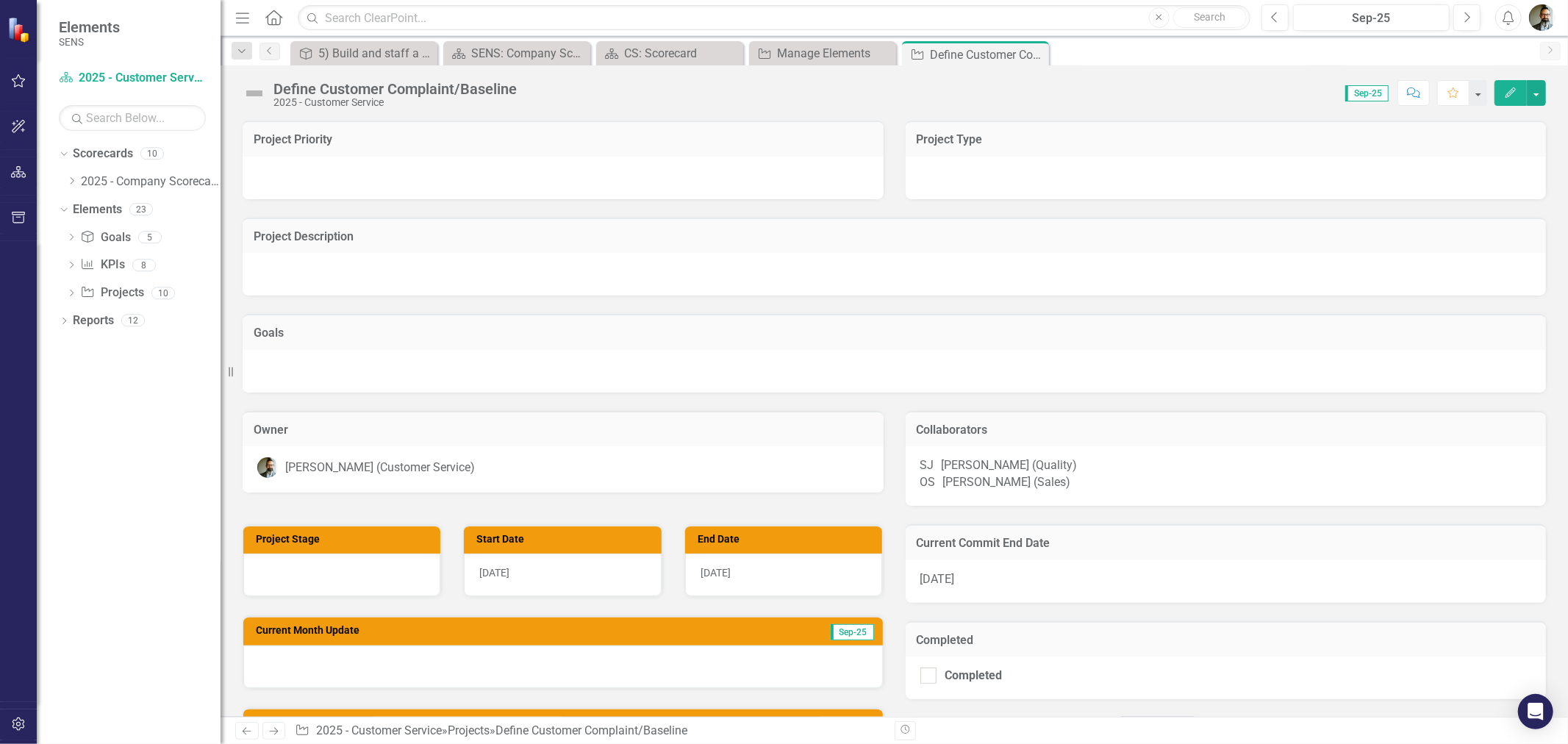
click at [289, 163] on div at bounding box center [563, 178] width 641 height 43
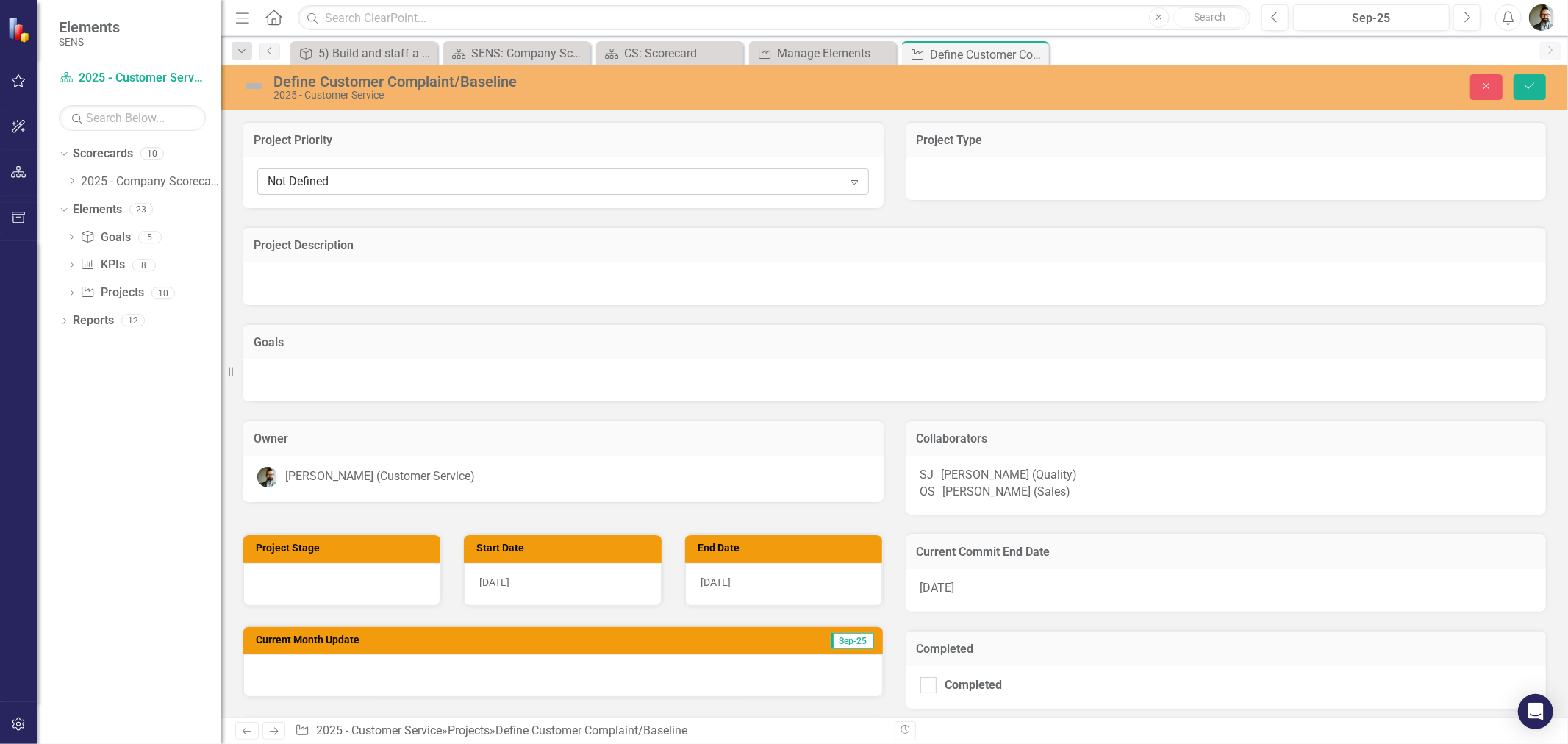
click at [305, 180] on div "Not Defined" at bounding box center [555, 182] width 575 height 17
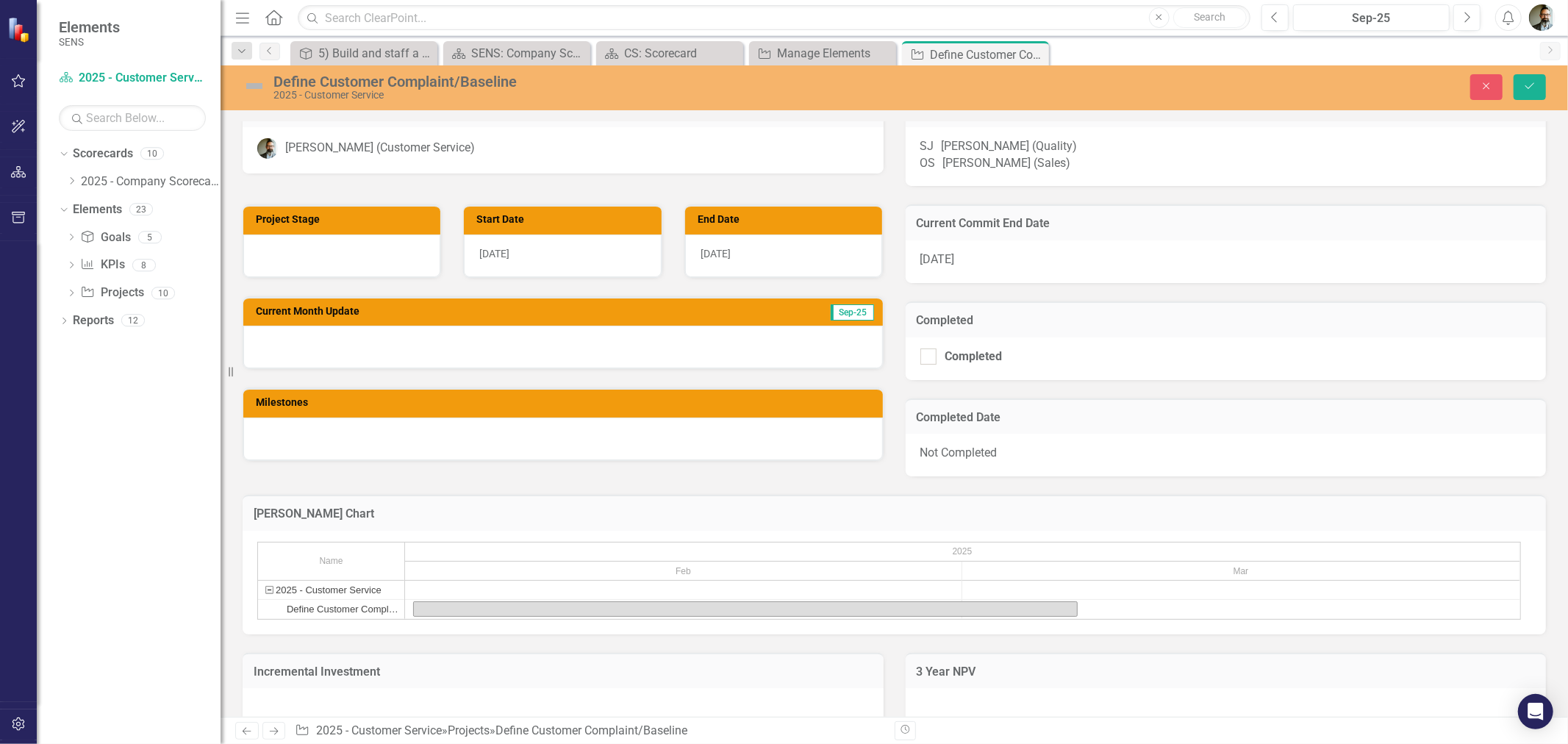
scroll to position [84, 0]
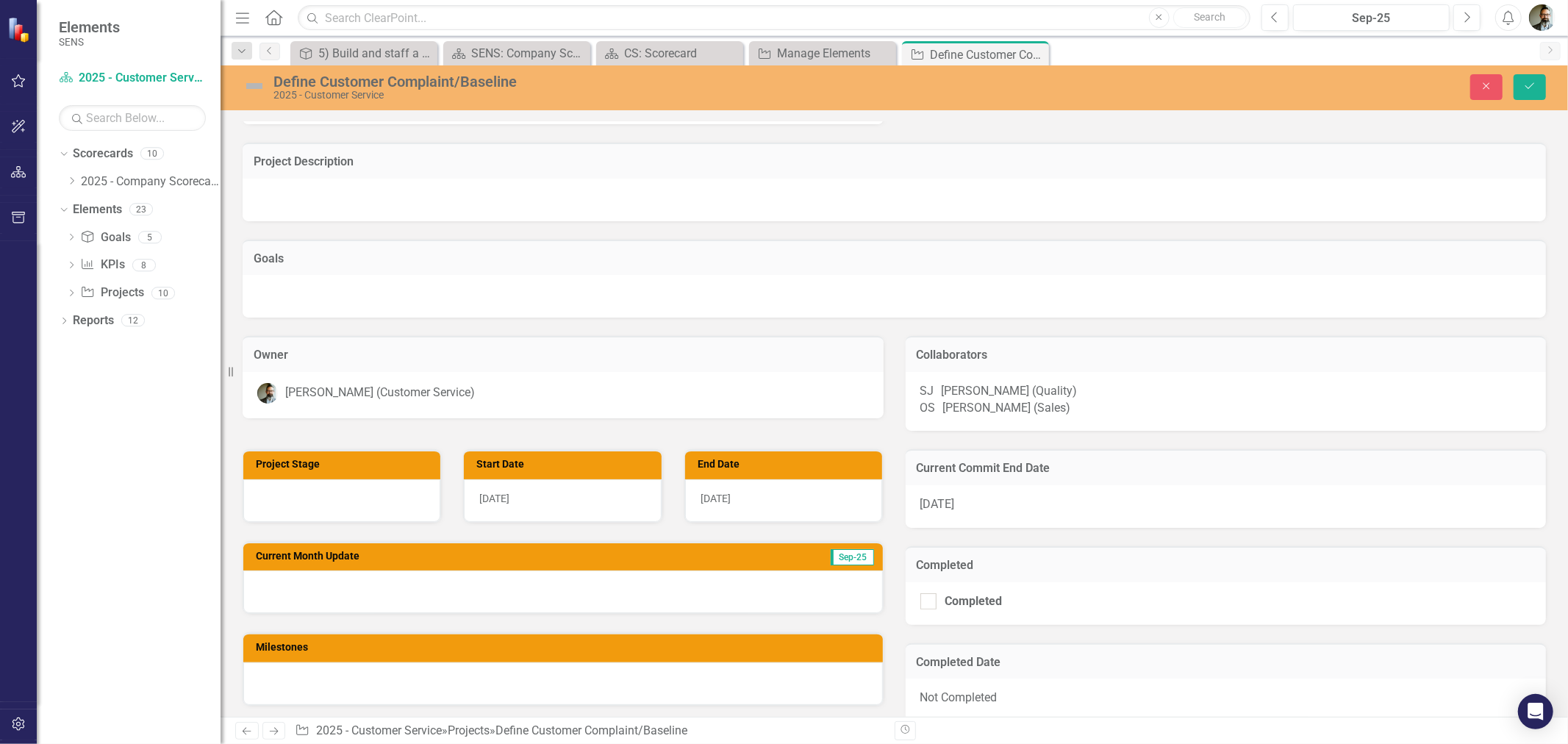
click at [297, 508] on div at bounding box center [342, 500] width 197 height 43
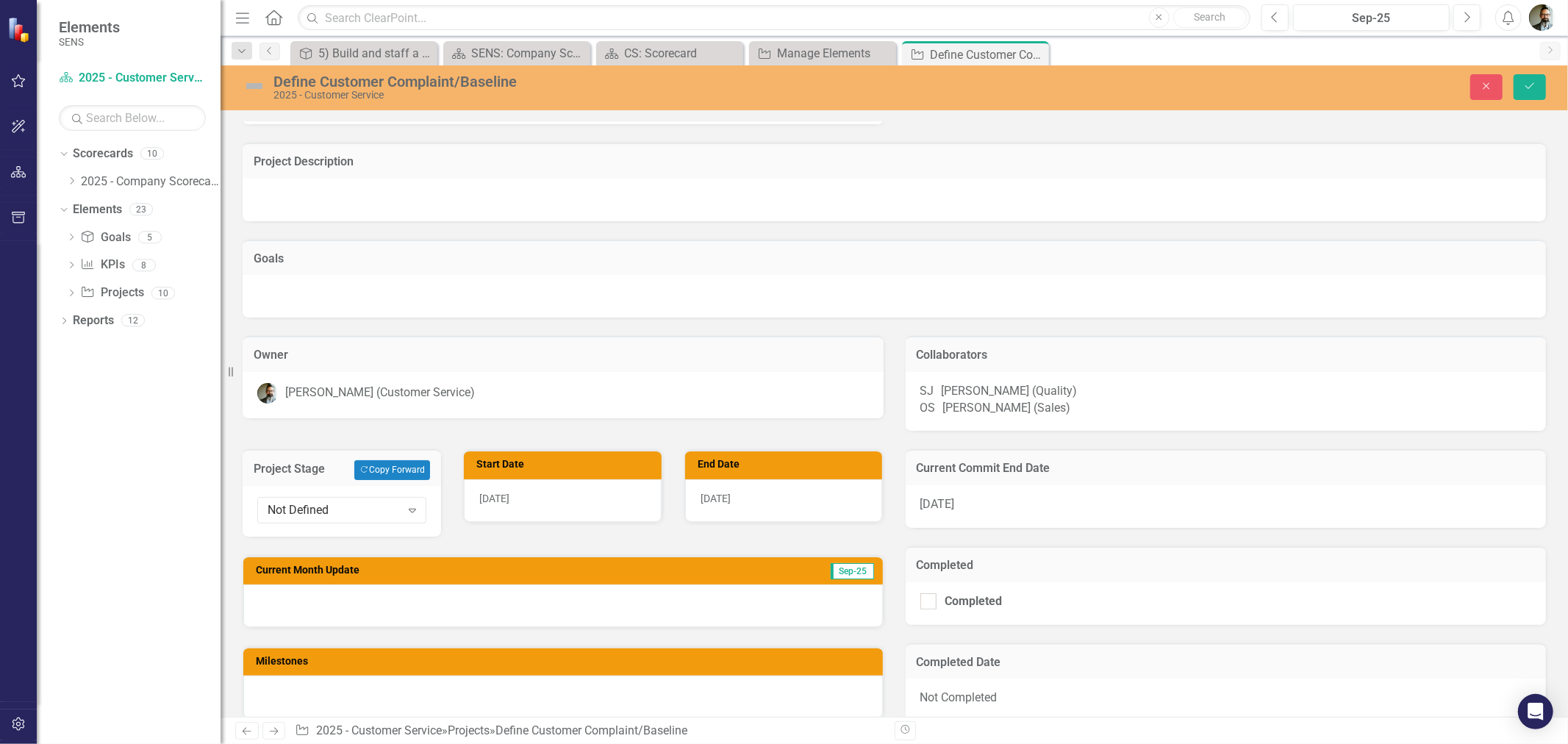
click at [489, 127] on div "Project Description" at bounding box center [894, 173] width 1325 height 97
click at [258, 86] on img at bounding box center [255, 86] width 24 height 24
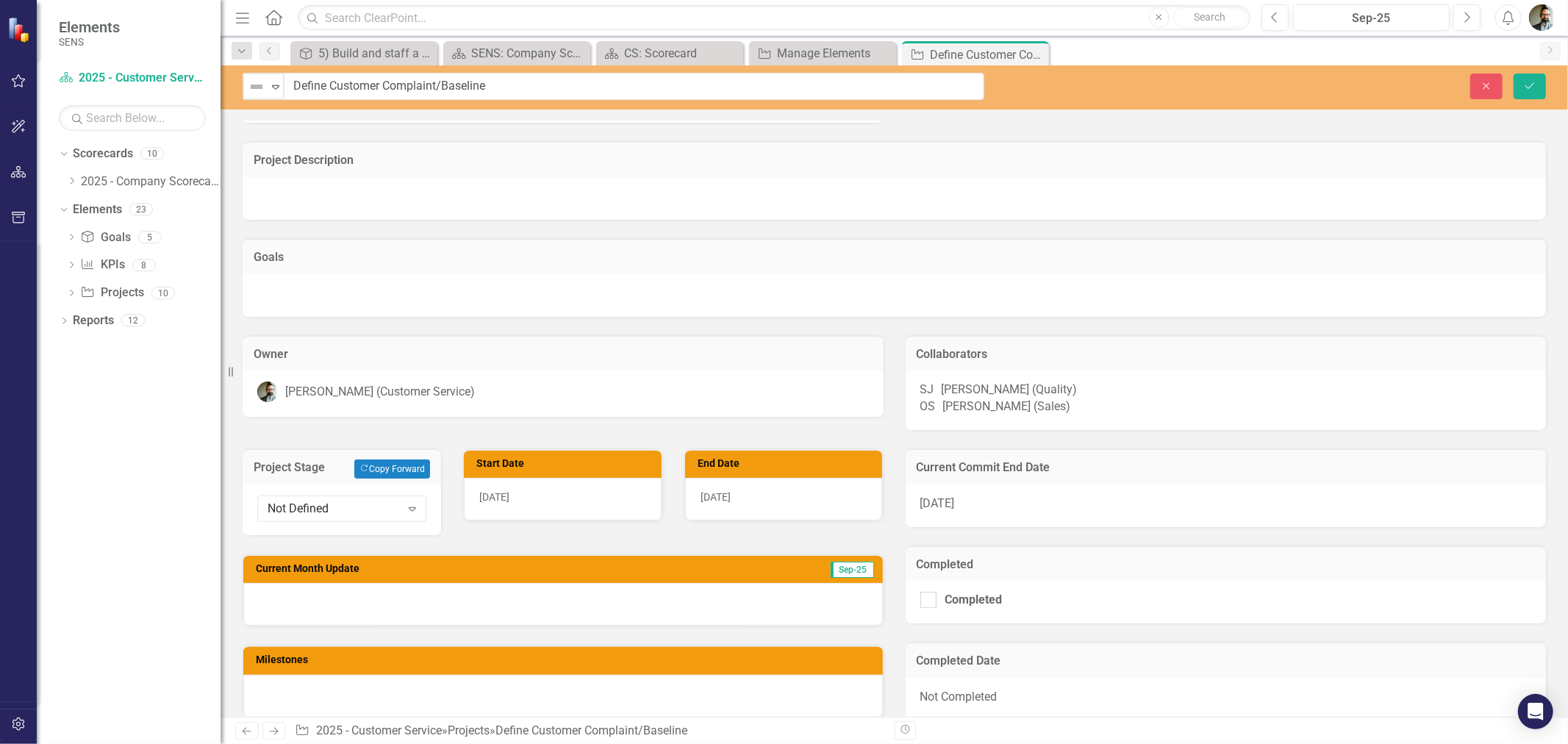
click at [260, 85] on img at bounding box center [257, 86] width 18 height 18
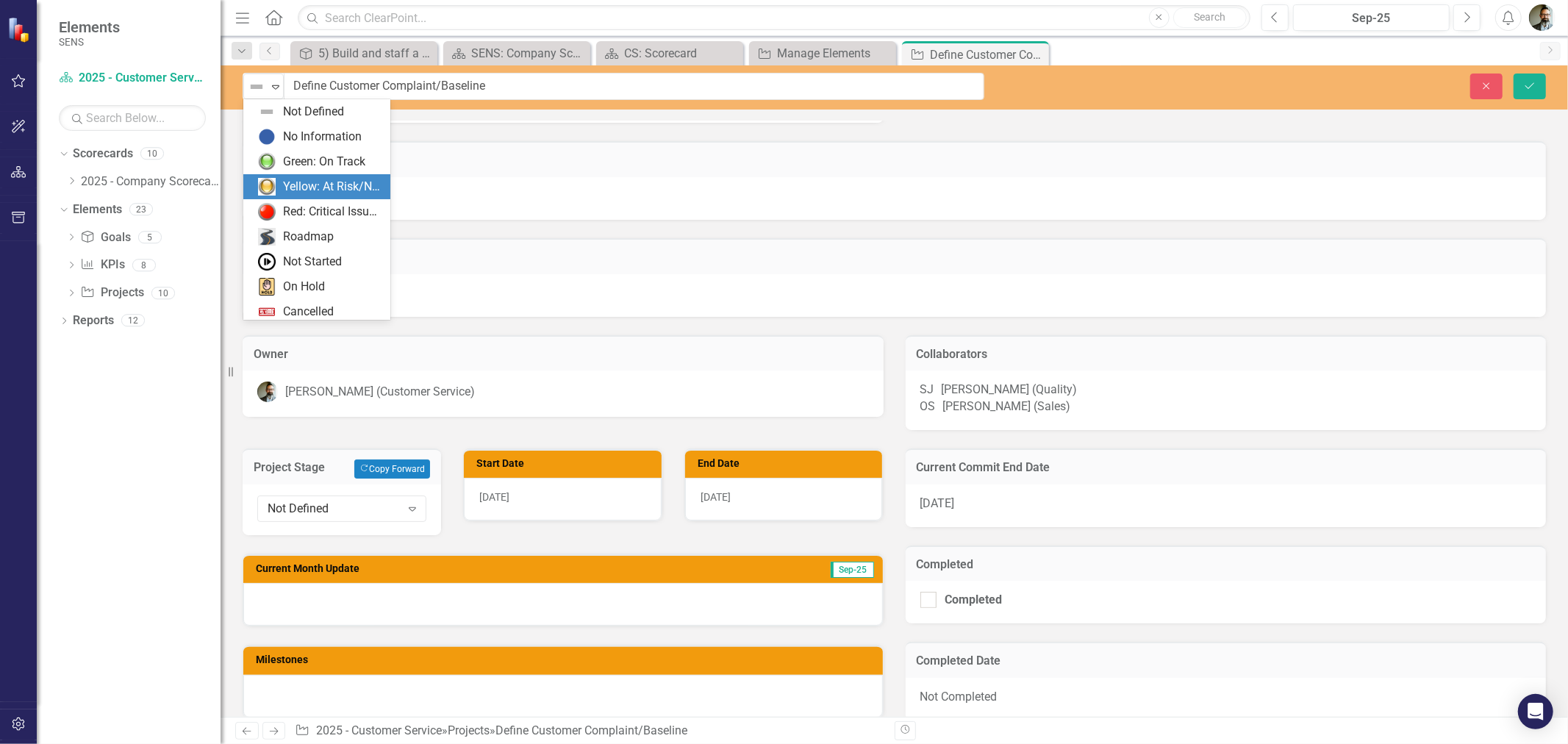
scroll to position [30, 0]
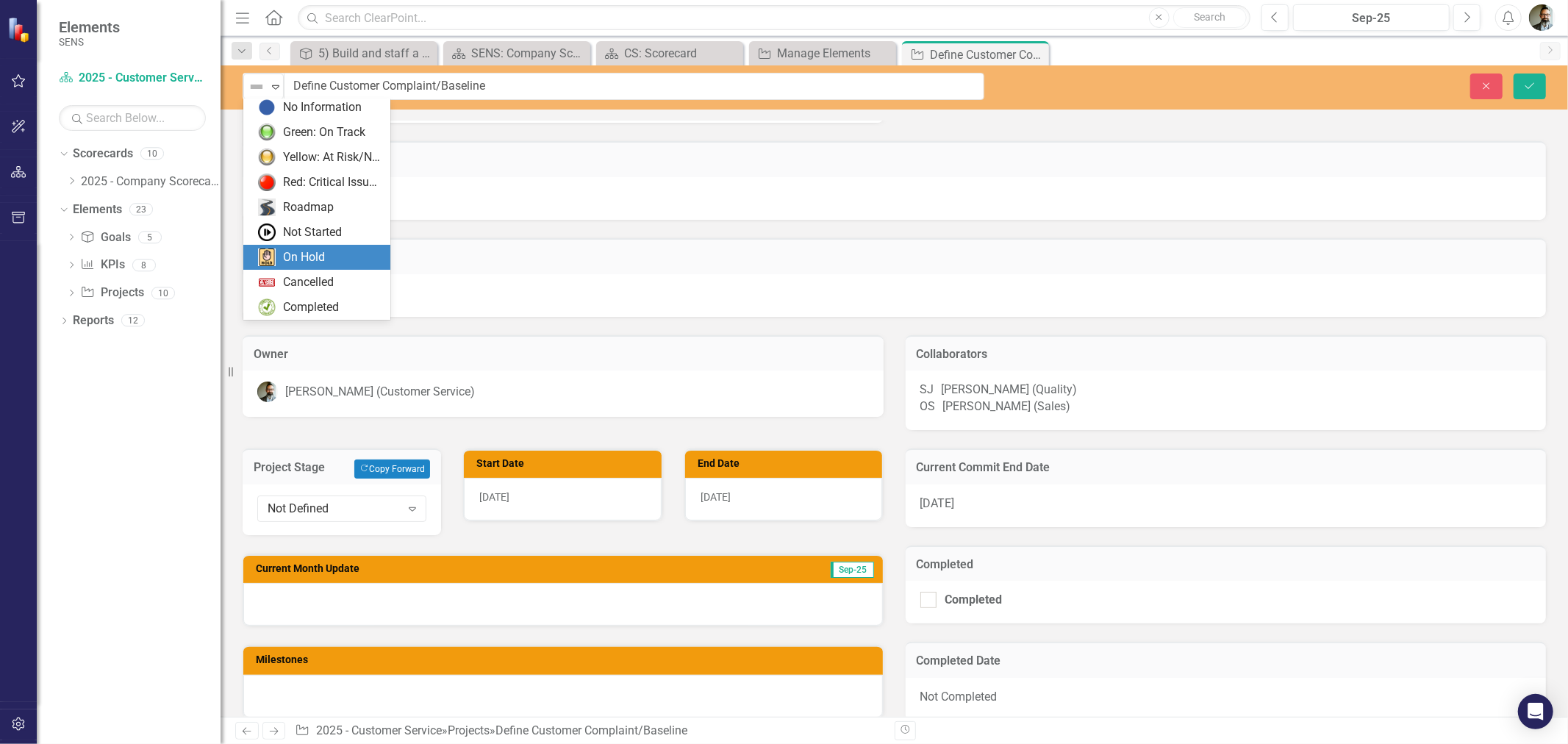
click at [324, 256] on div "On Hold" at bounding box center [303, 257] width 42 height 17
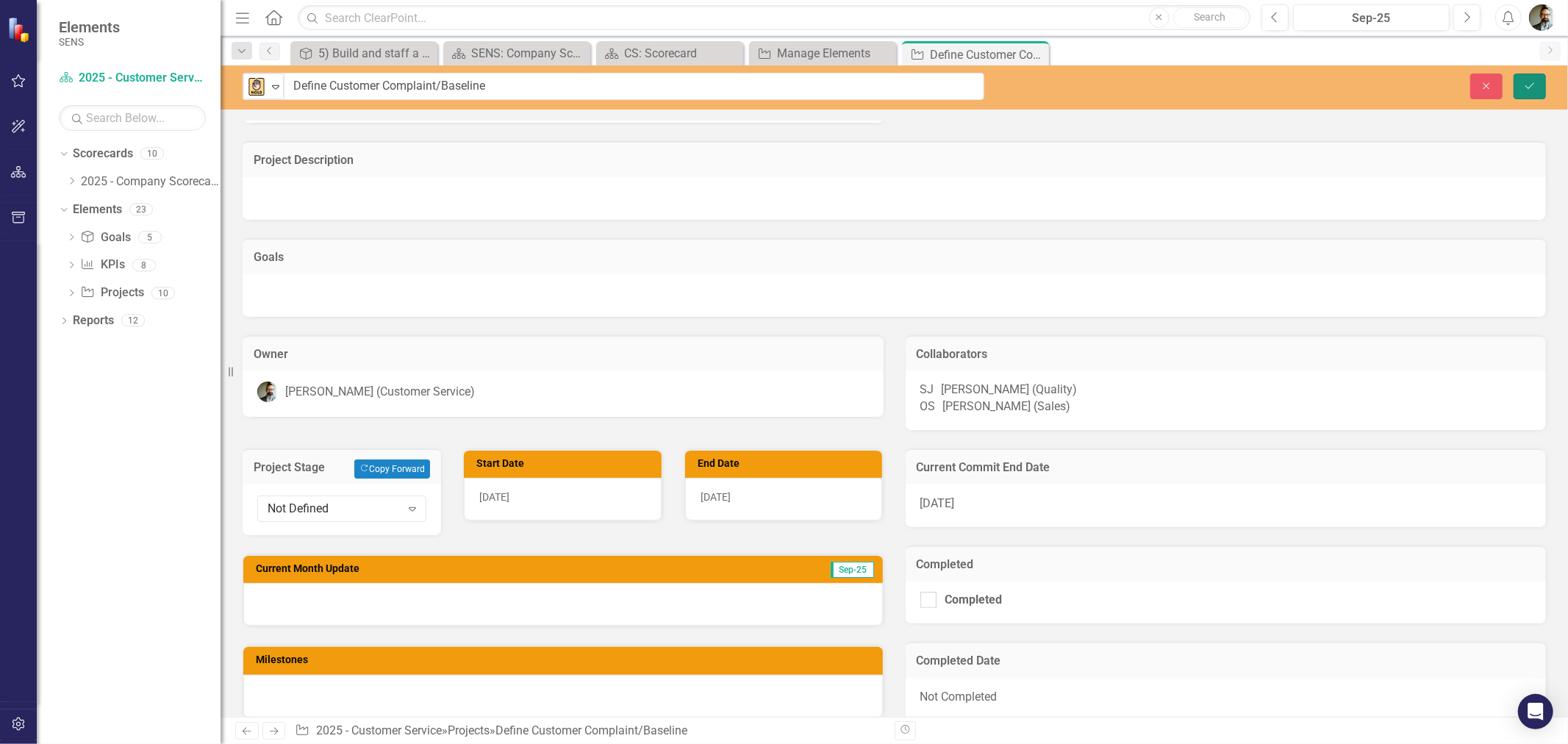
click at [1531, 81] on icon "Save" at bounding box center [1530, 86] width 14 height 10
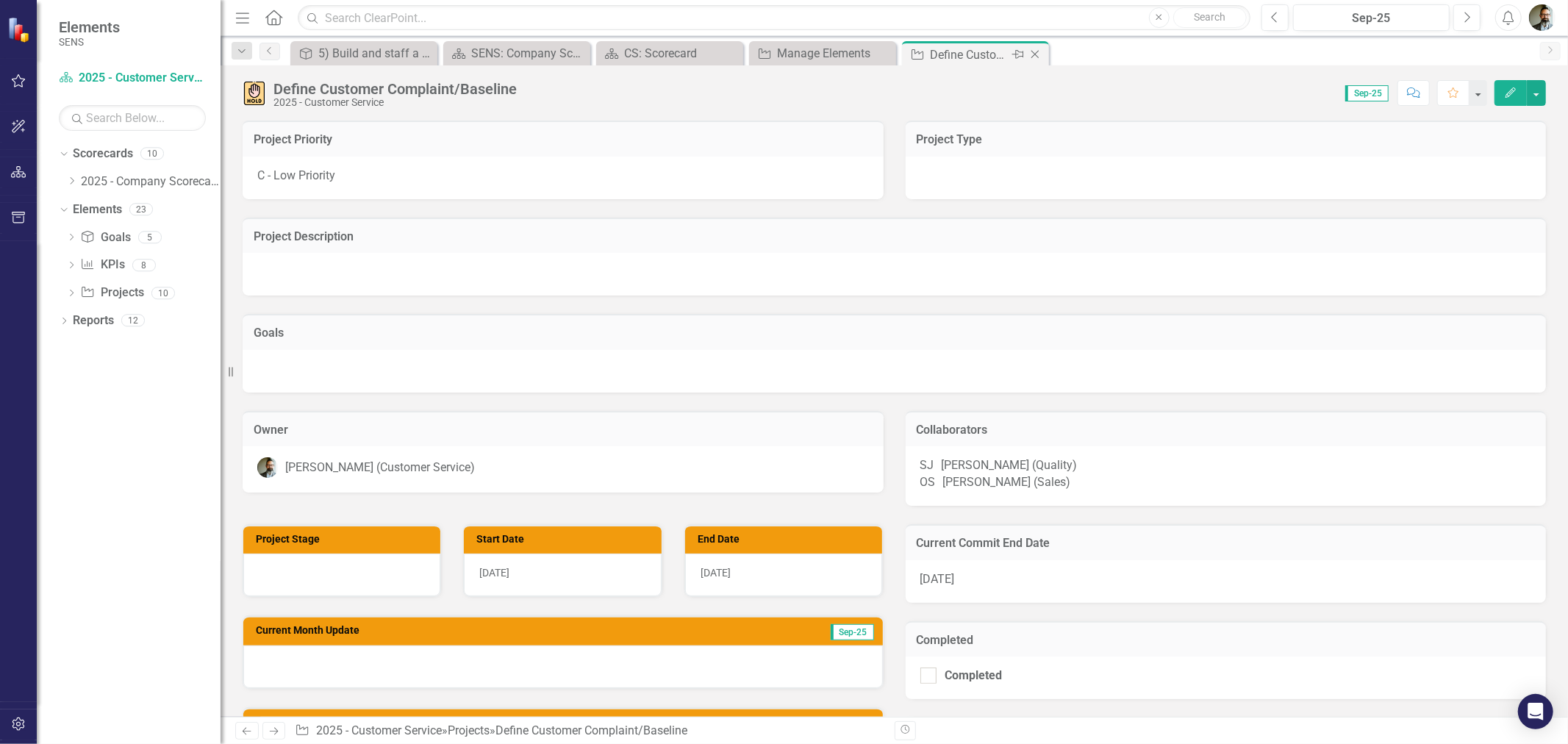
click at [1037, 52] on icon at bounding box center [1035, 55] width 8 height 8
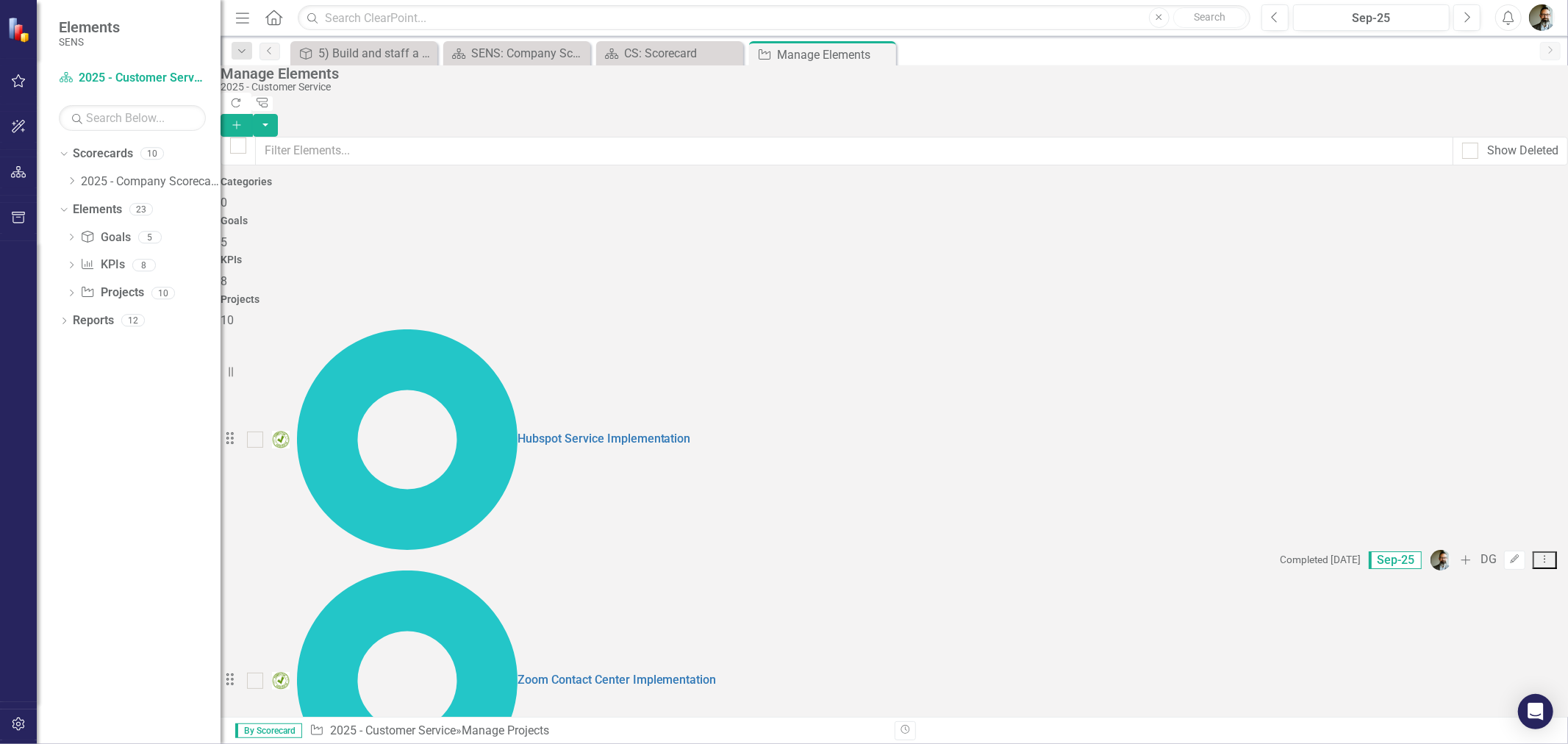
scroll to position [11, 0]
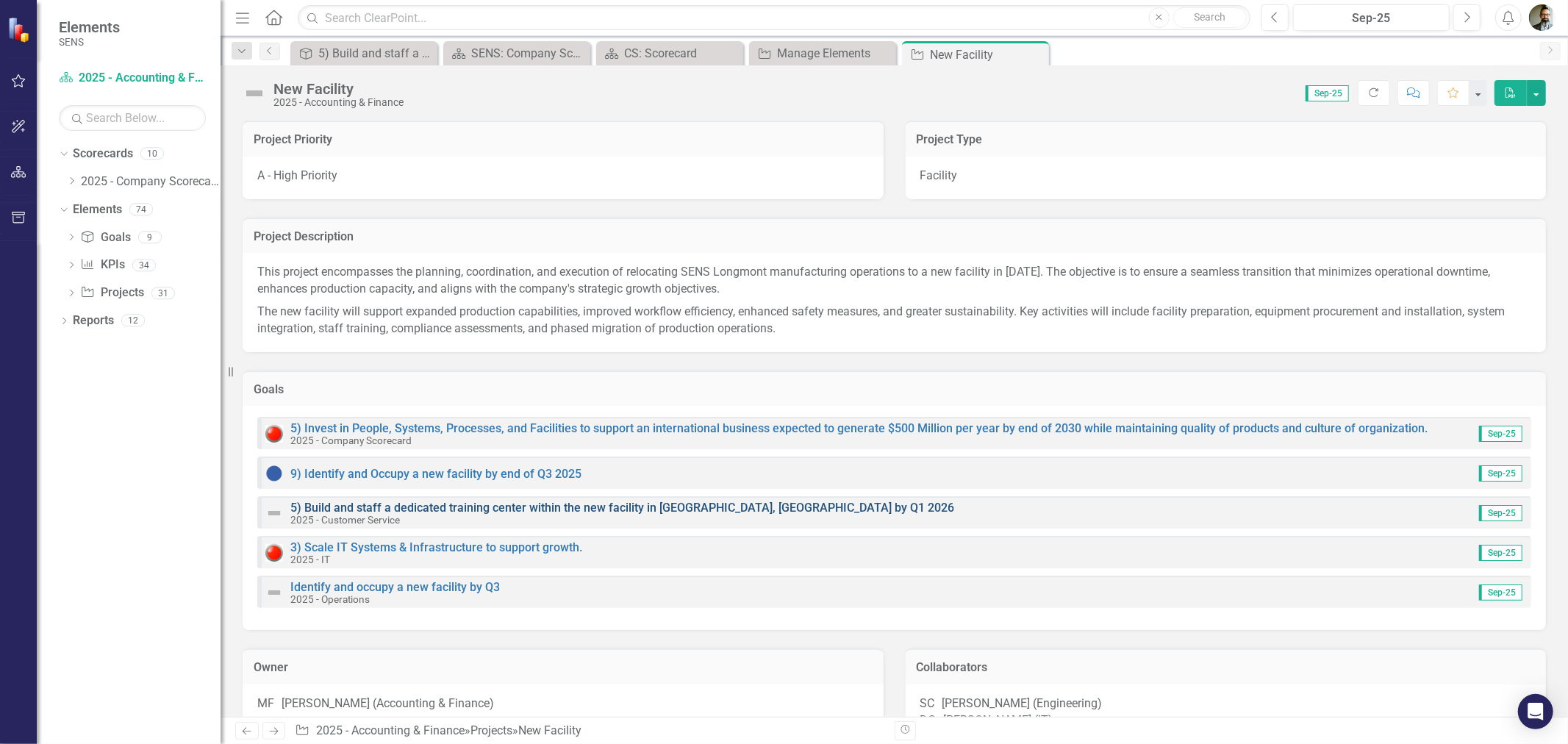
click at [491, 503] on link "5) Build and staff a dedicated training center within the new facility in [GEOG…" at bounding box center [622, 507] width 664 height 14
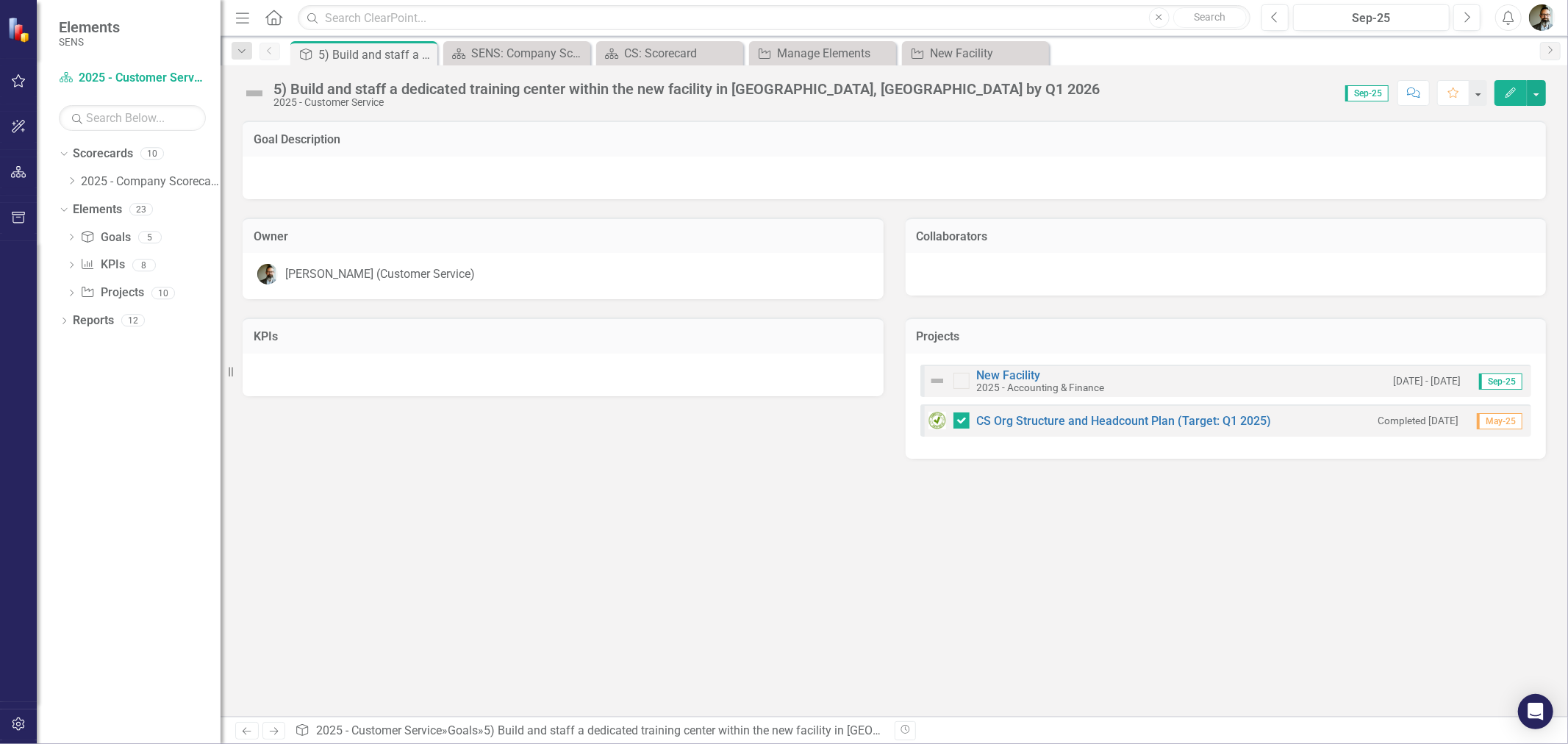
click at [253, 92] on img at bounding box center [255, 94] width 24 height 24
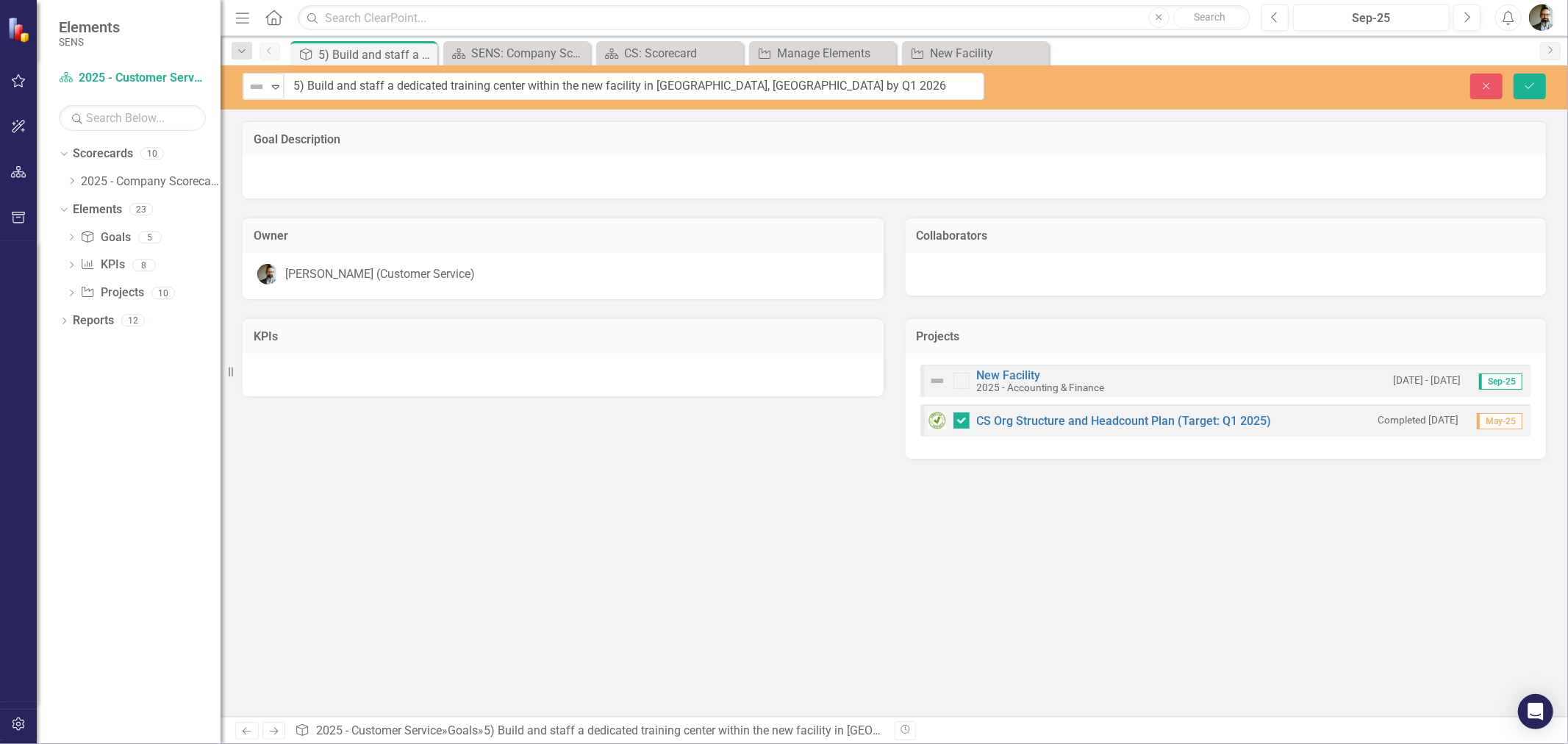
click at [253, 92] on img at bounding box center [257, 86] width 18 height 18
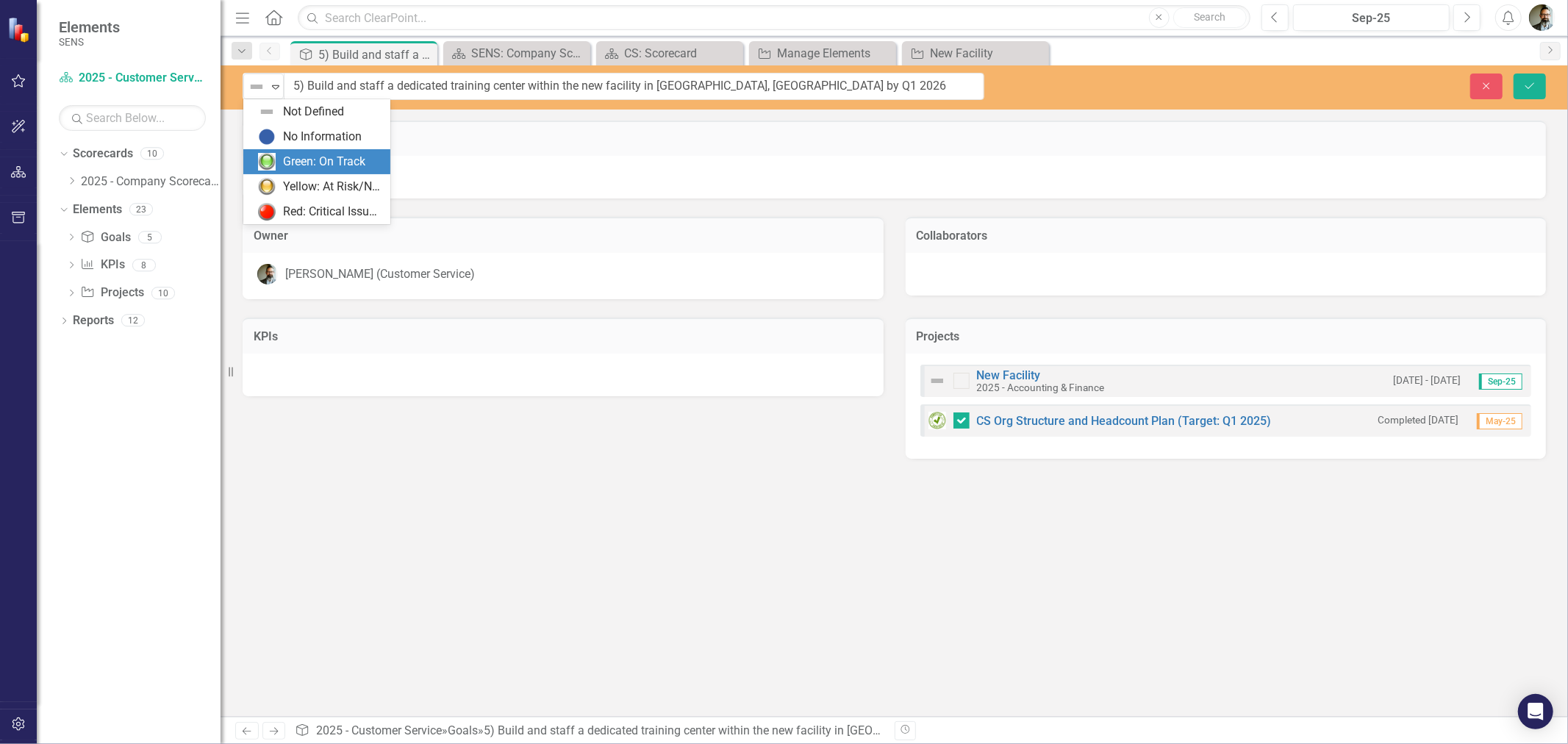
click at [285, 159] on div "Green: On Track" at bounding box center [324, 162] width 83 height 17
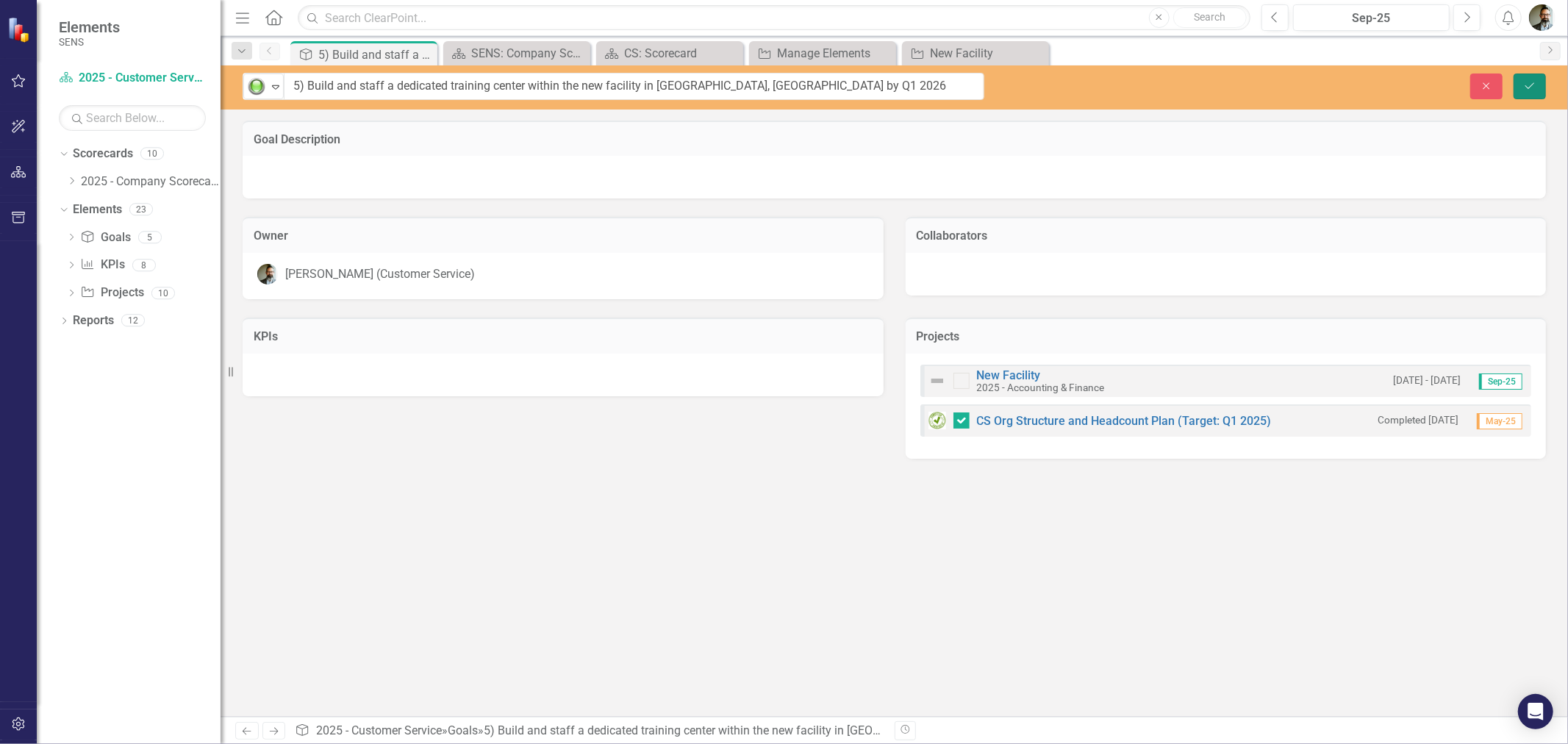
click at [1529, 83] on icon "Save" at bounding box center [1530, 86] width 14 height 10
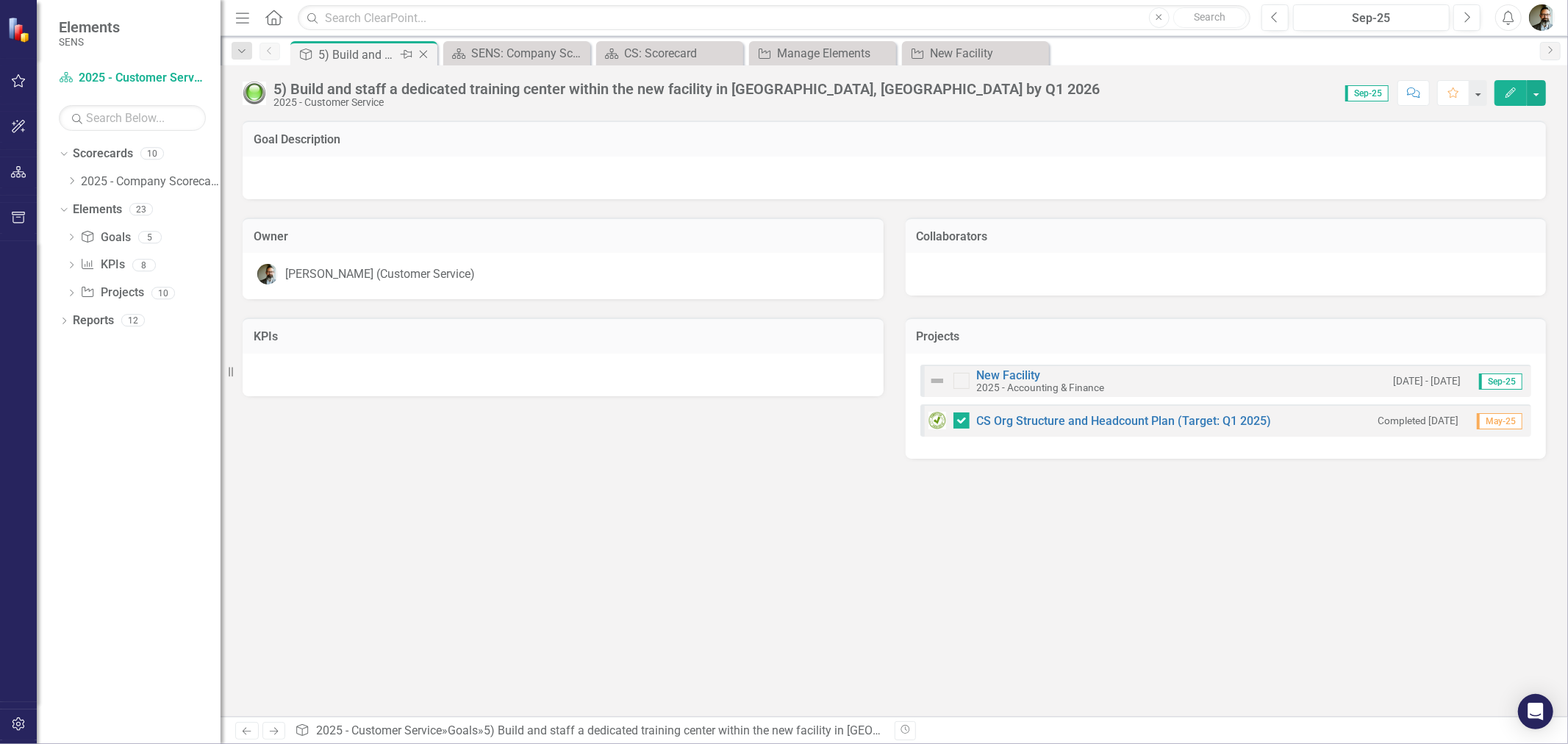
click at [424, 53] on icon at bounding box center [424, 55] width 8 height 8
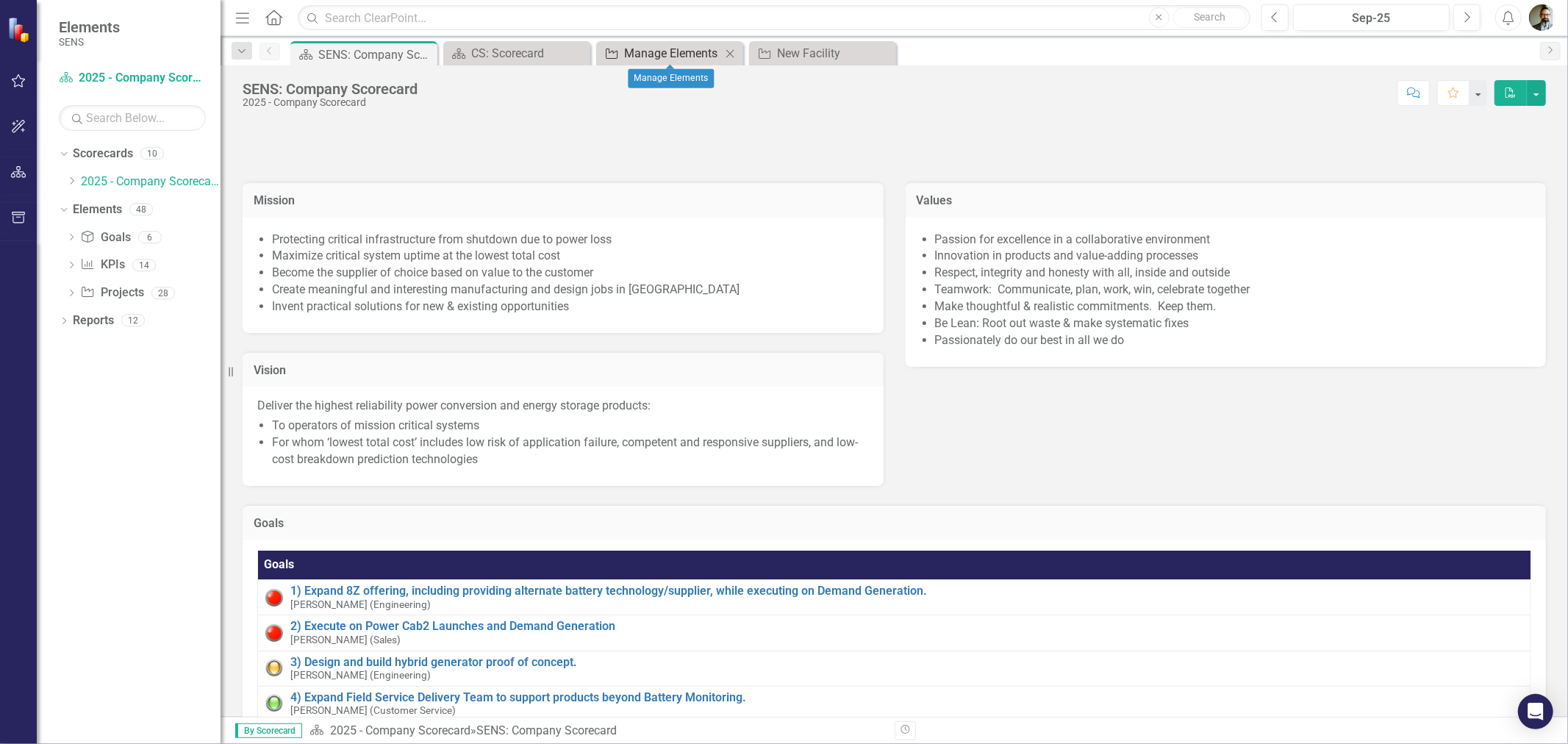
click at [688, 55] on div "Manage Elements" at bounding box center [672, 54] width 97 height 19
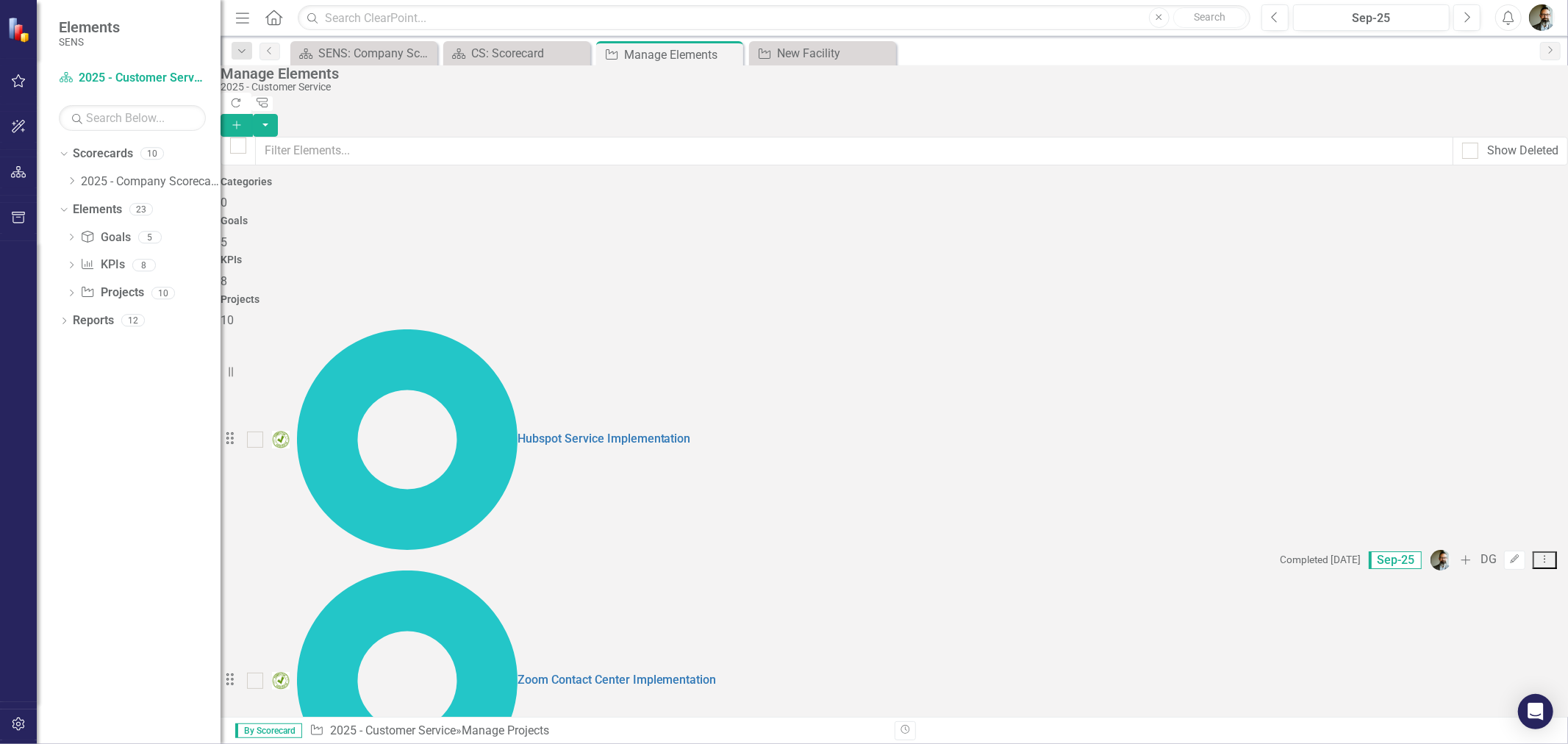
scroll to position [11, 0]
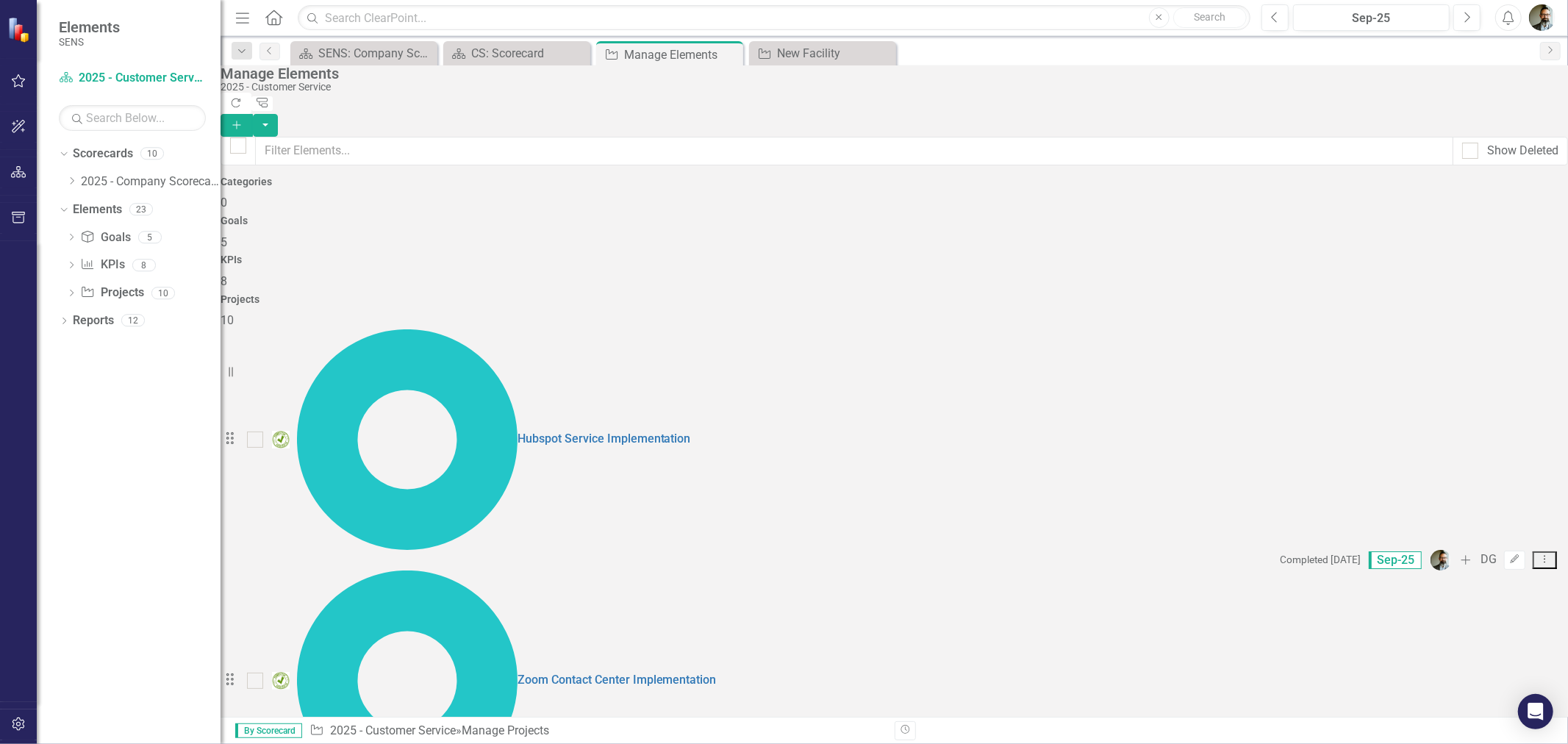
checkbox input "true"
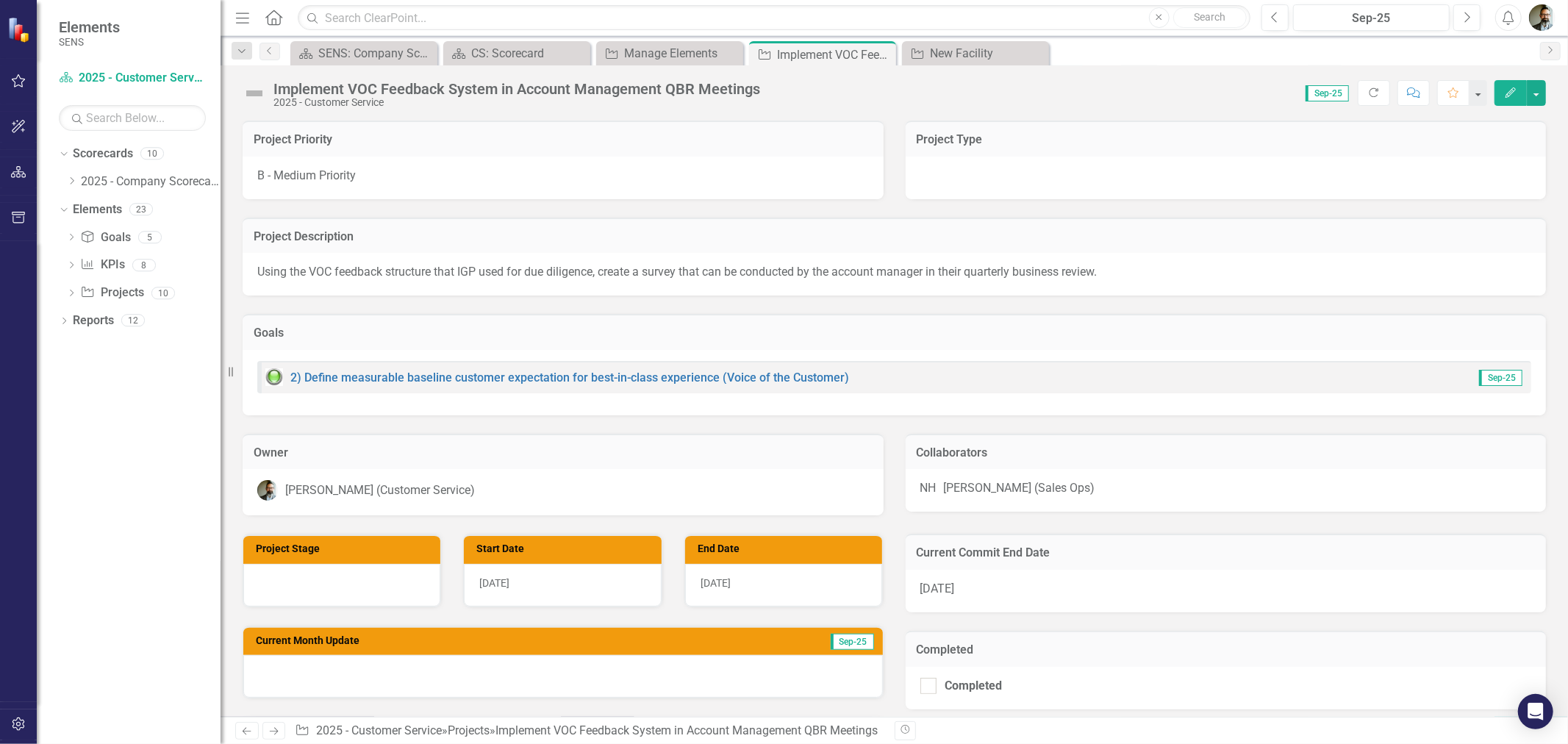
click at [251, 91] on img at bounding box center [255, 94] width 24 height 24
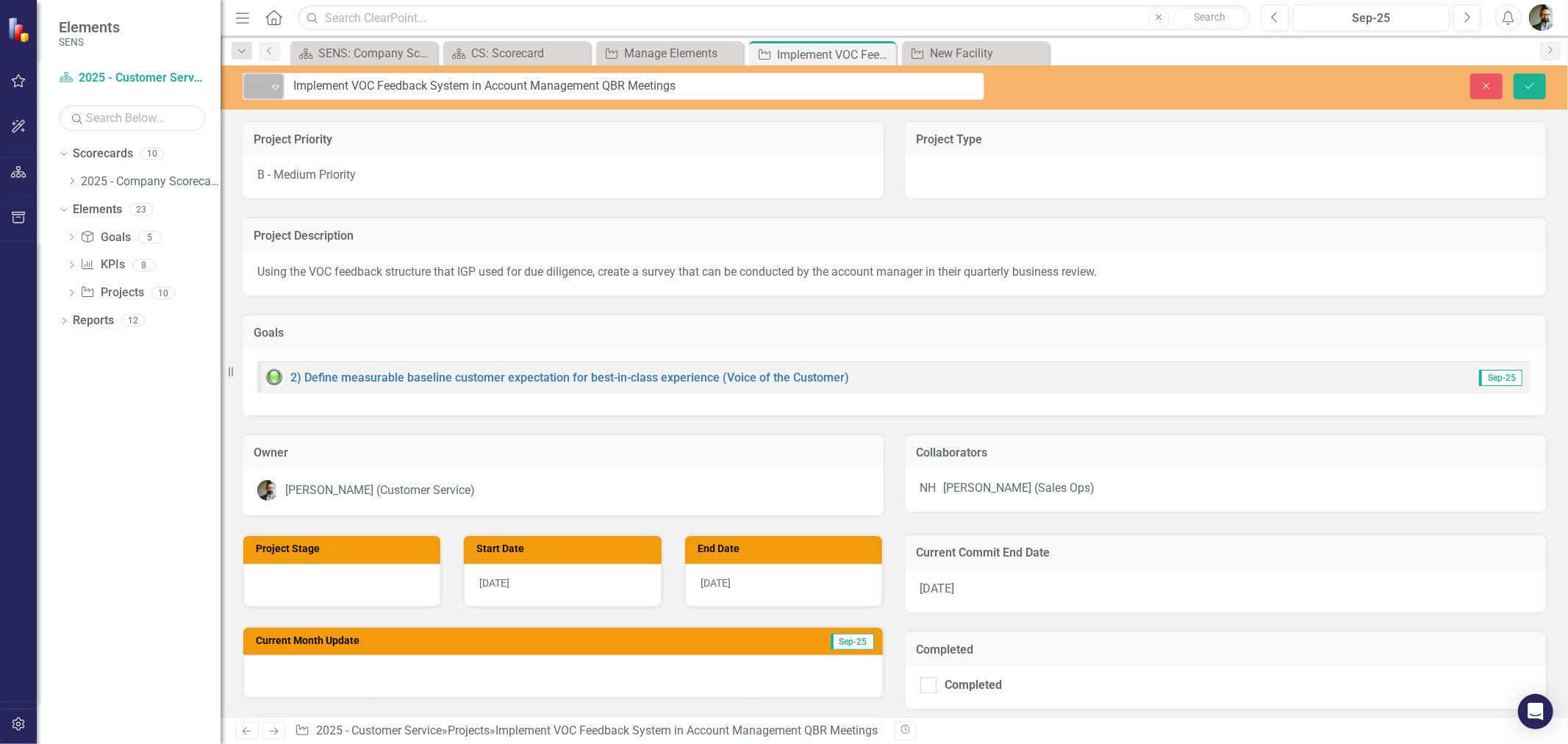
click at [262, 89] on img at bounding box center [257, 86] width 18 height 18
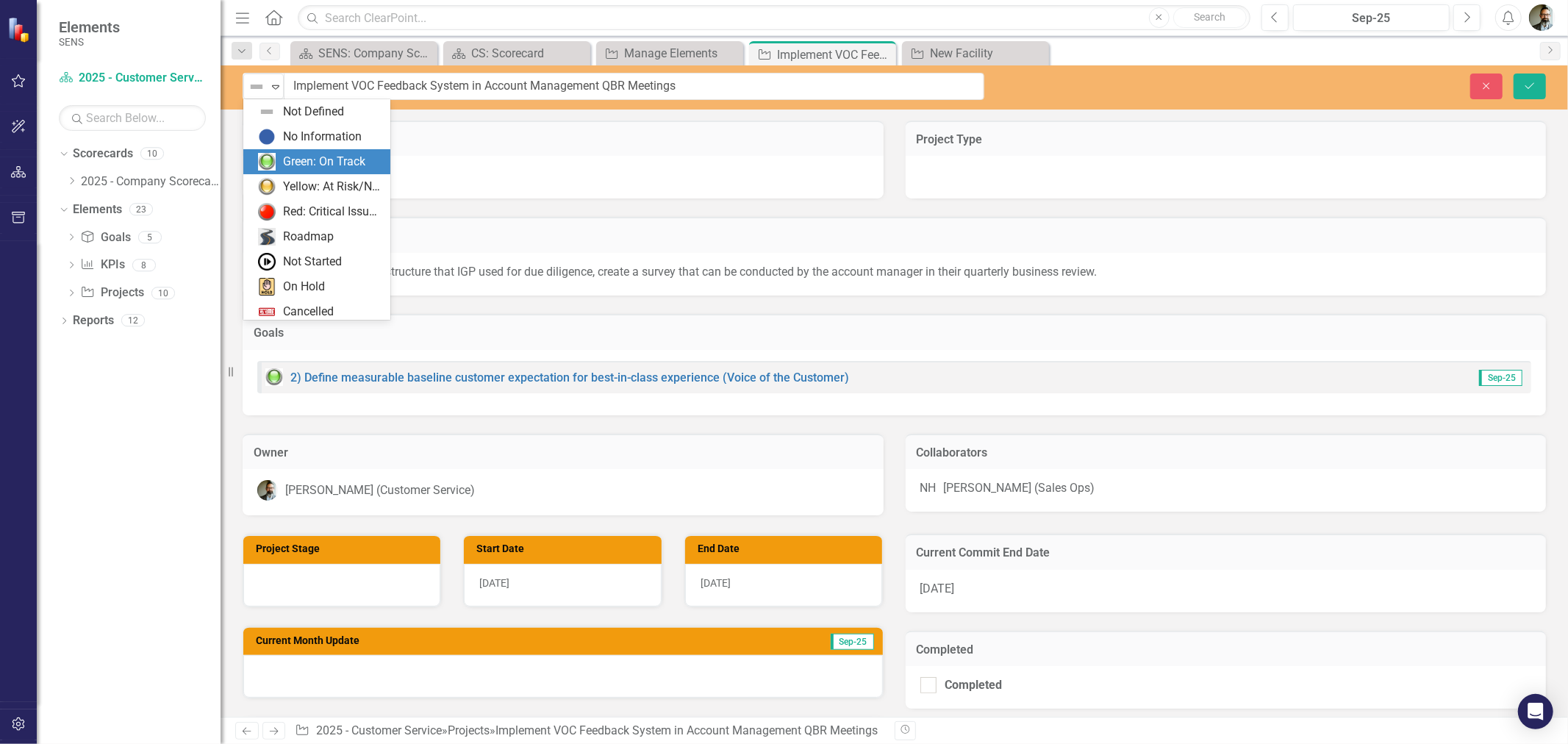
click at [277, 163] on div "Green: On Track" at bounding box center [320, 161] width 124 height 18
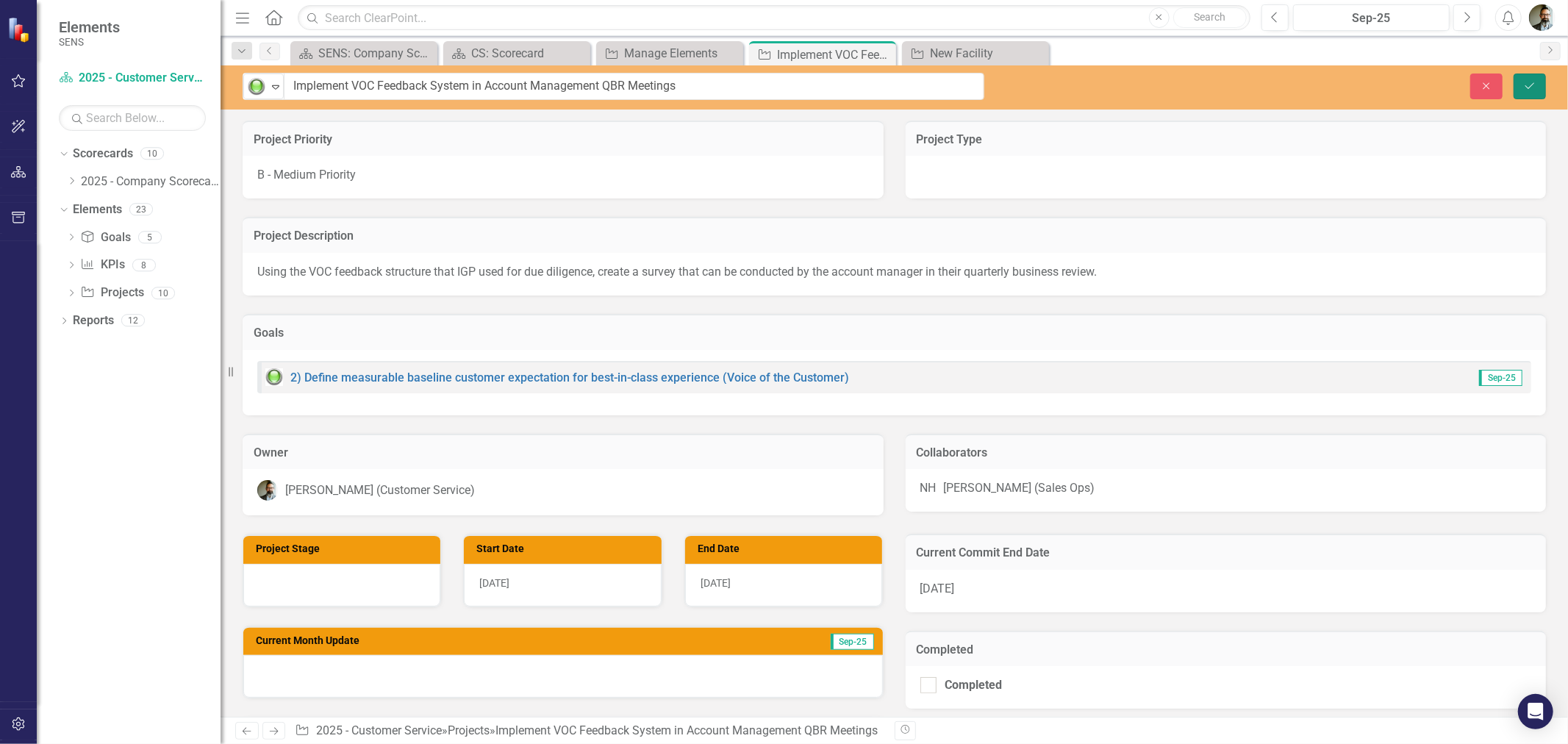
click at [1525, 89] on icon "Save" at bounding box center [1530, 86] width 14 height 10
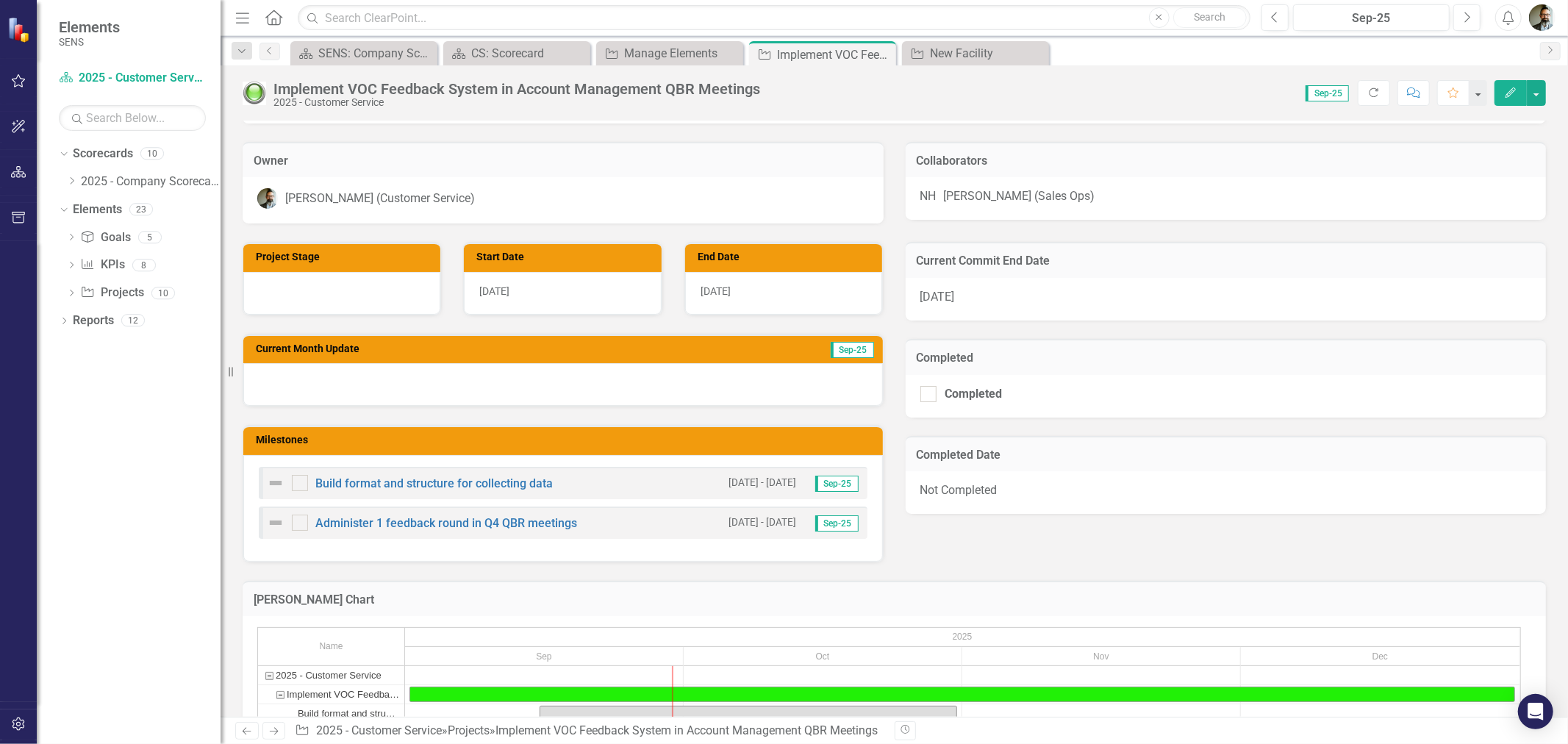
scroll to position [326, 0]
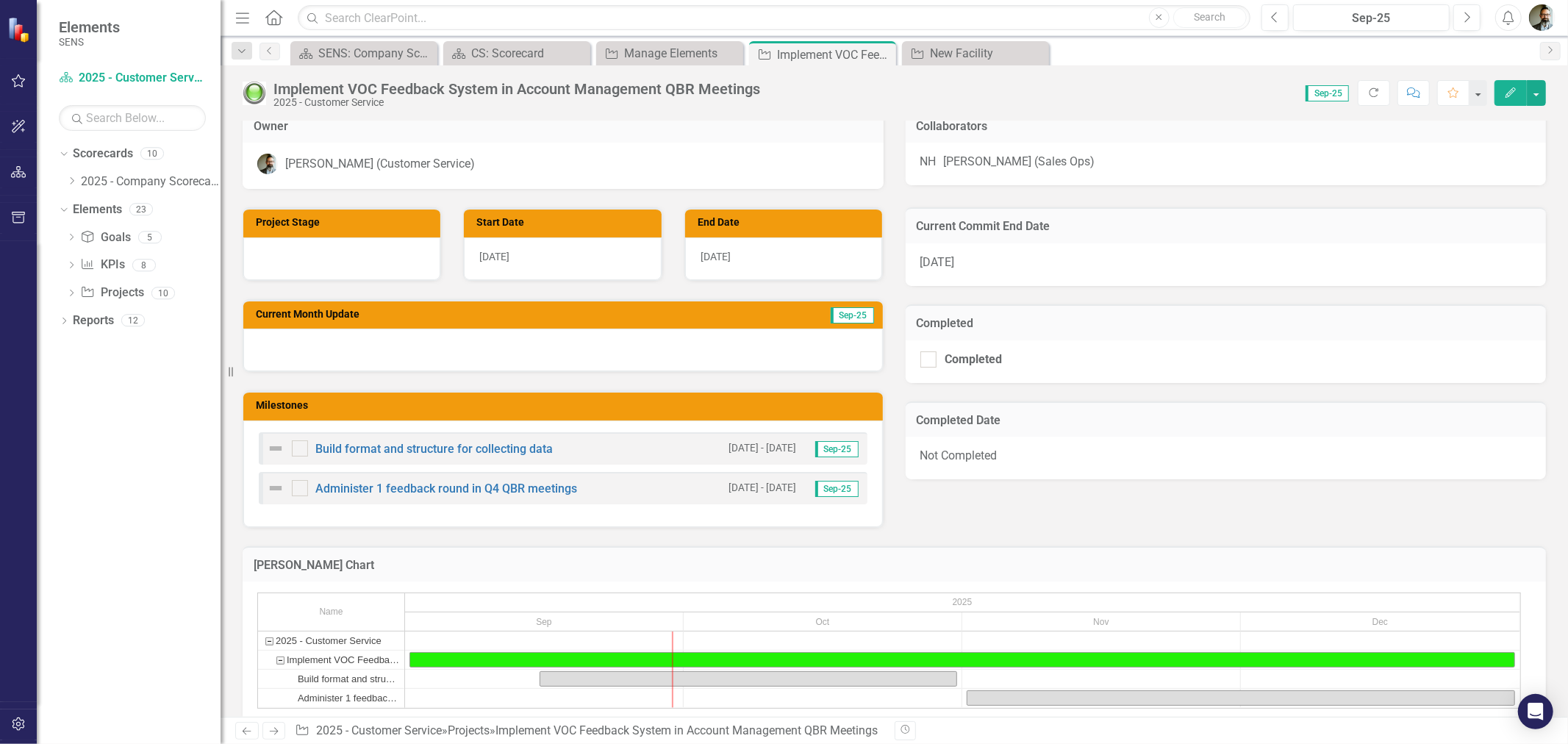
click at [331, 349] on div at bounding box center [563, 350] width 639 height 43
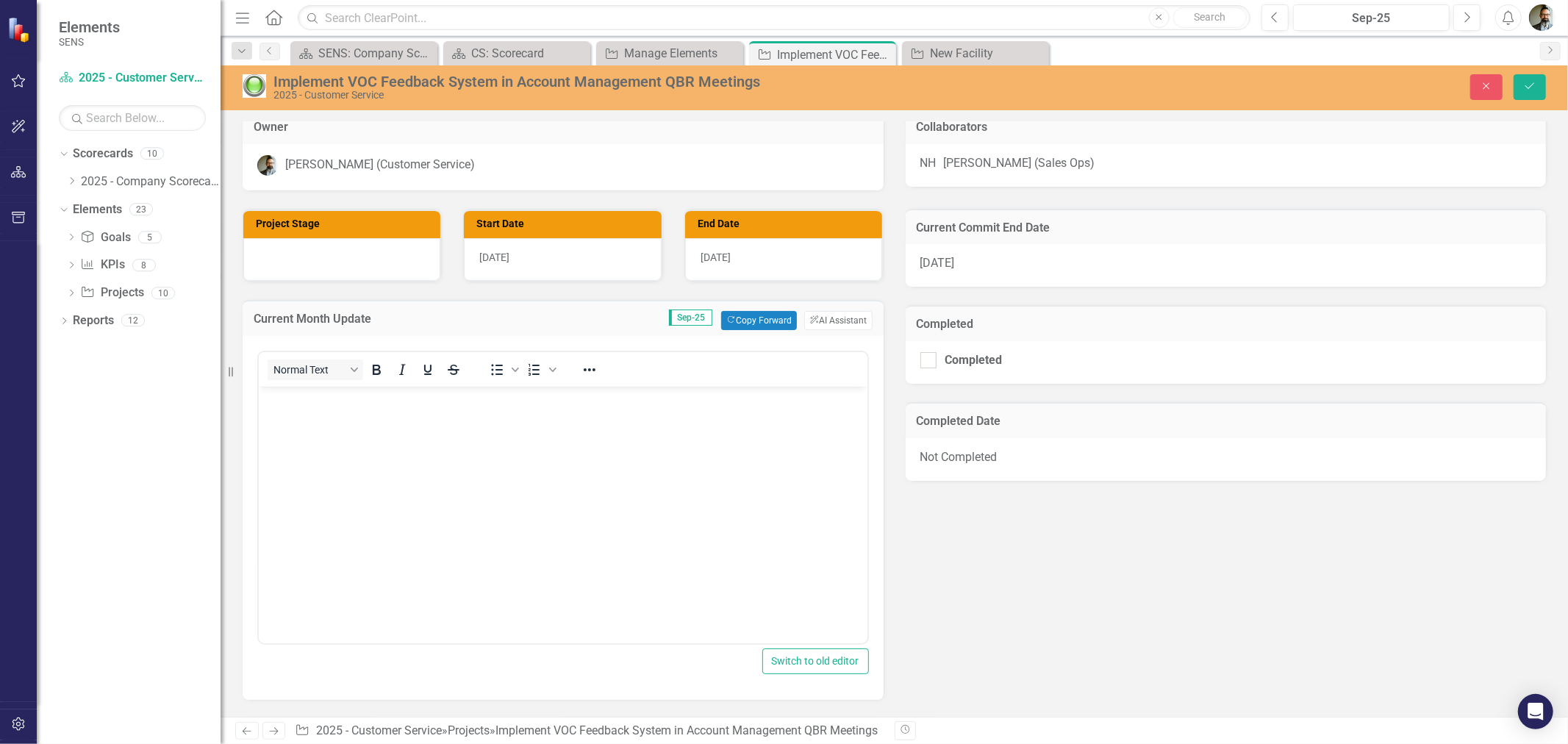
scroll to position [0, 0]
click at [350, 425] on body "Rich Text Area. Press ALT-0 for help." at bounding box center [562, 497] width 608 height 221
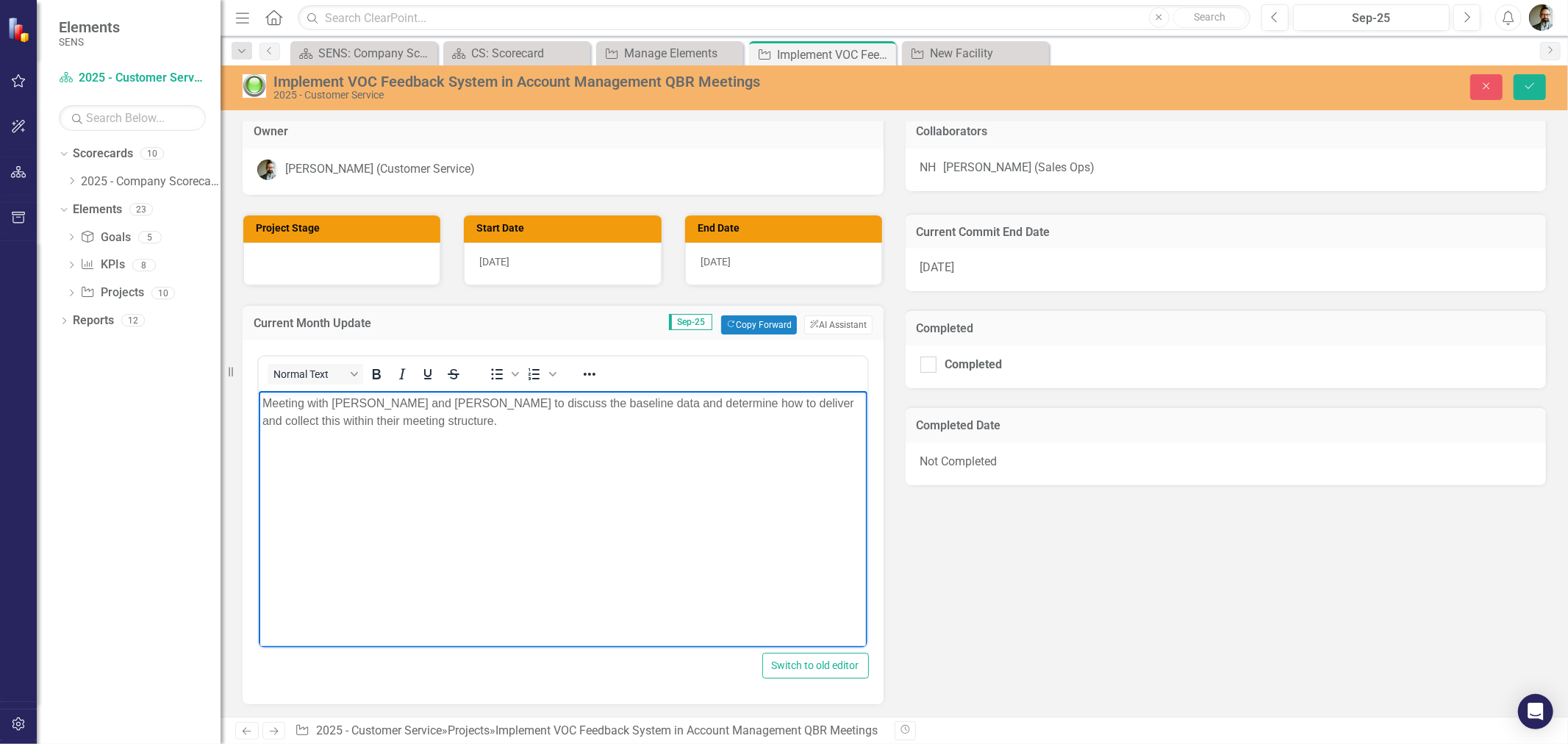
scroll to position [162, 0]
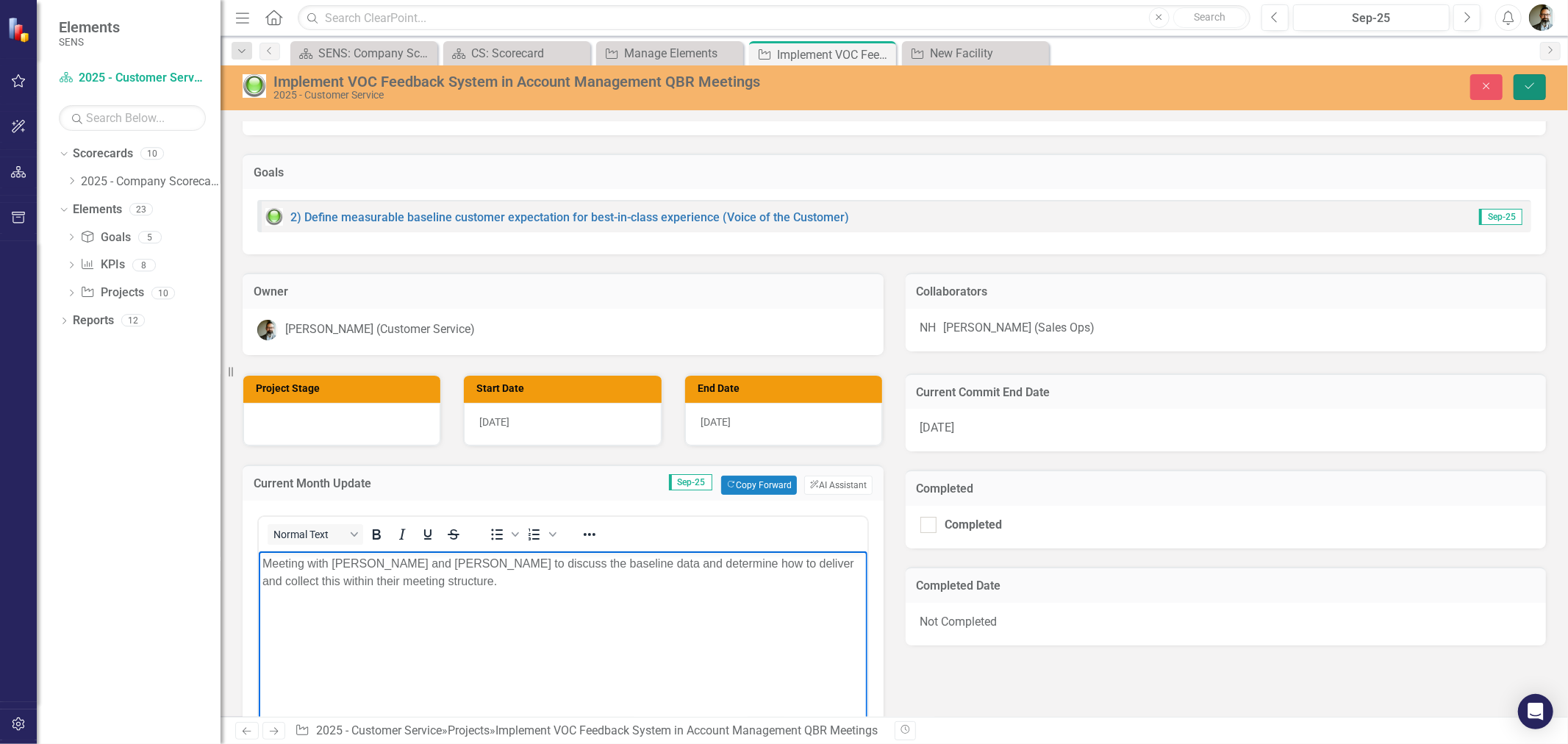
click at [1531, 81] on icon "Save" at bounding box center [1530, 86] width 14 height 10
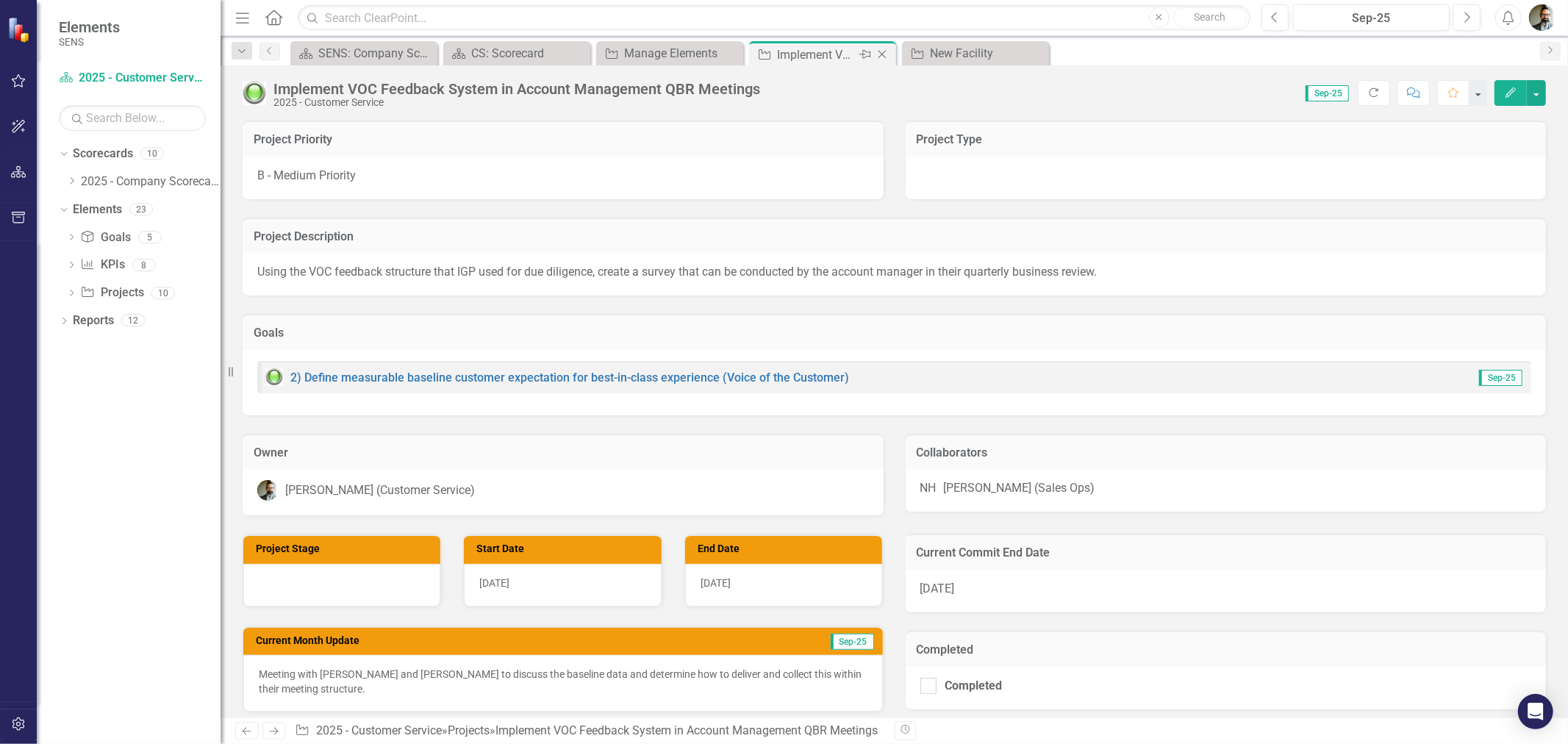
click at [885, 54] on icon "Close" at bounding box center [881, 55] width 14 height 12
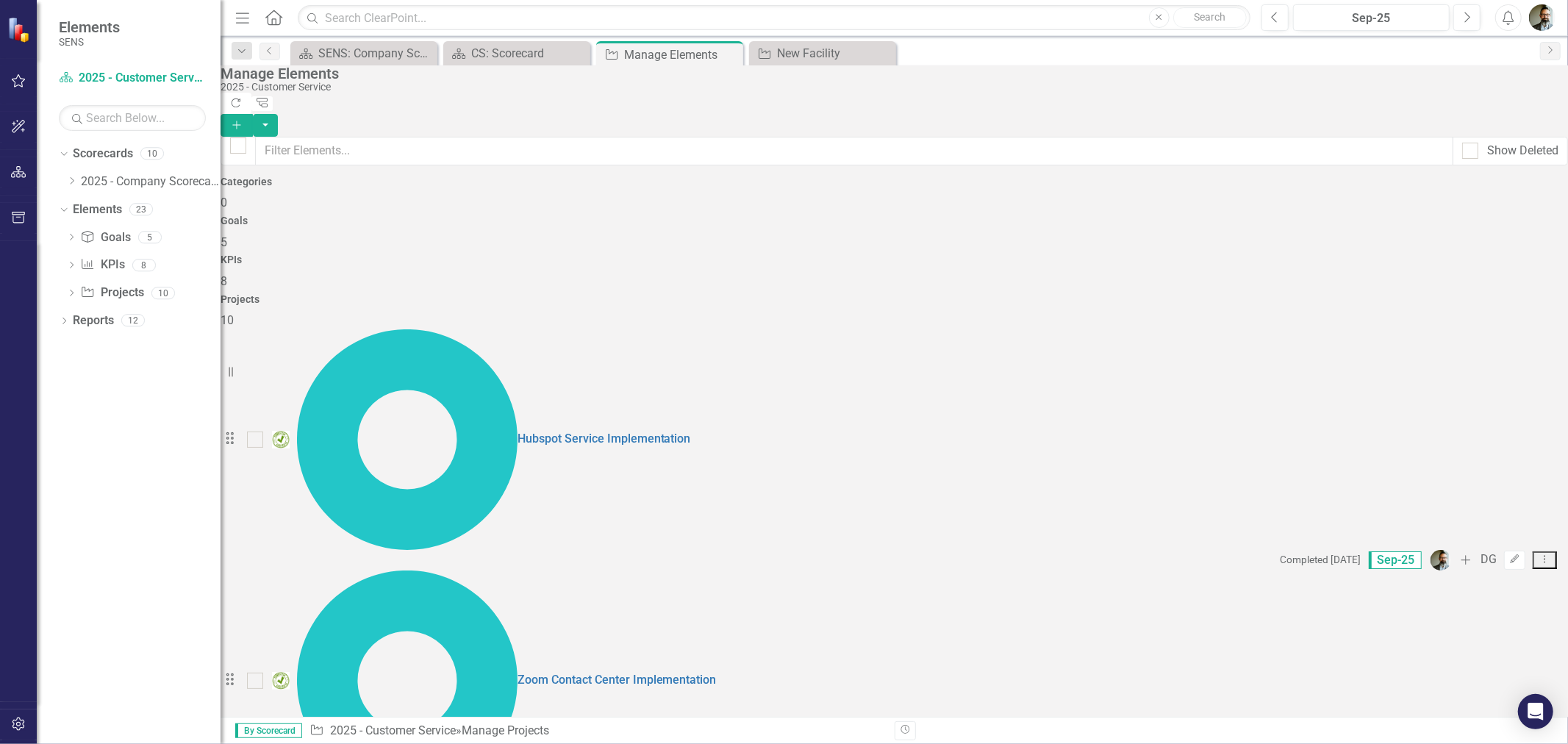
click at [1057, 81] on div "Manage Elements" at bounding box center [891, 73] width 1340 height 16
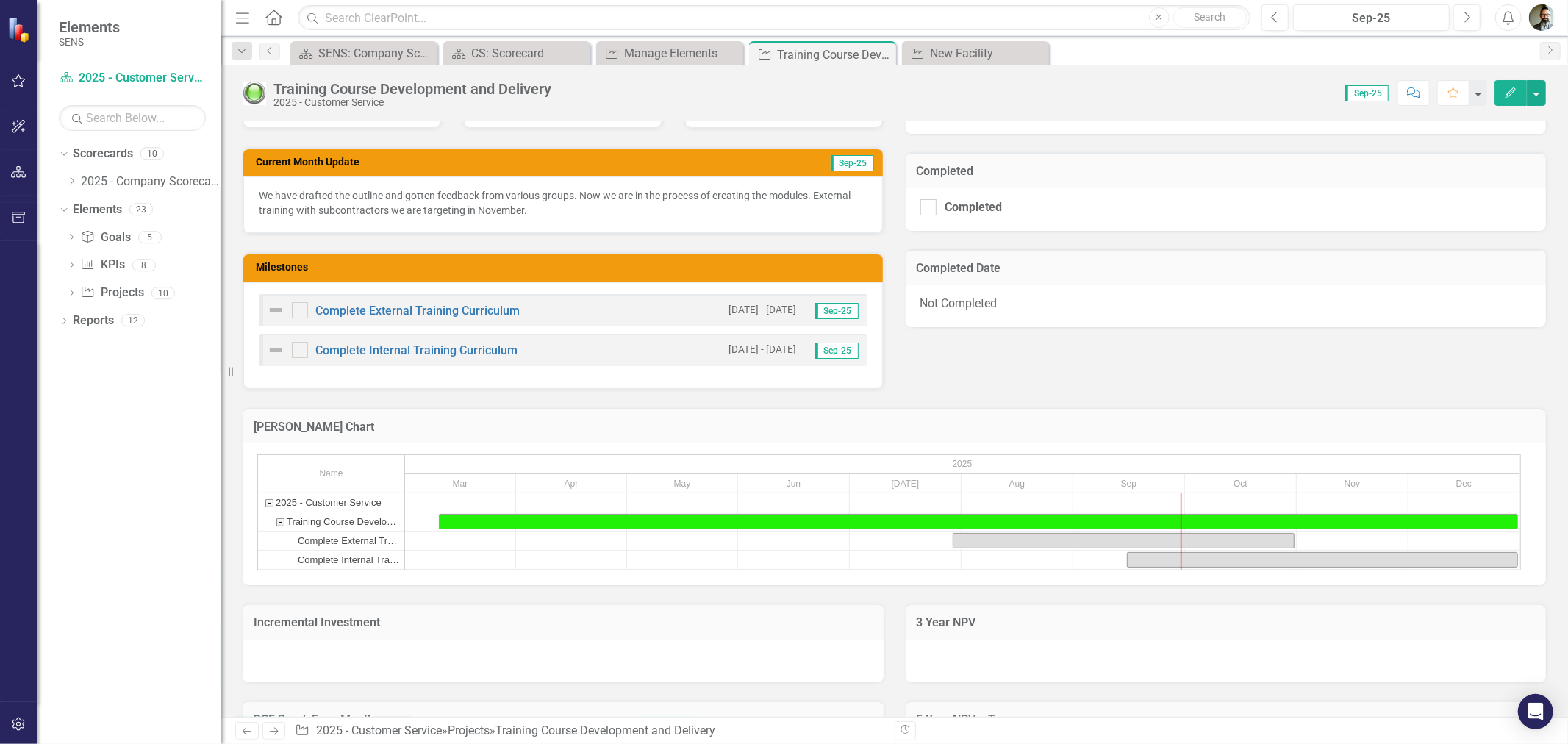
scroll to position [489, 0]
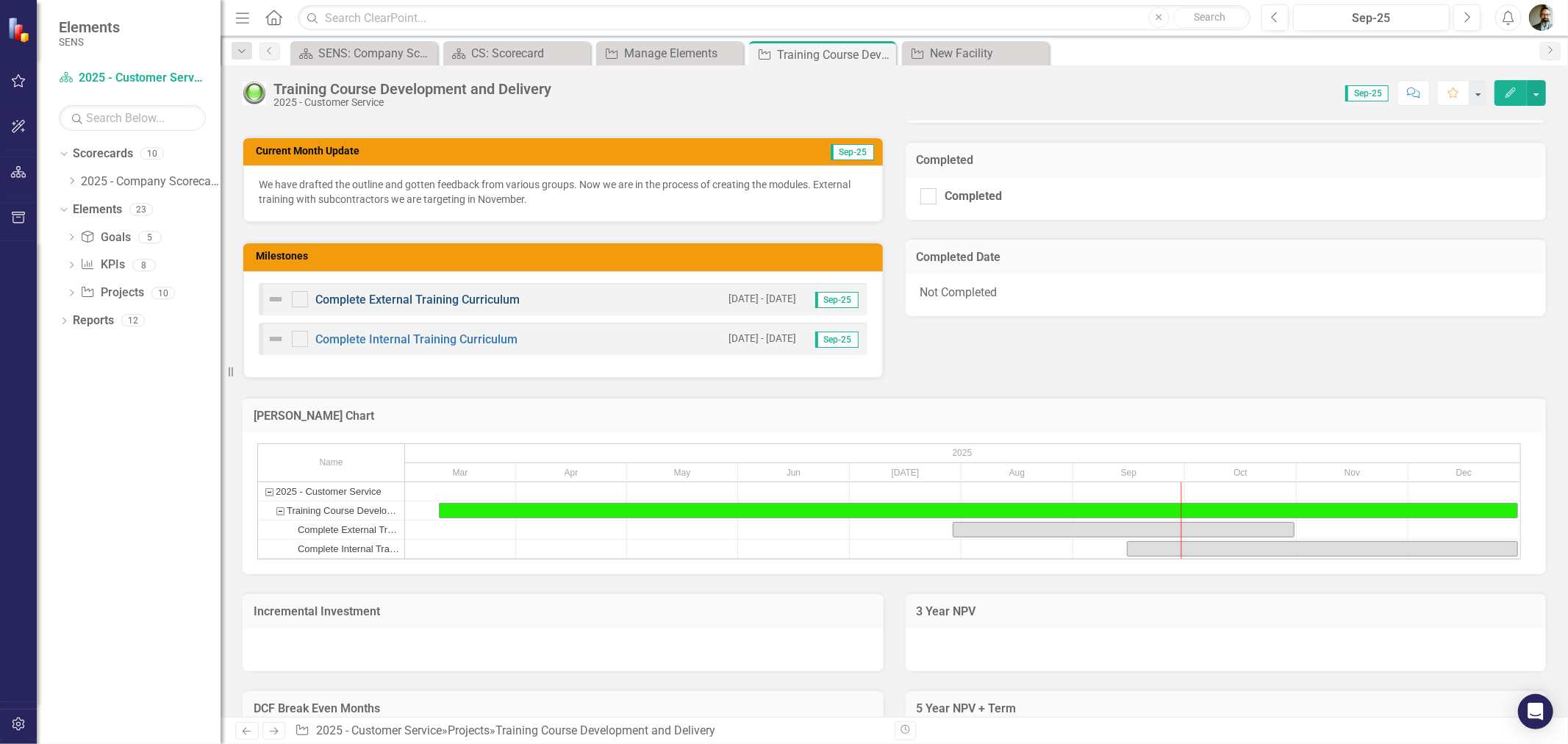
click at [339, 300] on link "Complete External Training Curriculum" at bounding box center [418, 299] width 205 height 14
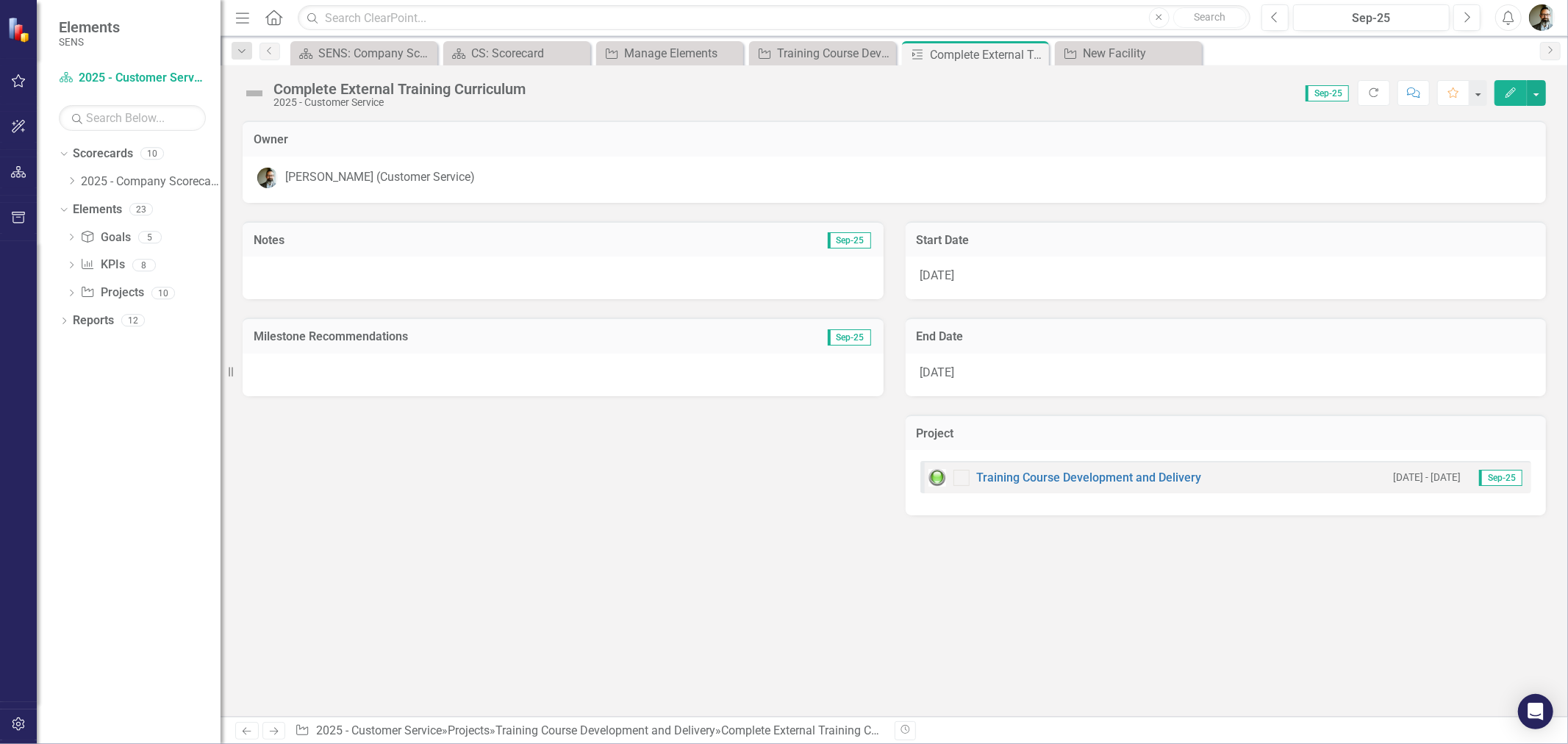
click at [256, 94] on img at bounding box center [255, 94] width 24 height 24
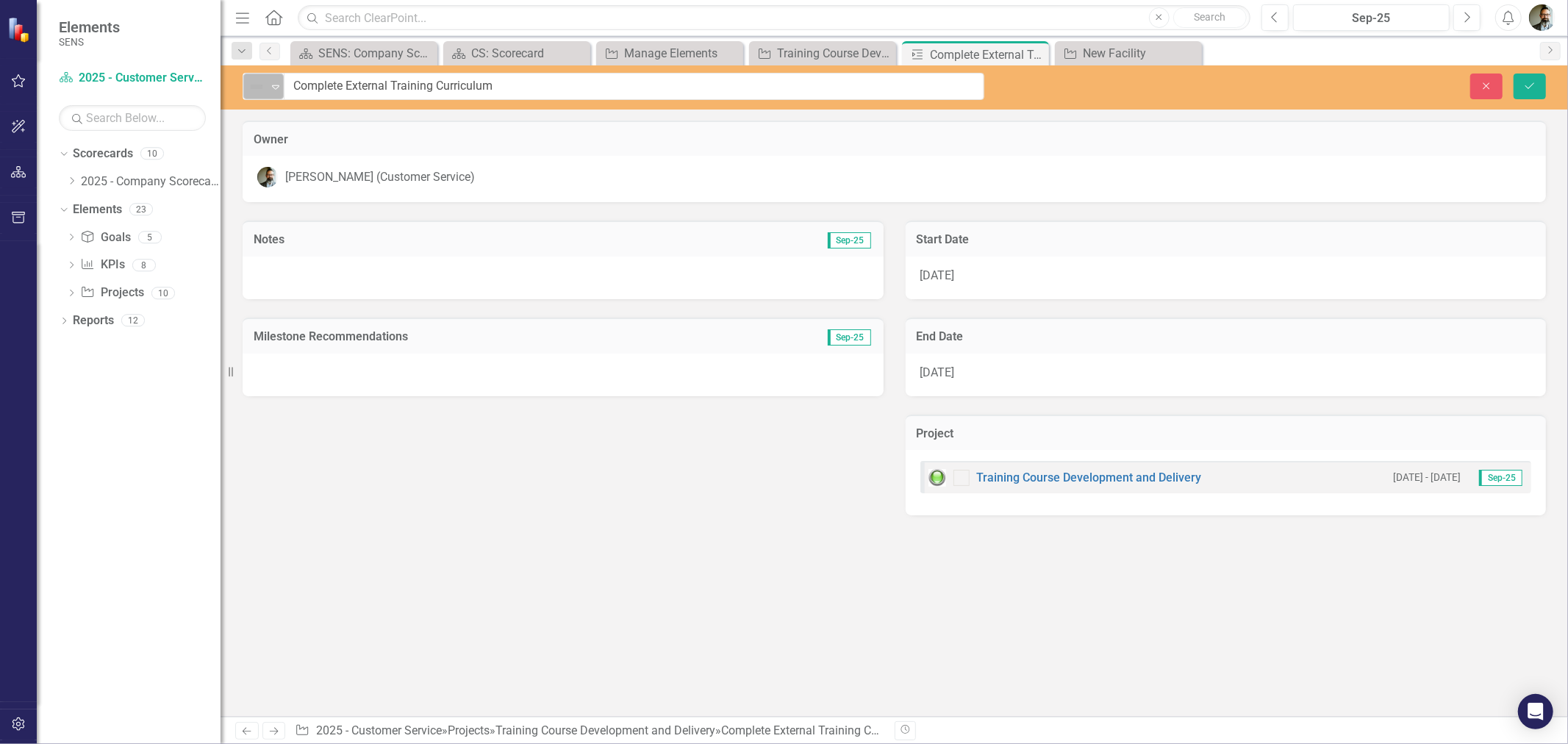
click at [269, 86] on icon "Expand" at bounding box center [275, 87] width 14 height 12
click at [1351, 121] on div "Owner" at bounding box center [894, 138] width 1303 height 36
click at [1481, 87] on icon "Close" at bounding box center [1486, 86] width 14 height 10
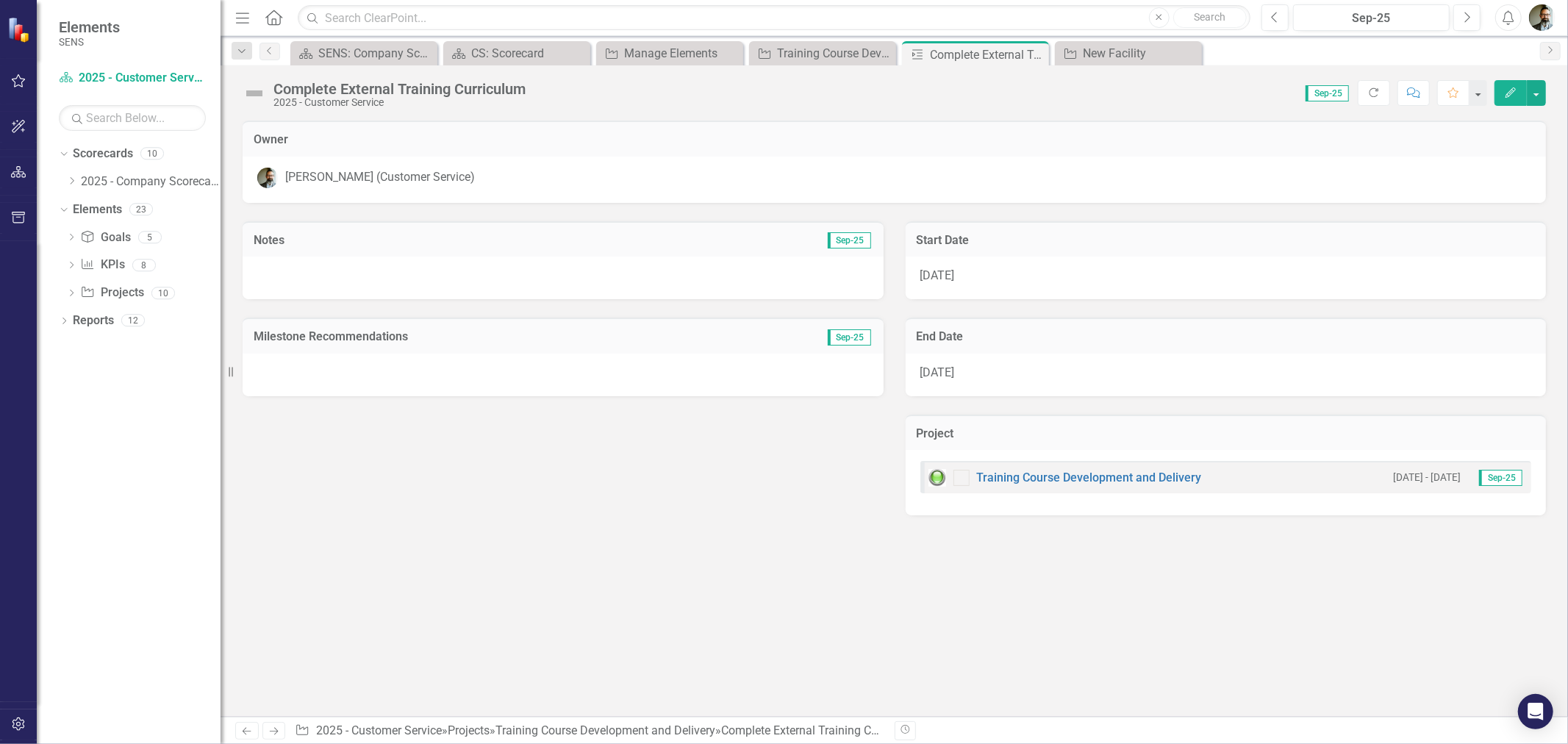
click at [1510, 91] on icon "Edit" at bounding box center [1511, 93] width 14 height 10
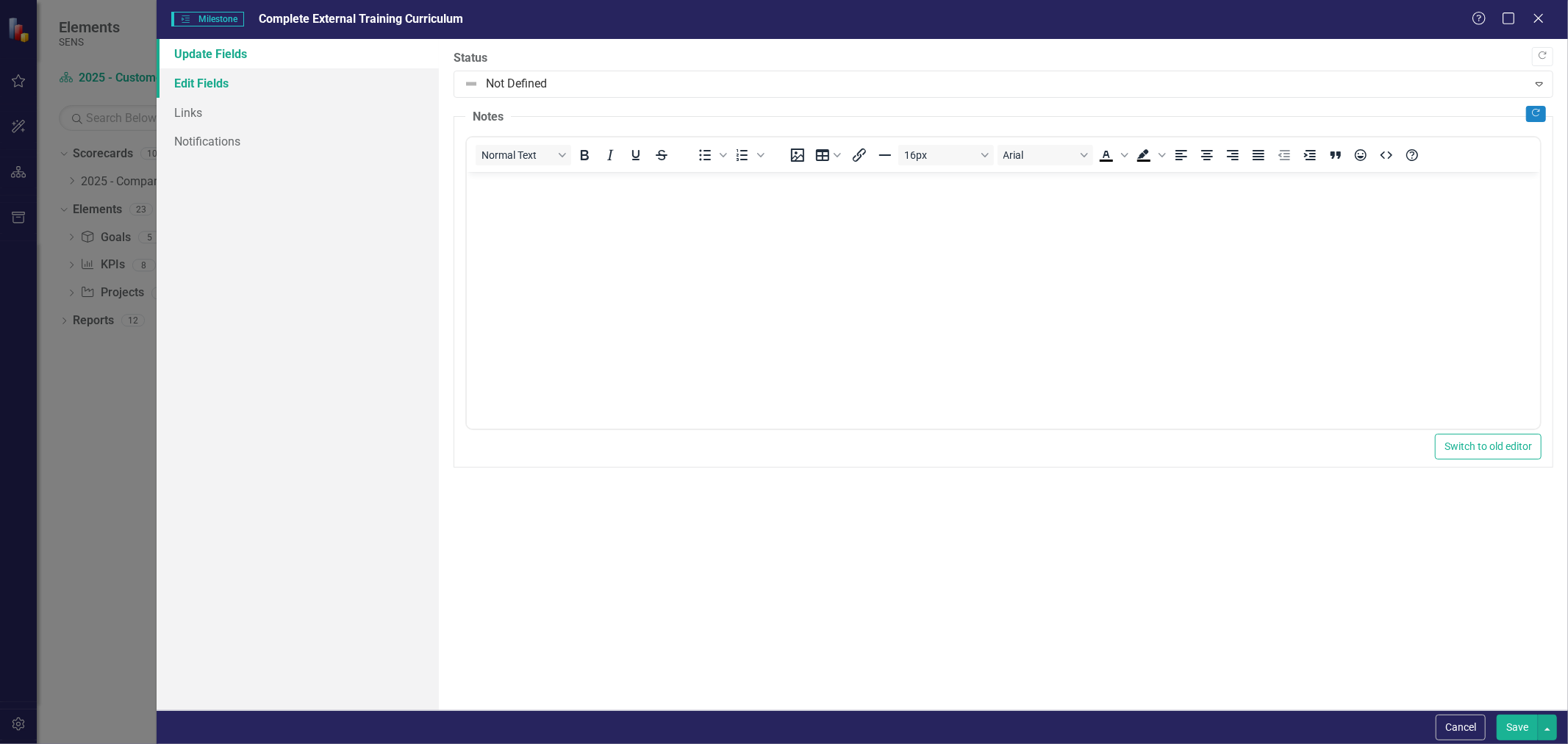
click at [216, 77] on link "Edit Fields" at bounding box center [297, 83] width 282 height 30
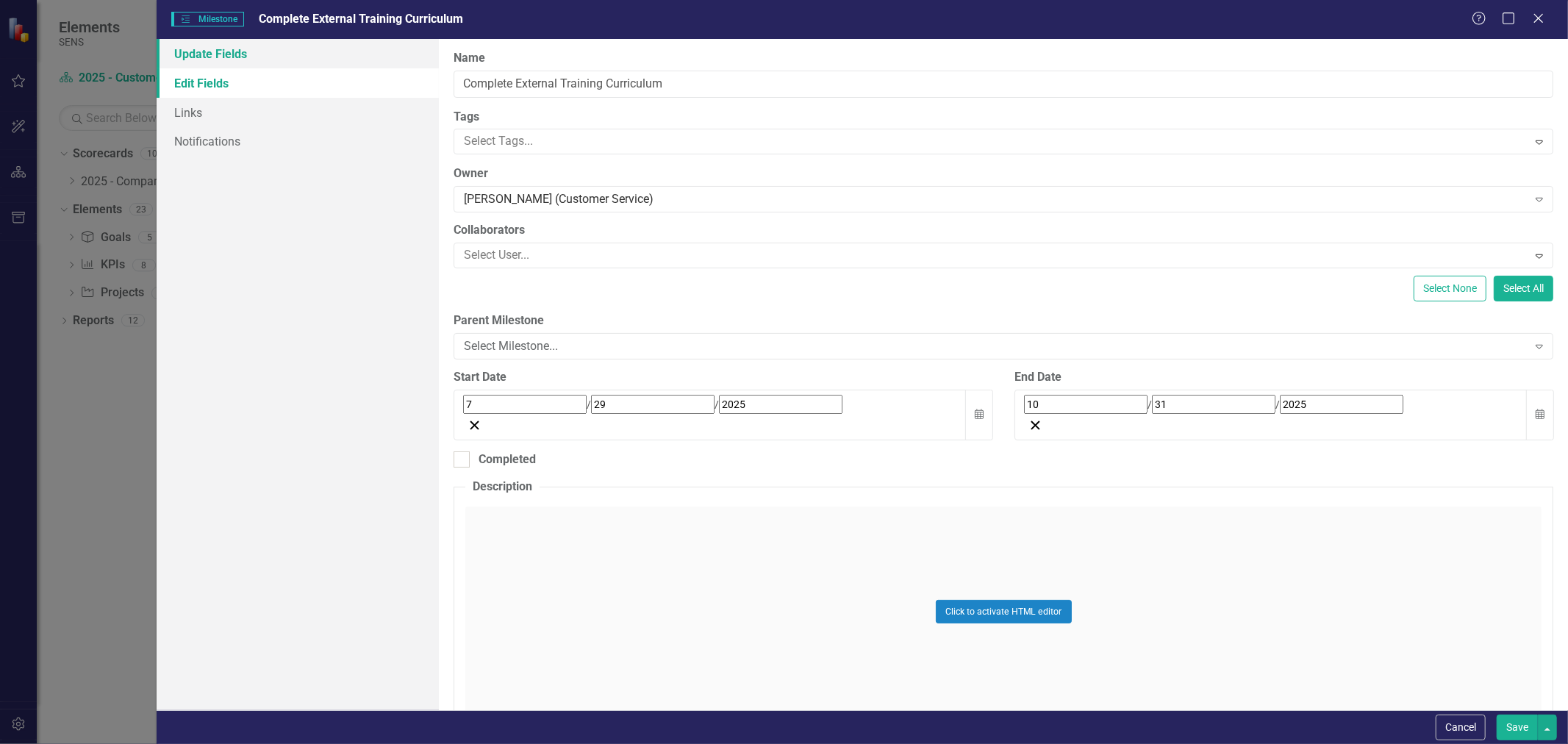
click at [214, 59] on link "Update Fields" at bounding box center [297, 54] width 282 height 30
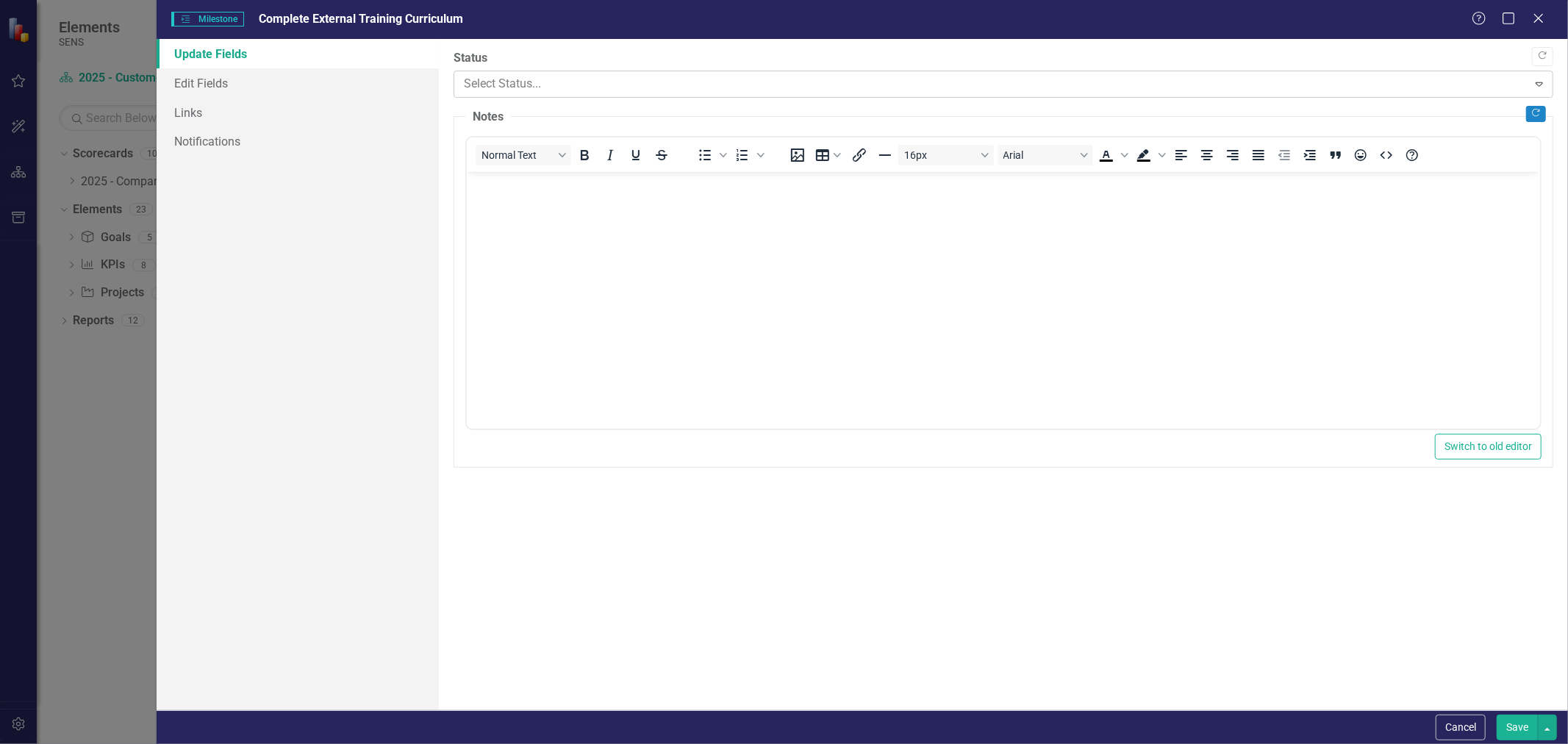
click at [516, 74] on div at bounding box center [990, 84] width 1054 height 20
click at [355, 86] on link "Edit Fields" at bounding box center [297, 83] width 282 height 30
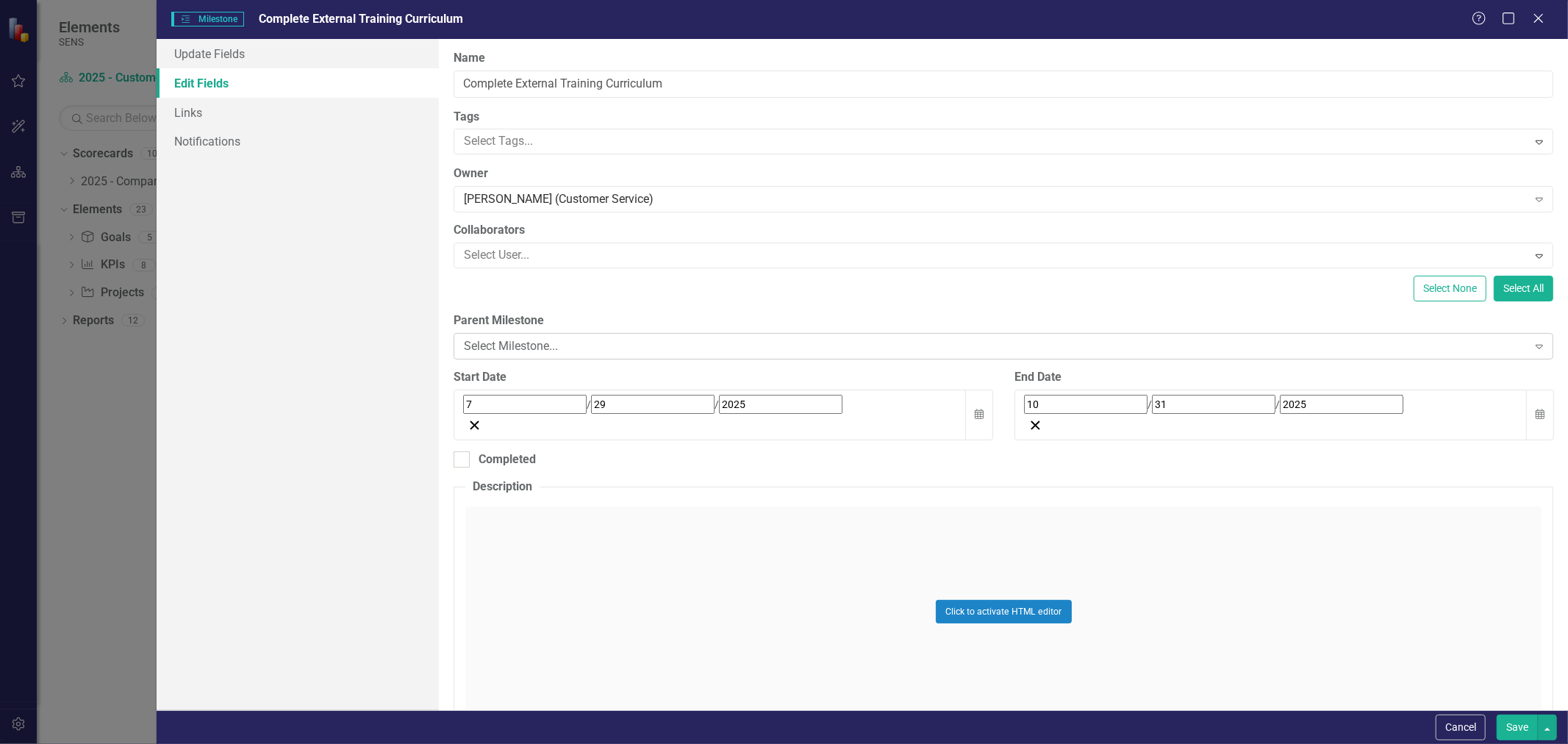
click at [546, 349] on div "Select Milestone..." at bounding box center [994, 347] width 1063 height 17
click at [608, 297] on div "Select None Select All" at bounding box center [1003, 288] width 1099 height 26
click at [224, 118] on link "Links" at bounding box center [297, 112] width 282 height 30
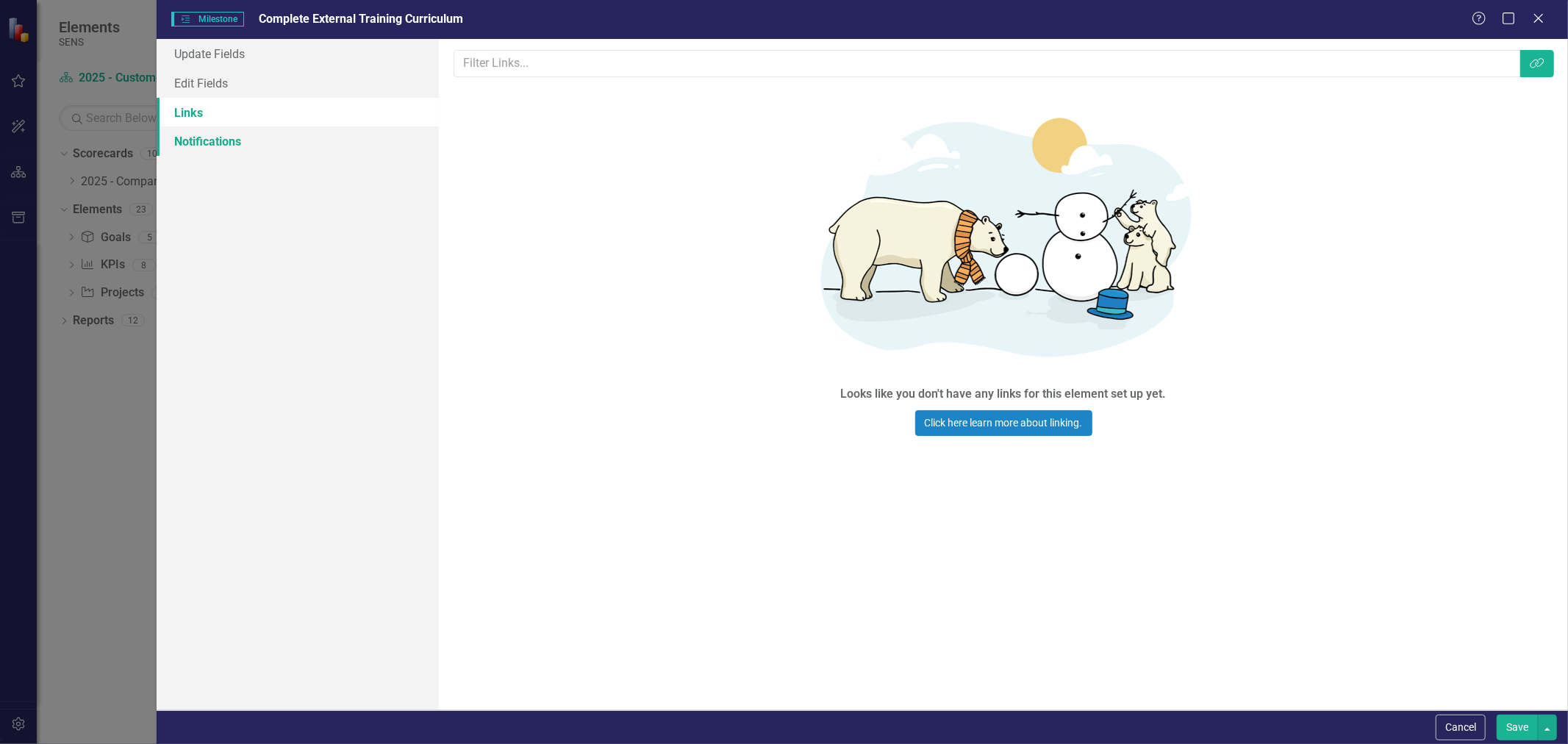
click at [230, 141] on link "Notifications" at bounding box center [297, 141] width 282 height 30
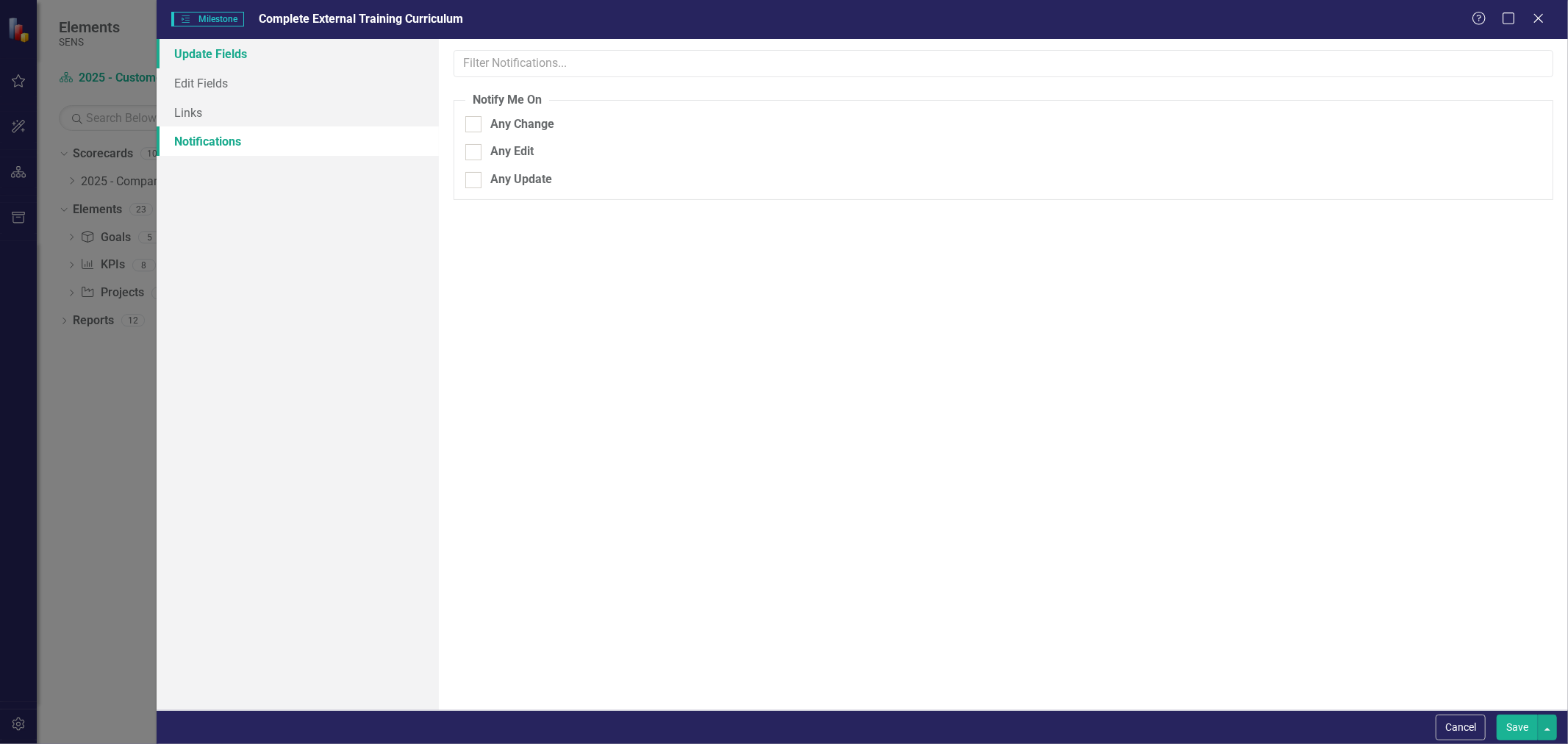
click at [216, 55] on link "Update Fields" at bounding box center [297, 54] width 282 height 30
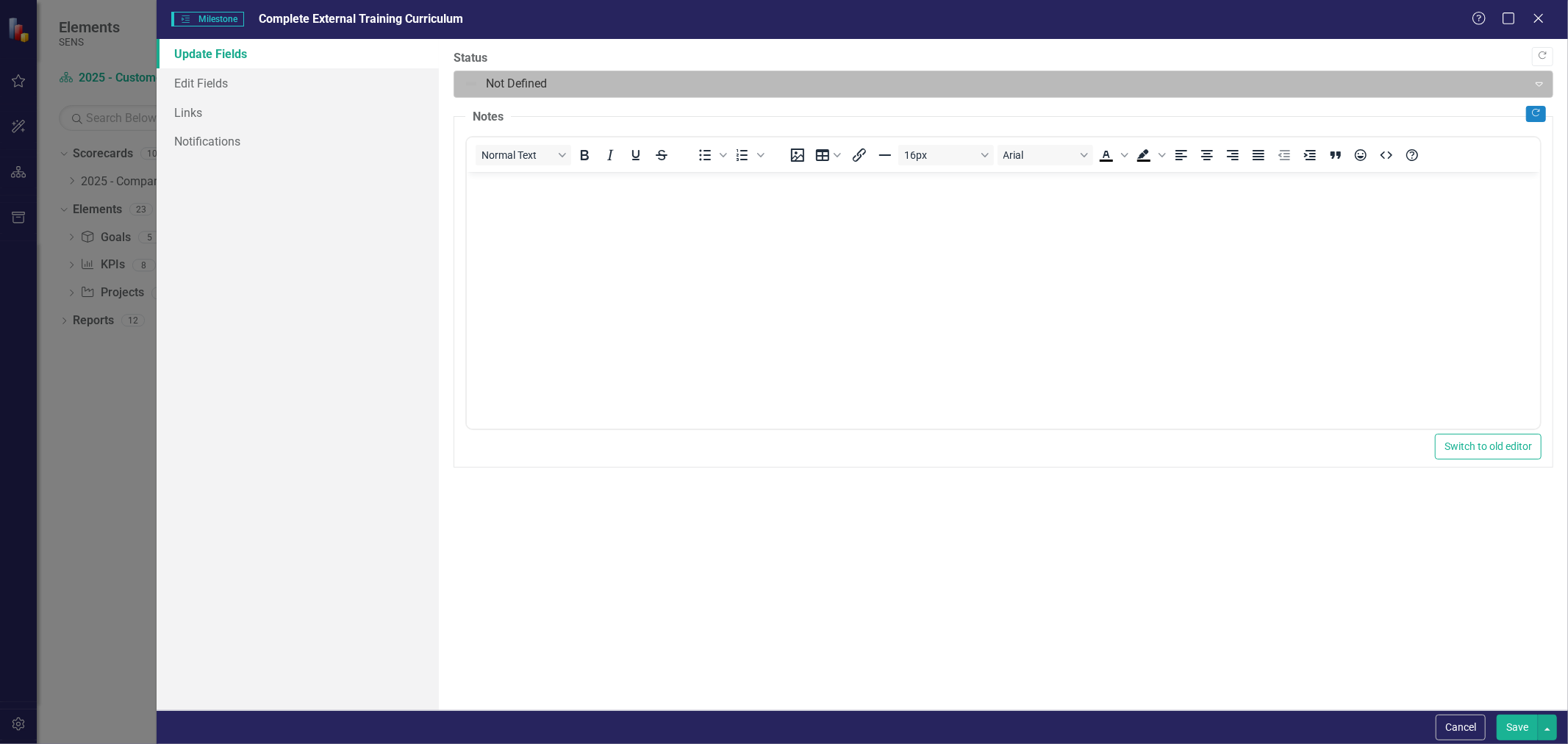
click at [1531, 79] on div "Expand" at bounding box center [1539, 84] width 26 height 24
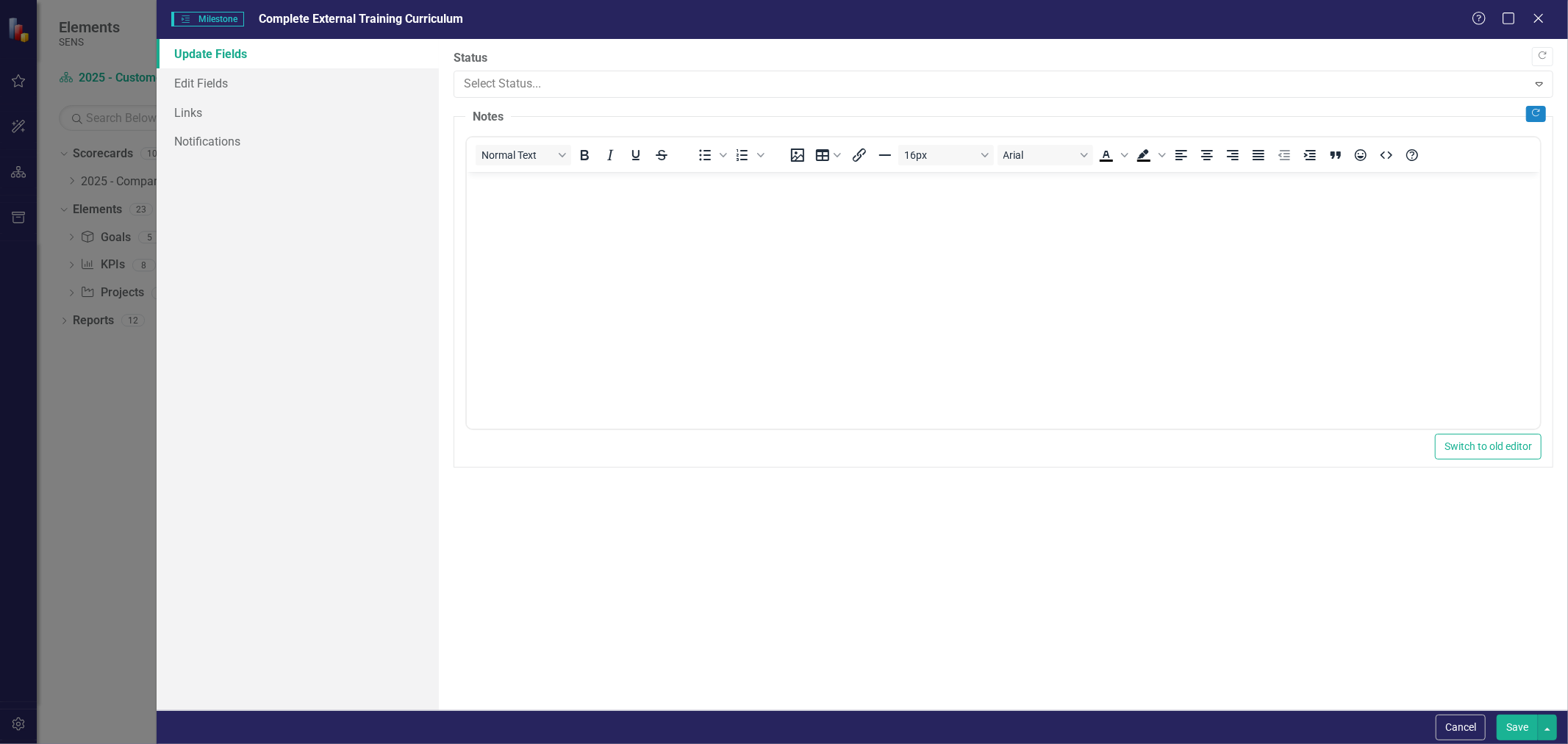
click at [32, 743] on img at bounding box center [23, 756] width 18 height 18
click at [479, 111] on legend "Notes" at bounding box center [487, 118] width 45 height 17
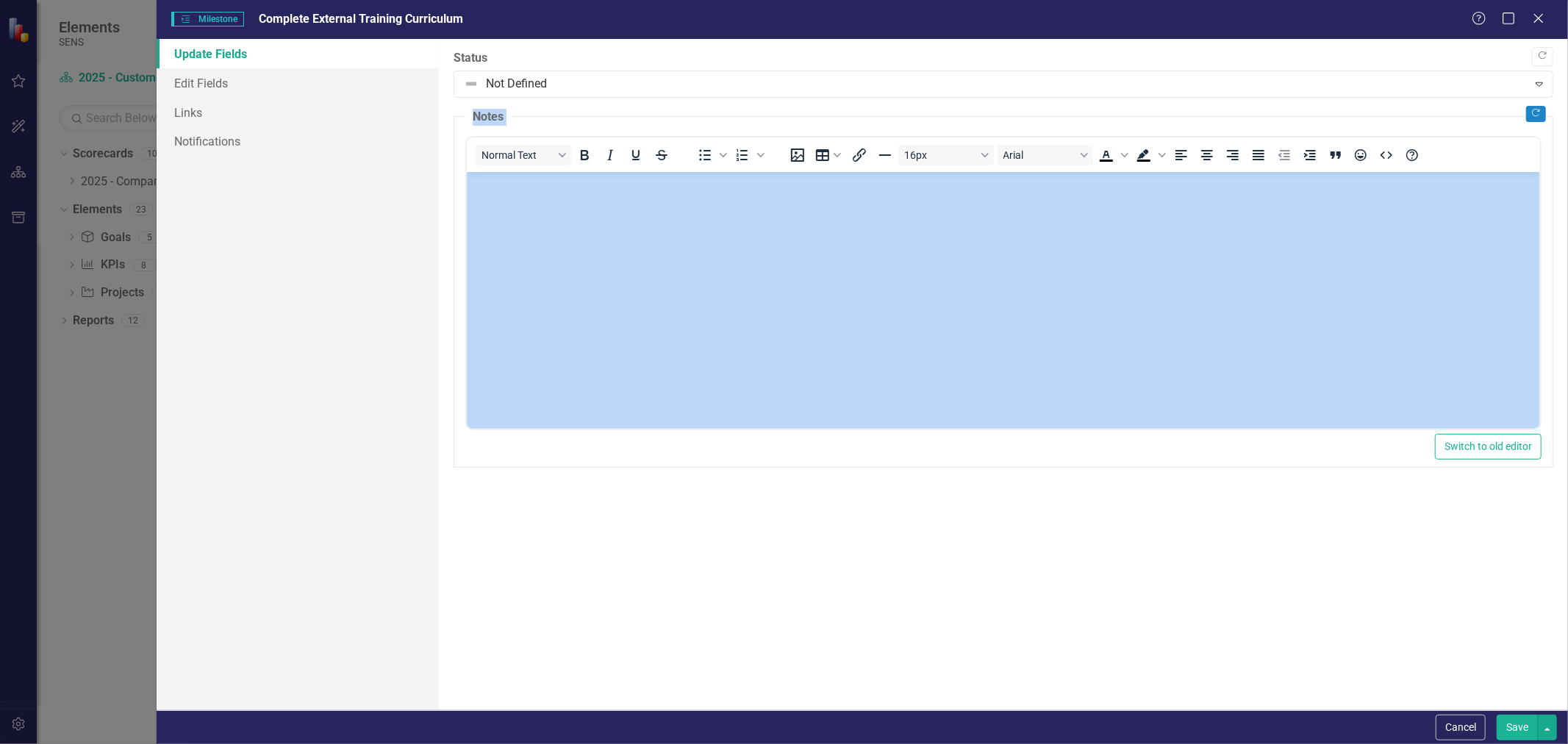
click at [479, 111] on legend "Notes" at bounding box center [487, 118] width 45 height 17
click at [548, 99] on div "Copy Forward Status Not Defined Expand Copy Forward Notes Normal Text To open t…" at bounding box center [1003, 259] width 1099 height 418
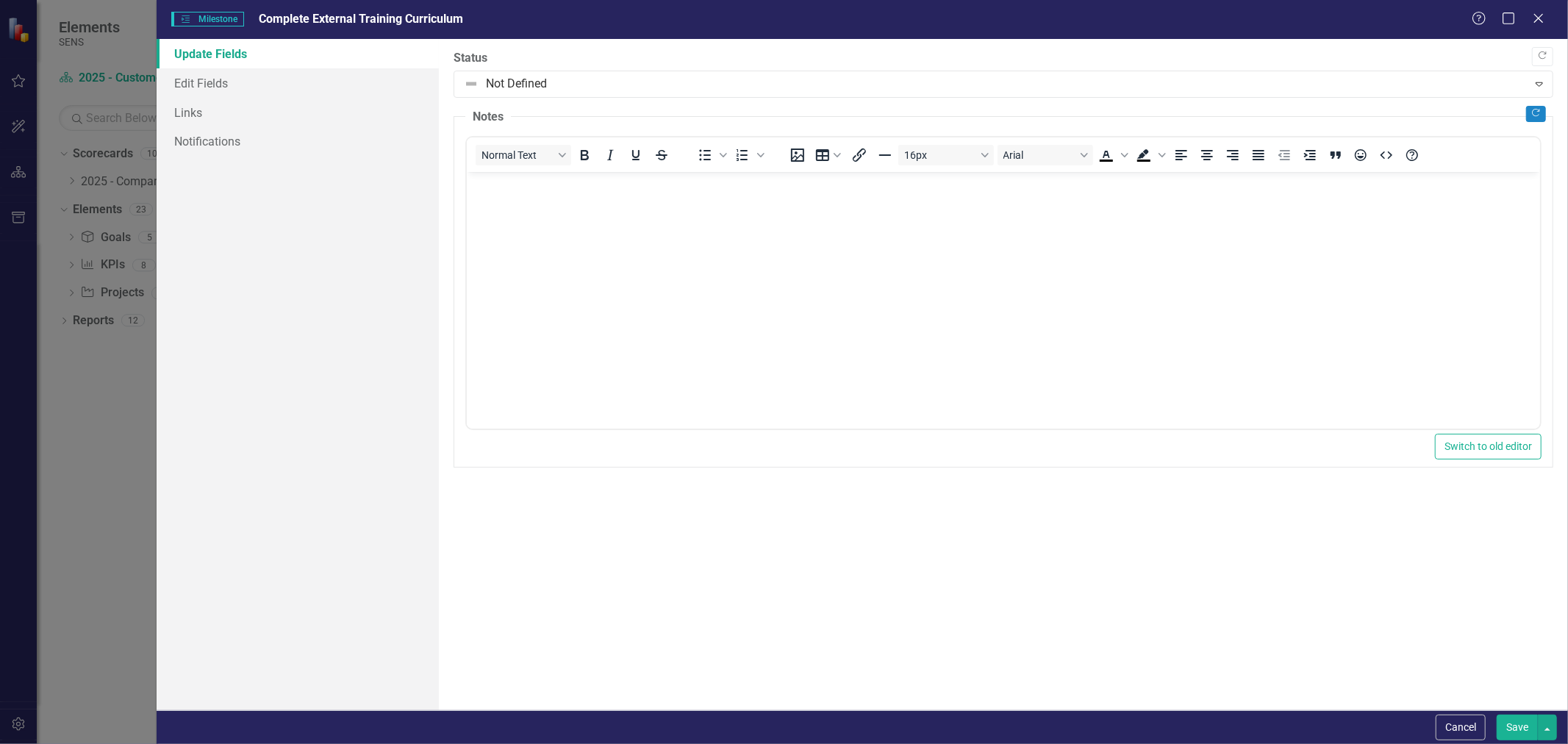
drag, startPoint x: 343, startPoint y: 333, endPoint x: 334, endPoint y: 278, distance: 55.7
click at [343, 332] on div "Update Fields Edit Fields Links Notifications" at bounding box center [297, 375] width 282 height 672
click at [1449, 728] on button "Cancel" at bounding box center [1461, 727] width 50 height 26
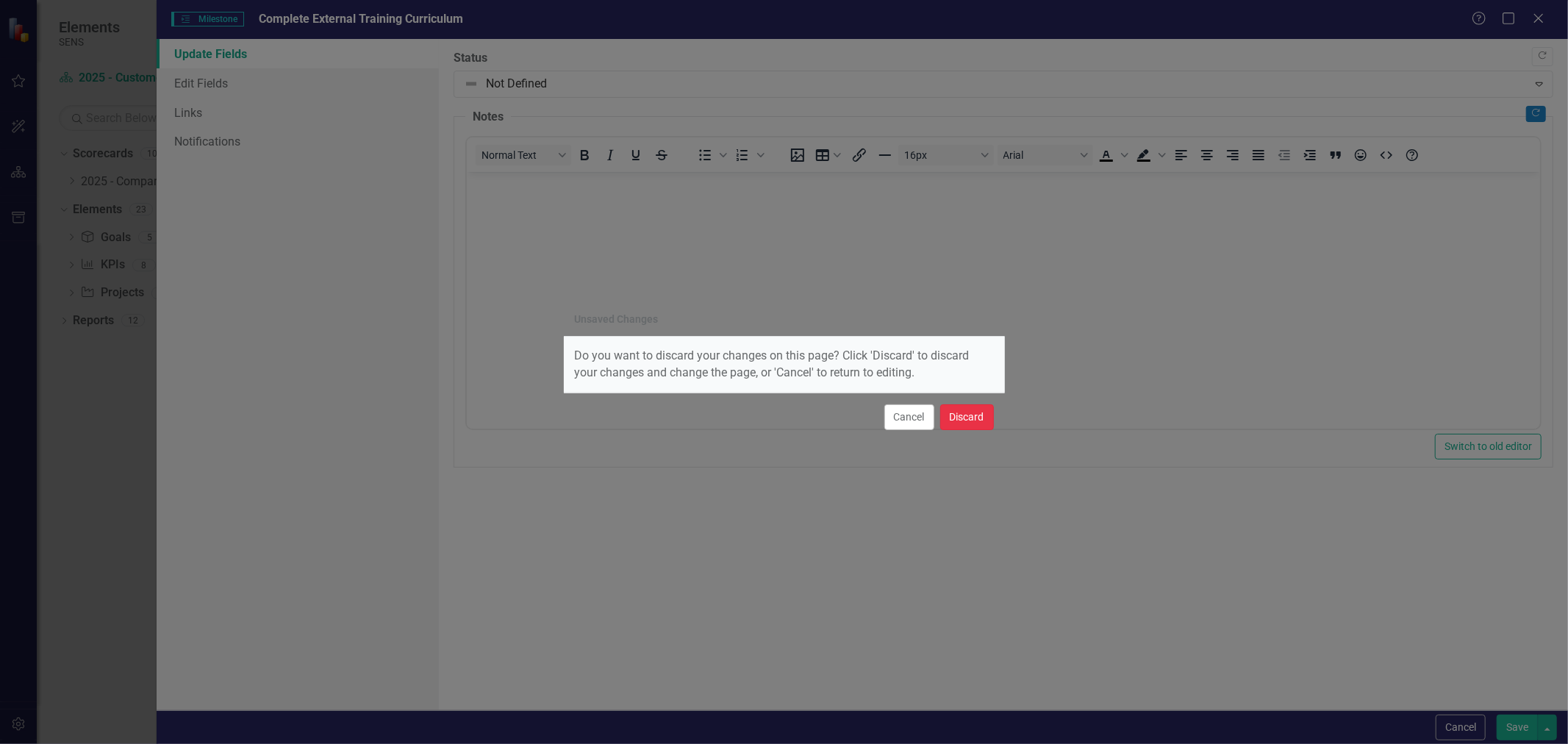
click at [979, 413] on button "Discard" at bounding box center [966, 417] width 54 height 26
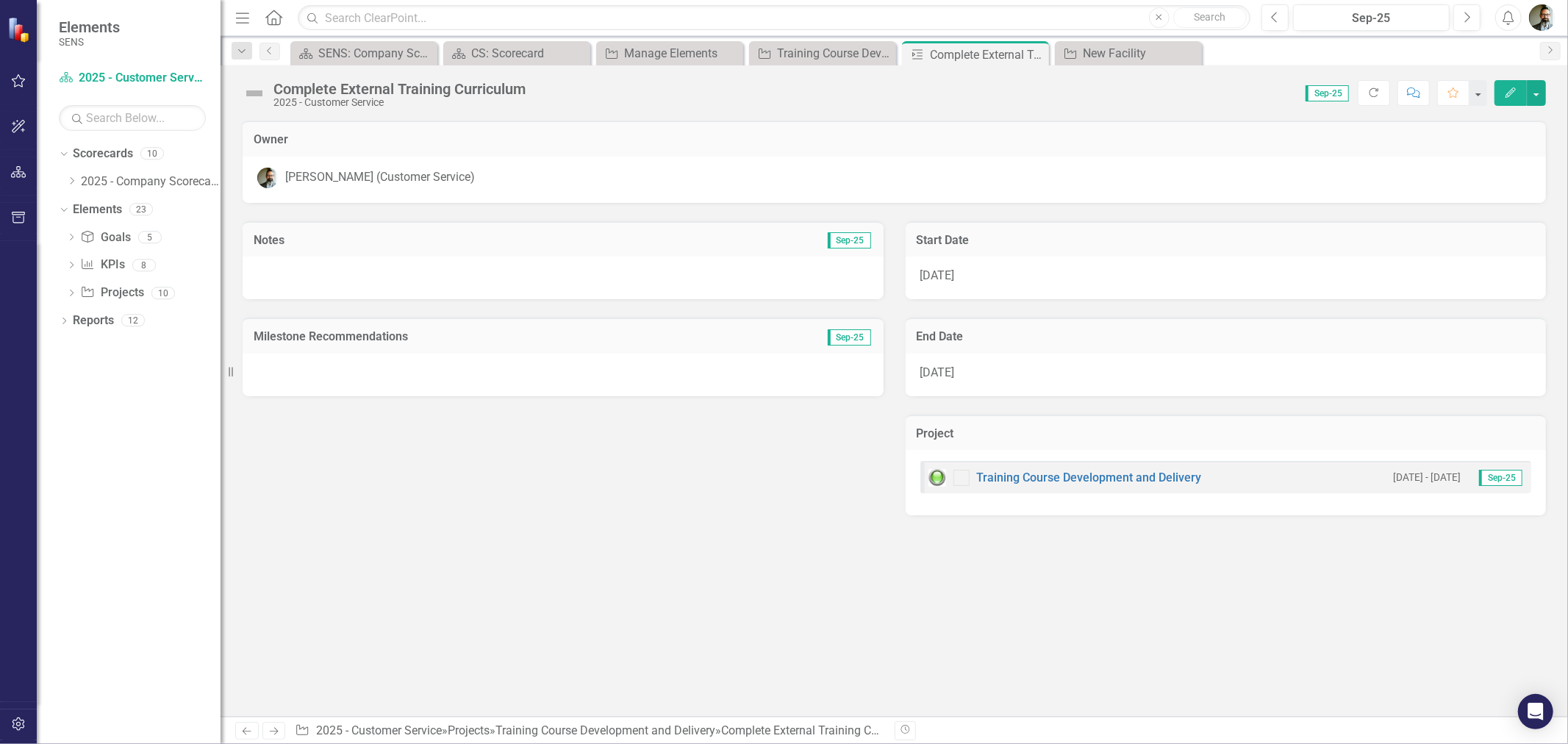
click at [415, 548] on div "Owner Chad Molen (Customer Service) Notes Sep-25 Milestone Recommendations Sep-…" at bounding box center [894, 418] width 1347 height 597
click at [864, 41] on div "Project Training Course Development and Delivery Close" at bounding box center [822, 53] width 147 height 24
click at [838, 56] on div "Training Course Development and Delivery" at bounding box center [826, 54] width 97 height 19
